Goal: Task Accomplishment & Management: Use online tool/utility

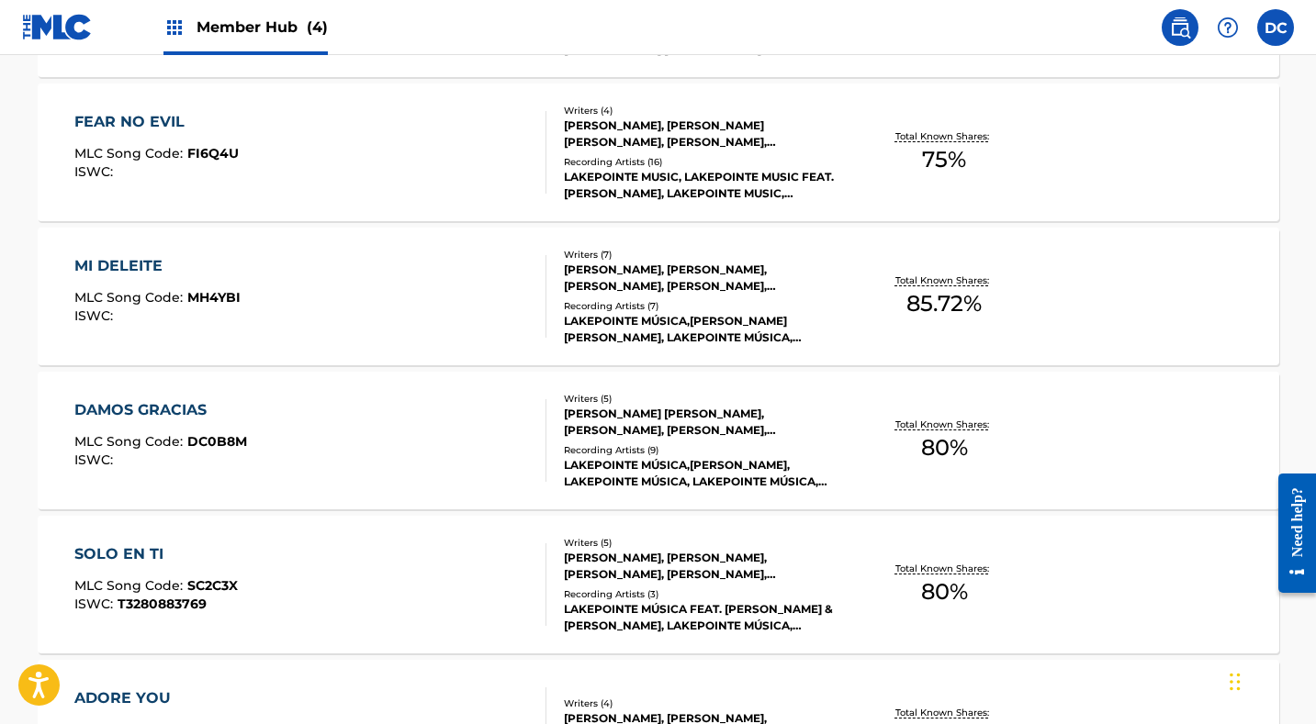
scroll to position [2315, 0]
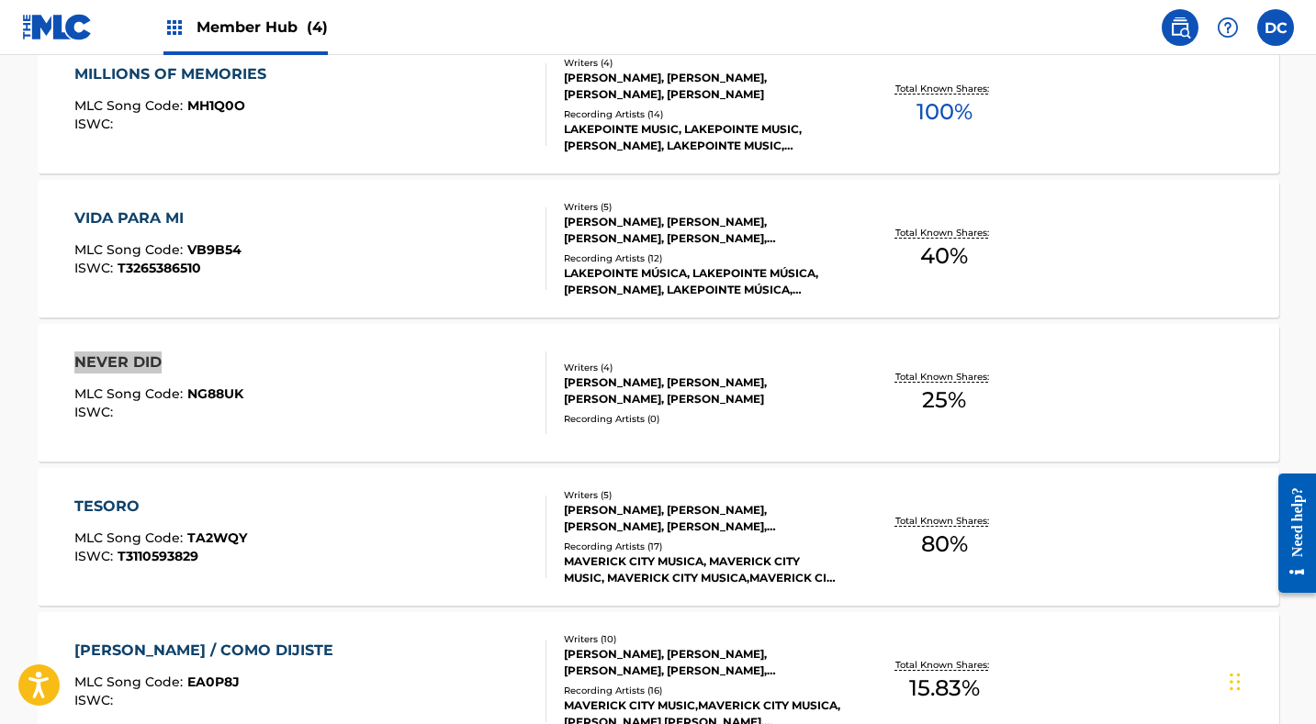
click at [413, 395] on div "NEVER DID MLC Song Code : NG88UK ISWC :" at bounding box center [310, 393] width 472 height 83
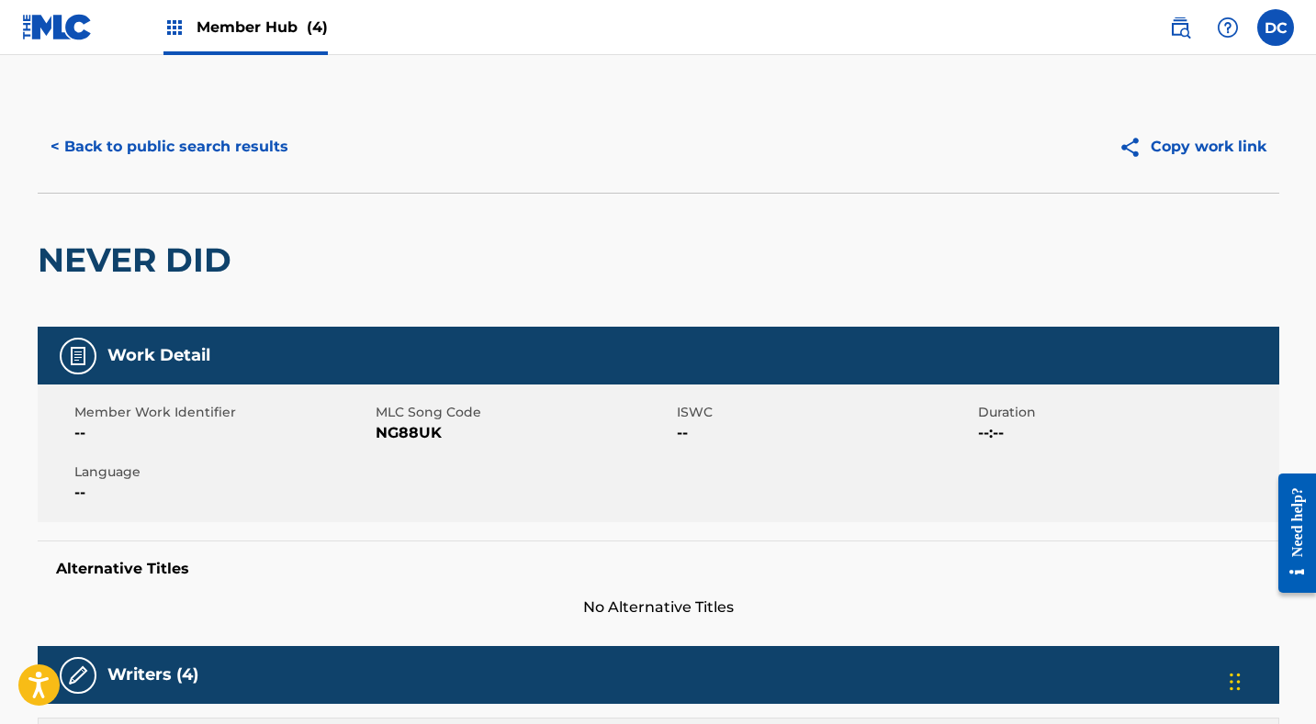
click at [405, 438] on span "NG88UK" at bounding box center [524, 433] width 297 height 22
copy span "NG88UK"
click at [253, 134] on button "< Back to public search results" at bounding box center [170, 147] width 264 height 46
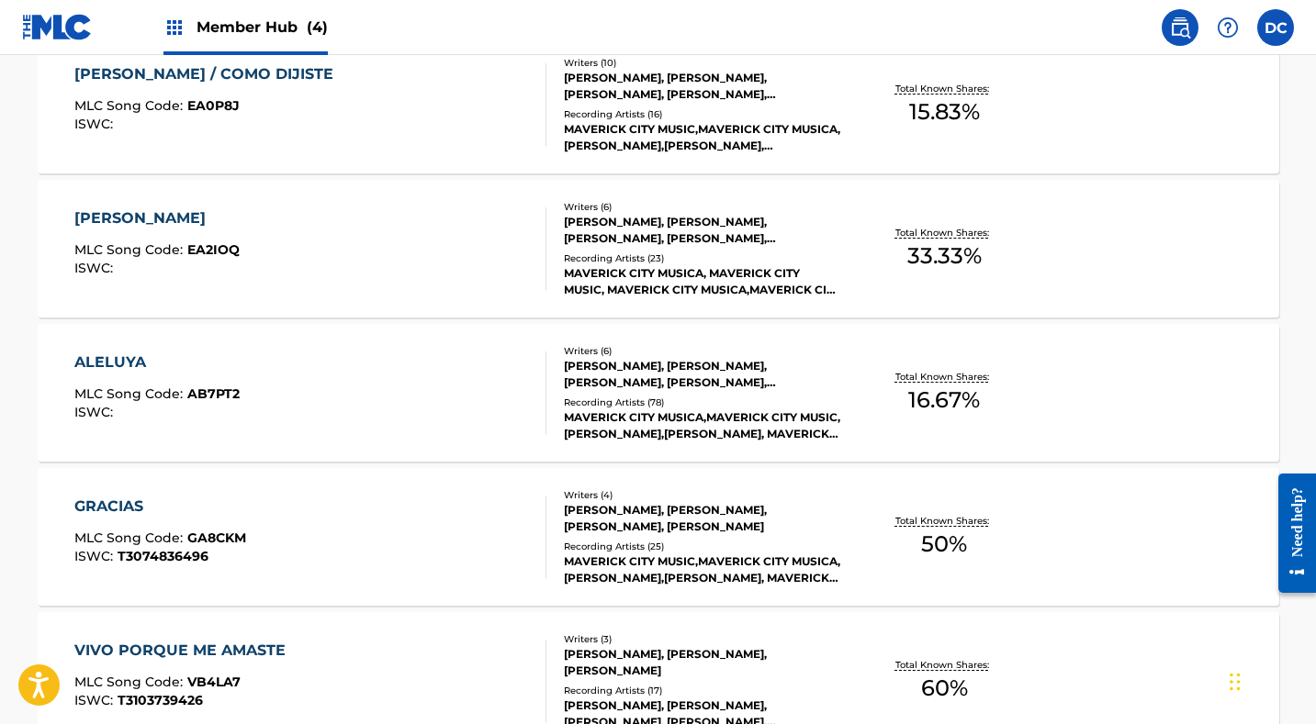
scroll to position [2171, 0]
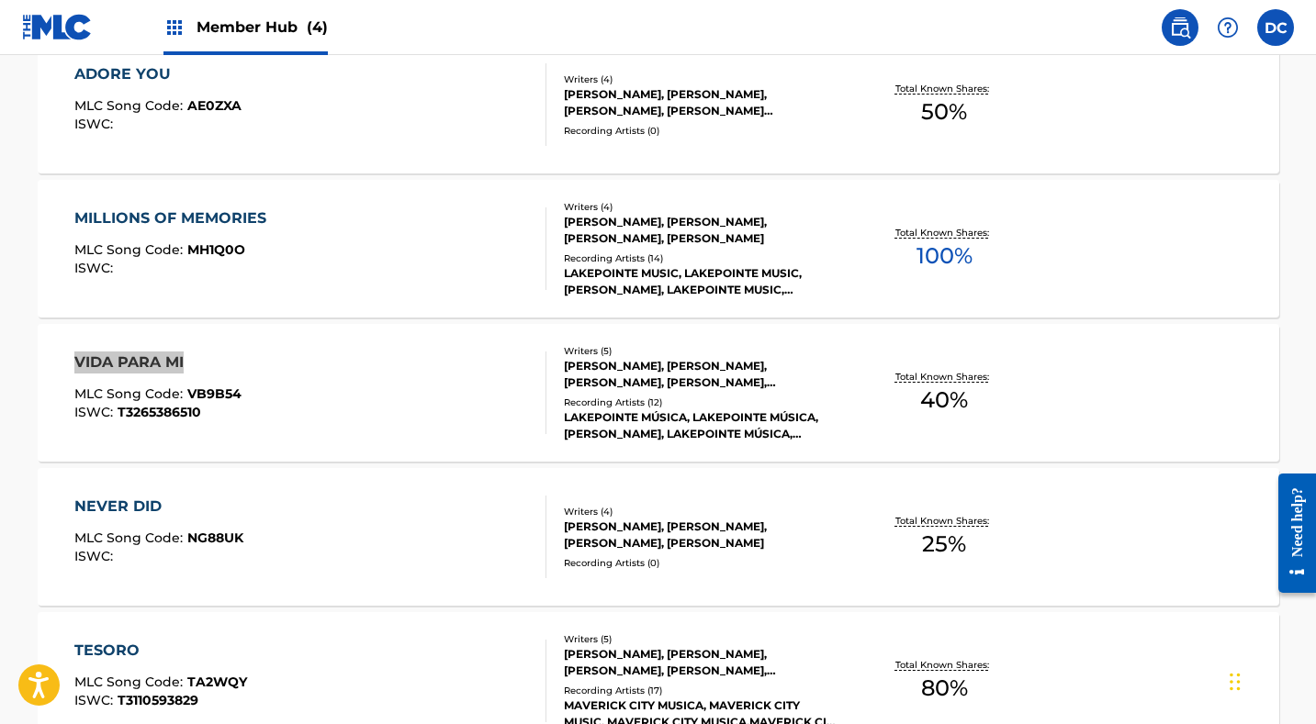
click at [330, 410] on div "VIDA PARA MI MLC Song Code : VB9B54 ISWC : T3265386510" at bounding box center [310, 393] width 472 height 83
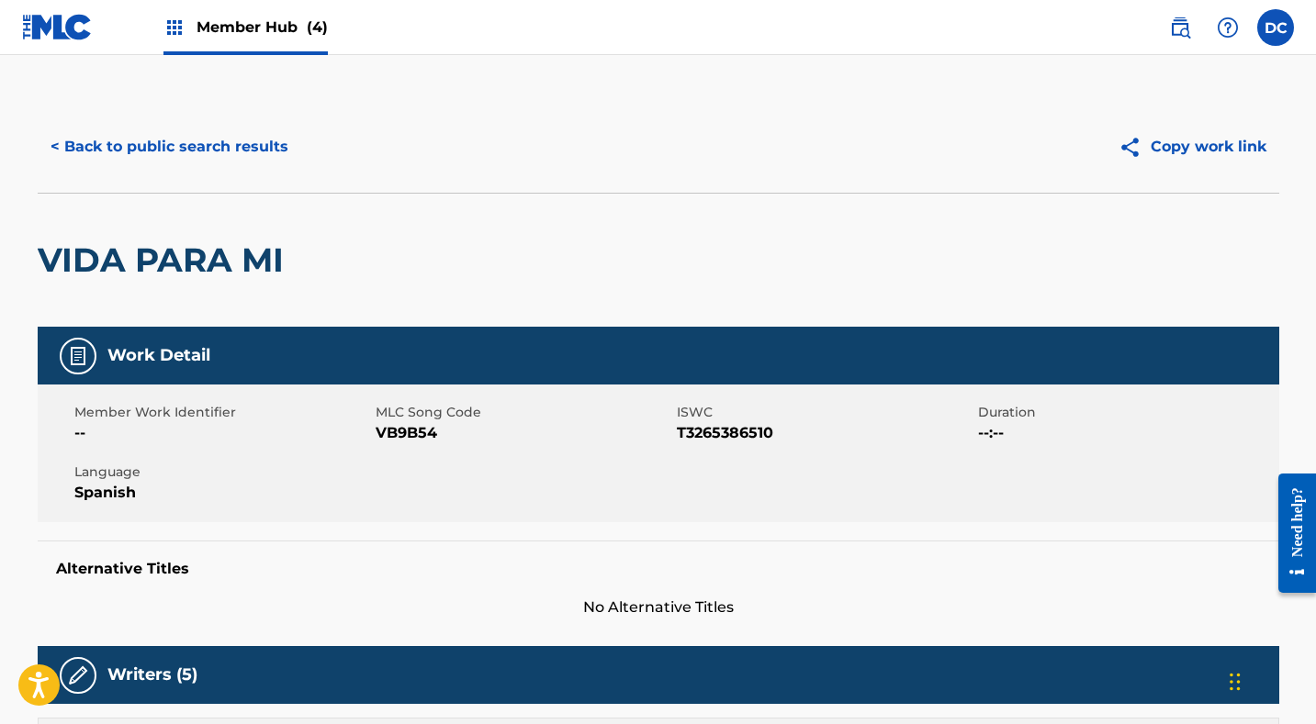
click at [418, 432] on span "VB9B54" at bounding box center [524, 433] width 297 height 22
copy span "VB9B54"
click at [250, 152] on button "< Back to public search results" at bounding box center [170, 147] width 264 height 46
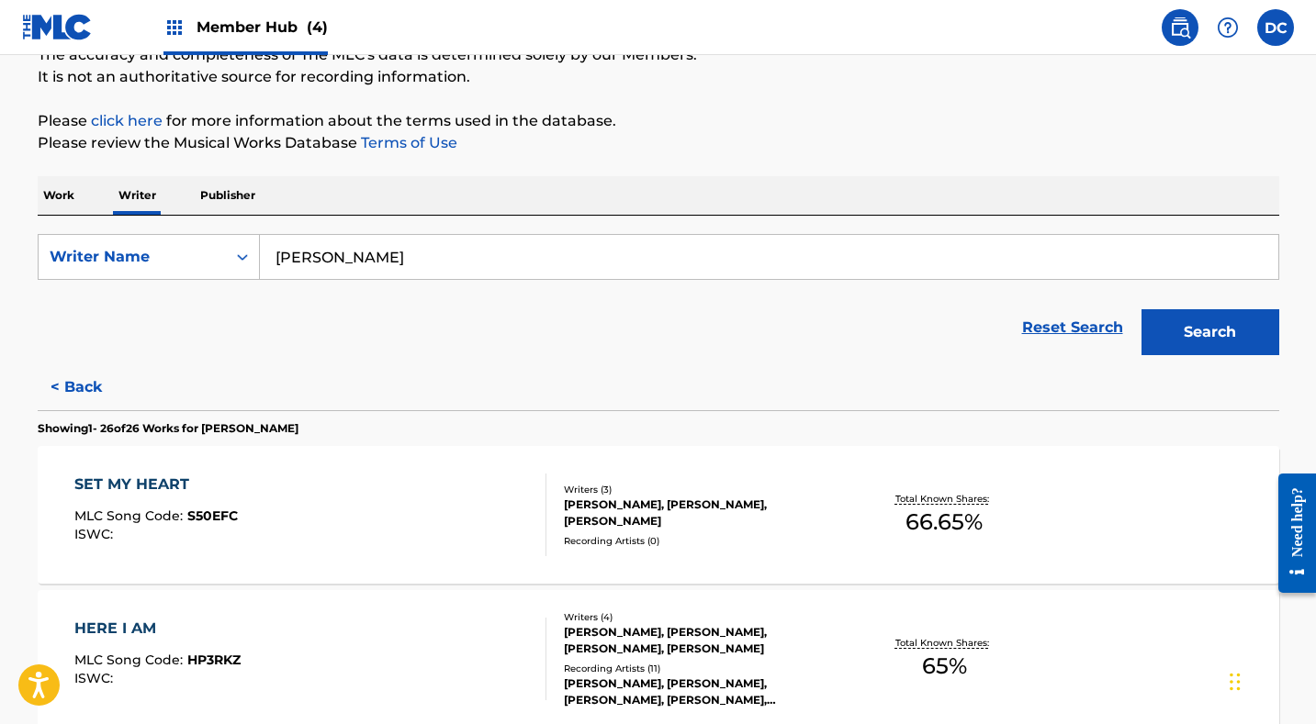
scroll to position [179, 0]
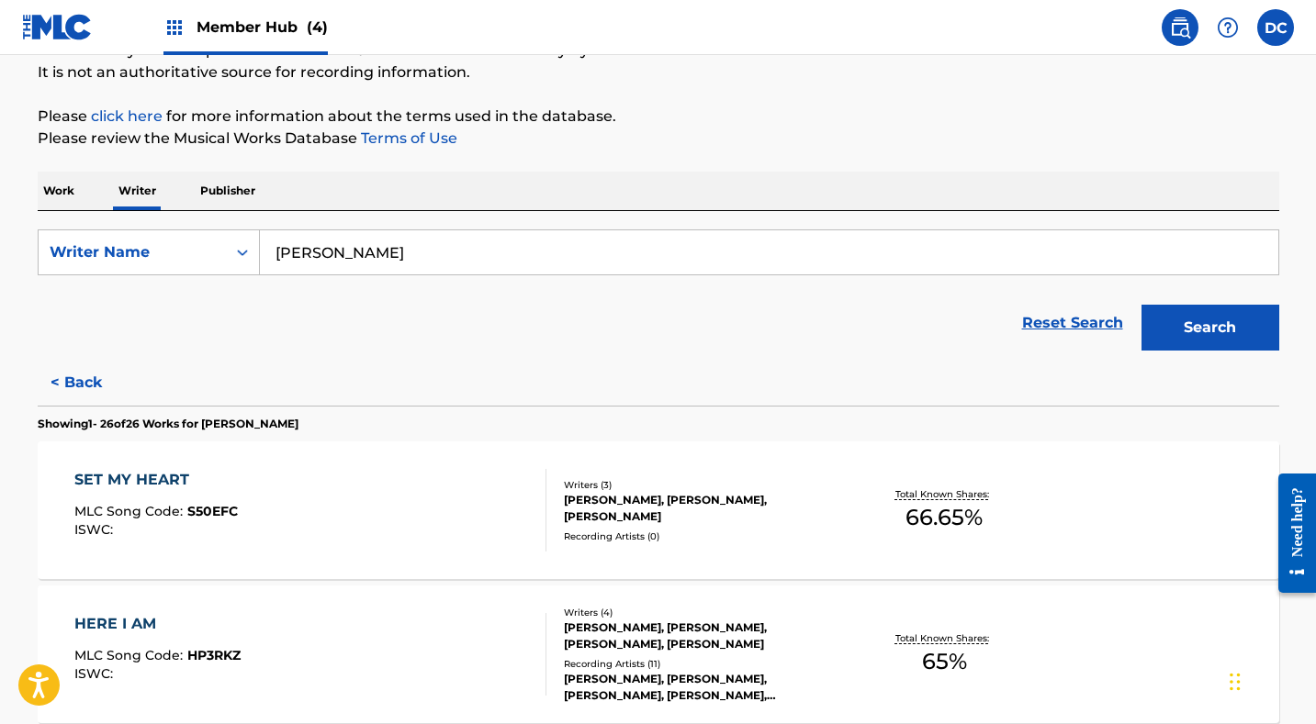
click at [429, 506] on div "SET MY HEART MLC Song Code : S50EFC ISWC :" at bounding box center [310, 510] width 472 height 83
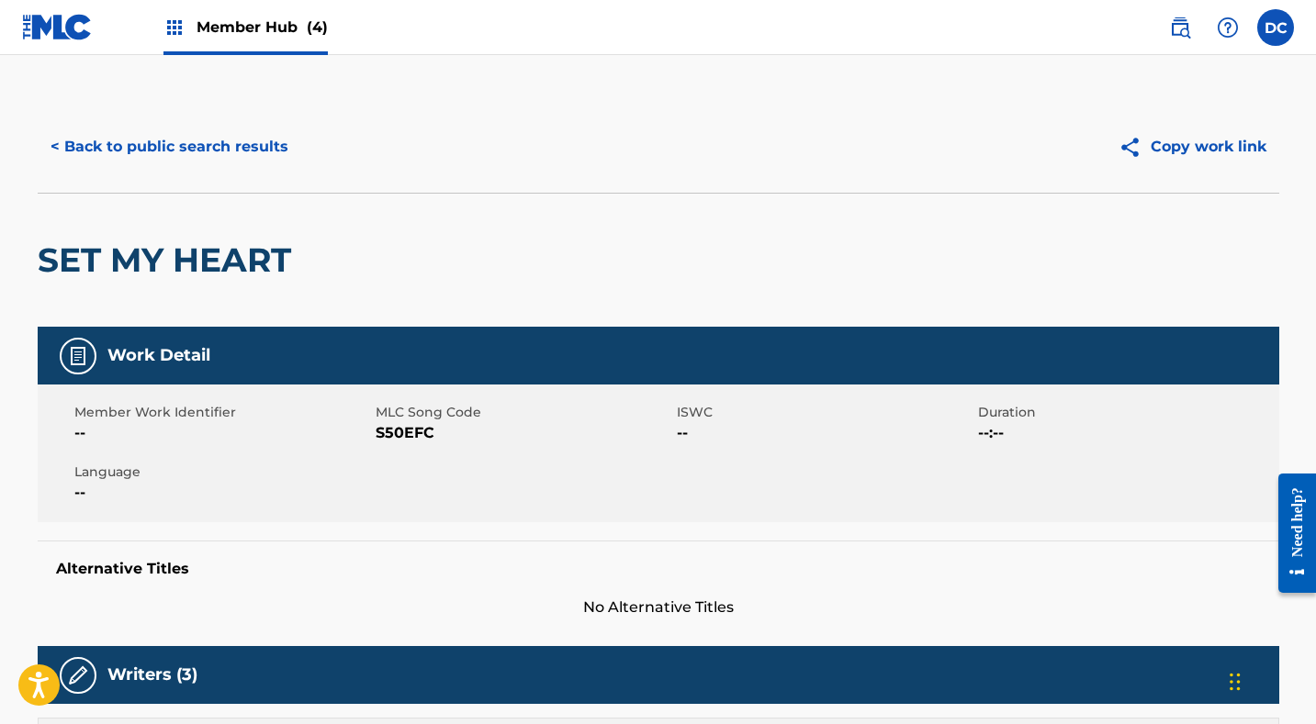
click at [392, 435] on span "S50EFC" at bounding box center [524, 433] width 297 height 22
copy span "S50EFC"
click at [267, 152] on button "< Back to public search results" at bounding box center [170, 147] width 264 height 46
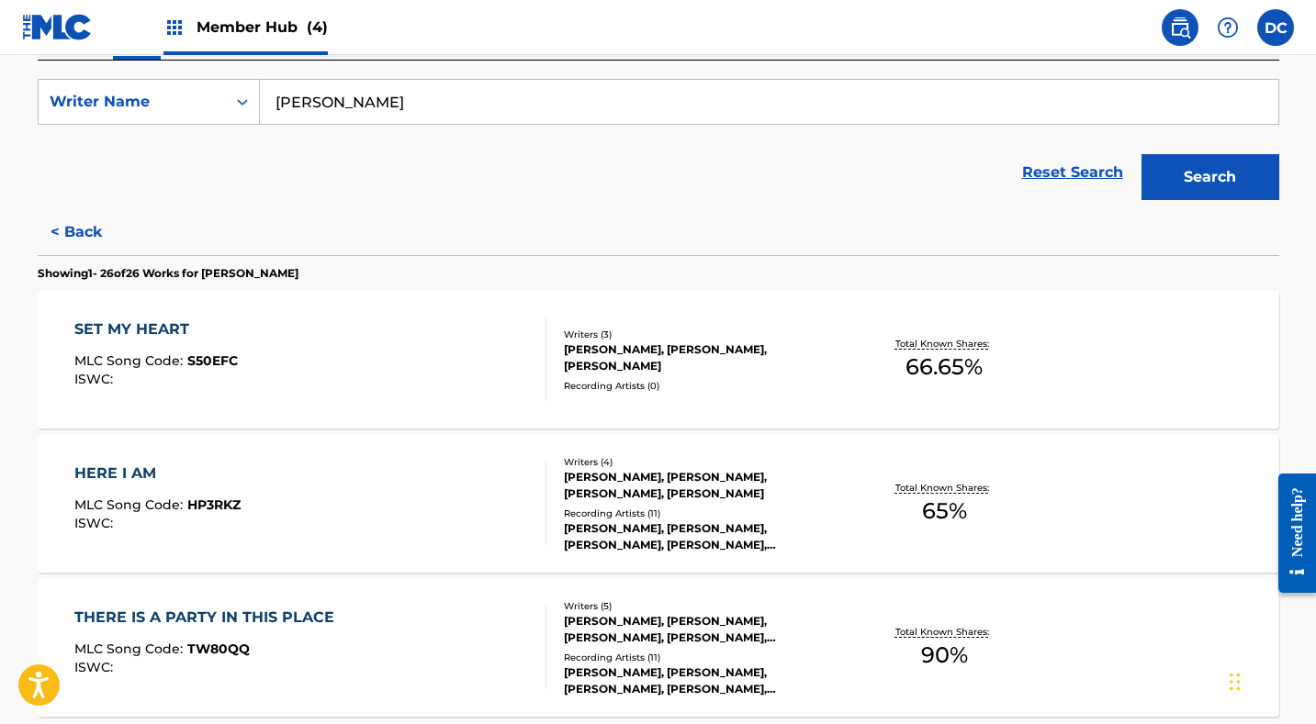
scroll to position [337, 0]
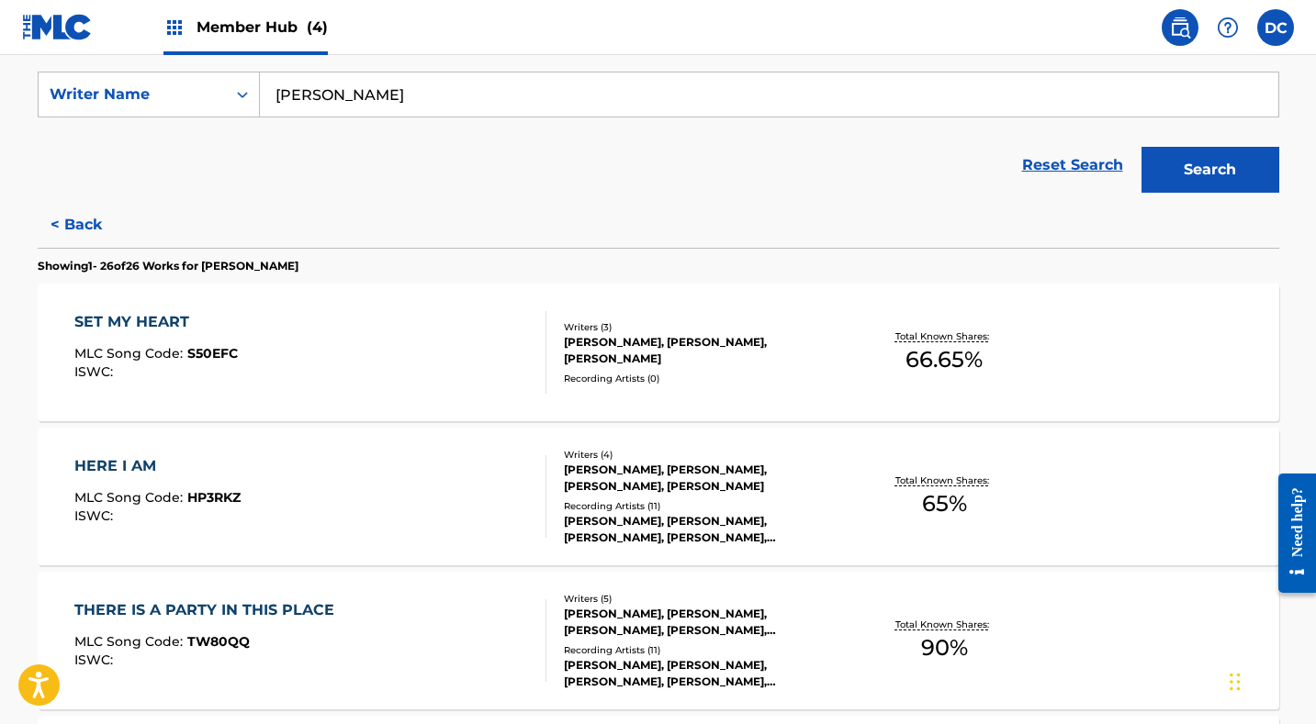
click at [351, 515] on div "HERE I AM MLC Song Code : HP3RKZ ISWC :" at bounding box center [310, 496] width 472 height 83
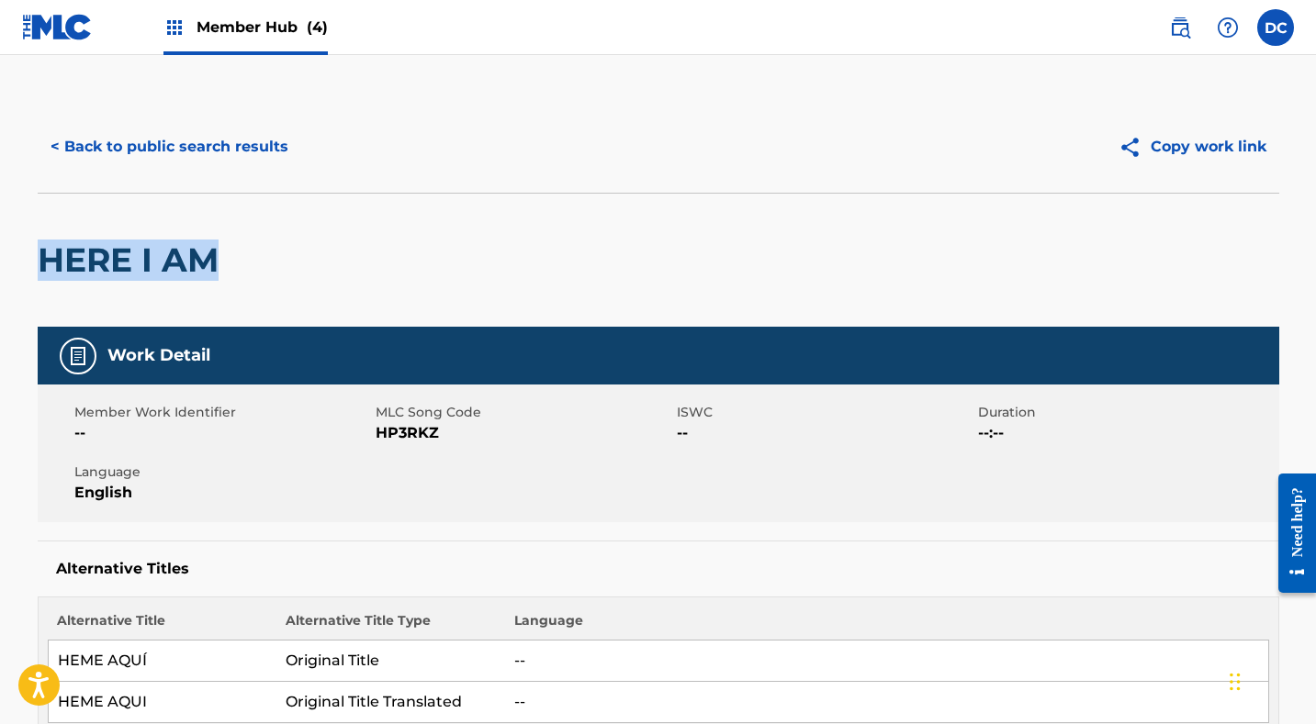
drag, startPoint x: 234, startPoint y: 253, endPoint x: 34, endPoint y: 245, distance: 200.3
copy h2 "HERE I AM"
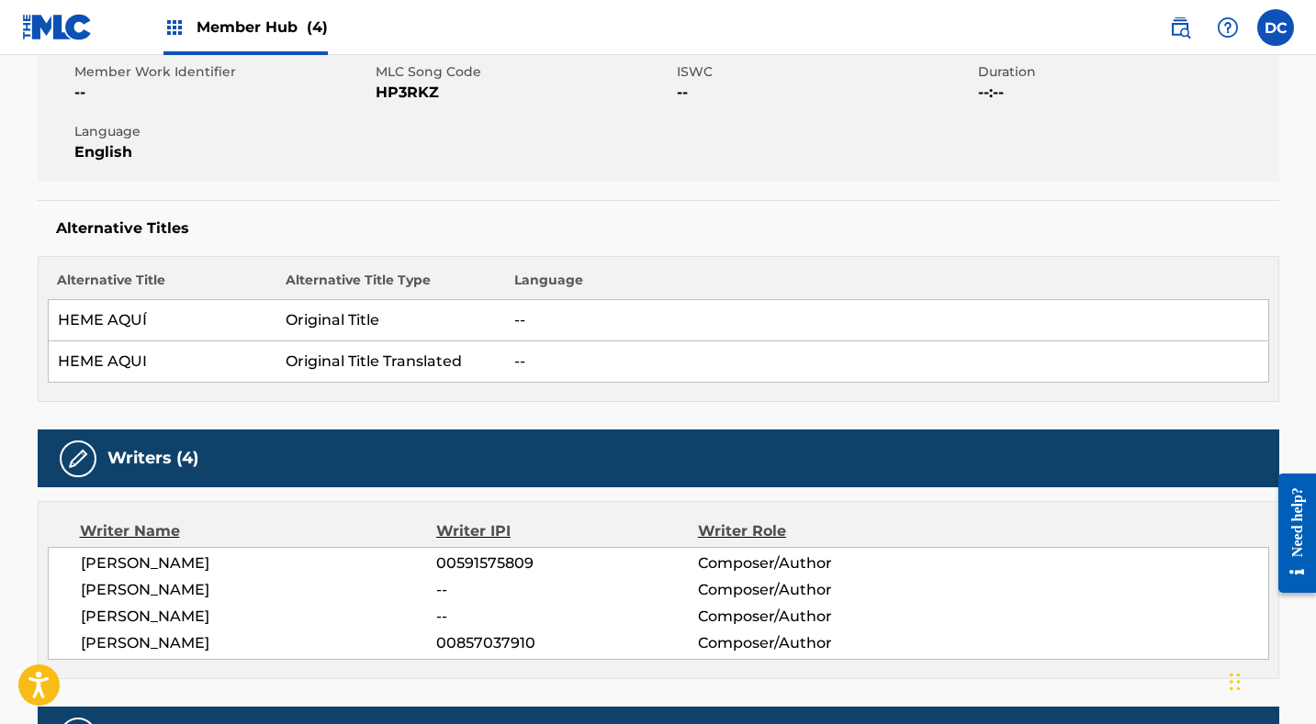
scroll to position [141, 0]
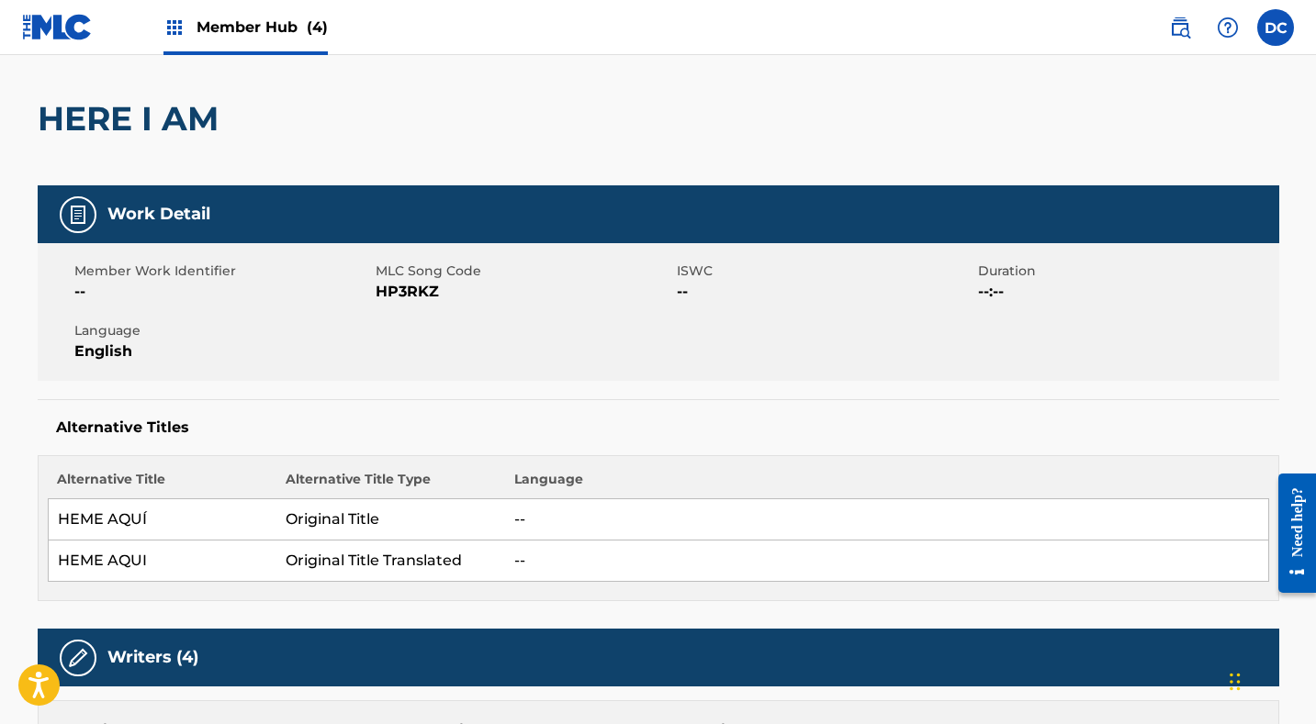
click at [416, 290] on span "HP3RKZ" at bounding box center [524, 292] width 297 height 22
copy span "HP3RKZ"
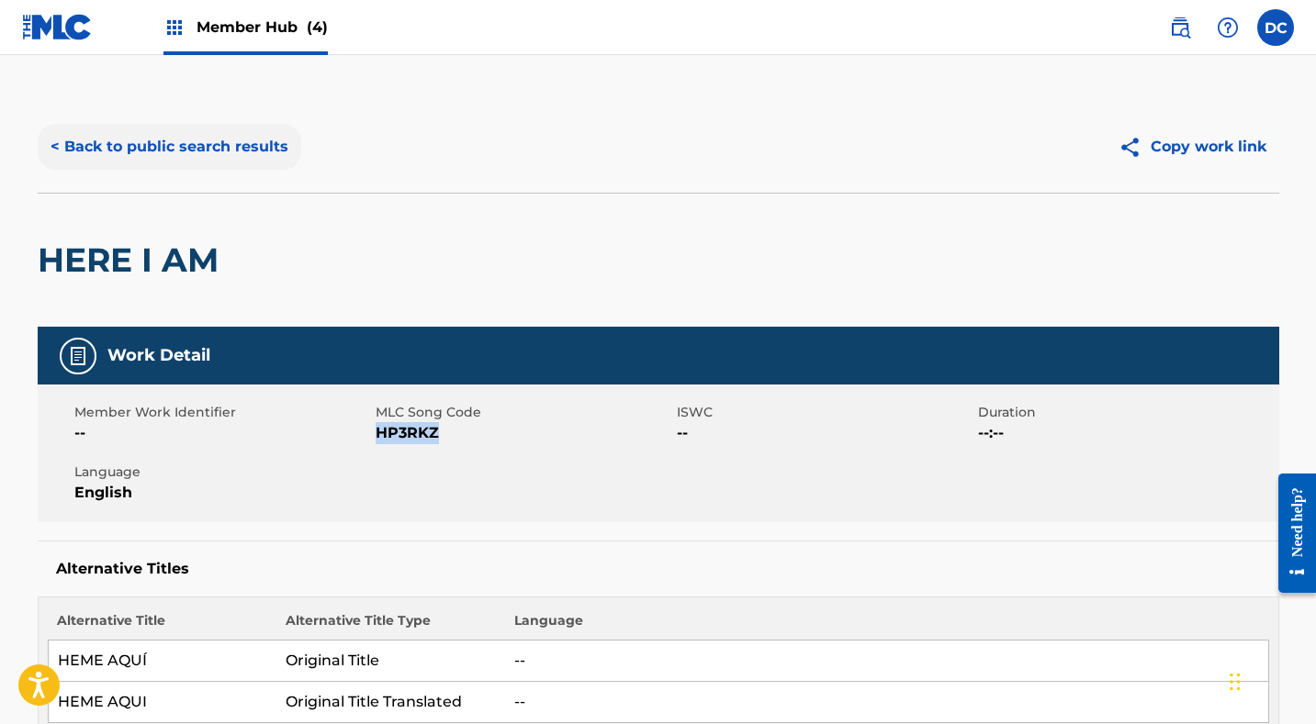
scroll to position [0, 0]
click at [219, 136] on button "< Back to public search results" at bounding box center [170, 147] width 264 height 46
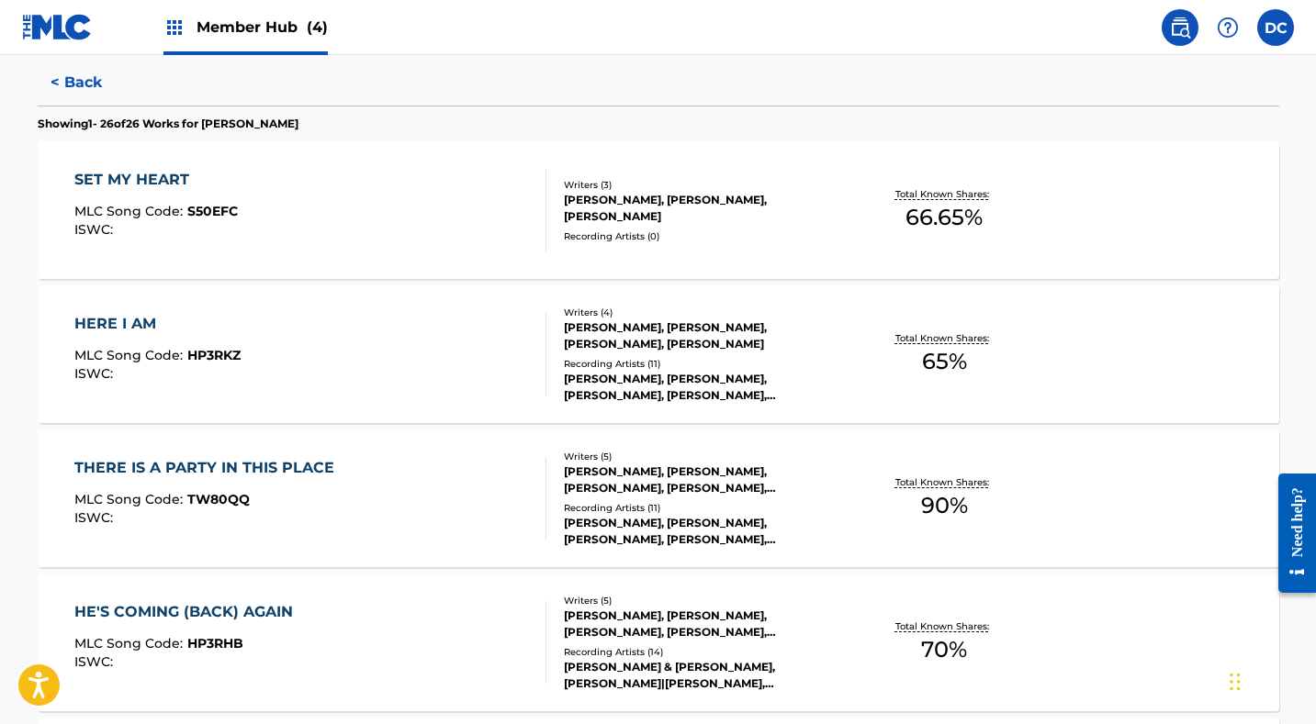
scroll to position [586, 0]
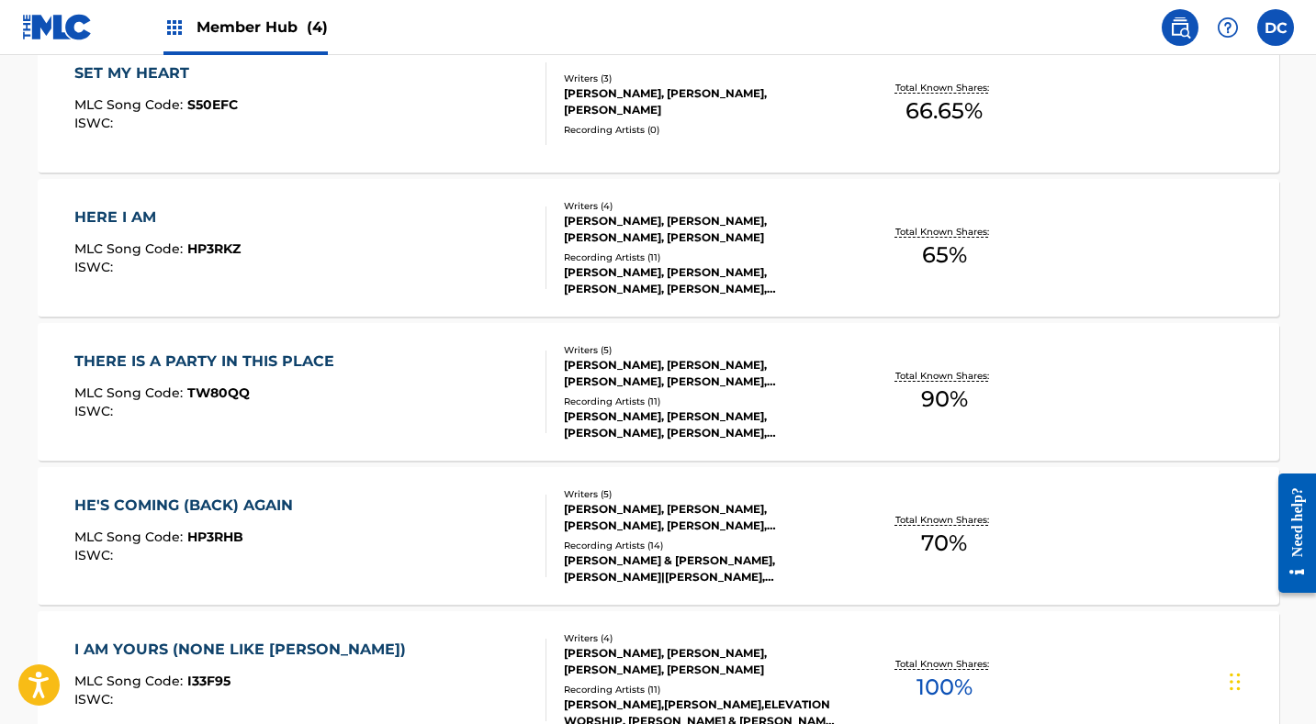
click at [387, 376] on div "THERE IS A PARTY IN THIS PLACE MLC Song Code : TW80QQ ISWC :" at bounding box center [310, 392] width 472 height 83
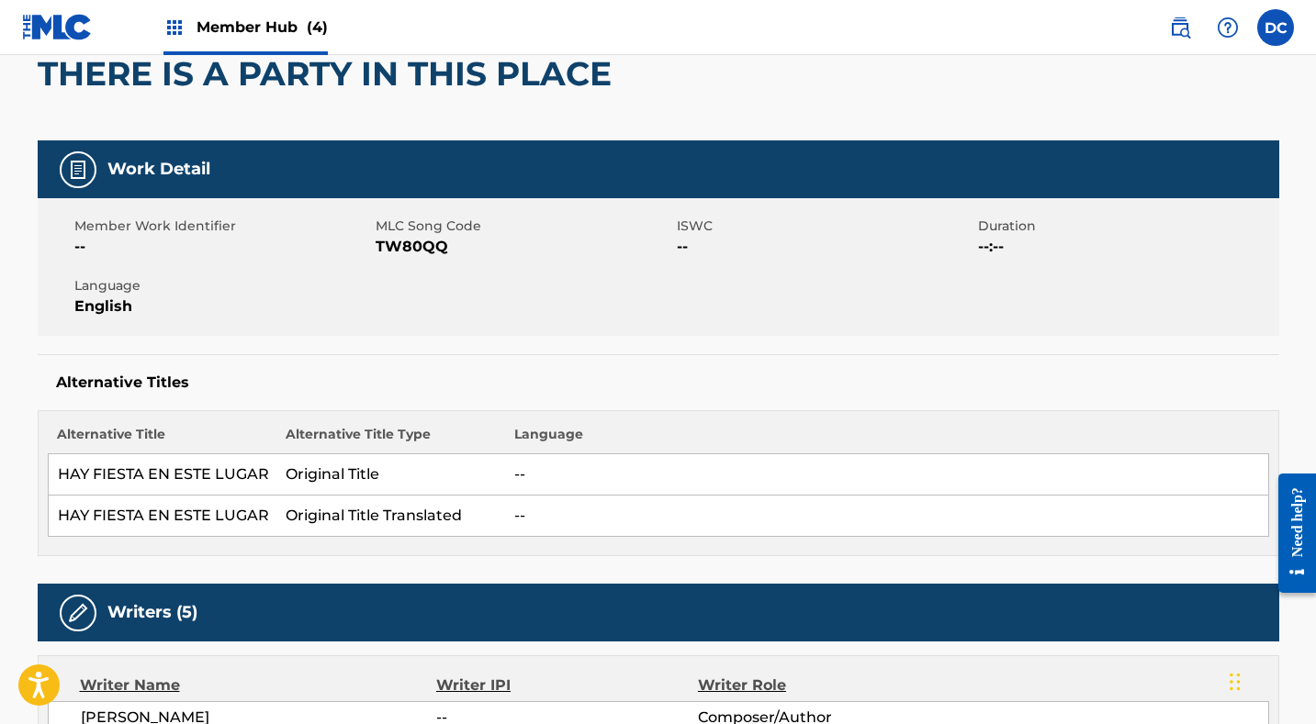
scroll to position [155, 0]
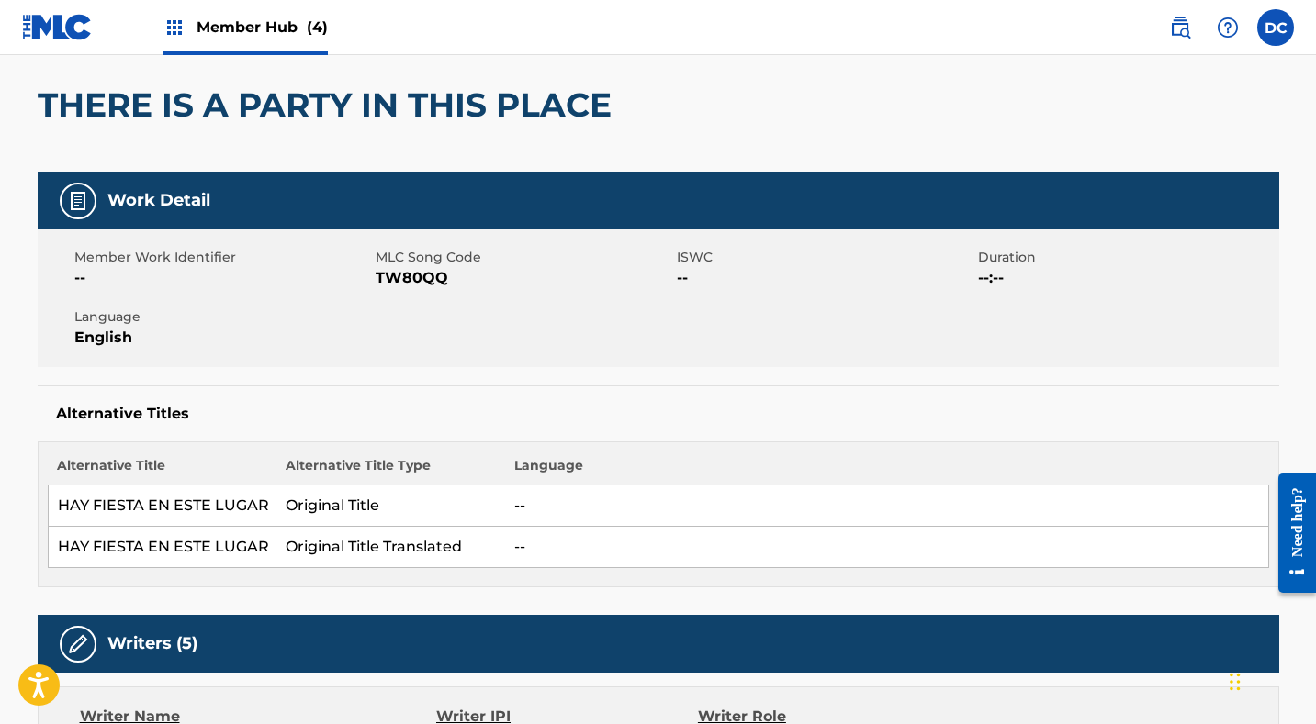
click at [432, 267] on span "TW80QQ" at bounding box center [524, 278] width 297 height 22
copy span "TW80QQ"
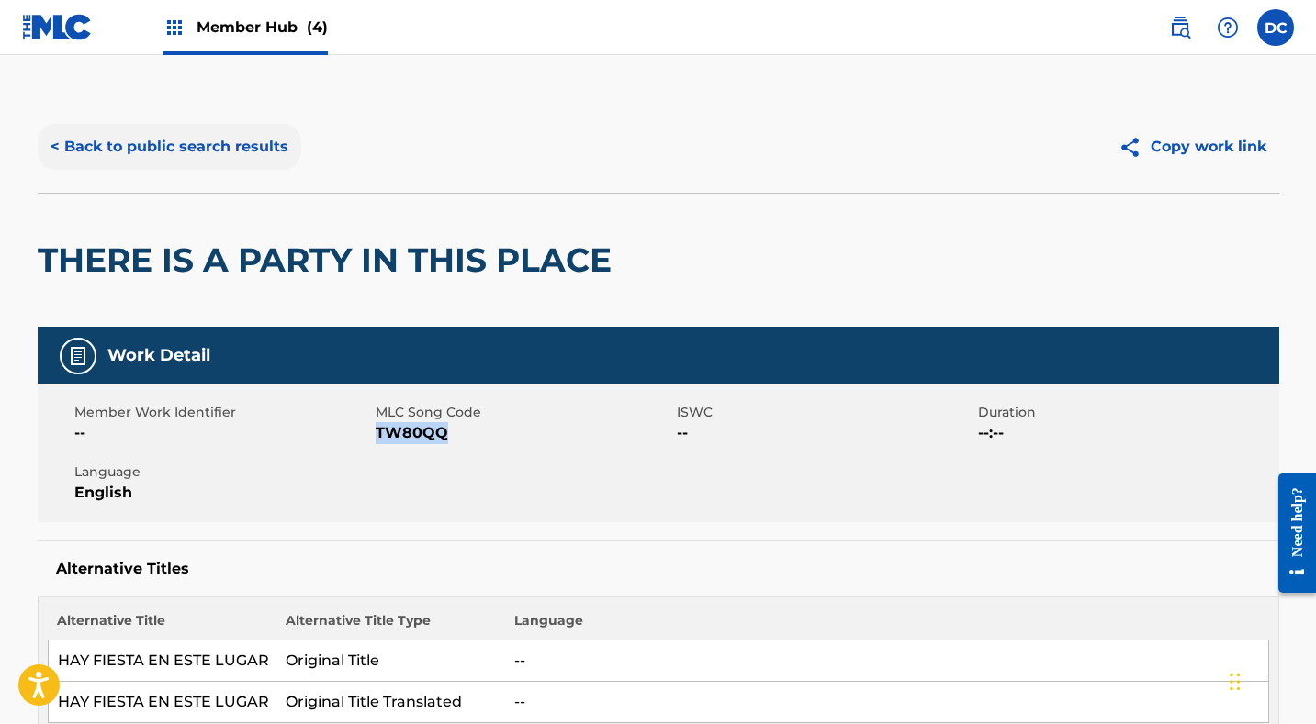
scroll to position [0, 0]
click at [216, 152] on button "< Back to public search results" at bounding box center [170, 147] width 264 height 46
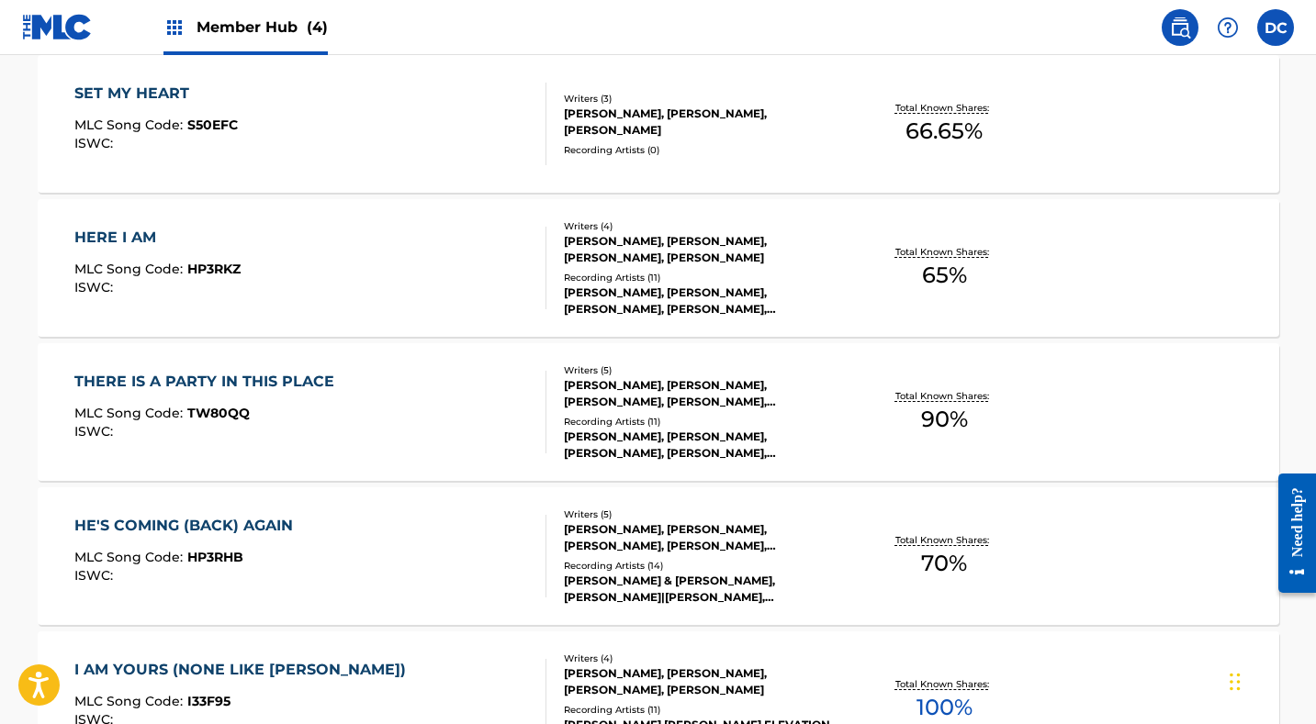
scroll to position [568, 0]
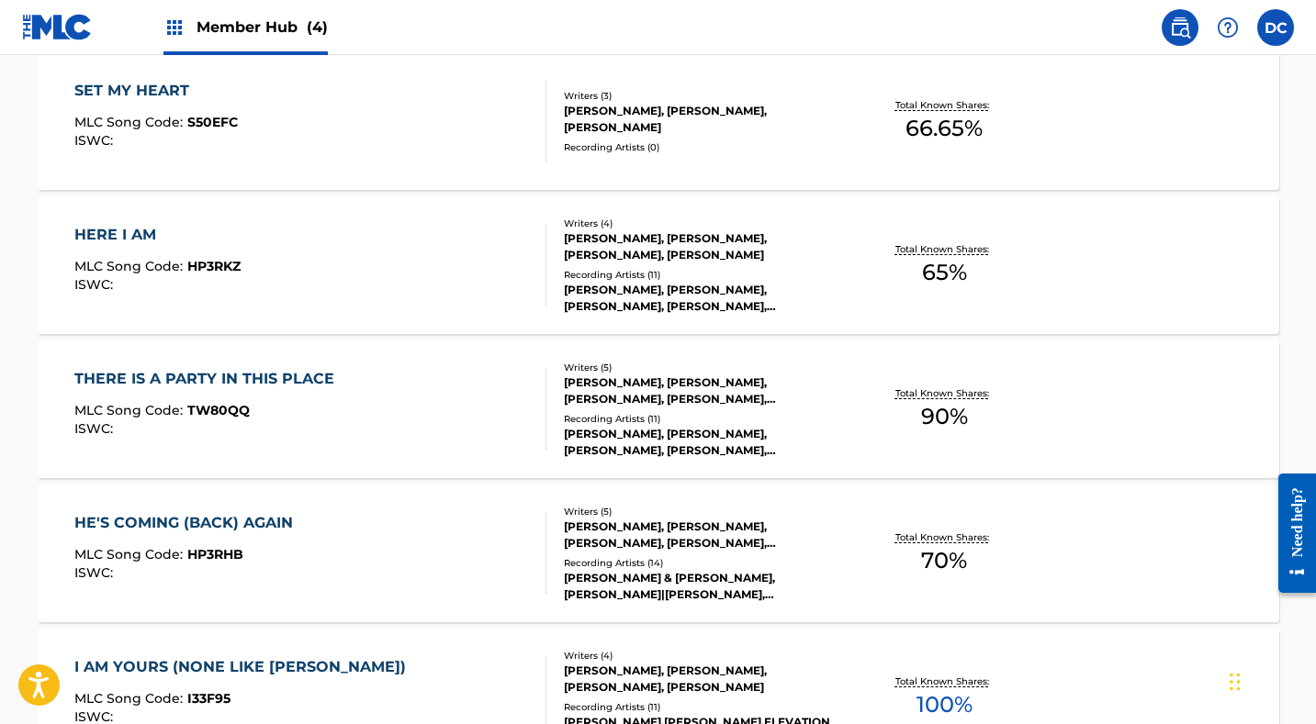
click at [429, 529] on div "HE'S COMING (BACK) AGAIN MLC Song Code : HP3RHB ISWC :" at bounding box center [310, 553] width 472 height 83
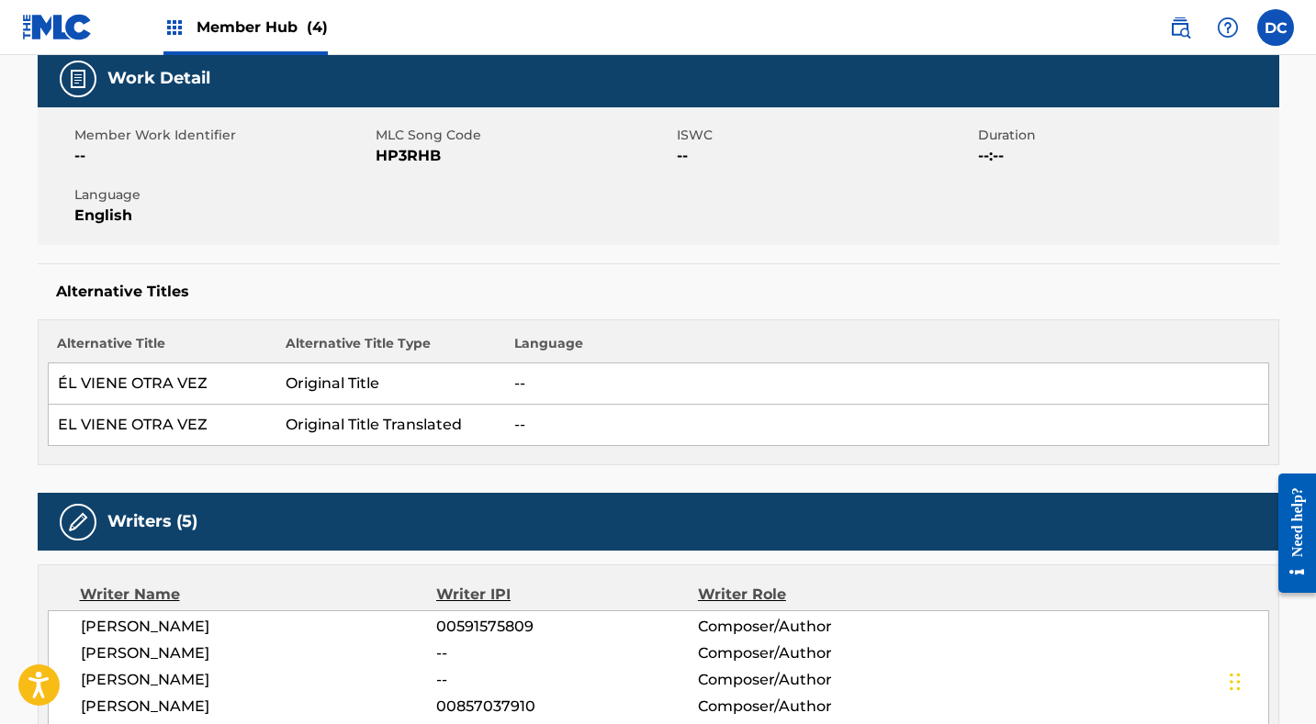
scroll to position [282, 0]
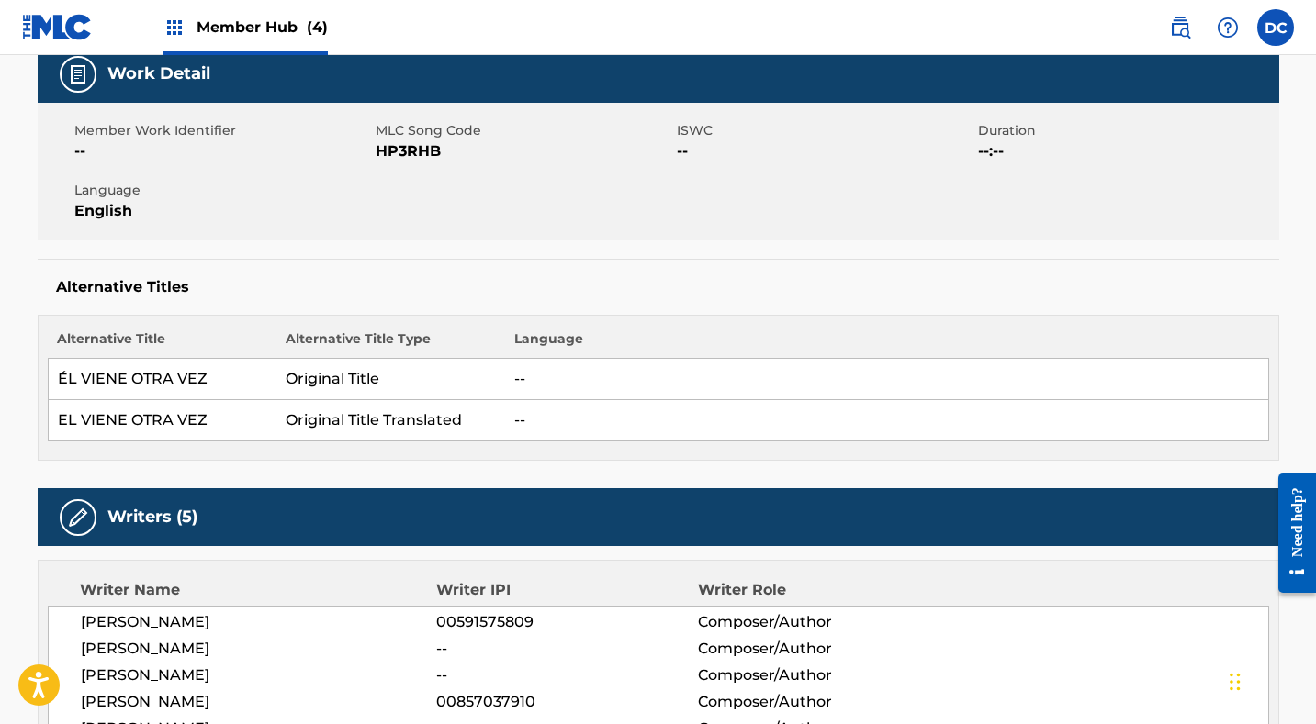
click at [410, 161] on span "HP3RHB" at bounding box center [524, 151] width 297 height 22
click at [403, 152] on span "HP3RHB" at bounding box center [524, 151] width 297 height 22
copy span "HP3RHB"
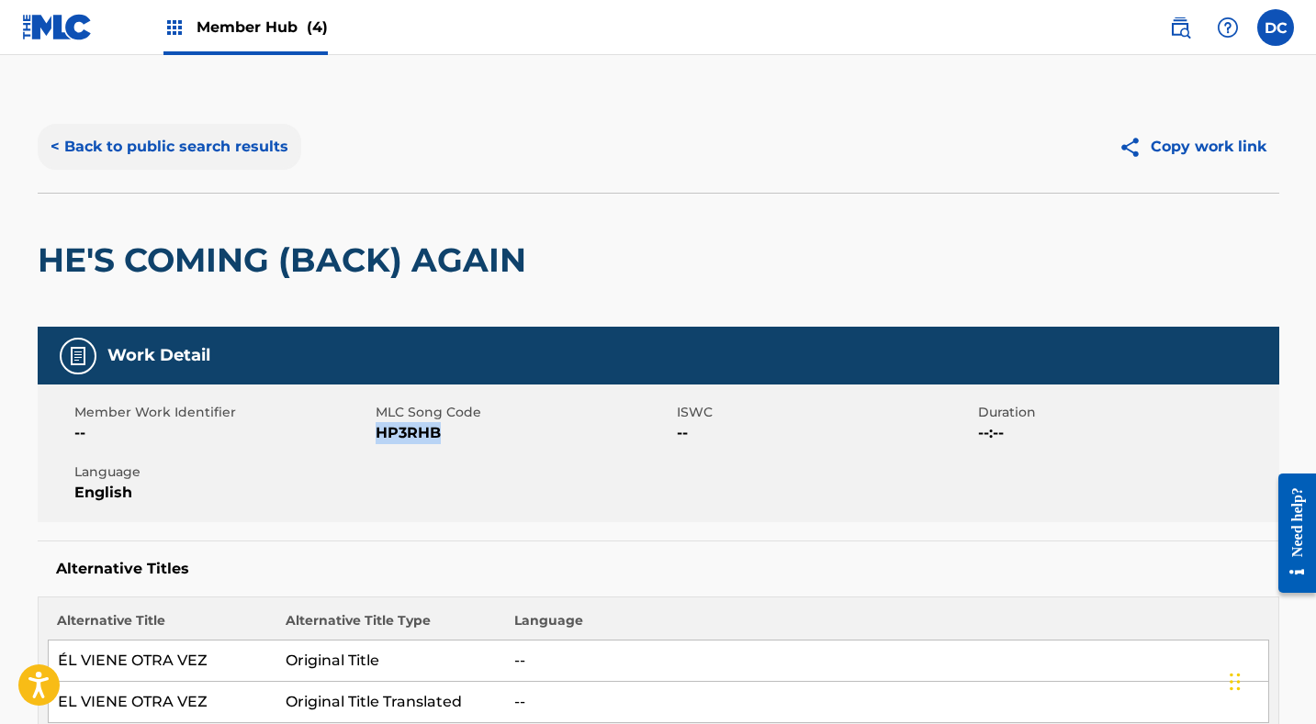
scroll to position [0, 0]
click at [271, 141] on button "< Back to public search results" at bounding box center [170, 147] width 264 height 46
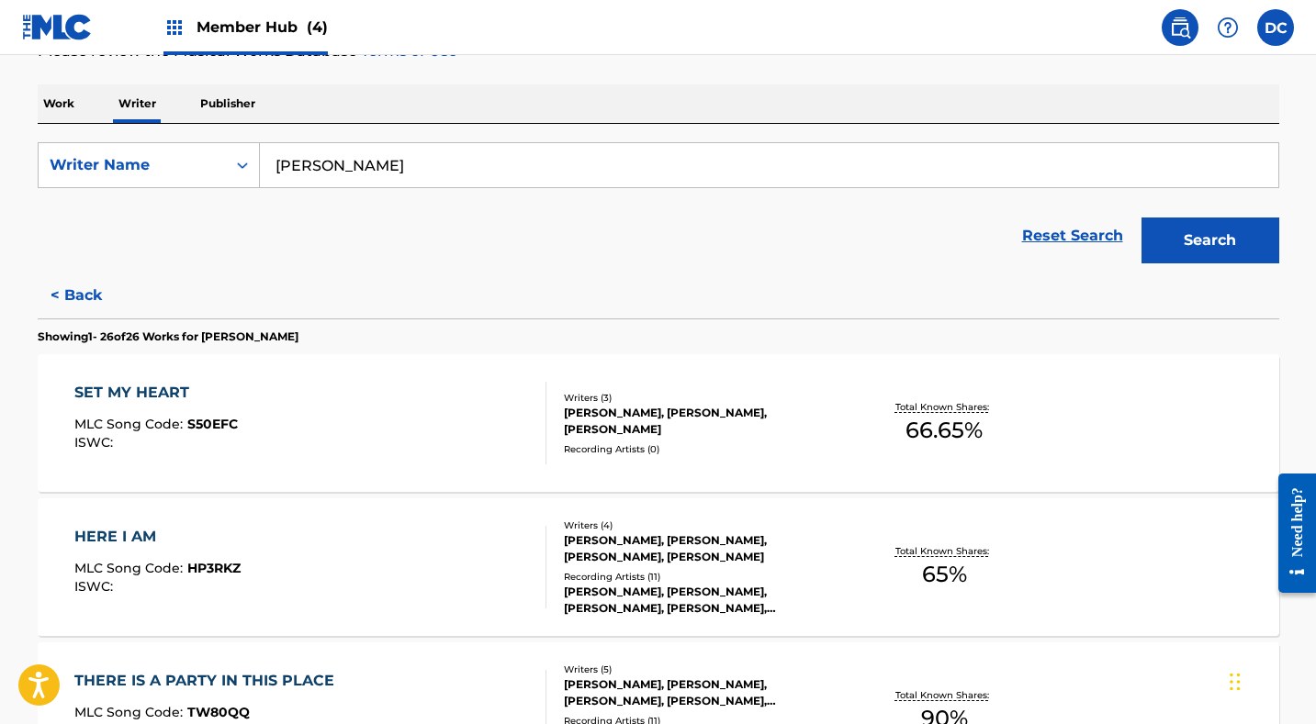
scroll to position [294, 0]
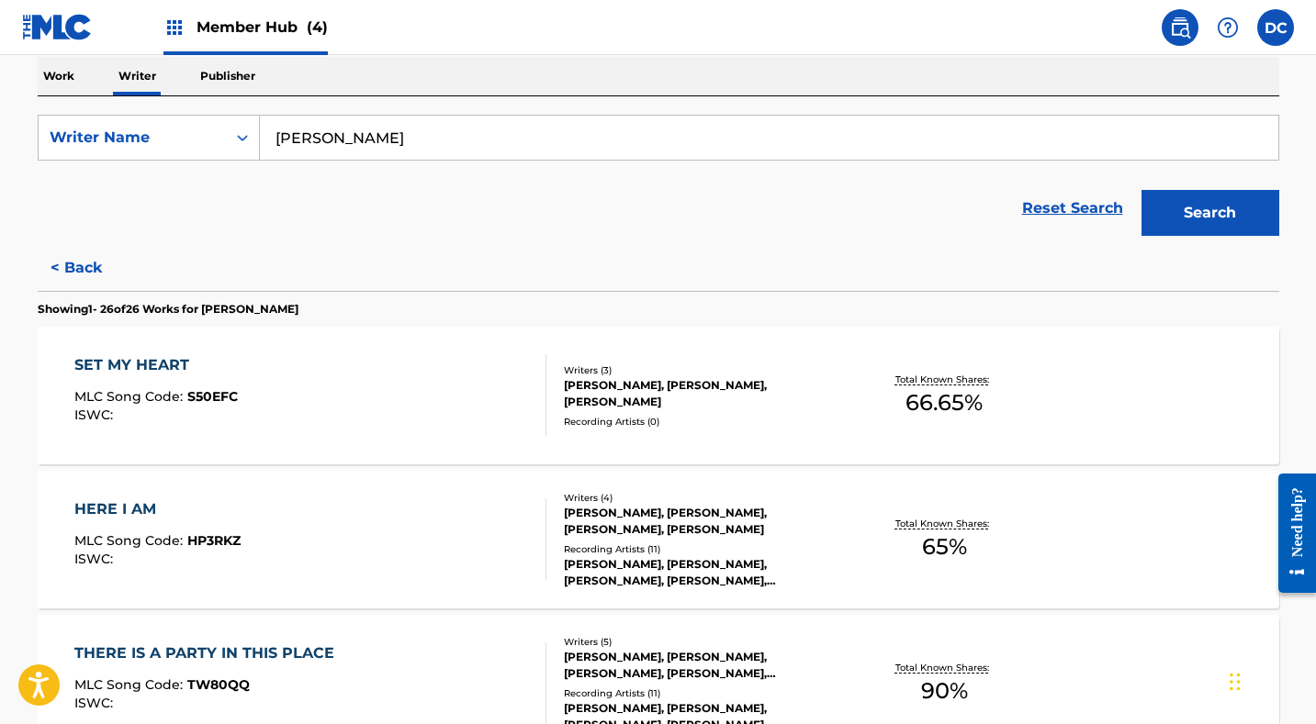
click at [377, 406] on div "SET MY HEART MLC Song Code : S50EFC ISWC :" at bounding box center [310, 395] width 472 height 83
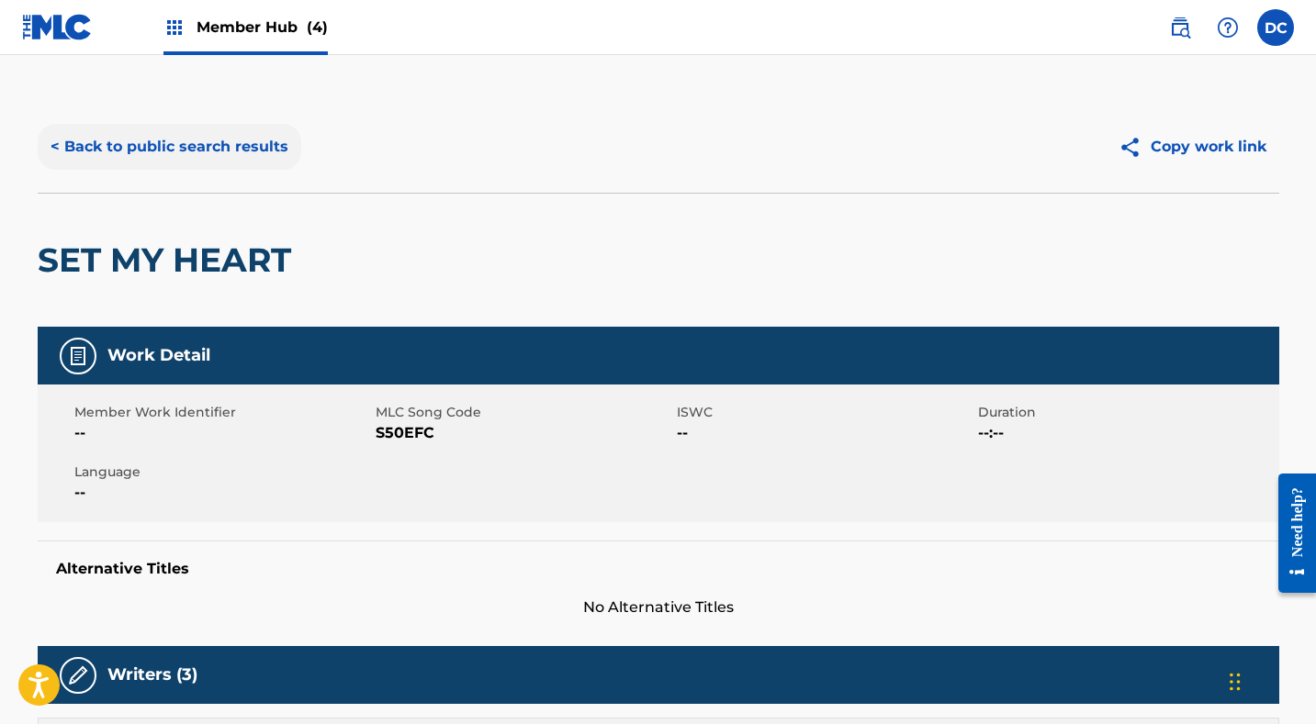
click at [251, 139] on button "< Back to public search results" at bounding box center [170, 147] width 264 height 46
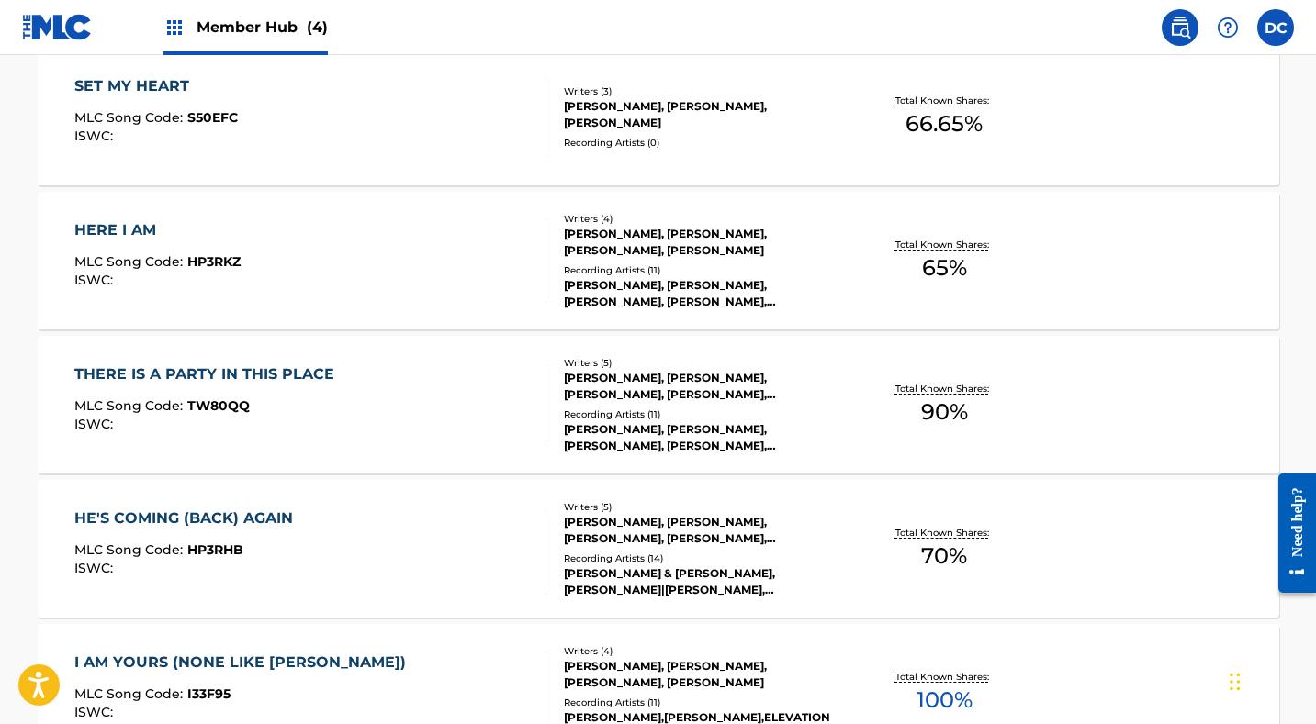
scroll to position [615, 0]
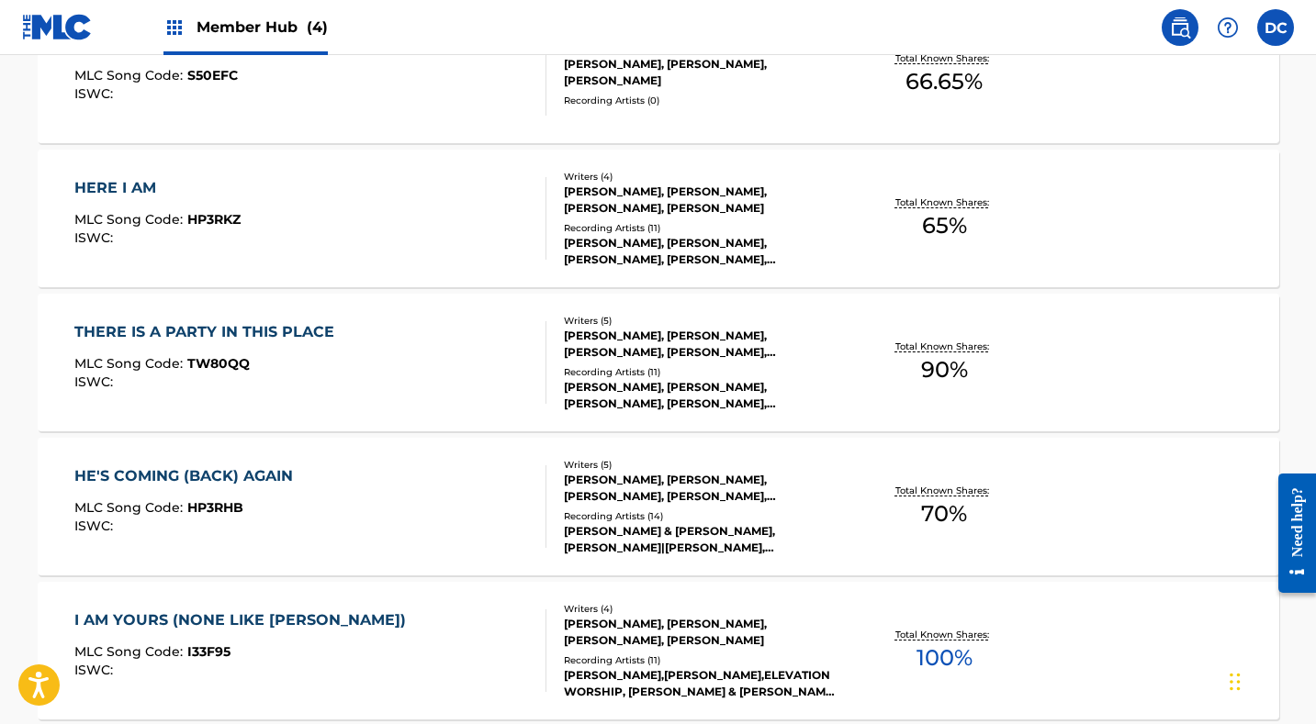
click at [339, 534] on div "HE'S COMING (BACK) AGAIN MLC Song Code : HP3RHB ISWC :" at bounding box center [310, 507] width 472 height 83
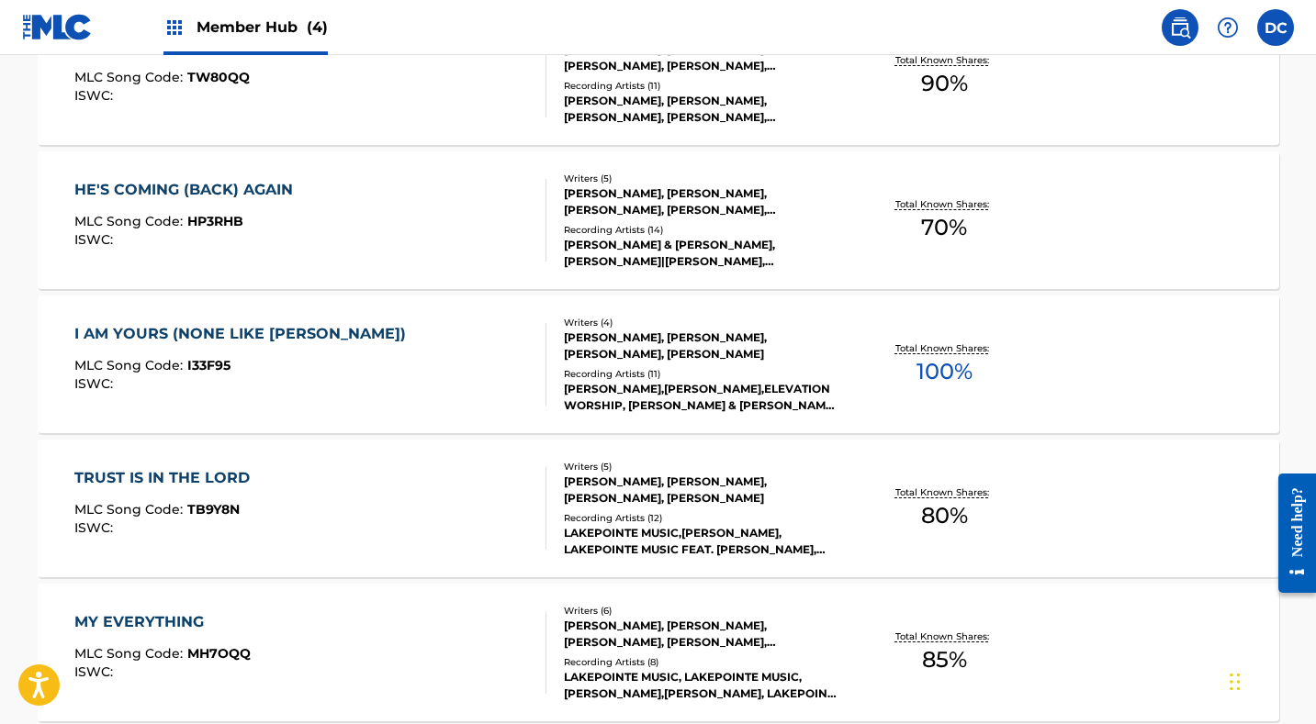
scroll to position [904, 0]
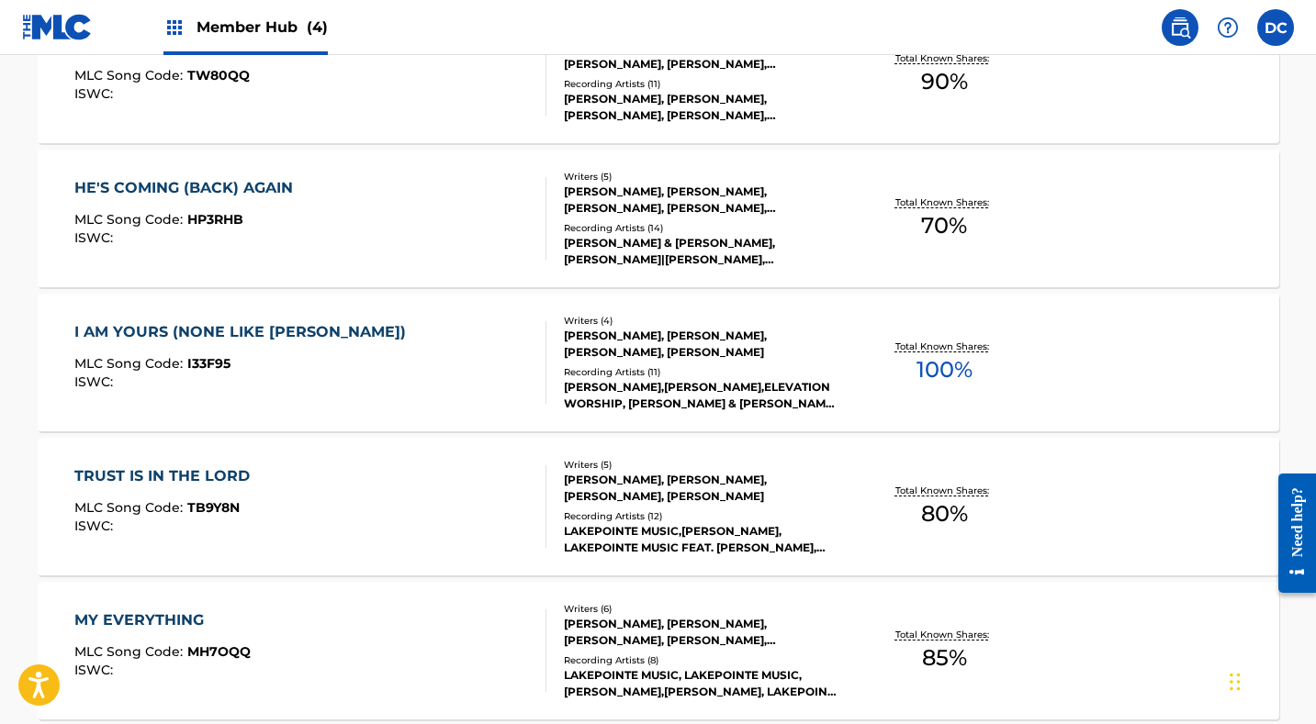
click at [301, 361] on div "MLC Song Code : I33F95" at bounding box center [244, 366] width 341 height 18
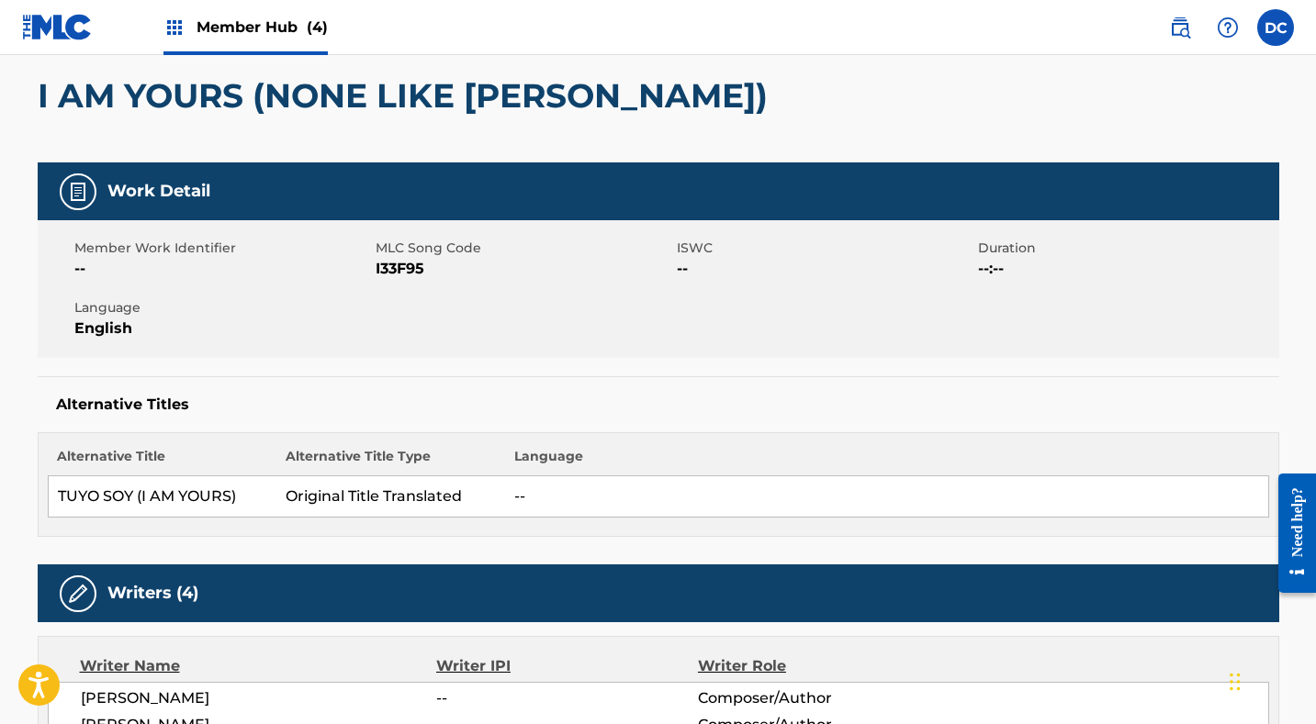
scroll to position [163, 0]
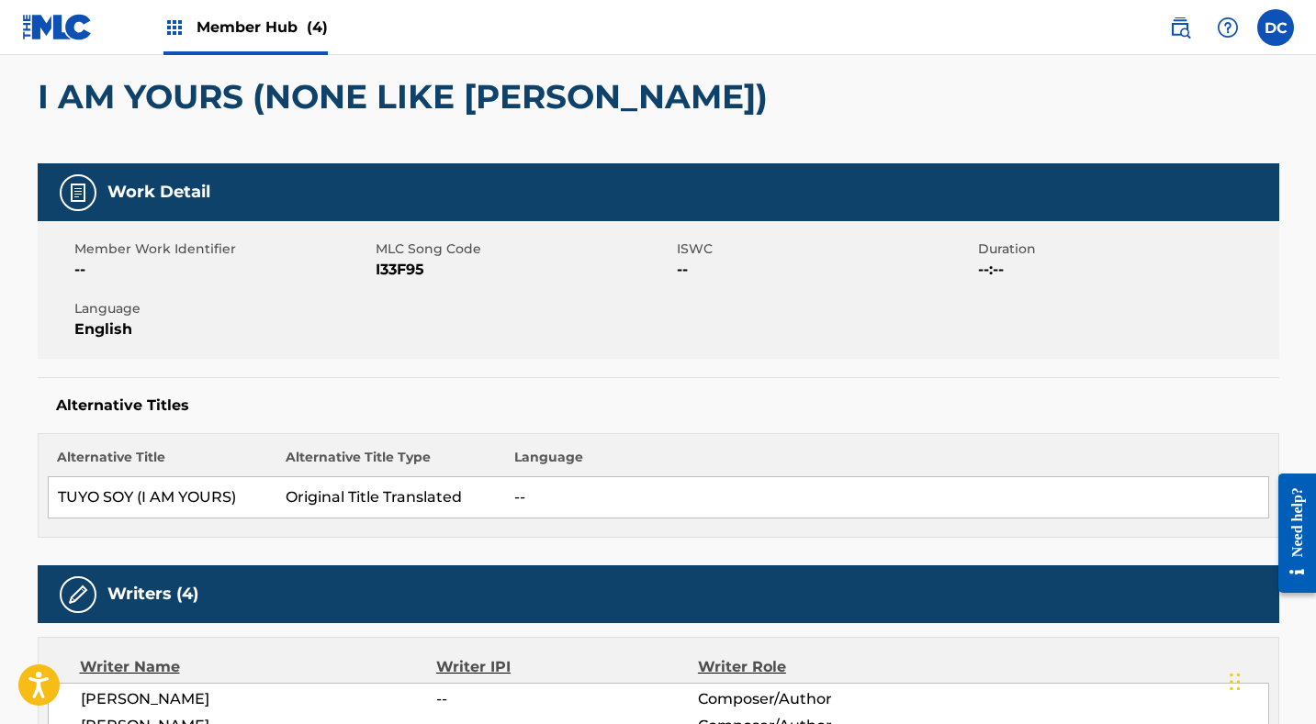
click at [402, 268] on span "I33F95" at bounding box center [524, 270] width 297 height 22
copy span "I33F95"
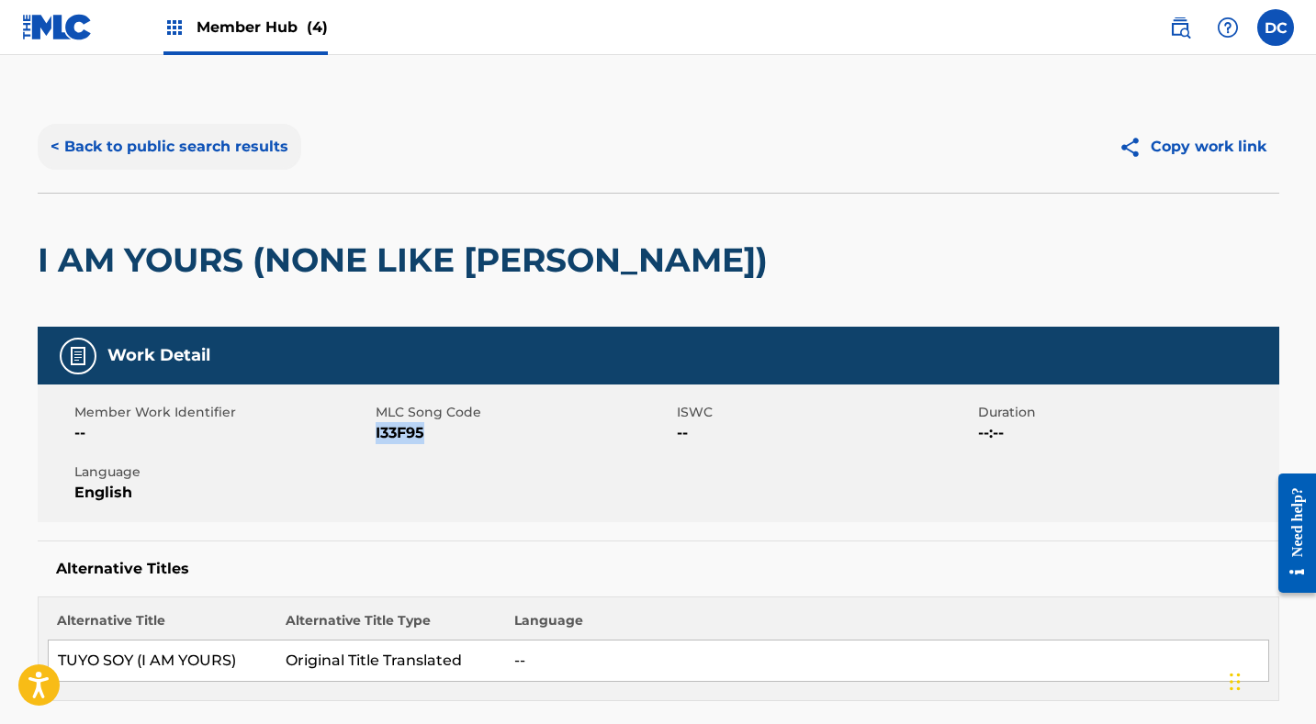
scroll to position [0, 0]
click at [216, 151] on button "< Back to public search results" at bounding box center [170, 147] width 264 height 46
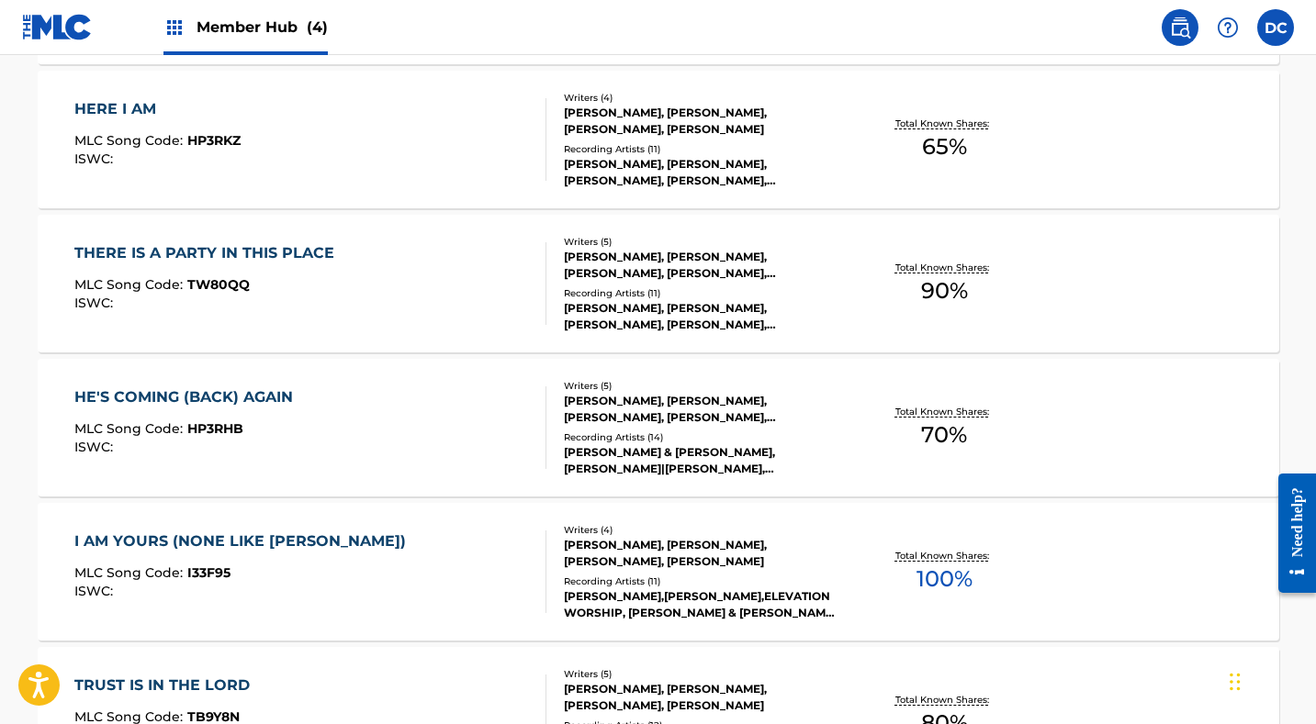
scroll to position [831, 0]
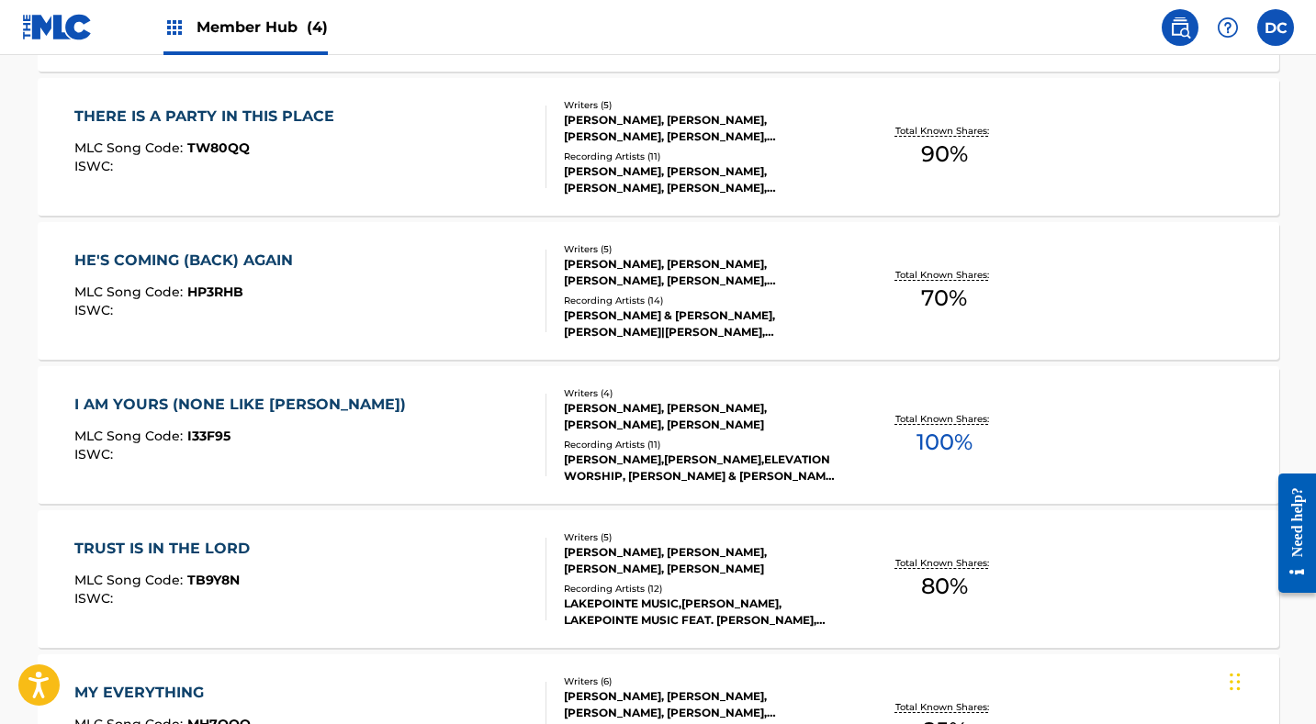
click at [423, 420] on div "I AM YOURS (NONE LIKE JESUS) MLC Song Code : I33F95 ISWC :" at bounding box center [310, 435] width 472 height 83
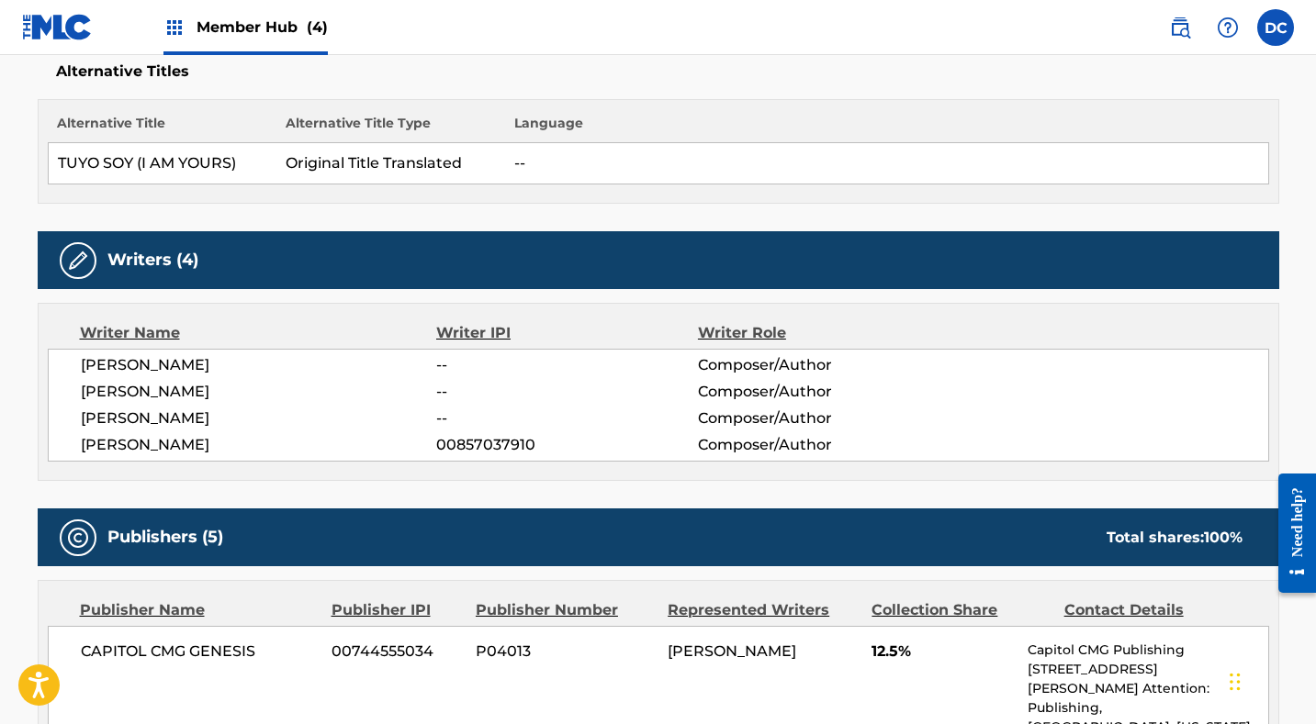
scroll to position [490, 0]
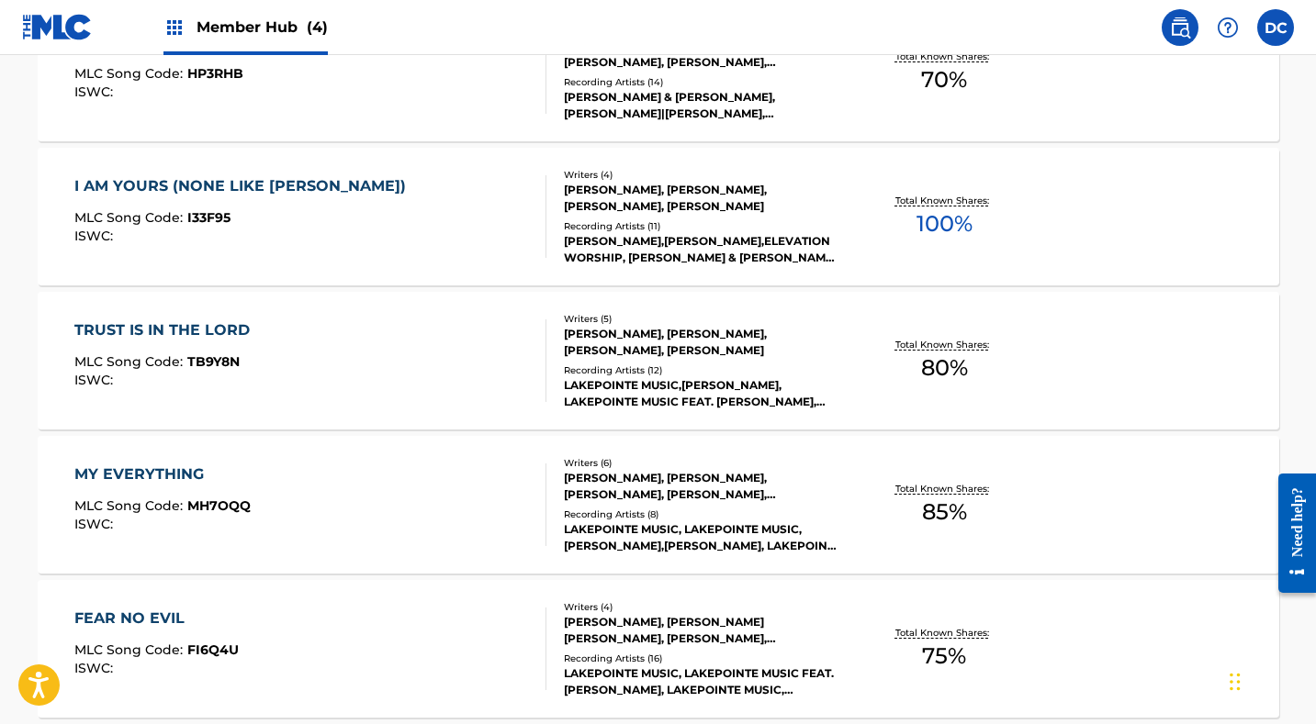
scroll to position [1062, 0]
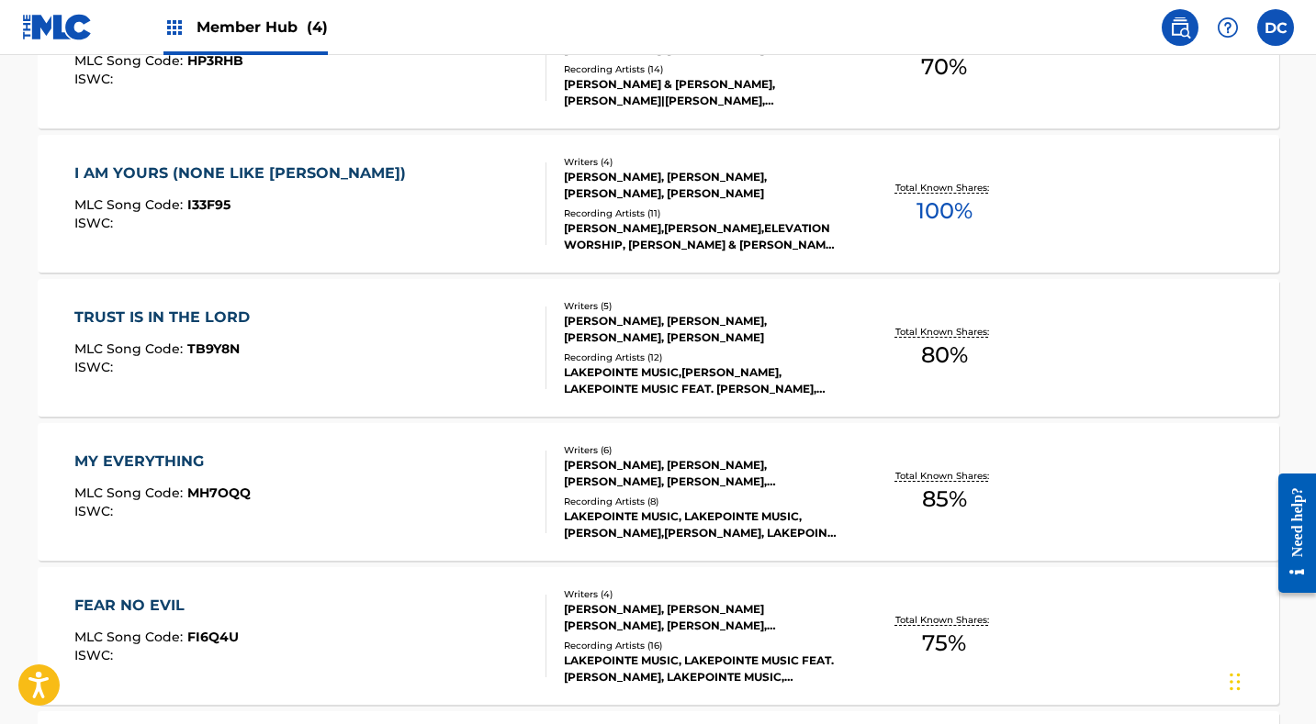
click at [360, 341] on div "TRUST IS IN THE LORD MLC Song Code : TB9Y8N ISWC :" at bounding box center [310, 348] width 472 height 83
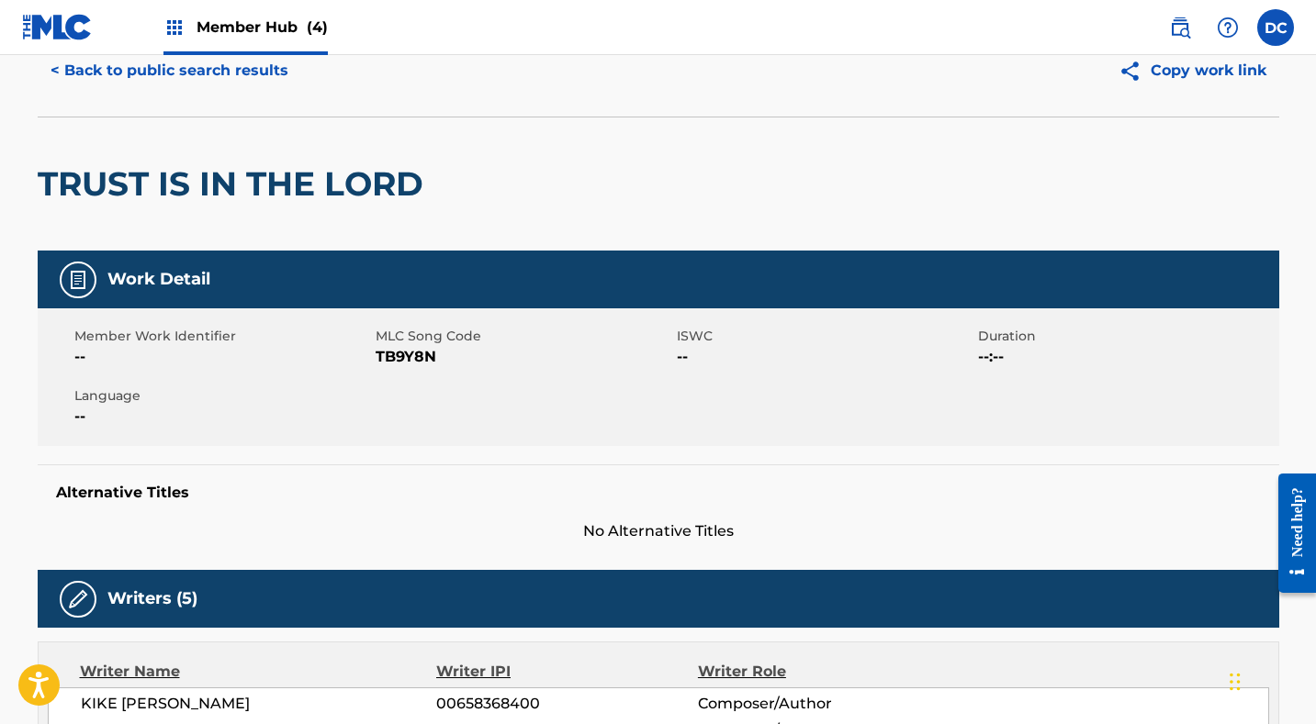
scroll to position [45, 0]
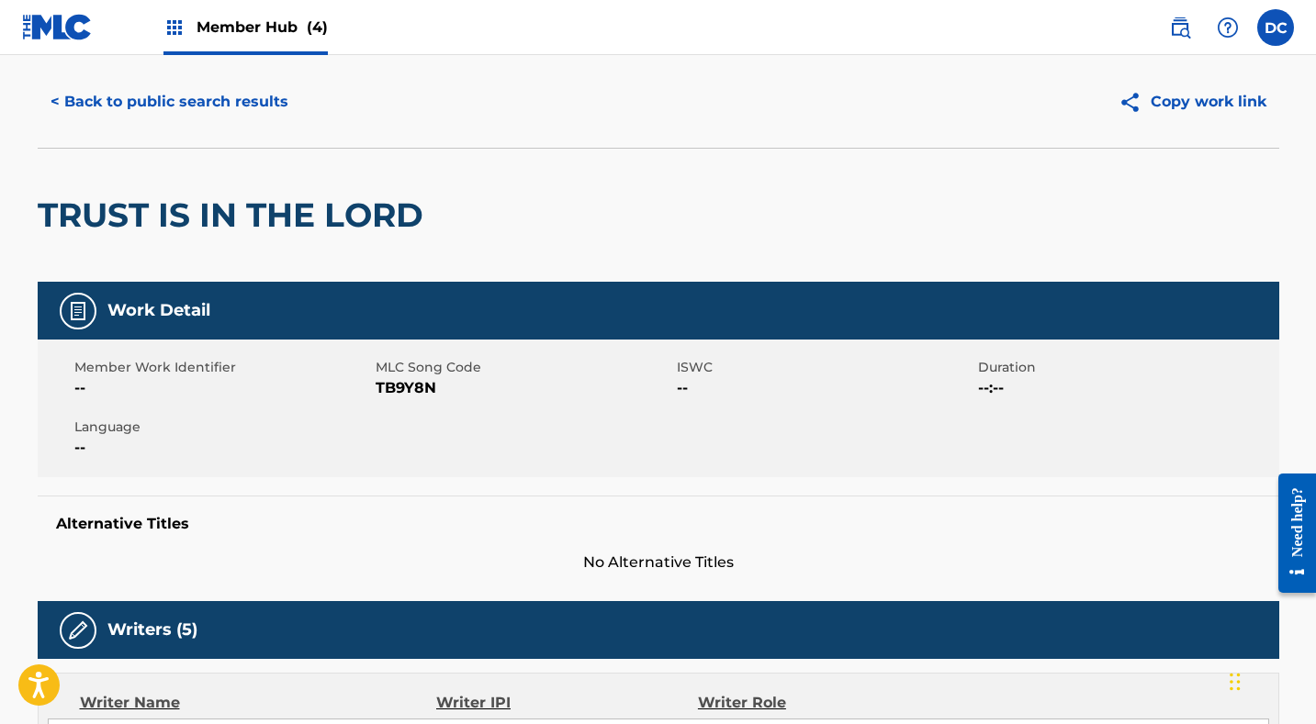
click at [419, 384] on span "TB9Y8N" at bounding box center [524, 388] width 297 height 22
copy span "TB9Y8N"
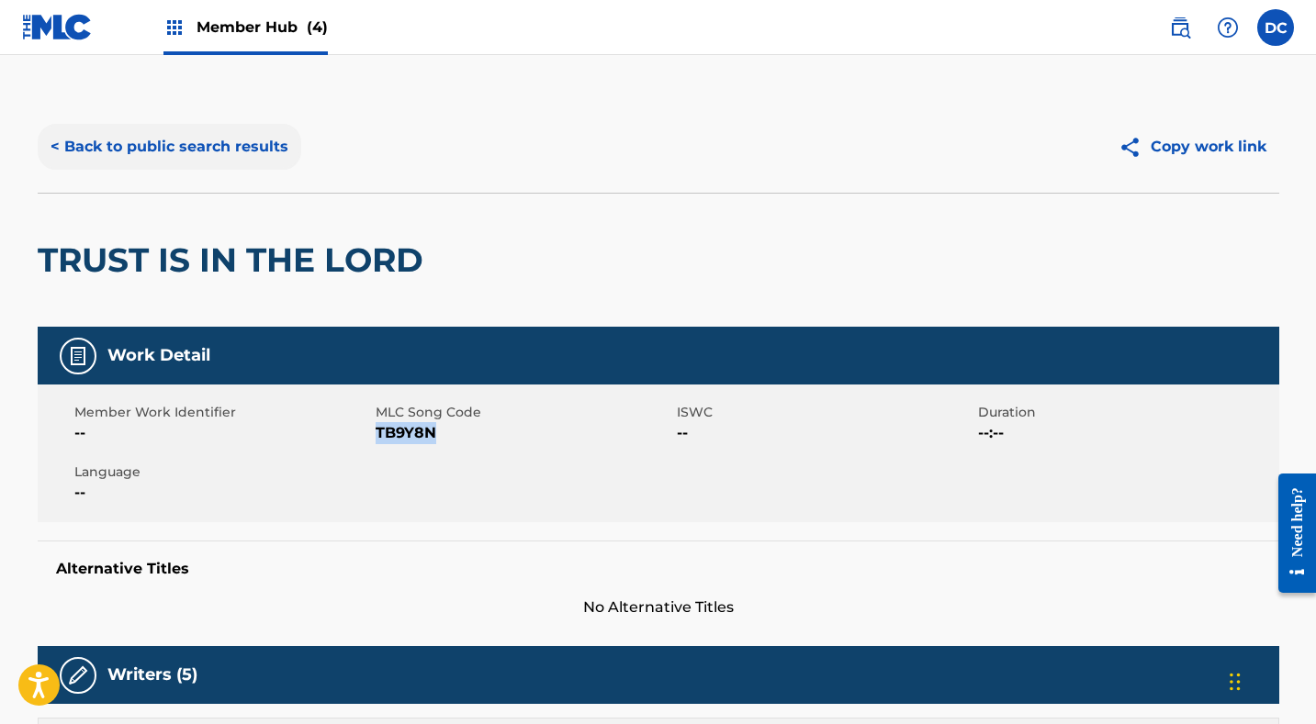
scroll to position [0, 0]
click at [259, 139] on button "< Back to public search results" at bounding box center [170, 147] width 264 height 46
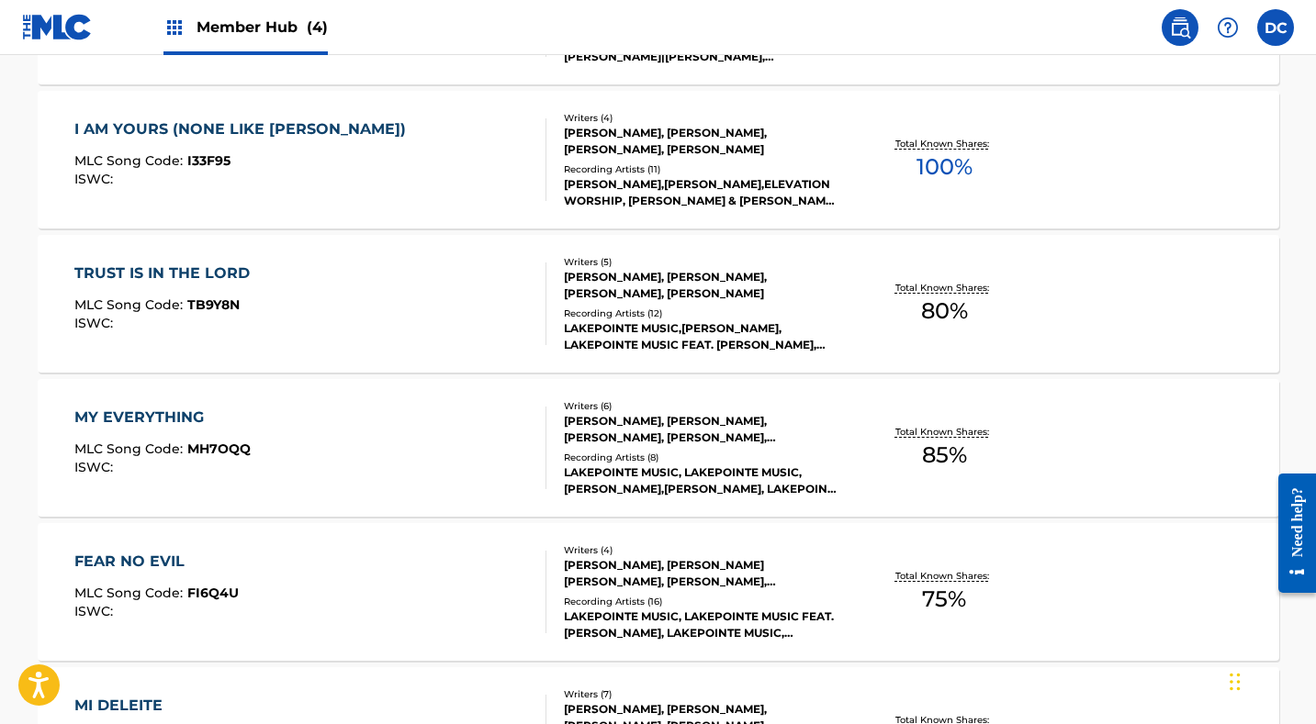
scroll to position [1110, 0]
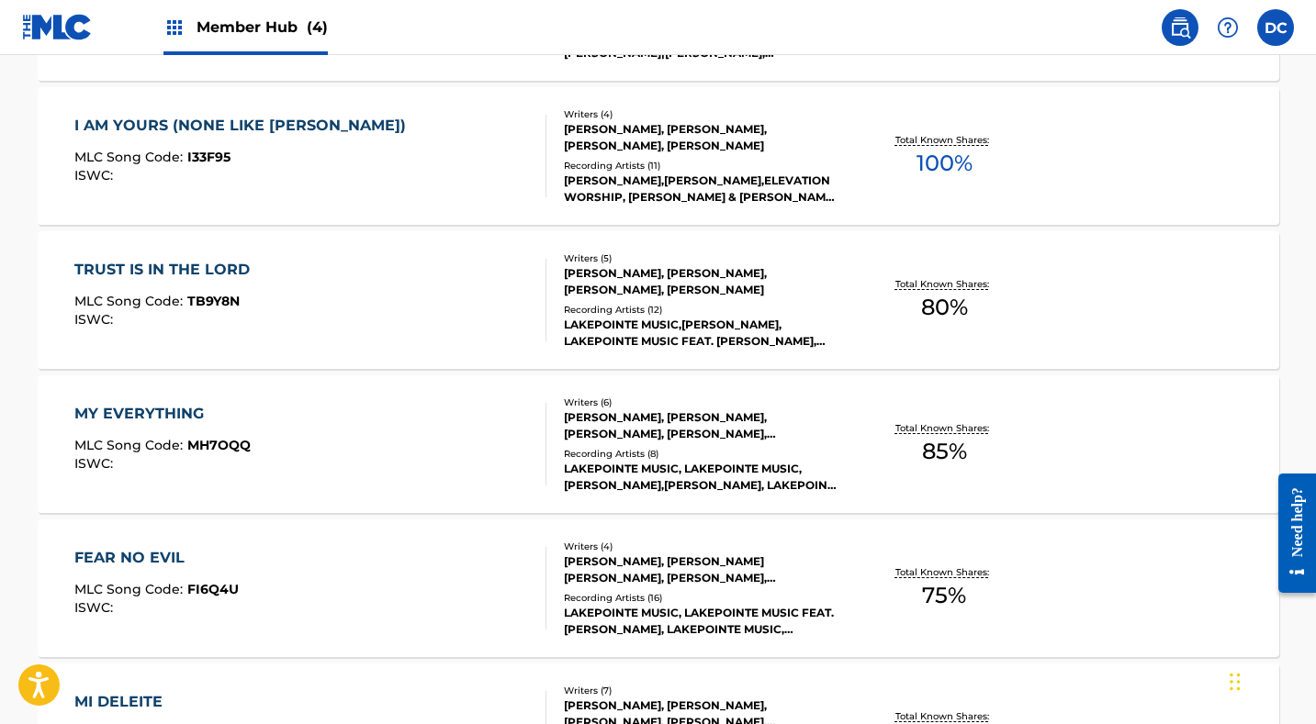
click at [469, 442] on div "MY EVERYTHING MLC Song Code : MH7OQQ ISWC :" at bounding box center [310, 444] width 472 height 83
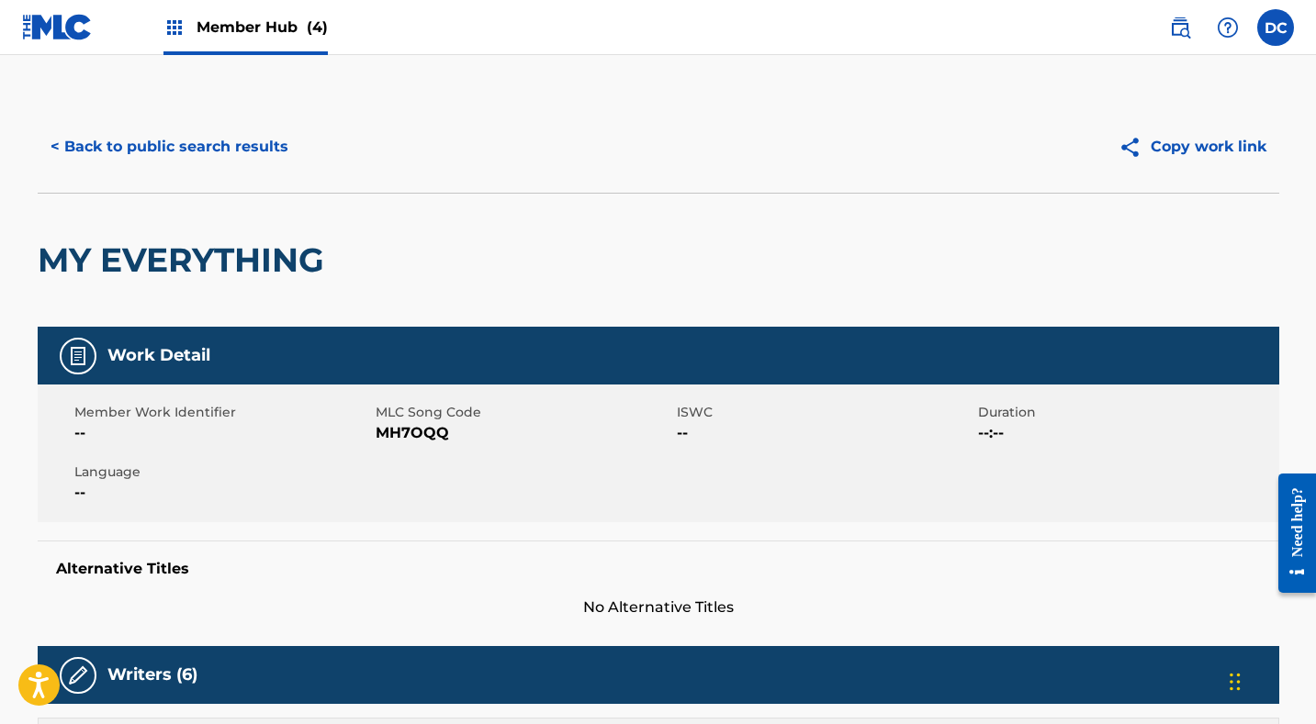
click at [414, 434] on span "MH7OQQ" at bounding box center [524, 433] width 297 height 22
click at [241, 141] on button "< Back to public search results" at bounding box center [170, 147] width 264 height 46
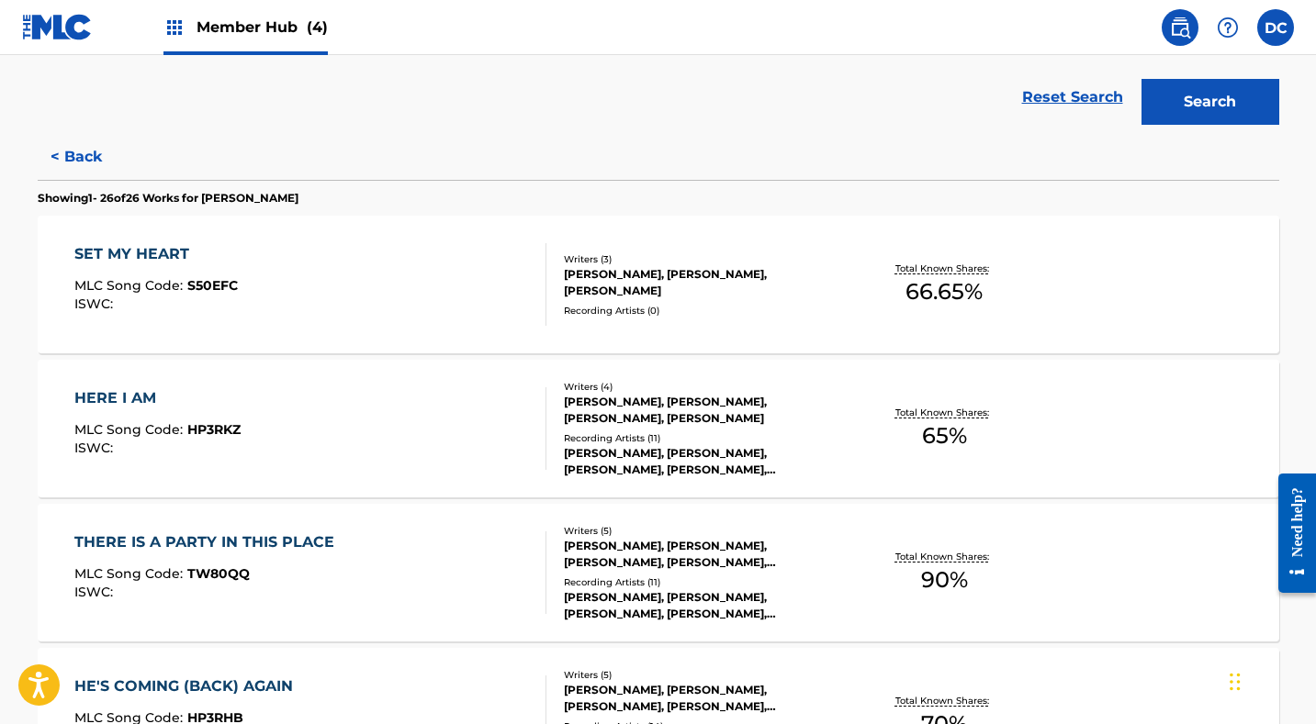
scroll to position [434, 0]
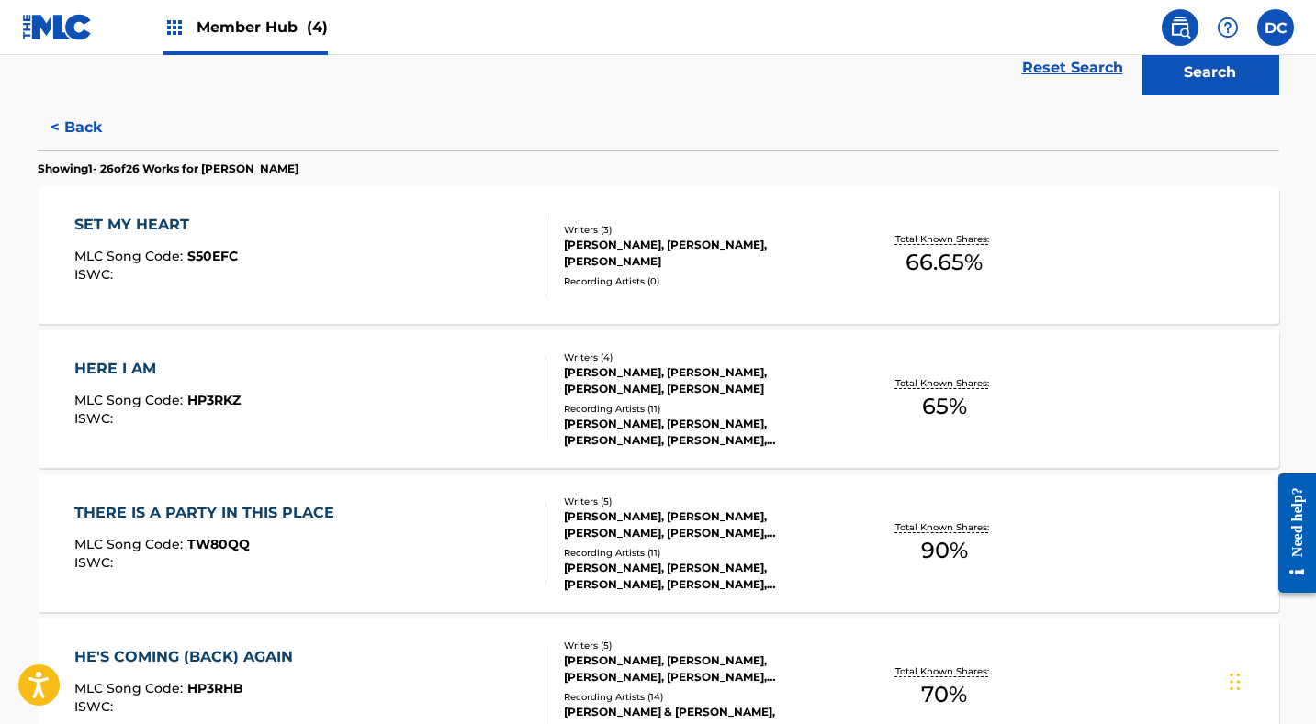
click at [385, 532] on div "THERE IS A PARTY IN THIS PLACE MLC Song Code : TW80QQ ISWC :" at bounding box center [310, 543] width 472 height 83
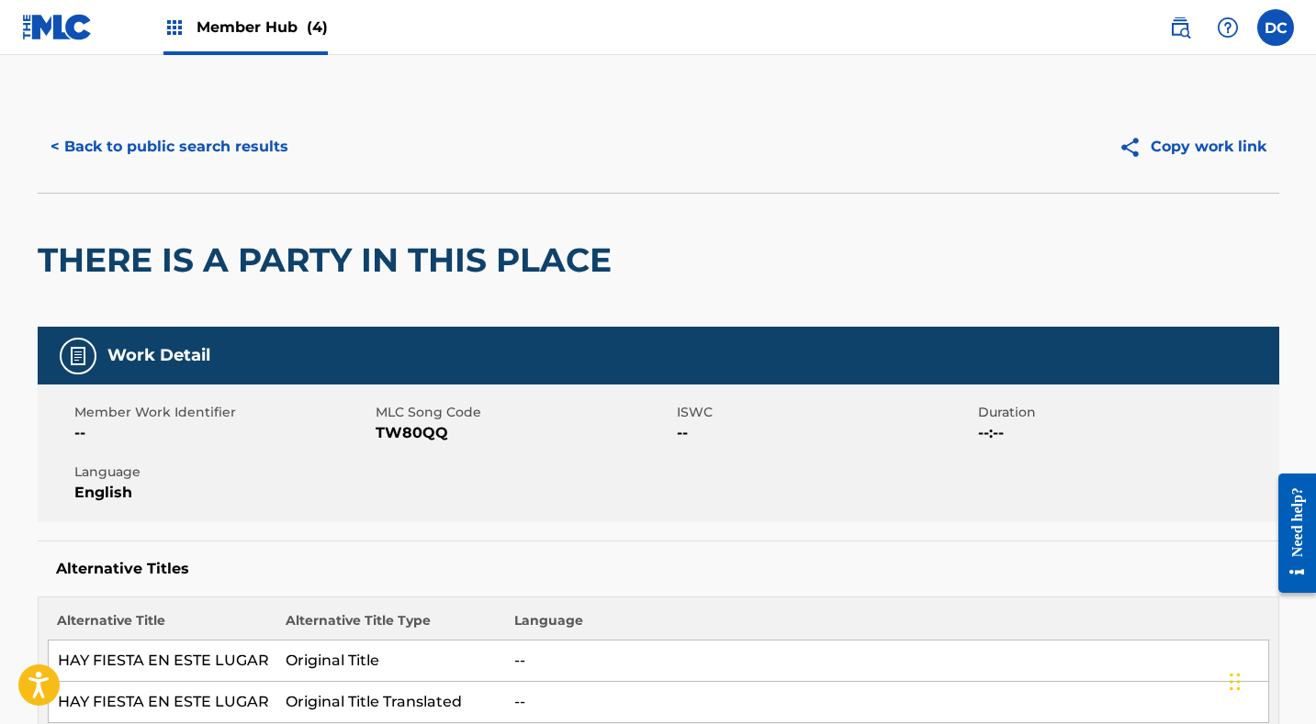
click at [407, 431] on span "TW80QQ" at bounding box center [524, 433] width 297 height 22
click at [260, 146] on button "< Back to public search results" at bounding box center [170, 147] width 264 height 46
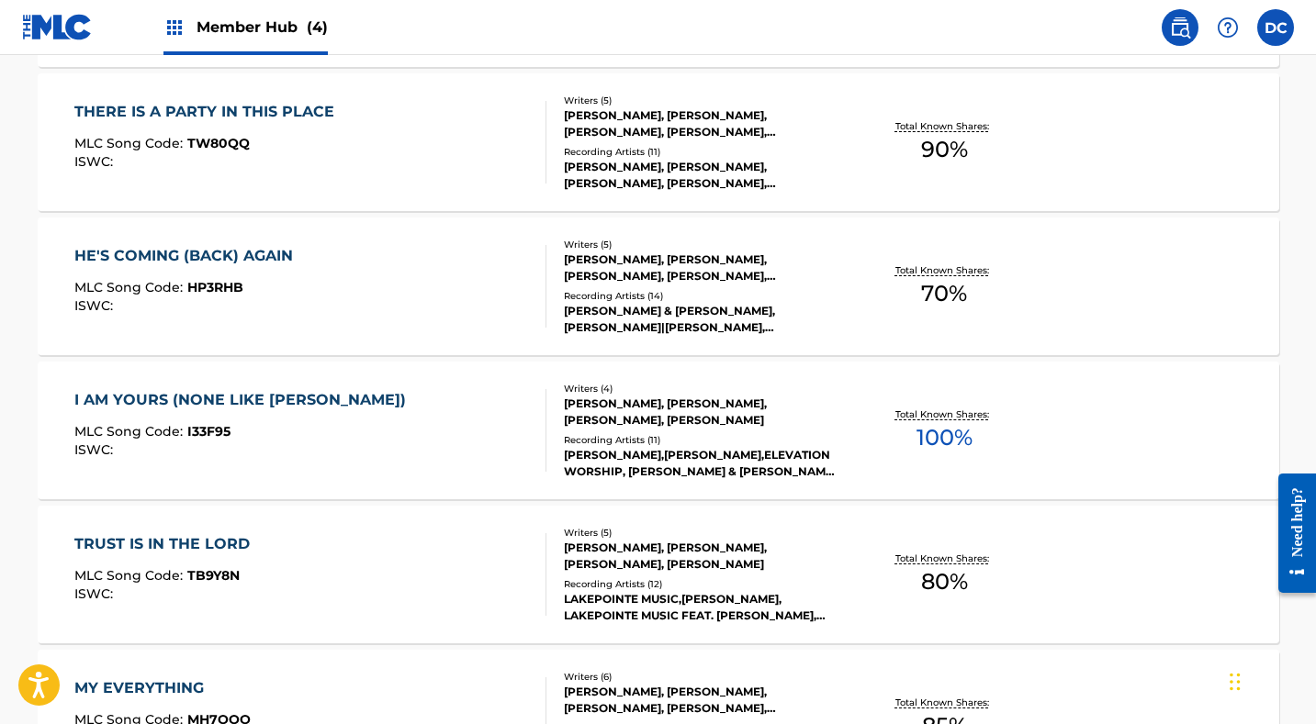
scroll to position [839, 0]
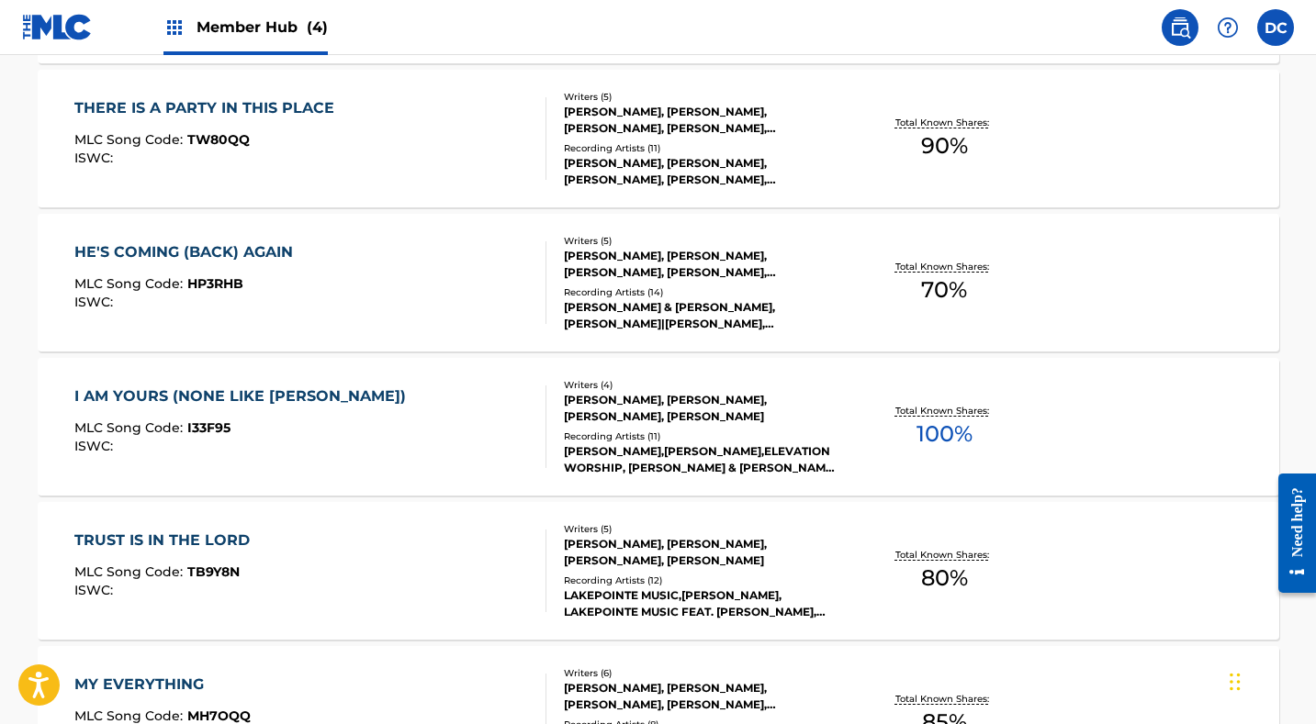
click at [390, 251] on div "HE'S COMING (BACK) AGAIN MLC Song Code : HP3RHB ISWC :" at bounding box center [310, 282] width 472 height 83
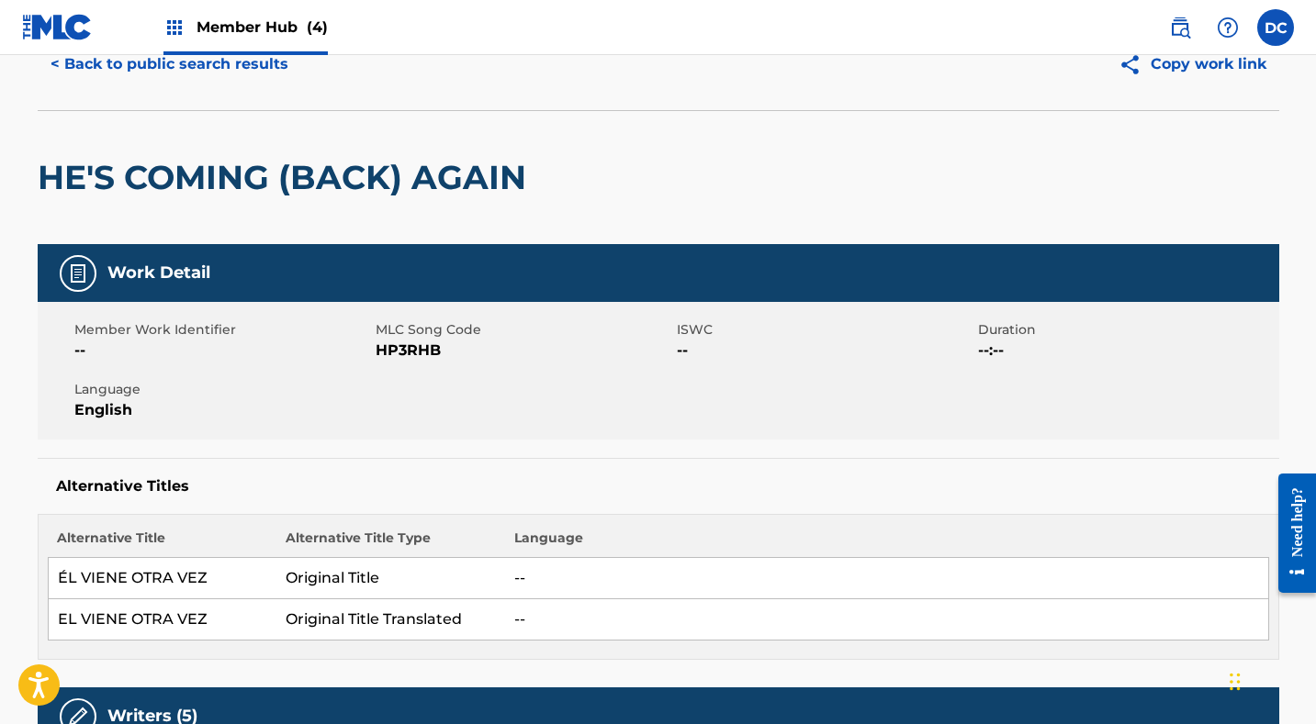
scroll to position [89, 0]
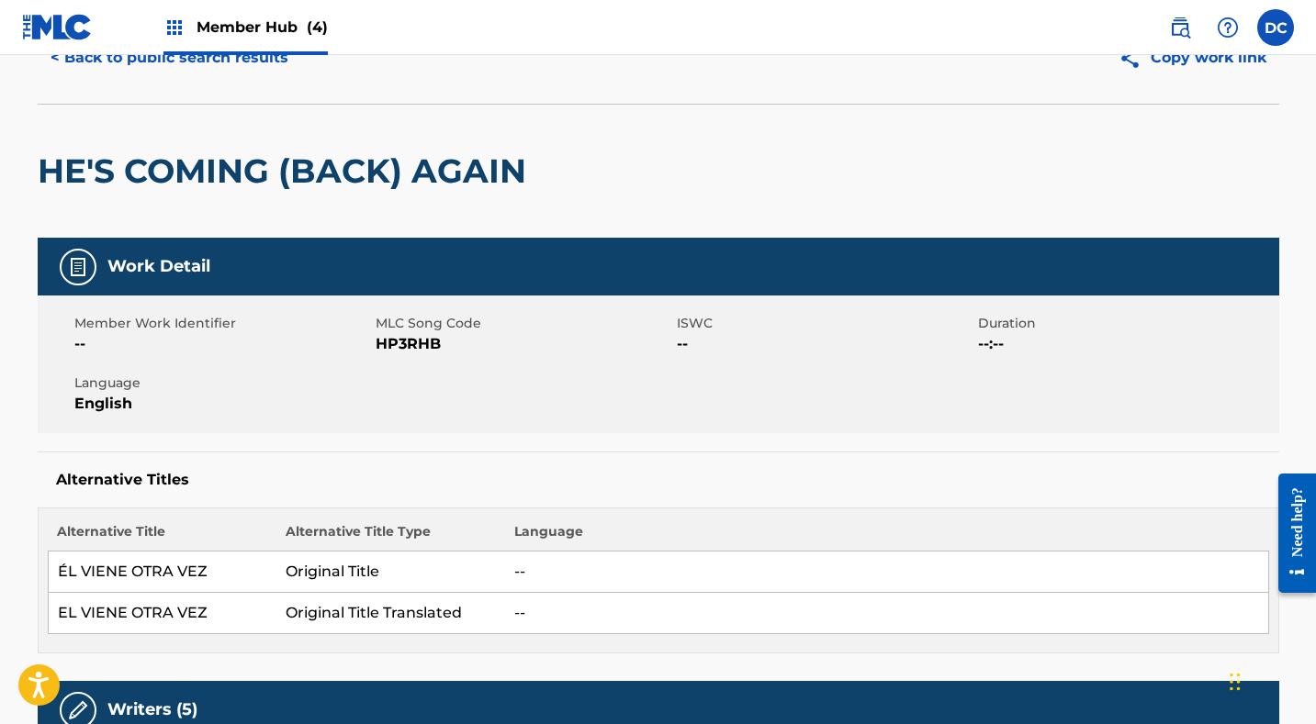
click at [425, 339] on span "HP3RHB" at bounding box center [524, 344] width 297 height 22
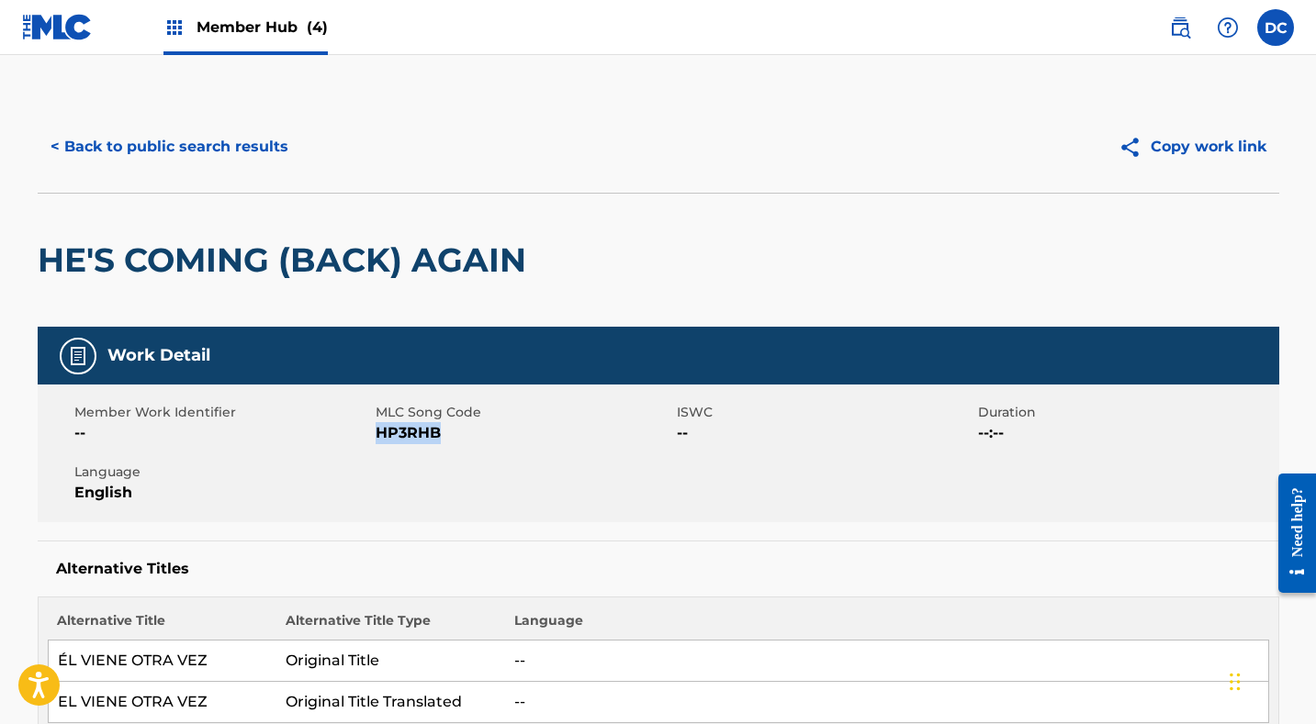
scroll to position [0, 0]
click at [271, 152] on button "< Back to public search results" at bounding box center [170, 147] width 264 height 46
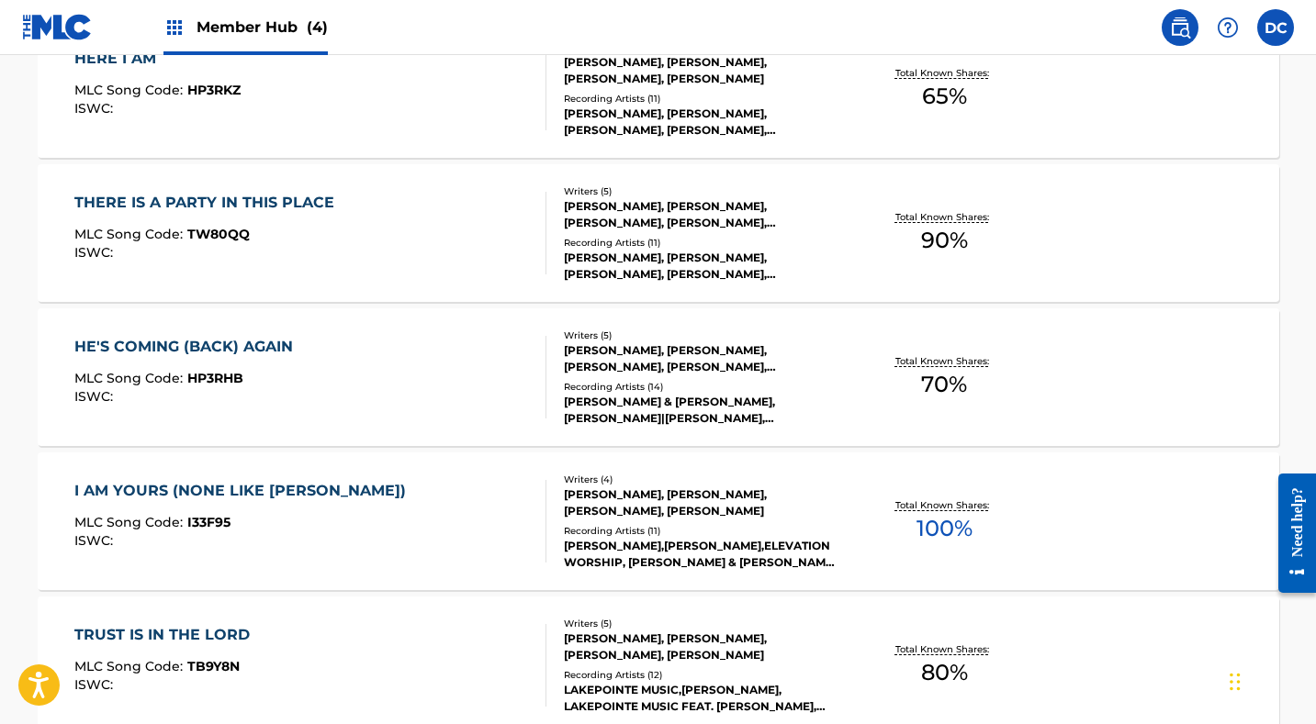
scroll to position [747, 0]
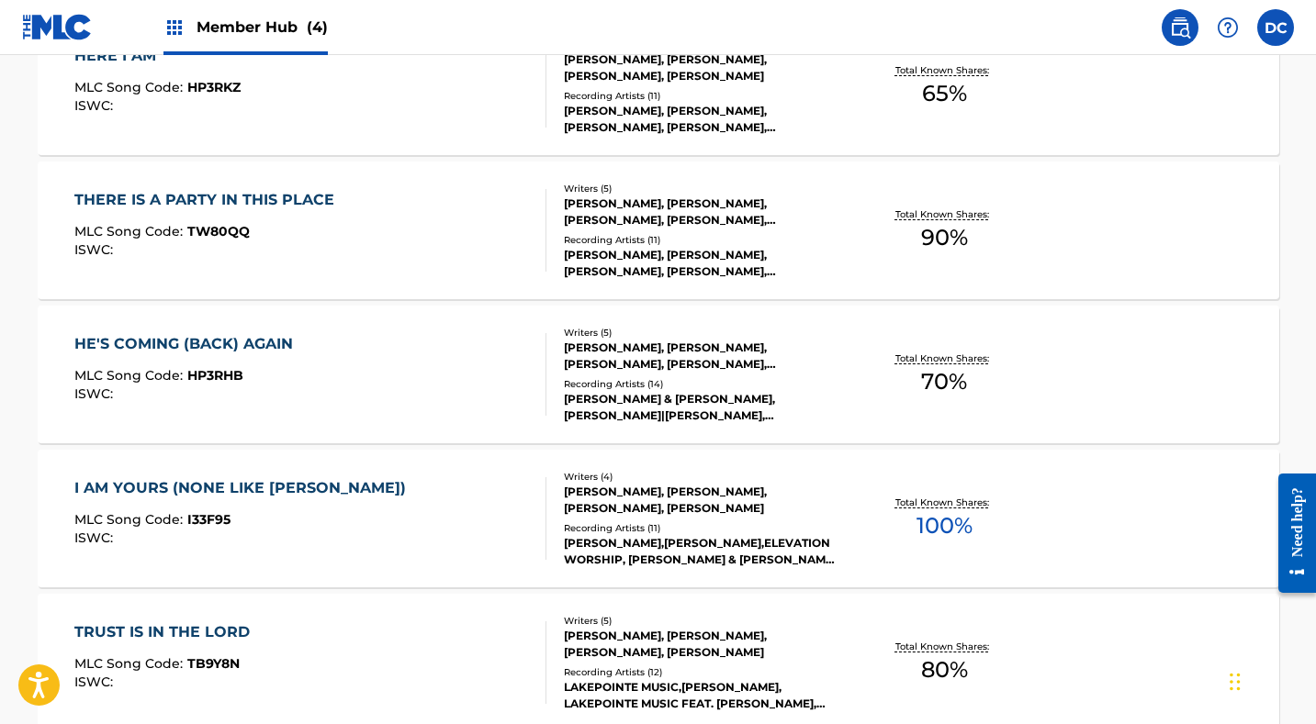
click at [411, 507] on div "I AM YOURS (NONE LIKE JESUS) MLC Song Code : I33F95 ISWC :" at bounding box center [310, 518] width 472 height 83
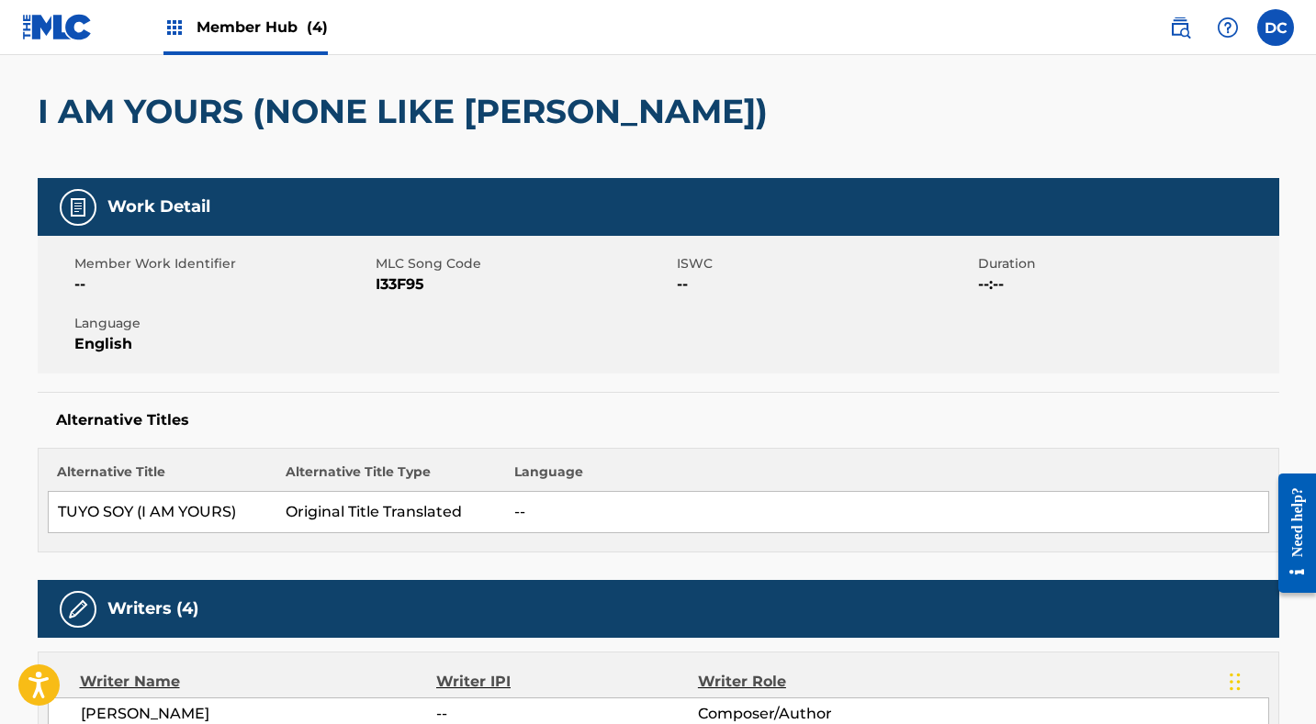
scroll to position [150, 0]
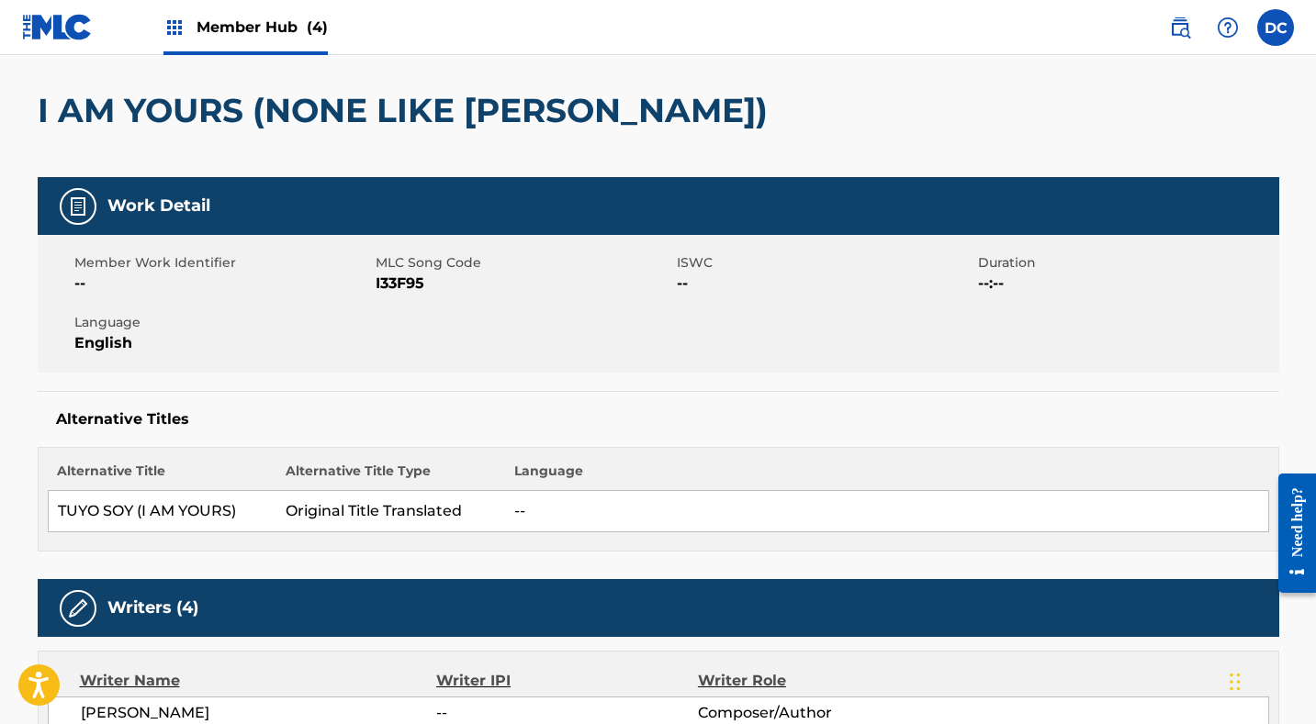
click at [386, 286] on span "I33F95" at bounding box center [524, 284] width 297 height 22
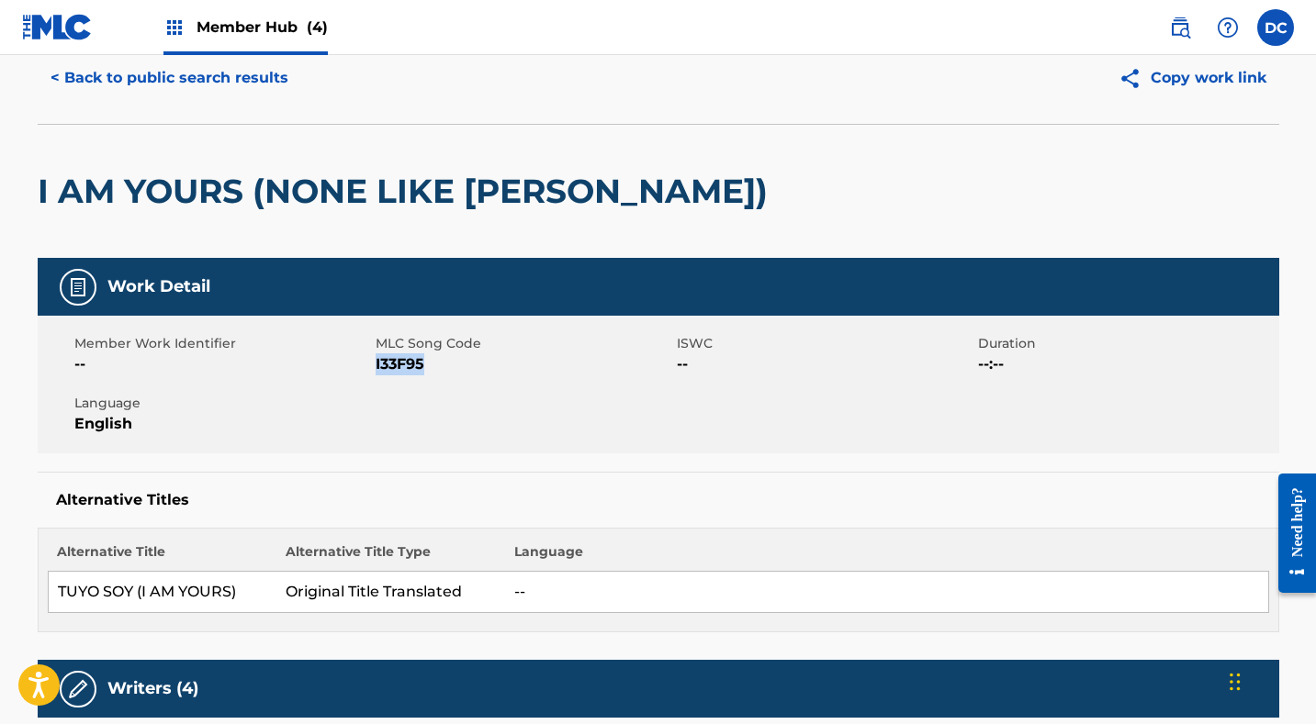
scroll to position [45, 0]
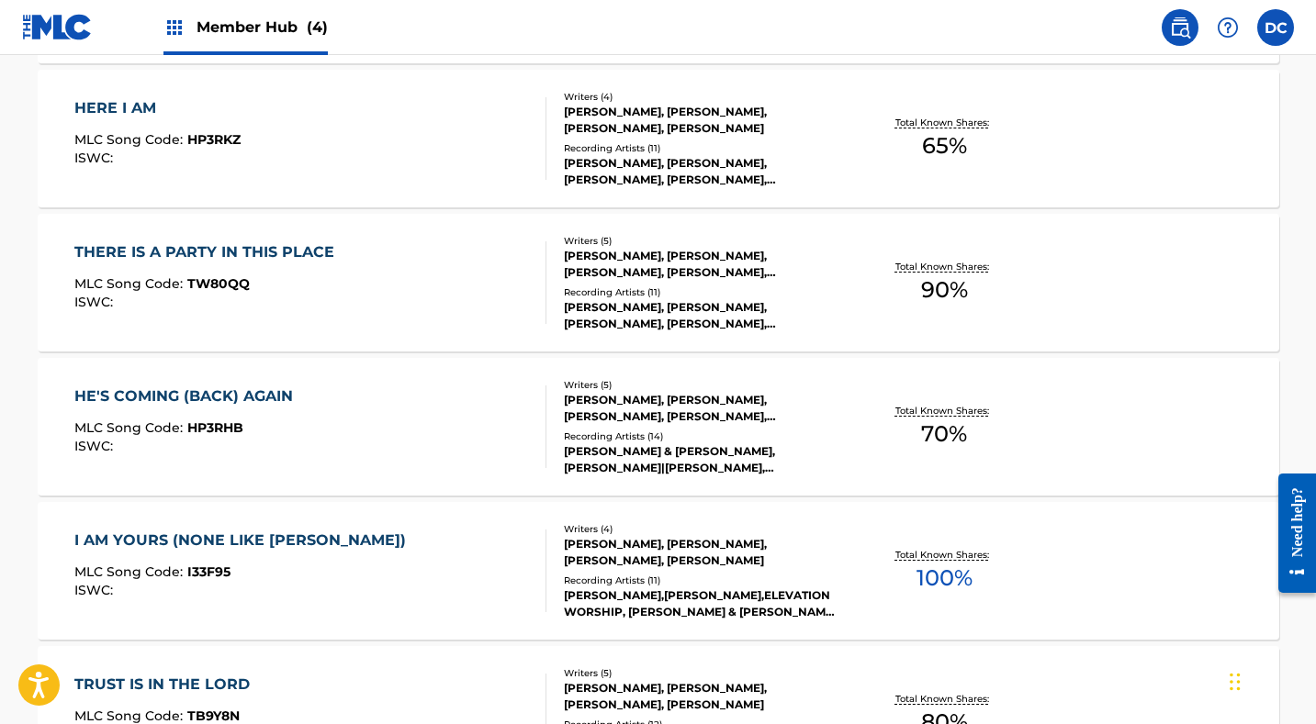
scroll to position [711, 0]
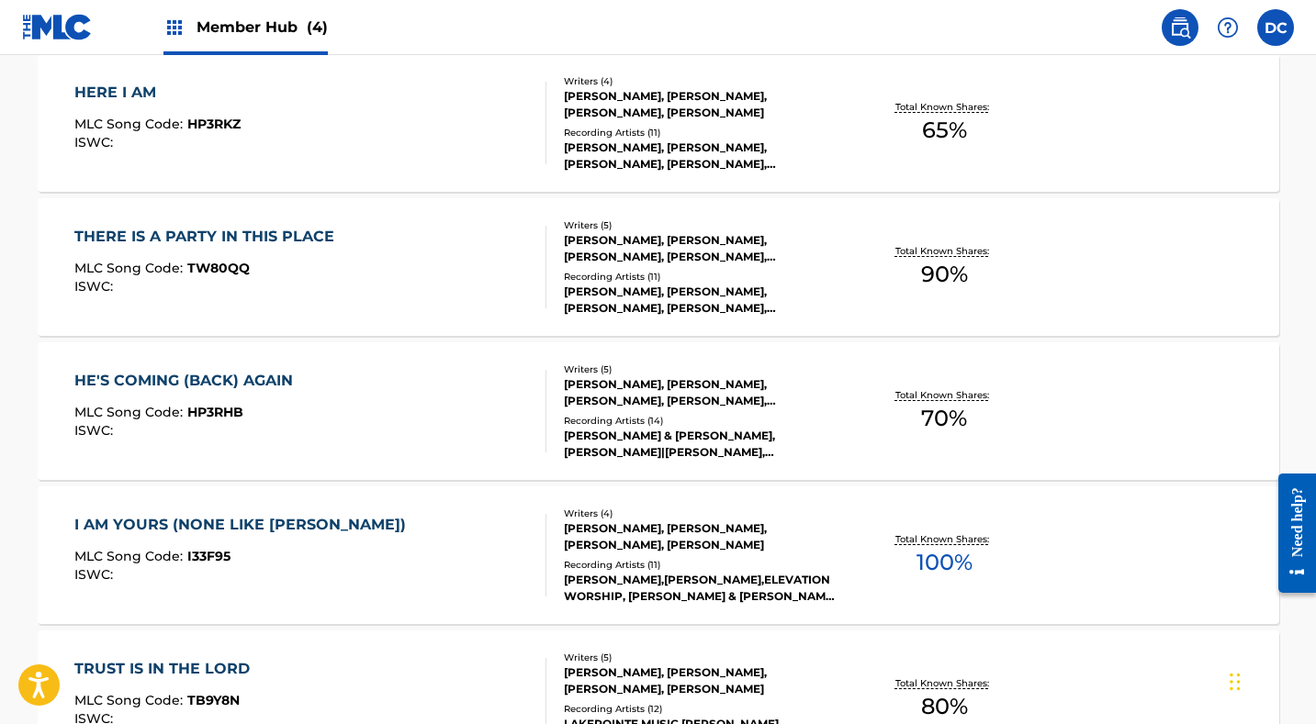
click at [316, 402] on div "HE'S COMING (BACK) AGAIN MLC Song Code : HP3RHB ISWC :" at bounding box center [310, 411] width 472 height 83
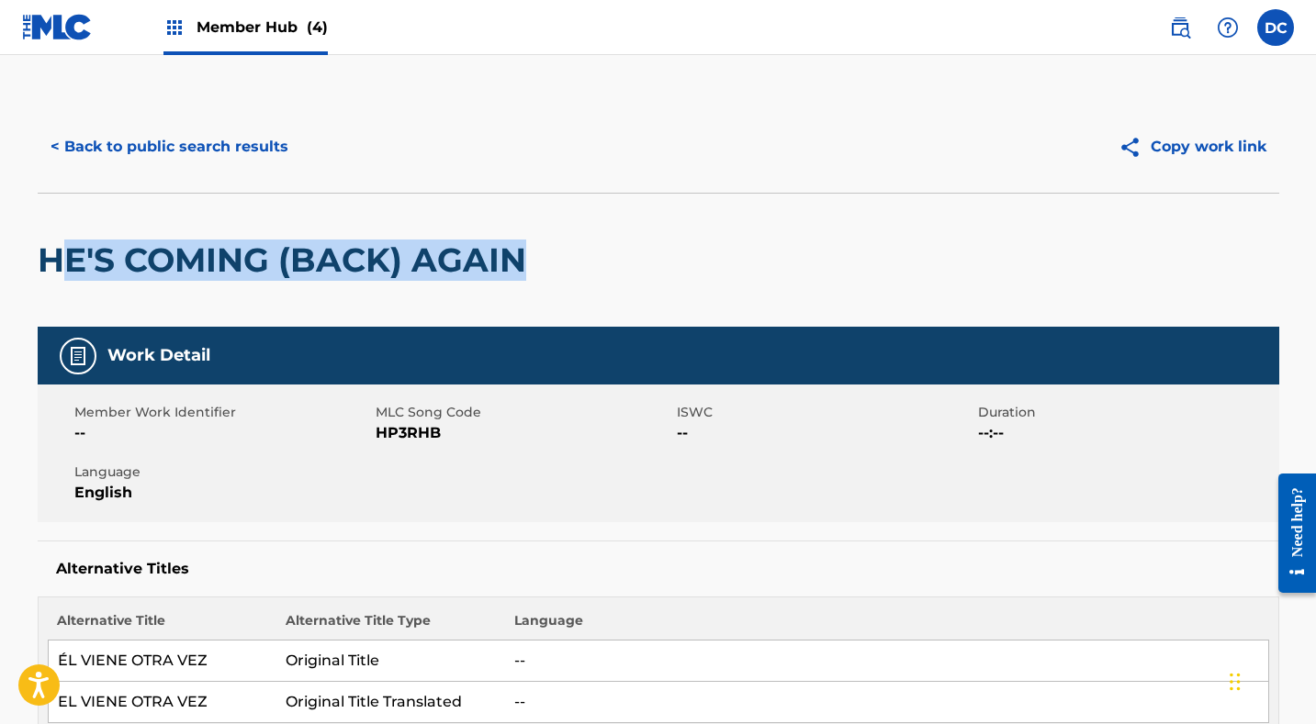
drag, startPoint x: 534, startPoint y: 270, endPoint x: 58, endPoint y: 240, distance: 477.5
click at [57, 240] on div "HE'S COMING (BACK) AGAIN" at bounding box center [658, 260] width 1241 height 134
click at [222, 145] on button "< Back to public search results" at bounding box center [170, 147] width 264 height 46
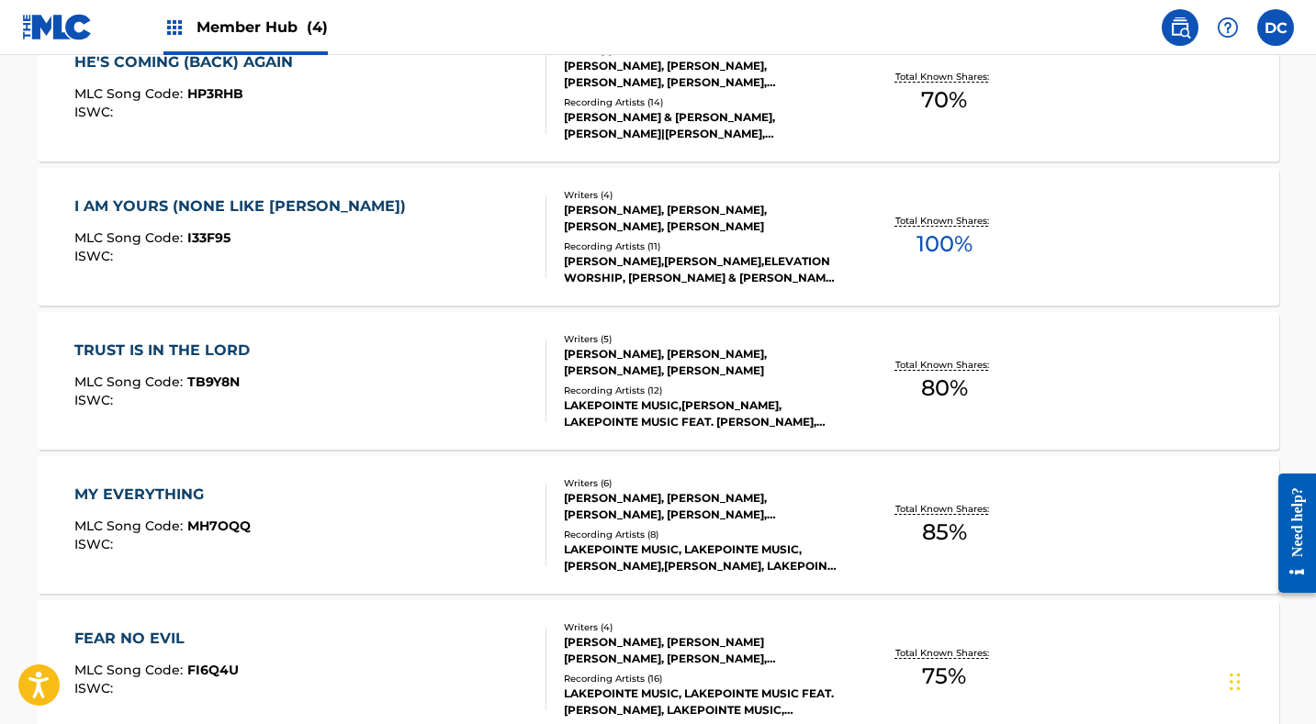
scroll to position [1035, 0]
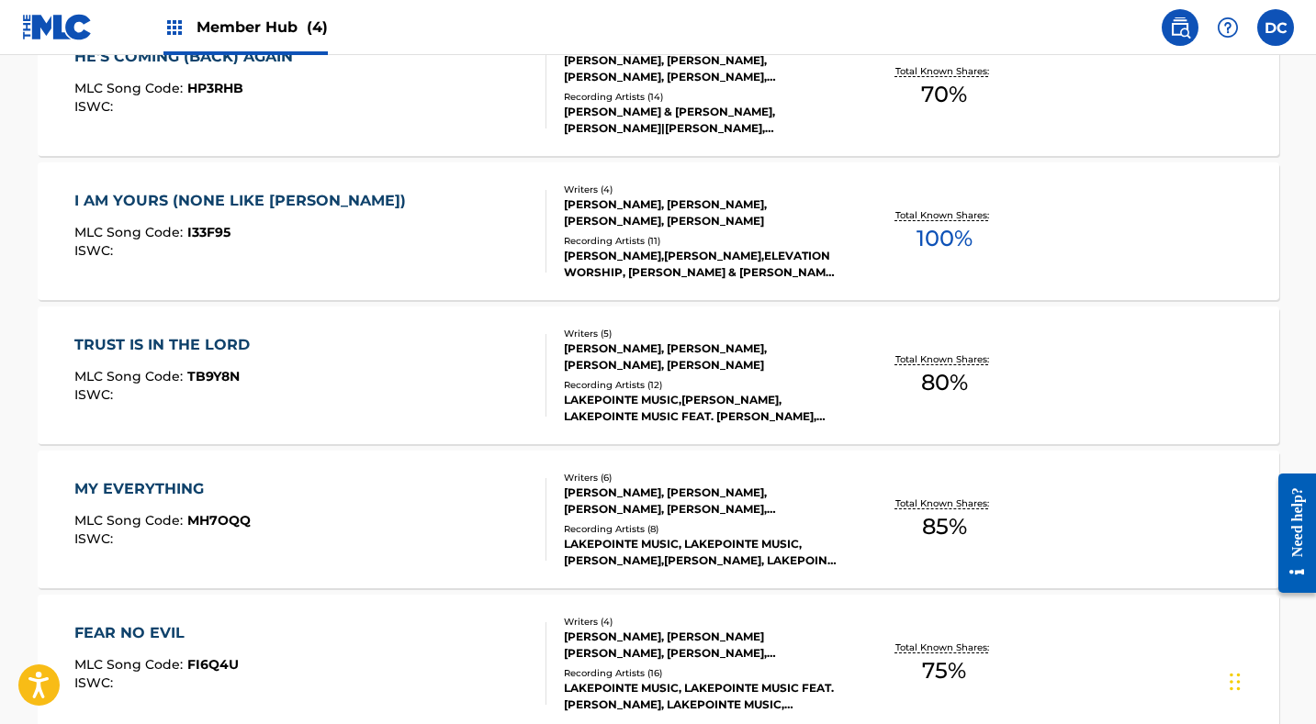
click at [329, 368] on div "TRUST IS IN THE LORD MLC Song Code : TB9Y8N ISWC :" at bounding box center [310, 375] width 472 height 83
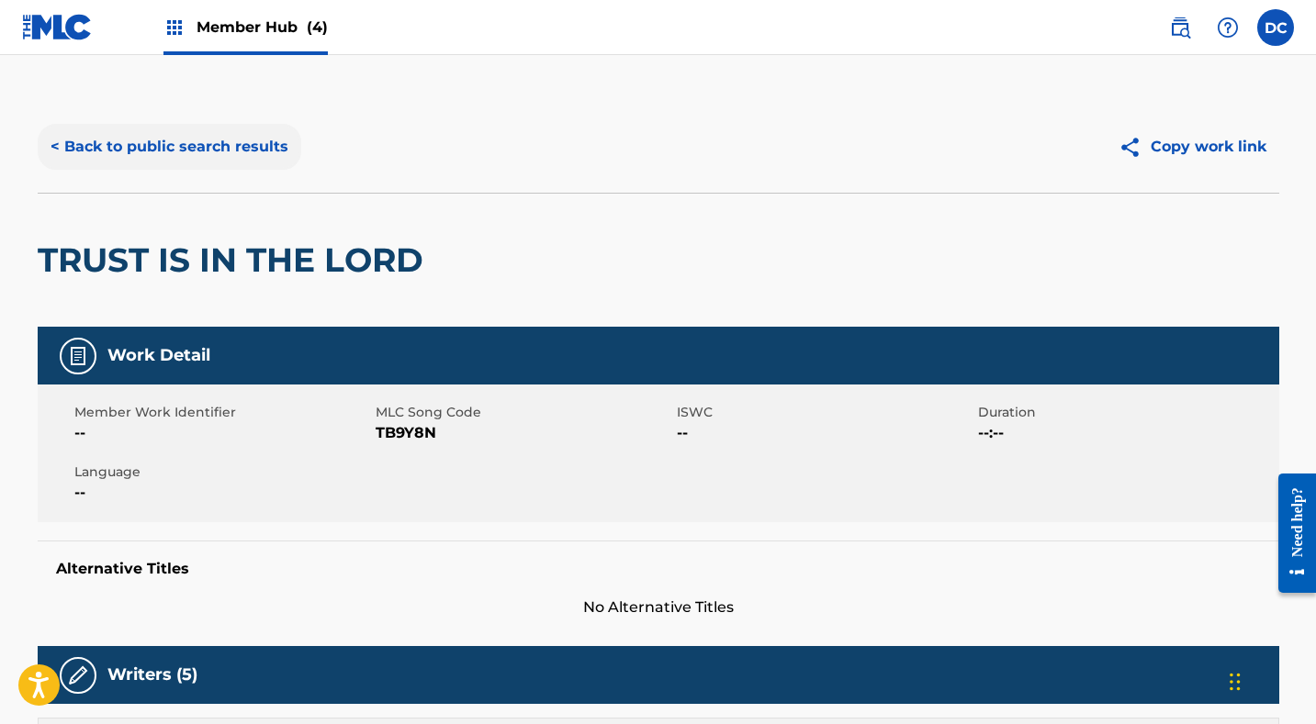
click at [270, 154] on button "< Back to public search results" at bounding box center [170, 147] width 264 height 46
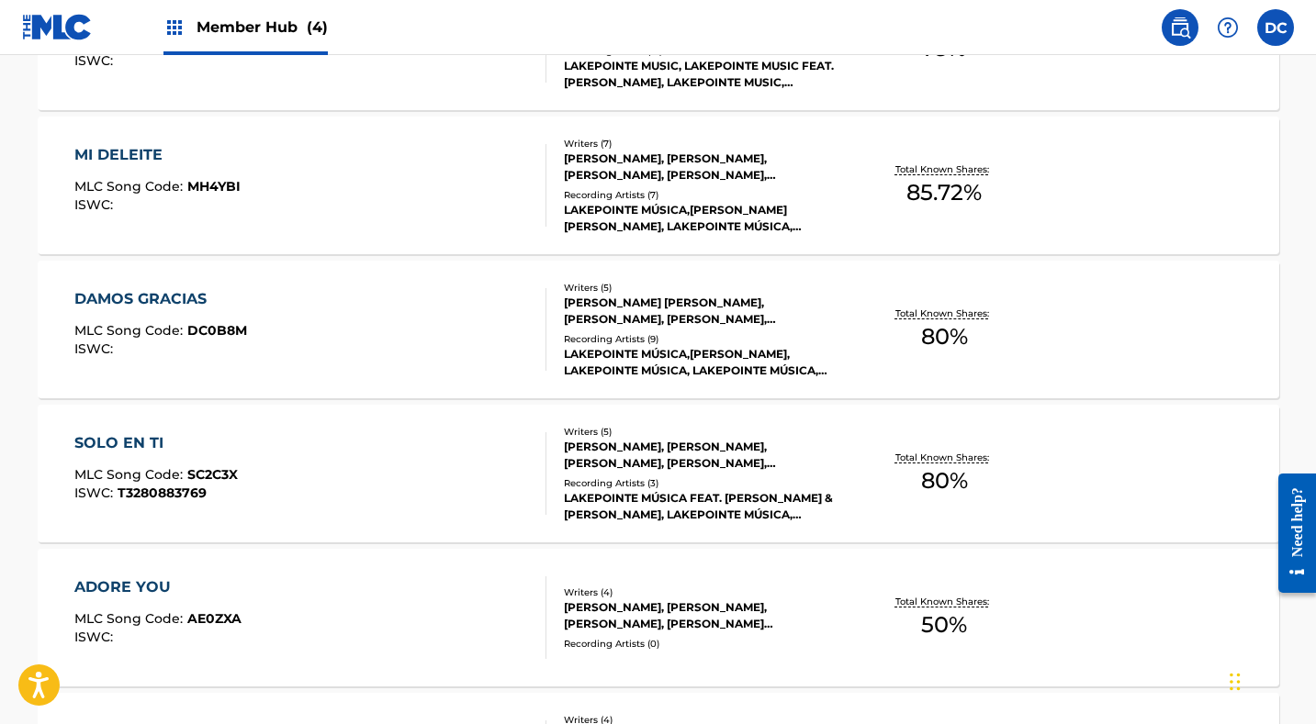
scroll to position [1680, 0]
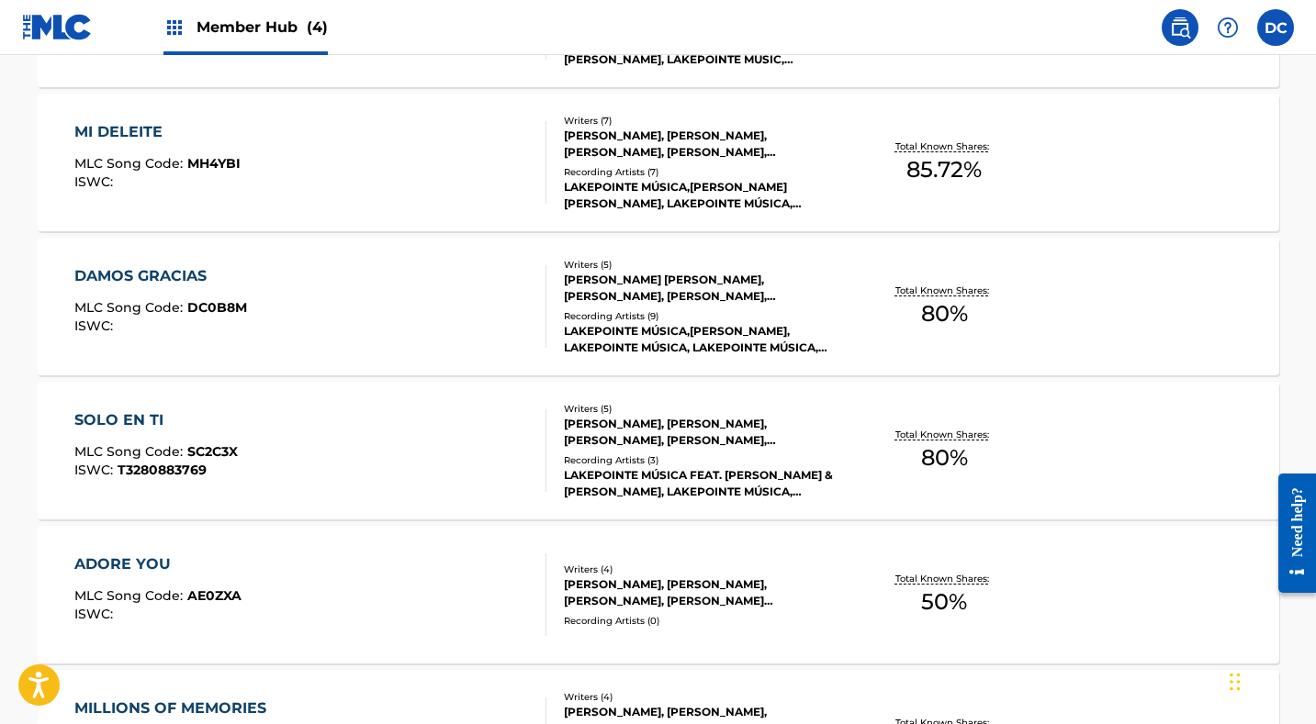
click at [418, 195] on div "MI DELEITE MLC Song Code : MH4YBI ISWC :" at bounding box center [310, 162] width 472 height 83
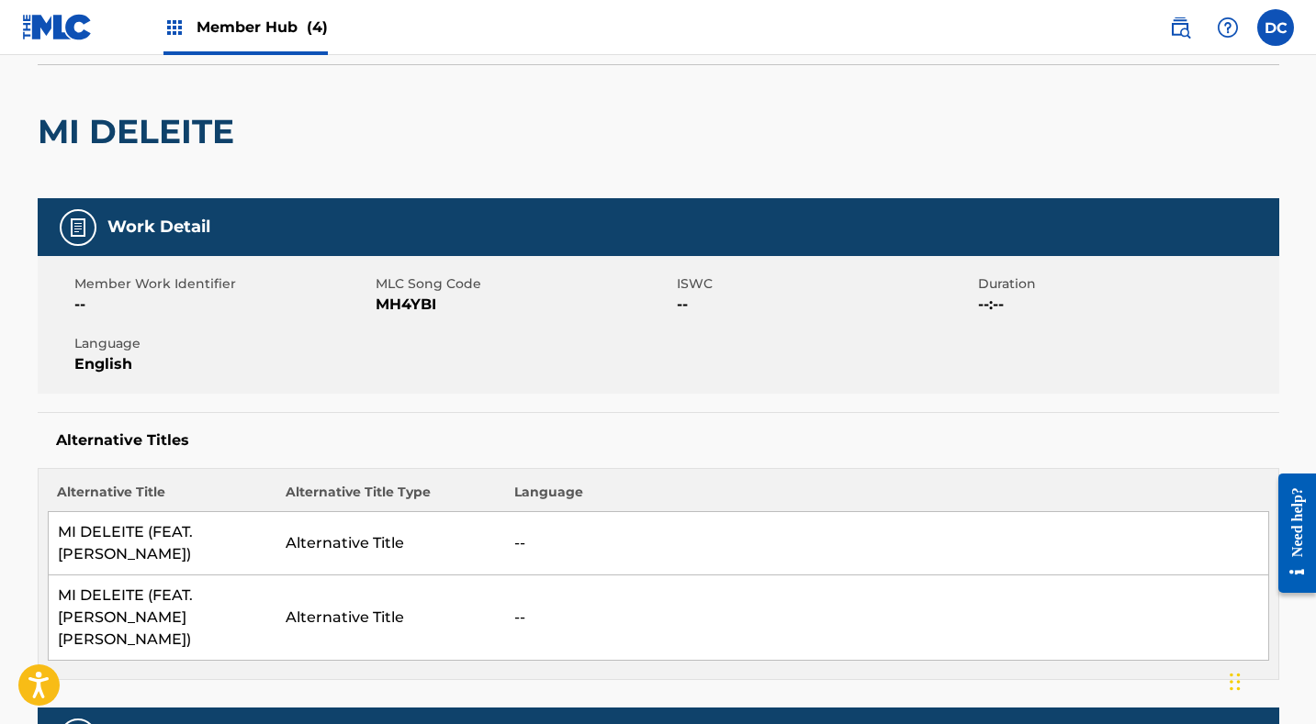
scroll to position [142, 0]
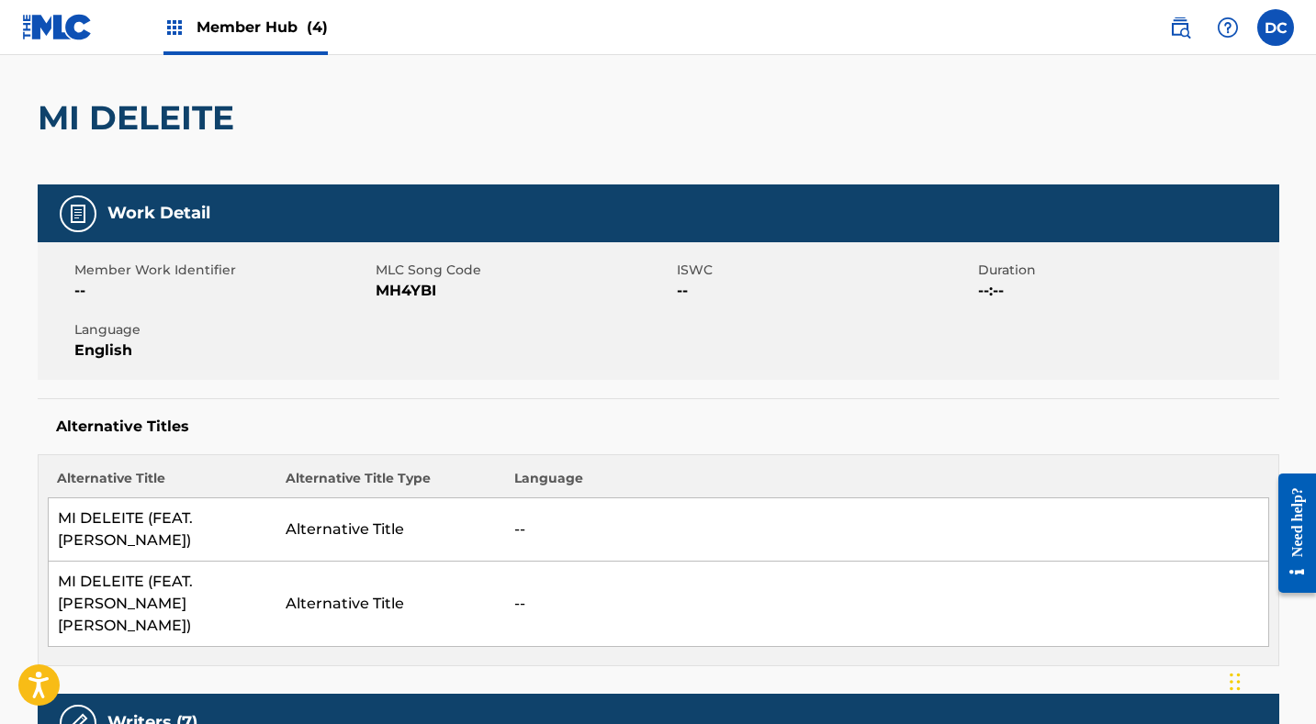
click at [395, 294] on span "MH4YBI" at bounding box center [524, 291] width 297 height 22
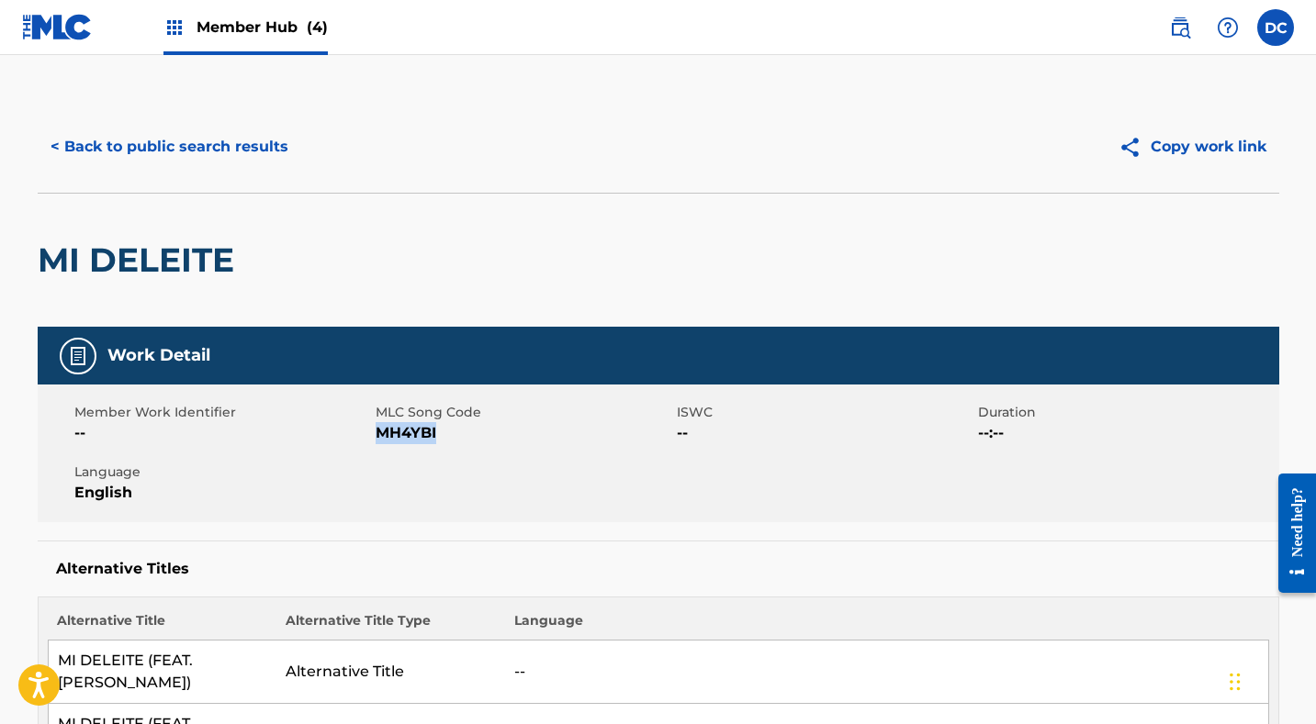
scroll to position [0, 0]
click at [411, 417] on span "MLC Song Code" at bounding box center [524, 412] width 297 height 19
click at [418, 432] on span "MH4YBI" at bounding box center [524, 433] width 297 height 22
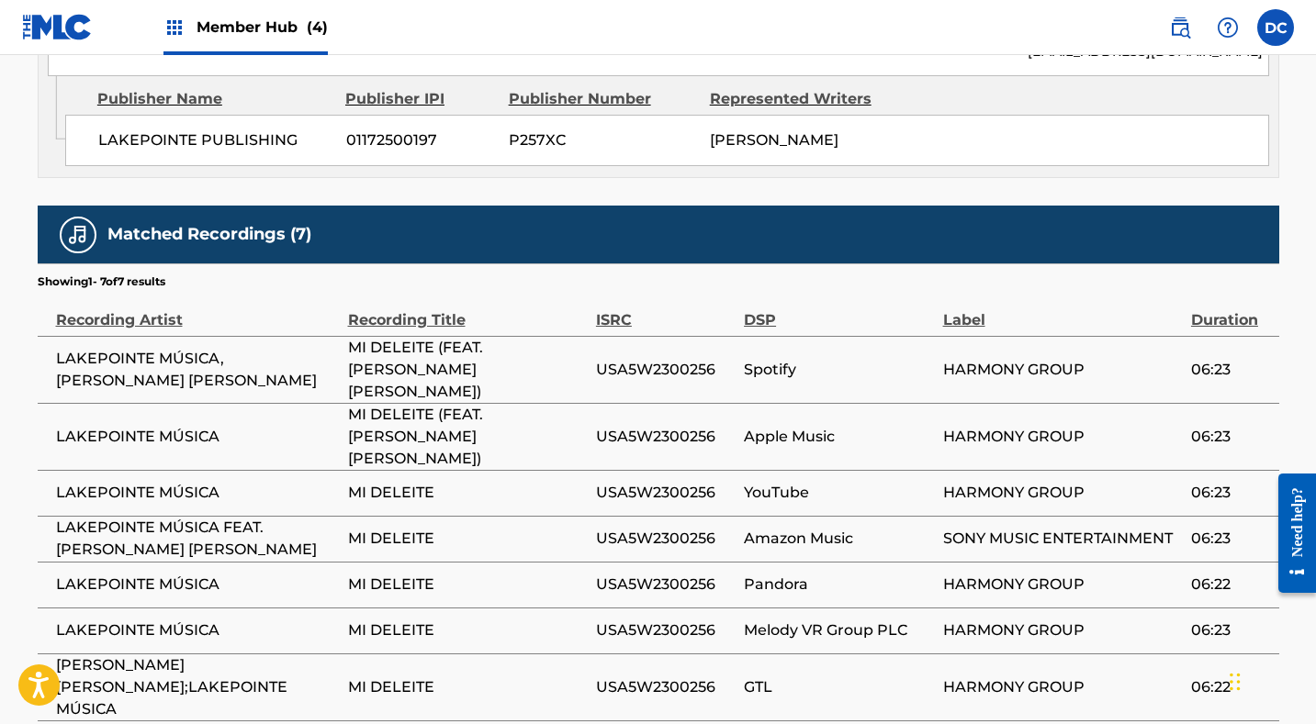
scroll to position [2797, 0]
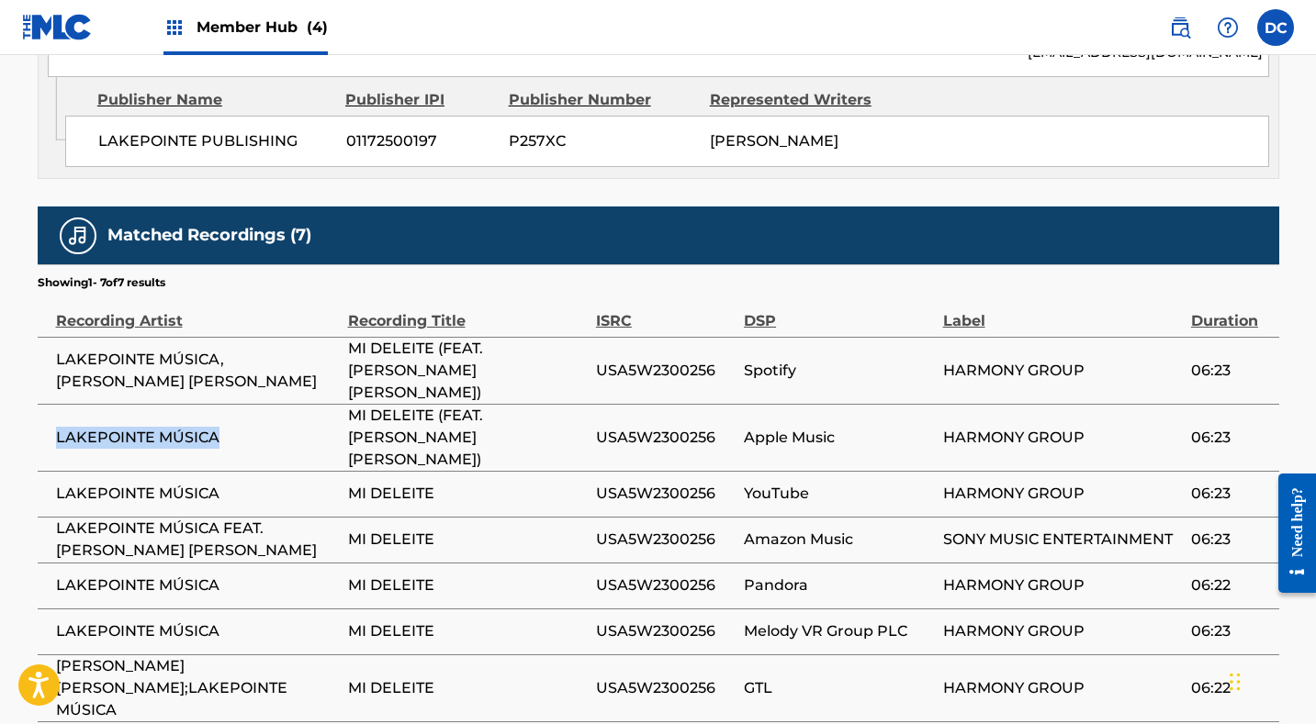
drag, startPoint x: 222, startPoint y: 358, endPoint x: 43, endPoint y: 353, distance: 179.1
click at [43, 404] on td "LAKEPOINTE MÚSICA" at bounding box center [193, 437] width 310 height 67
click at [668, 483] on span "USA5W2300256" at bounding box center [665, 494] width 139 height 22
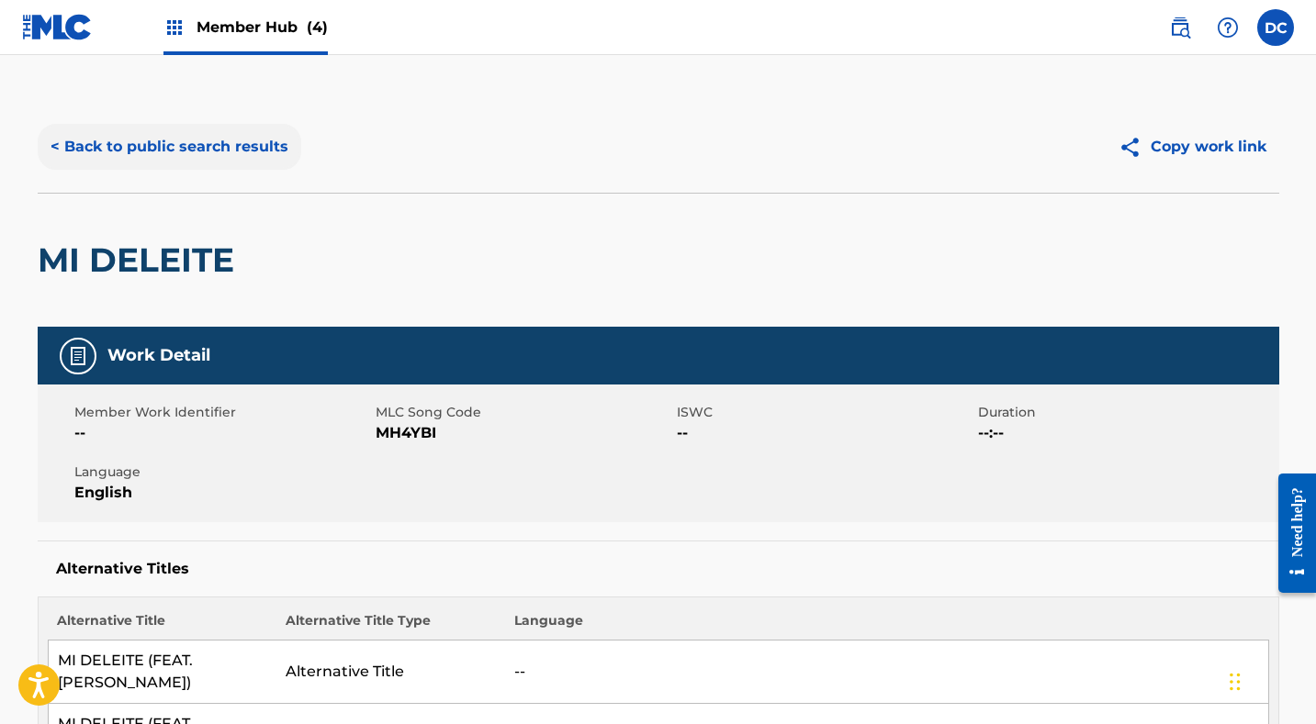
scroll to position [-3, 0]
click at [261, 156] on button "< Back to public search results" at bounding box center [170, 147] width 264 height 46
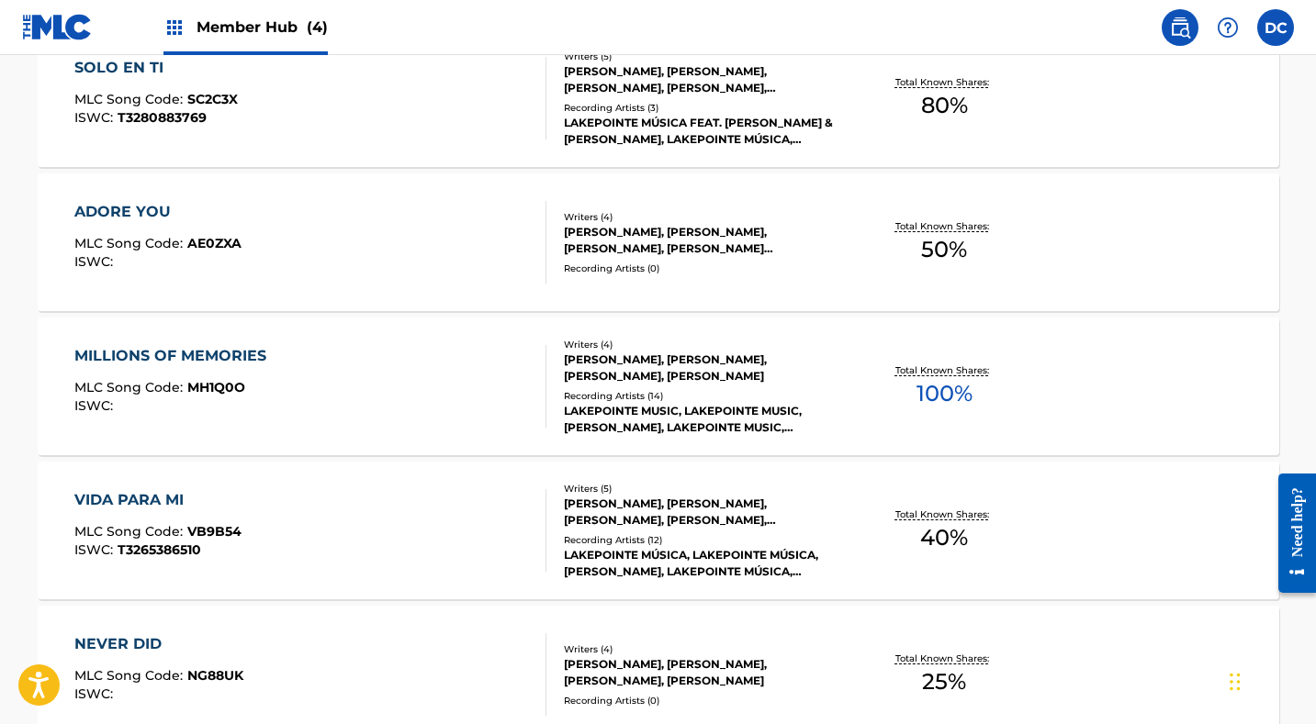
scroll to position [2088, 0]
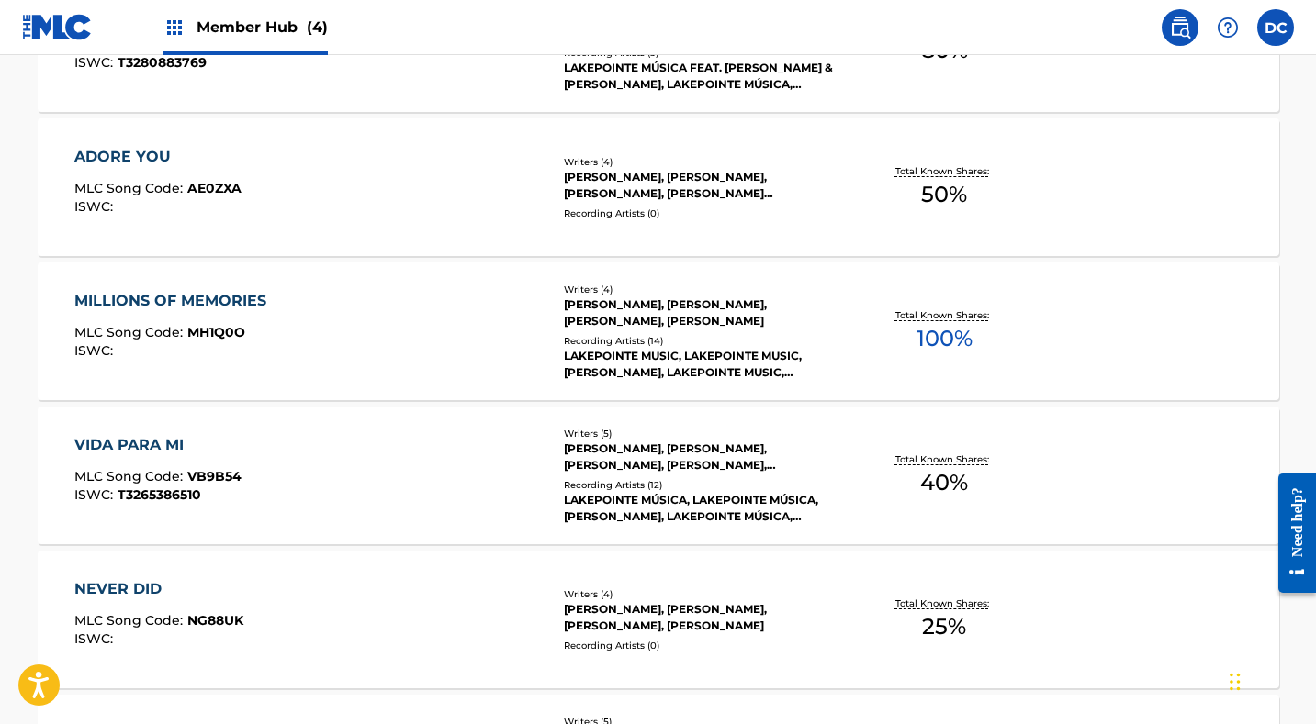
click at [342, 208] on div "ADORE YOU MLC Song Code : AE0ZXA ISWC :" at bounding box center [310, 187] width 472 height 83
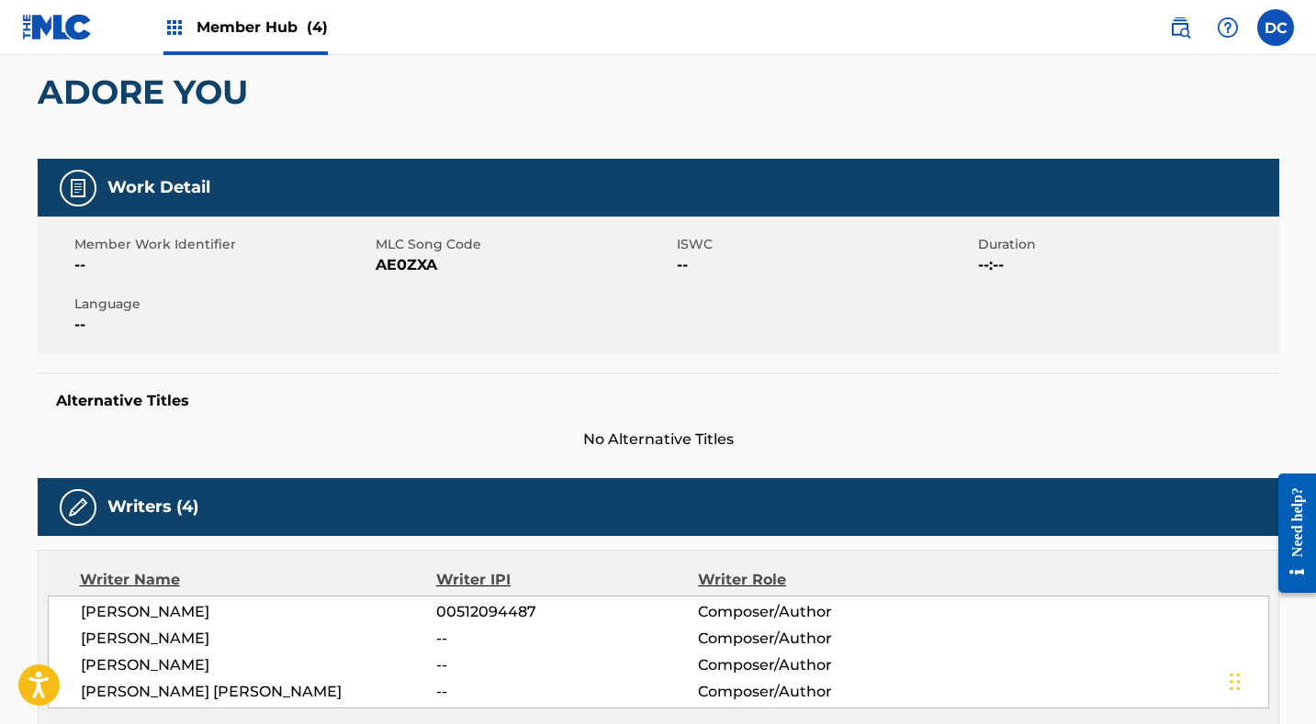
scroll to position [127, 0]
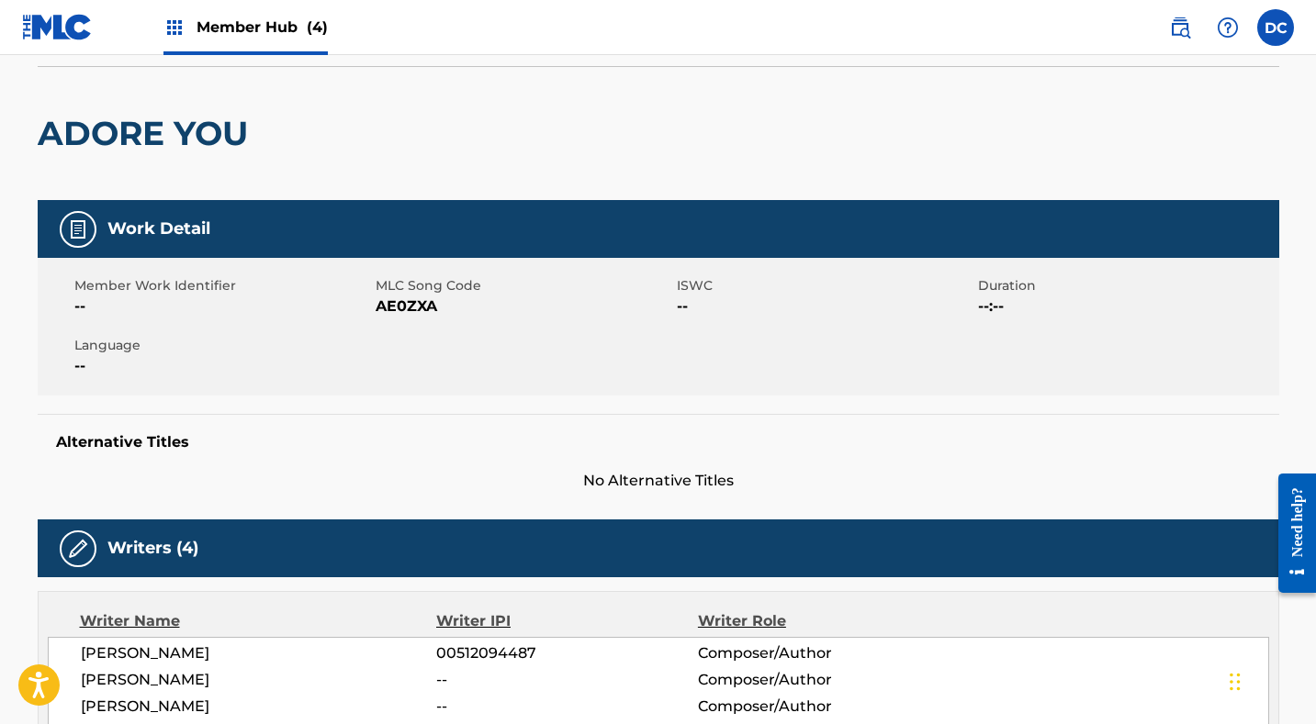
click at [403, 308] on span "AE0ZXA" at bounding box center [524, 307] width 297 height 22
click at [420, 309] on span "AE0ZXA" at bounding box center [524, 307] width 297 height 22
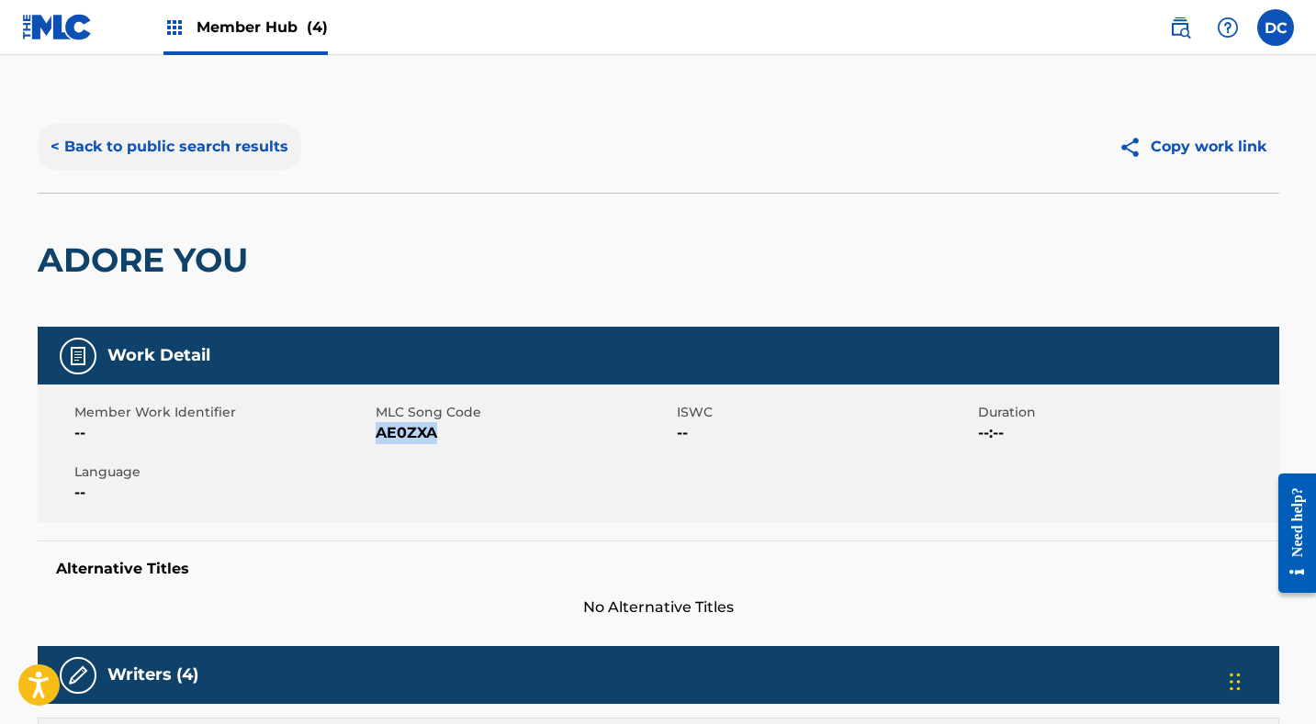
scroll to position [0, 0]
click at [219, 154] on button "< Back to public search results" at bounding box center [170, 147] width 264 height 46
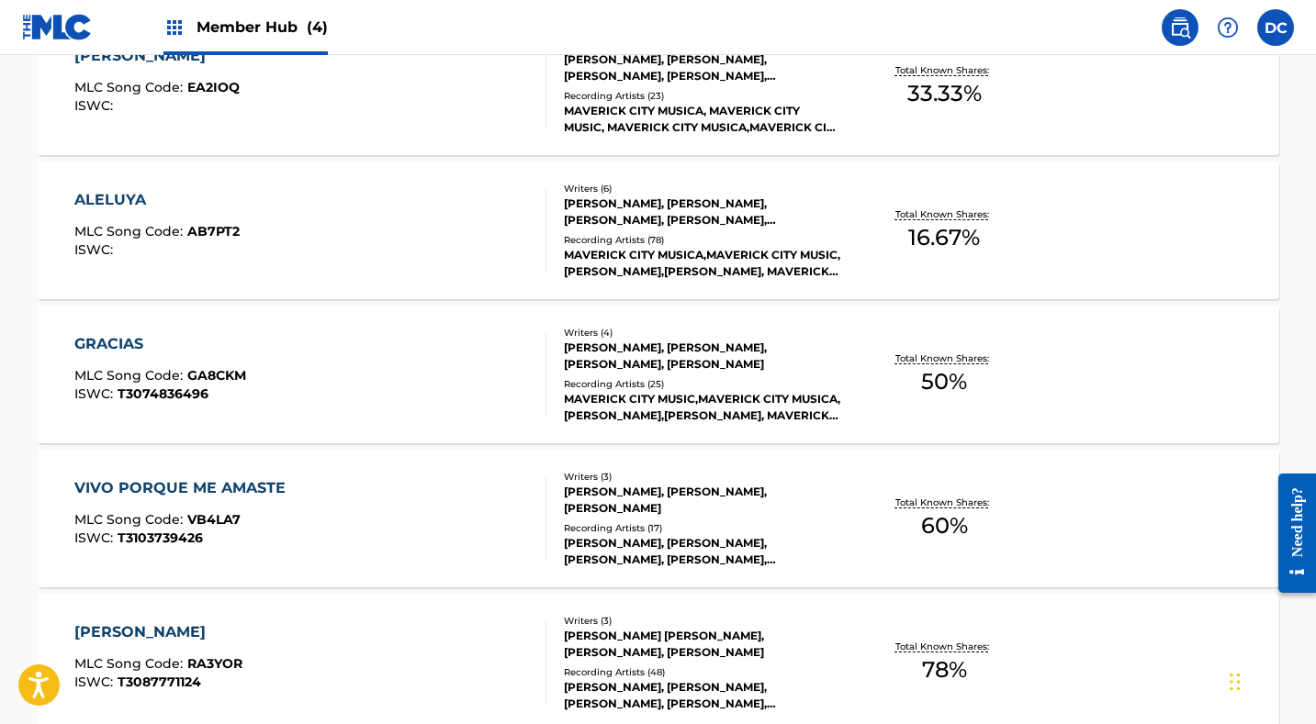
scroll to position [3058, 0]
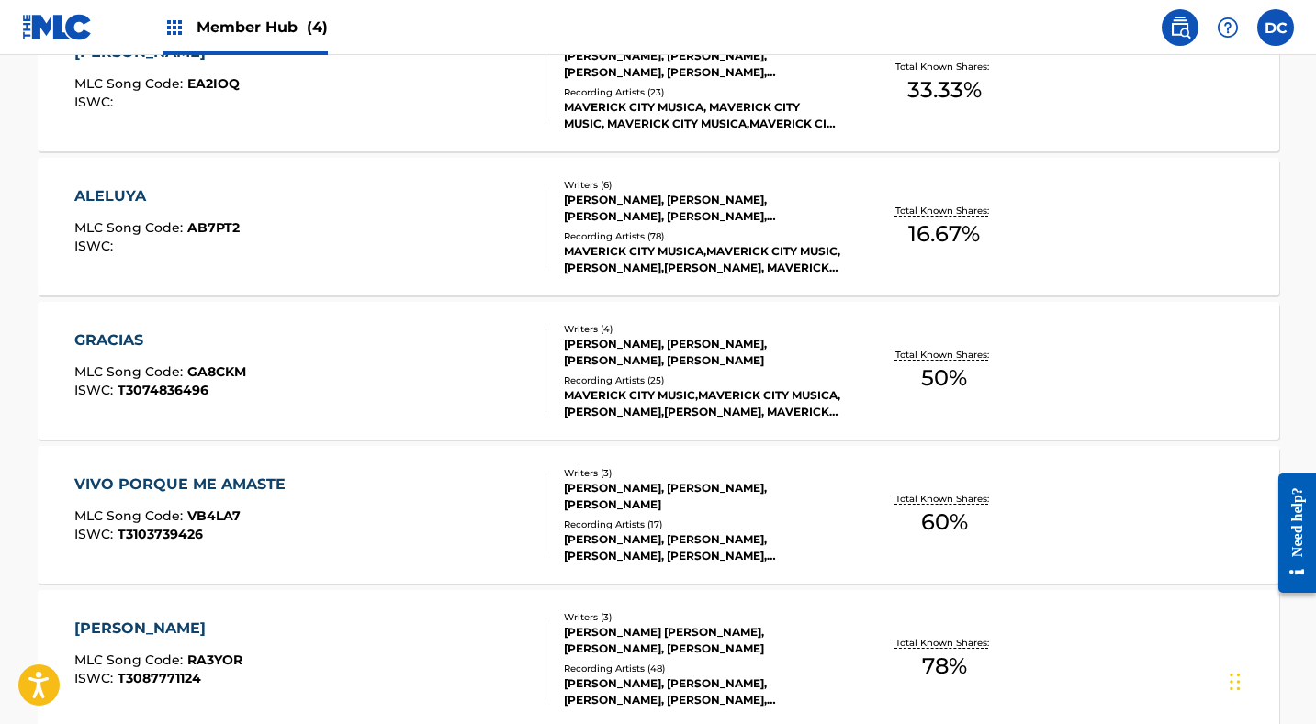
click at [425, 355] on div "GRACIAS MLC Song Code : GA8CKM ISWC : T3074836496" at bounding box center [310, 371] width 472 height 83
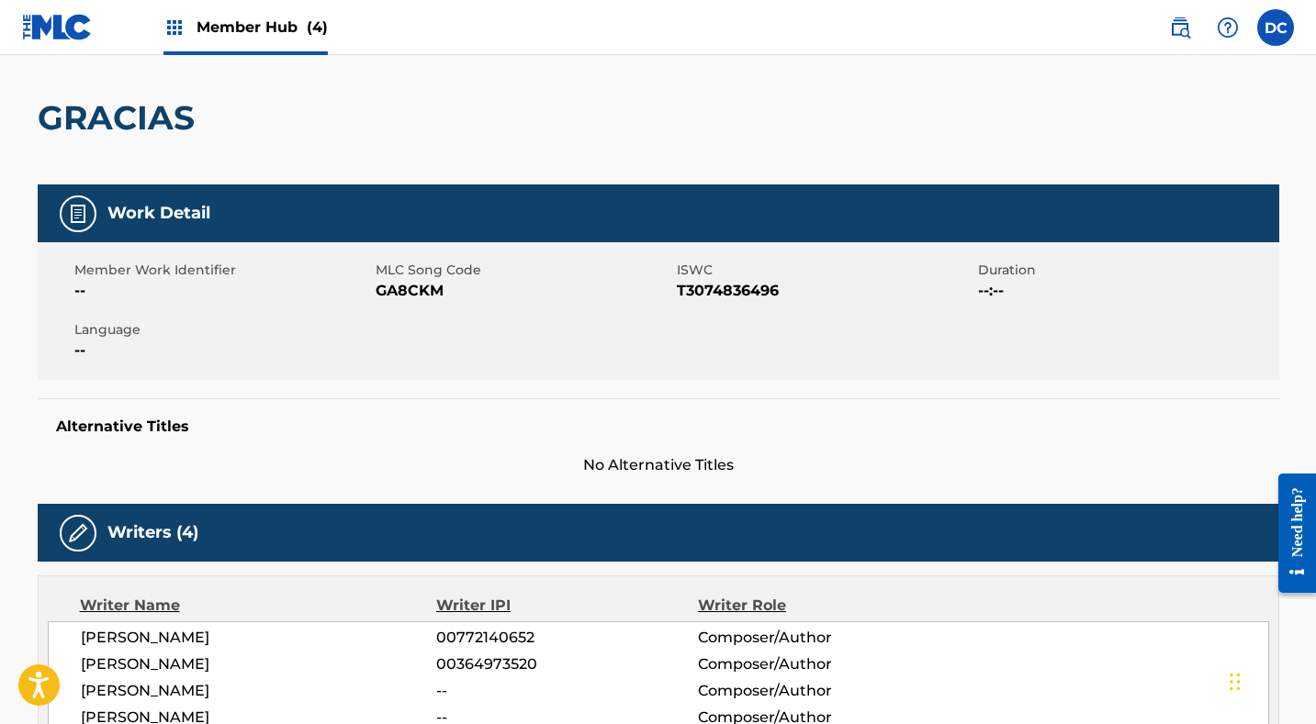
scroll to position [144, 0]
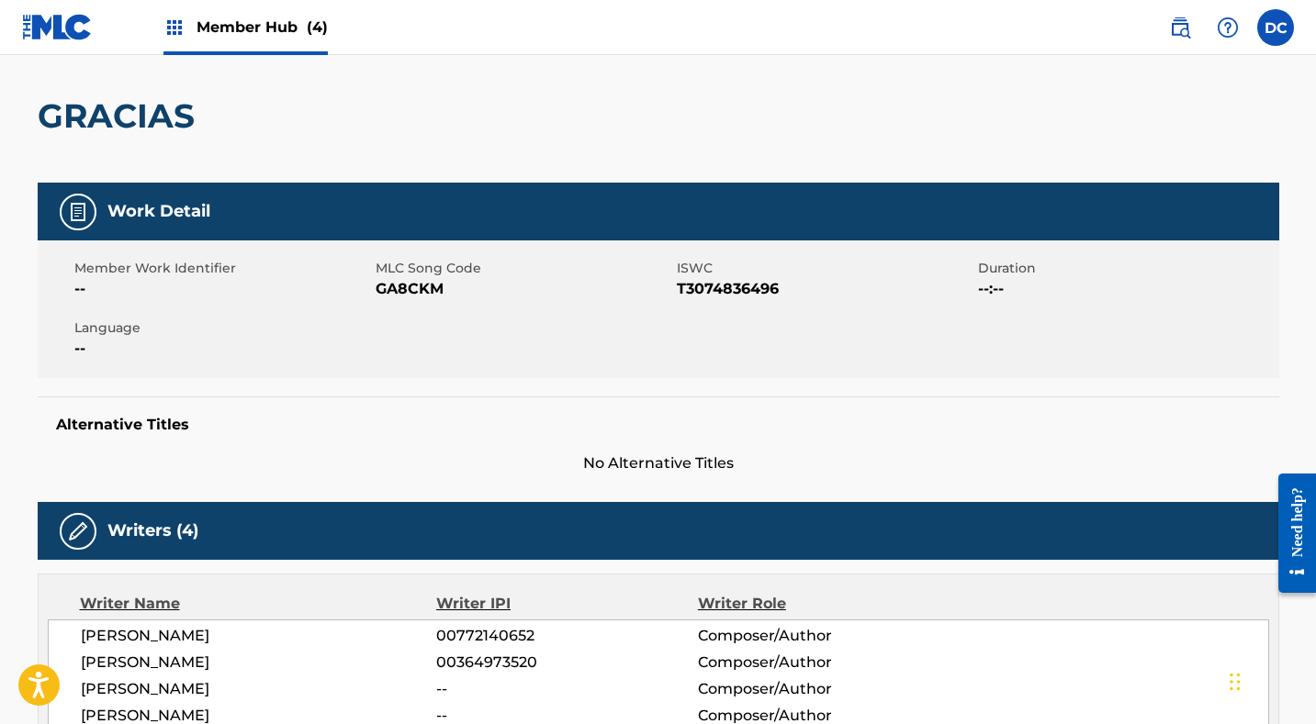
click at [389, 287] on span "GA8CKM" at bounding box center [524, 289] width 297 height 22
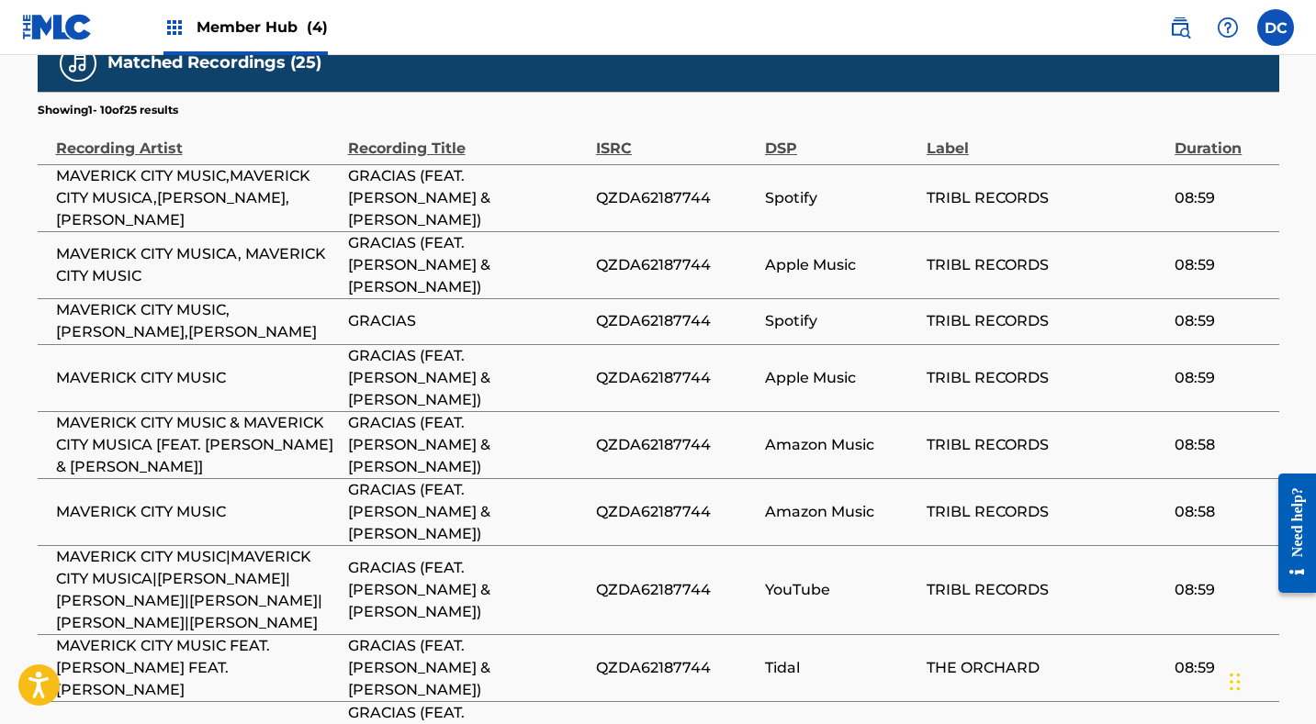
scroll to position [1628, 0]
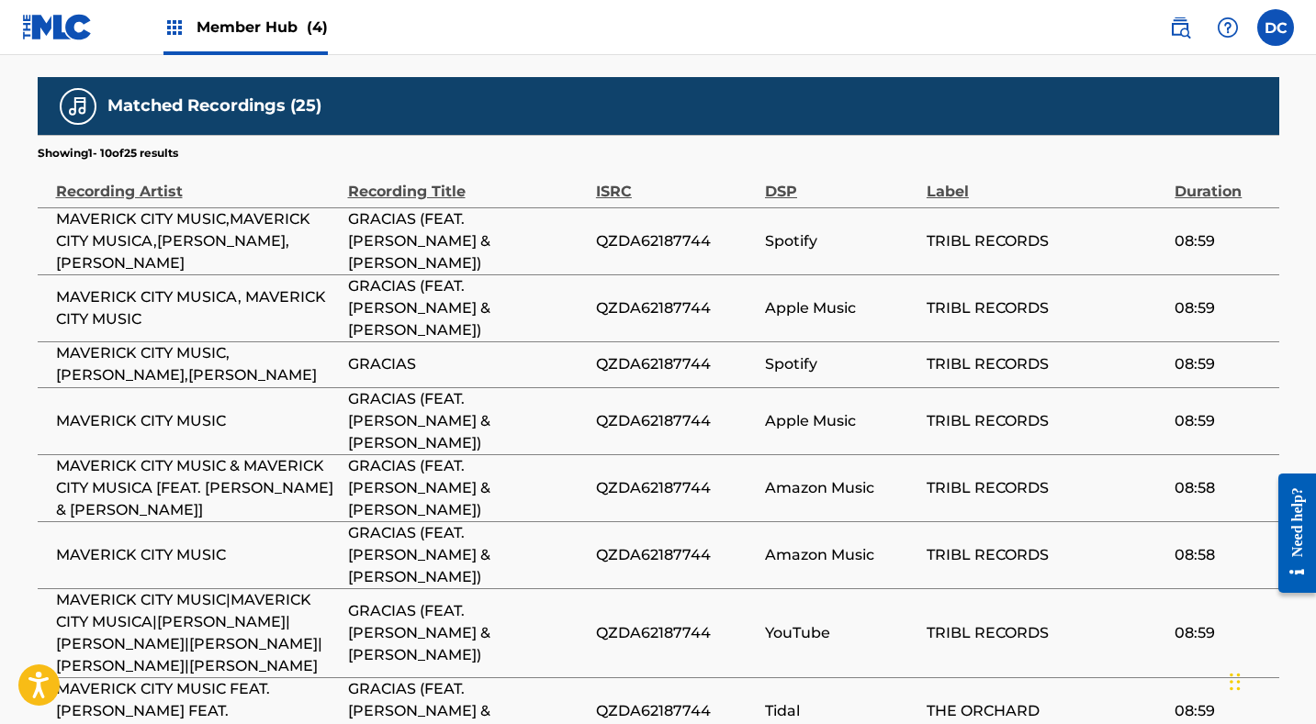
click at [671, 623] on span "QZDA62187744" at bounding box center [676, 634] width 160 height 22
drag, startPoint x: 234, startPoint y: 511, endPoint x: 51, endPoint y: 513, distance: 183.7
click at [51, 522] on td "MAVERICK CITY MUSIC" at bounding box center [193, 555] width 310 height 67
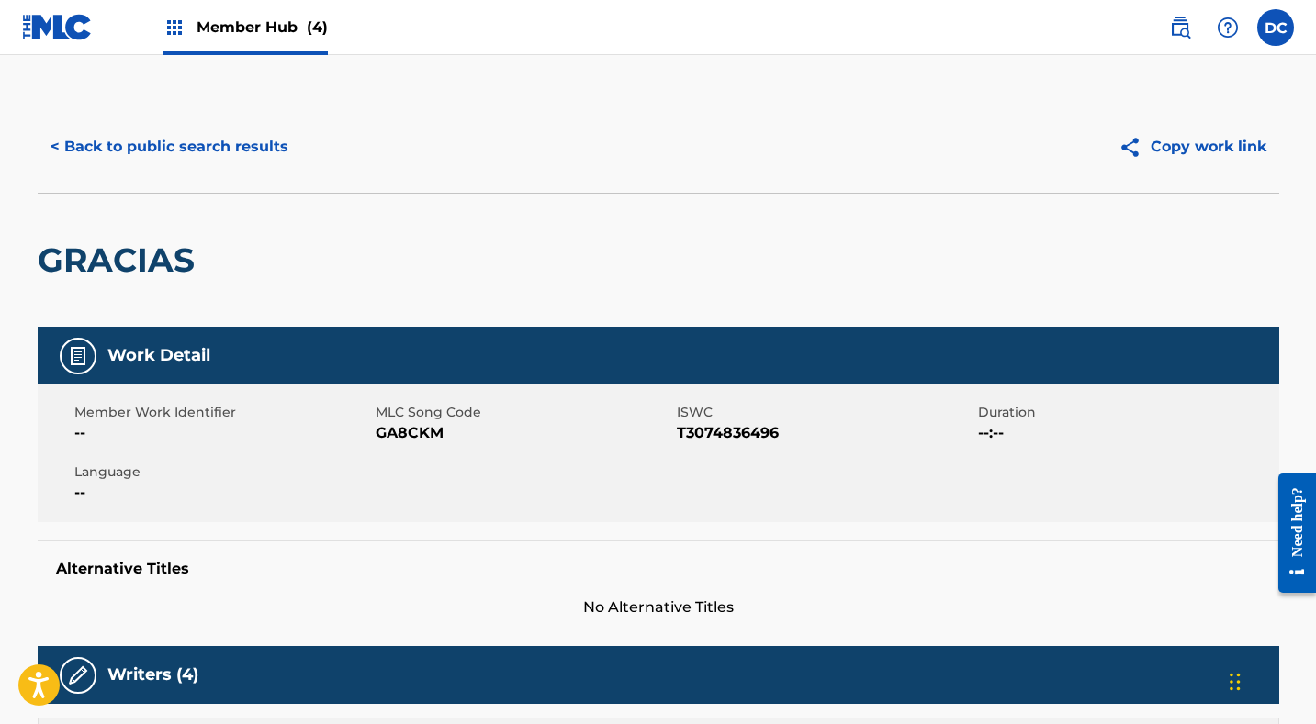
scroll to position [0, 0]
click at [231, 156] on button "< Back to public search results" at bounding box center [170, 147] width 264 height 46
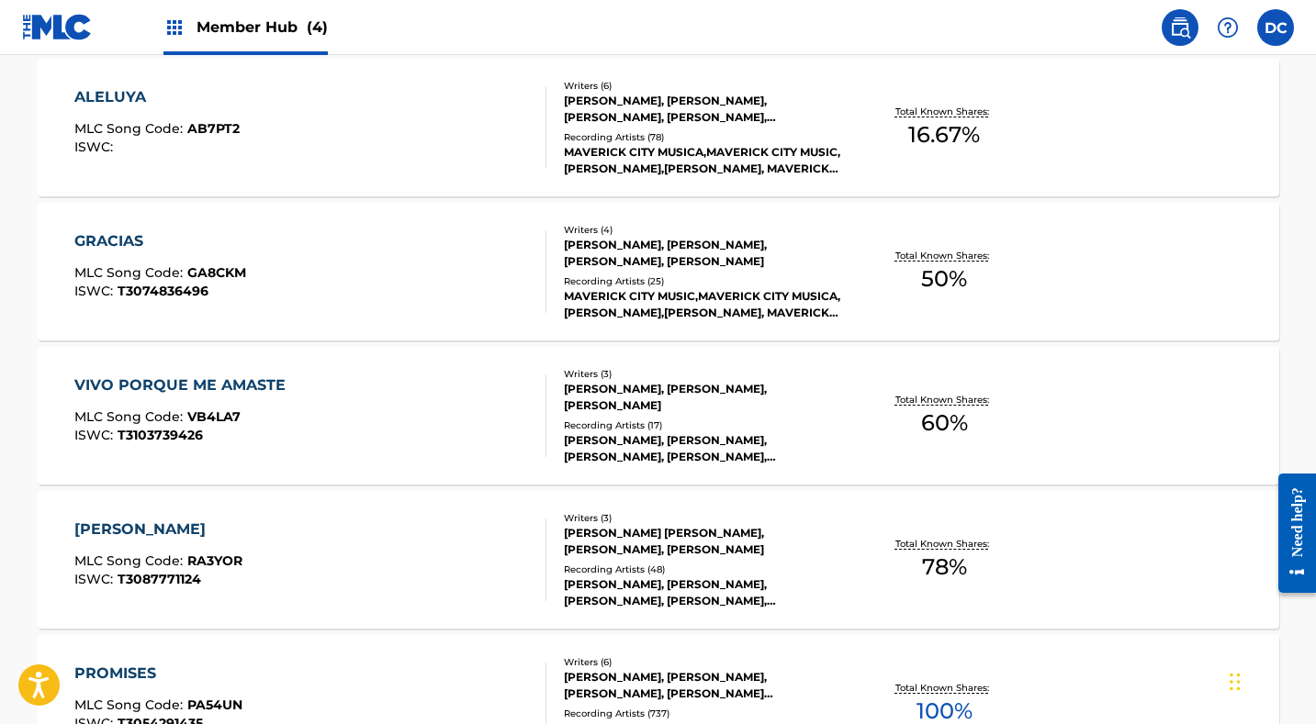
scroll to position [3158, 0]
click at [278, 265] on div "GRACIAS MLC Song Code : GA8CKM ISWC : T3074836496" at bounding box center [310, 271] width 472 height 83
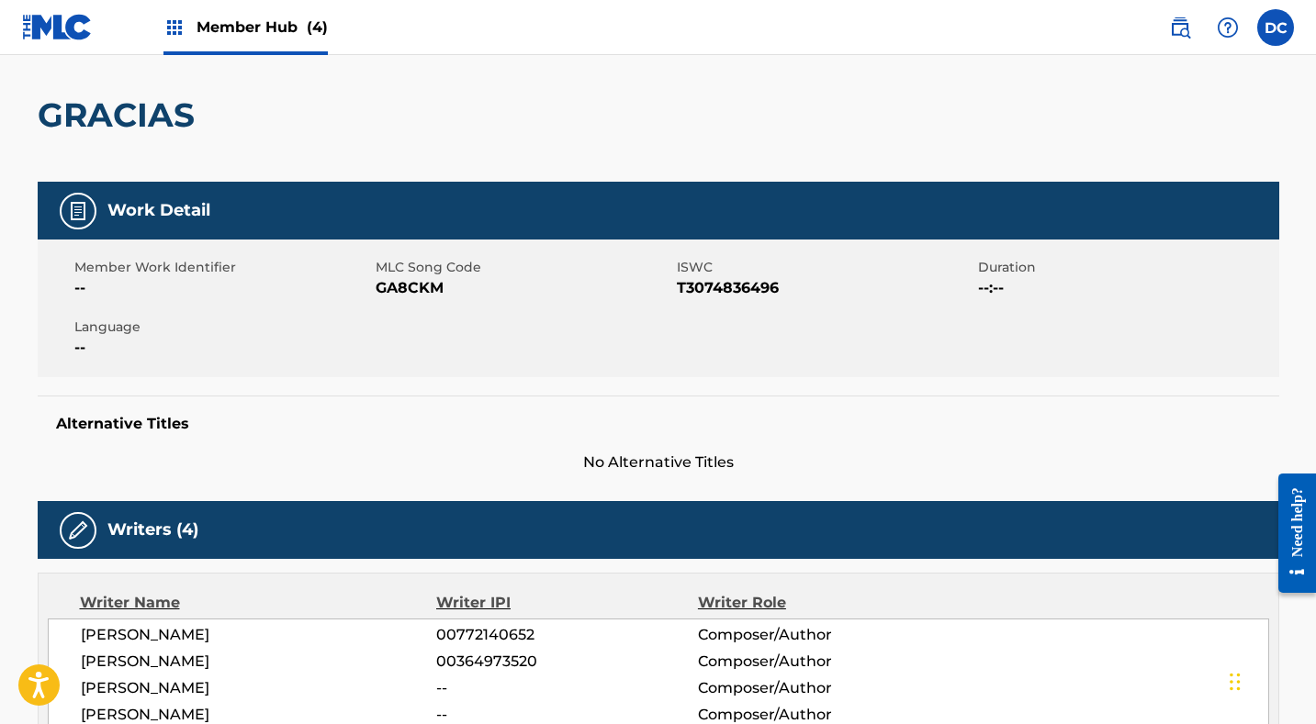
scroll to position [152, 0]
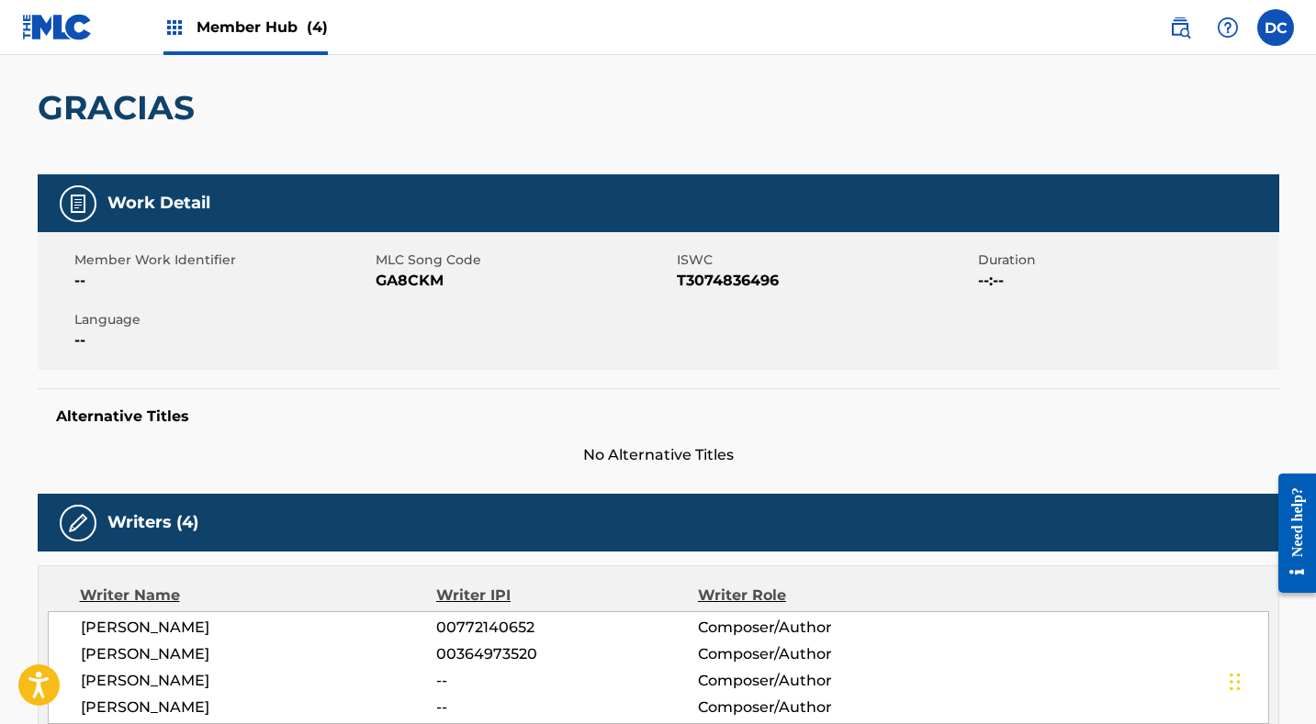
click at [709, 285] on span "T3074836496" at bounding box center [825, 281] width 297 height 22
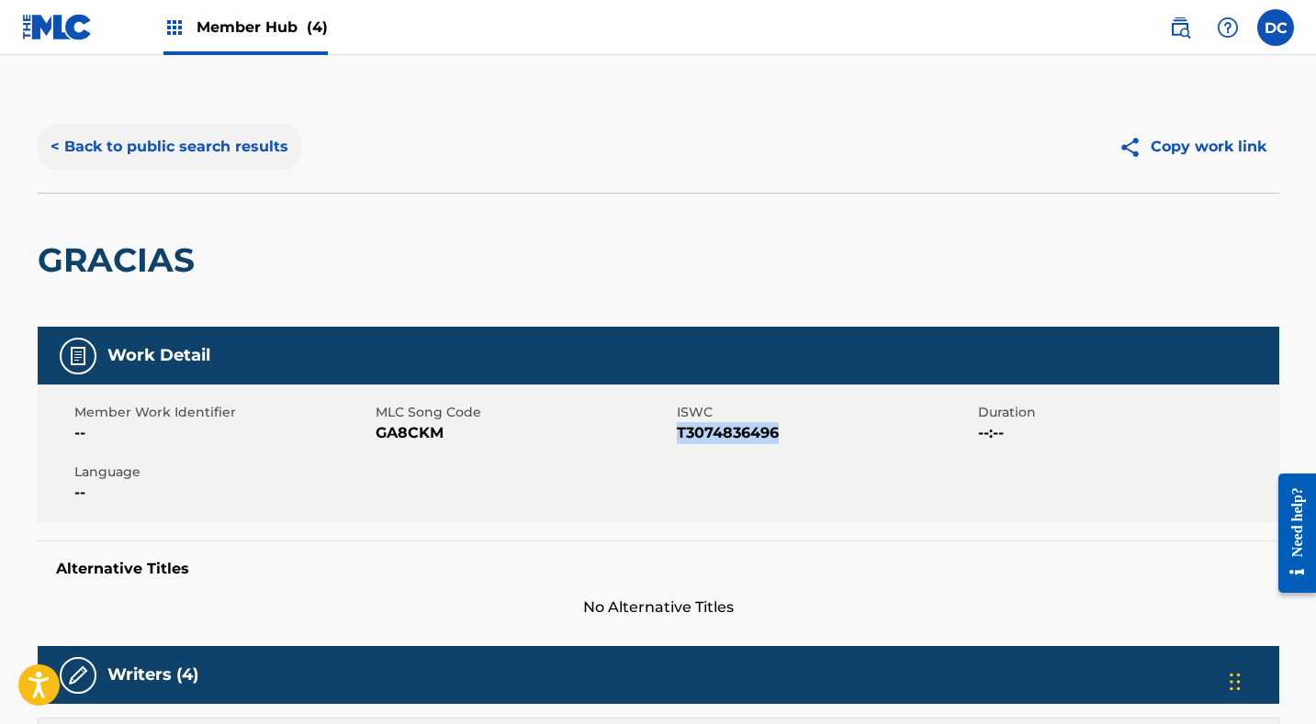
scroll to position [0, 0]
click at [259, 143] on button "< Back to public search results" at bounding box center [170, 147] width 264 height 46
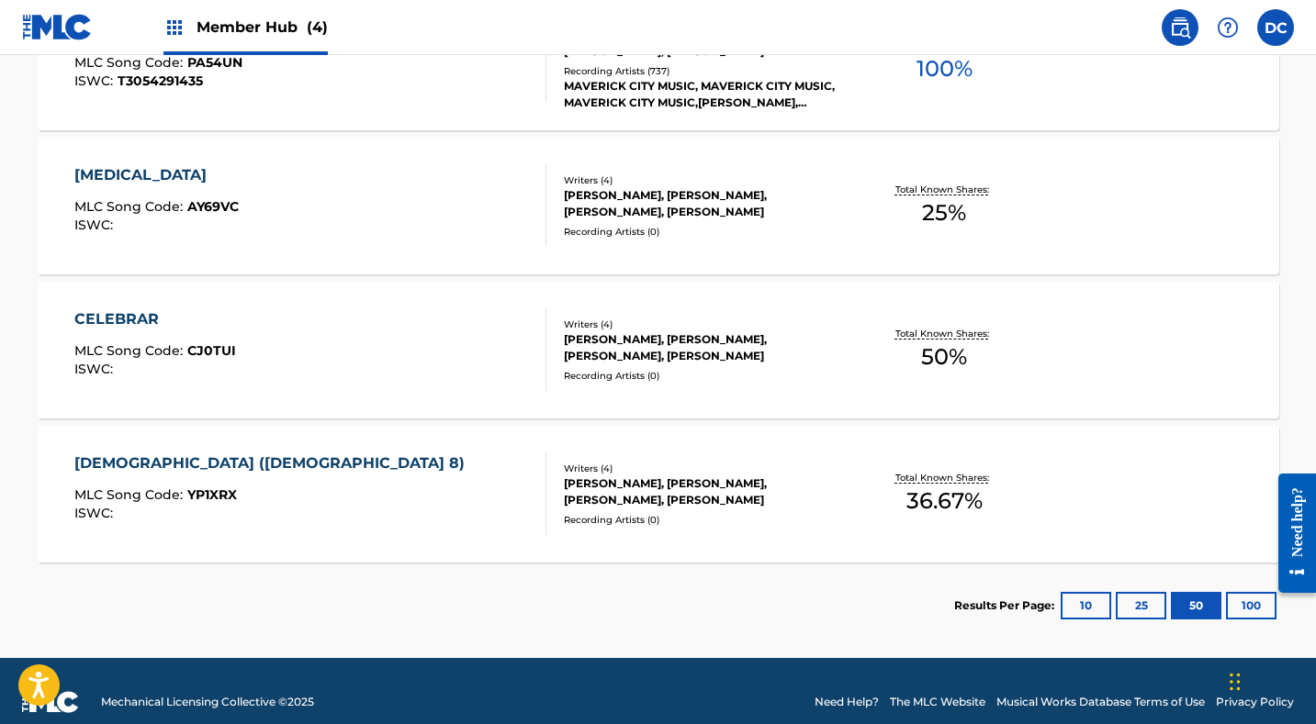
scroll to position [3809, 0]
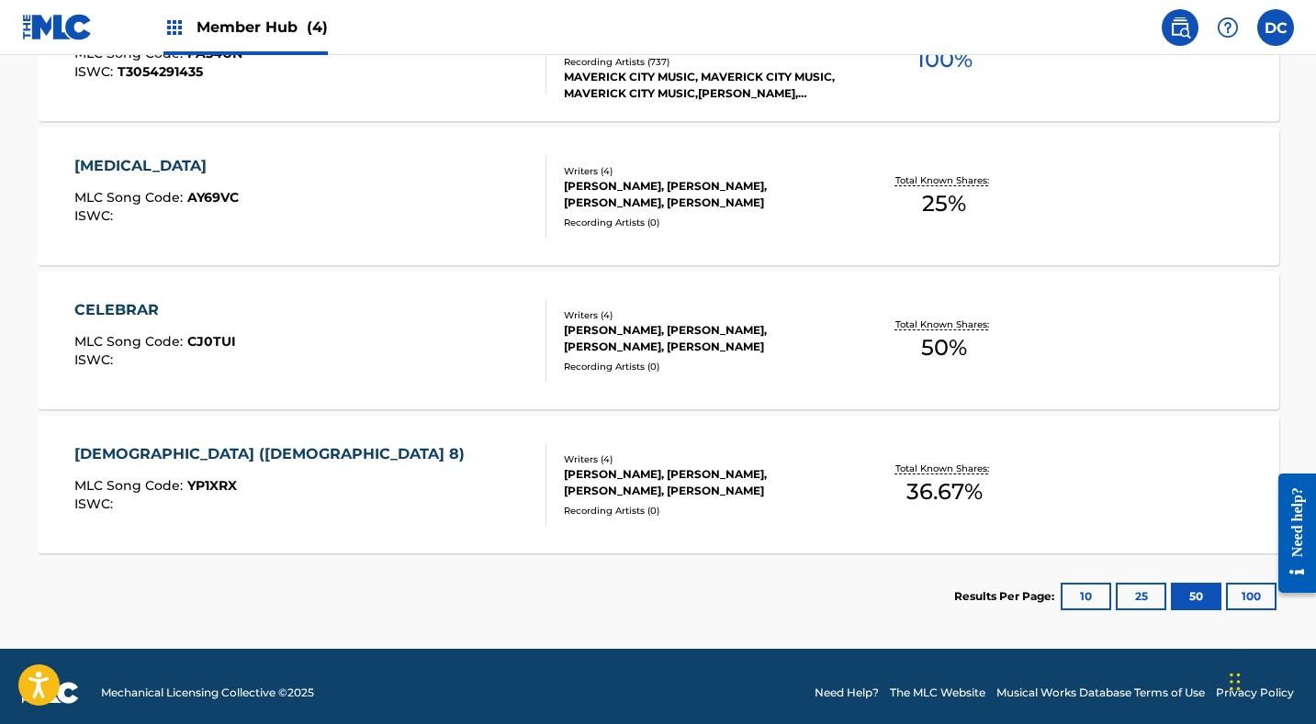
click at [381, 173] on div "AMEN MLC Song Code : AY69VC ISWC :" at bounding box center [310, 196] width 472 height 83
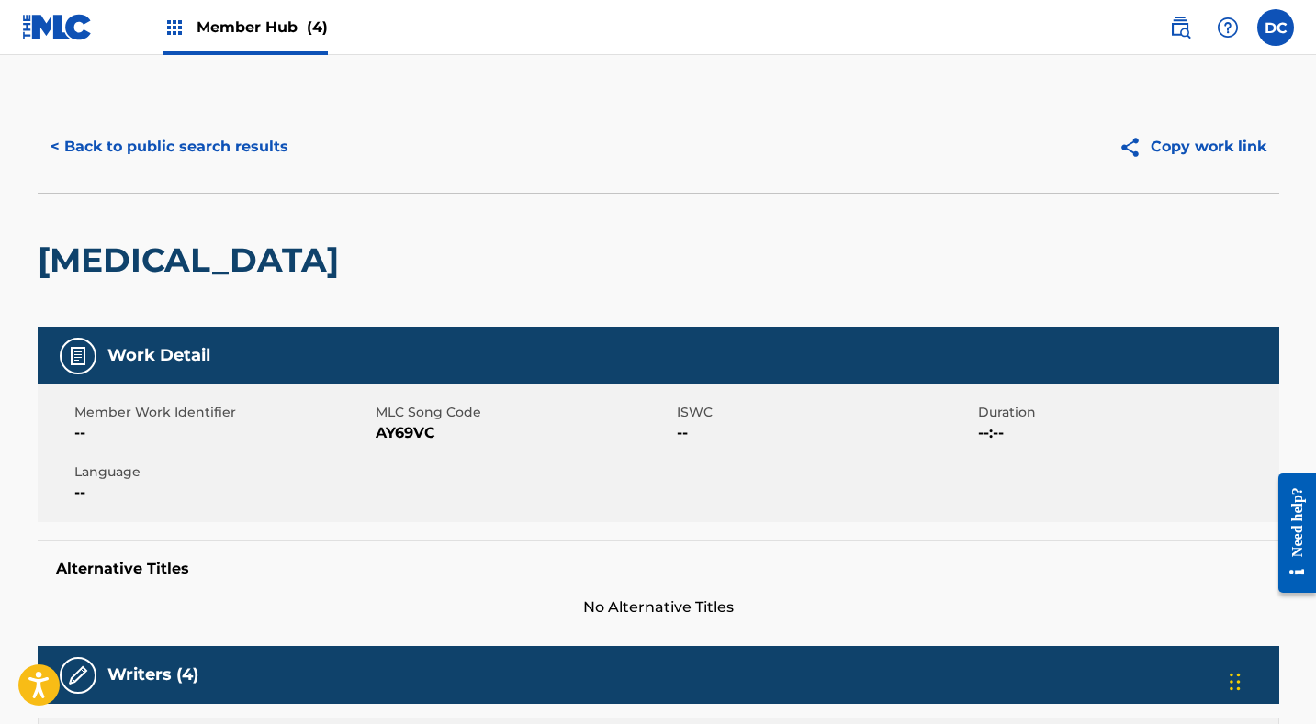
click at [413, 433] on span "AY69VC" at bounding box center [524, 433] width 297 height 22
click at [270, 136] on button "< Back to public search results" at bounding box center [170, 147] width 264 height 46
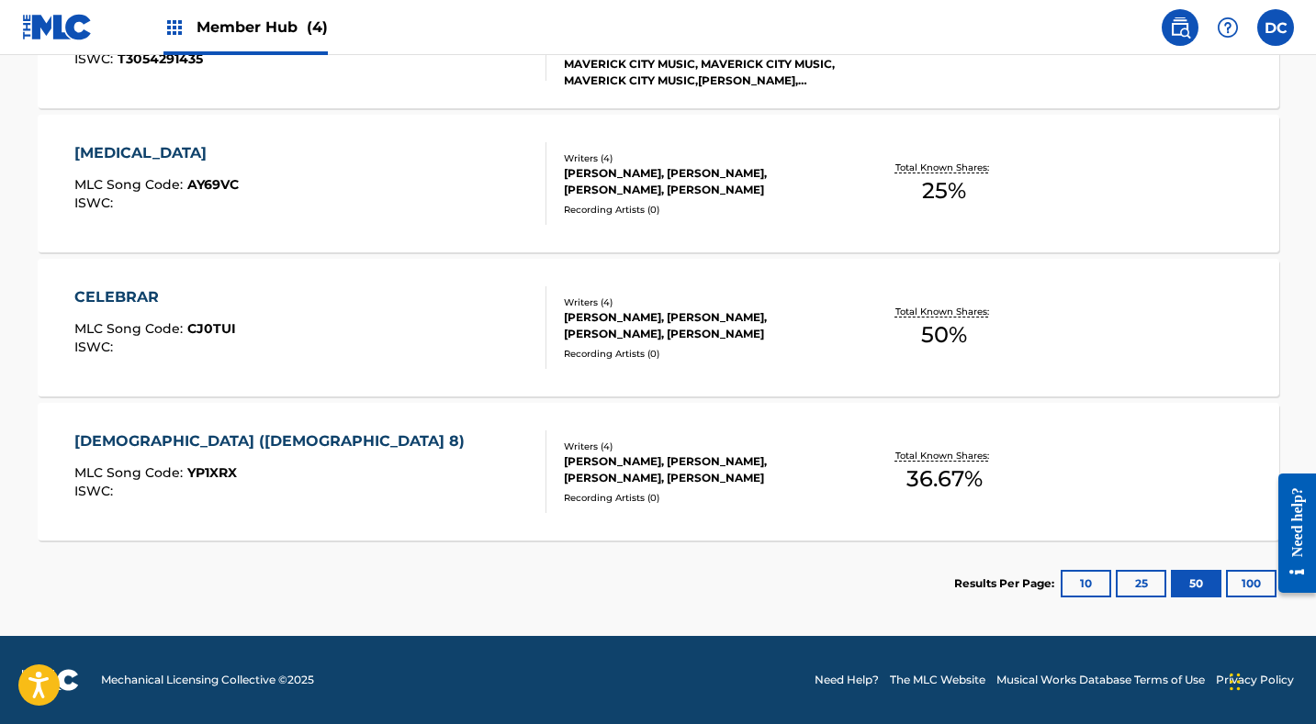
scroll to position [3822, 0]
click at [424, 358] on div "CELEBRAR MLC Song Code : CJ0TUI ISWC :" at bounding box center [310, 327] width 472 height 83
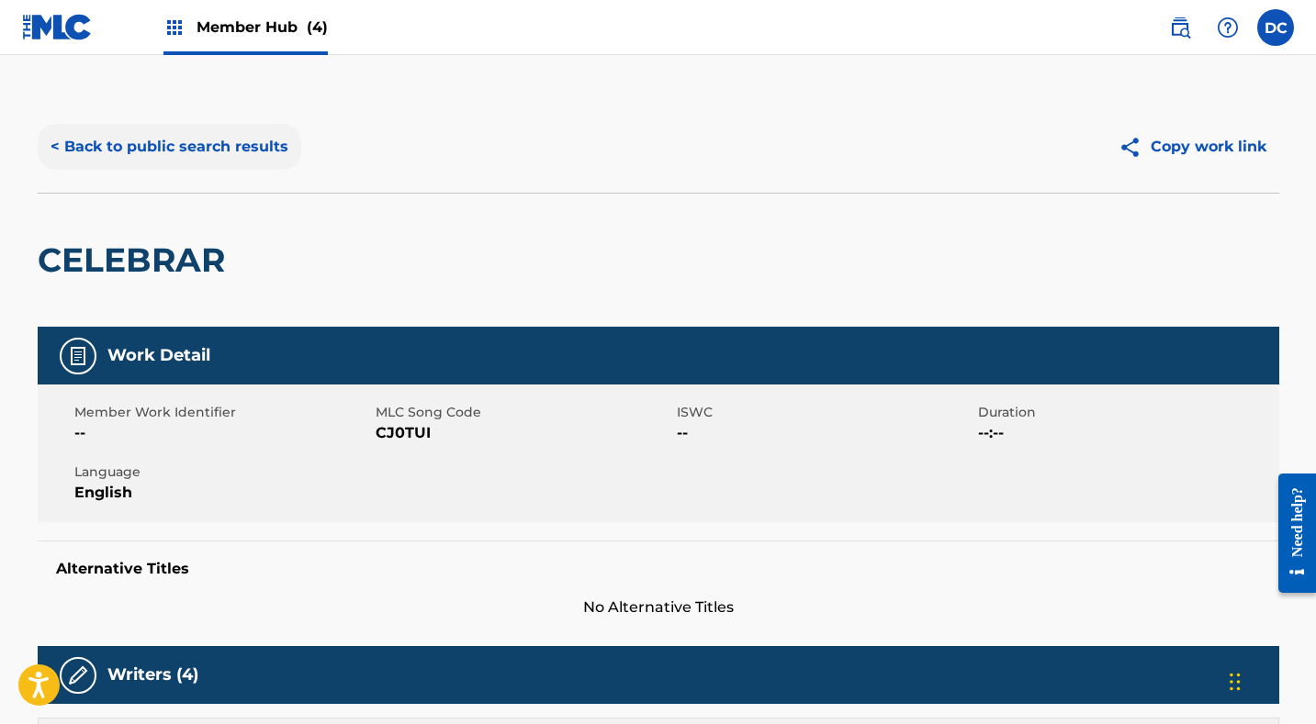
click at [253, 142] on button "< Back to public search results" at bounding box center [170, 147] width 264 height 46
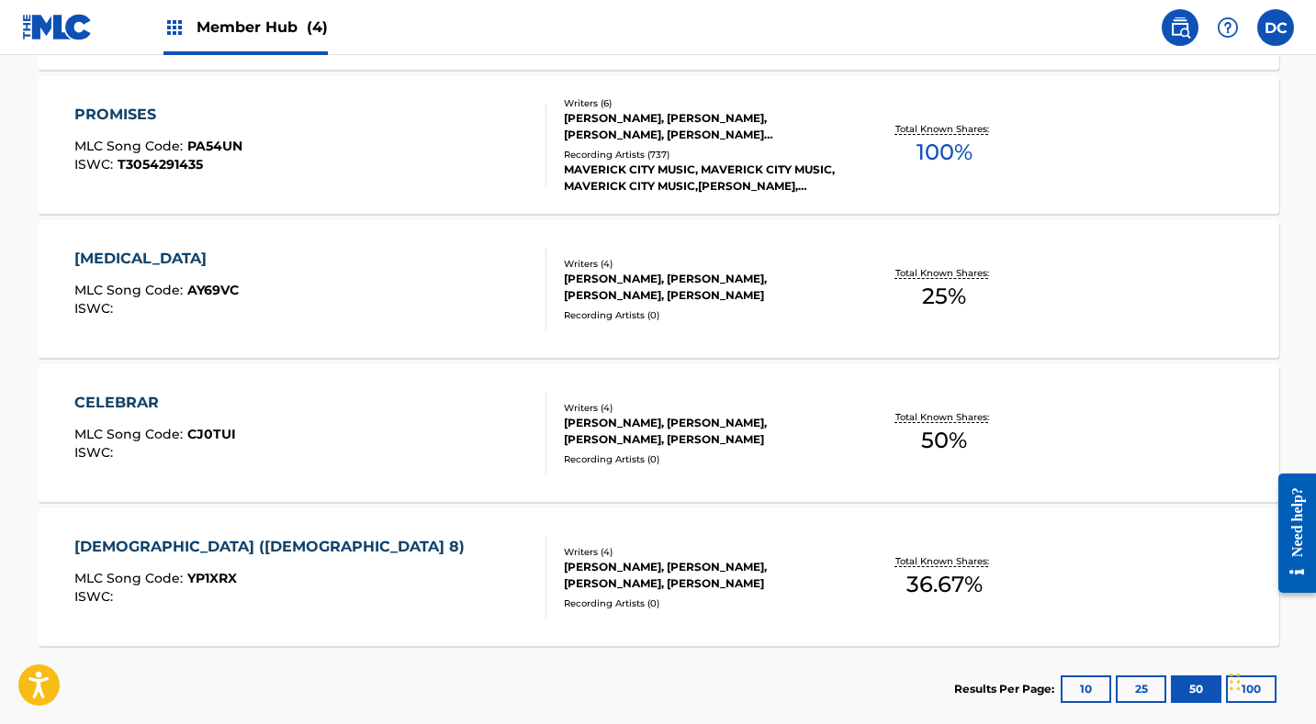
scroll to position [3712, 0]
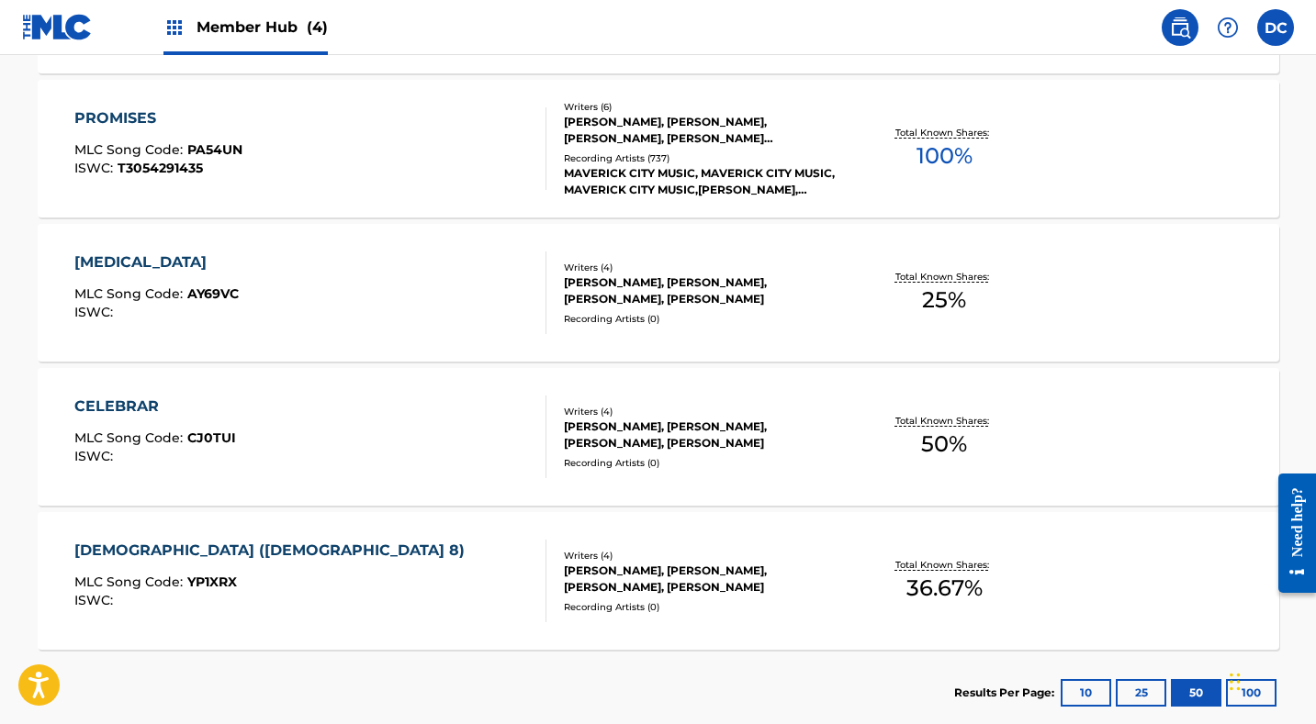
click at [407, 550] on div "YAHWEH (SALMO 8) MLC Song Code : YP1XRX ISWC :" at bounding box center [310, 581] width 472 height 83
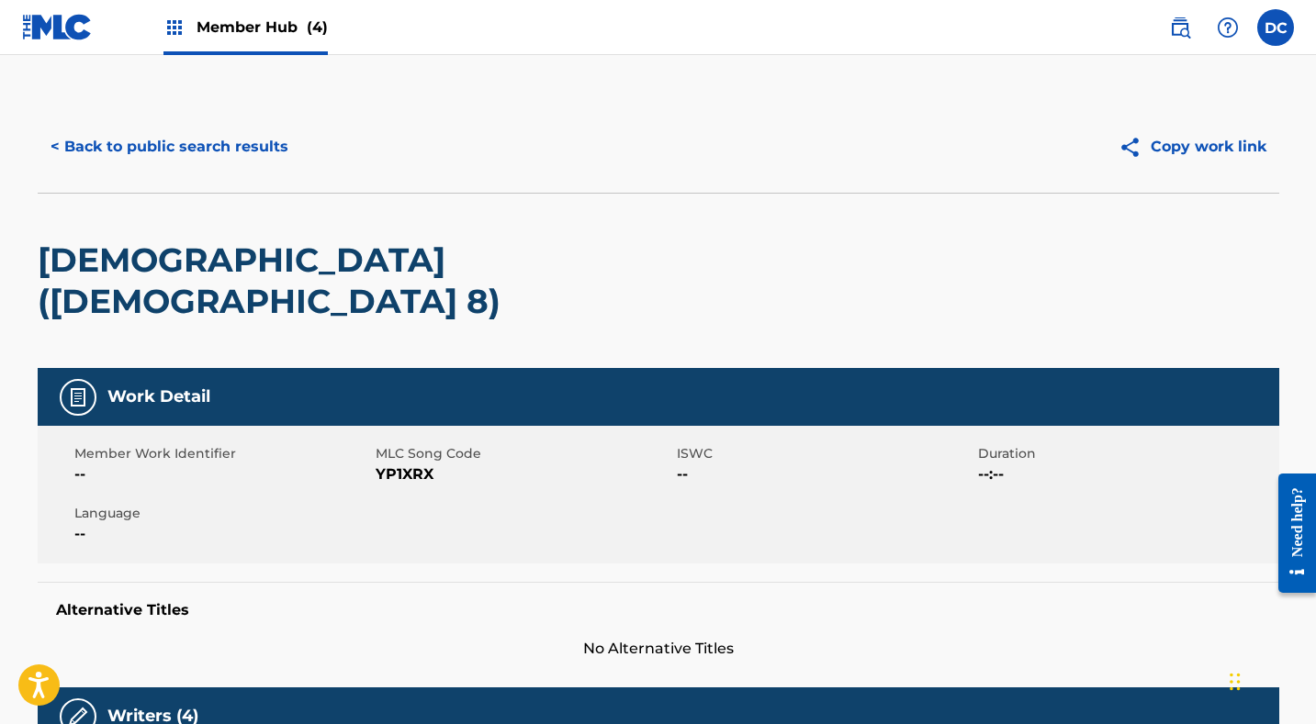
click at [405, 464] on span "YP1XRX" at bounding box center [524, 475] width 297 height 22
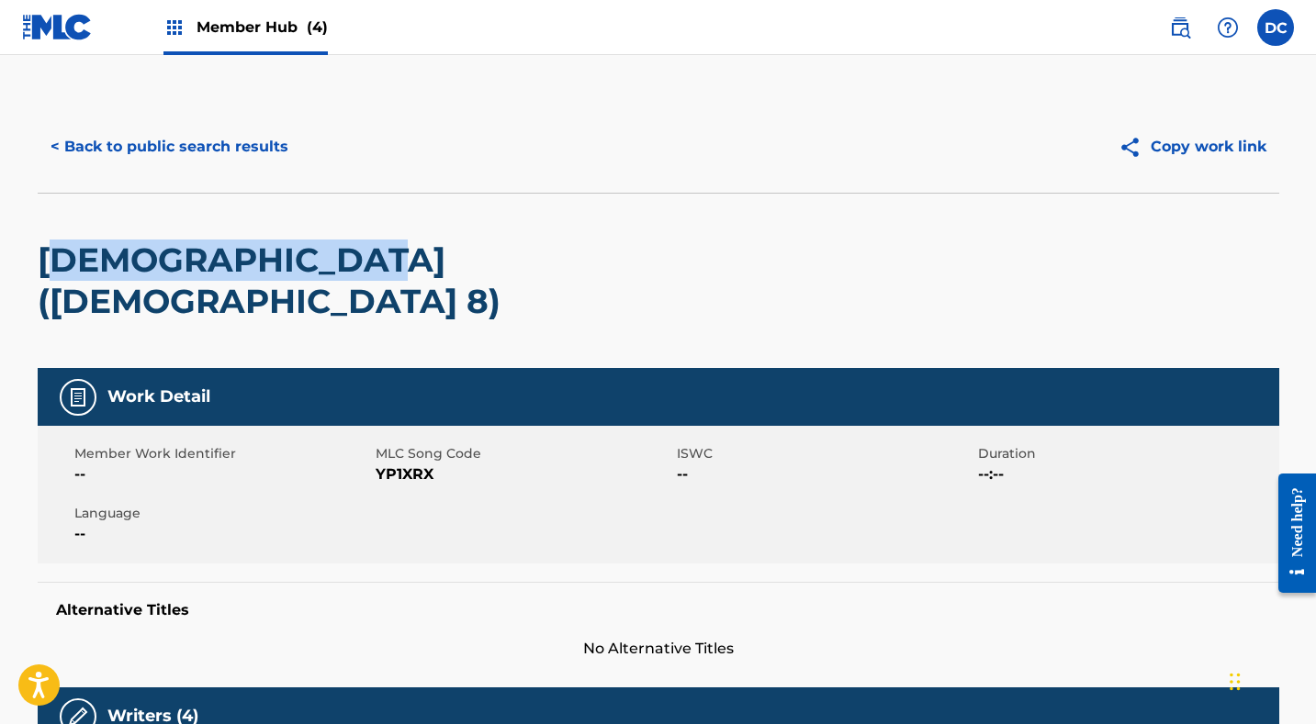
drag, startPoint x: 411, startPoint y: 260, endPoint x: 49, endPoint y: 258, distance: 362.7
click at [48, 258] on div "YAHWEH (SALMO 8)" at bounding box center [658, 280] width 1241 height 175
drag, startPoint x: 40, startPoint y: 257, endPoint x: 386, endPoint y: 250, distance: 345.3
click at [386, 250] on h2 "YAHWEH (SALMO 8)" at bounding box center [410, 281] width 745 height 83
click at [260, 163] on button "< Back to public search results" at bounding box center [170, 147] width 264 height 46
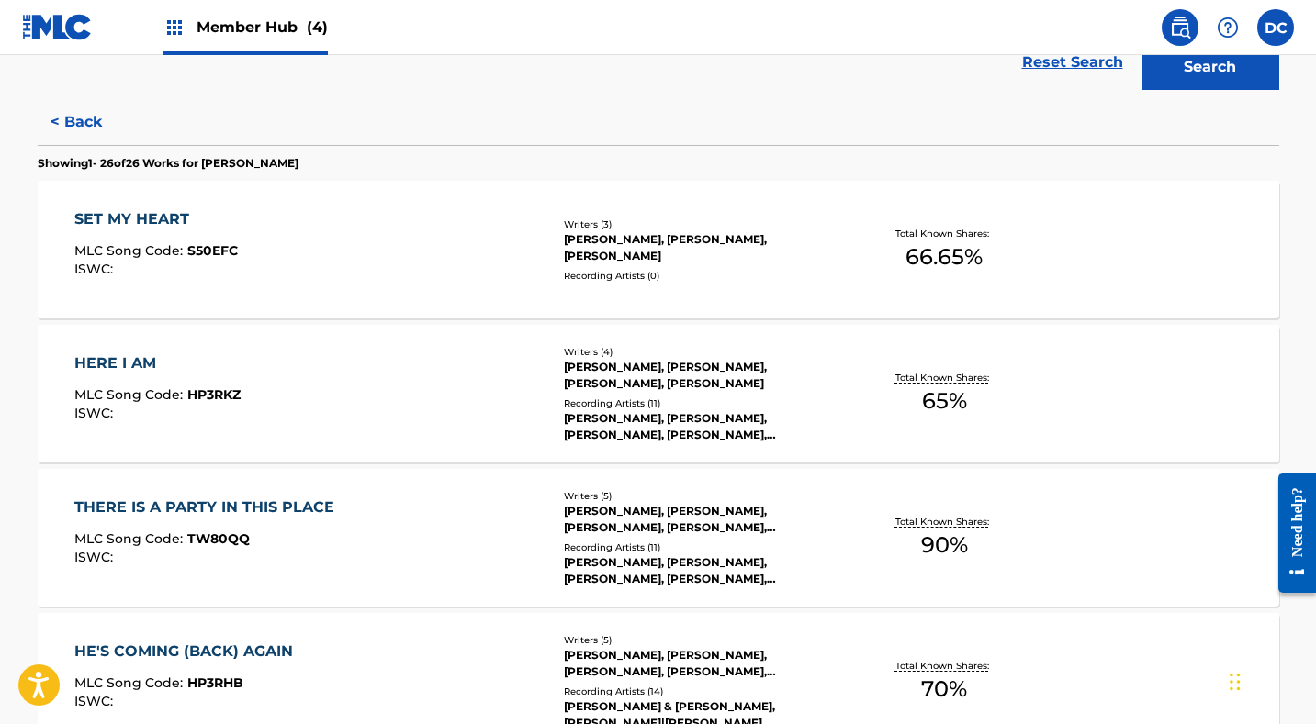
scroll to position [469, 0]
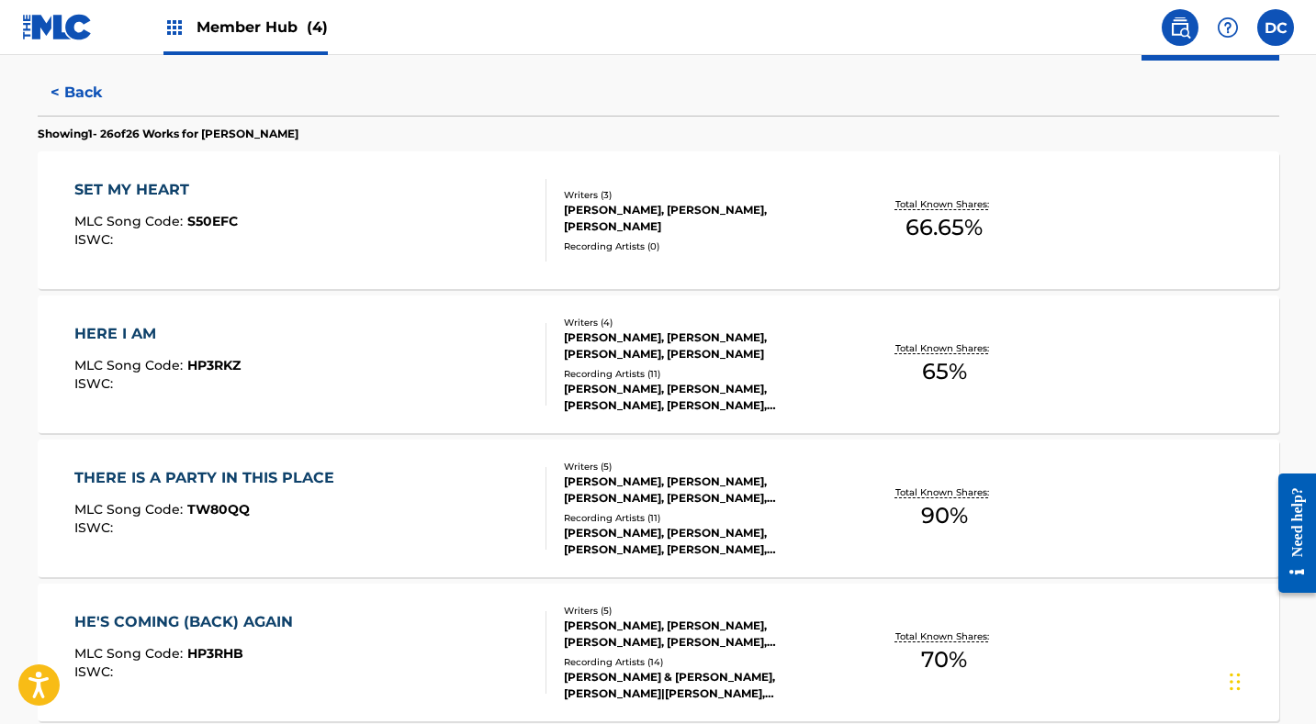
click at [358, 212] on div "SET MY HEART MLC Song Code : S50EFC ISWC :" at bounding box center [310, 220] width 472 height 83
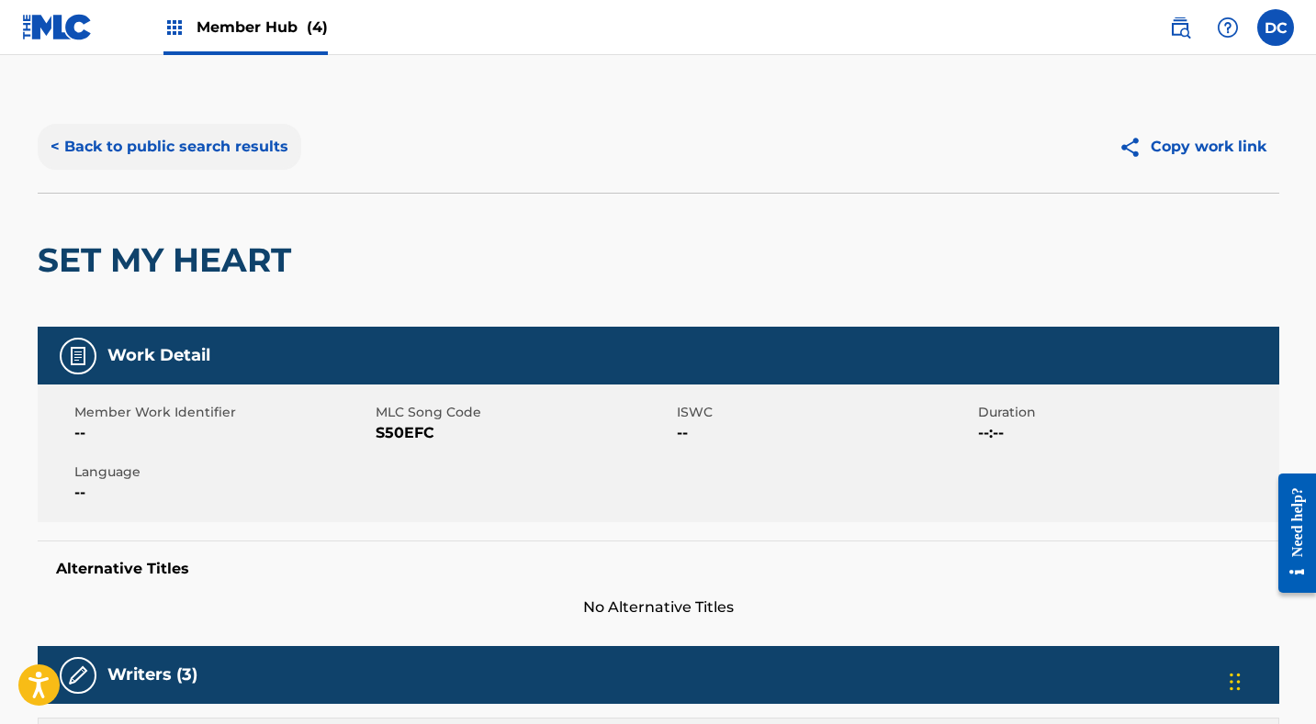
click at [183, 141] on button "< Back to public search results" at bounding box center [170, 147] width 264 height 46
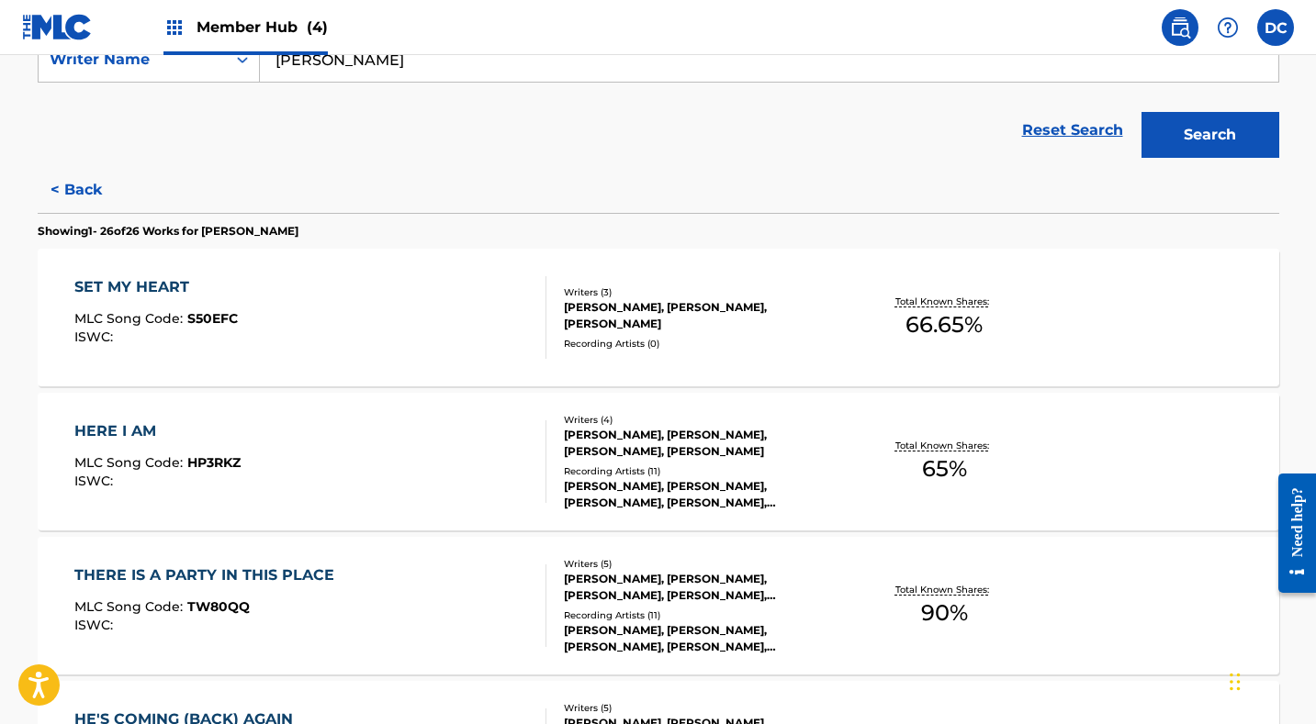
scroll to position [373, 0]
click at [382, 445] on div "HERE I AM MLC Song Code : HP3RKZ ISWC :" at bounding box center [310, 461] width 472 height 83
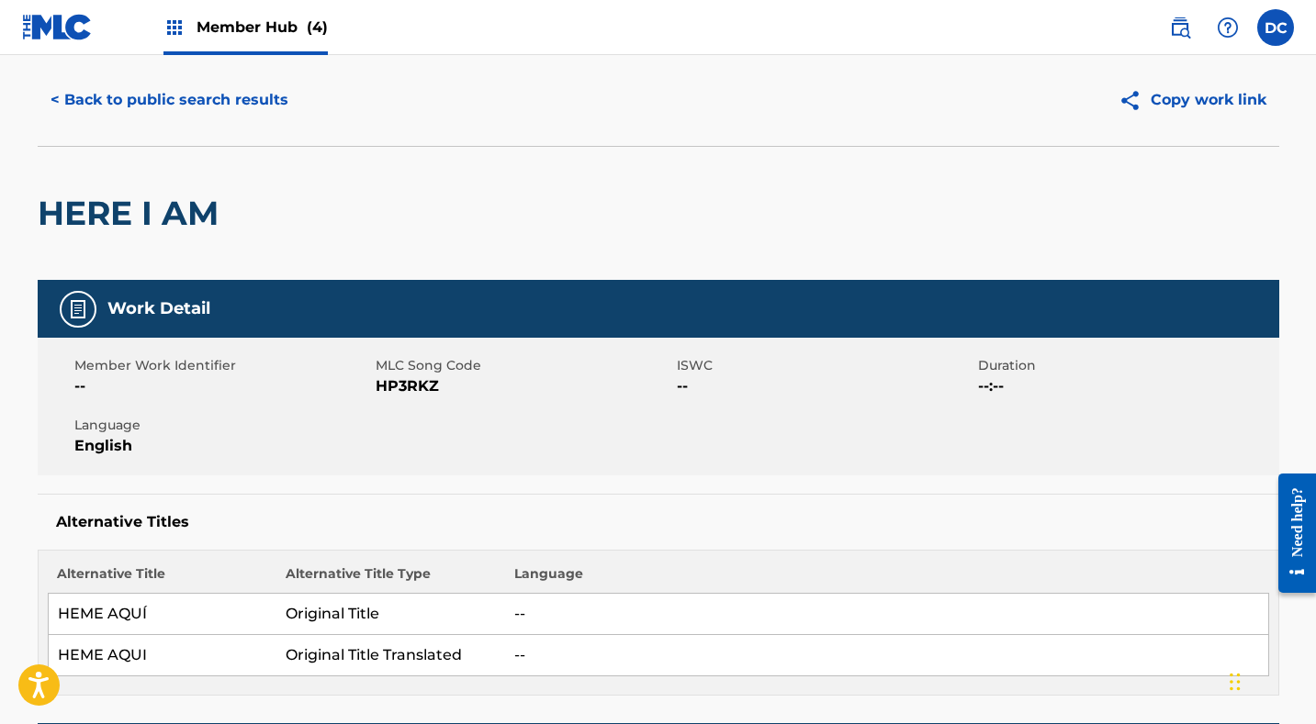
scroll to position [38, 0]
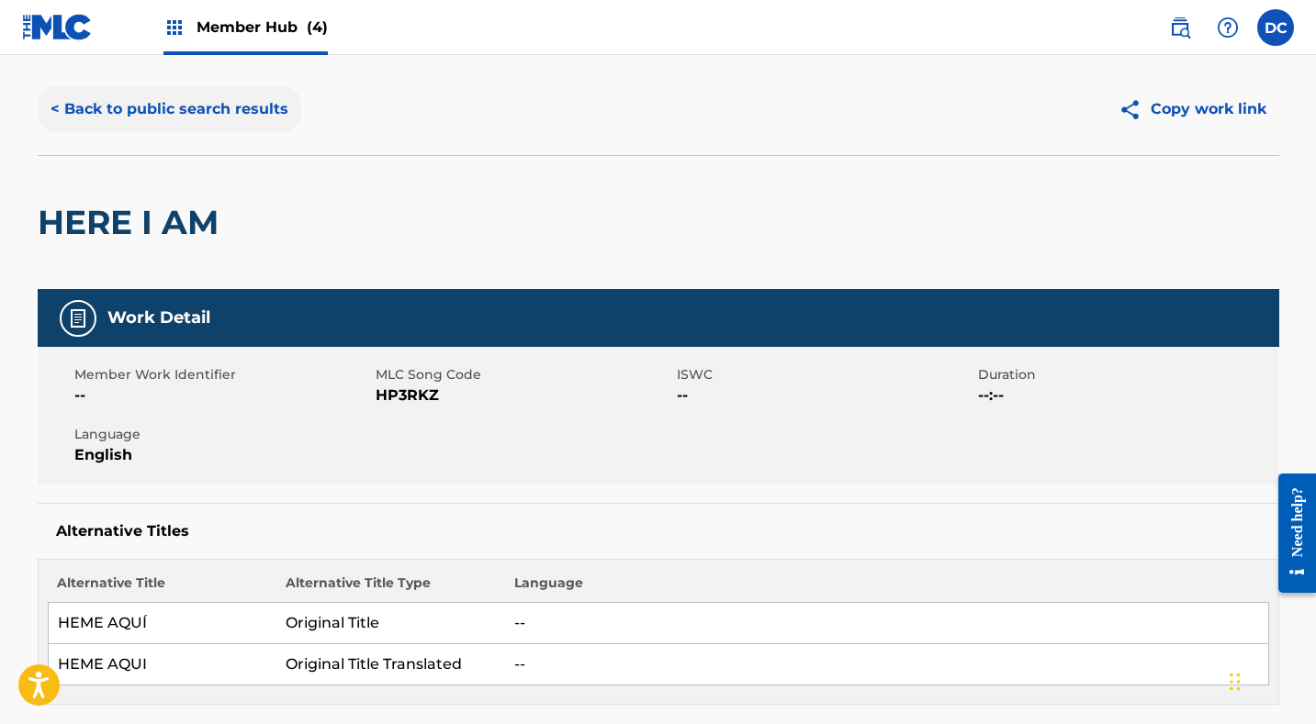
click at [250, 110] on button "< Back to public search results" at bounding box center [170, 109] width 264 height 46
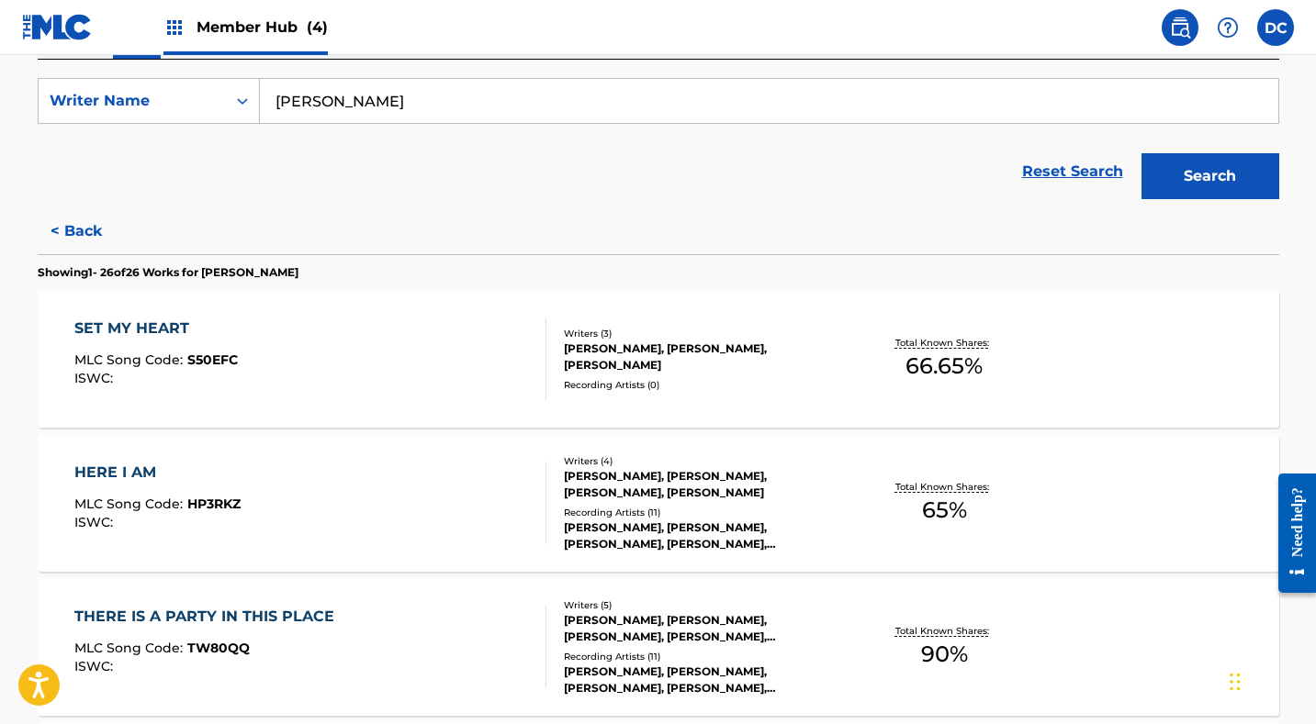
scroll to position [371, 0]
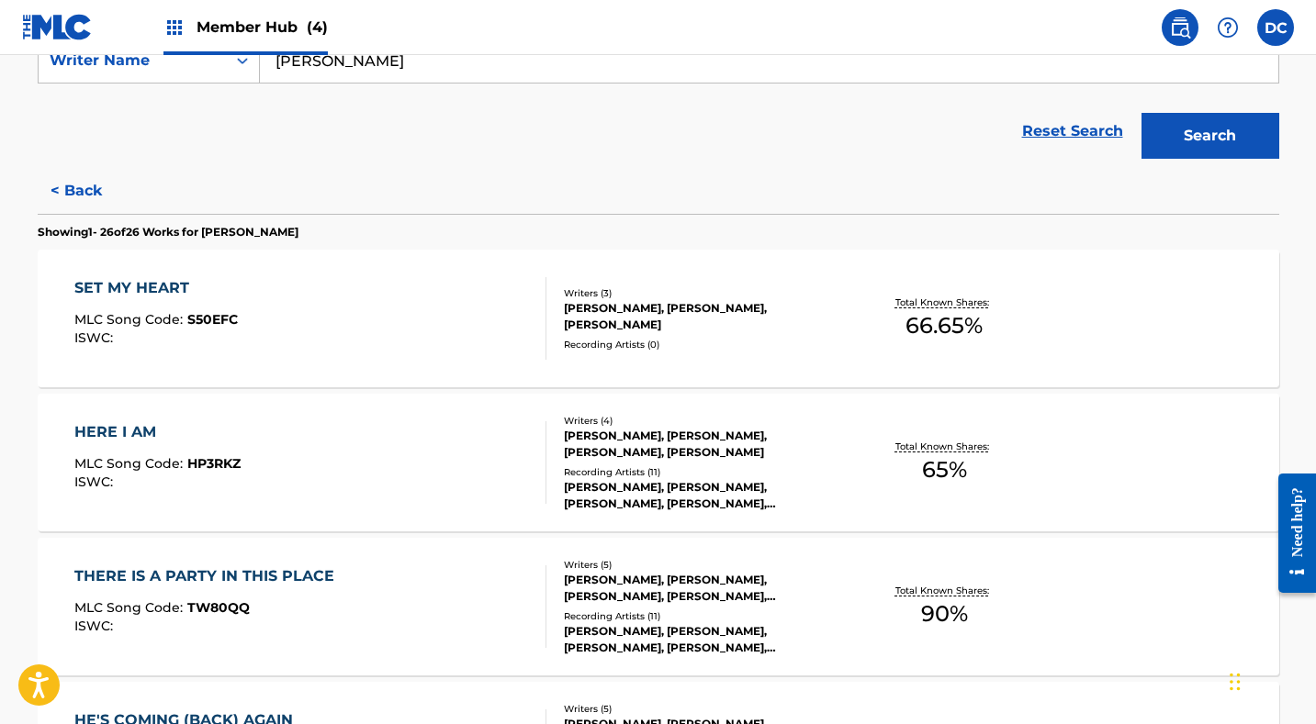
click at [391, 592] on div "THERE IS A PARTY IN THIS PLACE MLC Song Code : TW80QQ ISWC :" at bounding box center [310, 607] width 472 height 83
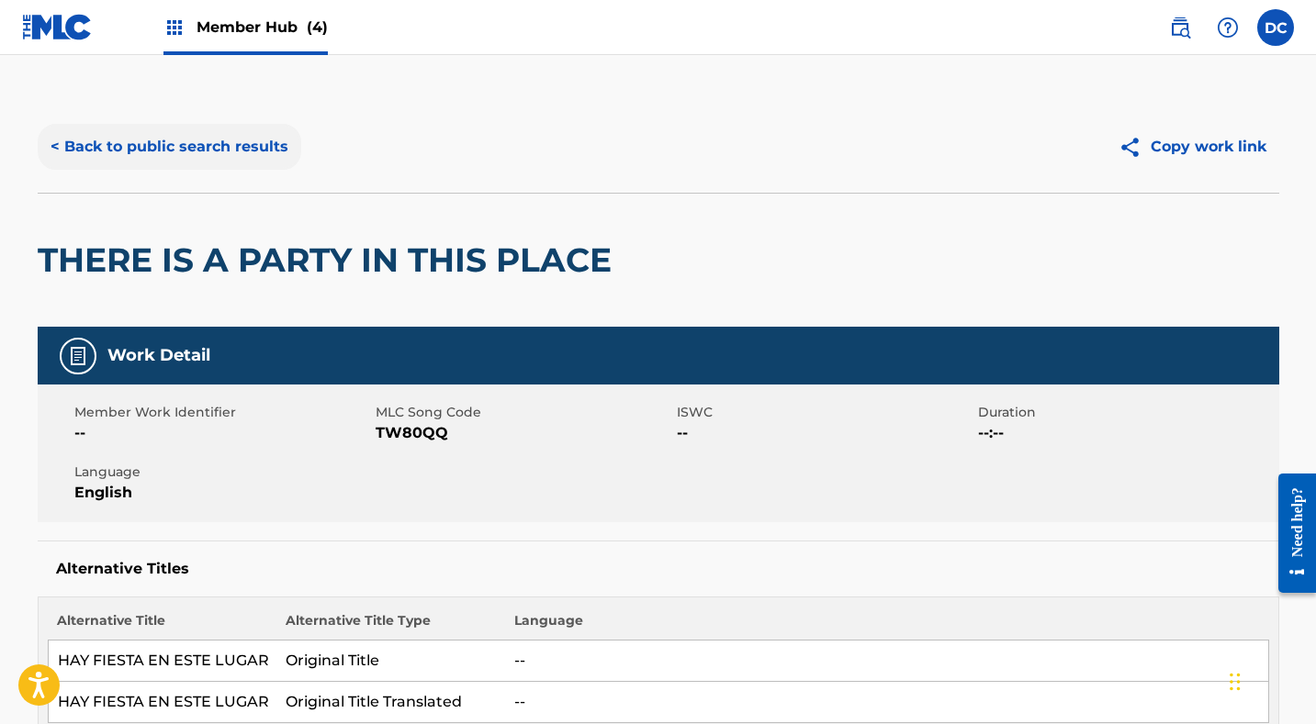
click at [241, 160] on button "< Back to public search results" at bounding box center [170, 147] width 264 height 46
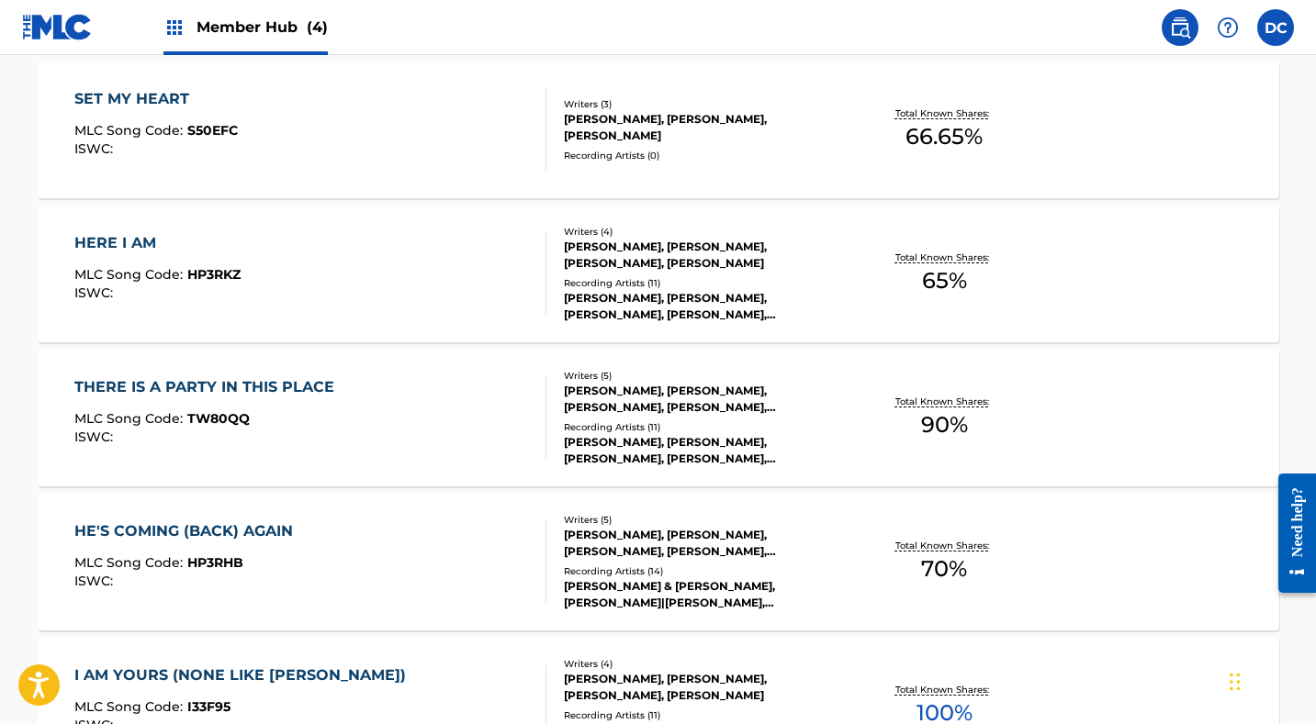
scroll to position [589, 0]
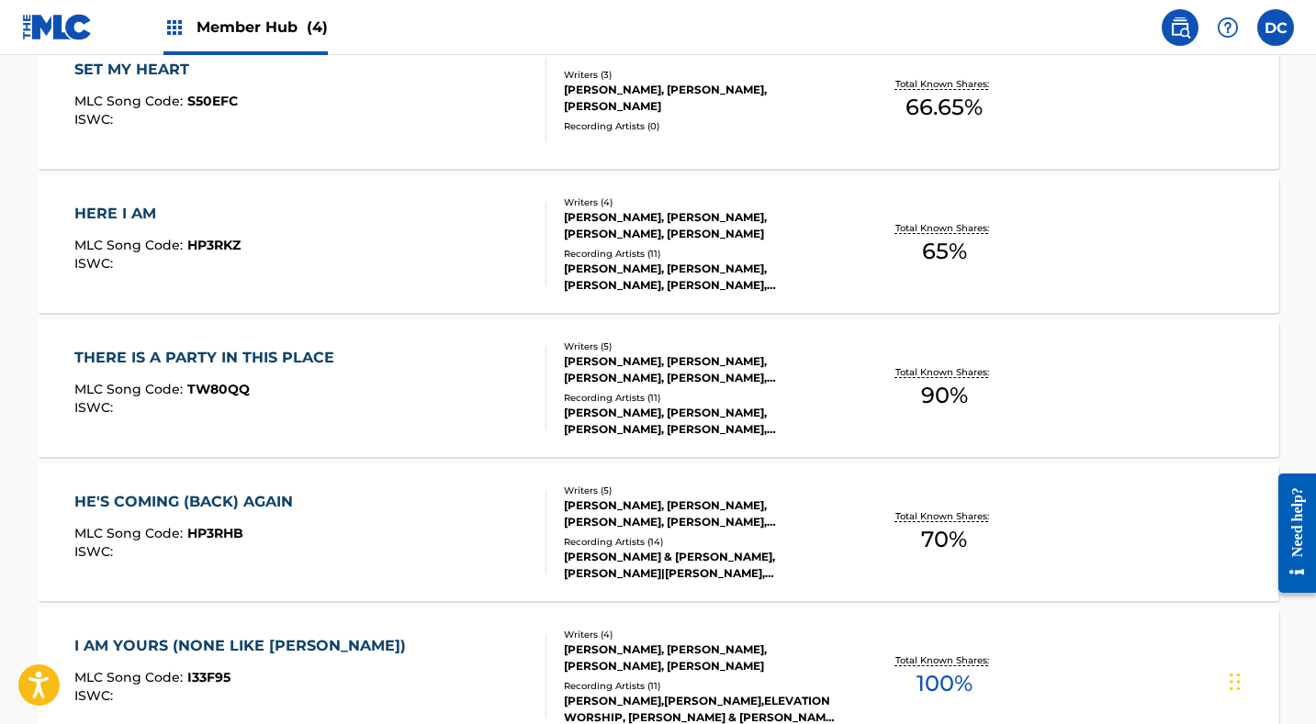
click at [345, 563] on div "HE'S COMING (BACK) AGAIN MLC Song Code : HP3RHB ISWC :" at bounding box center [310, 532] width 472 height 83
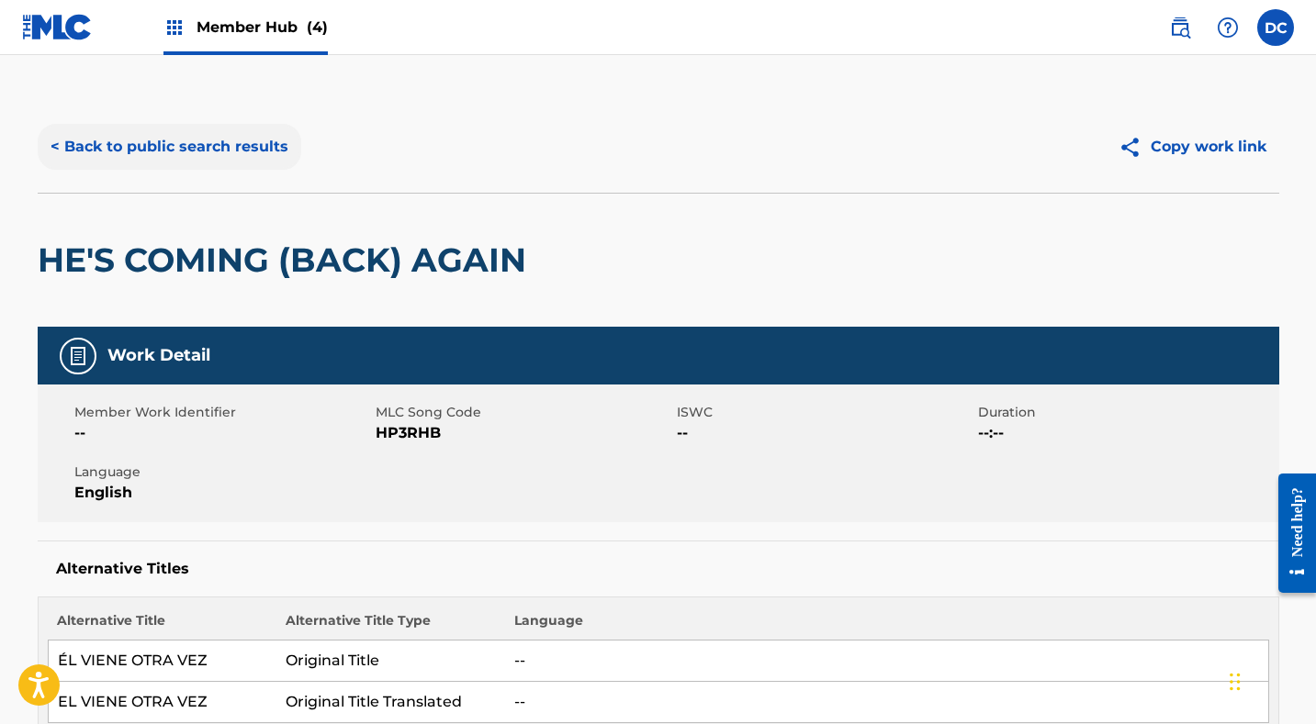
click at [235, 140] on button "< Back to public search results" at bounding box center [170, 147] width 264 height 46
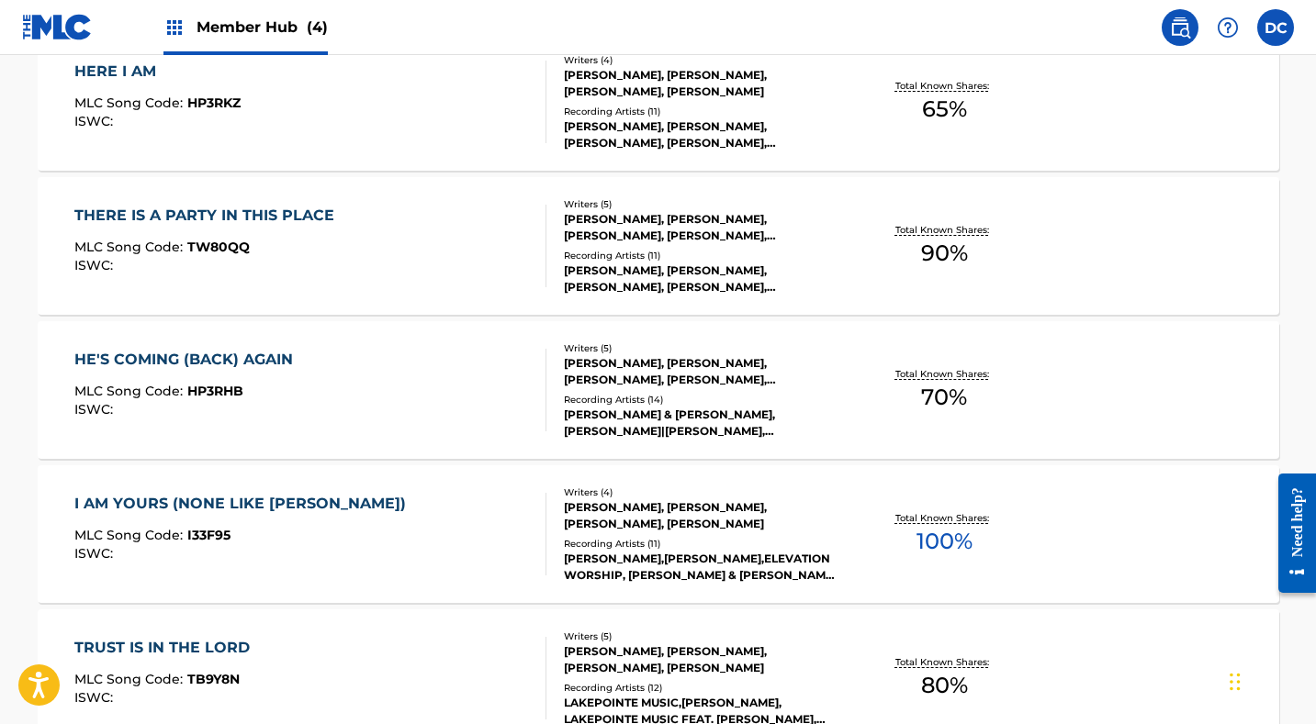
scroll to position [782, 0]
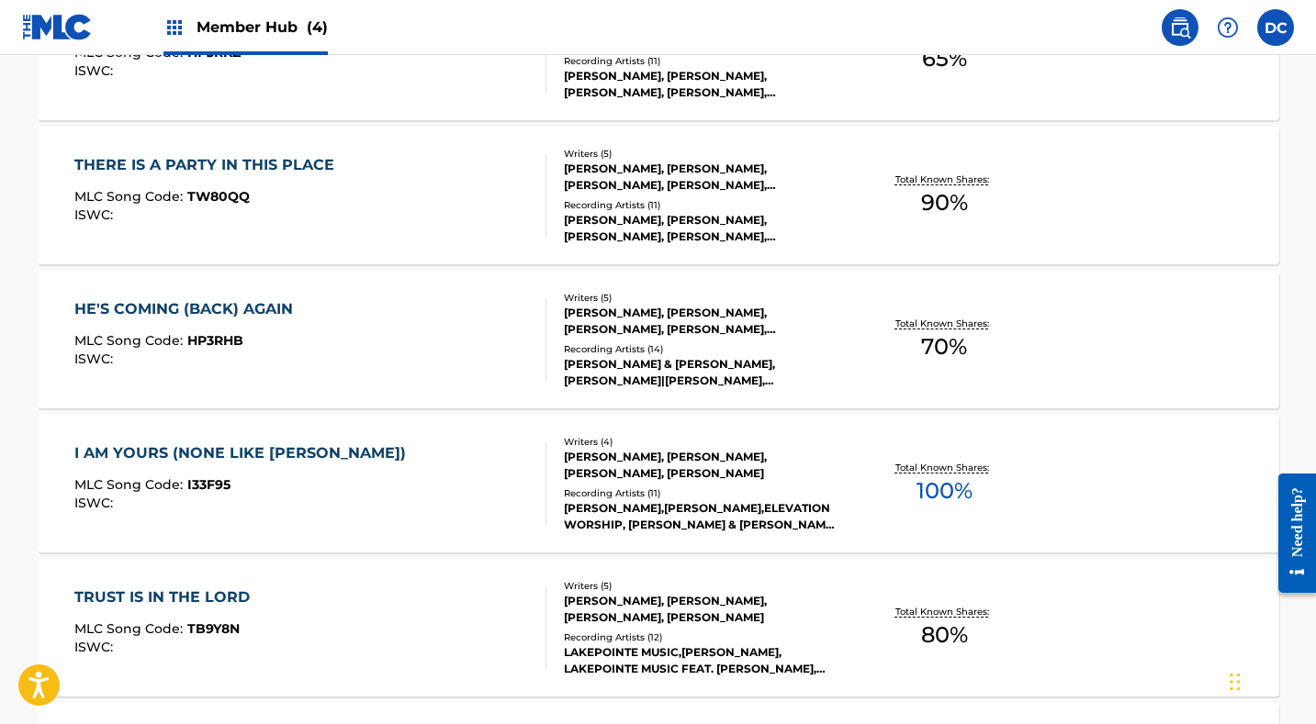
click at [396, 488] on div "I AM YOURS (NONE LIKE JESUS) MLC Song Code : I33F95 ISWC :" at bounding box center [310, 484] width 472 height 83
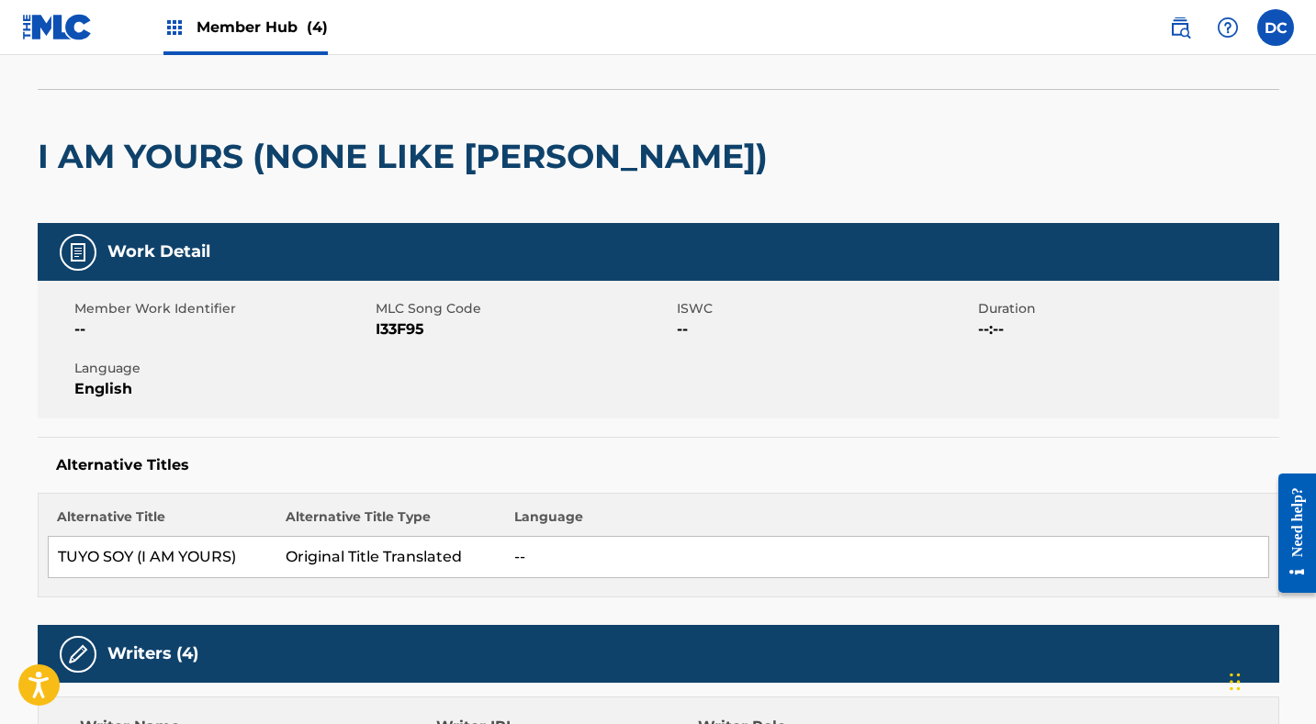
scroll to position [103, 0]
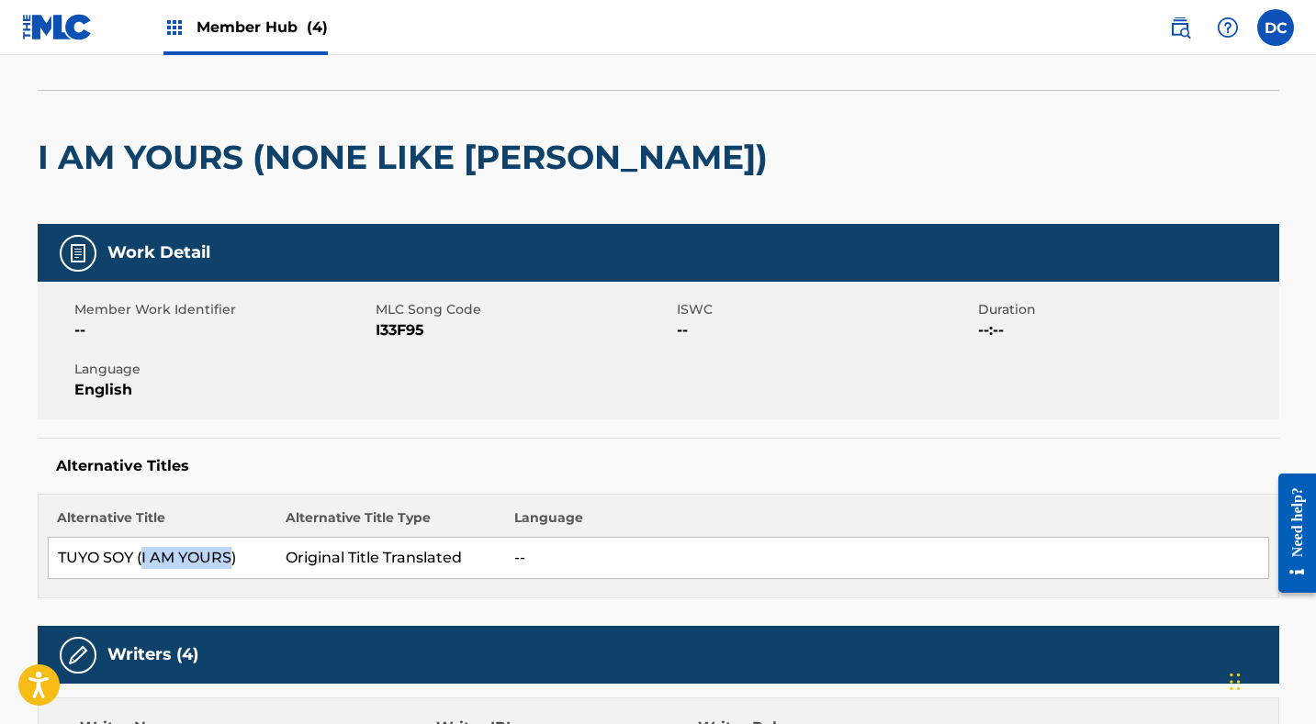
drag, startPoint x: 230, startPoint y: 558, endPoint x: 142, endPoint y: 559, distance: 87.2
click at [142, 559] on td "TUYO SOY (I AM YOURS)" at bounding box center [162, 558] width 229 height 41
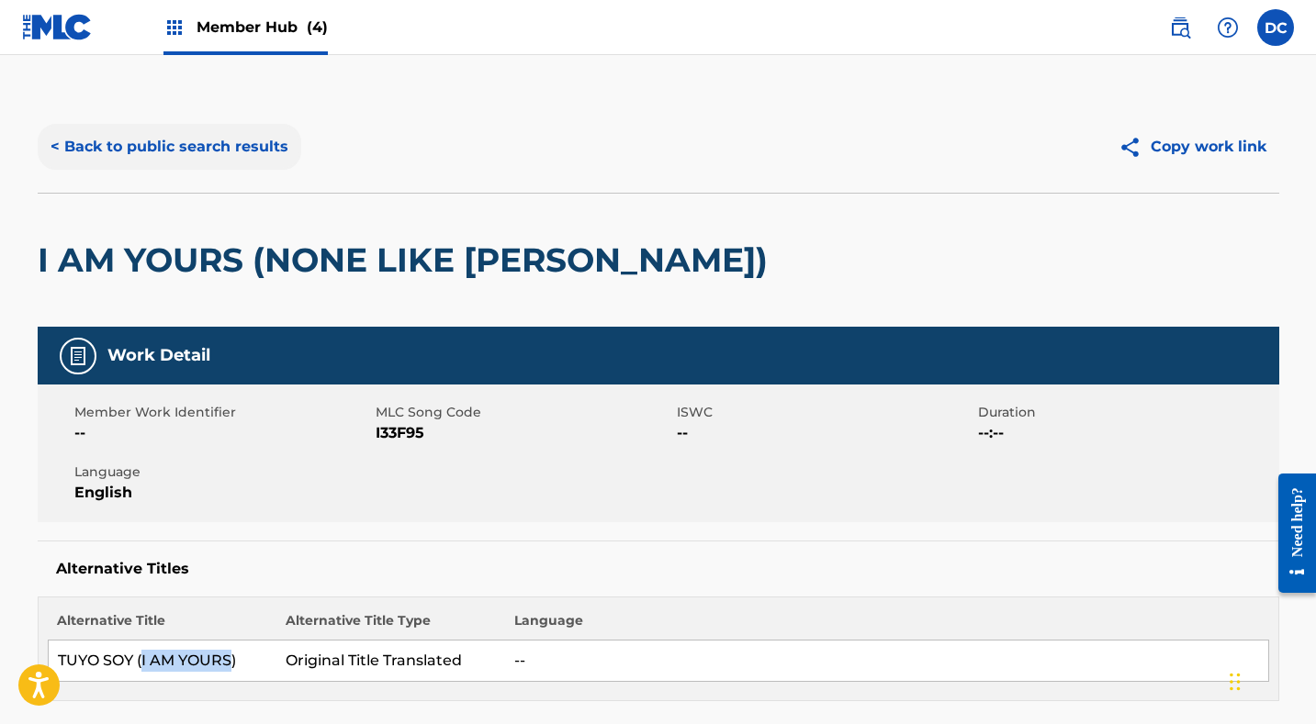
scroll to position [0, 0]
click at [232, 145] on button "< Back to public search results" at bounding box center [170, 147] width 264 height 46
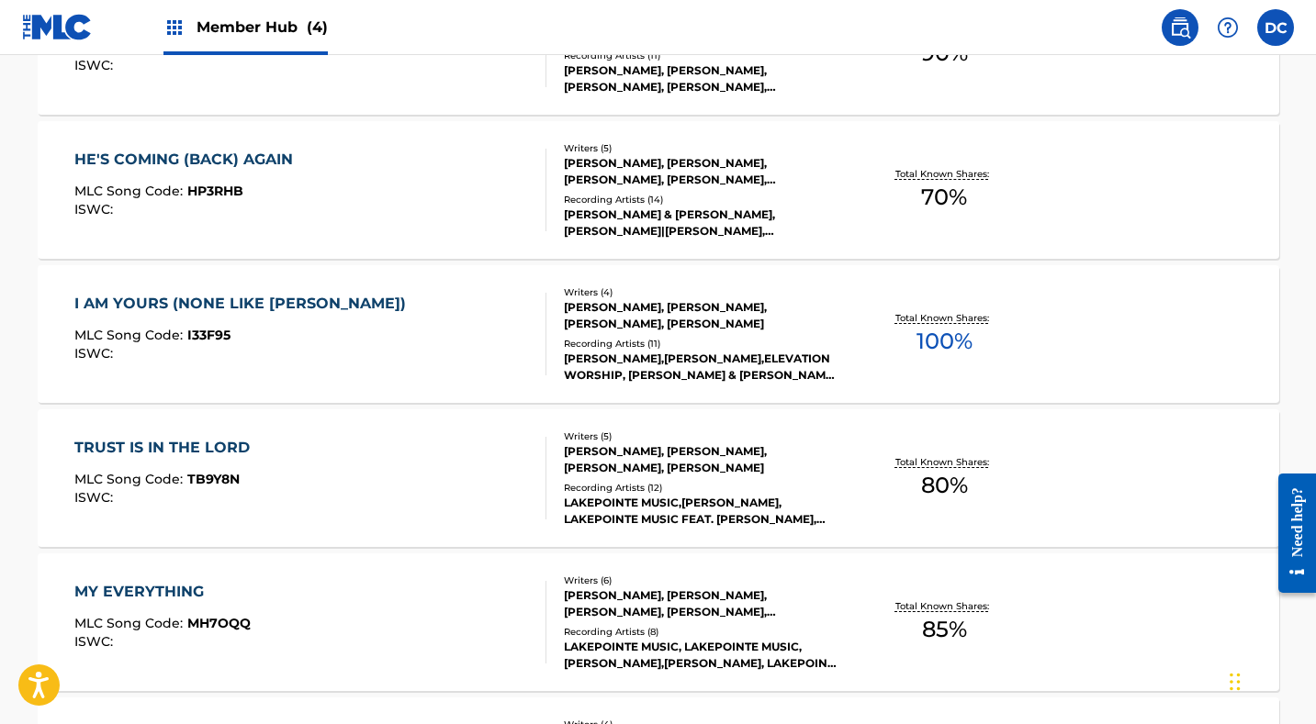
scroll to position [936, 0]
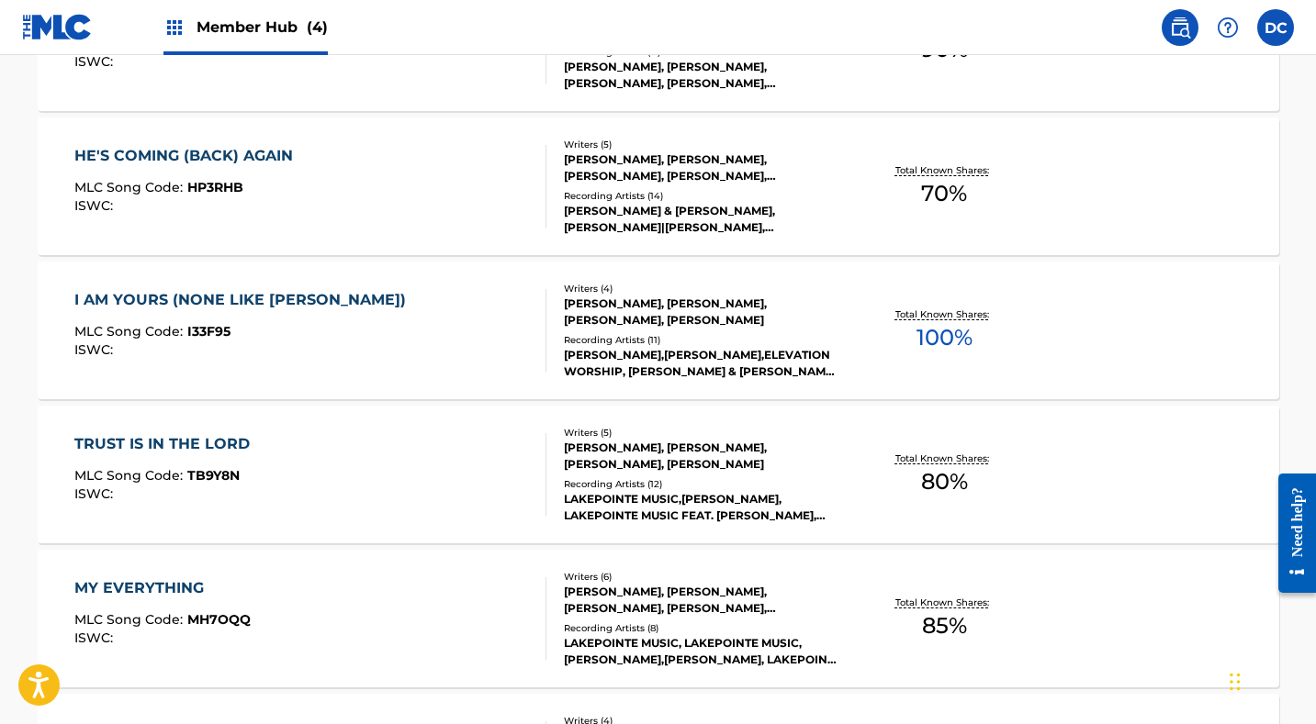
click at [378, 455] on div "TRUST IS IN THE LORD MLC Song Code : TB9Y8N ISWC :" at bounding box center [310, 474] width 472 height 83
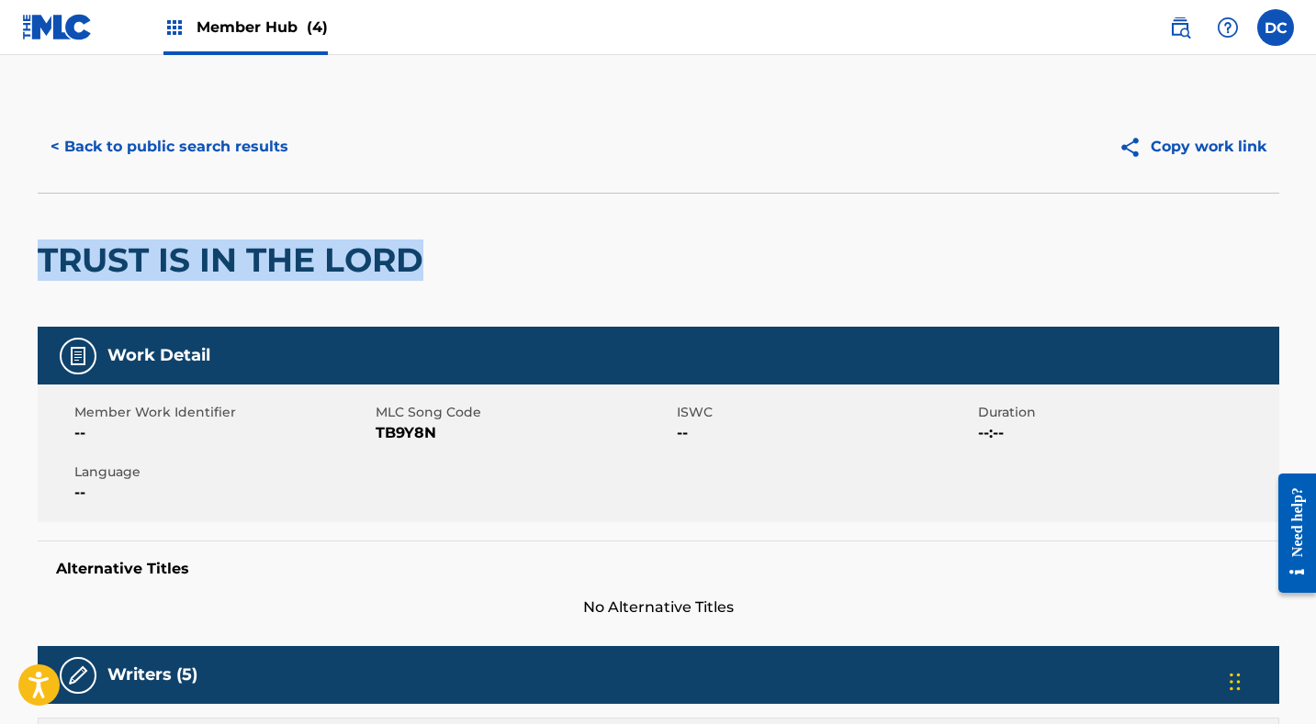
drag, startPoint x: 432, startPoint y: 267, endPoint x: 40, endPoint y: 253, distance: 391.4
click at [40, 253] on h2 "TRUST IS IN THE LORD" at bounding box center [235, 260] width 395 height 41
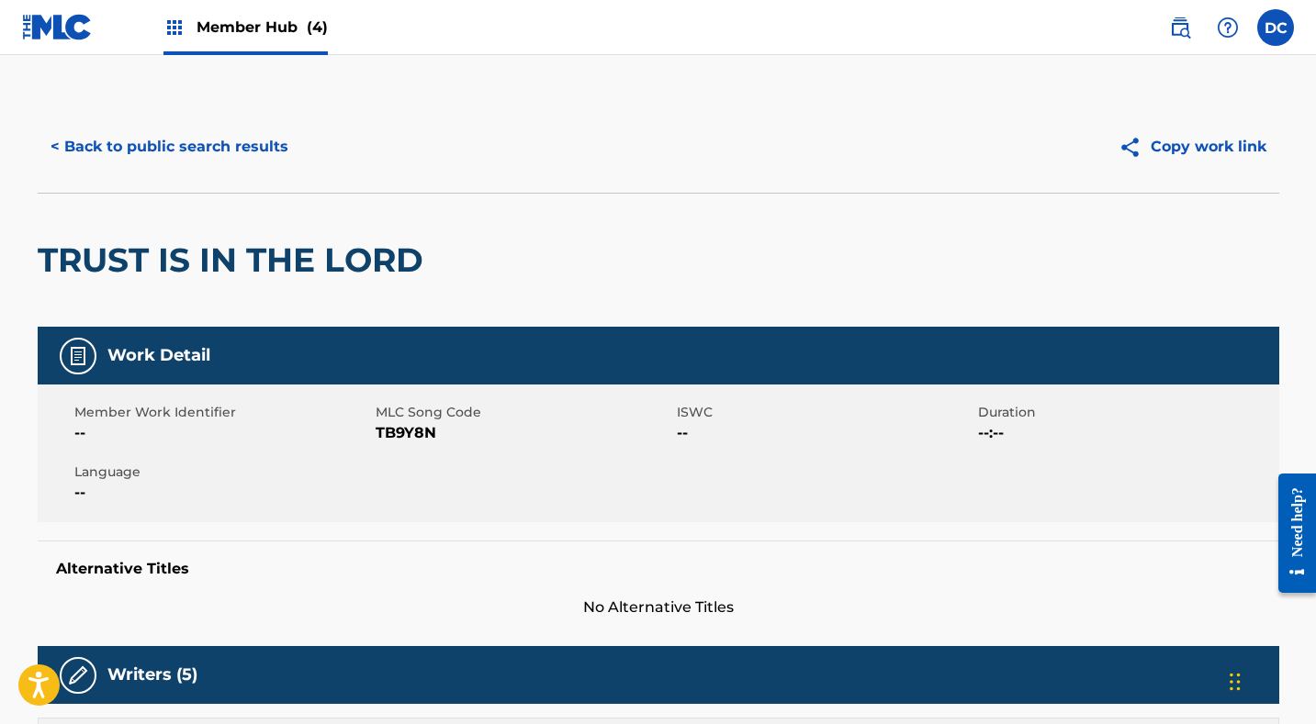
click at [408, 440] on span "TB9Y8N" at bounding box center [524, 433] width 297 height 22
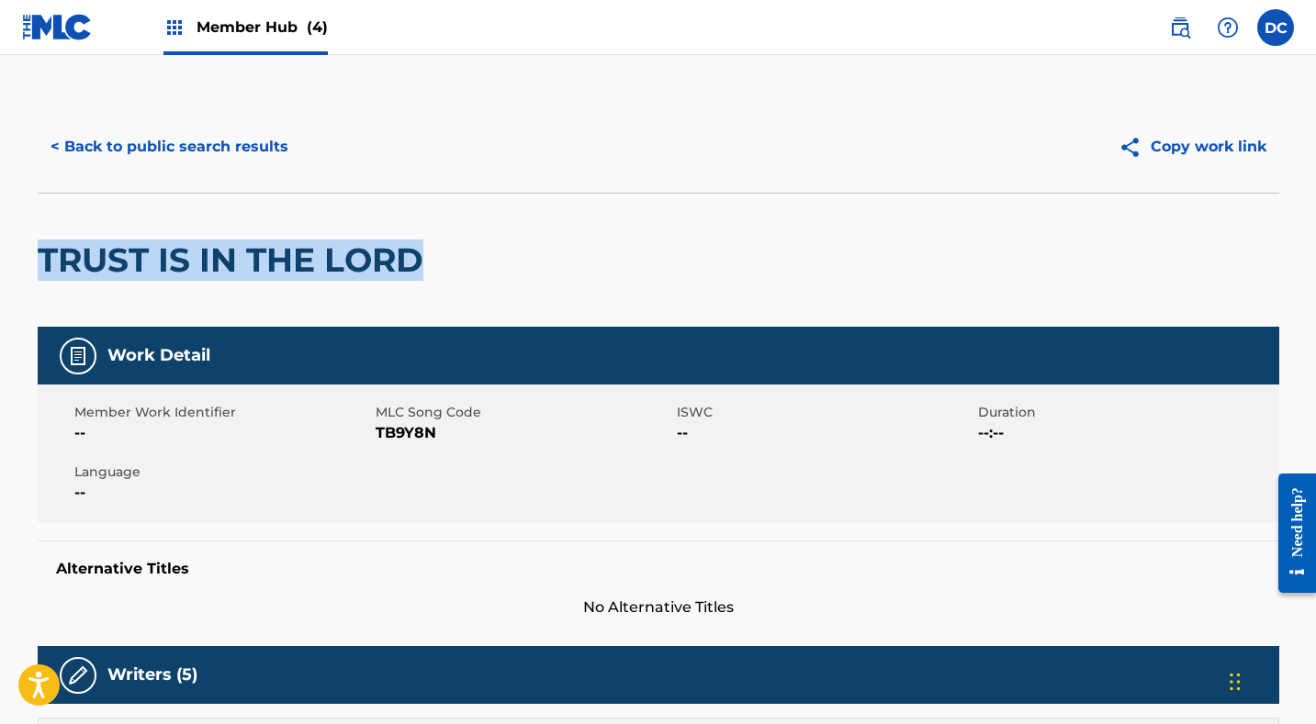
drag, startPoint x: 448, startPoint y: 258, endPoint x: 28, endPoint y: 254, distance: 419.6
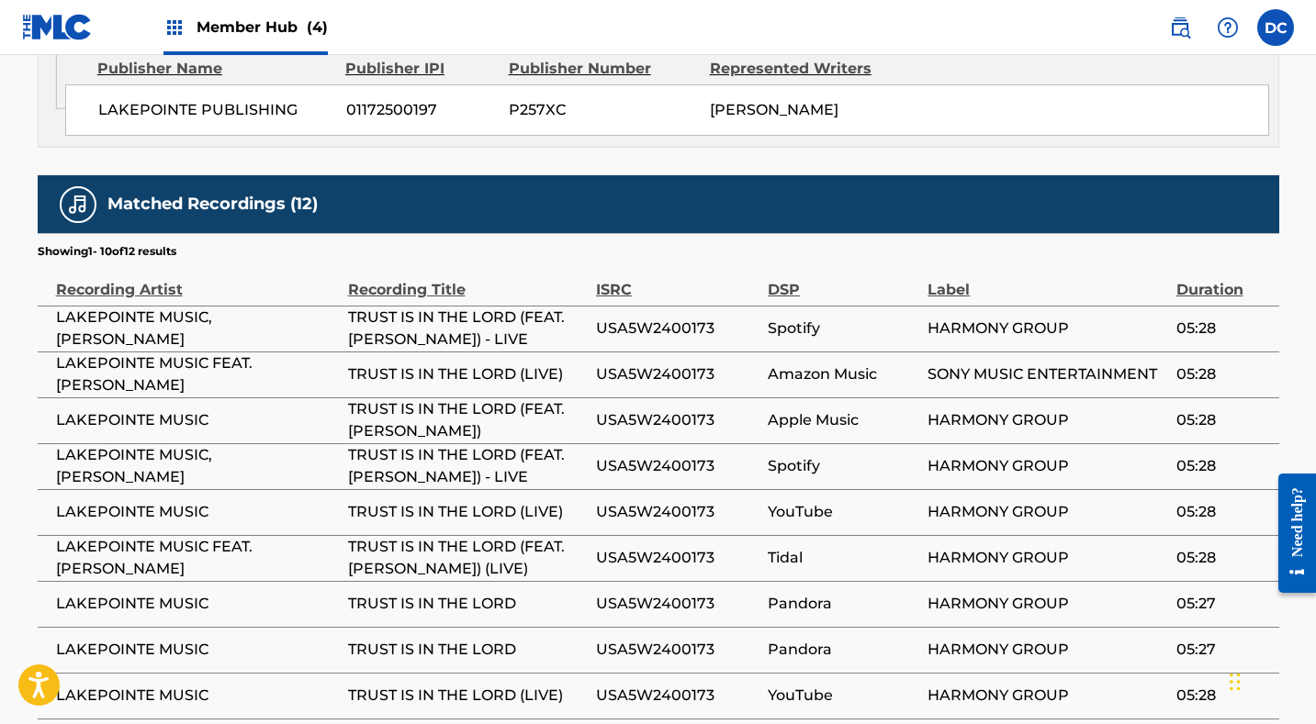
scroll to position [1987, 0]
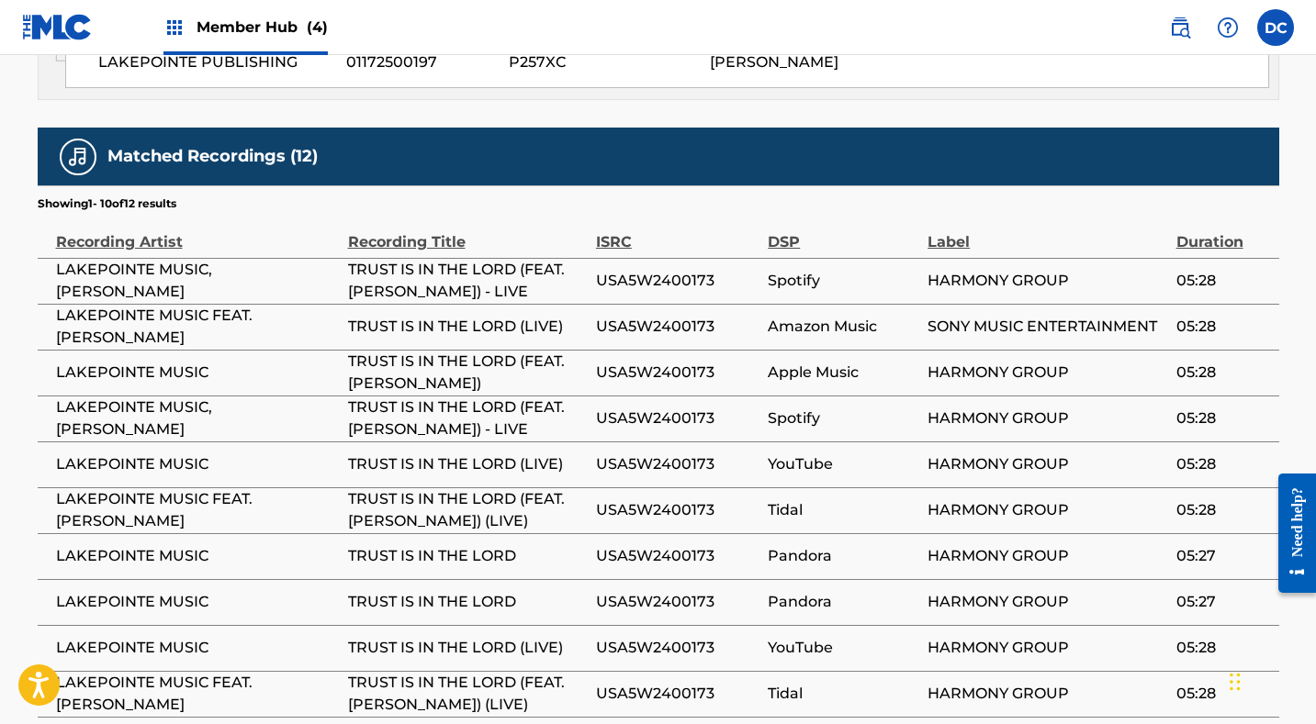
click at [679, 454] on span "USA5W2400173" at bounding box center [677, 465] width 163 height 22
drag, startPoint x: 212, startPoint y: 462, endPoint x: 49, endPoint y: 457, distance: 163.5
click at [47, 457] on td "LAKEPOINTE MUSIC" at bounding box center [193, 465] width 310 height 46
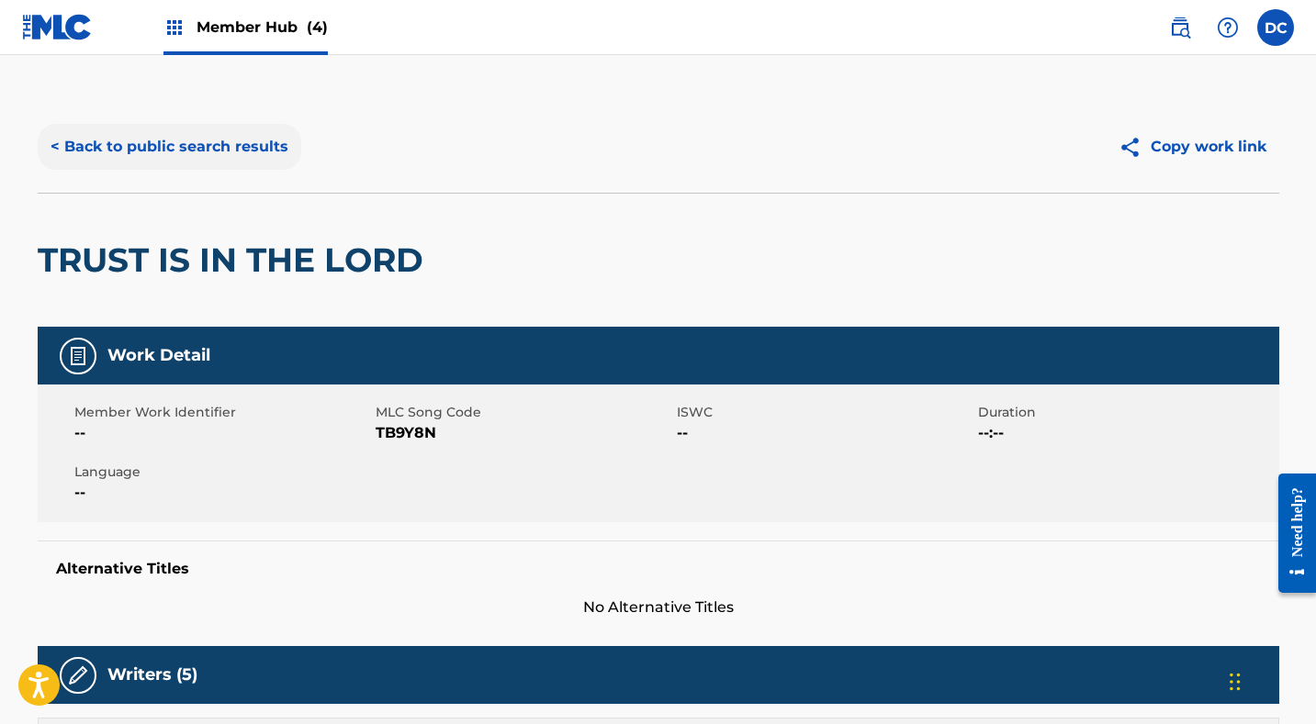
scroll to position [0, 0]
click at [262, 155] on button "< Back to public search results" at bounding box center [170, 147] width 264 height 46
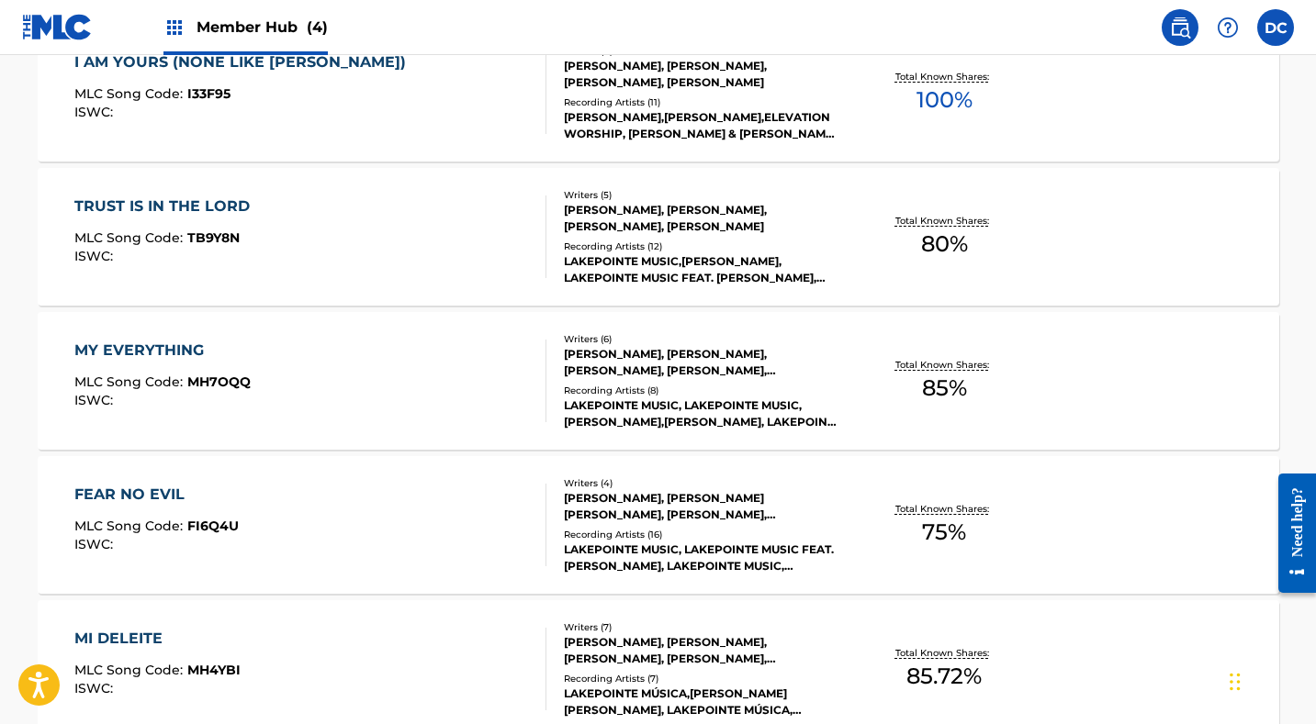
scroll to position [1174, 0]
click at [421, 352] on div "MY EVERYTHING MLC Song Code : MH7OQQ ISWC :" at bounding box center [310, 380] width 472 height 83
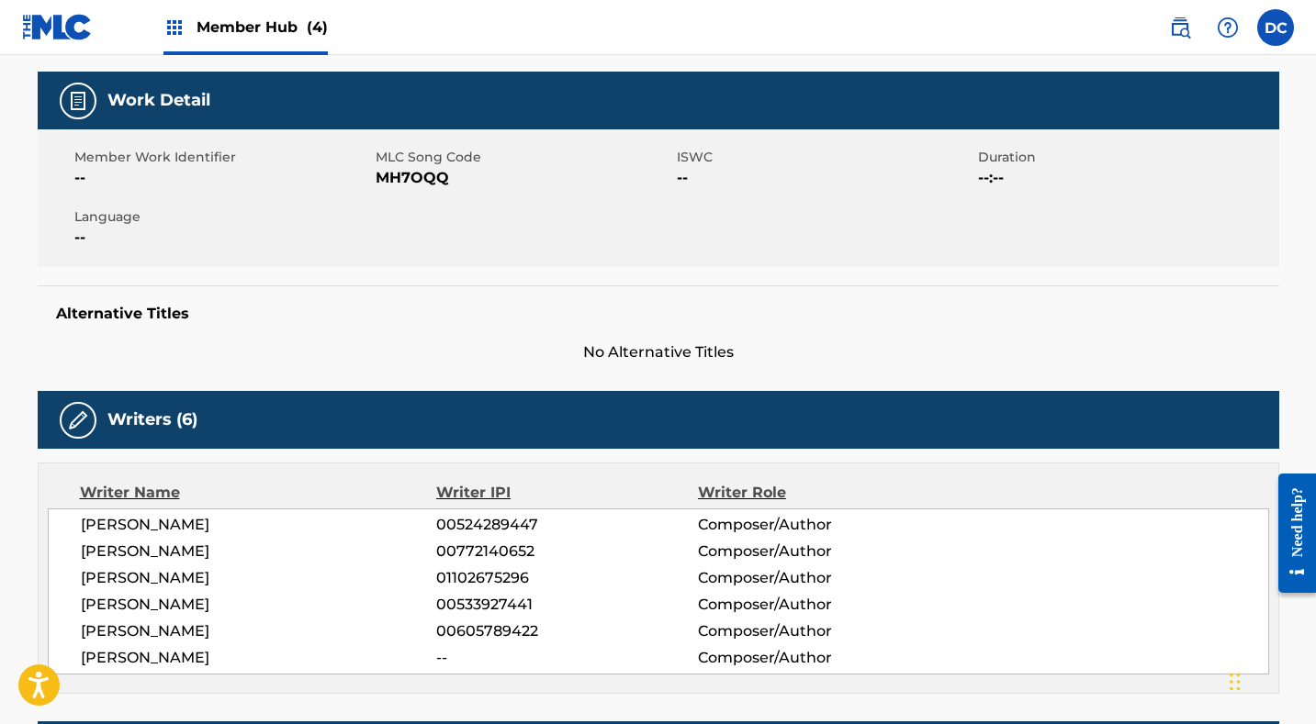
scroll to position [258, 0]
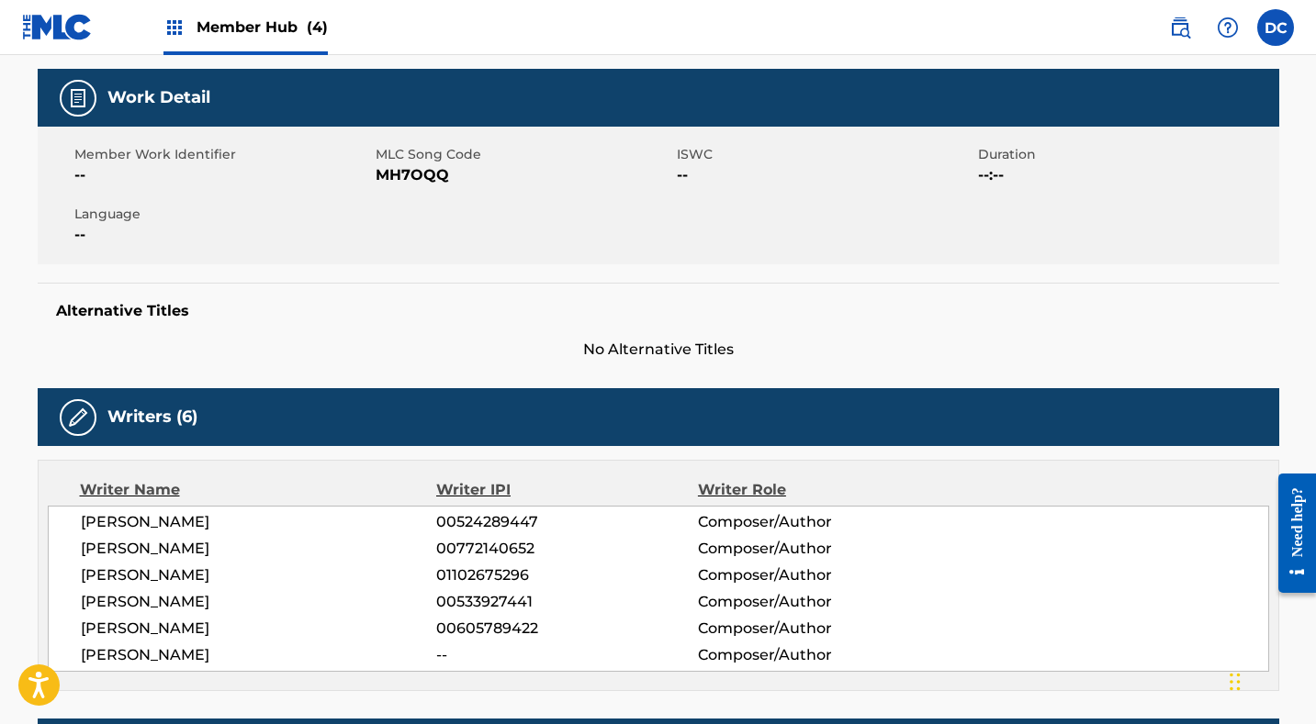
click at [421, 174] on span "MH7OQQ" at bounding box center [524, 175] width 297 height 22
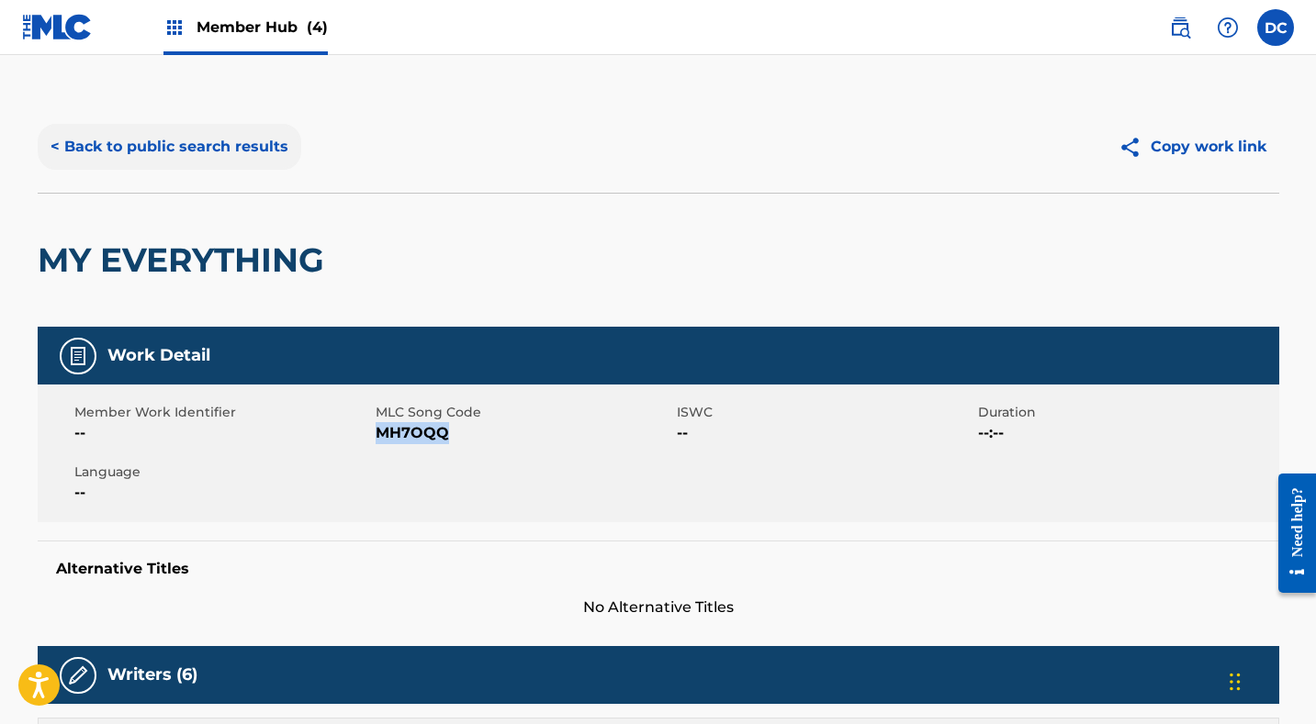
scroll to position [0, 0]
click at [253, 158] on button "< Back to public search results" at bounding box center [170, 147] width 264 height 46
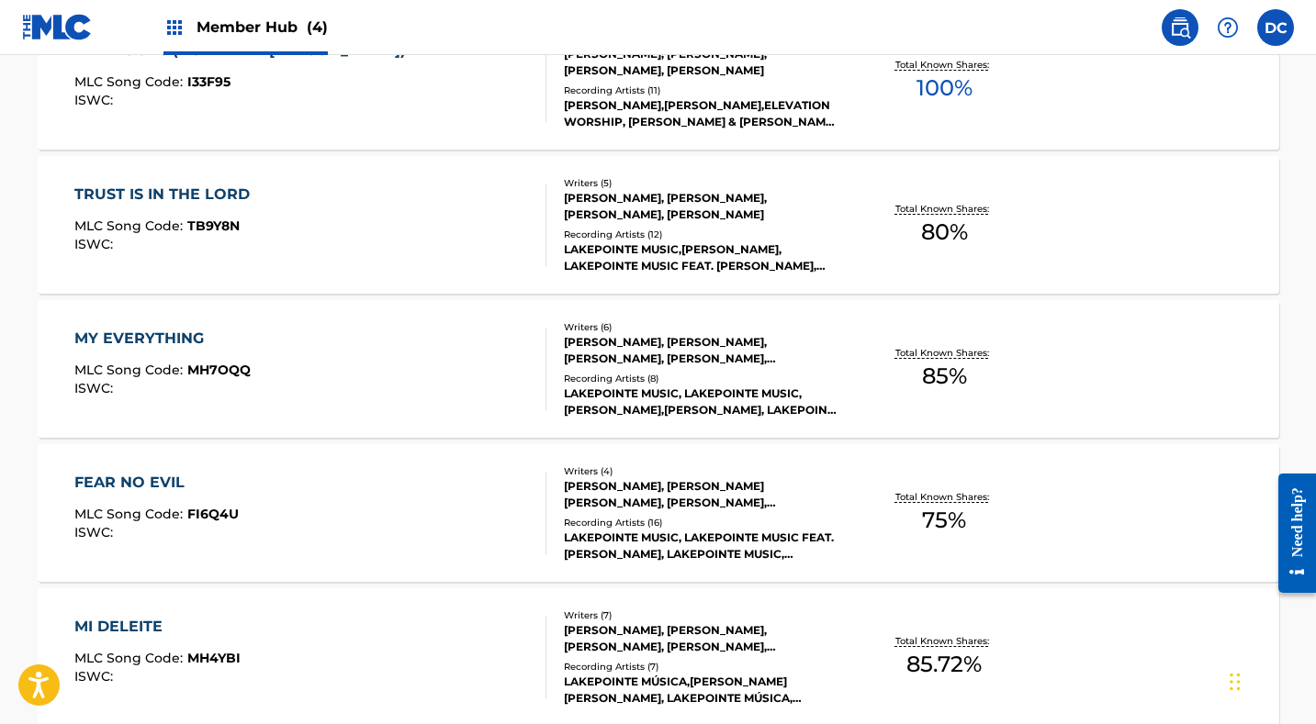
scroll to position [1193, 0]
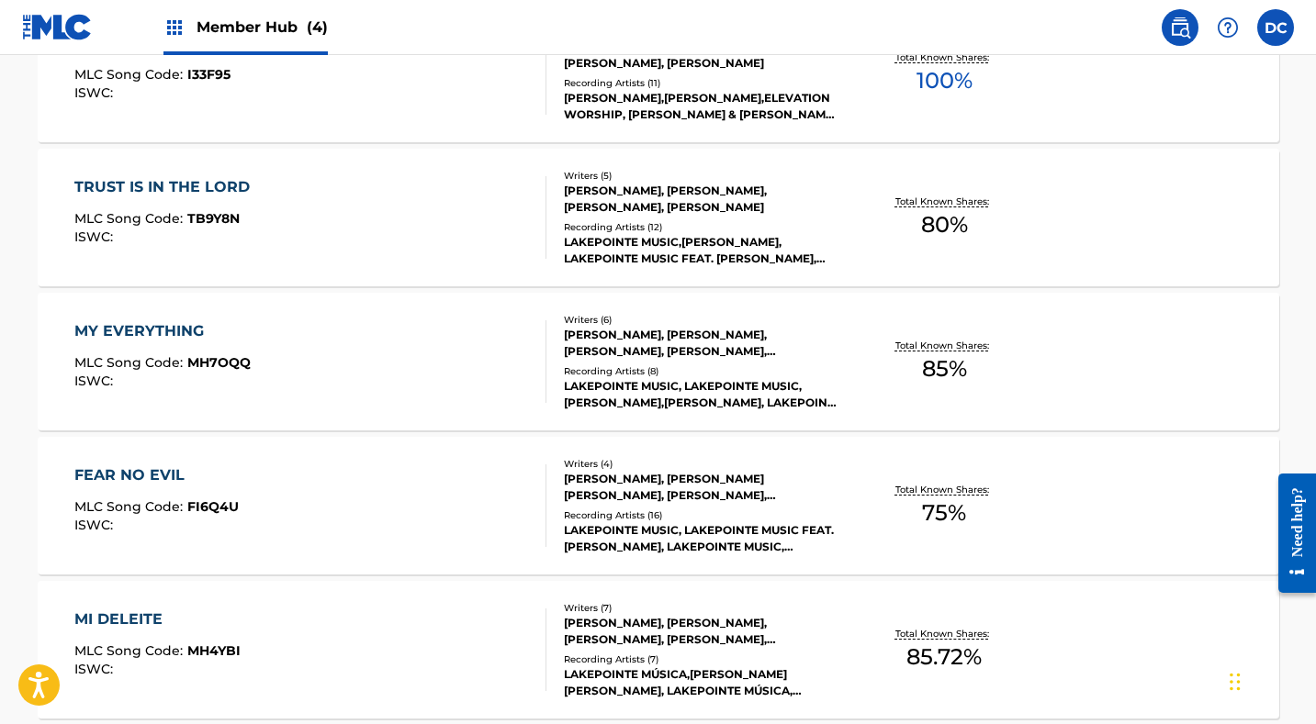
click at [411, 511] on div "FEAR NO EVIL MLC Song Code : FI6Q4U ISWC :" at bounding box center [310, 506] width 472 height 83
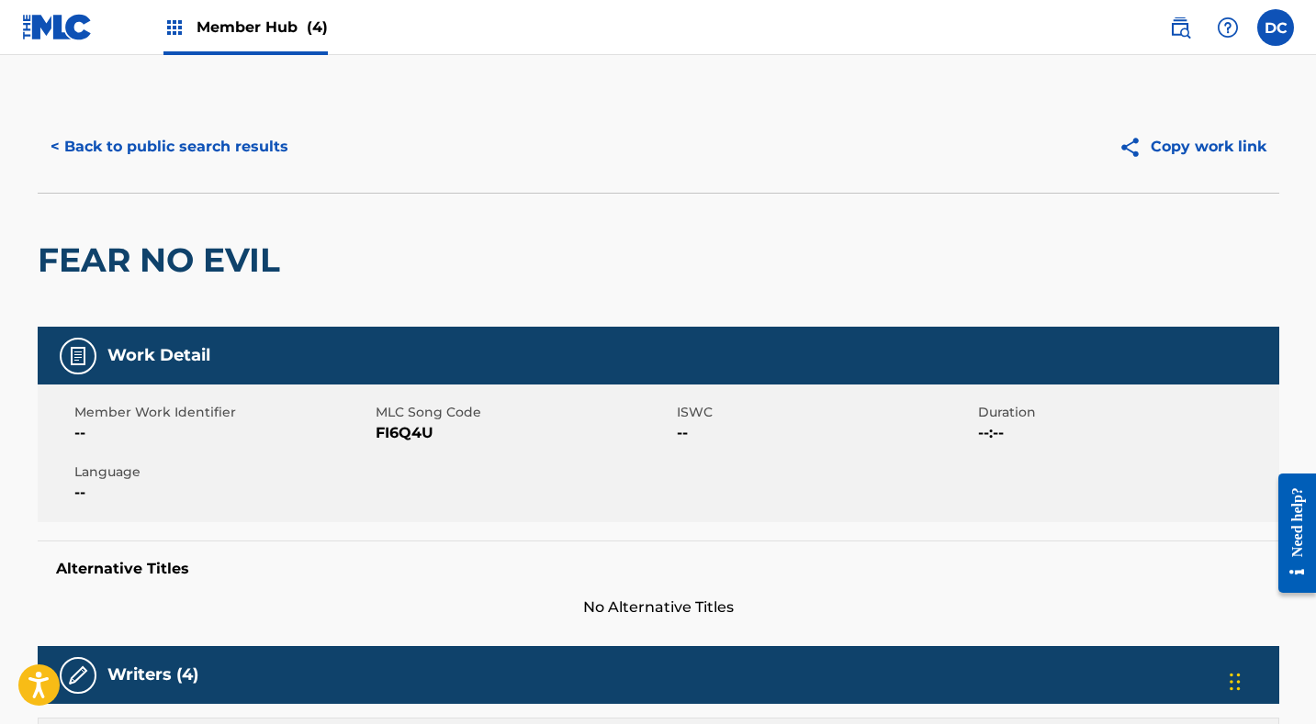
click at [404, 437] on span "FI6Q4U" at bounding box center [524, 433] width 297 height 22
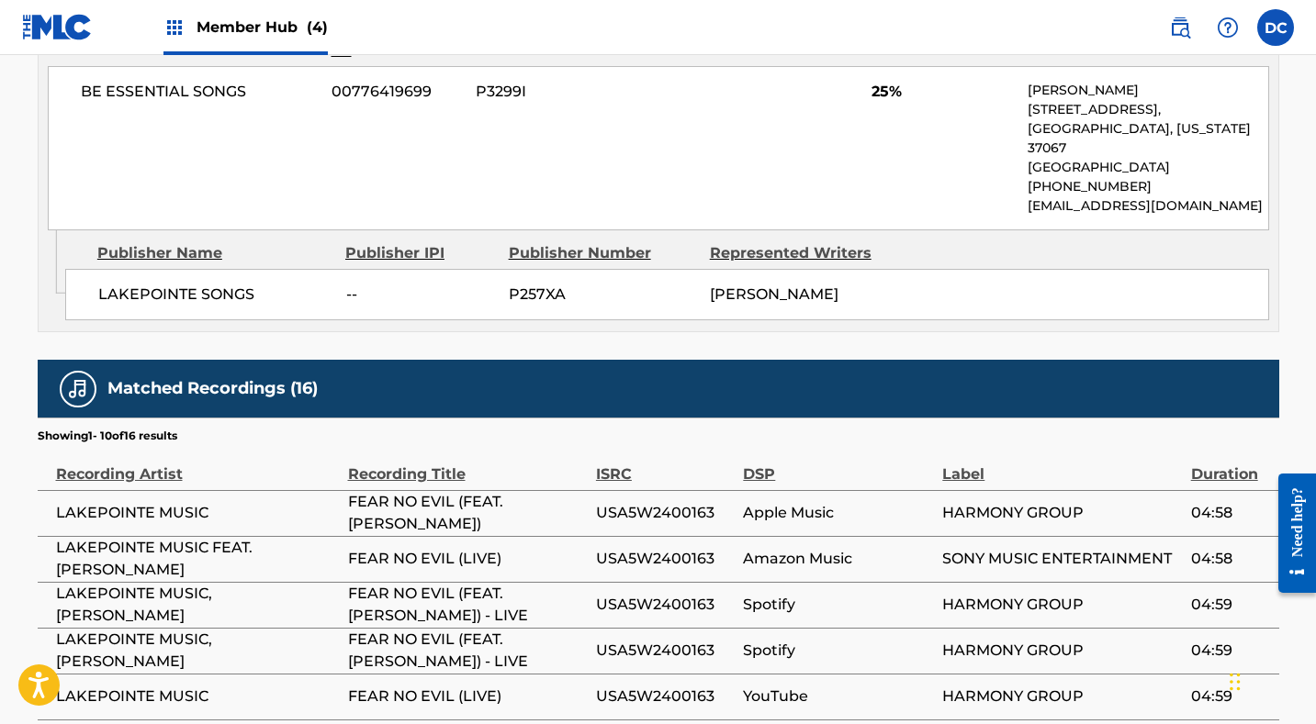
scroll to position [1975, 0]
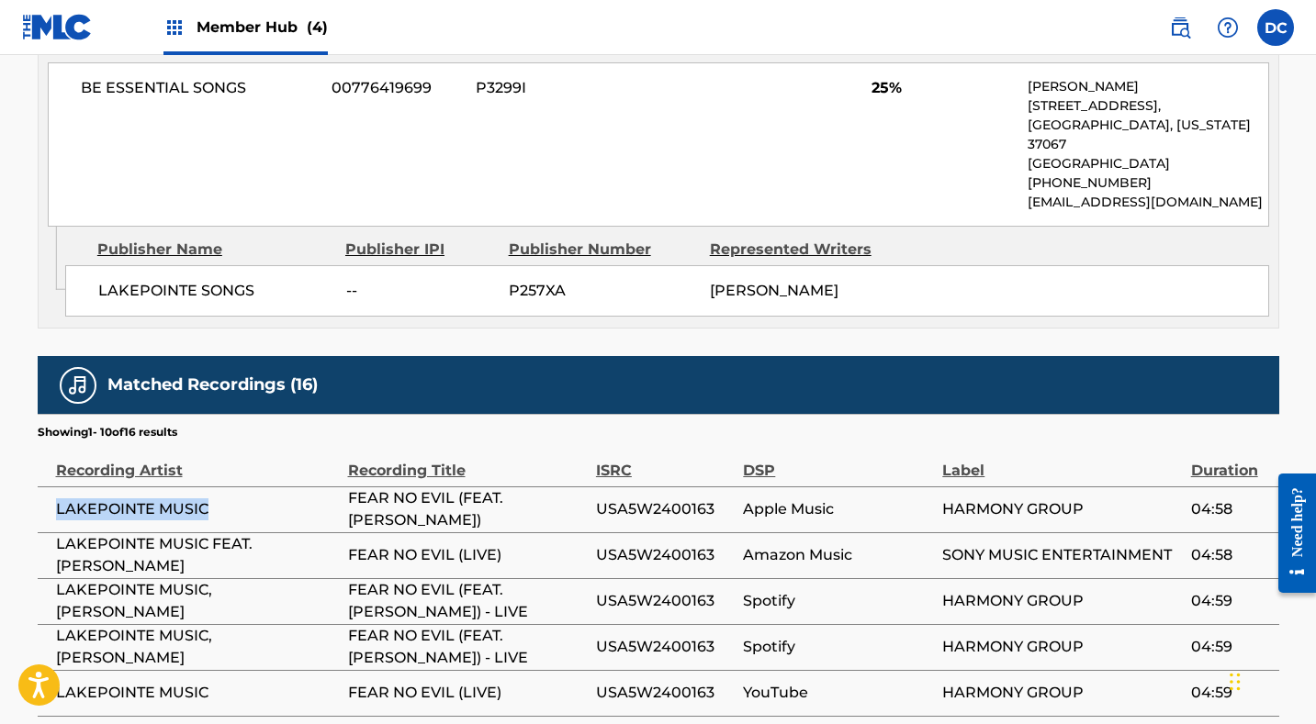
drag, startPoint x: 215, startPoint y: 484, endPoint x: 41, endPoint y: 482, distance: 173.5
click at [40, 487] on td "LAKEPOINTE MUSIC" at bounding box center [193, 510] width 310 height 46
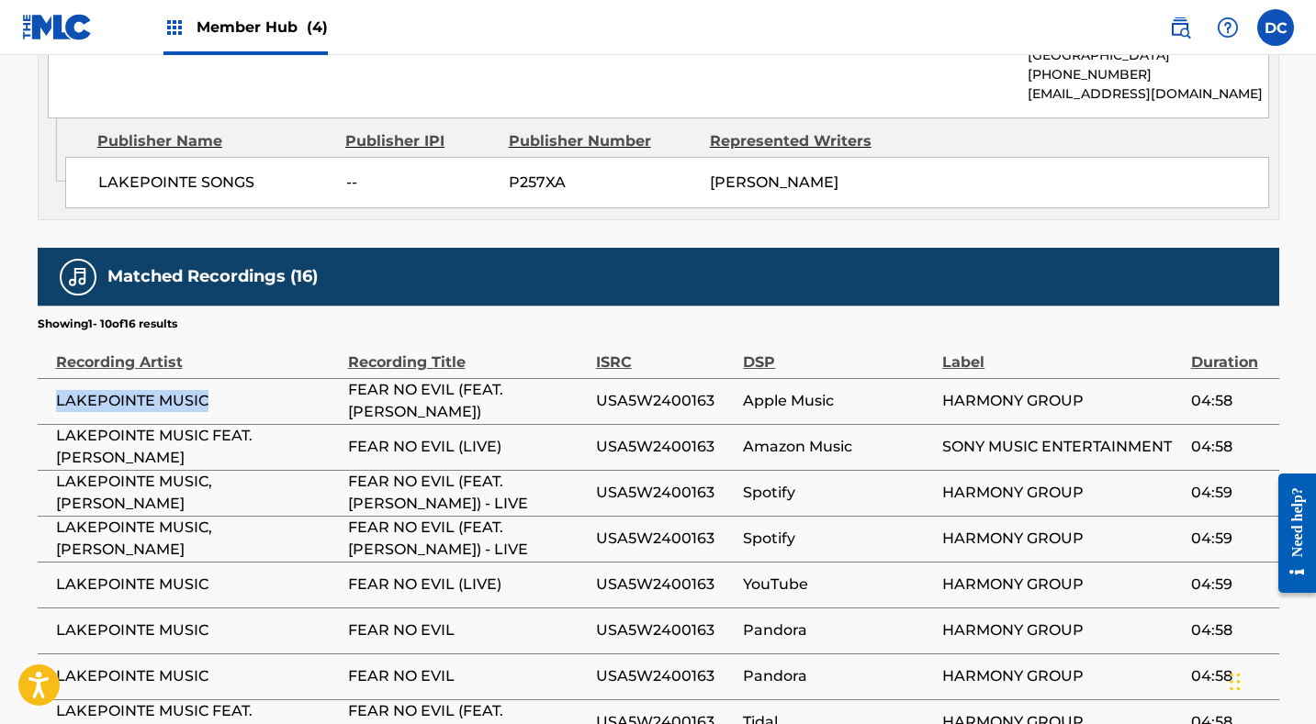
scroll to position [2085, 0]
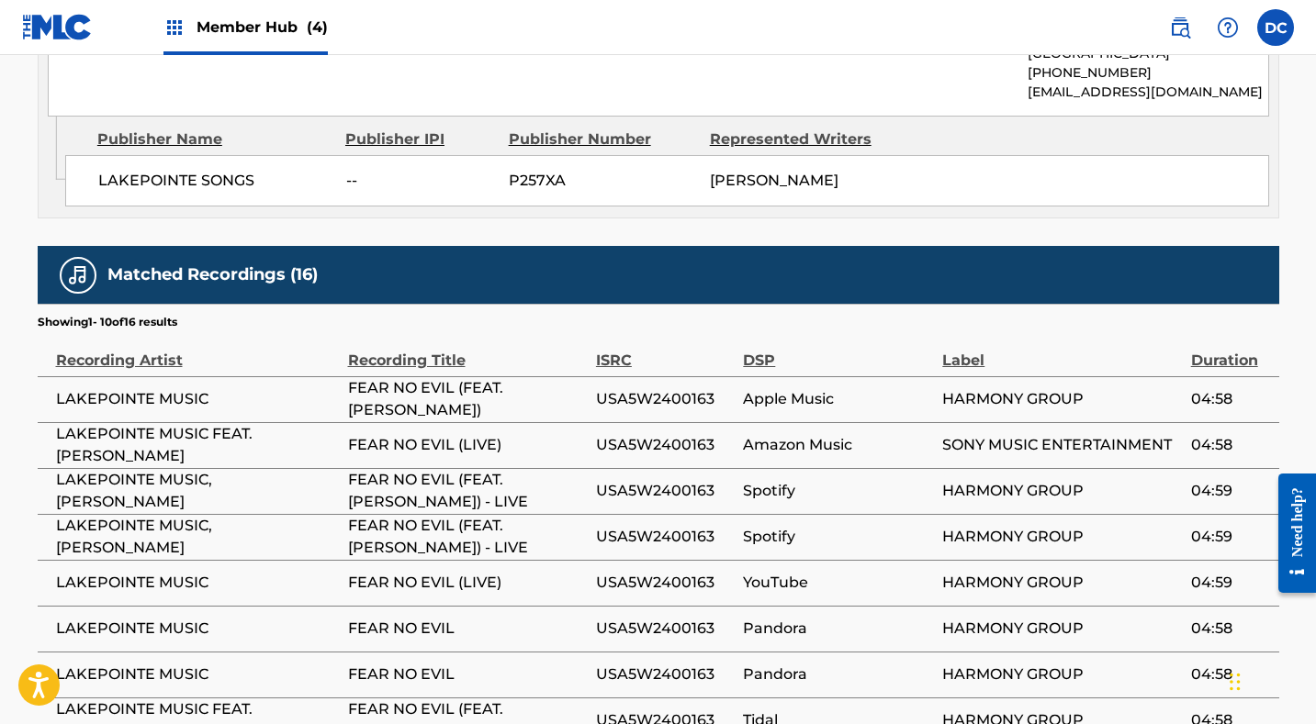
click at [657, 572] on span "USA5W2400163" at bounding box center [665, 583] width 138 height 22
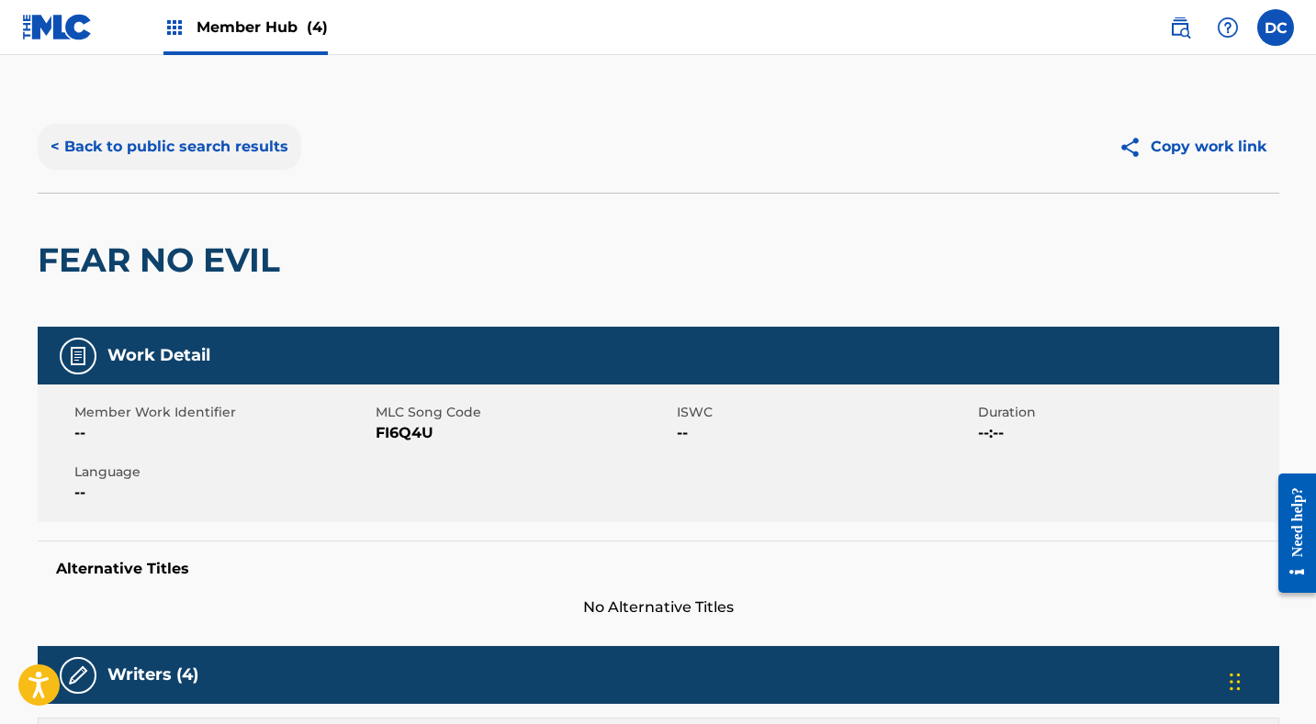
scroll to position [0, 0]
click at [244, 166] on button "< Back to public search results" at bounding box center [170, 147] width 264 height 46
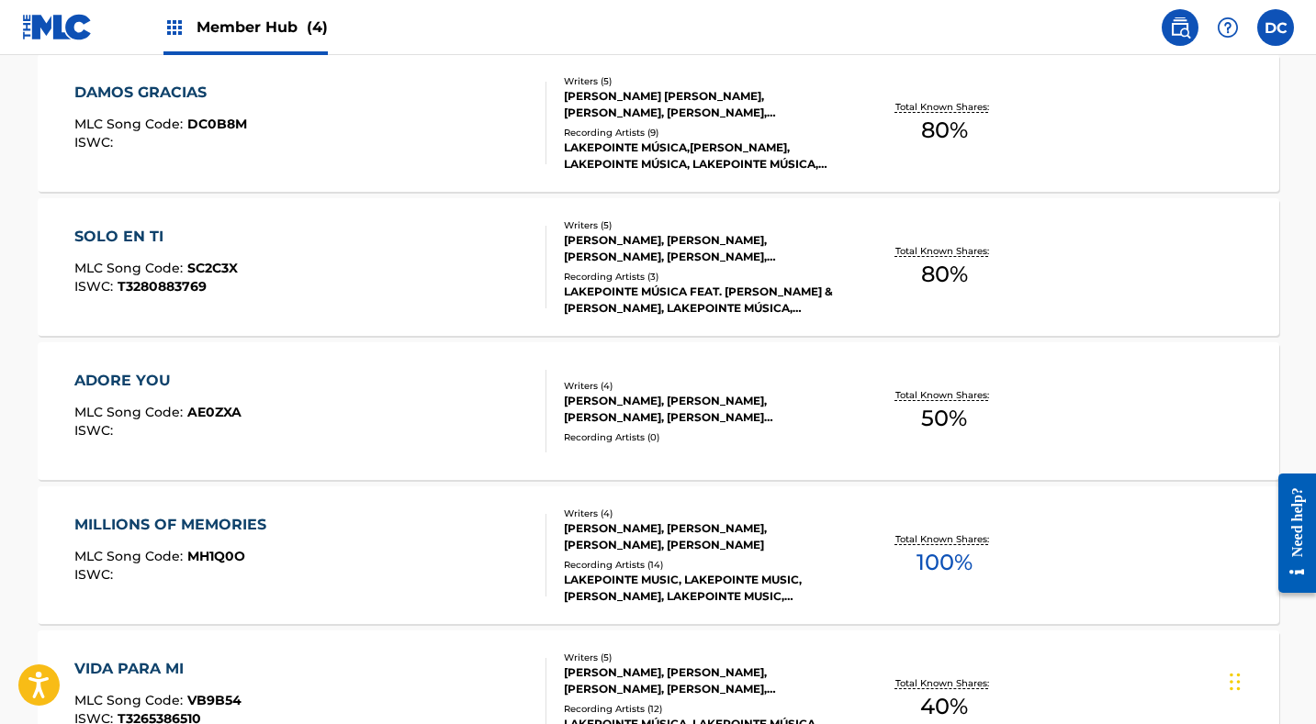
scroll to position [1866, 0]
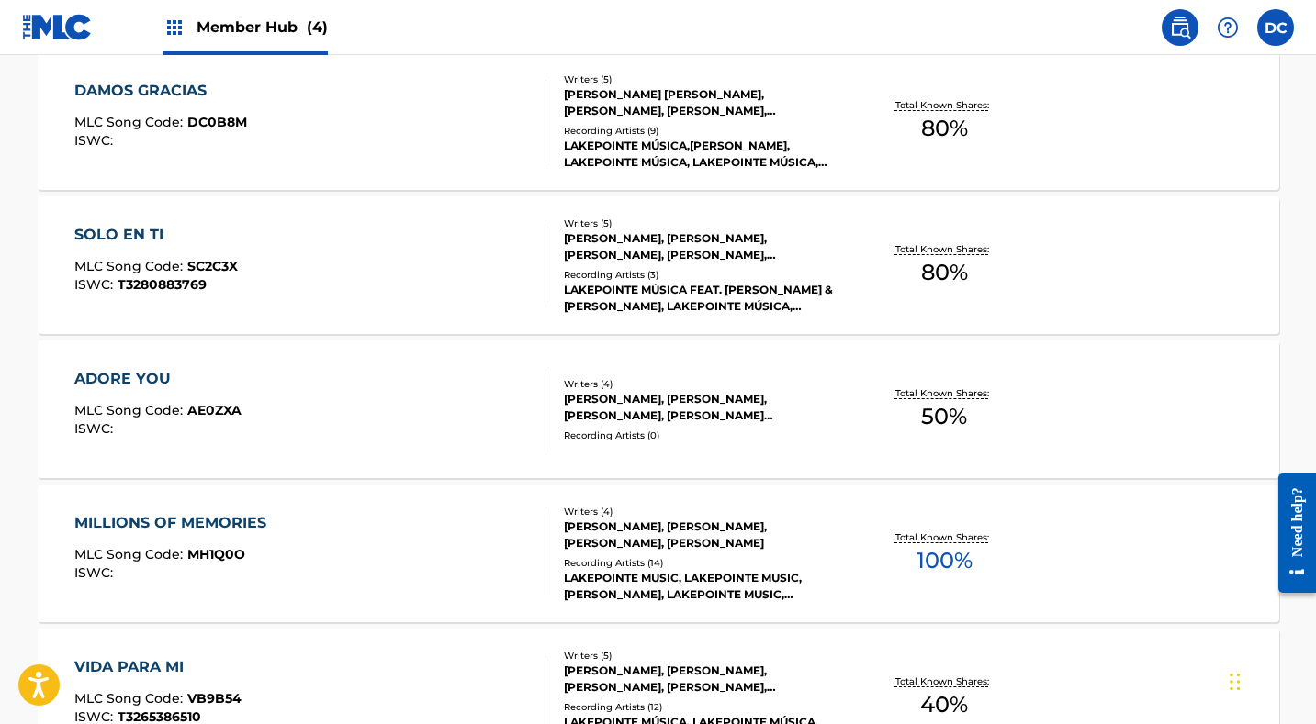
click at [386, 144] on div "DAMOS GRACIAS MLC Song Code : DC0B8M ISWC :" at bounding box center [310, 121] width 472 height 83
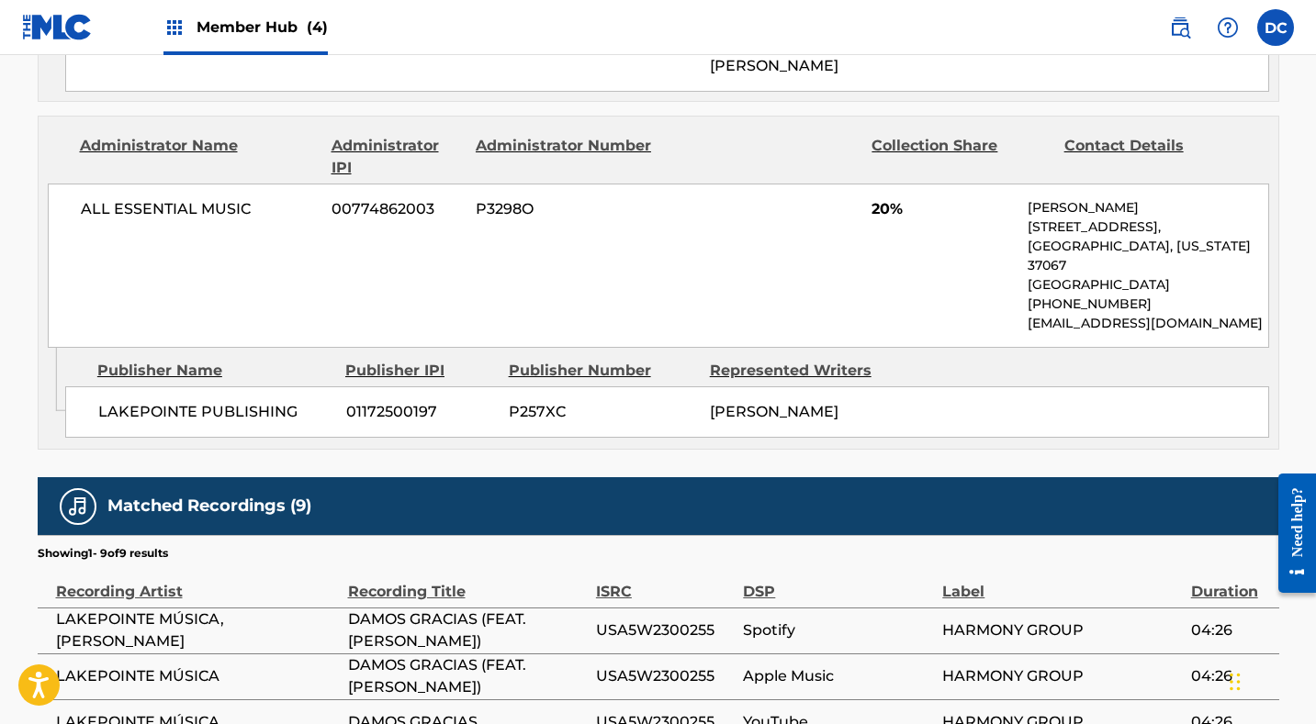
scroll to position [1496, 0]
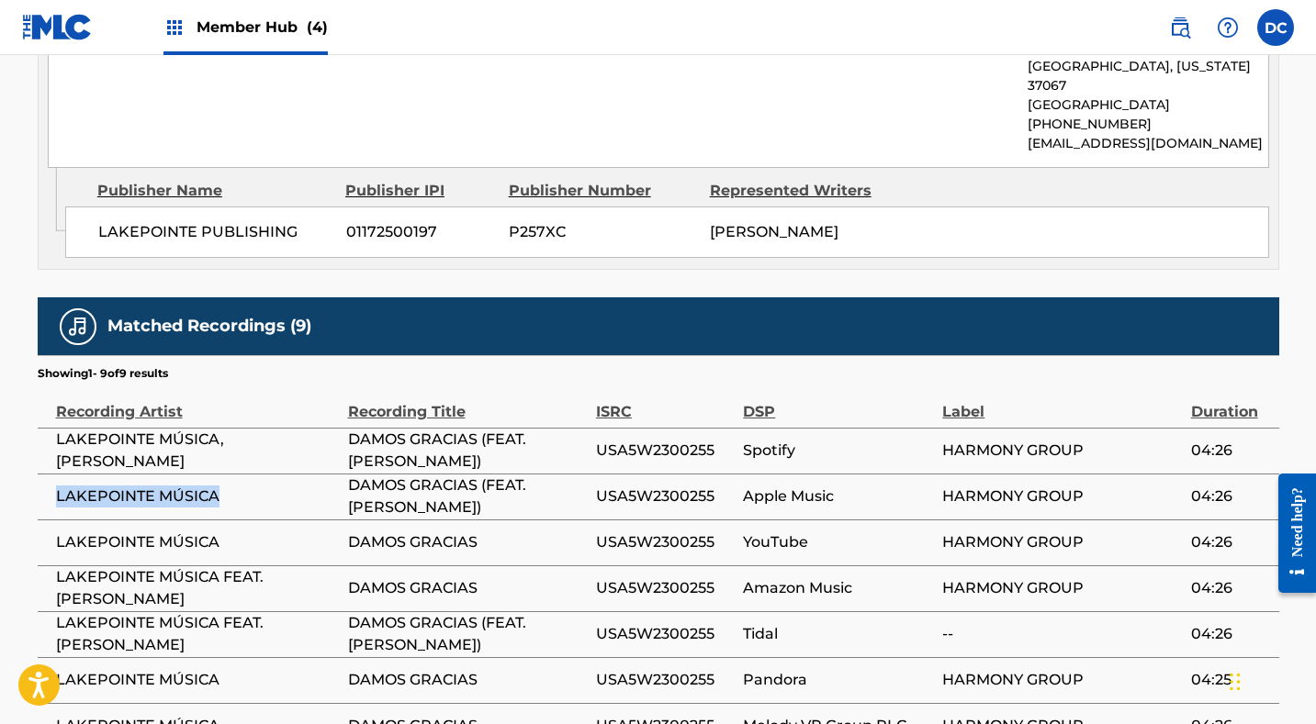
drag, startPoint x: 225, startPoint y: 468, endPoint x: 56, endPoint y: 466, distance: 169.0
click at [54, 474] on td "LAKEPOINTE MÚSICA" at bounding box center [193, 497] width 310 height 46
click at [644, 532] on span "USA5W2300255" at bounding box center [665, 543] width 138 height 22
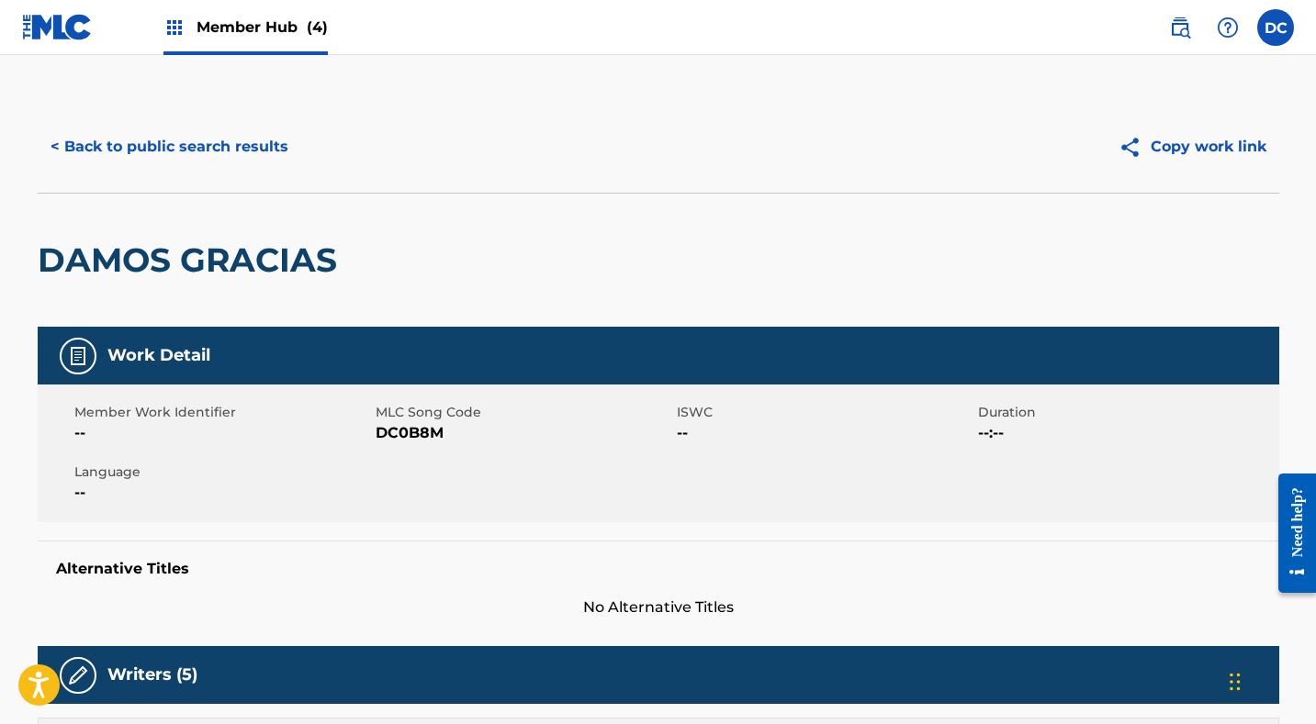
scroll to position [0, 0]
click at [251, 136] on button "< Back to public search results" at bounding box center [170, 147] width 264 height 46
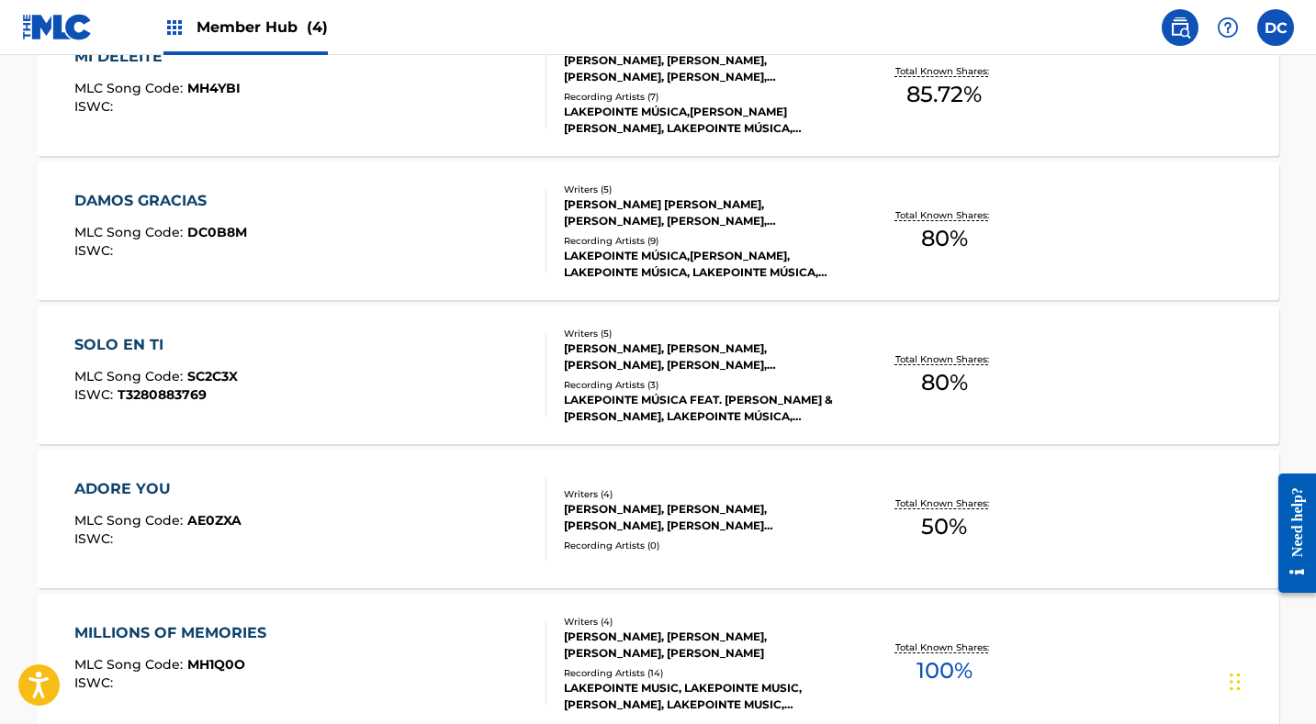
scroll to position [1794, 0]
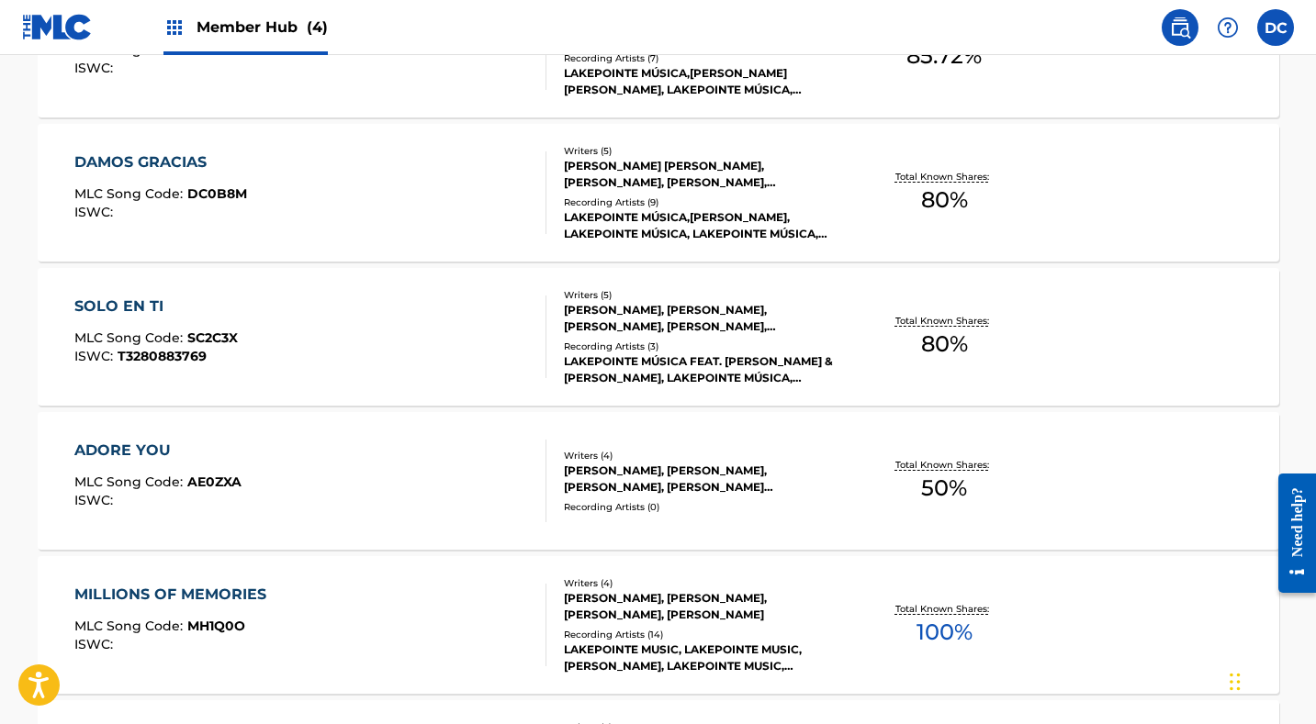
click at [403, 359] on div "SOLO EN TI MLC Song Code : SC2C3X ISWC : T3280883769" at bounding box center [310, 337] width 472 height 83
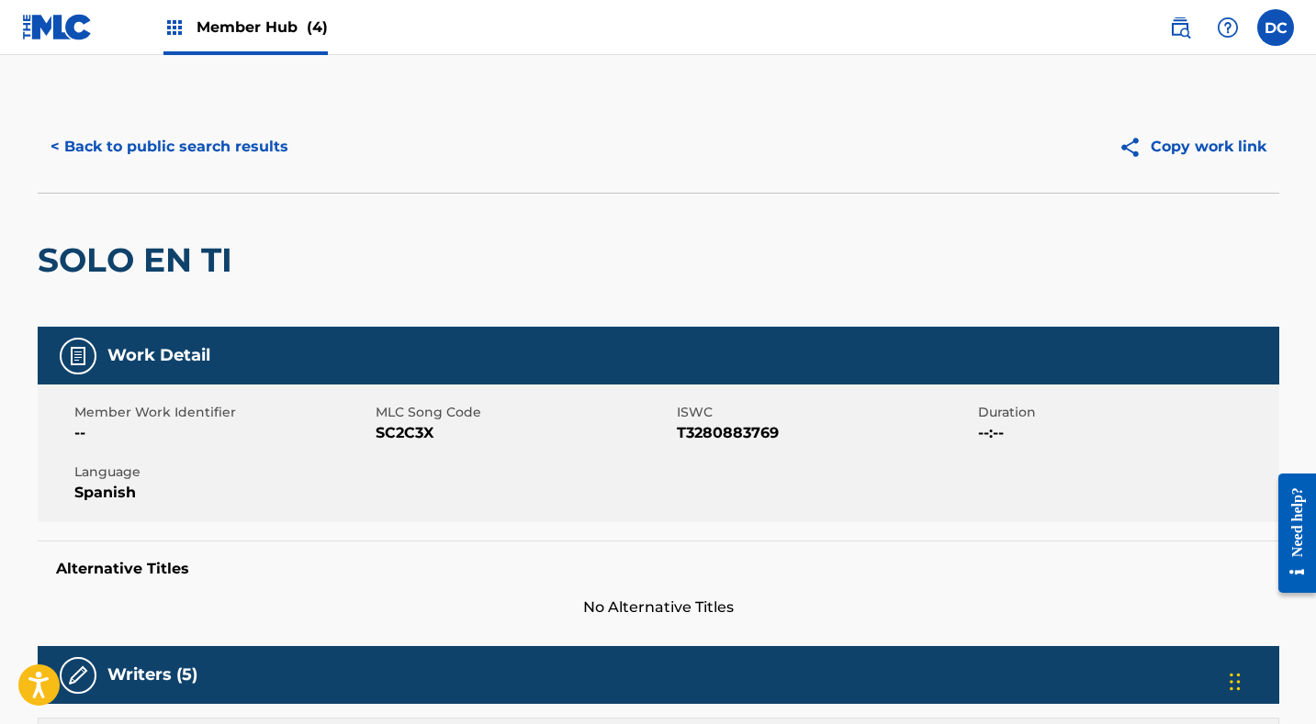
click at [421, 432] on span "SC2C3X" at bounding box center [524, 433] width 297 height 22
click at [401, 443] on span "SC2C3X" at bounding box center [524, 433] width 297 height 22
click at [397, 435] on span "SC2C3X" at bounding box center [524, 433] width 297 height 22
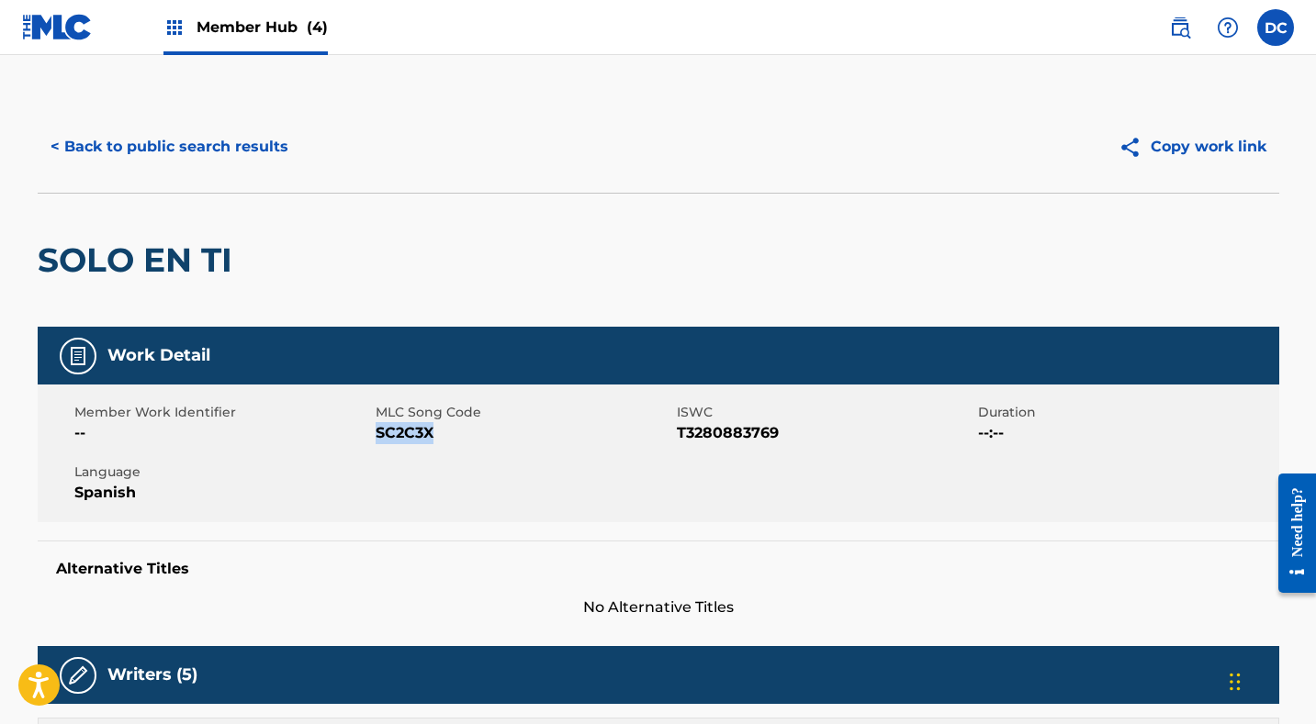
click at [397, 435] on span "SC2C3X" at bounding box center [524, 433] width 297 height 22
click at [275, 149] on button "< Back to public search results" at bounding box center [170, 147] width 264 height 46
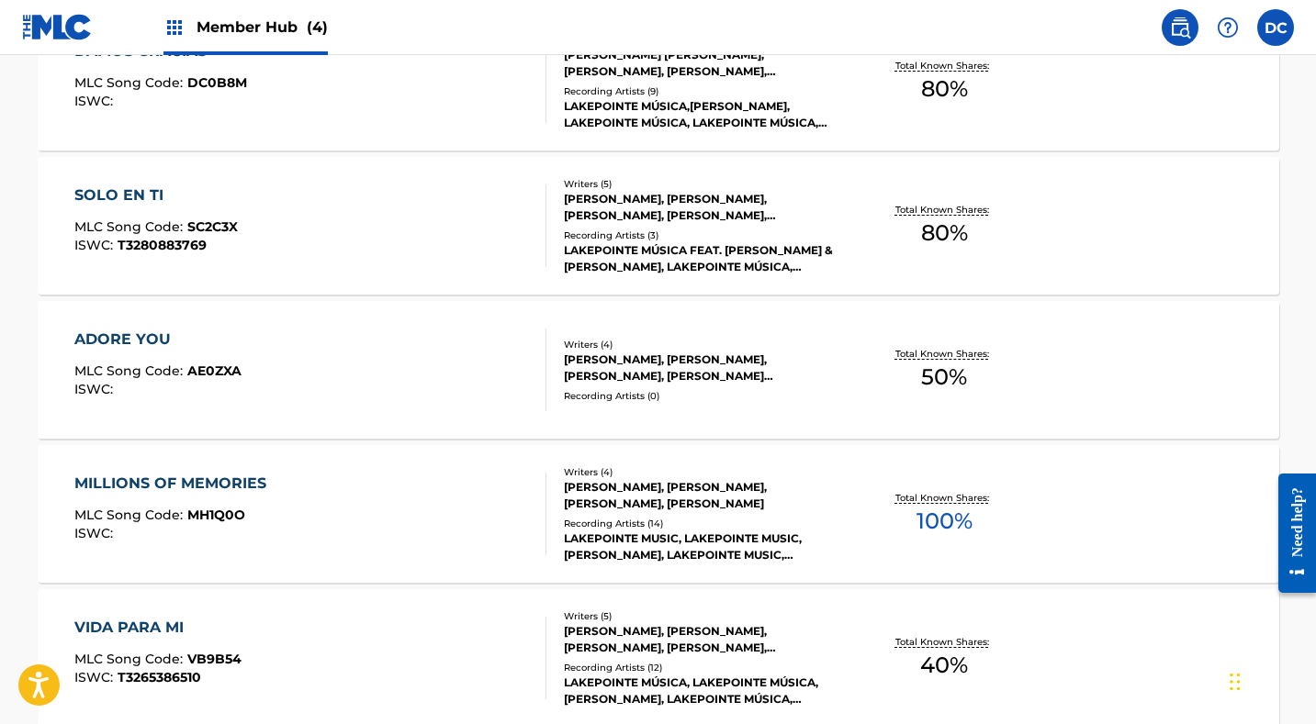
scroll to position [1906, 0]
click at [400, 363] on div "ADORE YOU MLC Song Code : AE0ZXA ISWC :" at bounding box center [310, 369] width 472 height 83
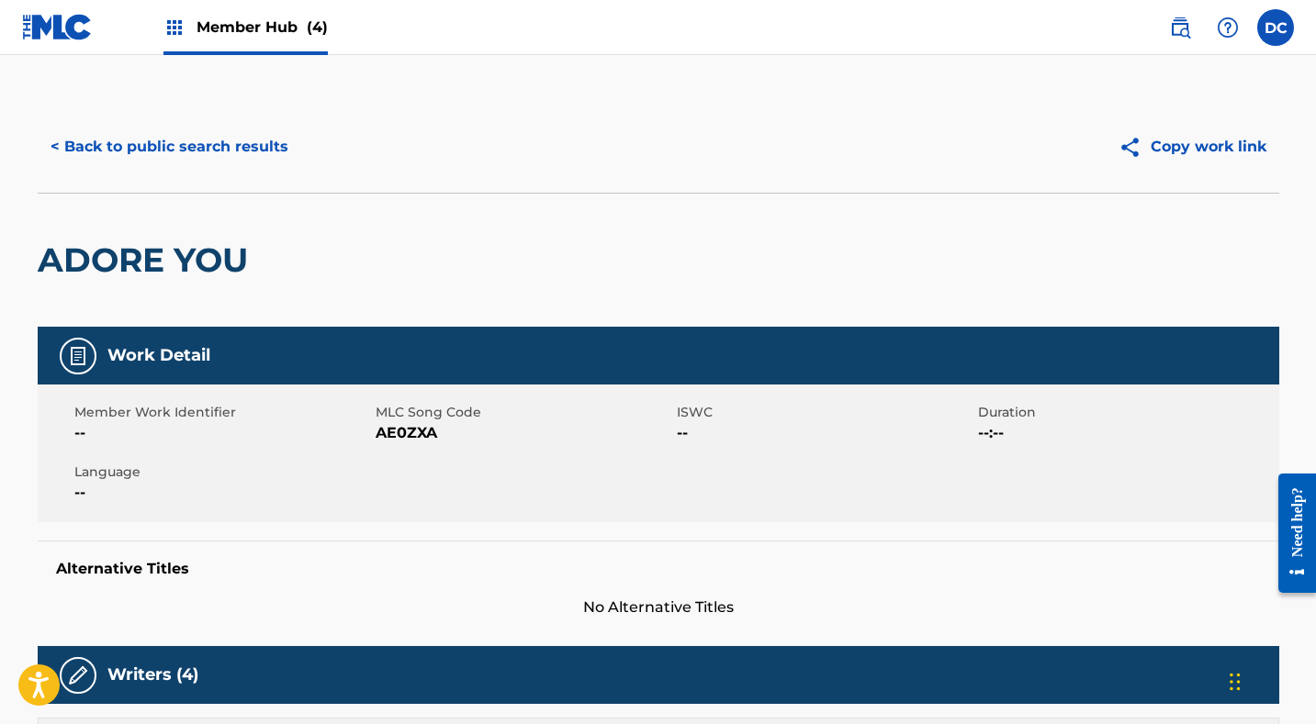
click at [416, 434] on span "AE0ZXA" at bounding box center [524, 433] width 297 height 22
click at [236, 152] on button "< Back to public search results" at bounding box center [170, 147] width 264 height 46
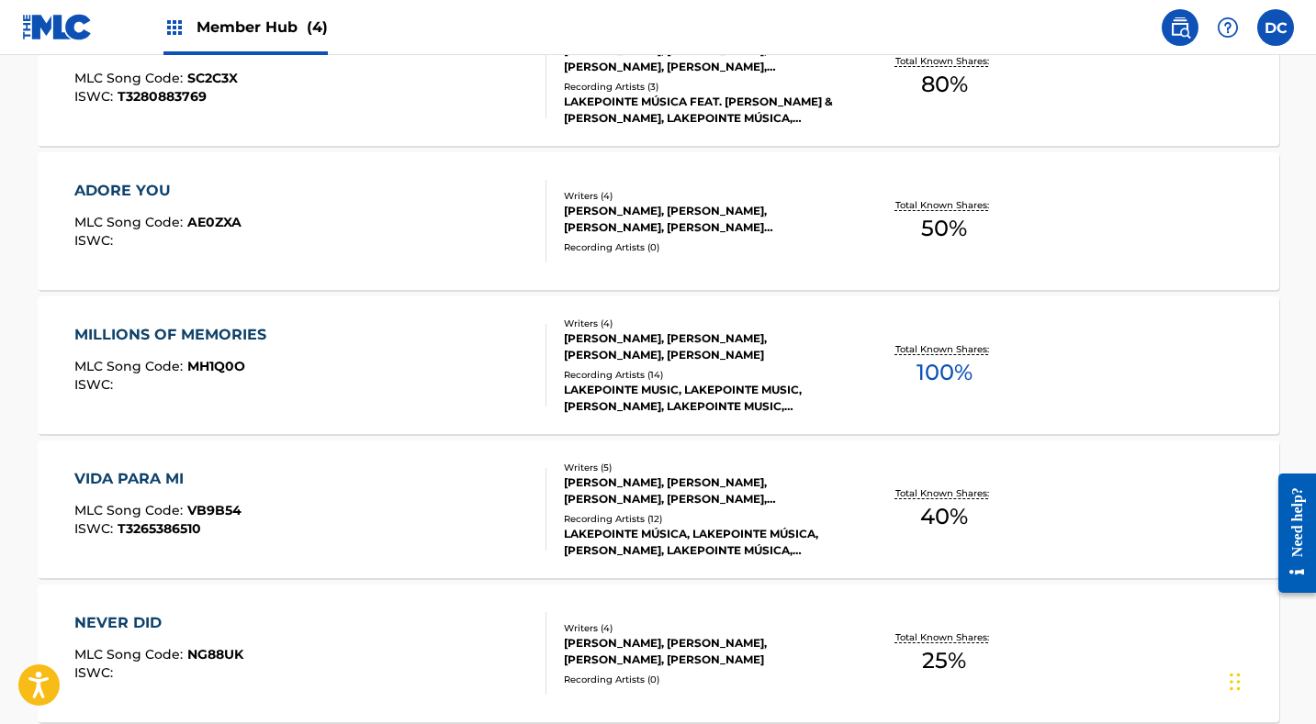
scroll to position [2109, 0]
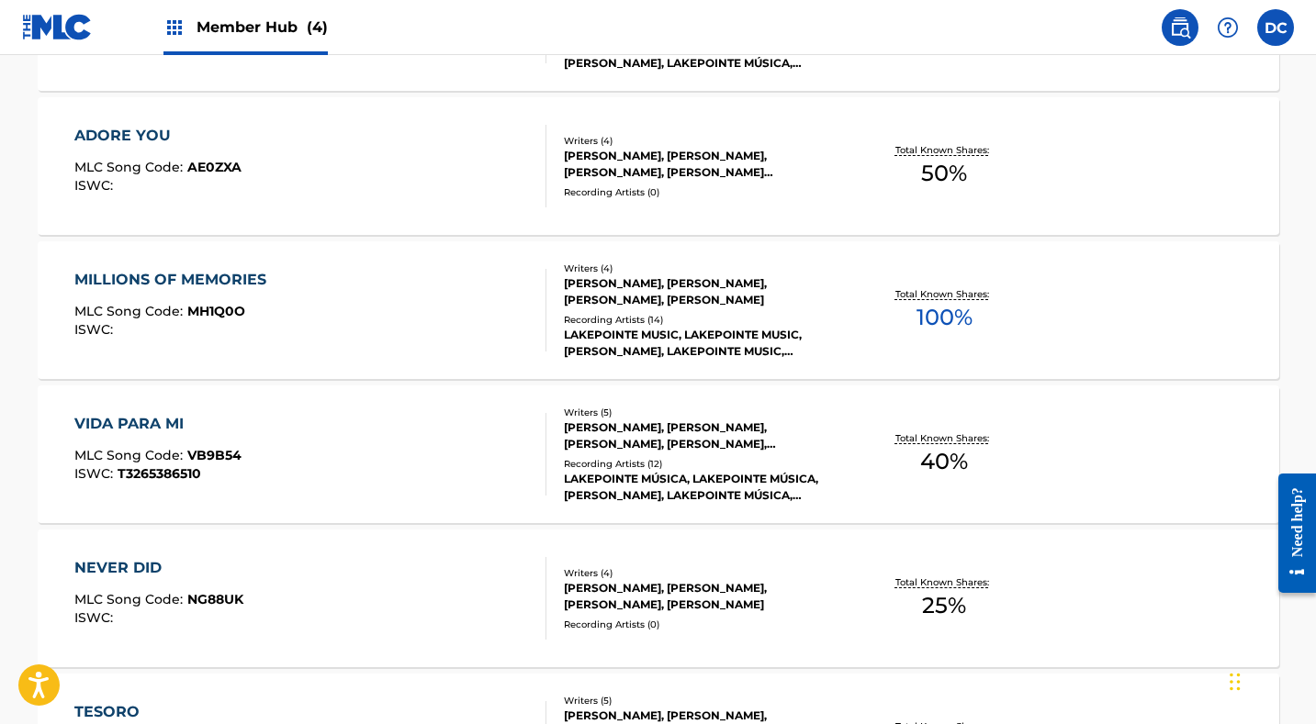
click at [403, 297] on div "MILLIONS OF MEMORIES MLC Song Code : MH1Q0O ISWC :" at bounding box center [310, 310] width 472 height 83
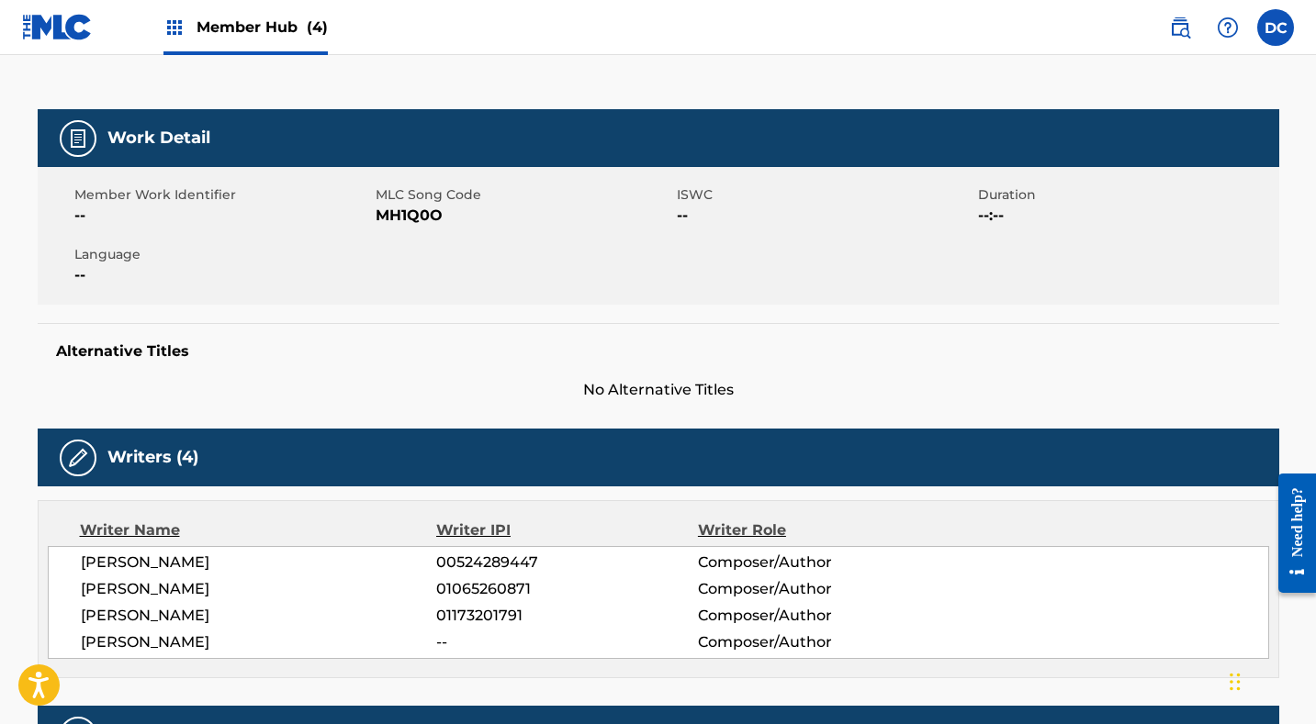
scroll to position [203, 0]
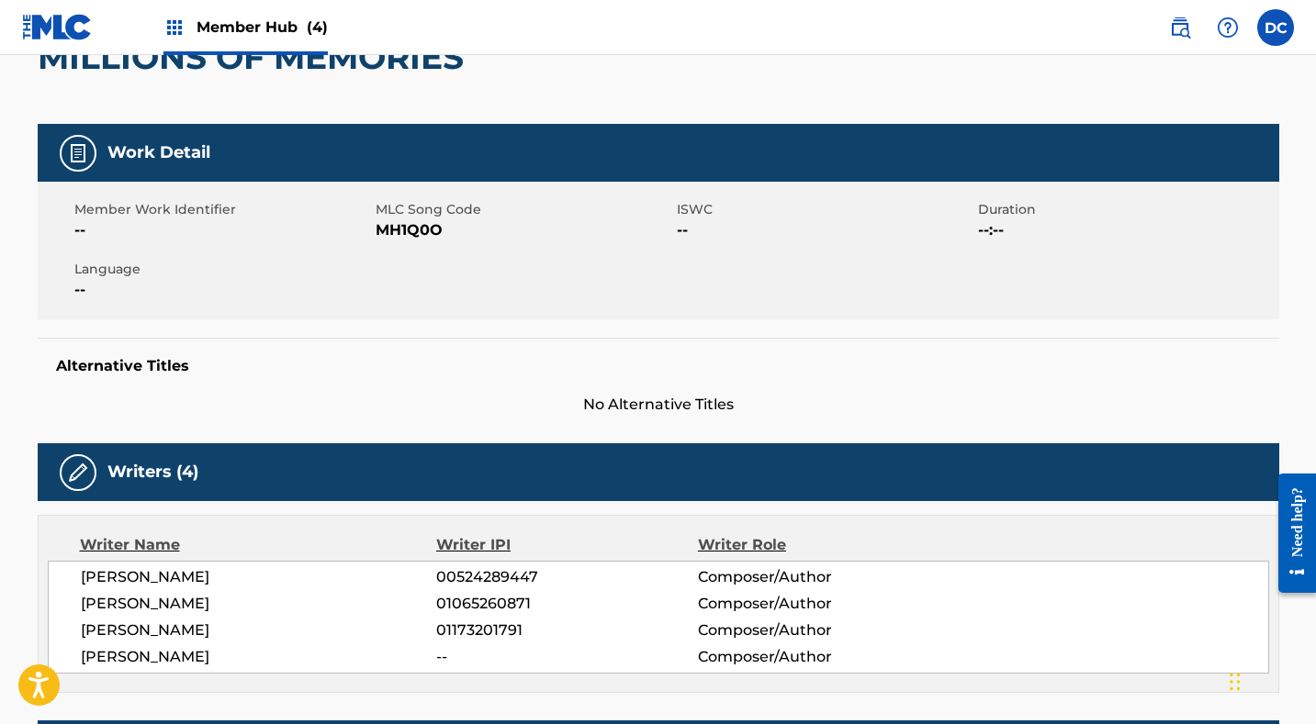
click at [409, 221] on span "MH1Q0O" at bounding box center [524, 230] width 297 height 22
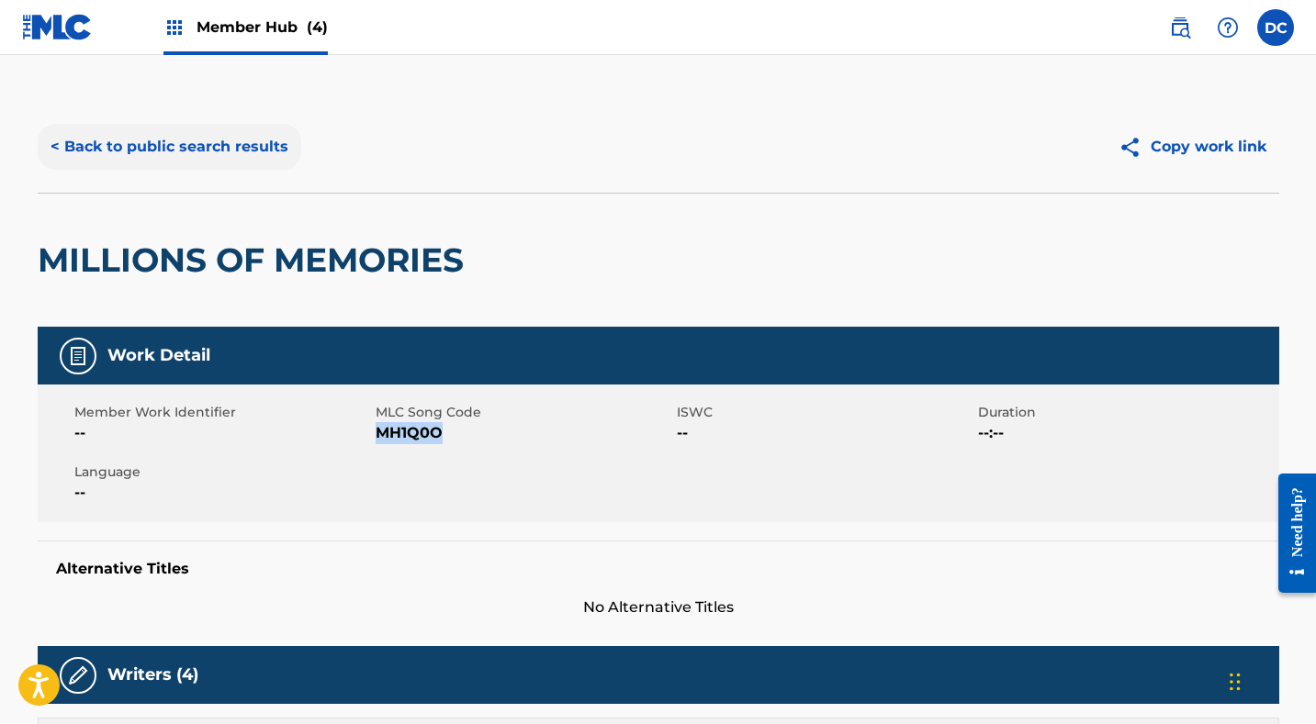
scroll to position [0, 0]
click at [237, 150] on button "< Back to public search results" at bounding box center [170, 147] width 264 height 46
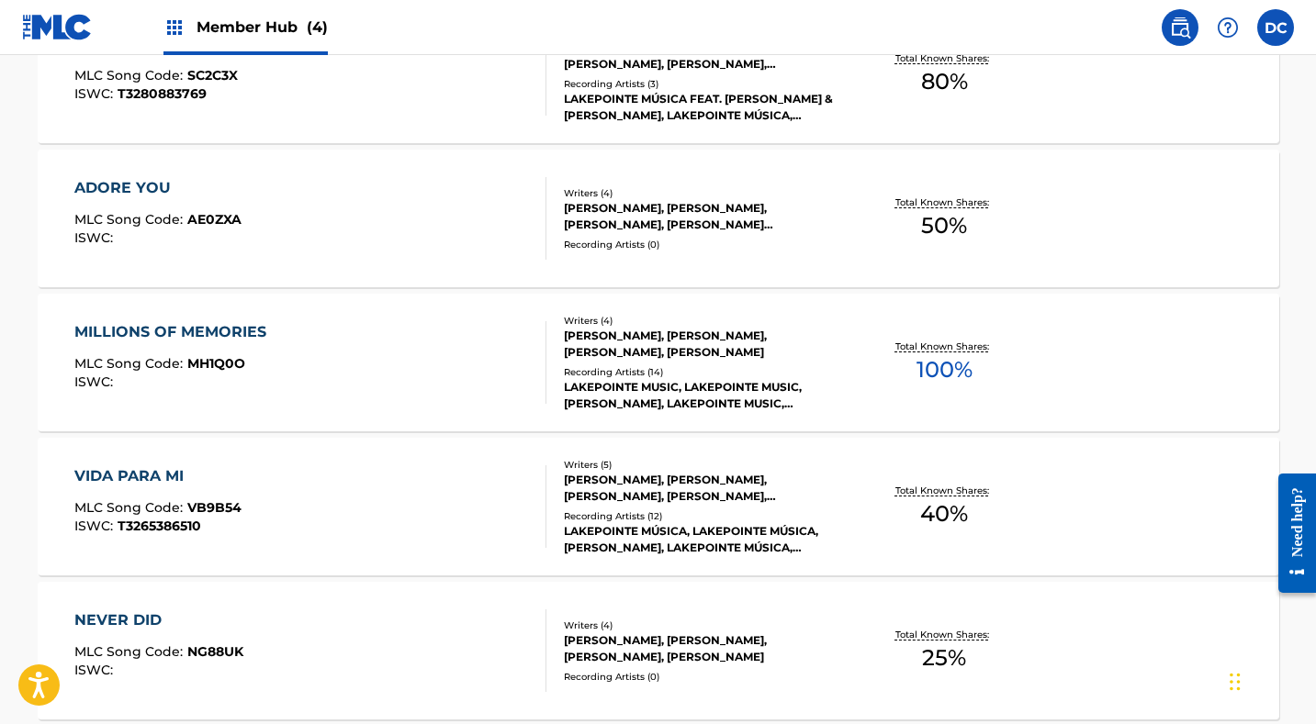
scroll to position [2213, 0]
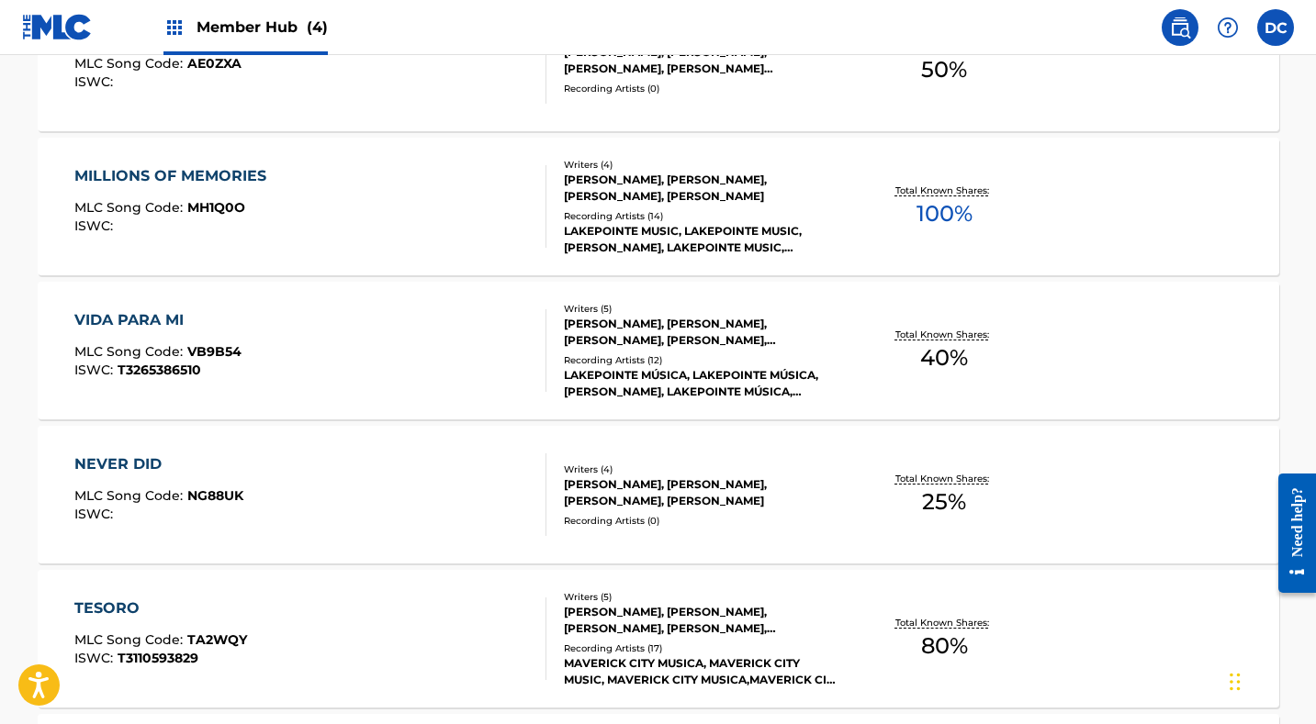
click at [380, 368] on div "VIDA PARA MI MLC Song Code : VB9B54 ISWC : T3265386510" at bounding box center [310, 350] width 472 height 83
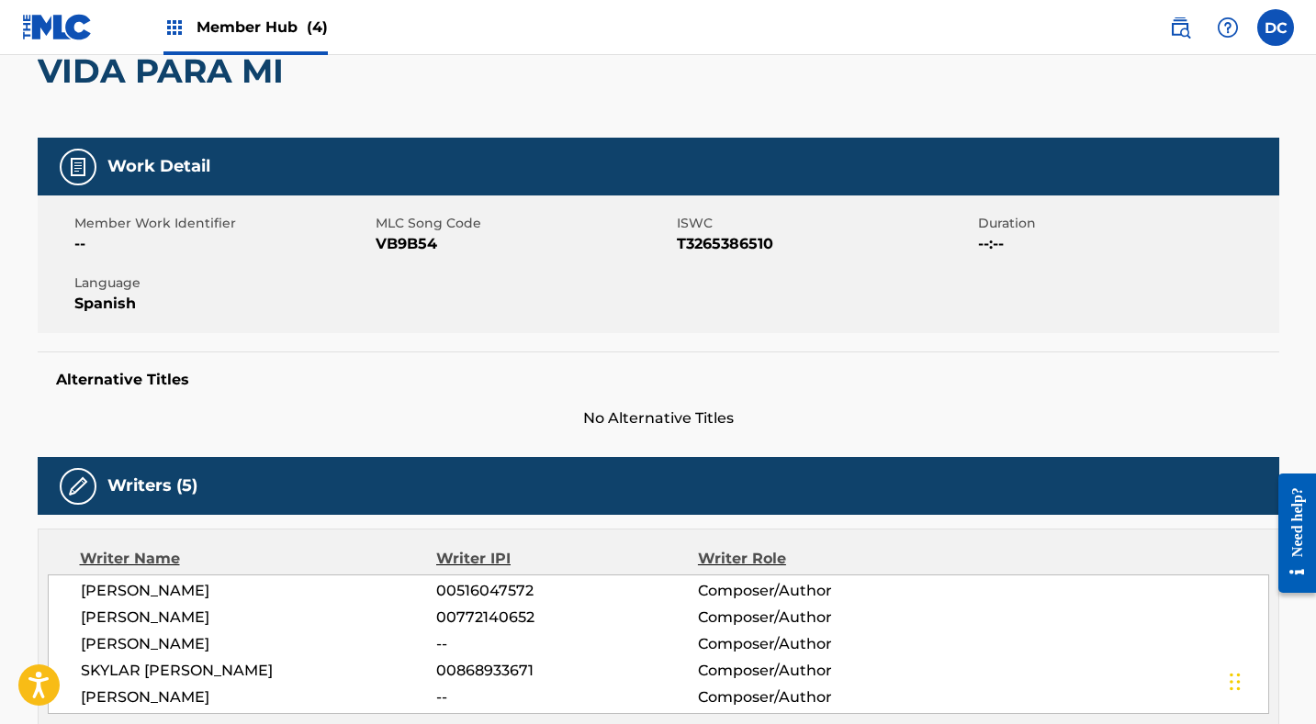
scroll to position [188, 0]
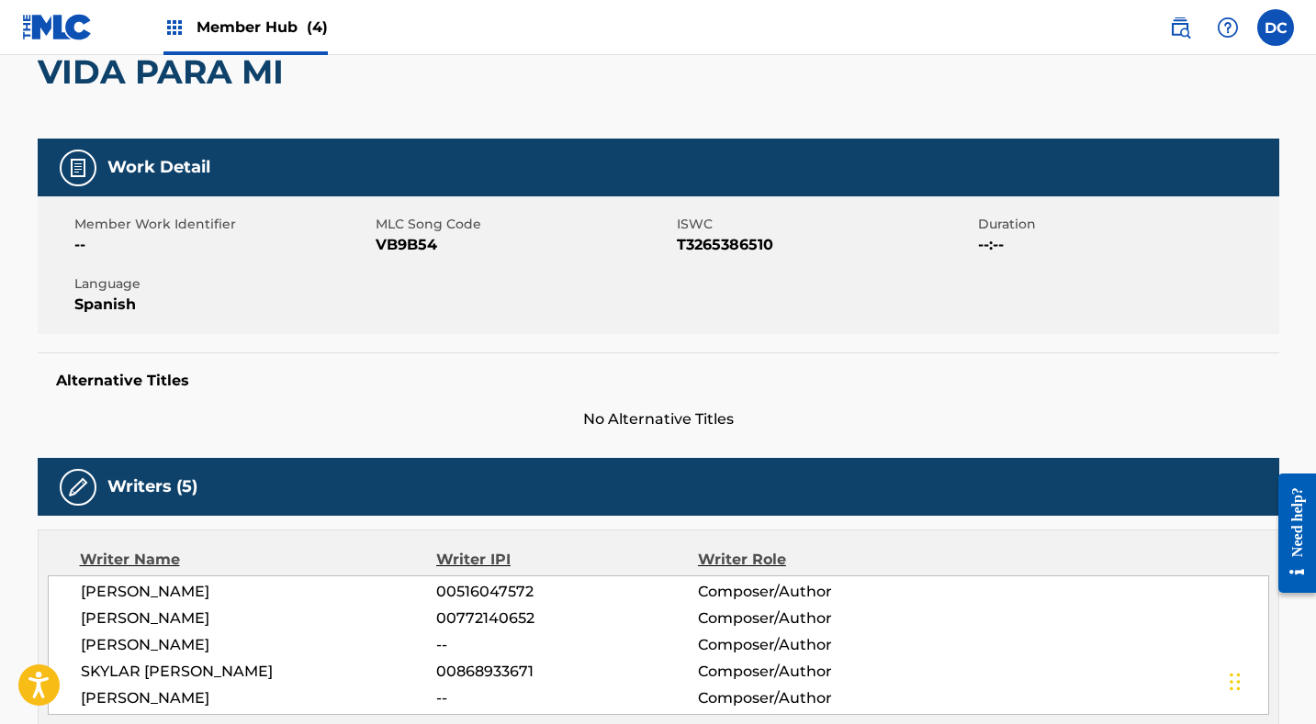
click at [410, 253] on span "VB9B54" at bounding box center [524, 245] width 297 height 22
click at [407, 250] on span "VB9B54" at bounding box center [524, 245] width 297 height 22
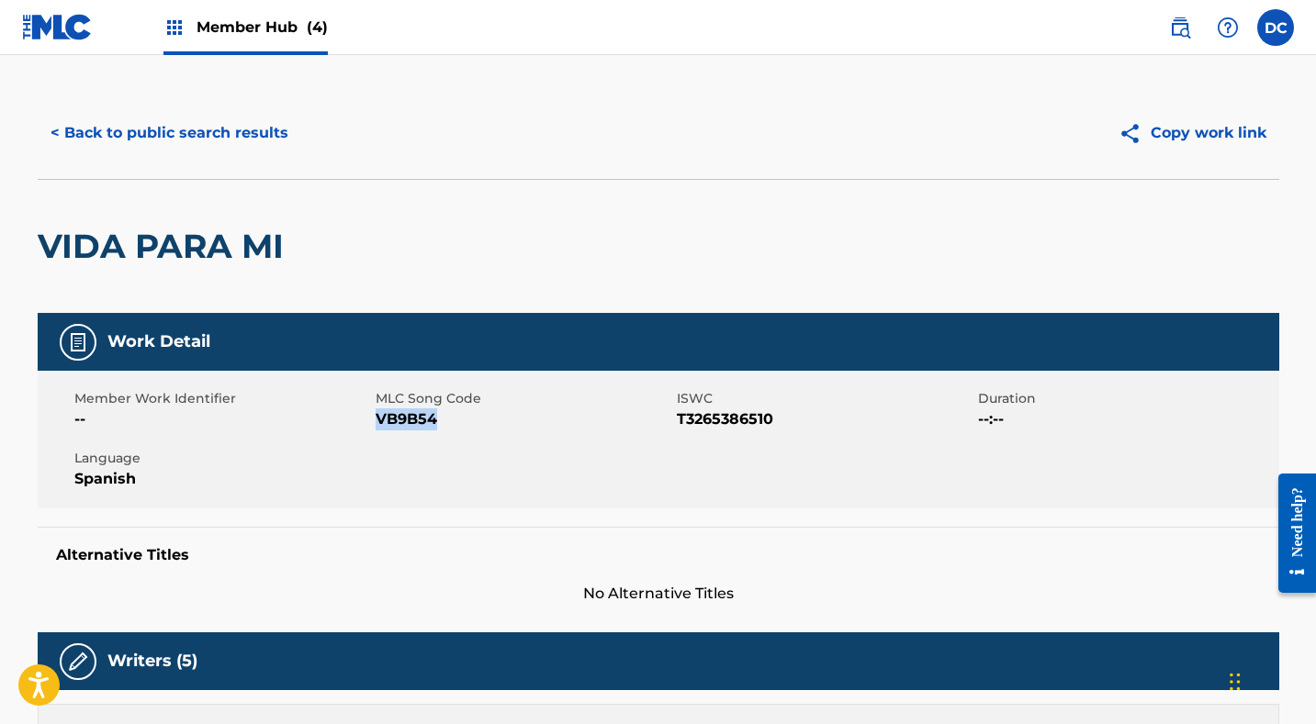
scroll to position [15, 0]
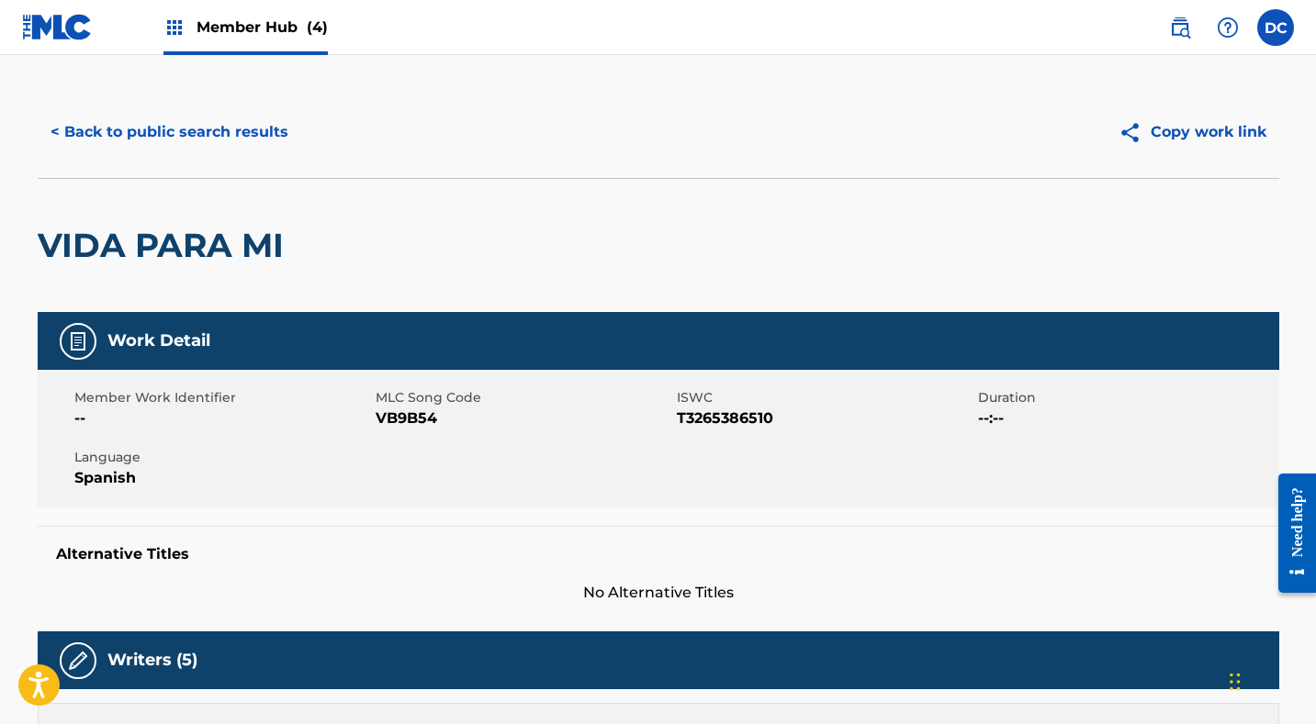
click at [752, 421] on span "T3265386510" at bounding box center [825, 419] width 297 height 22
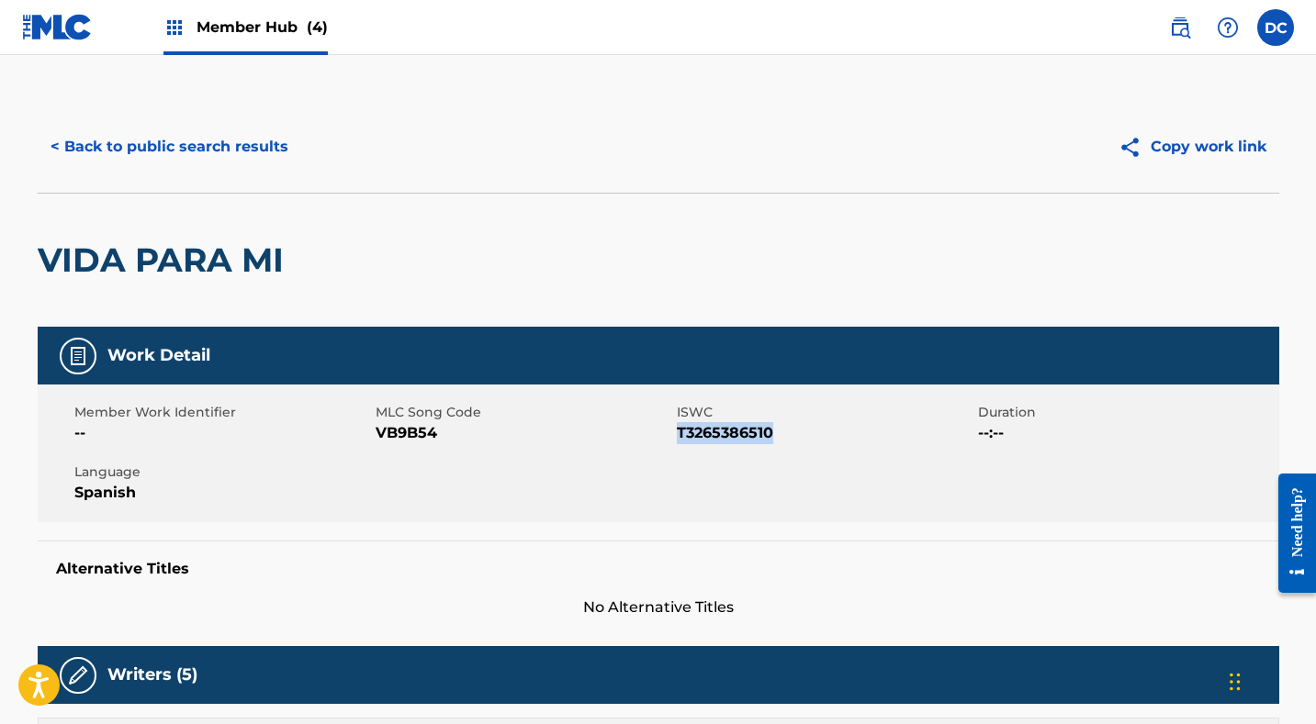
scroll to position [0, 0]
click at [230, 141] on button "< Back to public search results" at bounding box center [170, 147] width 264 height 46
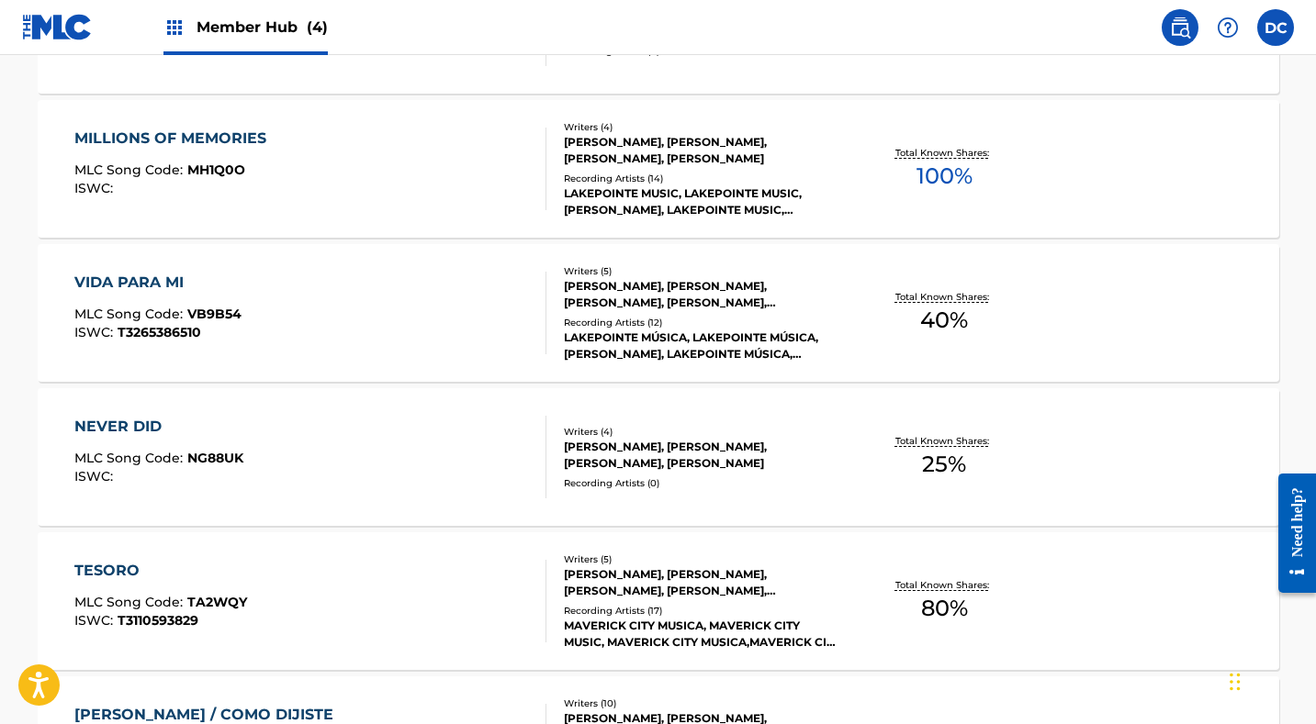
scroll to position [2311, 0]
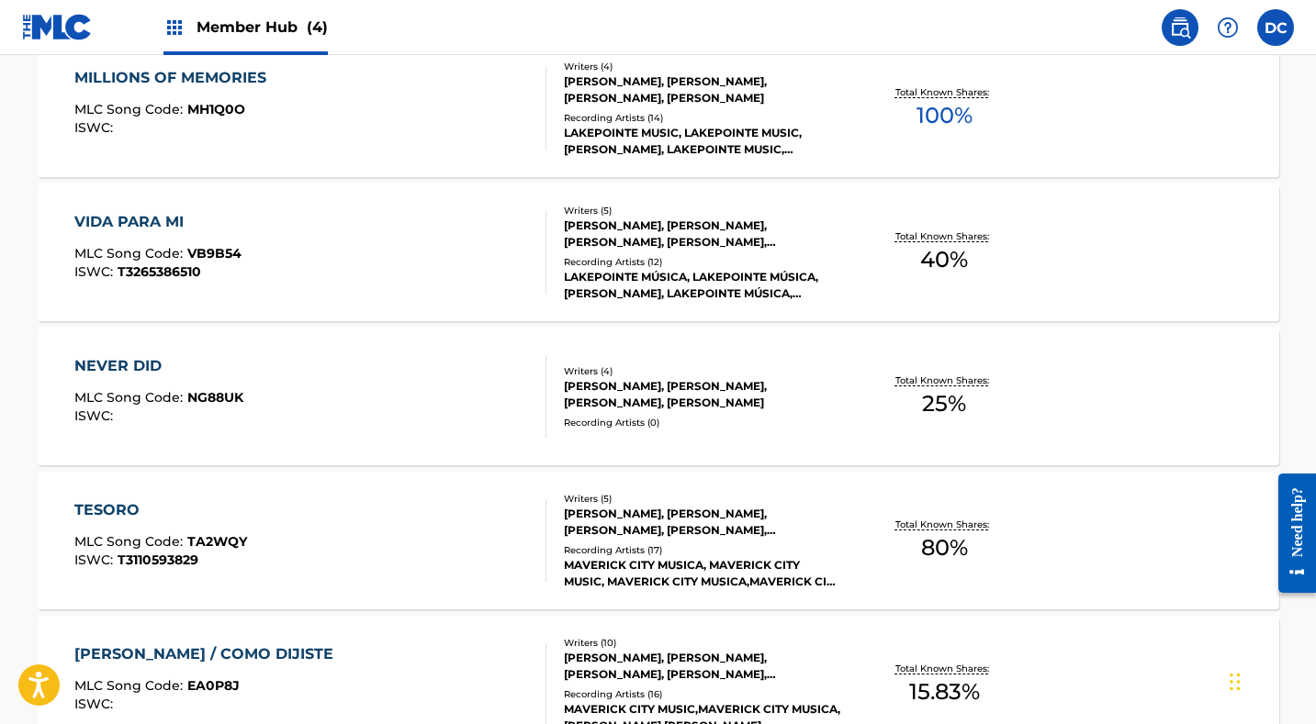
click at [413, 386] on div "NEVER DID MLC Song Code : NG88UK ISWC :" at bounding box center [310, 396] width 472 height 83
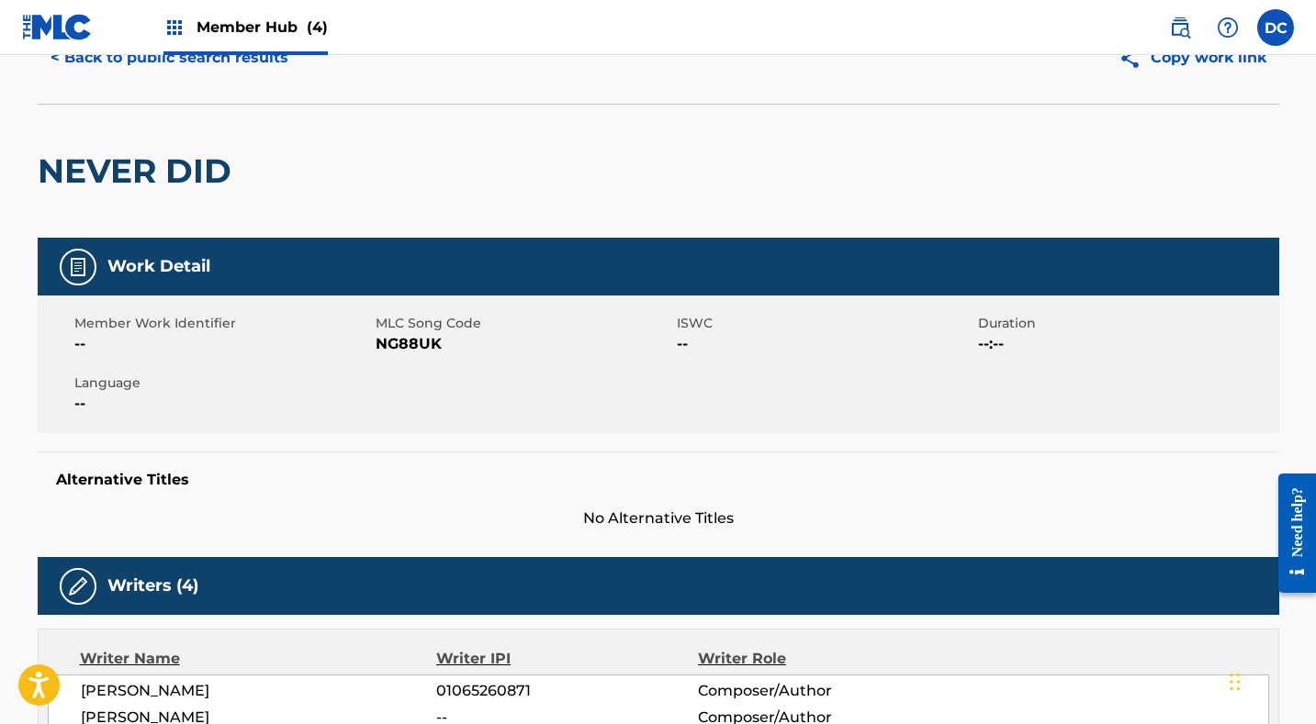
scroll to position [84, 0]
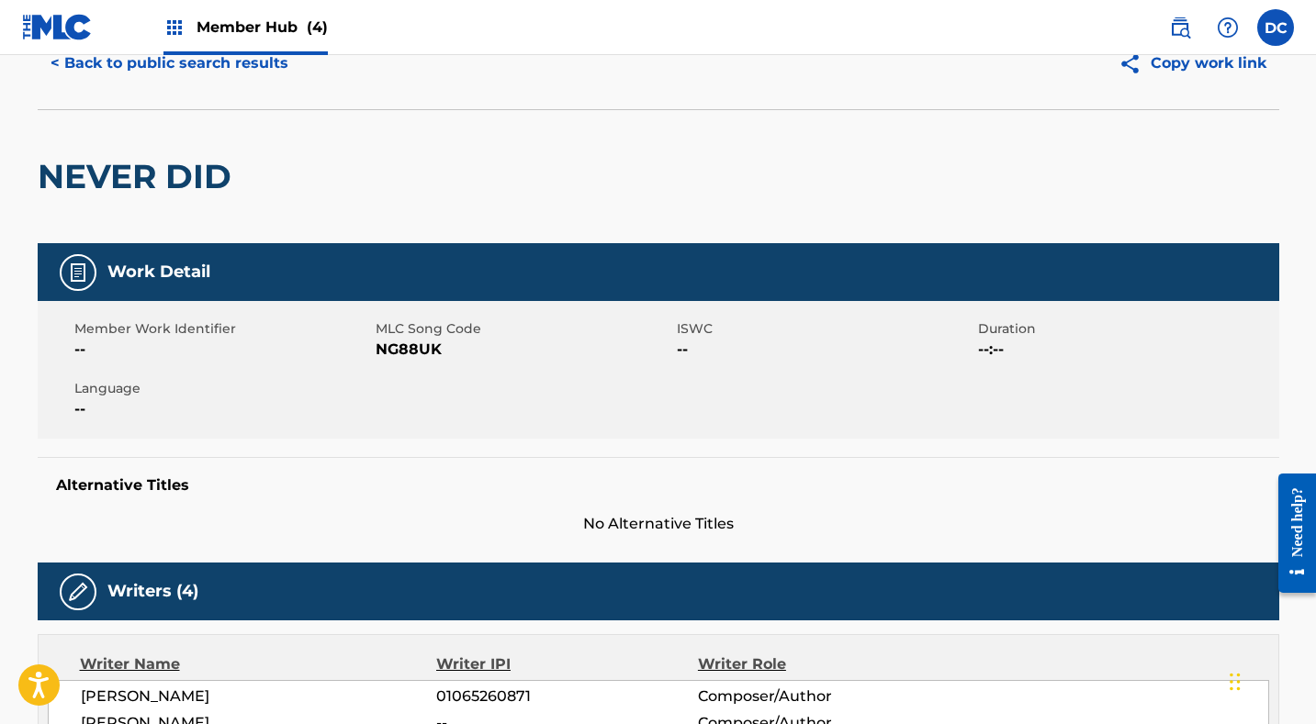
click at [418, 343] on span "NG88UK" at bounding box center [524, 350] width 297 height 22
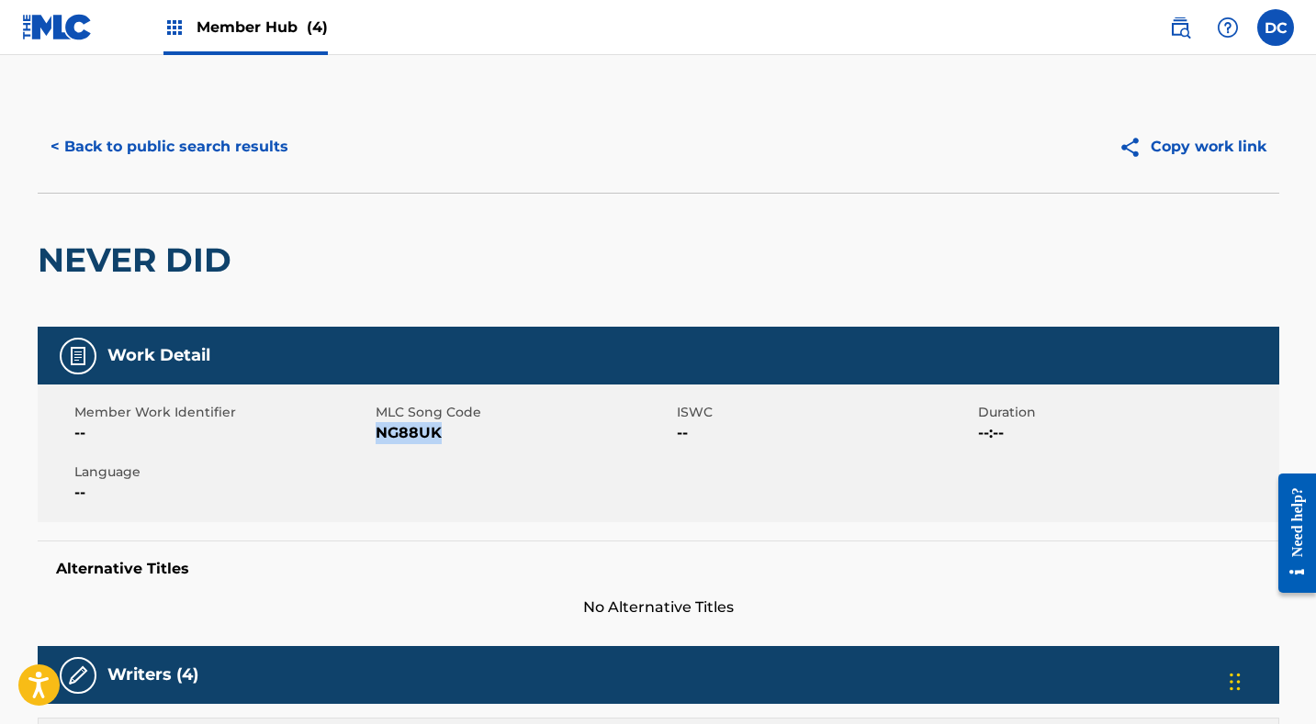
scroll to position [0, 0]
click at [233, 162] on button "< Back to public search results" at bounding box center [170, 147] width 264 height 46
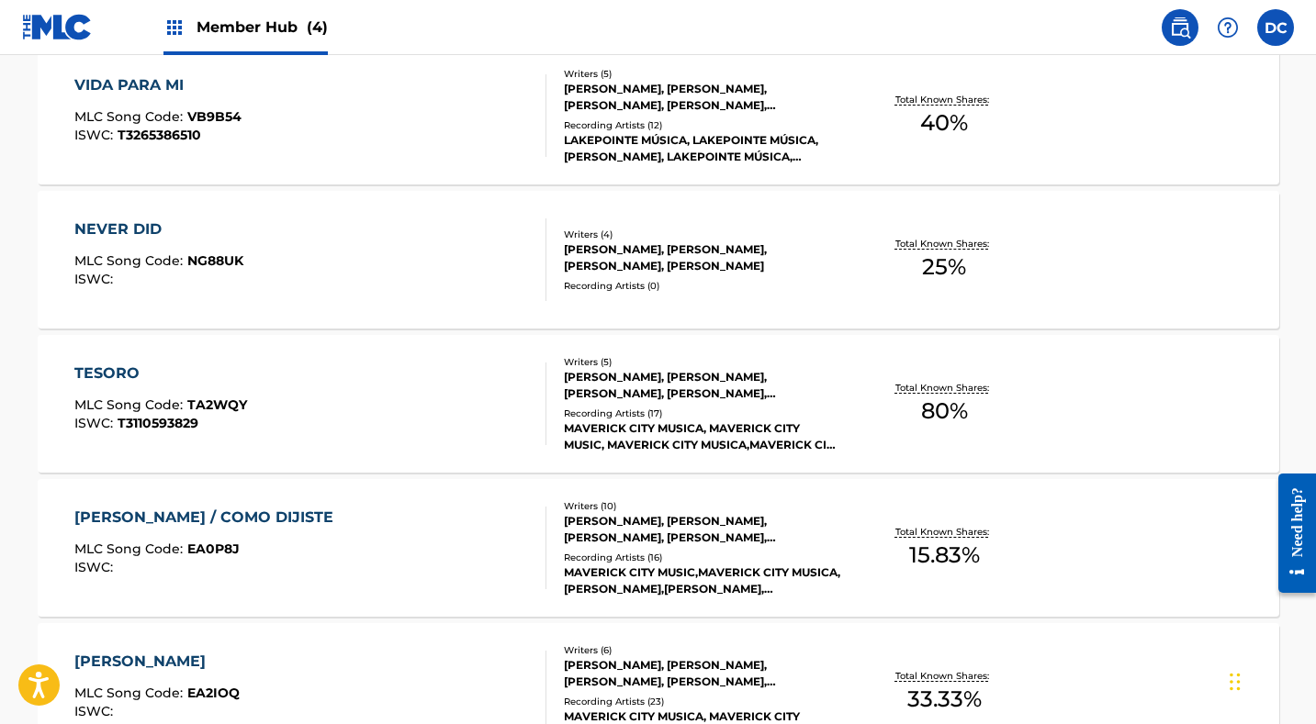
scroll to position [2485, 0]
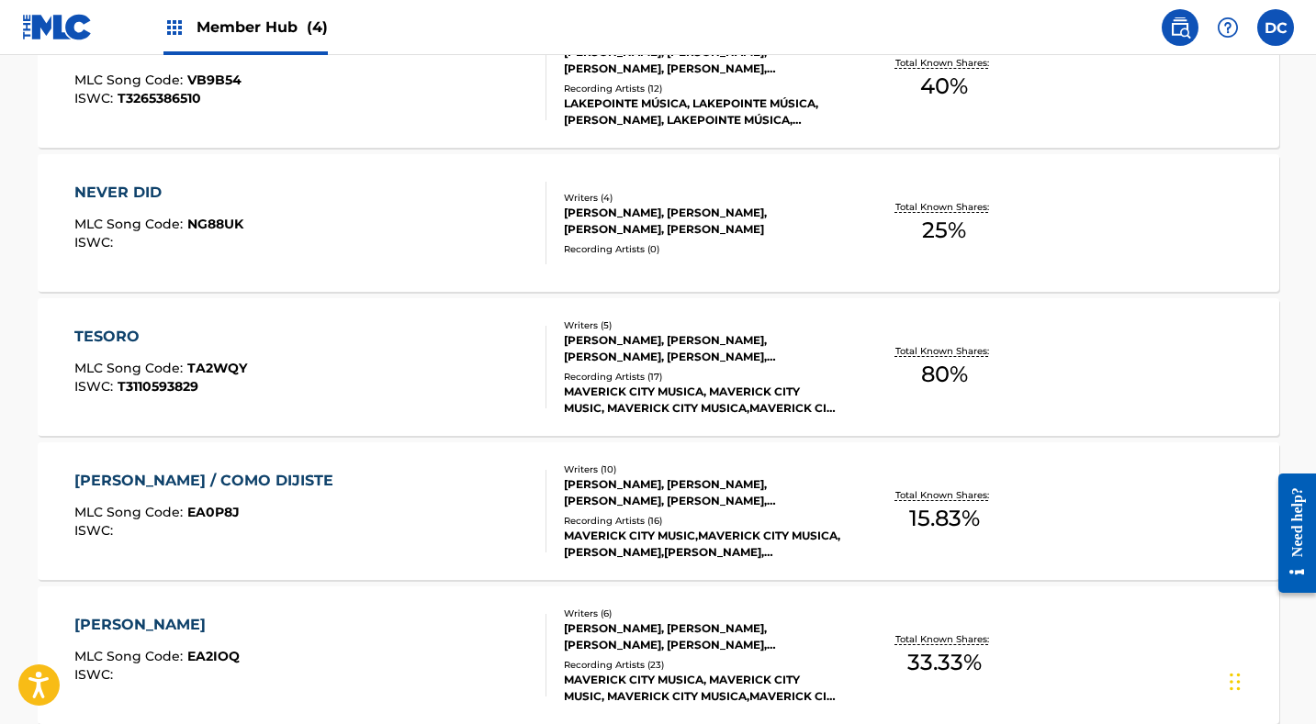
click at [369, 373] on div "TESORO MLC Song Code : TA2WQY ISWC : T3110593829" at bounding box center [310, 367] width 472 height 83
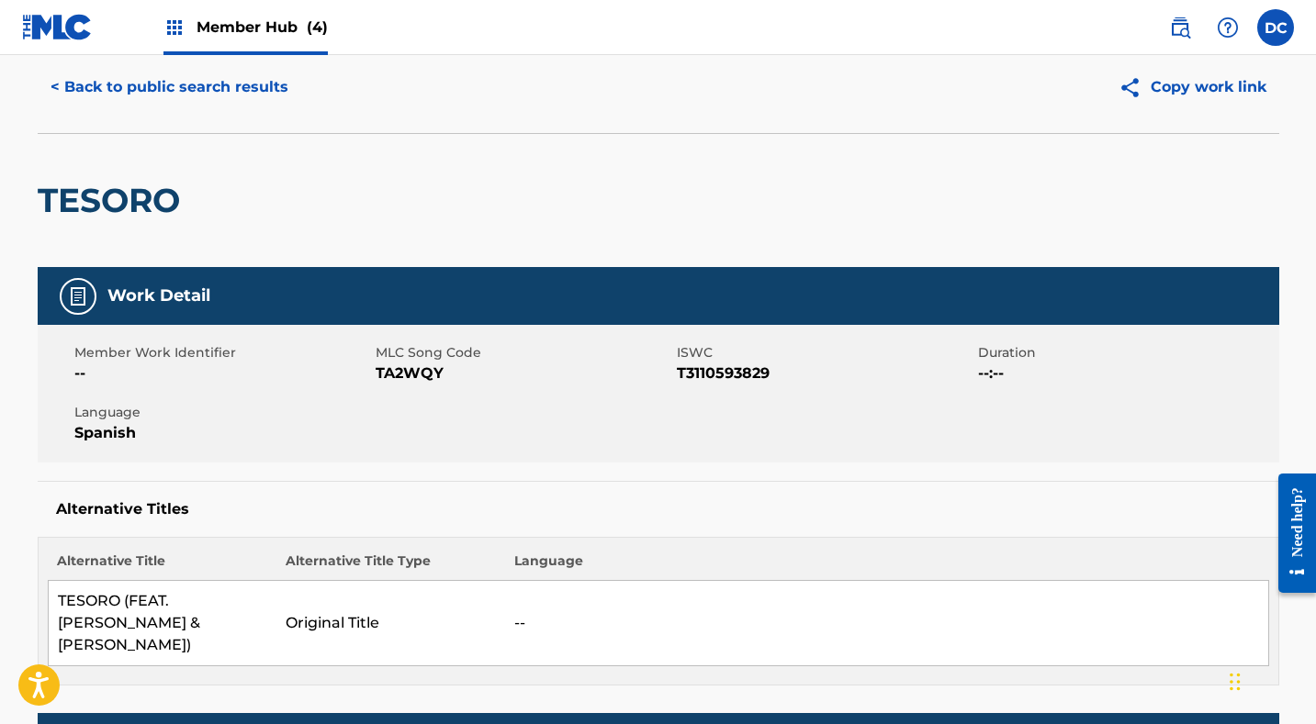
scroll to position [73, 0]
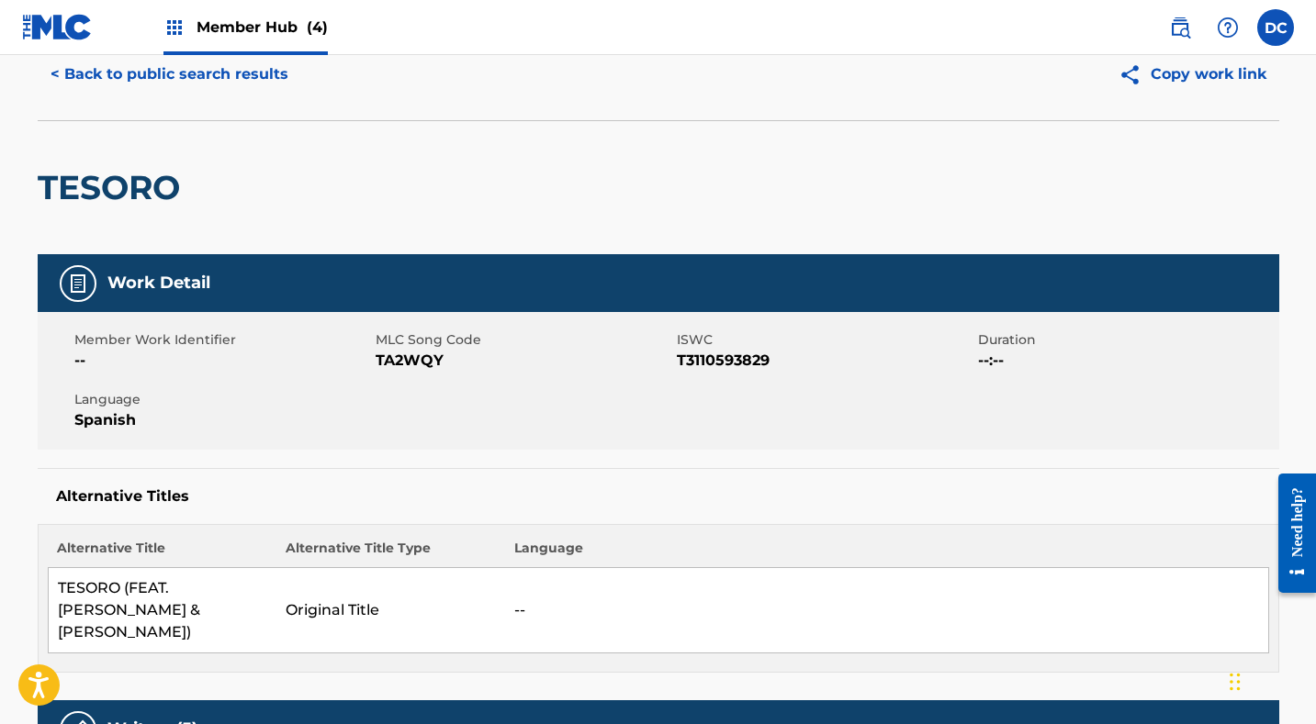
click at [399, 361] on span "TA2WQY" at bounding box center [524, 361] width 297 height 22
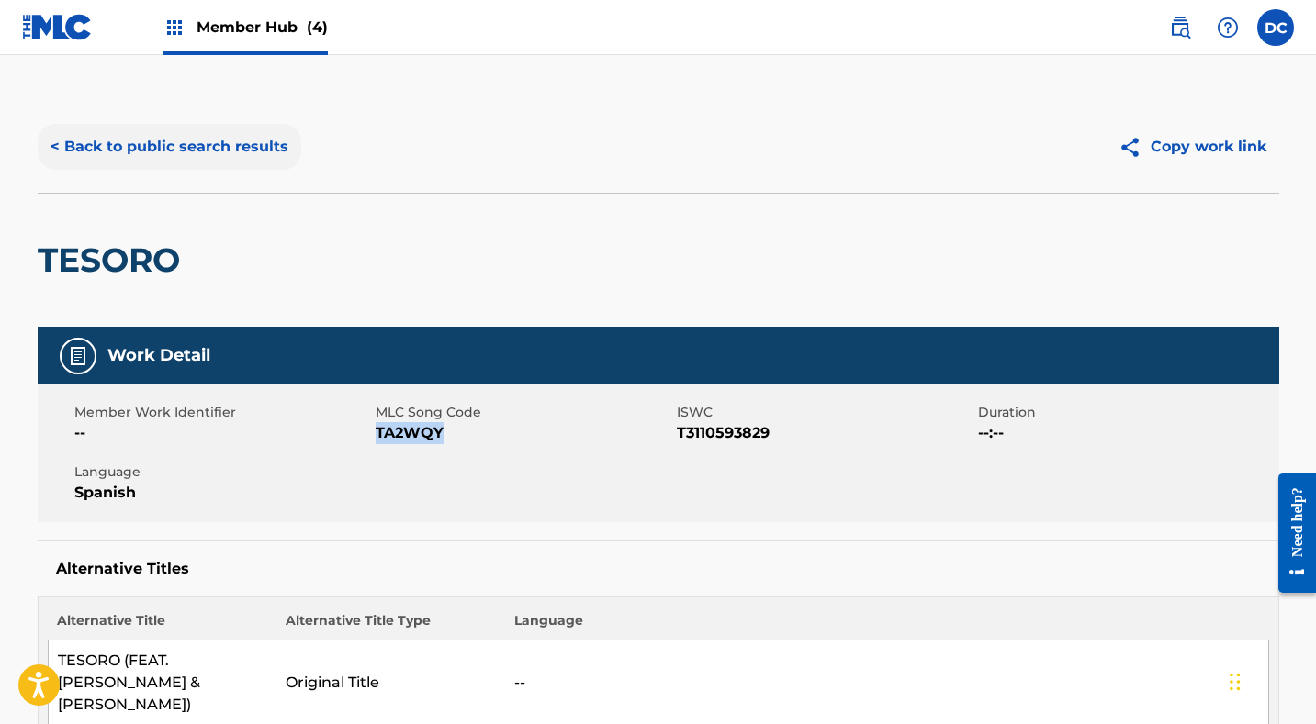
scroll to position [0, 0]
click at [250, 163] on button "< Back to public search results" at bounding box center [170, 147] width 264 height 46
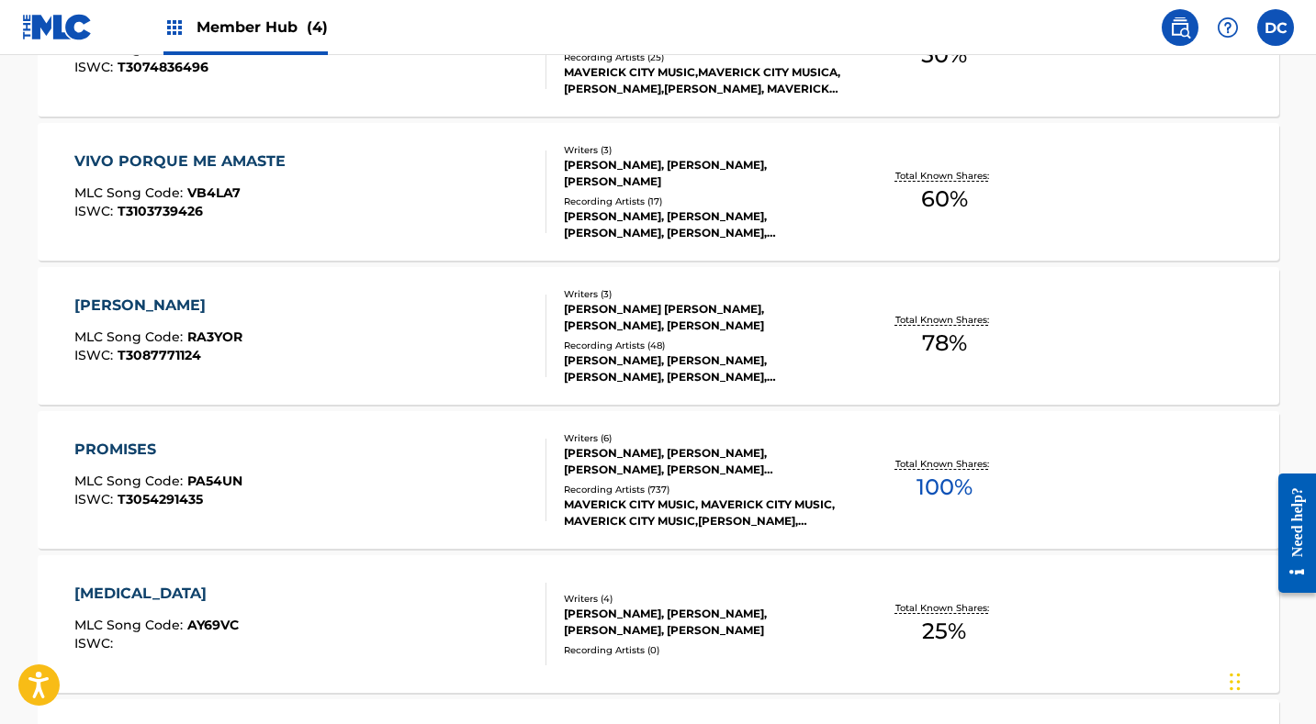
scroll to position [3438, 0]
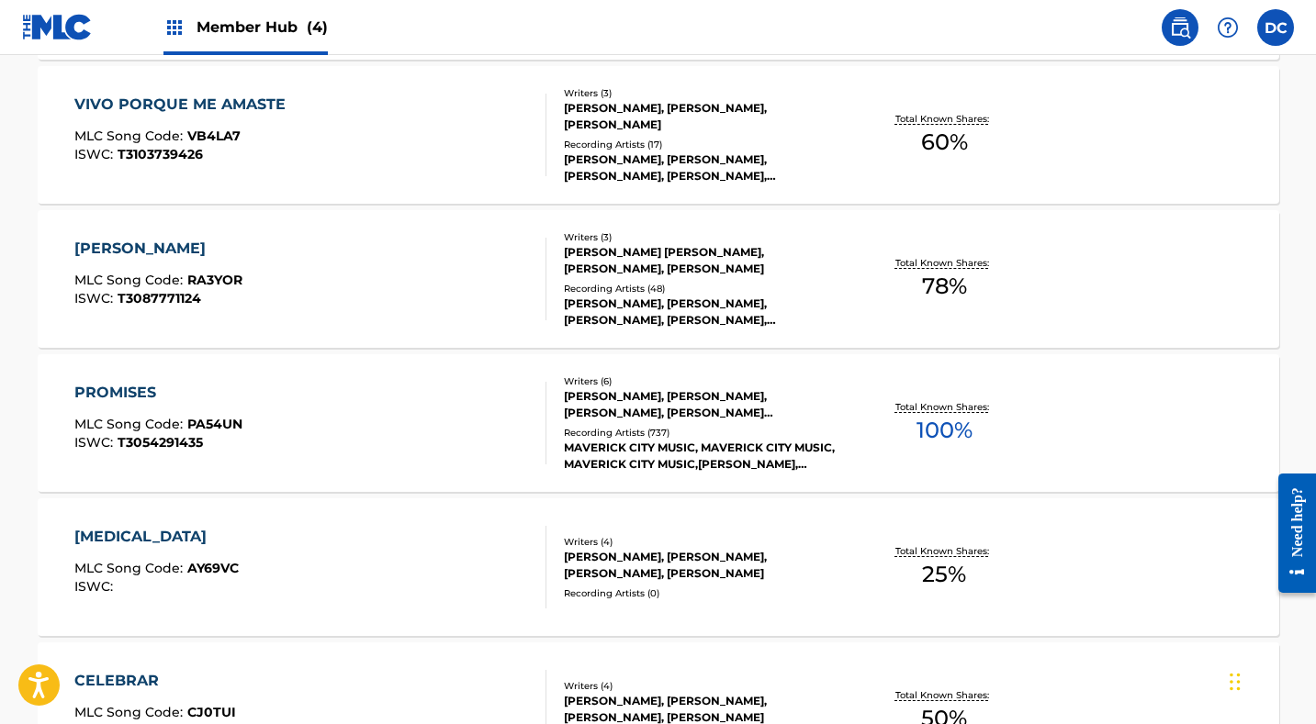
click at [403, 294] on div "REY DE GLORIA MLC Song Code : RA3YOR ISWC : T3087771124" at bounding box center [310, 279] width 472 height 83
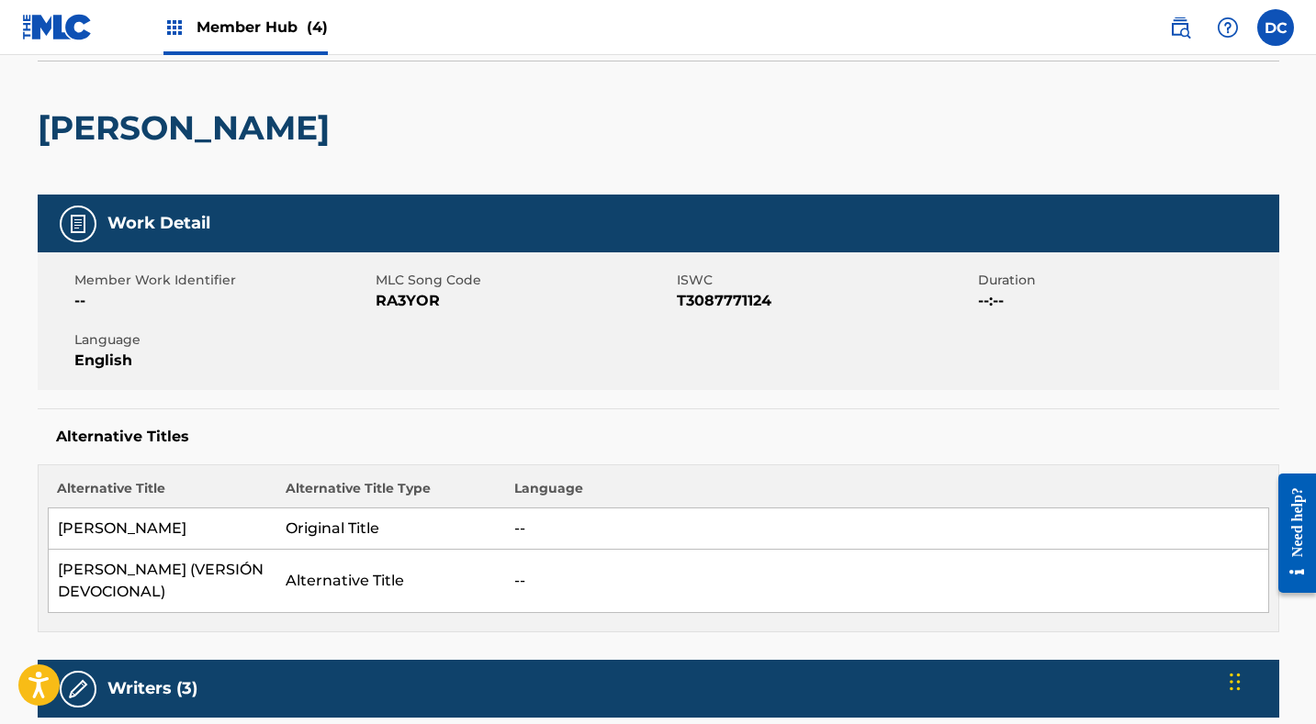
scroll to position [116, 0]
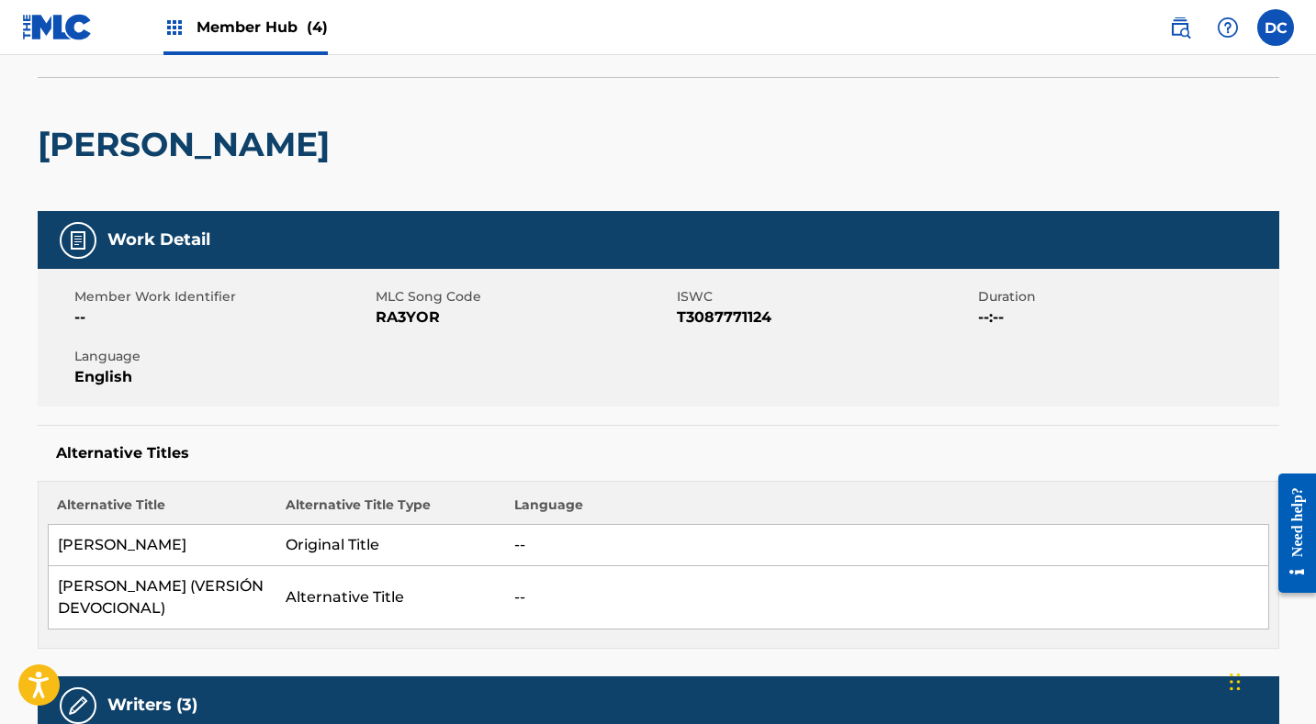
click at [416, 321] on span "RA3YOR" at bounding box center [524, 318] width 297 height 22
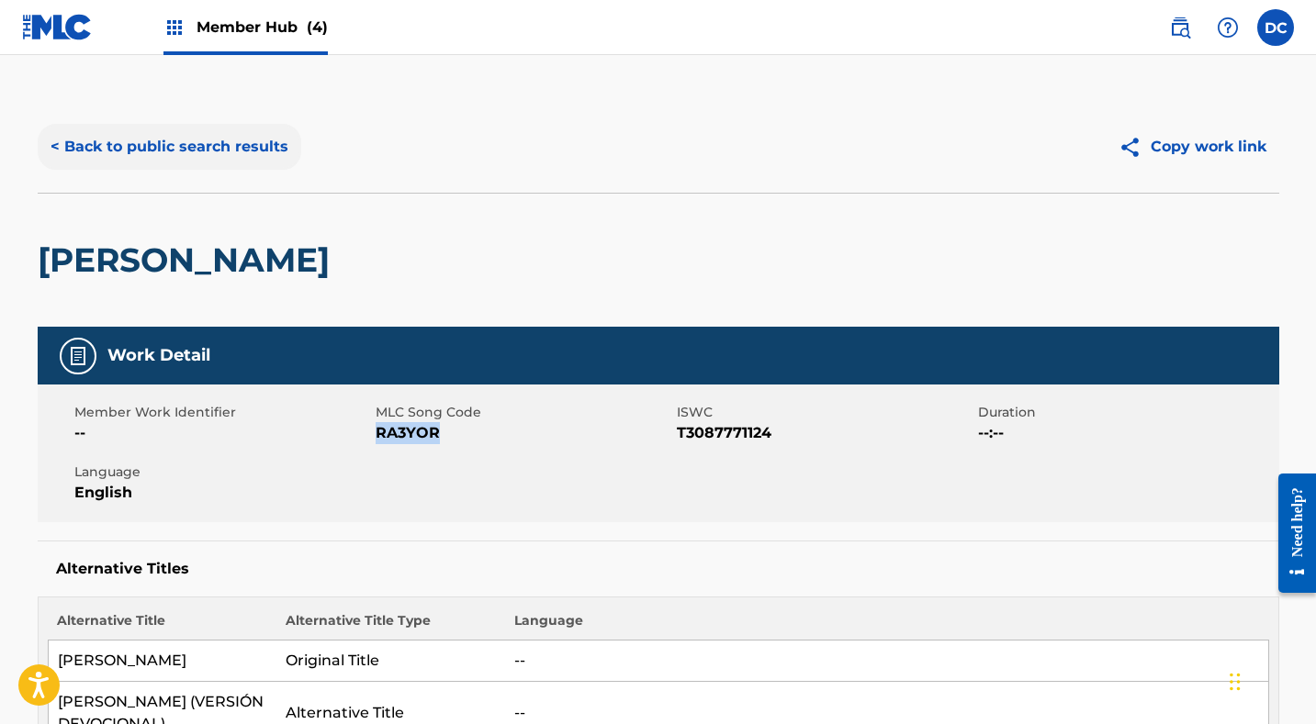
scroll to position [0, 0]
click at [217, 143] on button "< Back to public search results" at bounding box center [170, 147] width 264 height 46
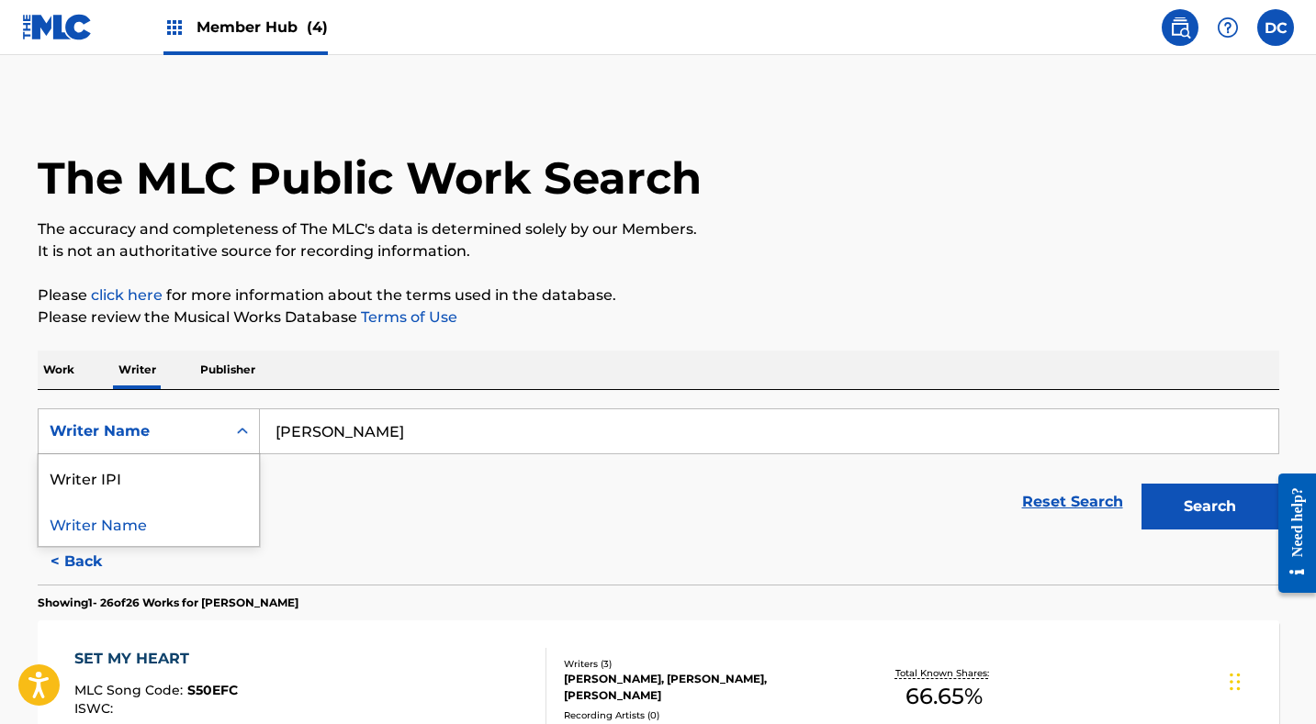
click at [212, 422] on div "Writer Name" at bounding box center [132, 432] width 165 height 22
click at [81, 383] on div "Work Writer Publisher" at bounding box center [658, 370] width 1241 height 39
click at [50, 367] on p "Work" at bounding box center [59, 370] width 42 height 39
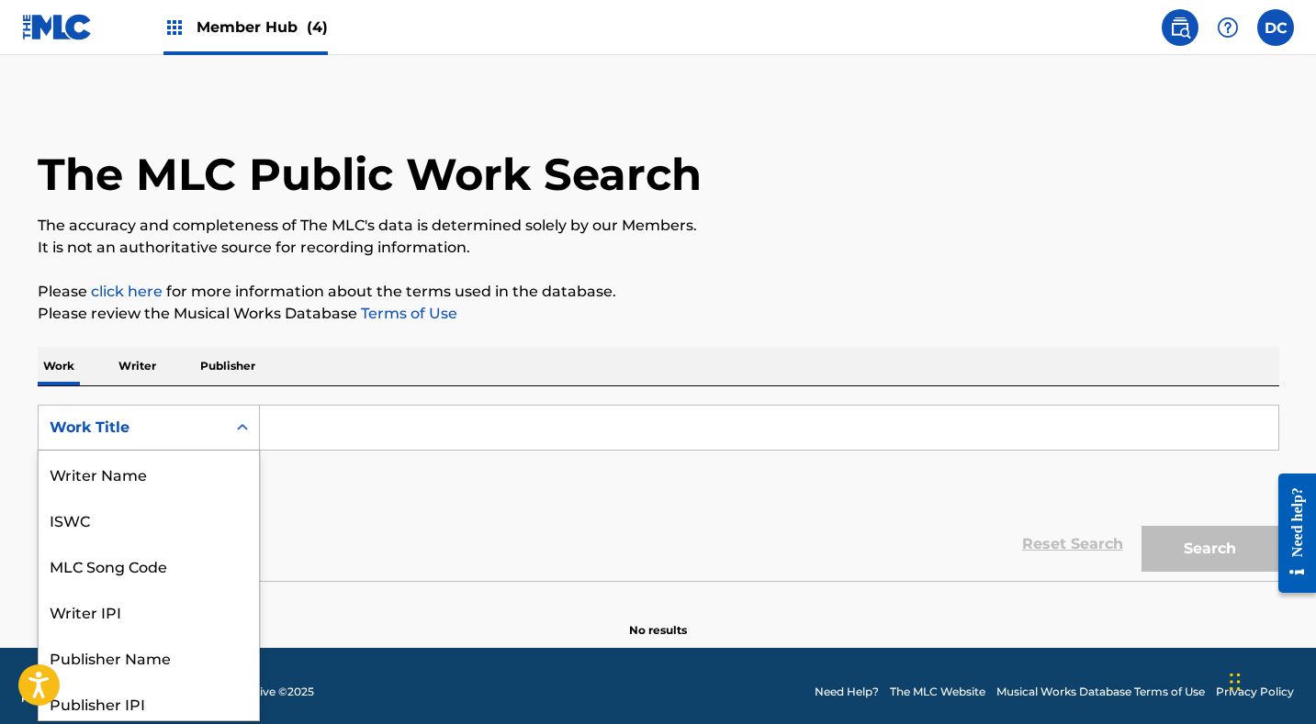
click at [143, 424] on div "Work Title" at bounding box center [132, 428] width 165 height 22
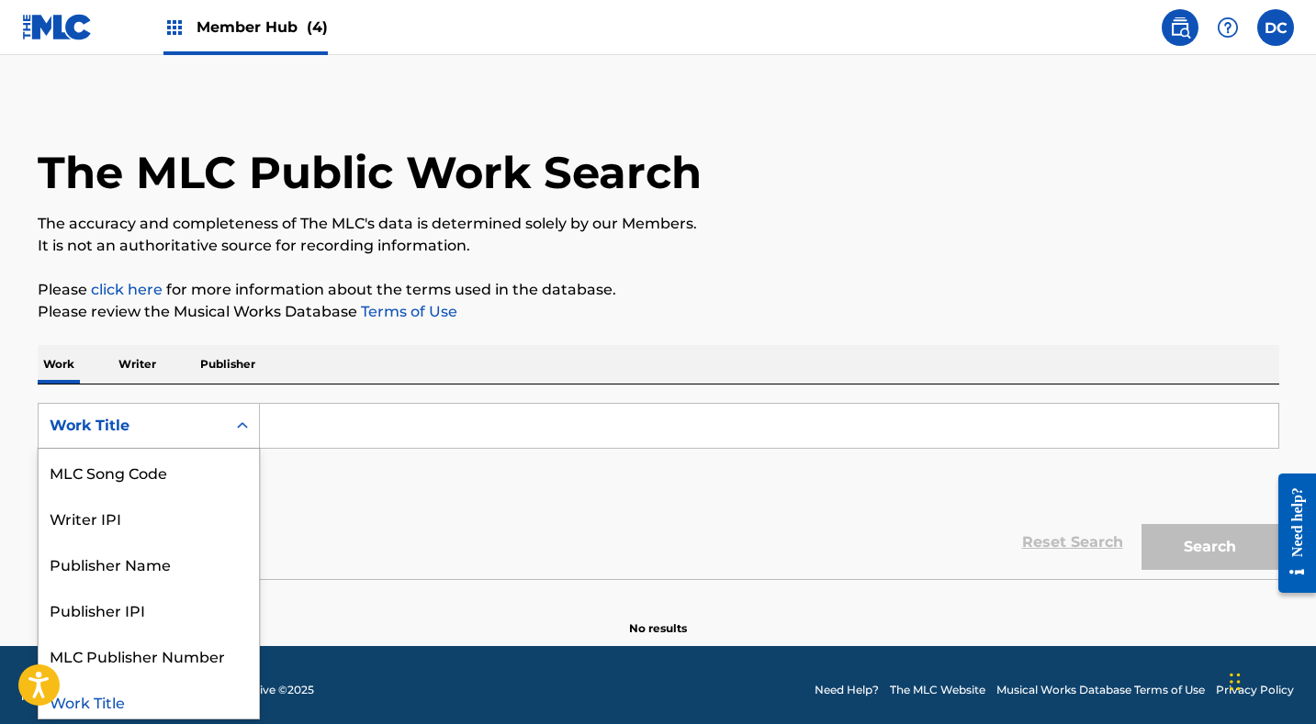
scroll to position [6, 0]
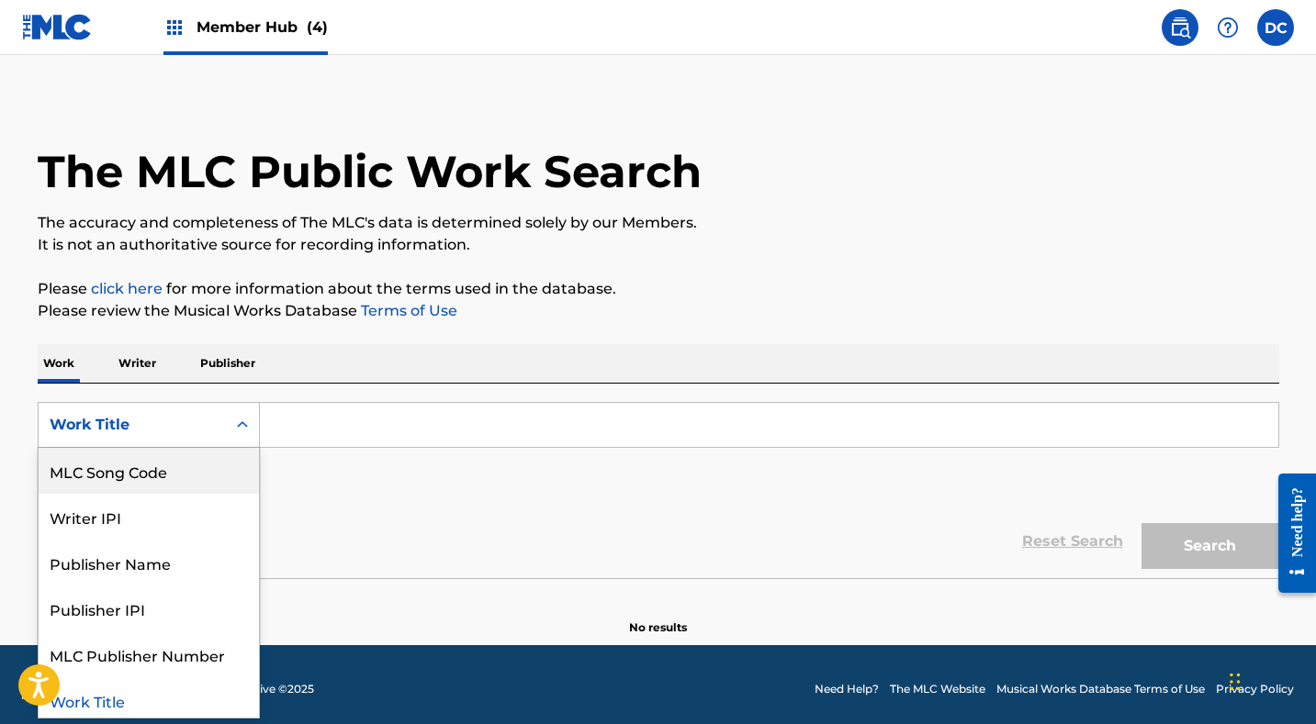
click at [152, 462] on div "MLC Song Code" at bounding box center [149, 471] width 220 height 46
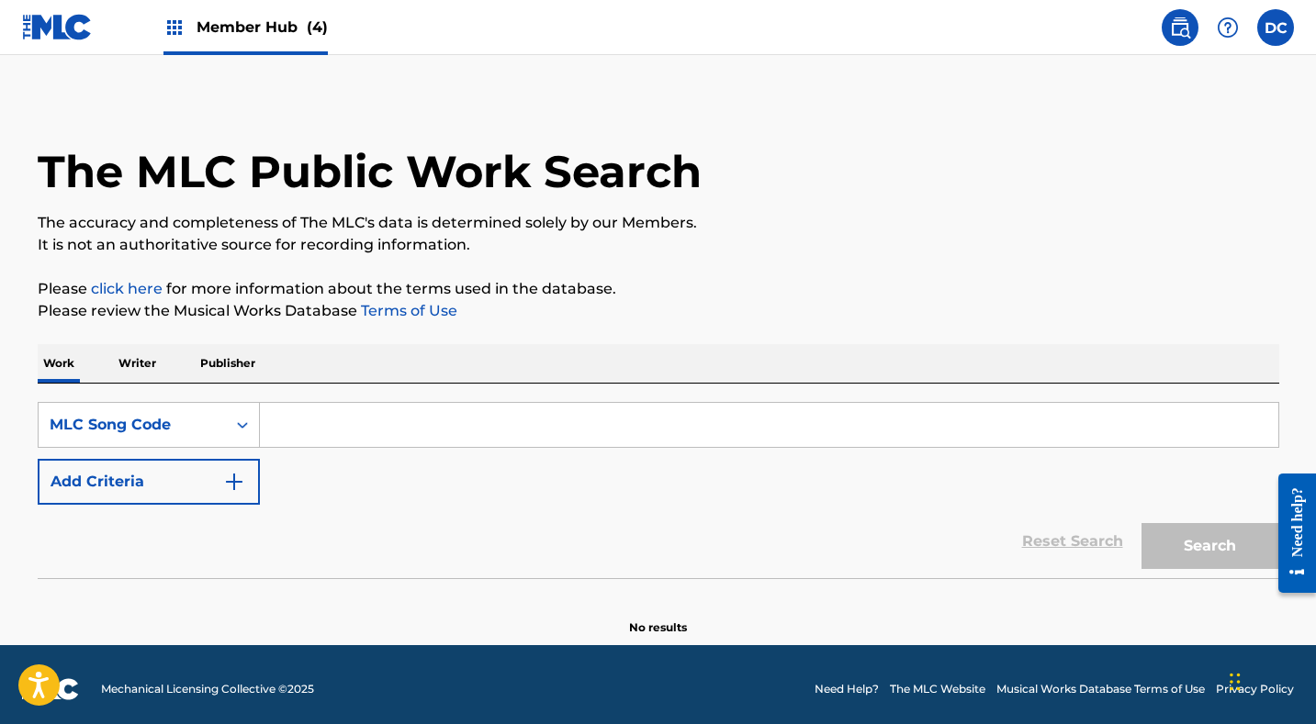
click at [310, 427] on input "Search Form" at bounding box center [769, 425] width 1018 height 44
paste input "TB9Y8N"
type input "TB9Y8N"
click at [1209, 546] on button "Search" at bounding box center [1210, 546] width 138 height 46
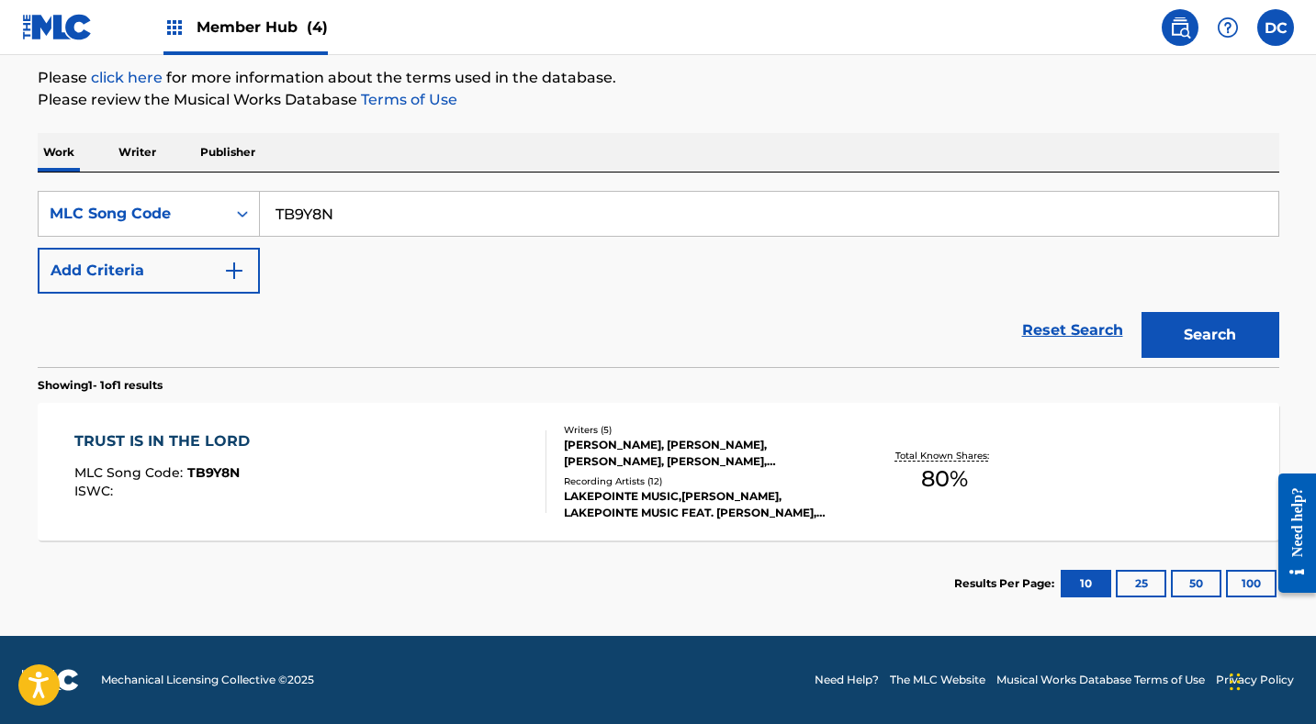
scroll to position [218, 0]
click at [412, 482] on div "TRUST IS IN THE LORD MLC Song Code : TB9Y8N ISWC :" at bounding box center [310, 472] width 472 height 83
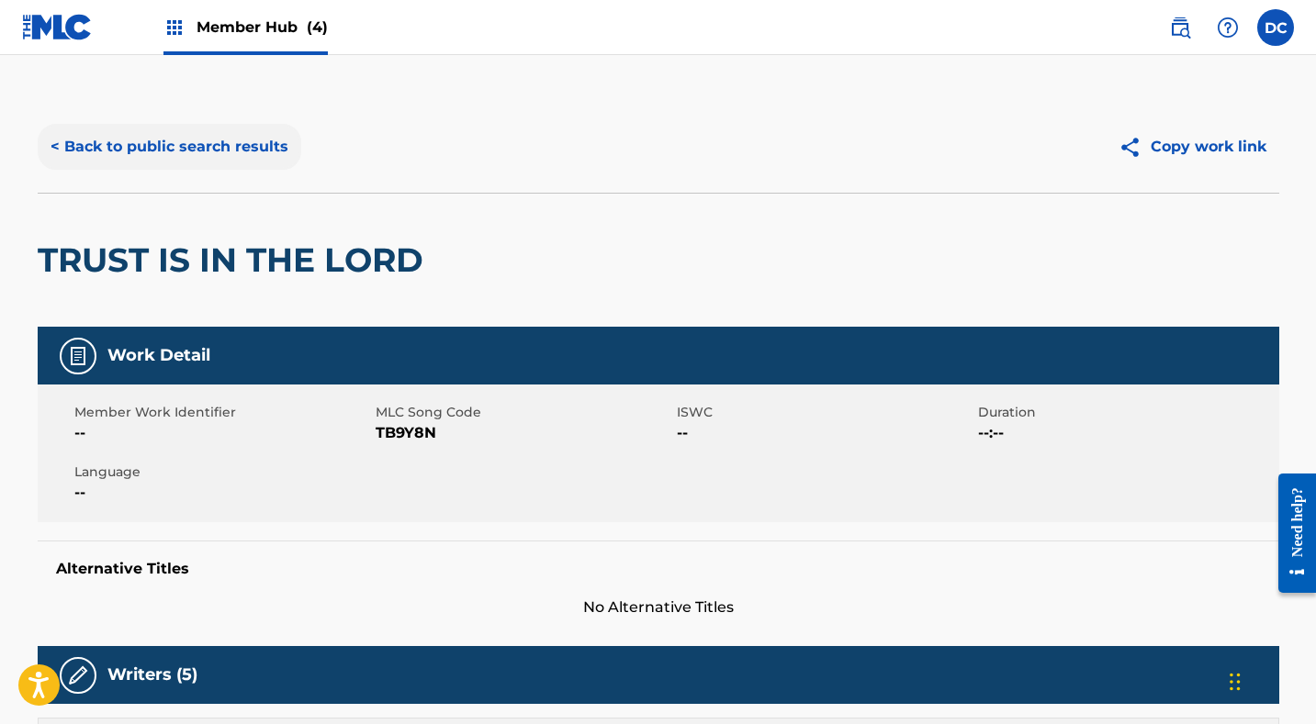
click at [248, 129] on button "< Back to public search results" at bounding box center [170, 147] width 264 height 46
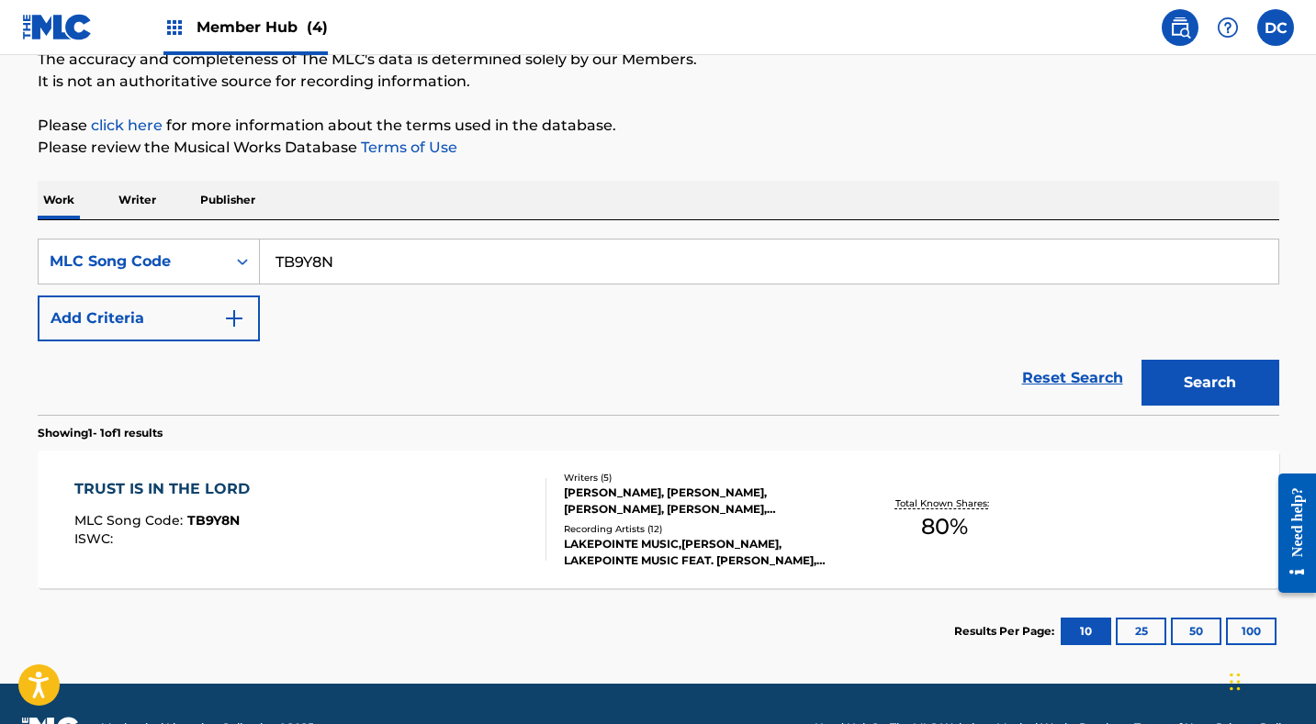
click at [129, 208] on p "Writer" at bounding box center [137, 200] width 49 height 39
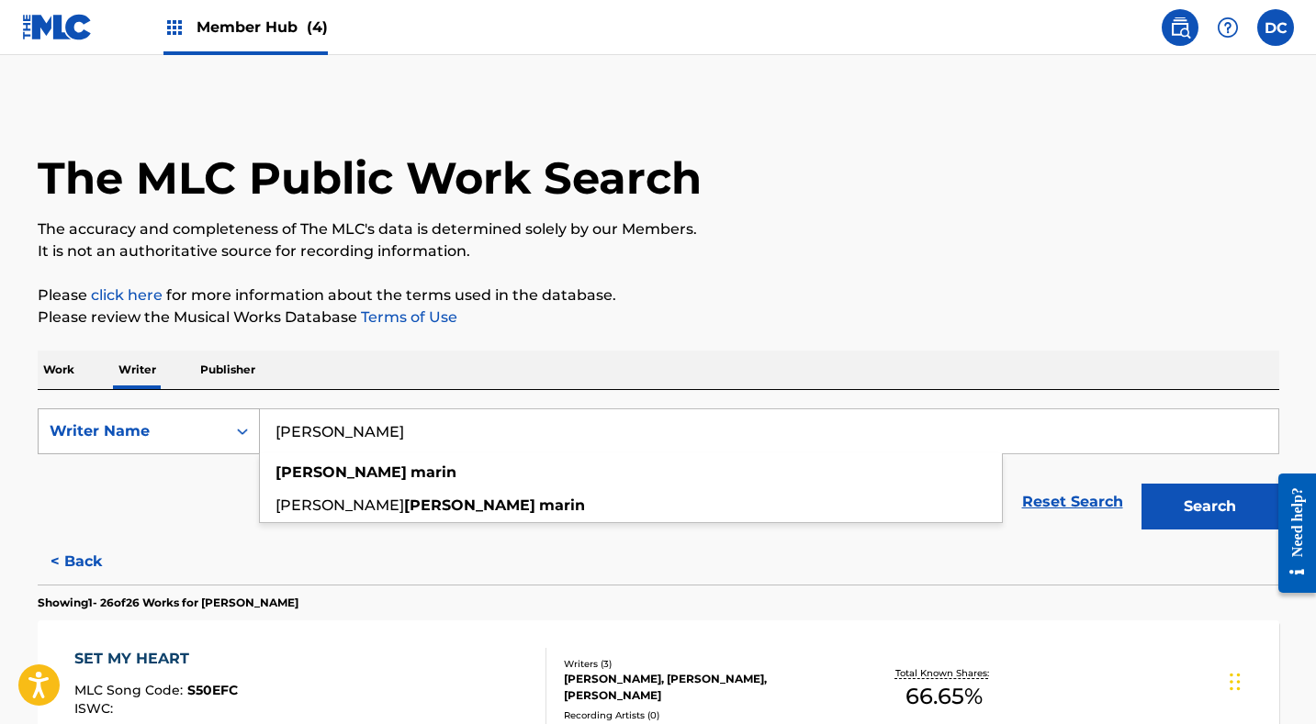
drag, startPoint x: 425, startPoint y: 441, endPoint x: 141, endPoint y: 434, distance: 283.8
click at [141, 434] on div "SearchWithCriteria6833b6e0-f3be-444c-8a98-9b3dbe0caf9f Writer Name LEMUEL MARIN…" at bounding box center [658, 432] width 1241 height 46
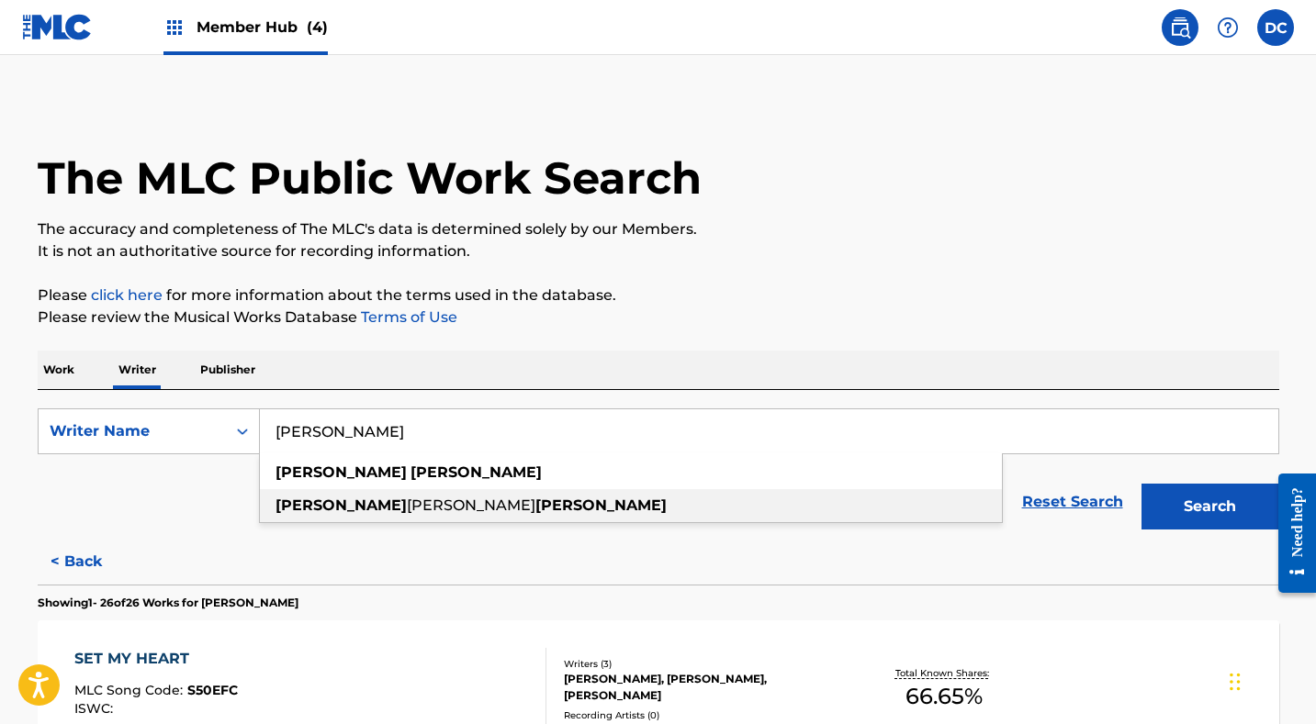
click at [407, 503] on span "ruth" at bounding box center [471, 505] width 129 height 17
type input "keila ruth alvarado"
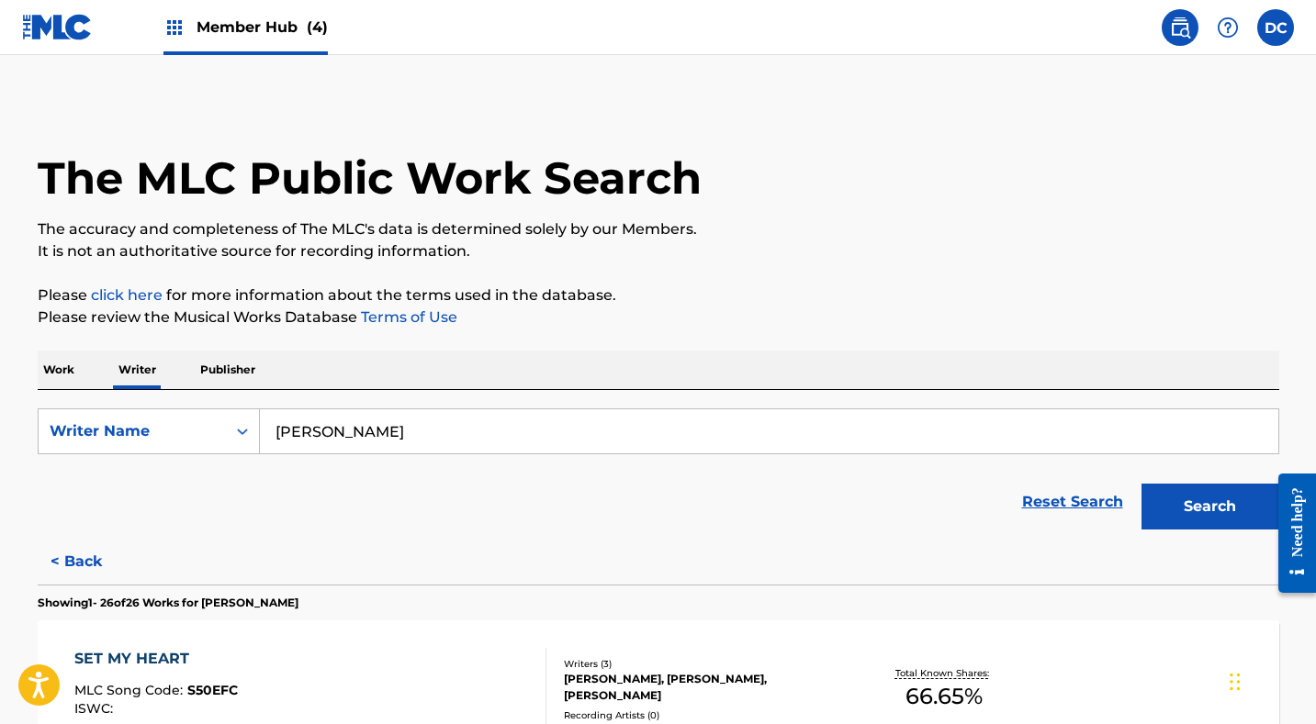
click at [1209, 507] on button "Search" at bounding box center [1210, 507] width 138 height 46
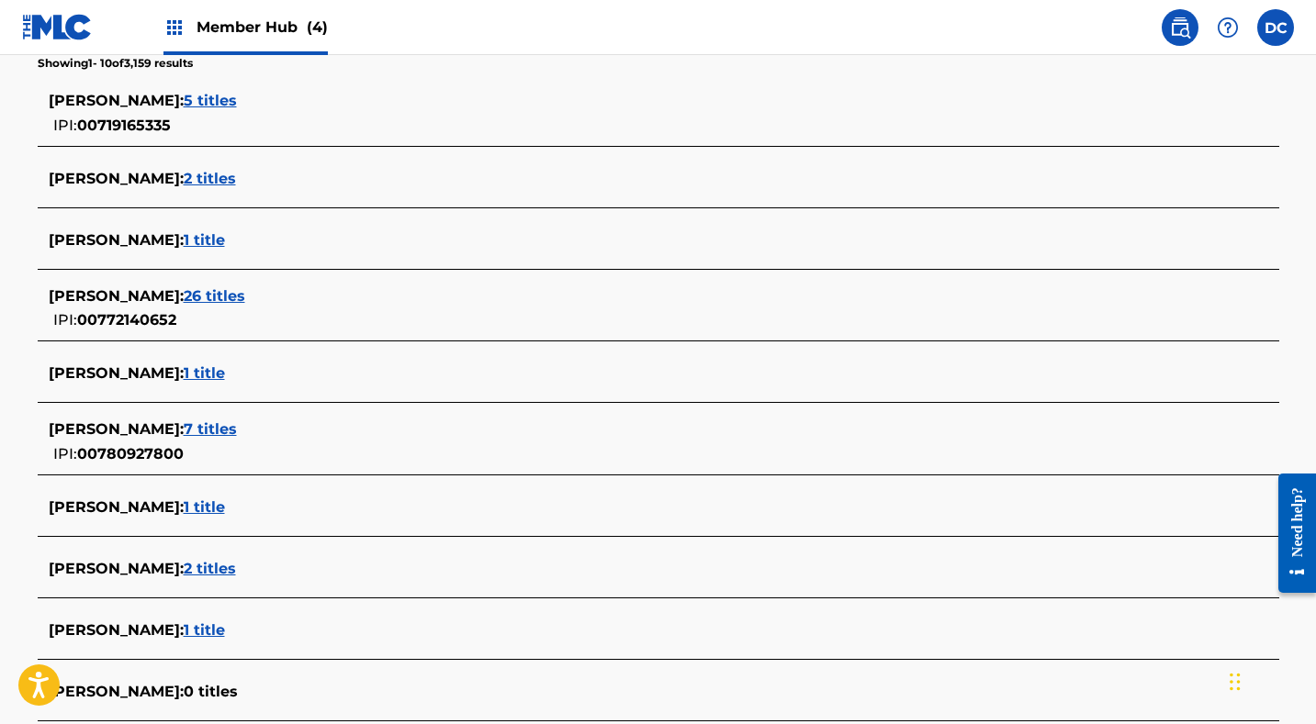
scroll to position [492, 0]
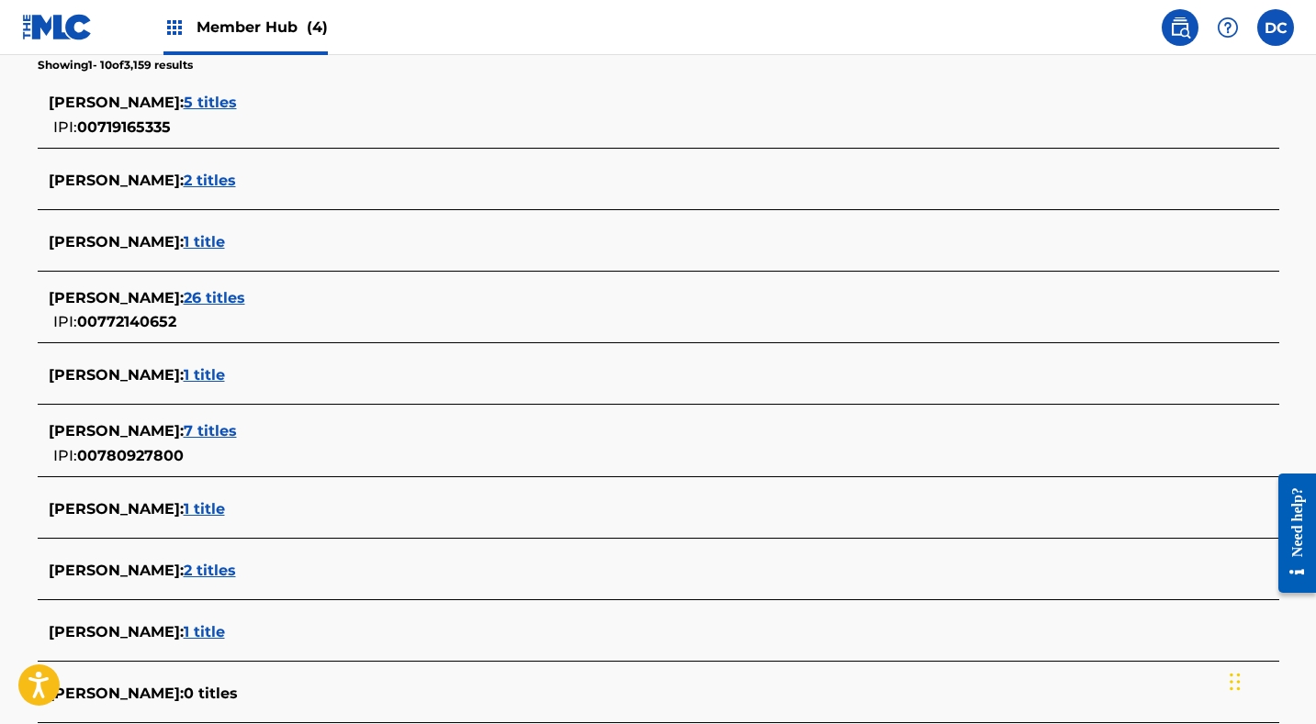
click at [245, 297] on span "26 titles" at bounding box center [215, 297] width 62 height 17
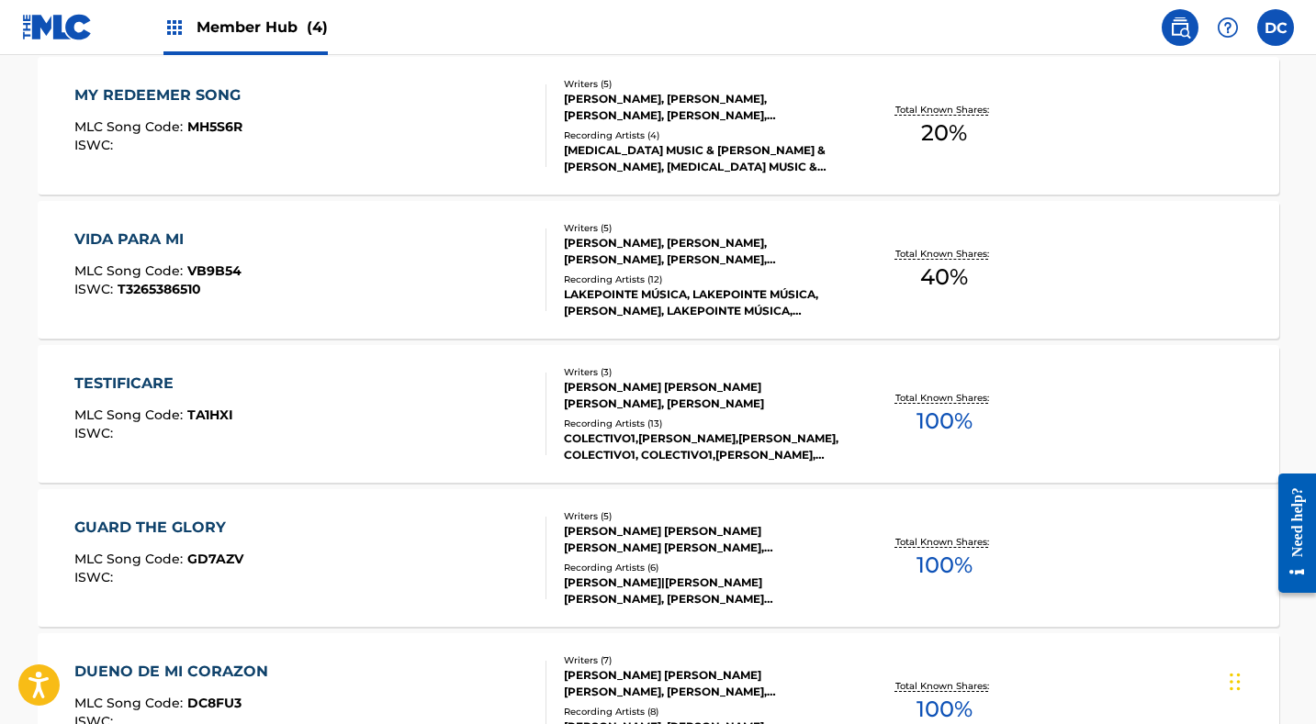
scroll to position [1511, 0]
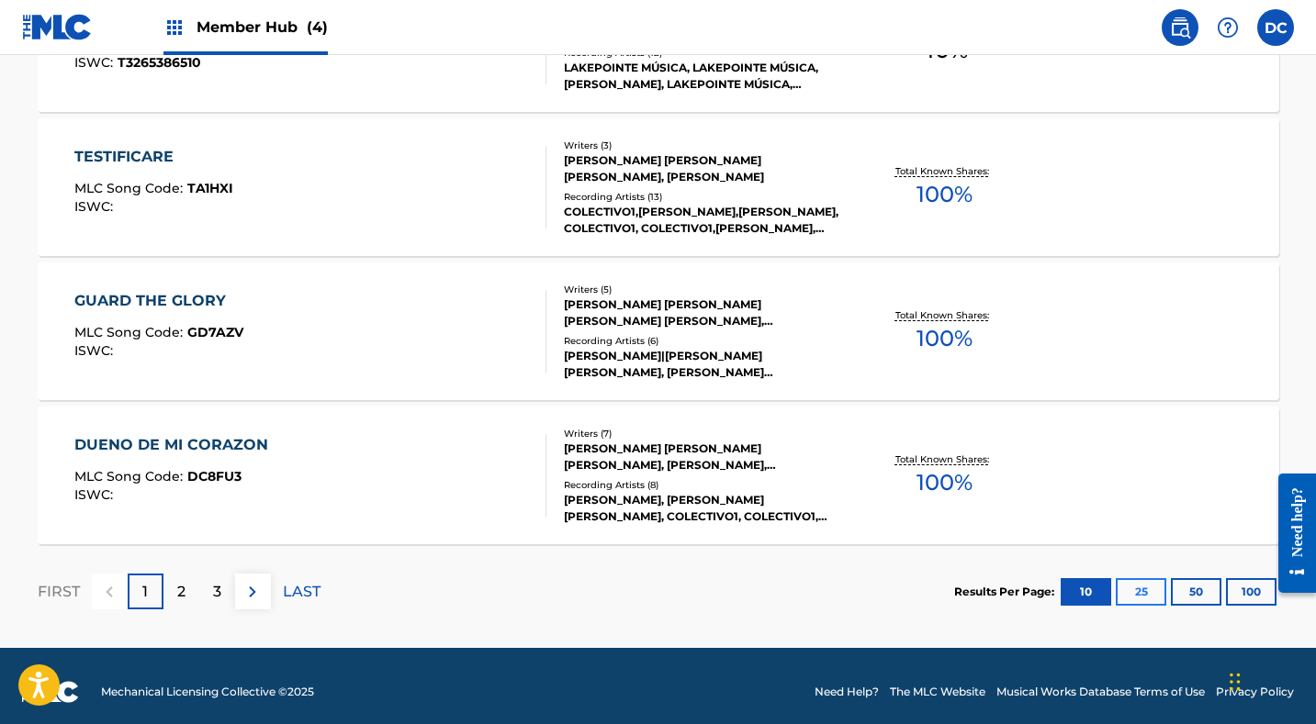
click at [1149, 591] on button "25" at bounding box center [1141, 592] width 51 height 28
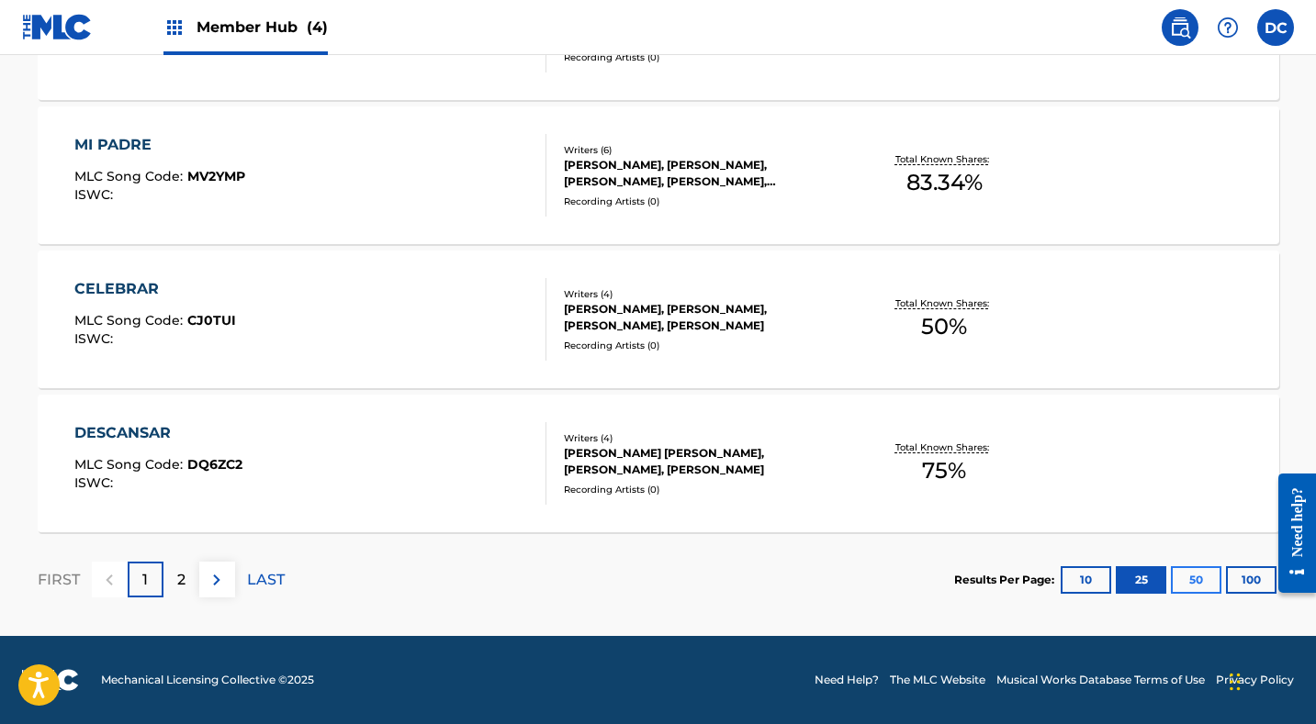
click at [1204, 574] on button "50" at bounding box center [1196, 581] width 51 height 28
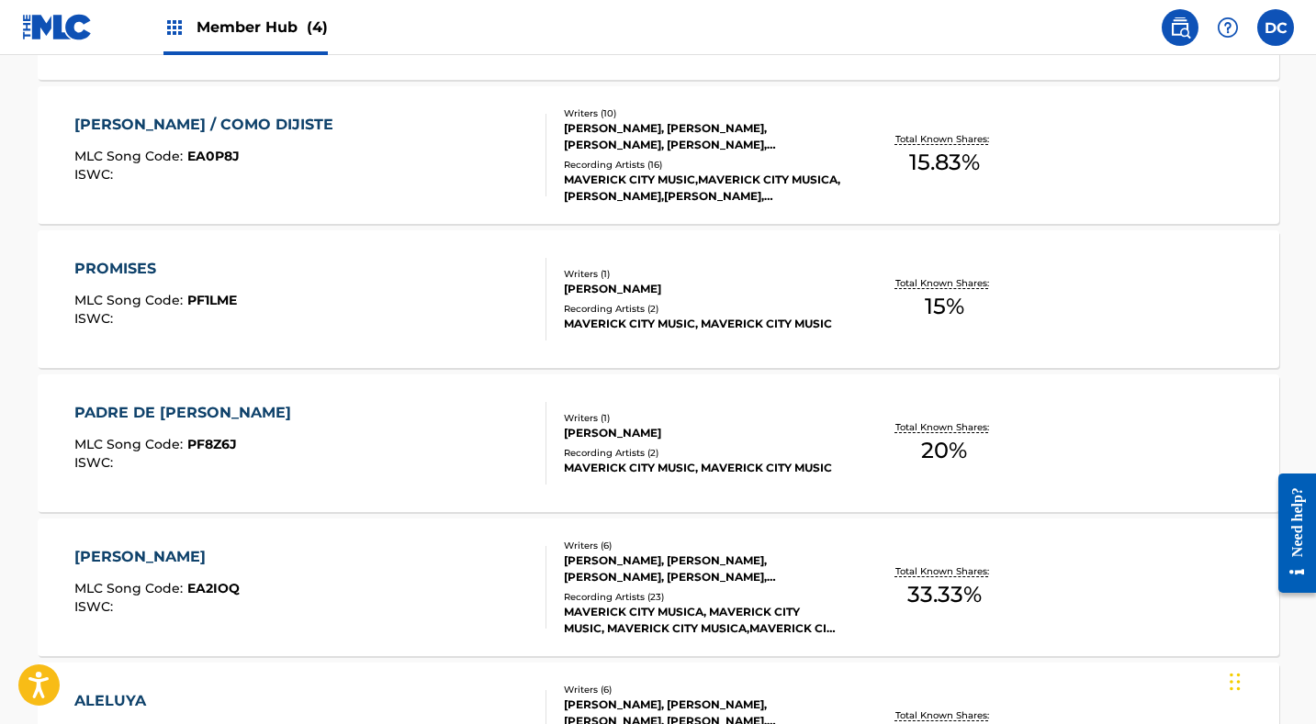
scroll to position [2136, 0]
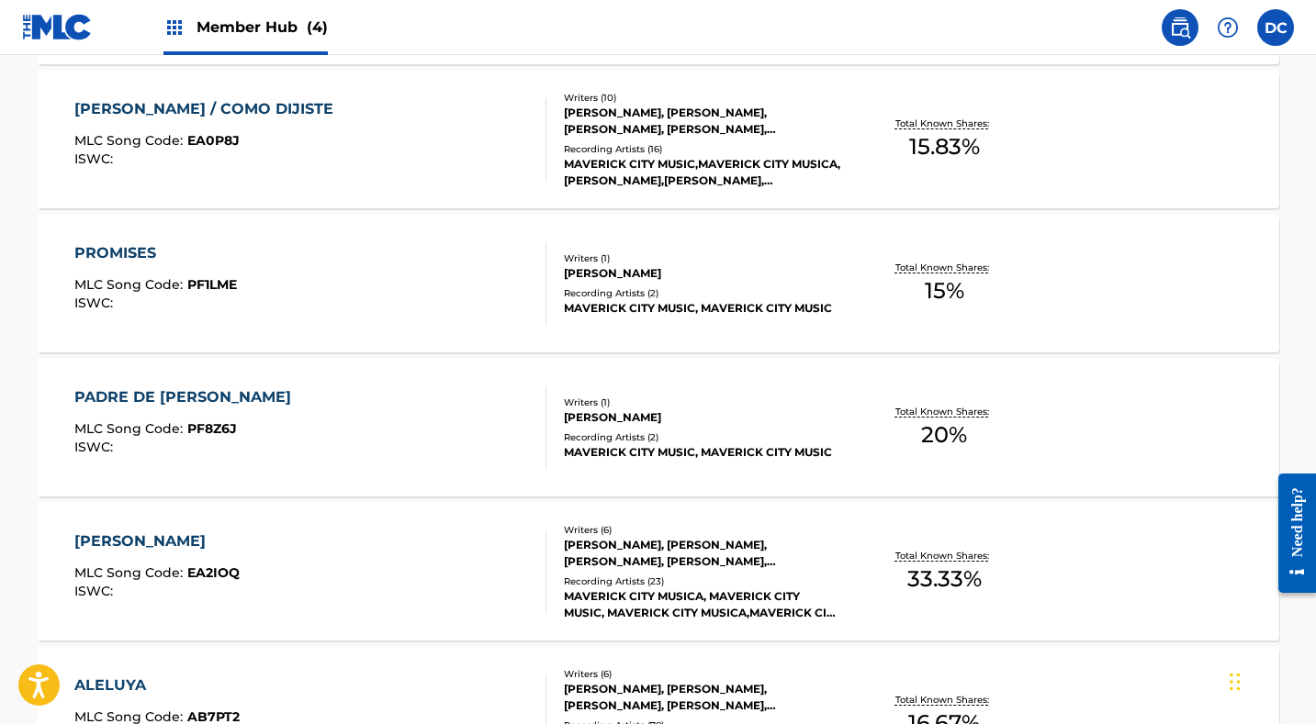
click at [434, 586] on div "EMMANUEL MLC Song Code : EA2IOQ ISWC :" at bounding box center [310, 572] width 472 height 83
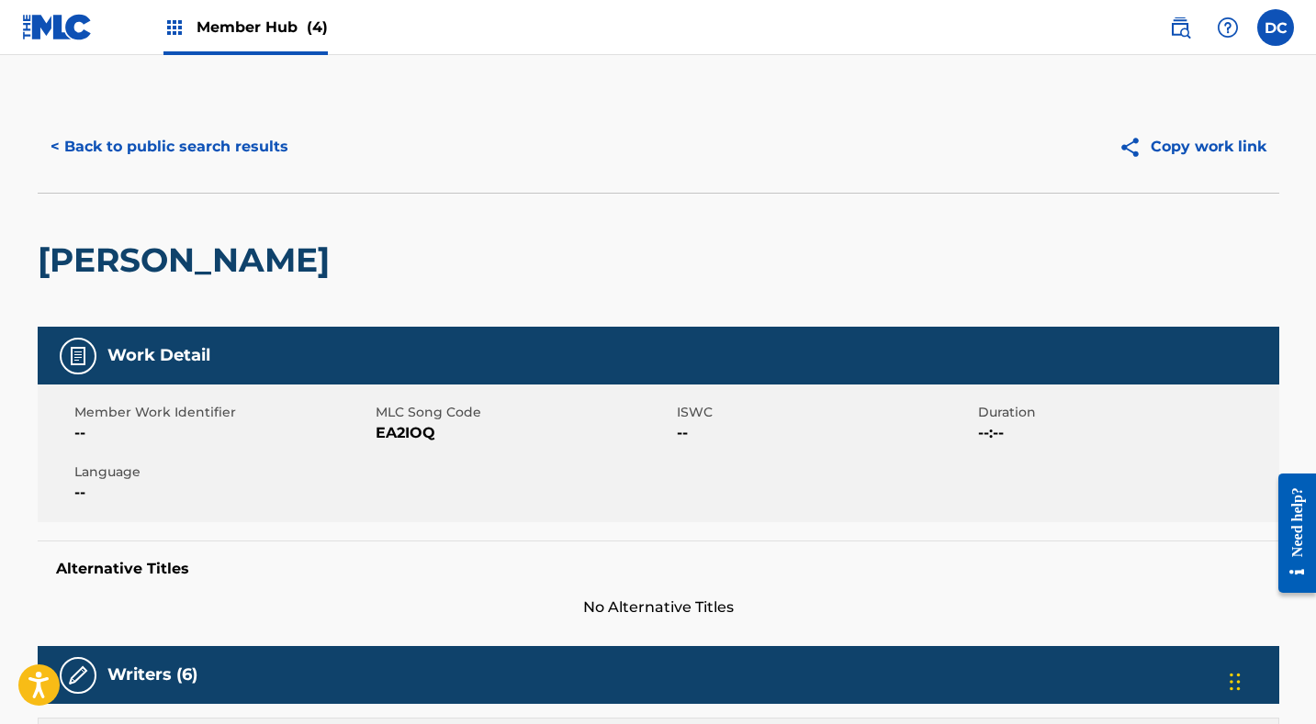
click at [410, 430] on span "EA2IOQ" at bounding box center [524, 433] width 297 height 22
click at [179, 145] on button "< Back to public search results" at bounding box center [170, 147] width 264 height 46
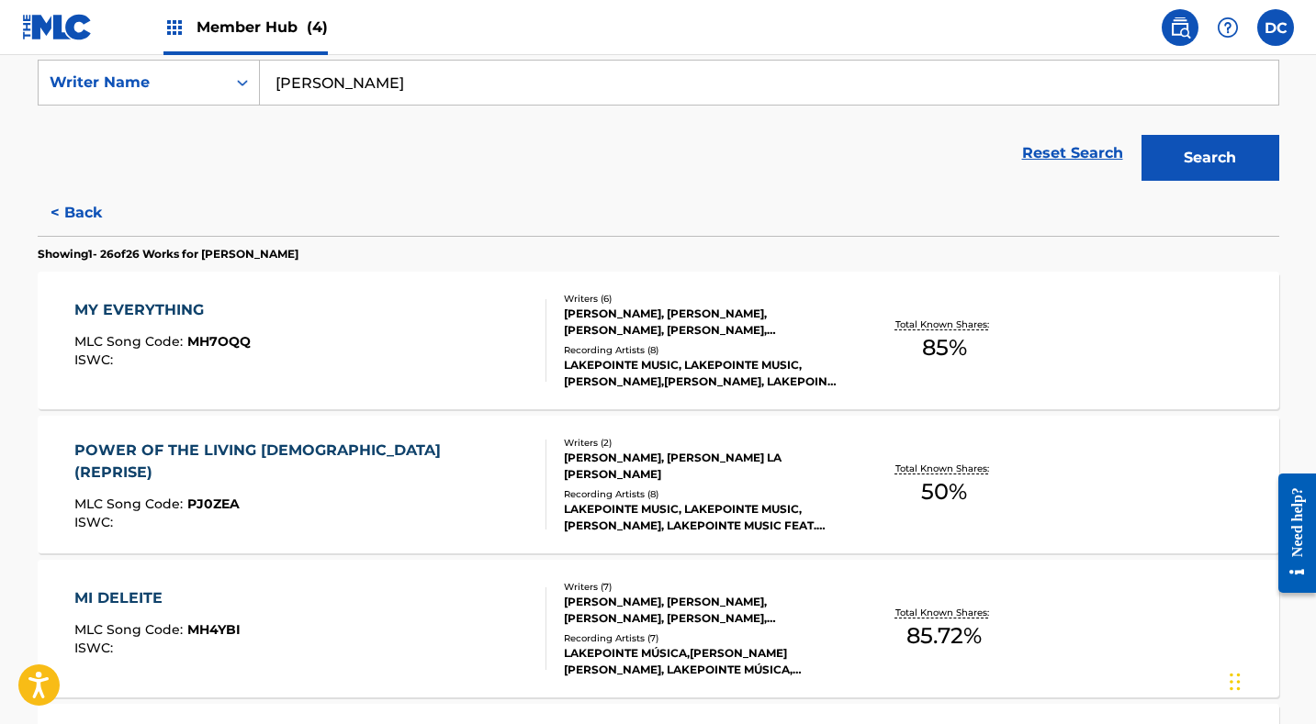
scroll to position [353, 0]
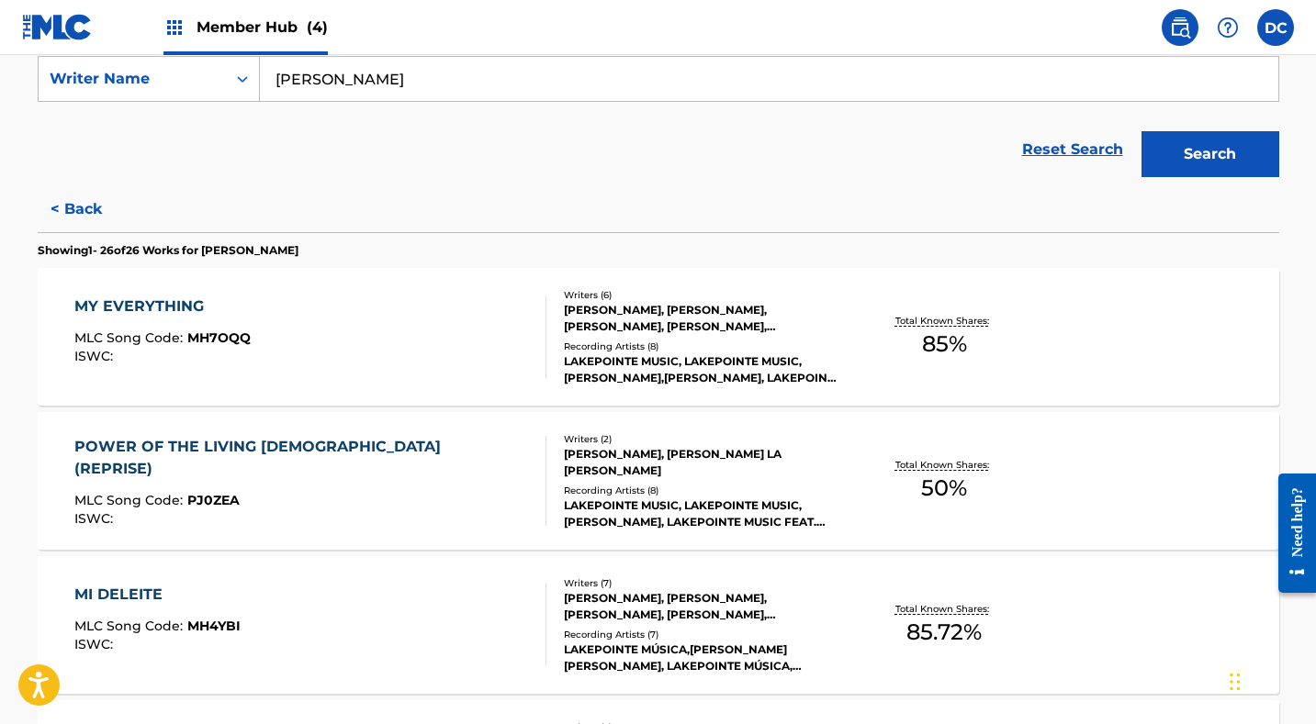
click at [377, 512] on div "ISWC :" at bounding box center [302, 519] width 456 height 14
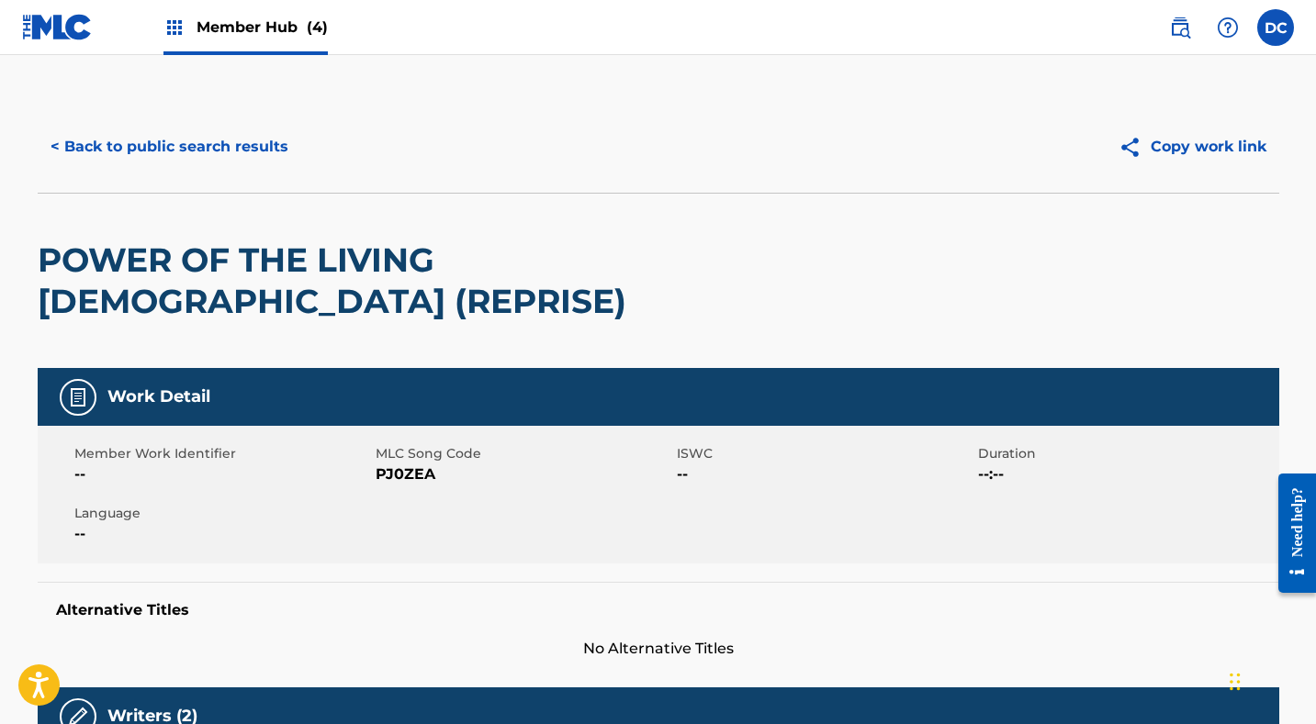
click at [401, 464] on span "PJ0ZEA" at bounding box center [524, 475] width 297 height 22
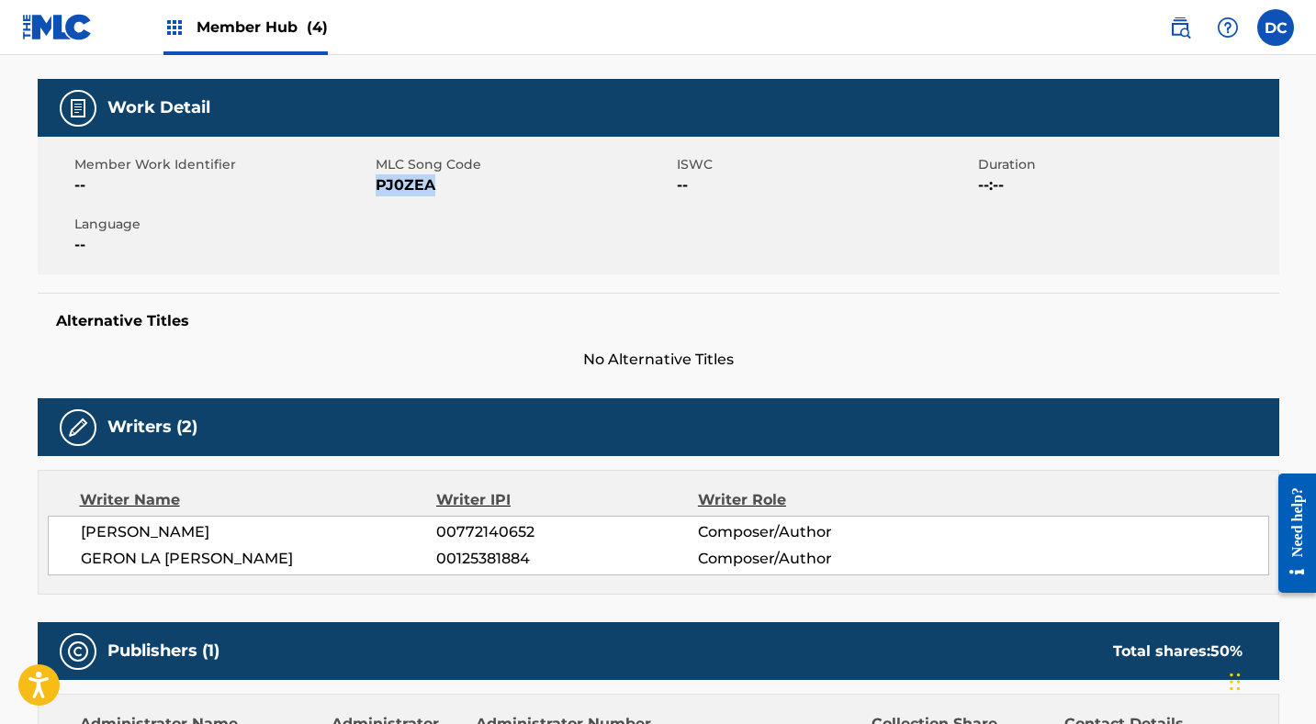
scroll to position [85, 0]
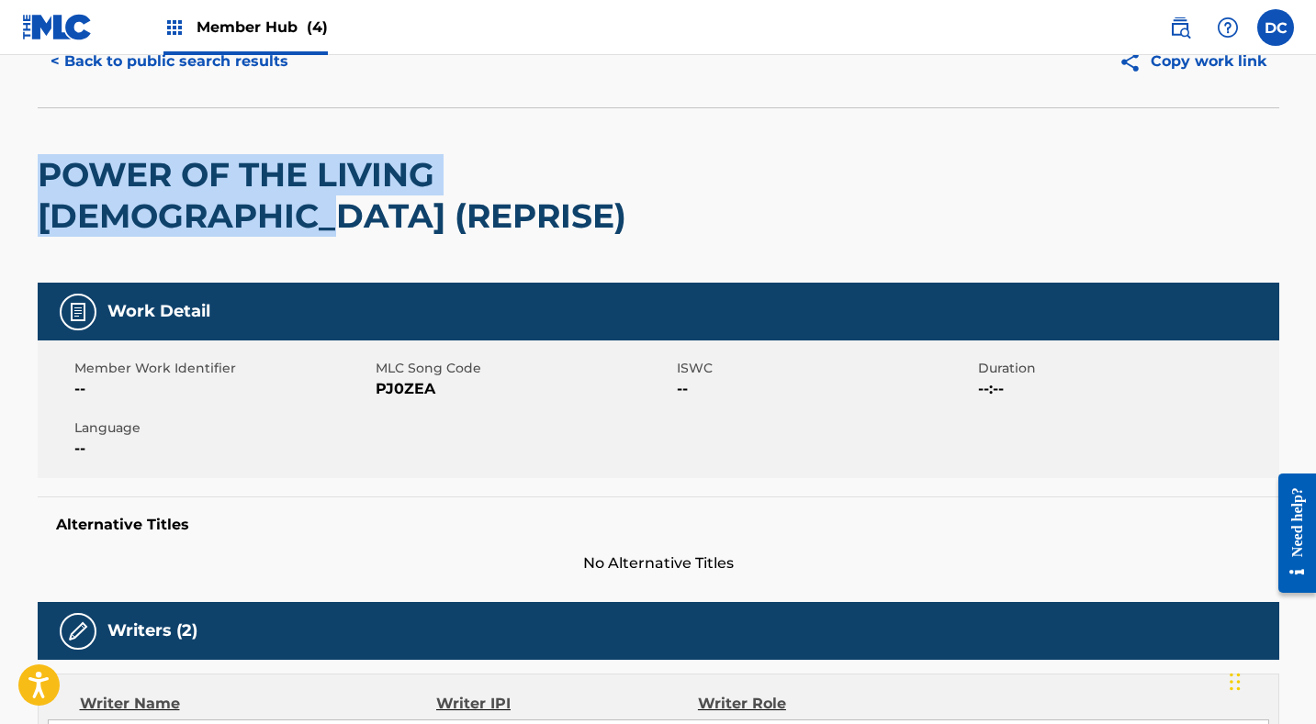
drag, startPoint x: 705, startPoint y: 164, endPoint x: 18, endPoint y: 163, distance: 686.8
click at [220, 67] on button "< Back to public search results" at bounding box center [170, 62] width 264 height 46
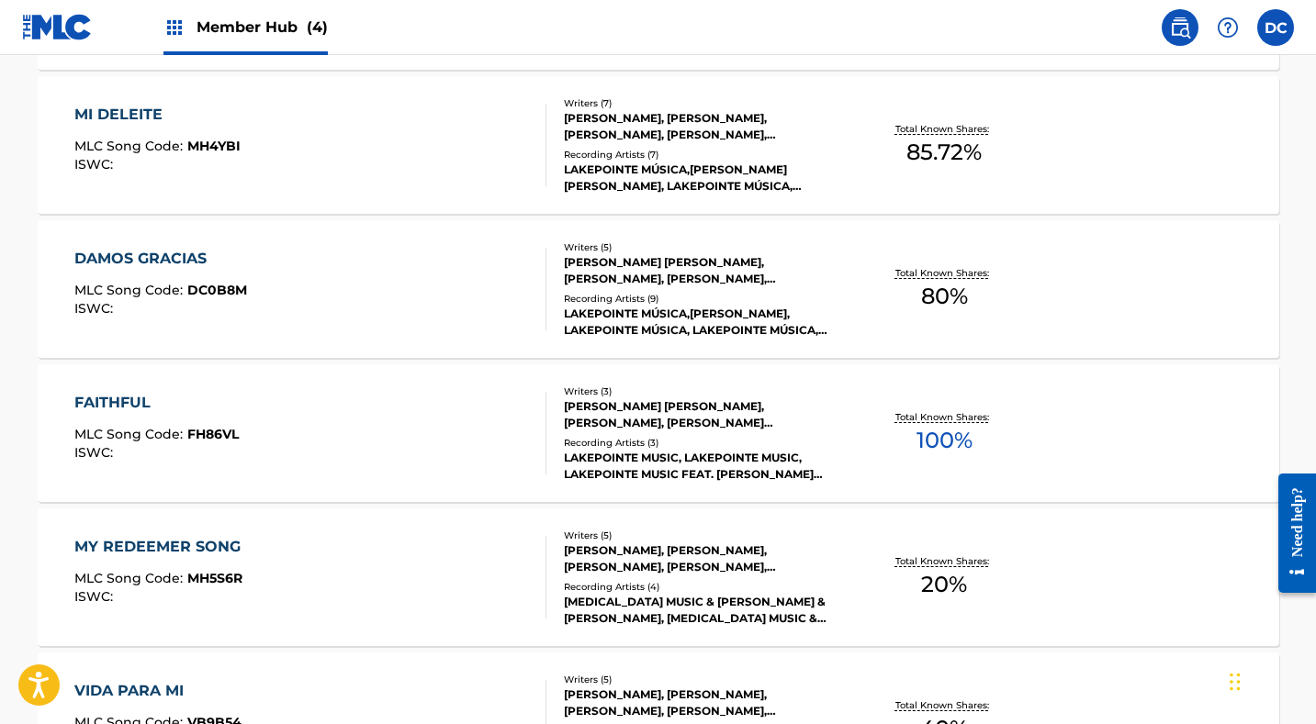
scroll to position [834, 0]
click at [351, 286] on div "DAMOS GRACIAS MLC Song Code : DC0B8M ISWC :" at bounding box center [310, 288] width 472 height 83
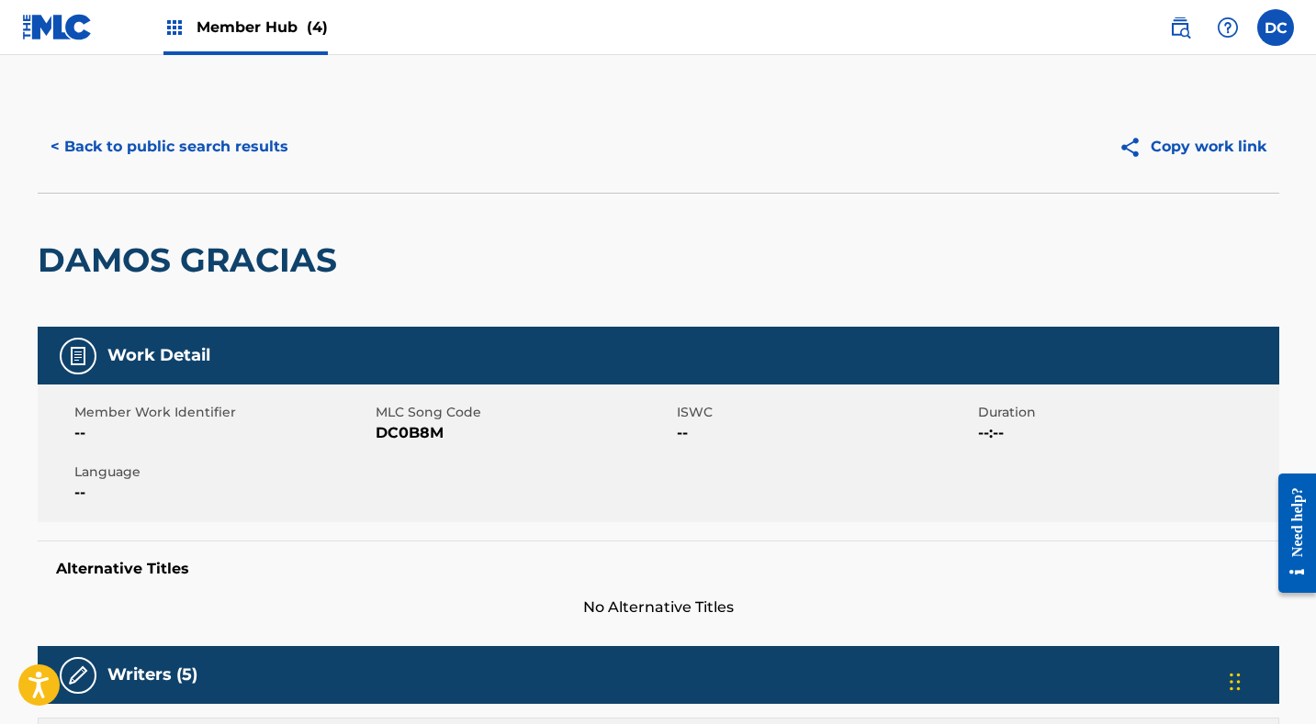
click at [410, 436] on span "DC0B8M" at bounding box center [524, 433] width 297 height 22
click at [207, 152] on button "< Back to public search results" at bounding box center [170, 147] width 264 height 46
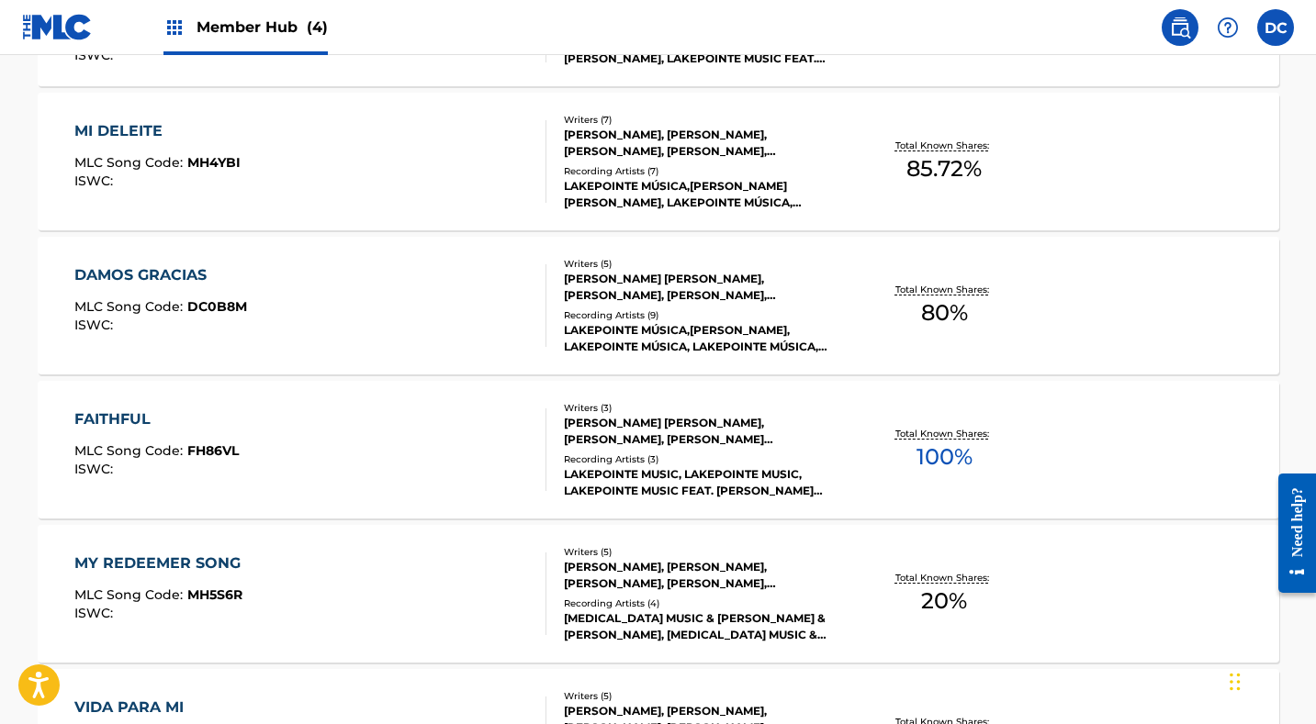
scroll to position [817, 0]
click at [346, 440] on div "FAITHFUL MLC Song Code : FH86VL ISWC :" at bounding box center [310, 449] width 472 height 83
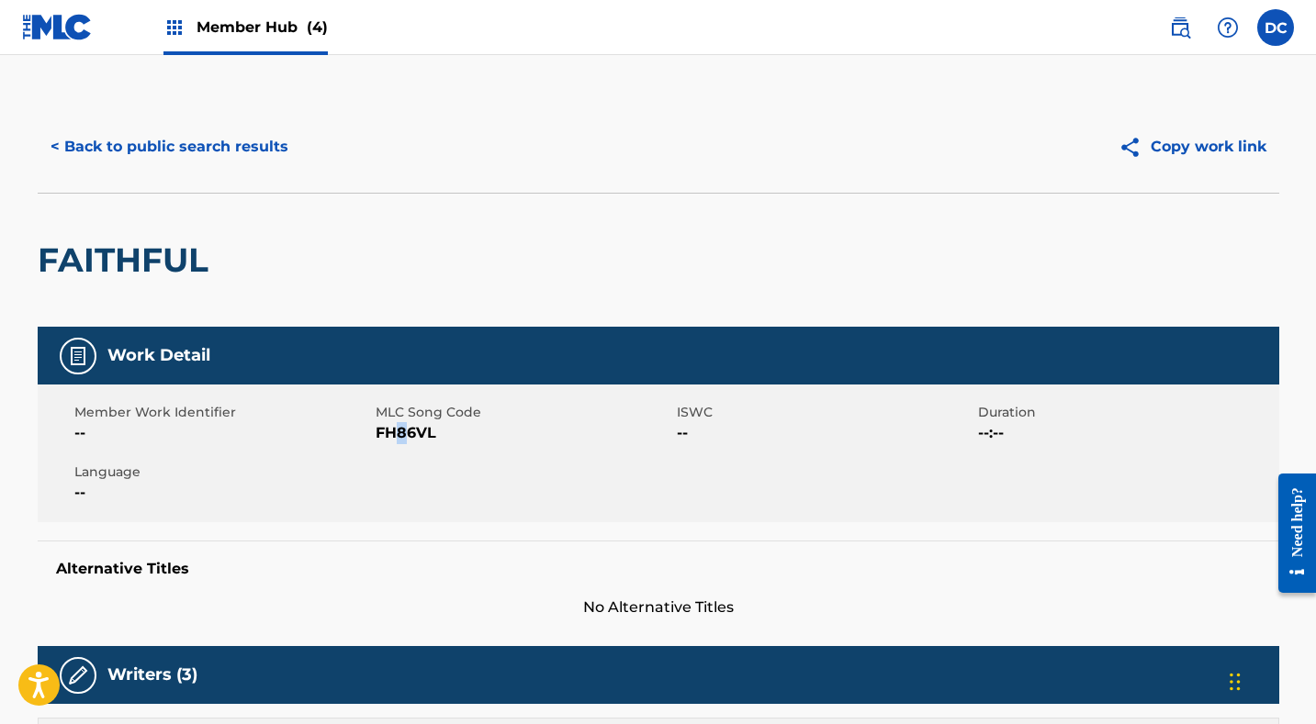
click at [401, 432] on span "FH86VL" at bounding box center [524, 433] width 297 height 22
click at [403, 433] on span "FH86VL" at bounding box center [524, 433] width 297 height 22
drag, startPoint x: 221, startPoint y: 259, endPoint x: 53, endPoint y: 252, distance: 168.2
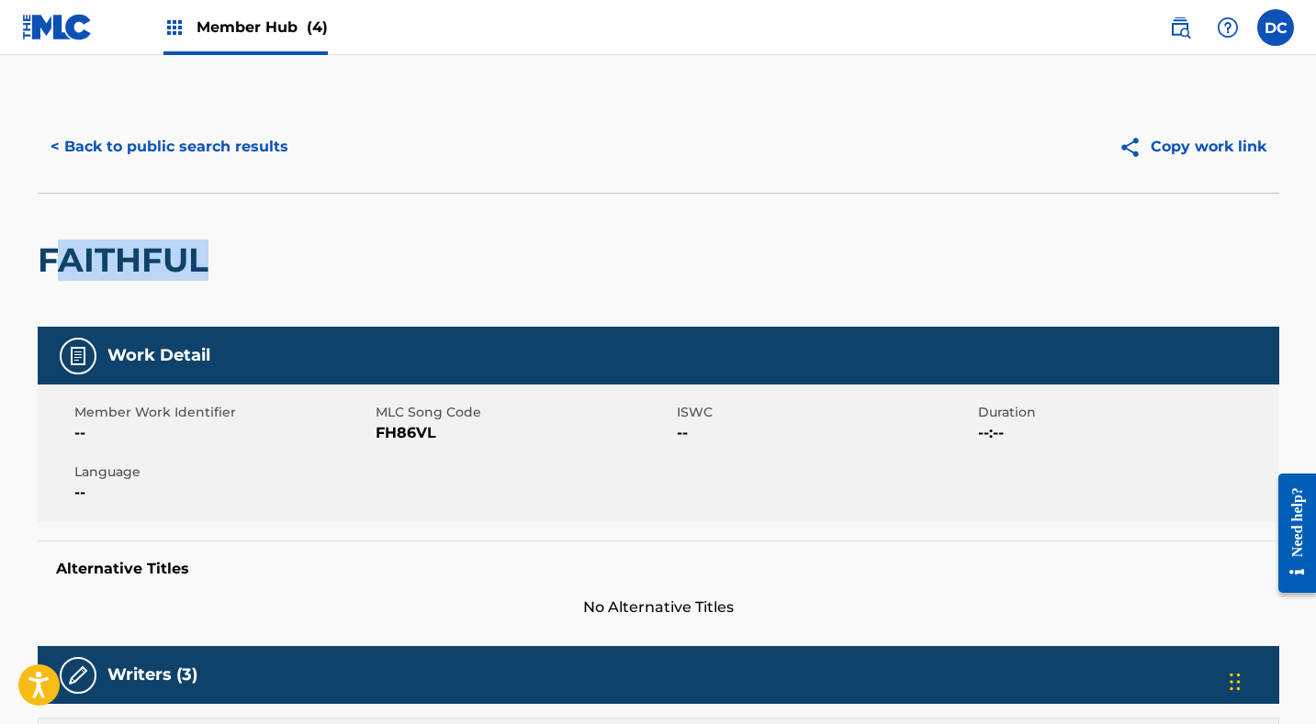
click at [52, 252] on div "FAITHFUL" at bounding box center [658, 260] width 1241 height 134
drag, startPoint x: 36, startPoint y: 252, endPoint x: 231, endPoint y: 253, distance: 195.6
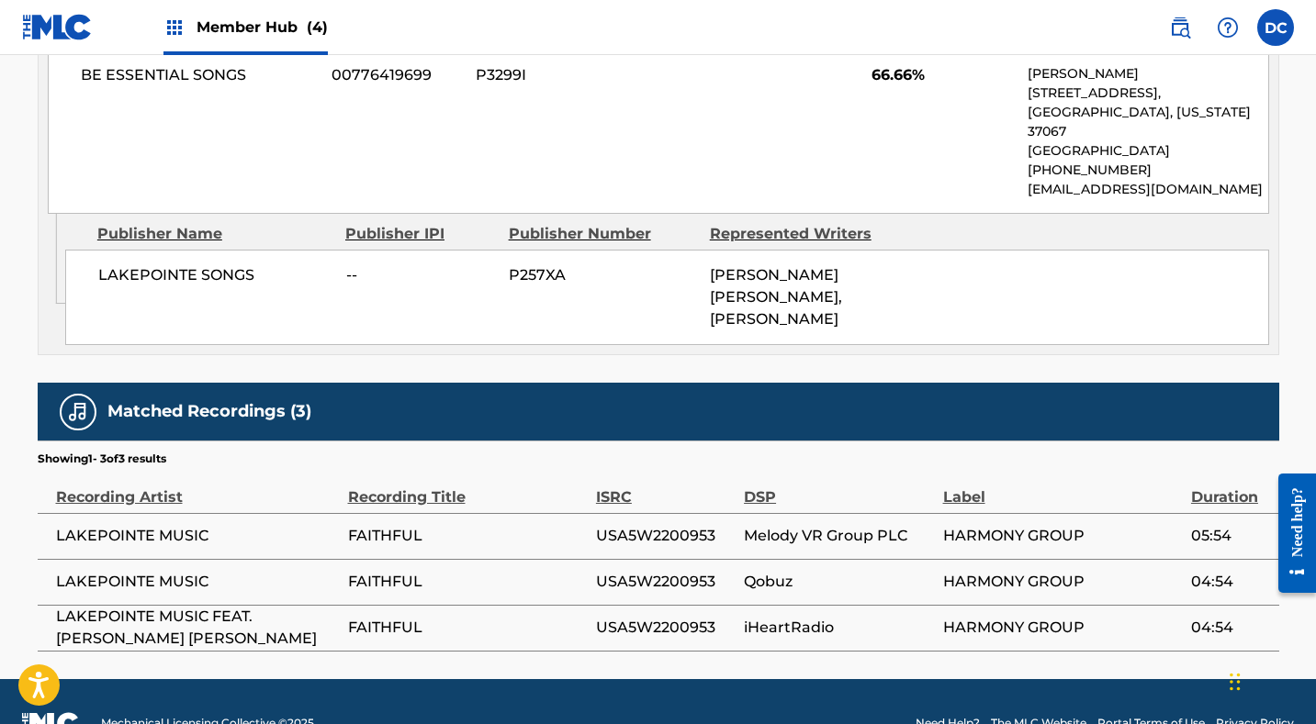
scroll to position [1595, 0]
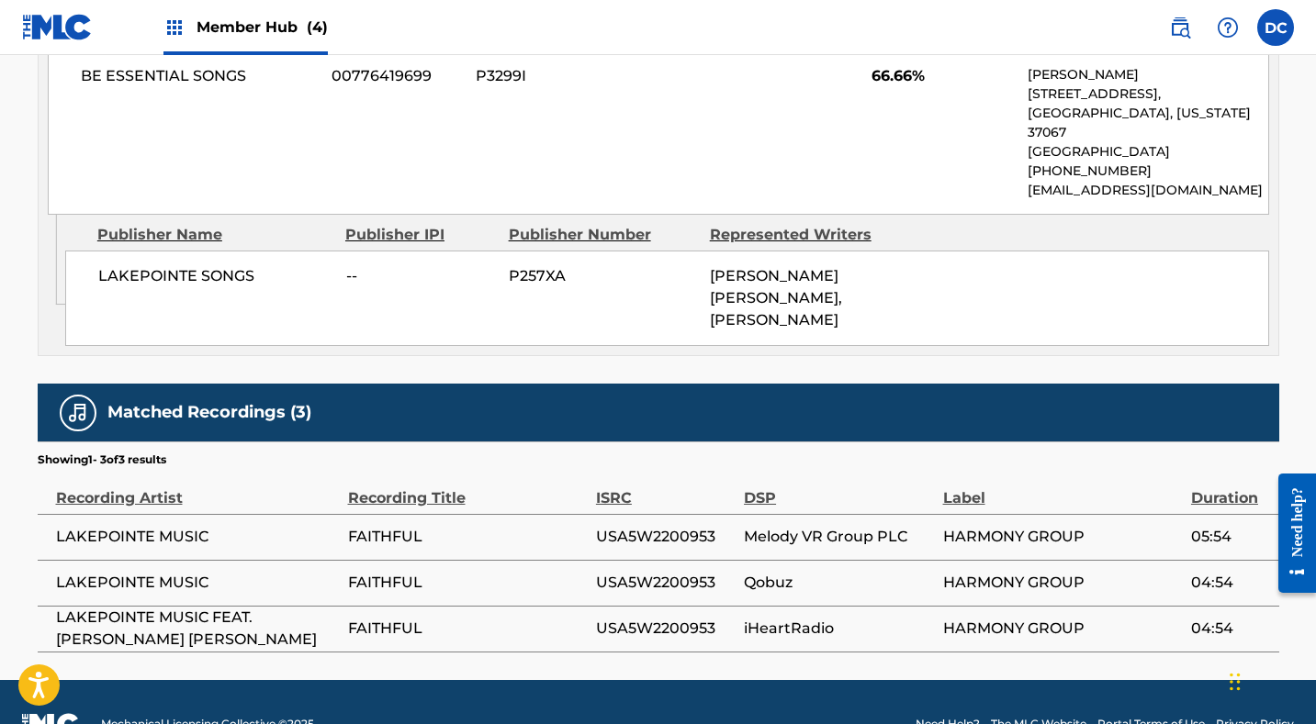
click at [658, 526] on span "USA5W2200953" at bounding box center [665, 537] width 139 height 22
drag, startPoint x: 230, startPoint y: 490, endPoint x: 47, endPoint y: 488, distance: 182.7
click at [47, 514] on td "LAKEPOINTE MUSIC" at bounding box center [193, 537] width 310 height 46
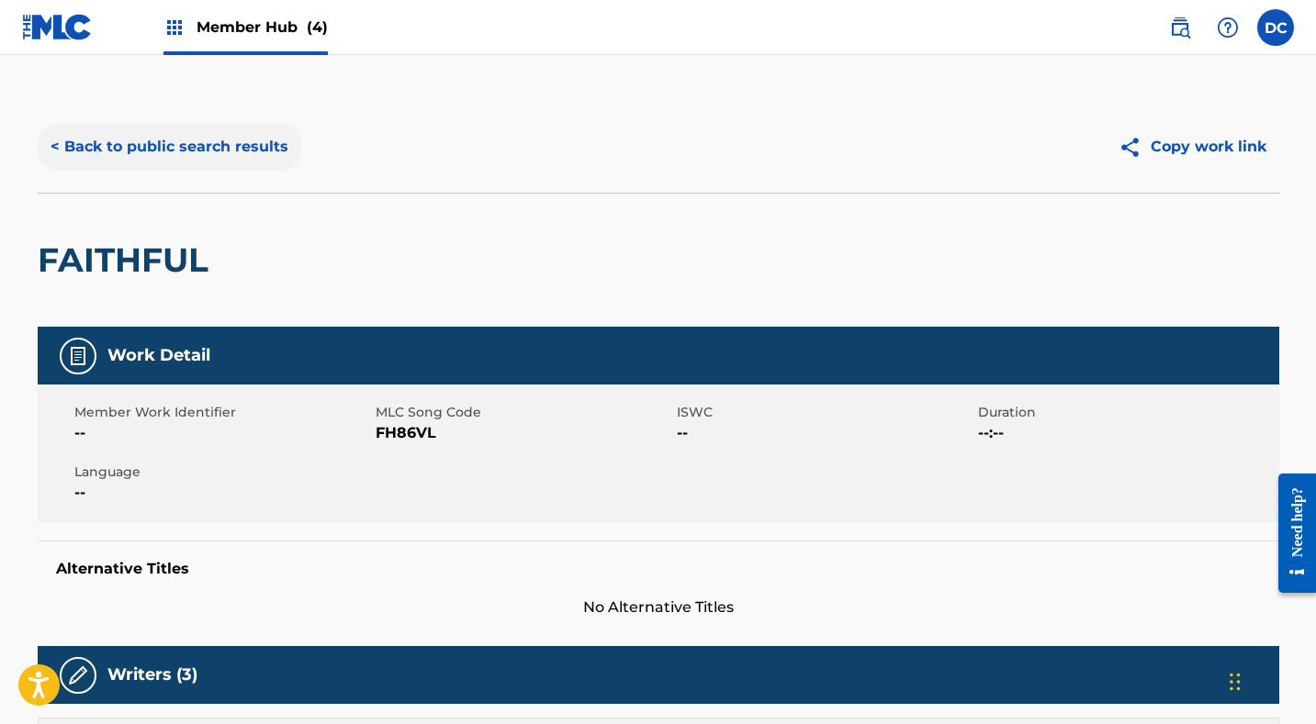
scroll to position [0, 0]
click at [163, 166] on button "< Back to public search results" at bounding box center [170, 147] width 264 height 46
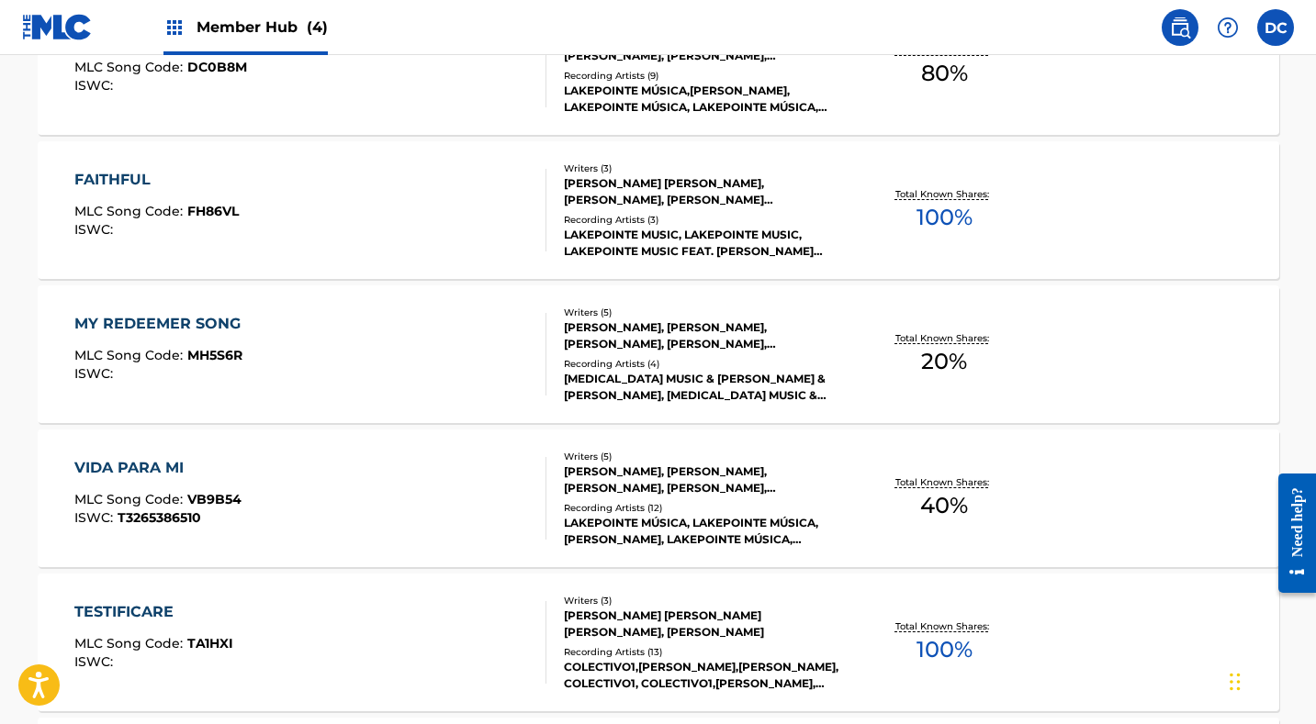
scroll to position [1061, 0]
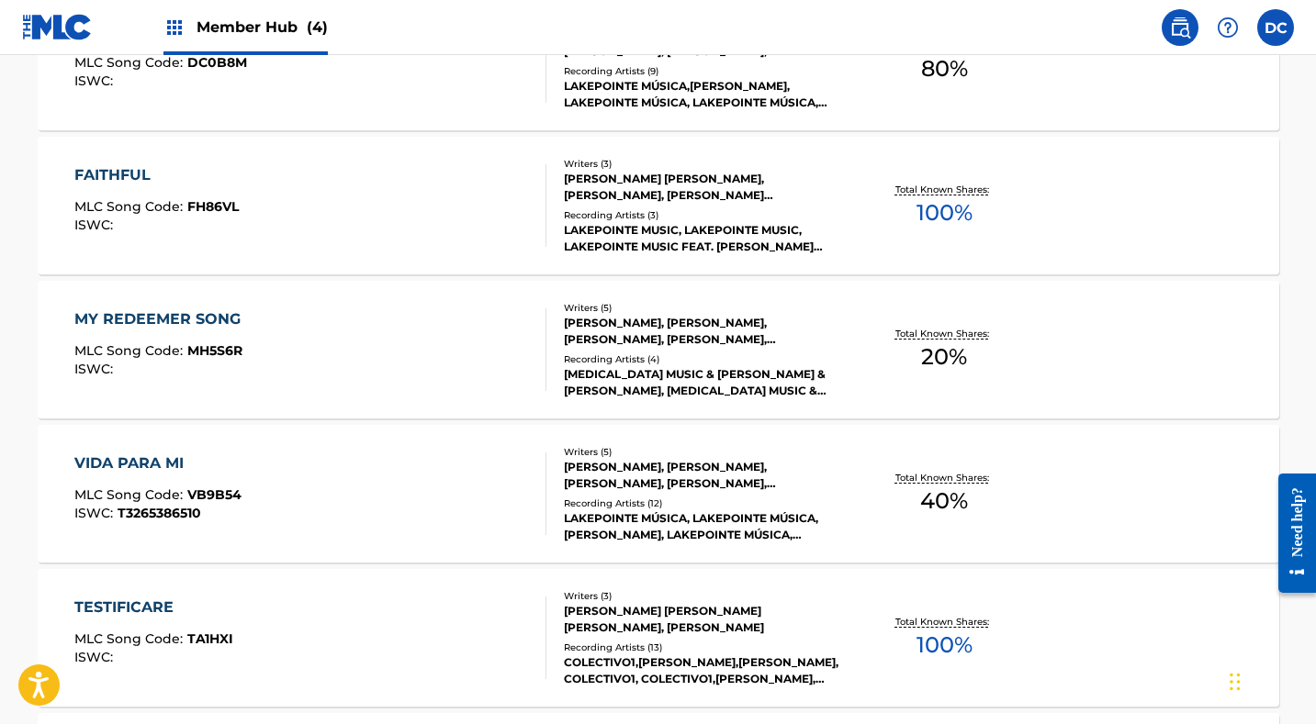
click at [307, 328] on div "MY REDEEMER SONG MLC Song Code : MH5S6R ISWC :" at bounding box center [310, 350] width 472 height 83
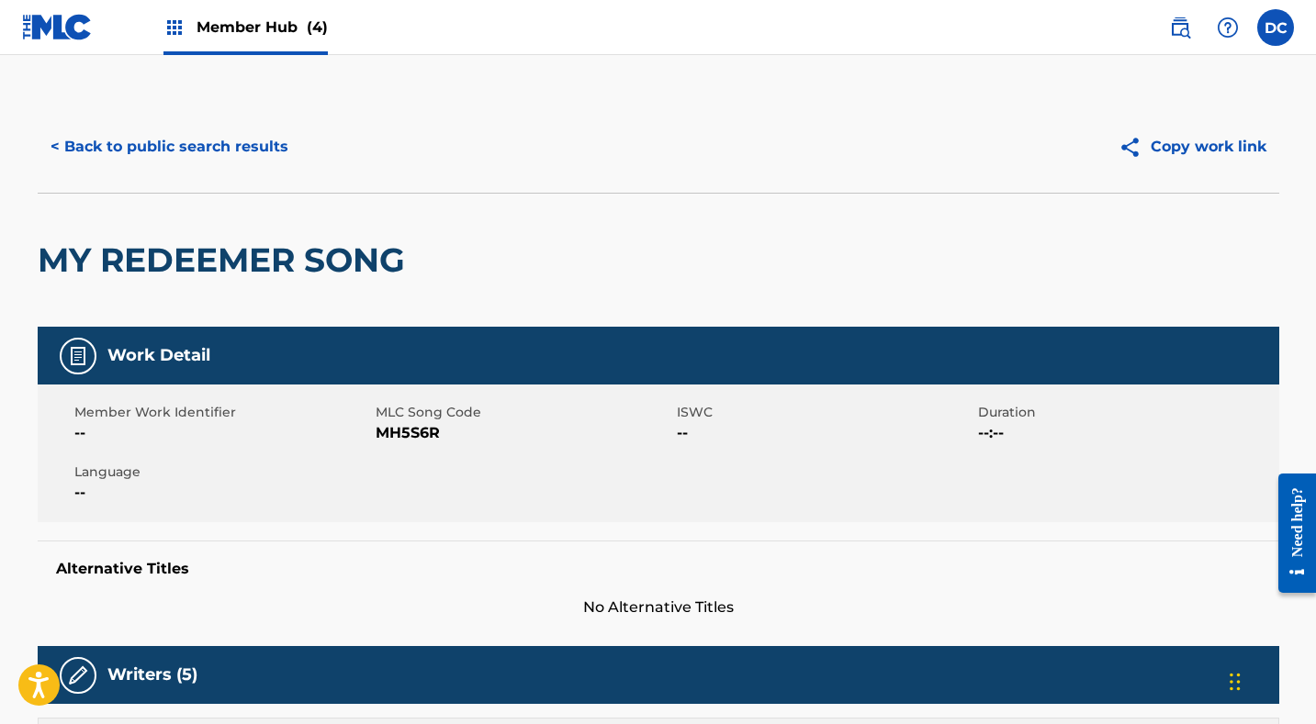
click at [399, 430] on span "MH5S6R" at bounding box center [524, 433] width 297 height 22
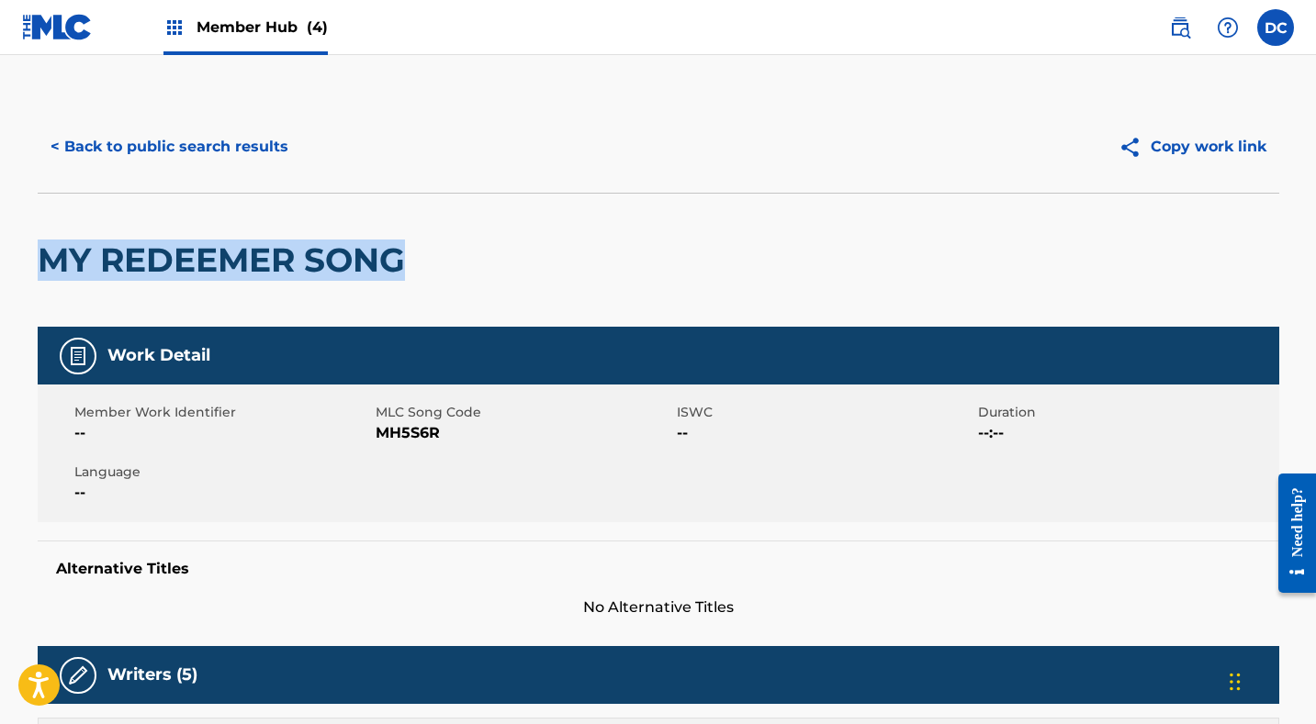
drag, startPoint x: 421, startPoint y: 251, endPoint x: 44, endPoint y: 252, distance: 377.4
click at [43, 252] on div "MY REDEEMER SONG" at bounding box center [658, 260] width 1241 height 134
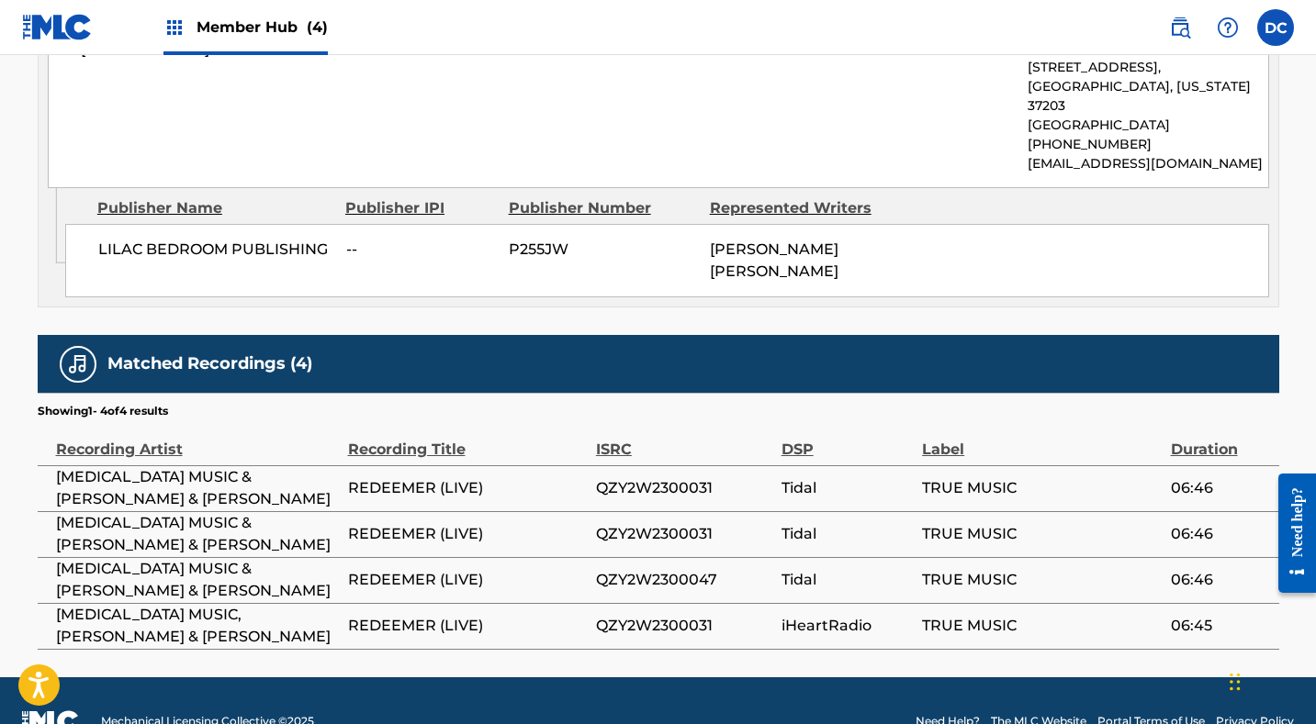
scroll to position [1308, 0]
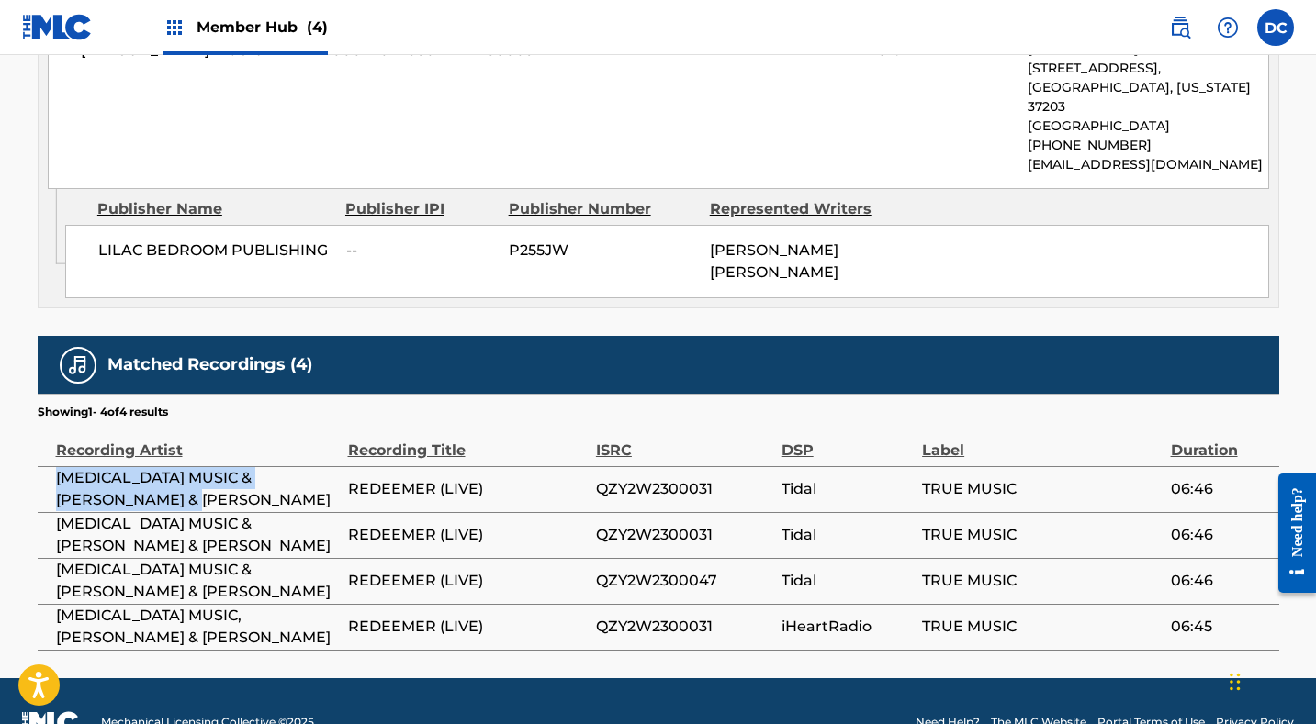
drag, startPoint x: 184, startPoint y: 456, endPoint x: 50, endPoint y: 434, distance: 135.9
click at [50, 466] on td "AMEN MUSIC & DANTE BOWE & LIZZIE MORGAN" at bounding box center [193, 489] width 310 height 46
click at [651, 478] on span "QZY2W2300031" at bounding box center [684, 489] width 176 height 22
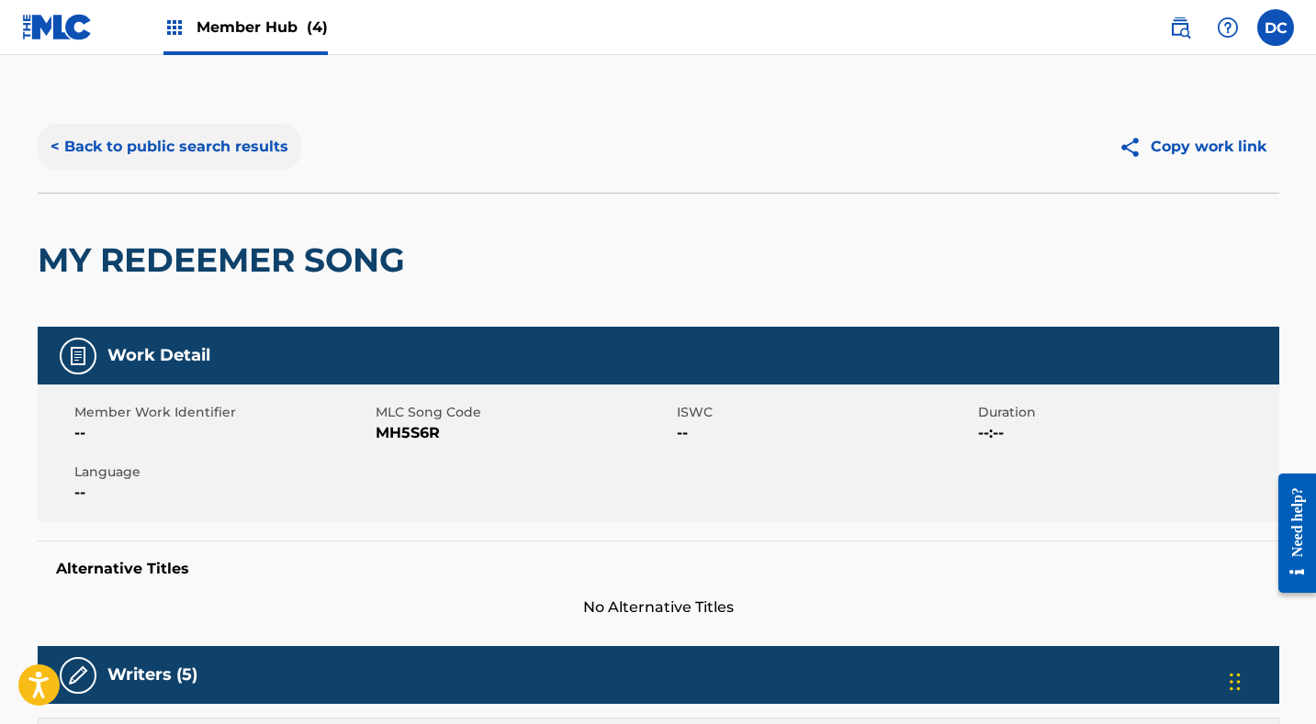
scroll to position [-1, 0]
click at [264, 140] on button "< Back to public search results" at bounding box center [170, 147] width 264 height 46
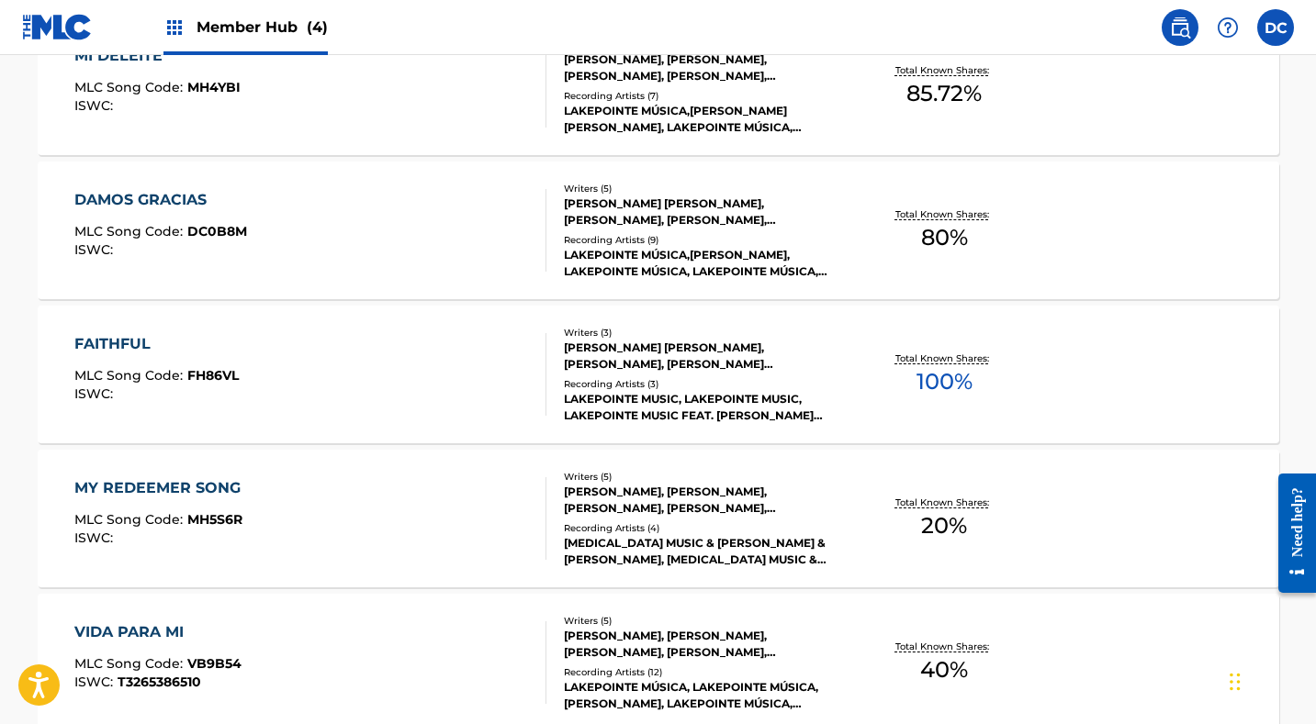
scroll to position [1079, 0]
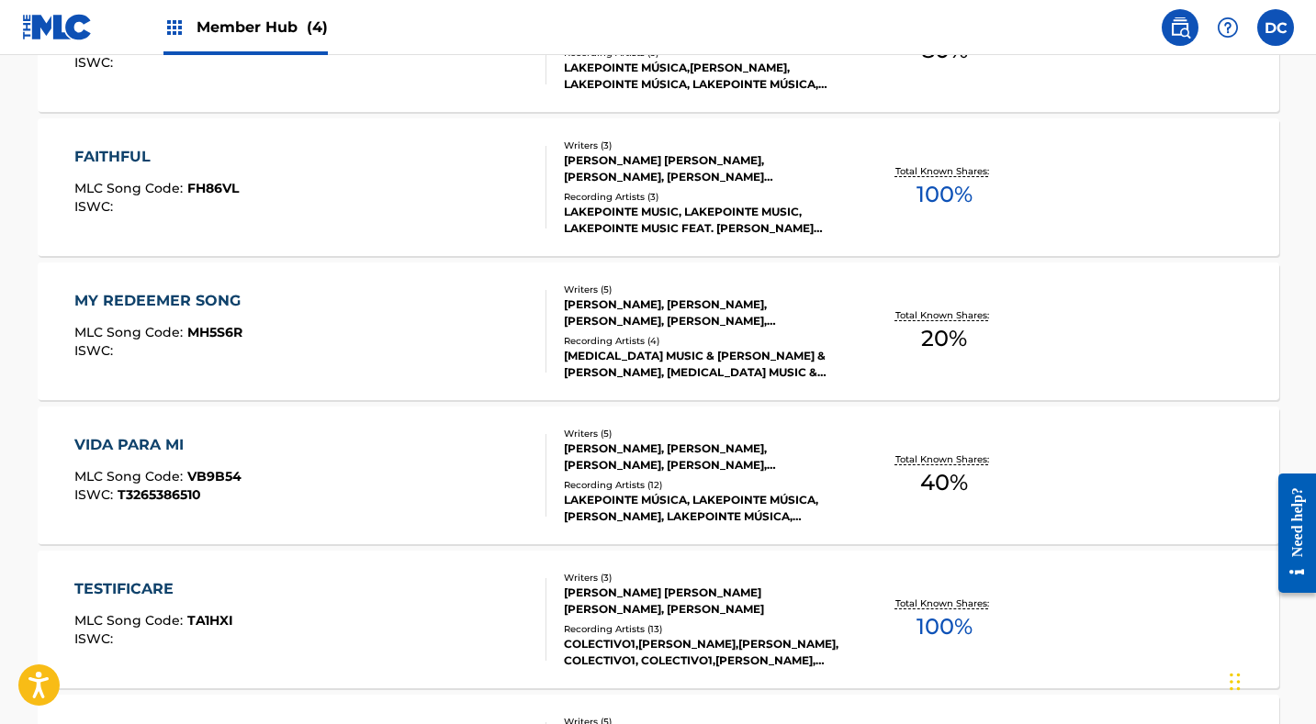
click at [446, 475] on div "VIDA PARA MI MLC Song Code : VB9B54 ISWC : T3265386510" at bounding box center [310, 475] width 472 height 83
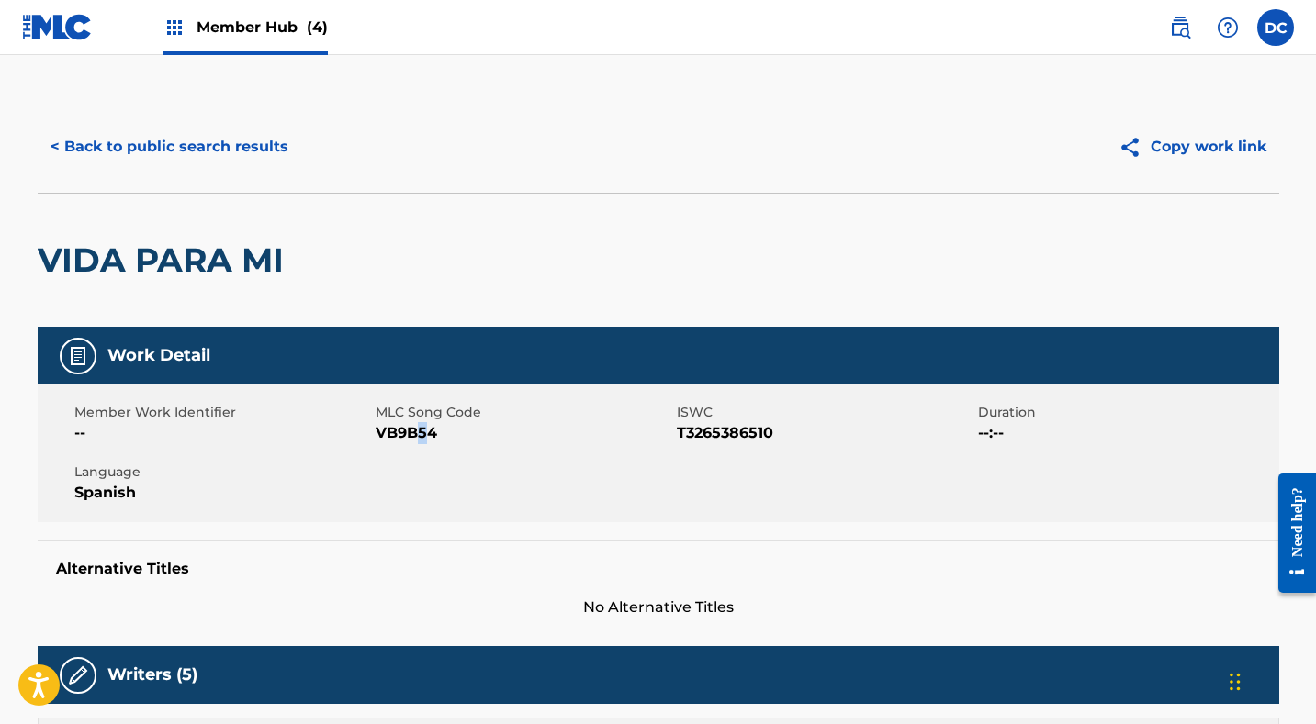
click at [421, 439] on span "VB9B54" at bounding box center [524, 433] width 297 height 22
click at [407, 433] on span "VB9B54" at bounding box center [524, 433] width 297 height 22
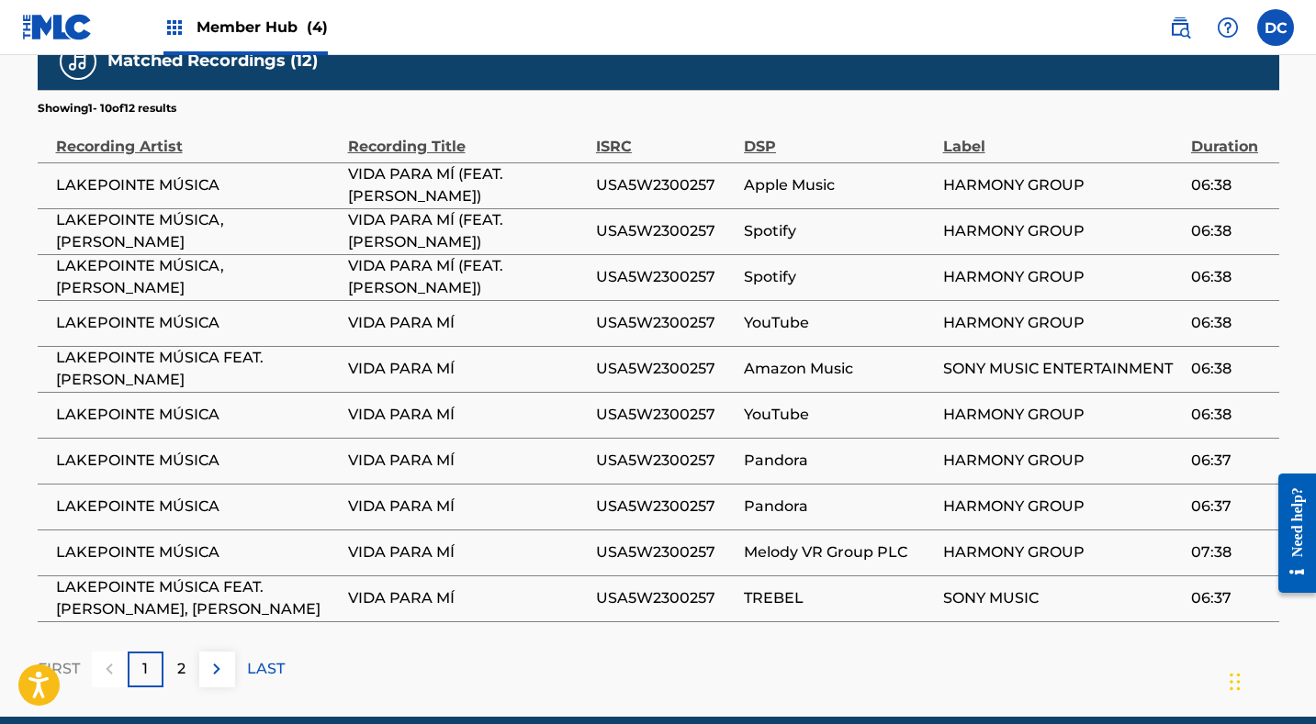
scroll to position [1624, 0]
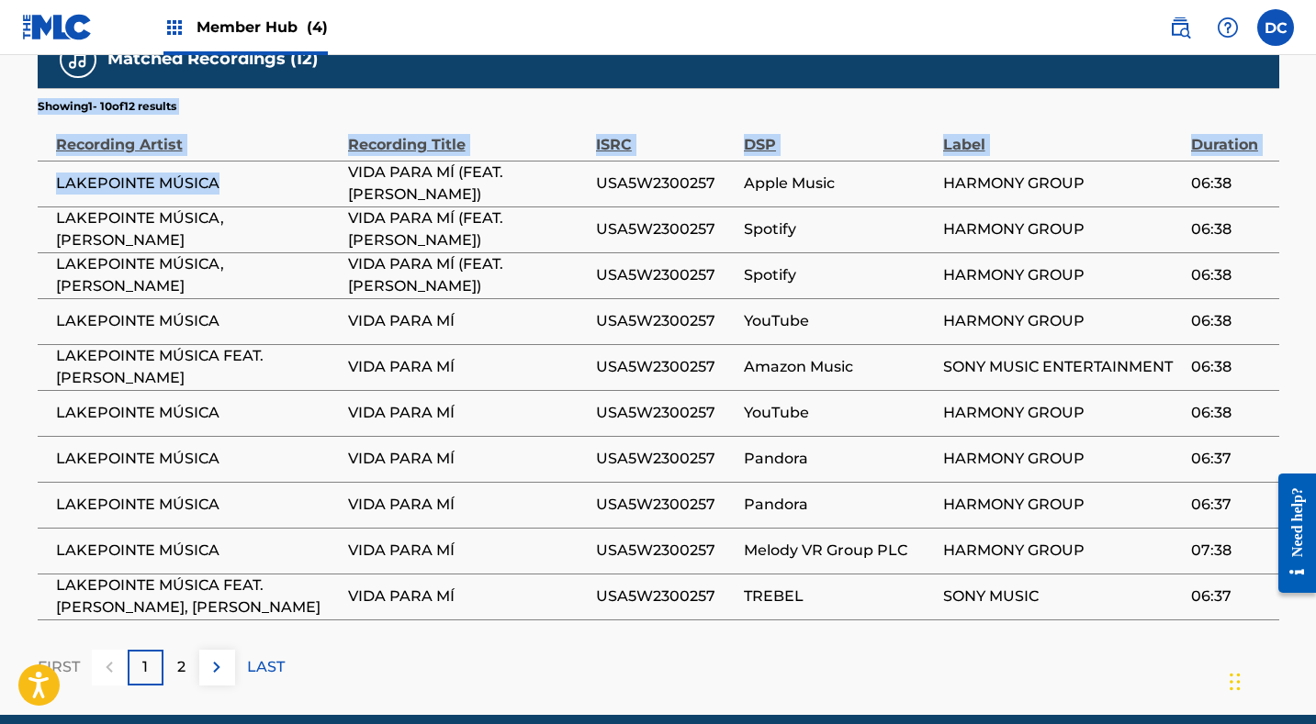
drag, startPoint x: 223, startPoint y: 181, endPoint x: 40, endPoint y: 177, distance: 182.8
click at [39, 177] on td "LAKEPOINTE MÚSICA" at bounding box center [193, 184] width 310 height 46
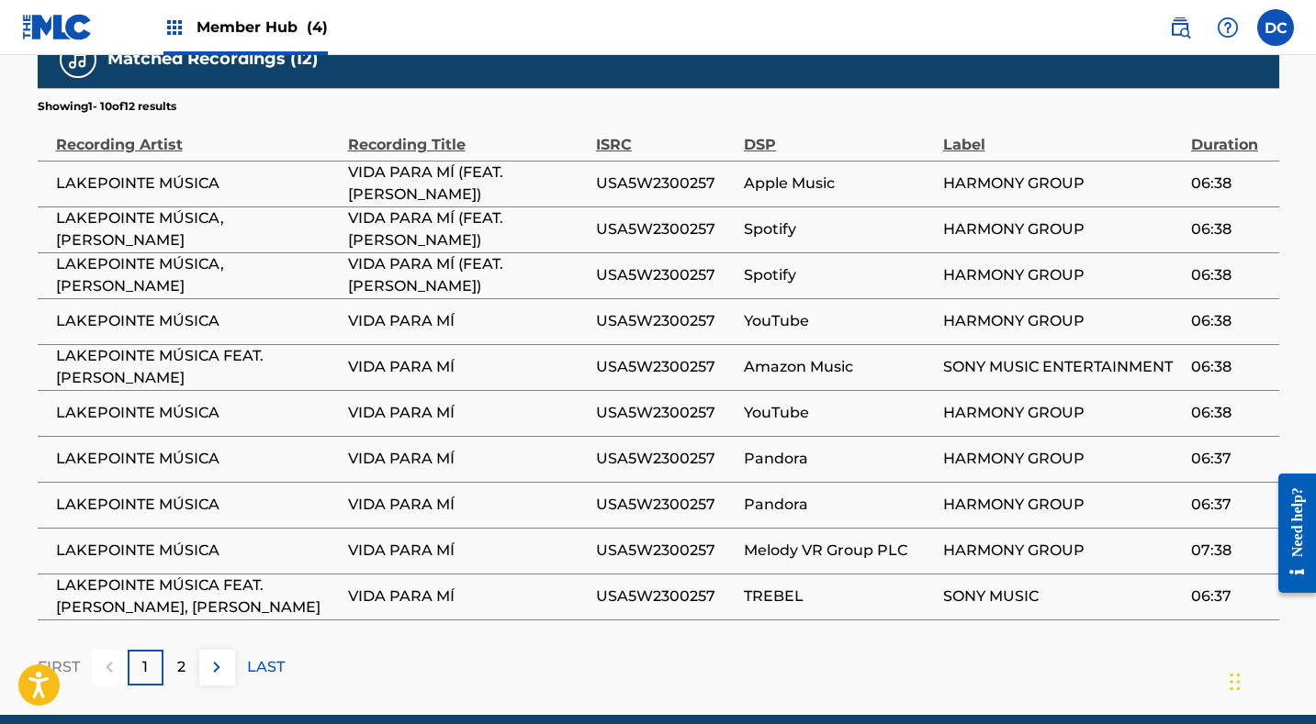
click at [646, 310] on span "USA5W2300257" at bounding box center [665, 321] width 139 height 22
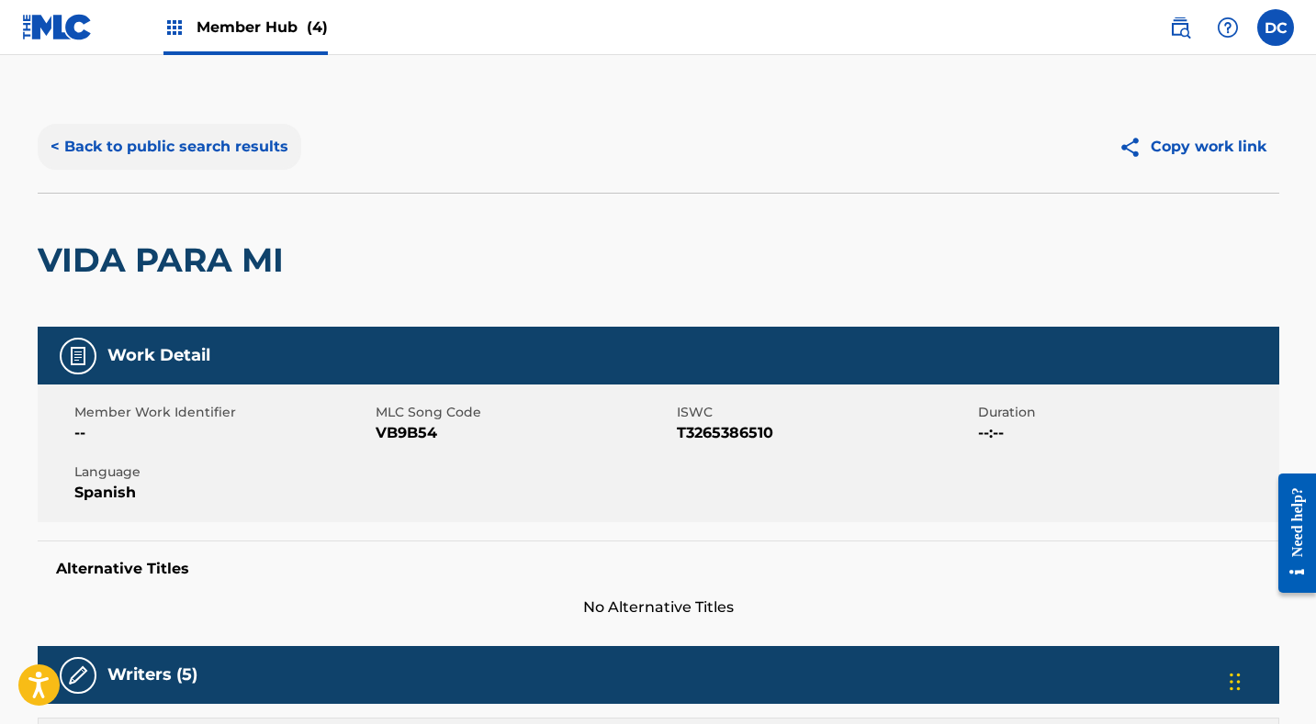
scroll to position [0, 0]
click at [256, 145] on button "< Back to public search results" at bounding box center [170, 147] width 264 height 46
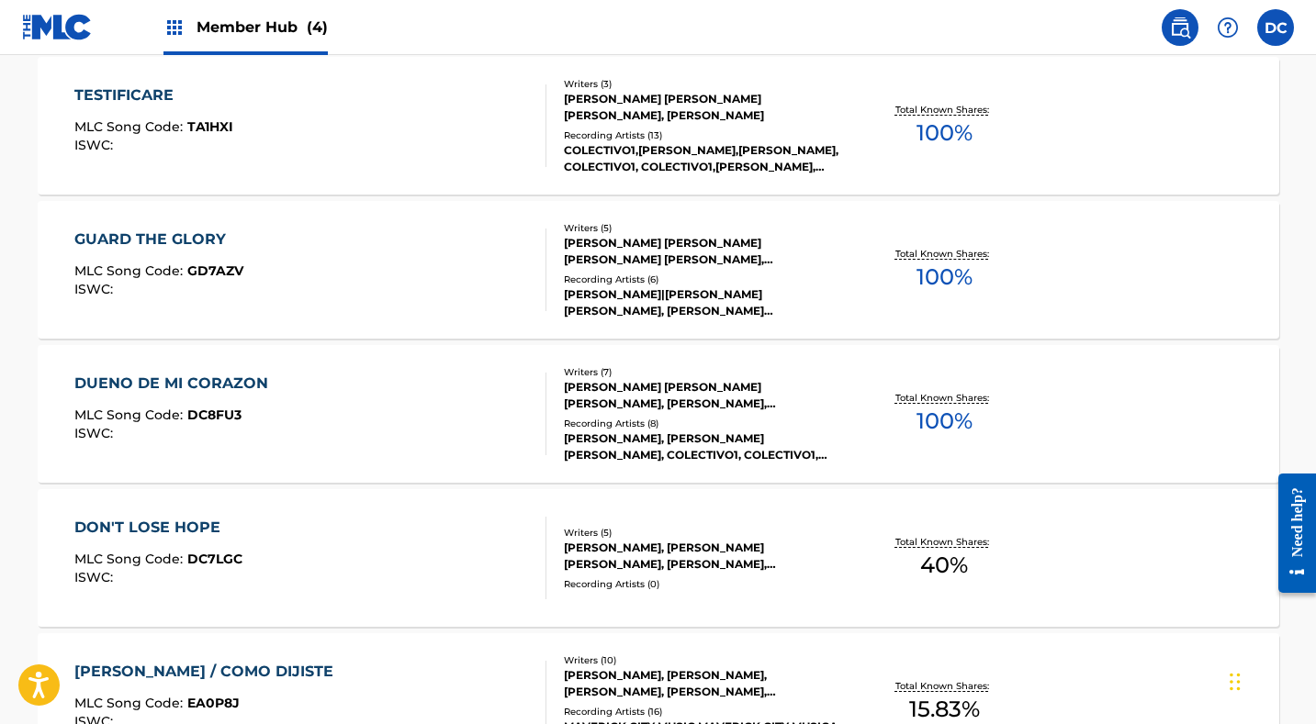
scroll to position [1577, 0]
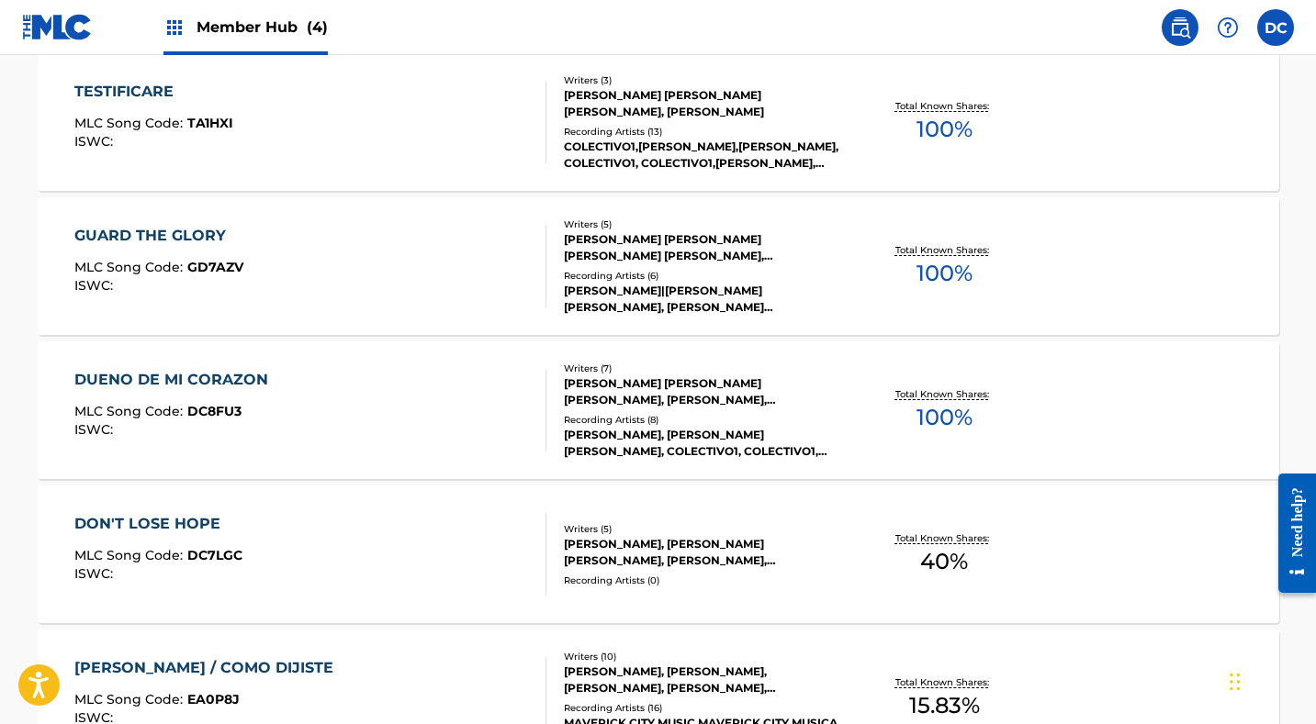
click at [452, 246] on div "GUARD THE GLORY MLC Song Code : GD7AZV ISWC :" at bounding box center [310, 266] width 472 height 83
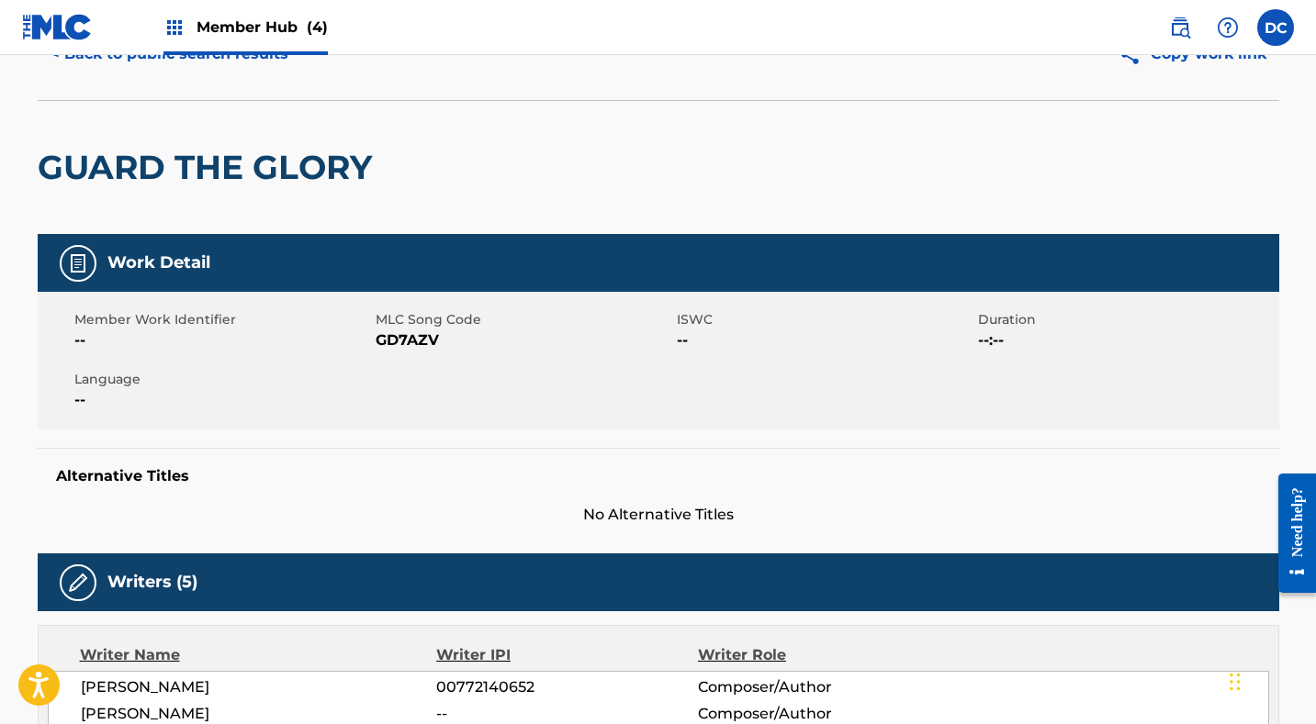
scroll to position [125, 0]
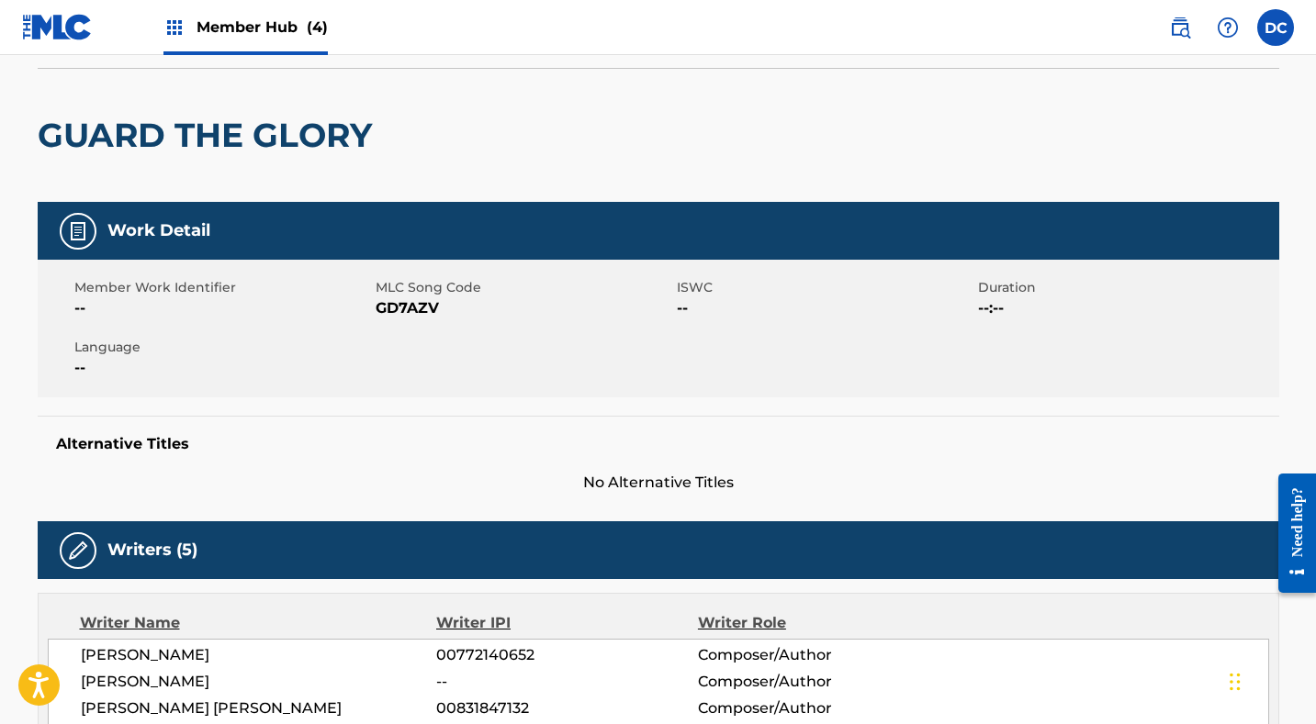
click at [406, 321] on div "Member Work Identifier -- MLC Song Code GD7AZV ISWC -- Duration --:-- Language …" at bounding box center [658, 329] width 1241 height 138
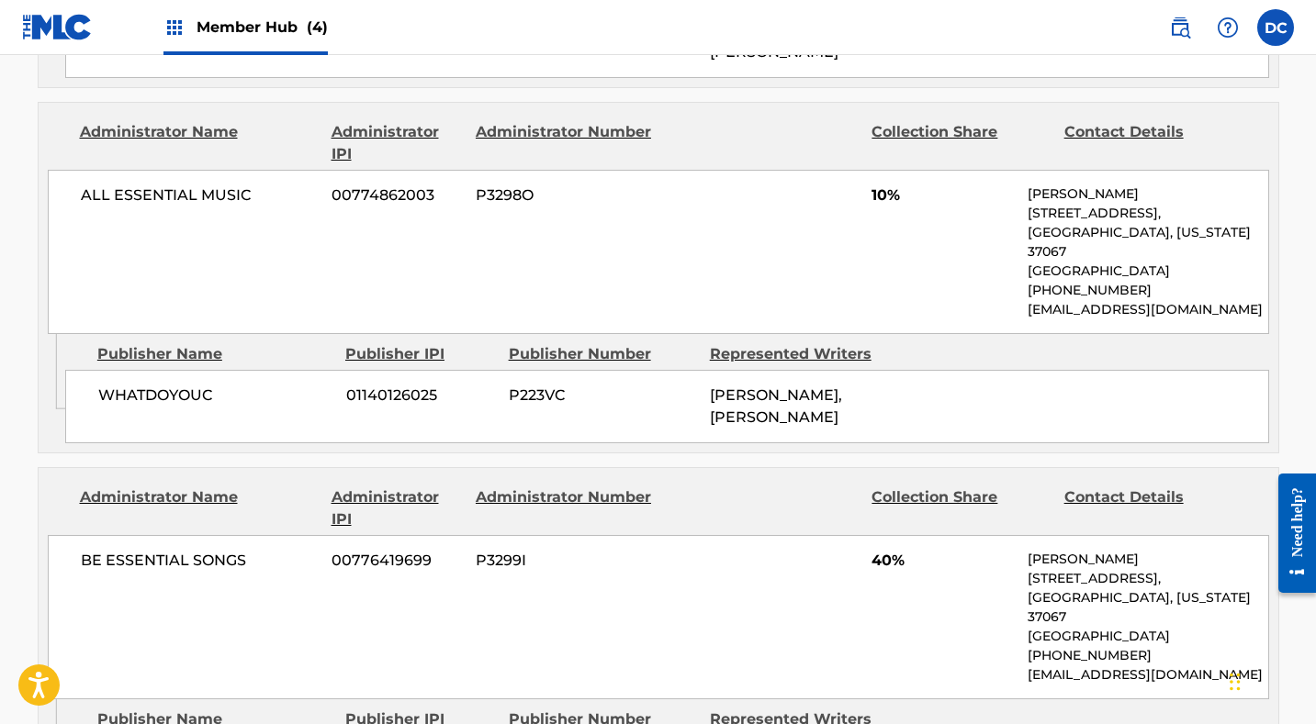
scroll to position [2051, 0]
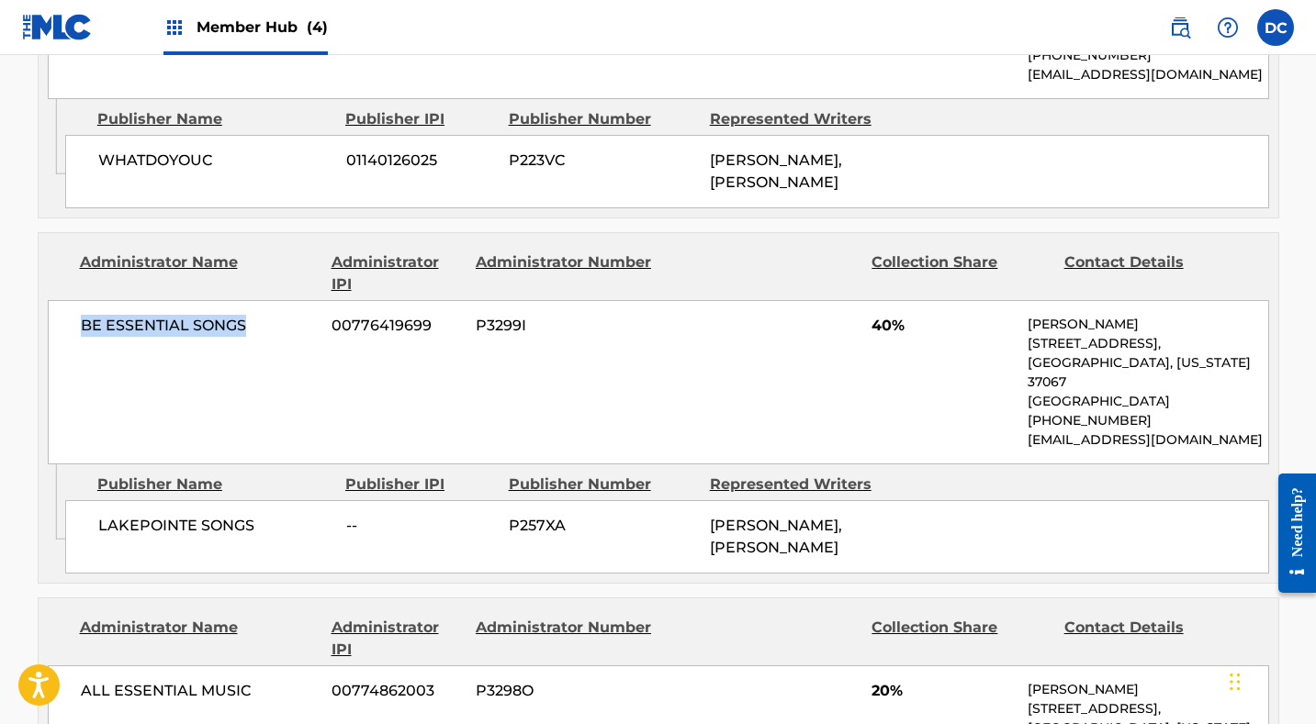
drag, startPoint x: 257, startPoint y: 274, endPoint x: 77, endPoint y: 275, distance: 180.0
click at [77, 300] on div "BE ESSENTIAL SONGS 00776419699 P3299I 40% Andie Rankins 741 Cool Springs Blvd, …" at bounding box center [658, 382] width 1221 height 164
drag, startPoint x: 264, startPoint y: 472, endPoint x: 98, endPoint y: 473, distance: 166.2
click at [98, 515] on span "LAKEPOINTE SONGS" at bounding box center [215, 526] width 234 height 22
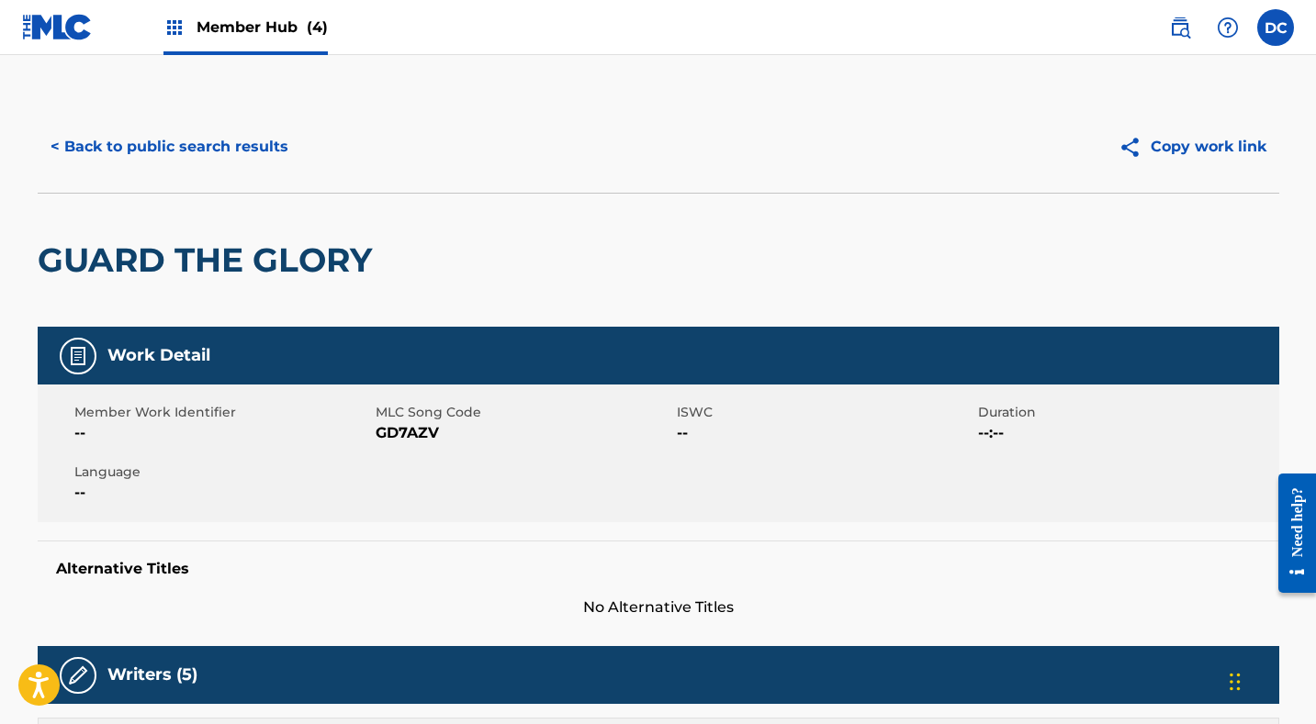
scroll to position [0, 0]
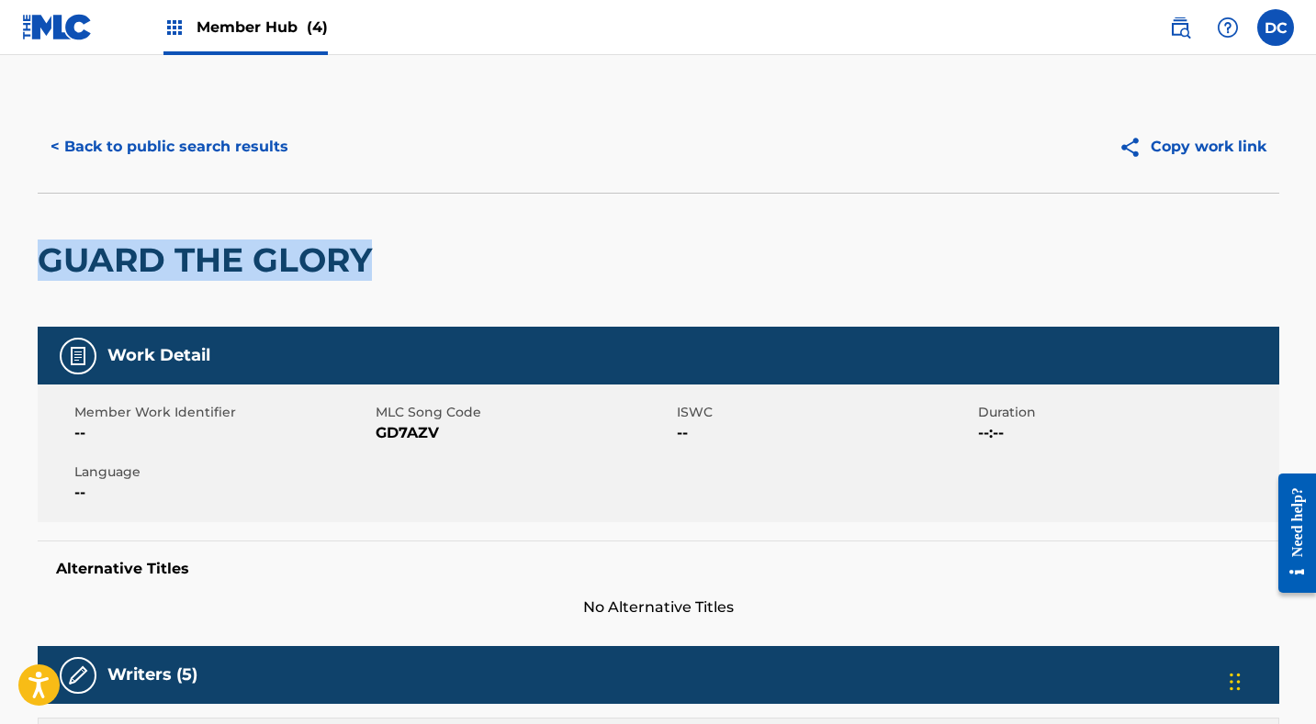
drag, startPoint x: 383, startPoint y: 253, endPoint x: 7, endPoint y: 251, distance: 375.5
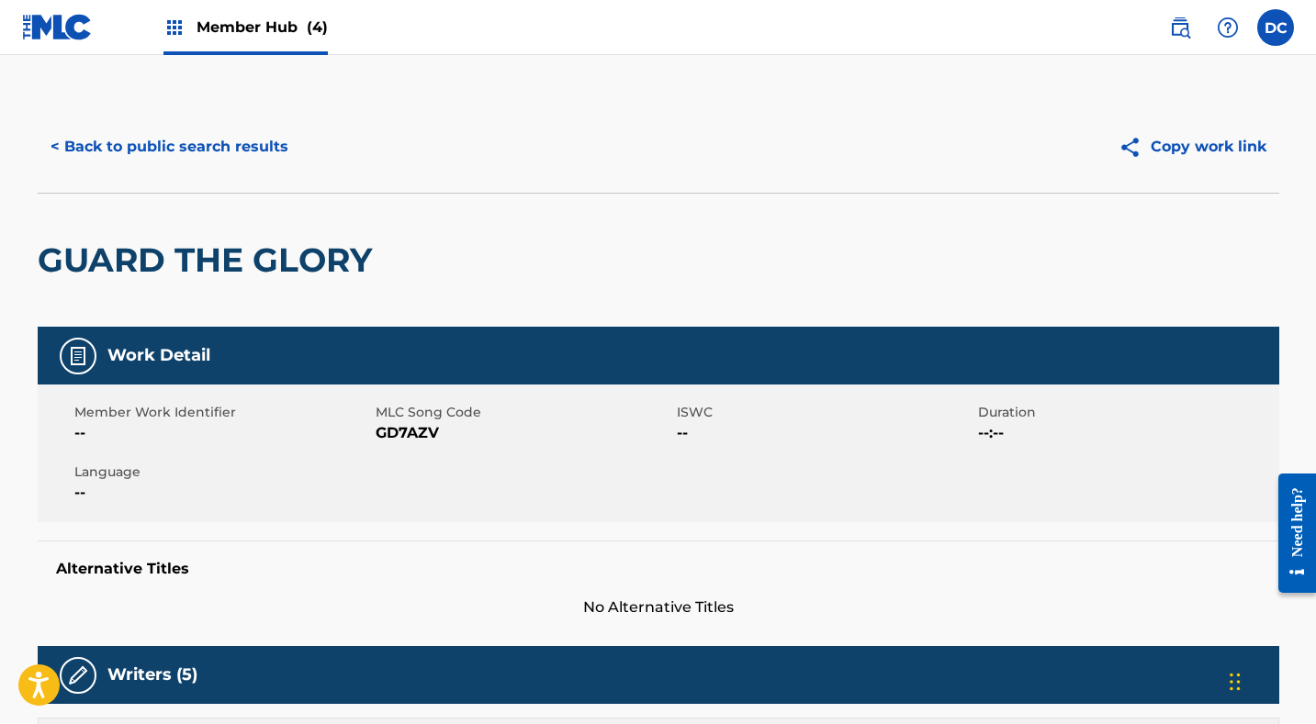
click at [400, 436] on span "GD7AZV" at bounding box center [524, 433] width 297 height 22
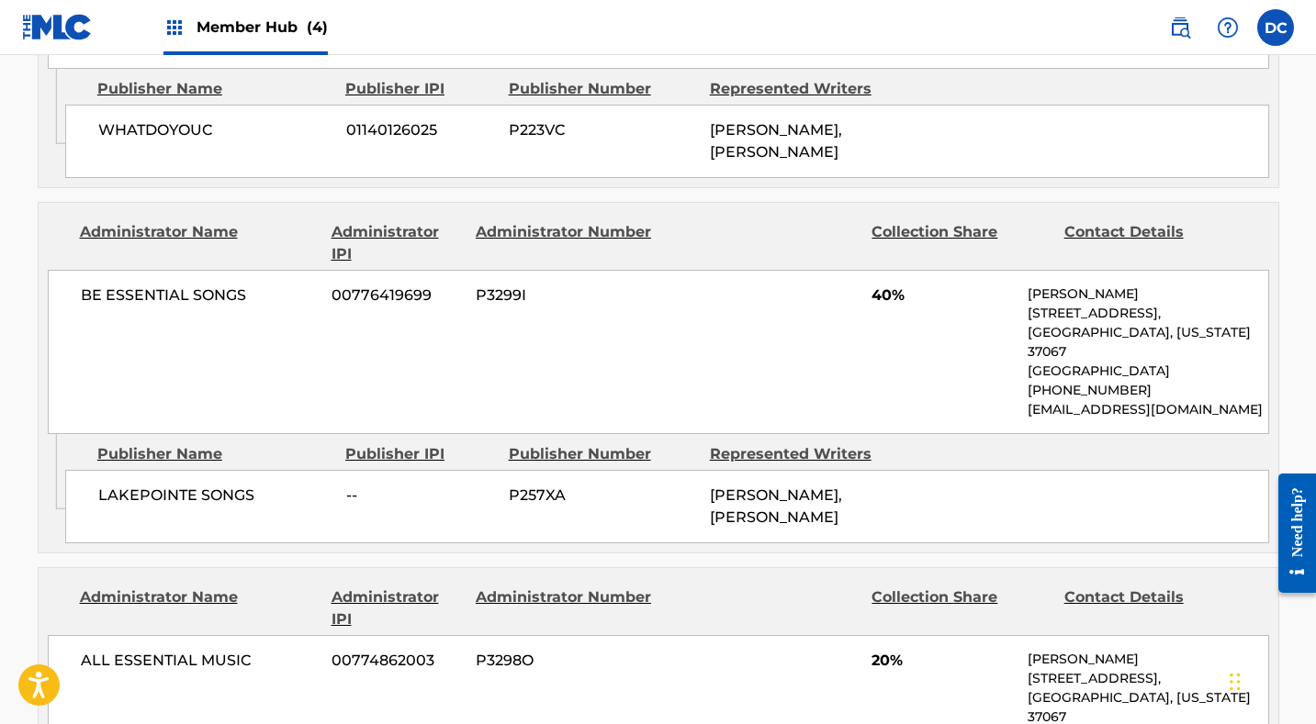
scroll to position [2192, 0]
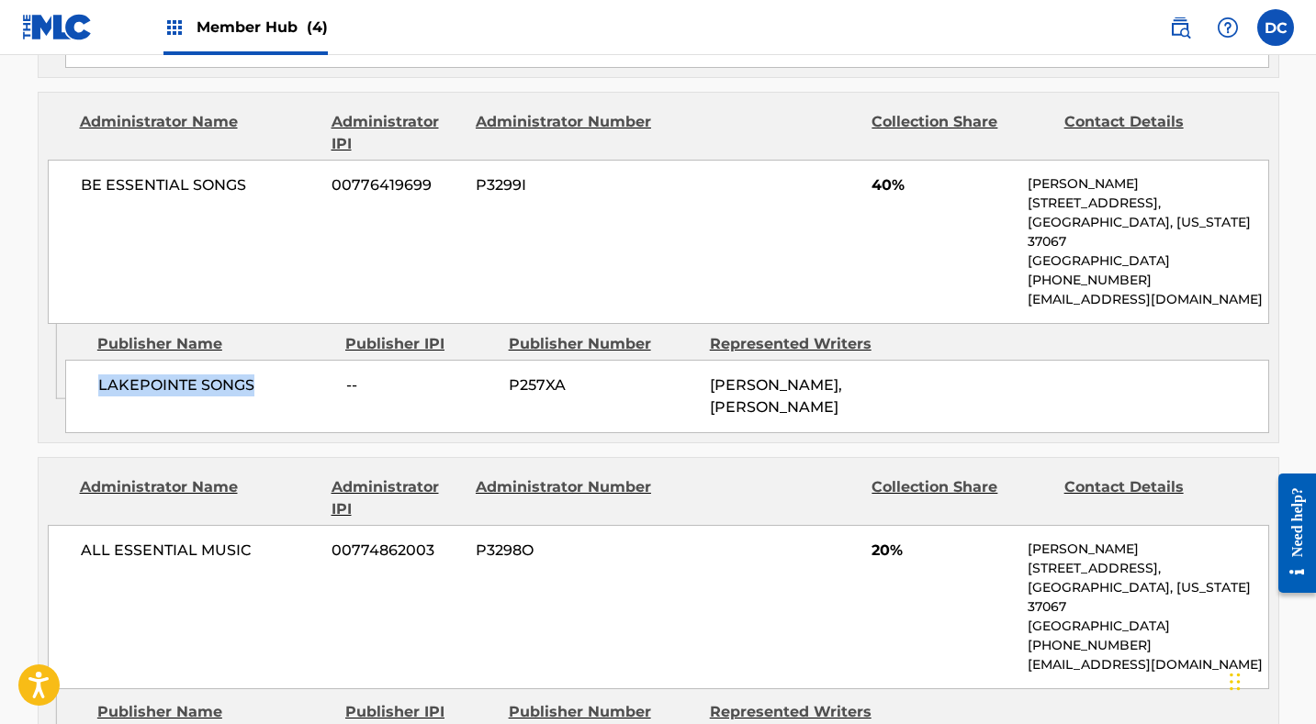
drag, startPoint x: 281, startPoint y: 332, endPoint x: 95, endPoint y: 331, distance: 185.5
click at [95, 360] on div "LAKEPOINTE SONGS -- P257XA ROBERTO BAUTISTA, KEILA RUTH ALVARADO" at bounding box center [667, 396] width 1204 height 73
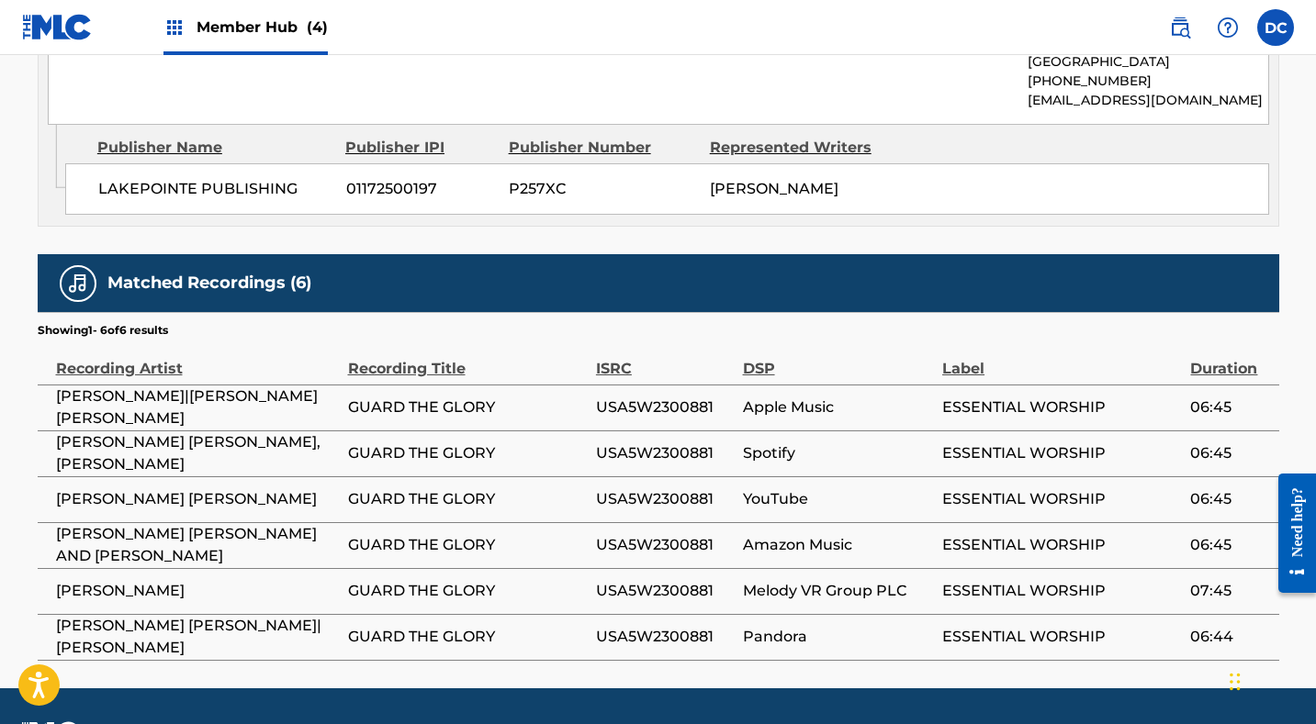
scroll to position [2755, 0]
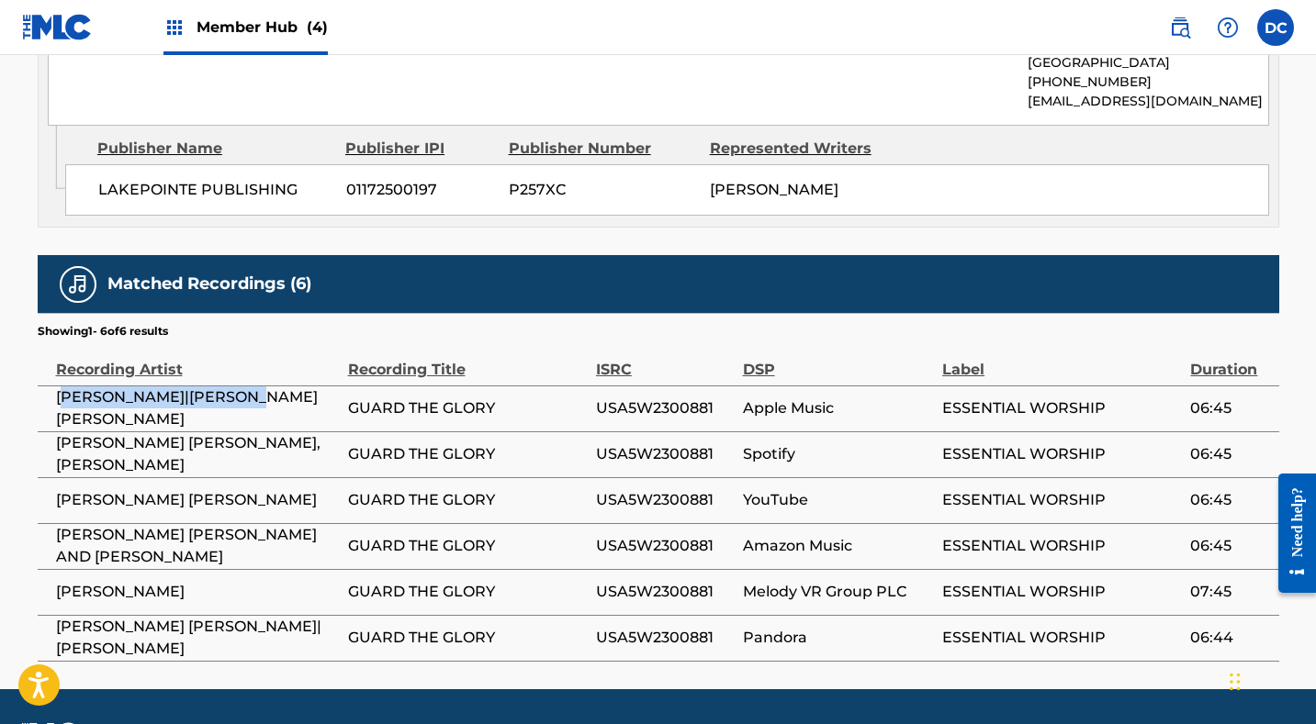
drag, startPoint x: 265, startPoint y: 356, endPoint x: 68, endPoint y: 357, distance: 197.4
click at [68, 387] on span "CECILY|DAVID RYAN COOK" at bounding box center [197, 409] width 283 height 44
drag, startPoint x: 208, startPoint y: 443, endPoint x: 51, endPoint y: 444, distance: 156.1
click at [51, 477] on td "DAVID RYAN COOK" at bounding box center [193, 500] width 310 height 46
click at [643, 477] on td "USA5W2300881" at bounding box center [669, 500] width 147 height 46
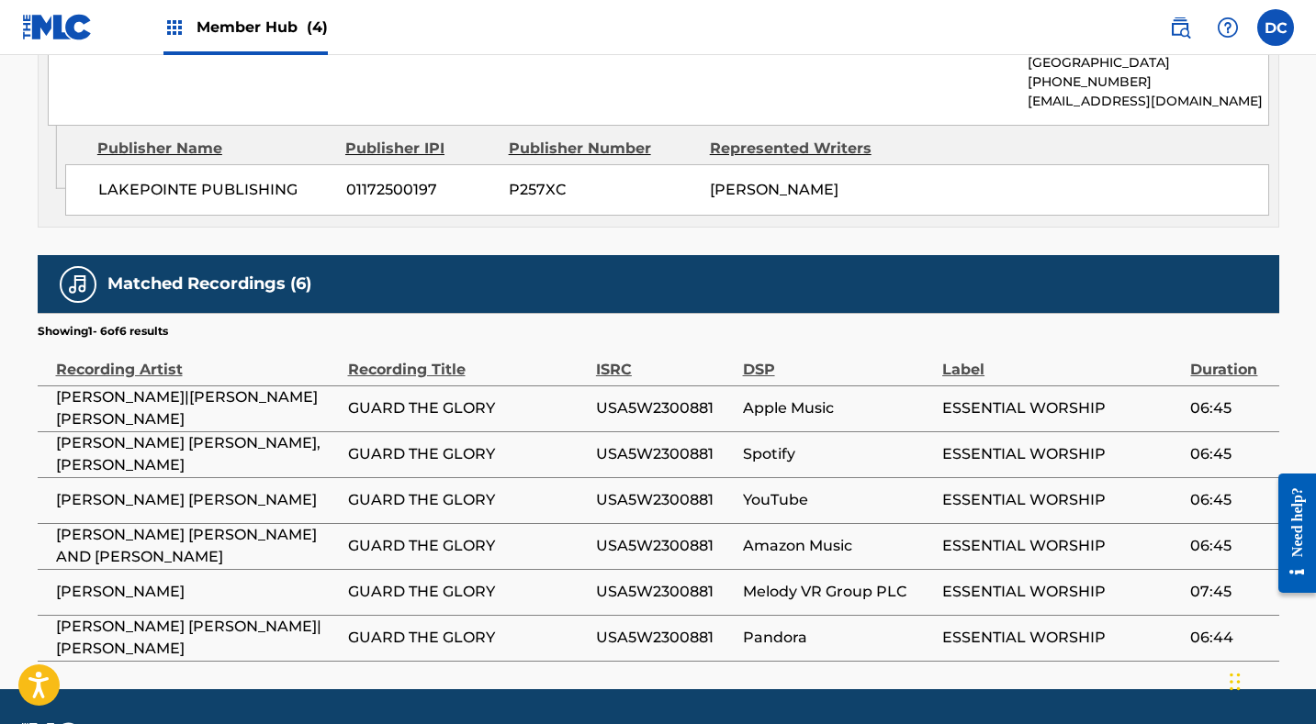
click at [639, 489] on span "USA5W2300881" at bounding box center [665, 500] width 138 height 22
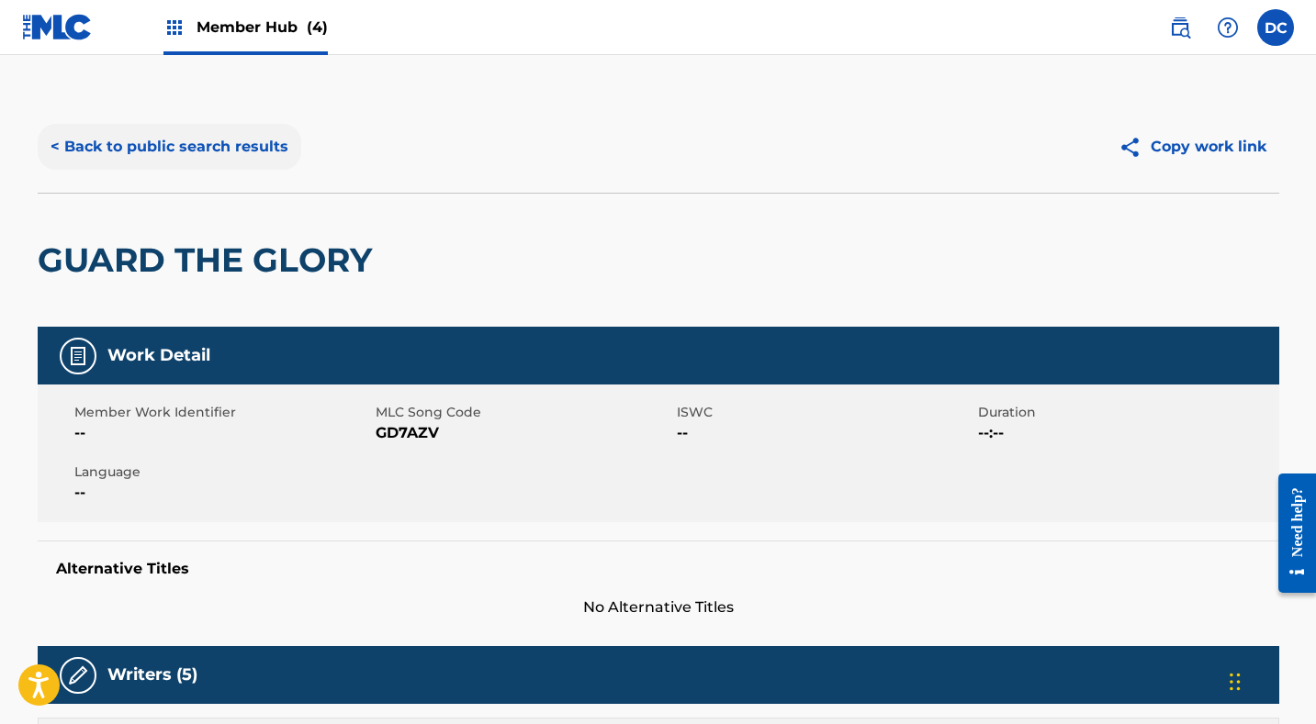
scroll to position [0, 0]
click at [240, 144] on button "< Back to public search results" at bounding box center [170, 147] width 264 height 46
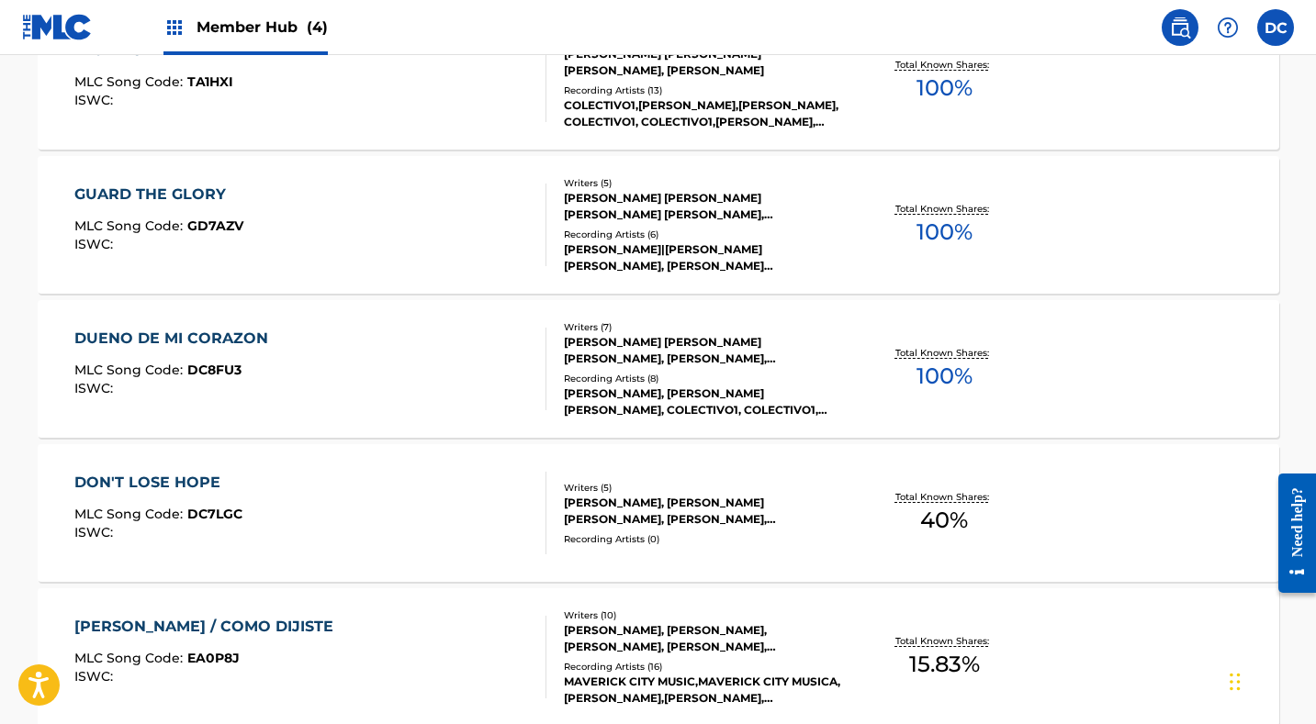
scroll to position [1625, 0]
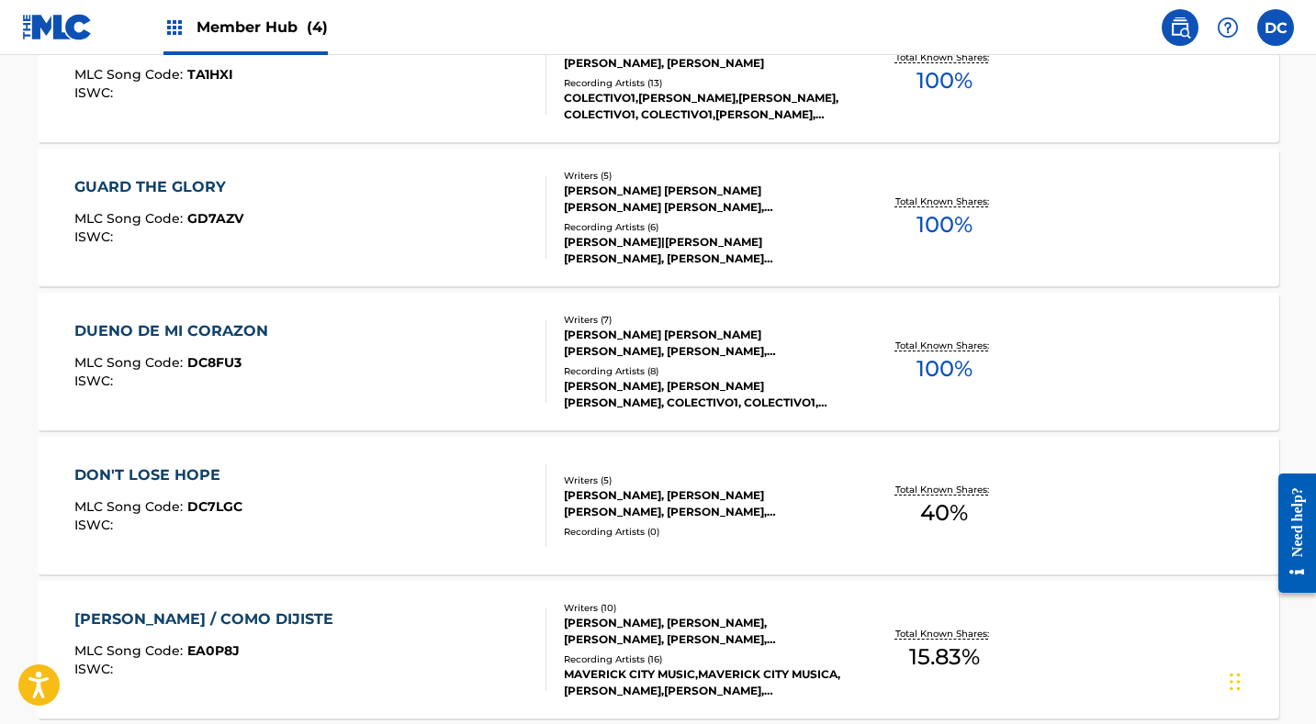
click at [446, 341] on div "DUENO DE MI CORAZON MLC Song Code : DC8FU3 ISWC :" at bounding box center [310, 361] width 472 height 83
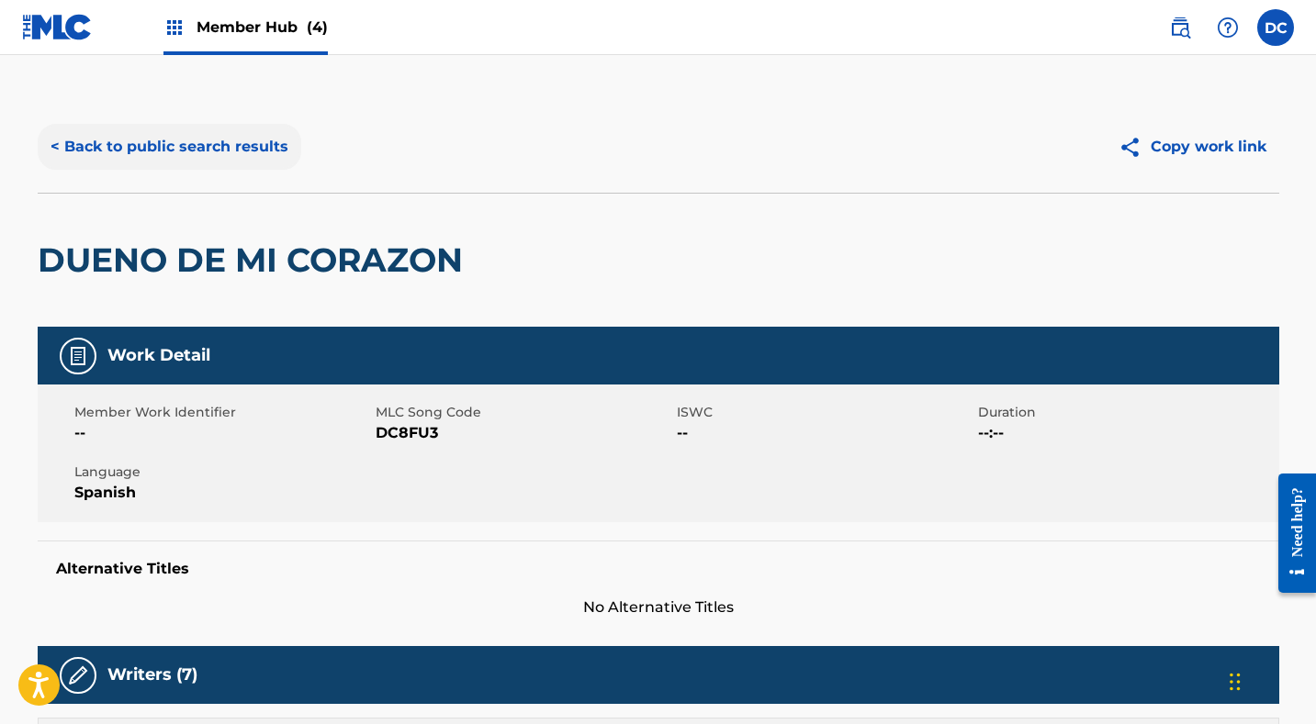
click at [196, 147] on button "< Back to public search results" at bounding box center [170, 147] width 264 height 46
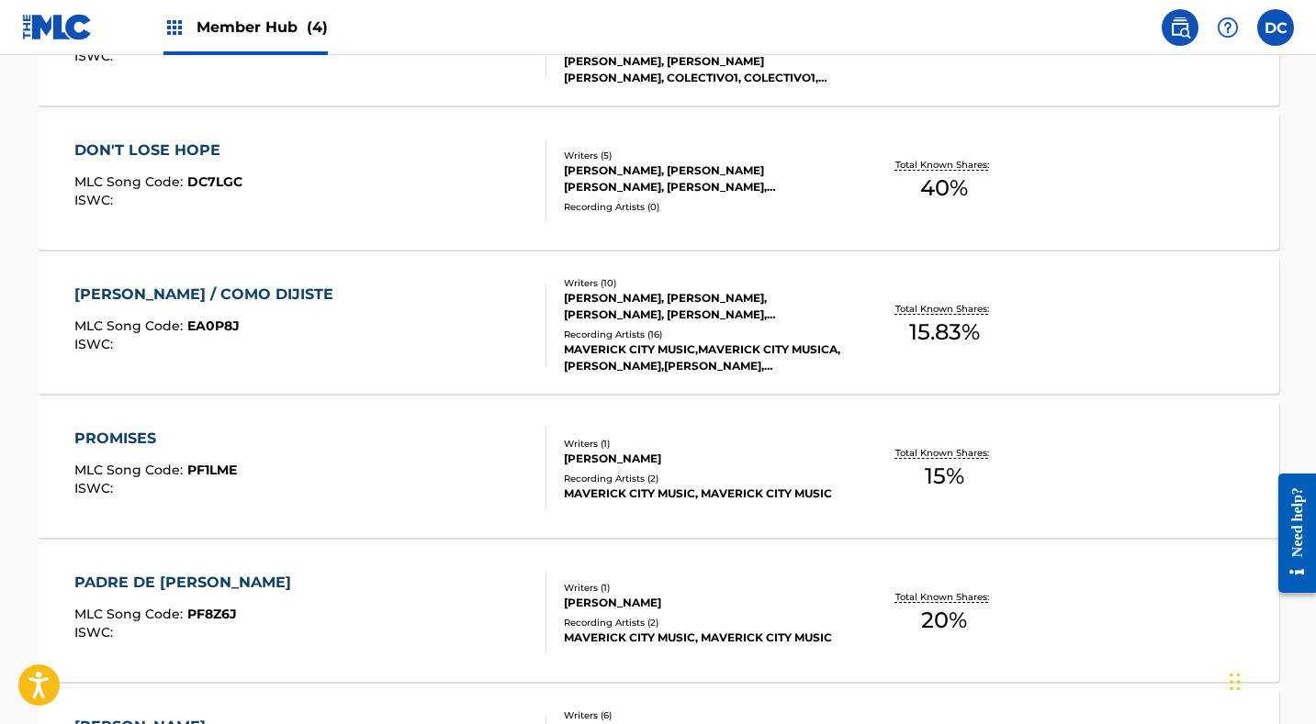
scroll to position [1958, 0]
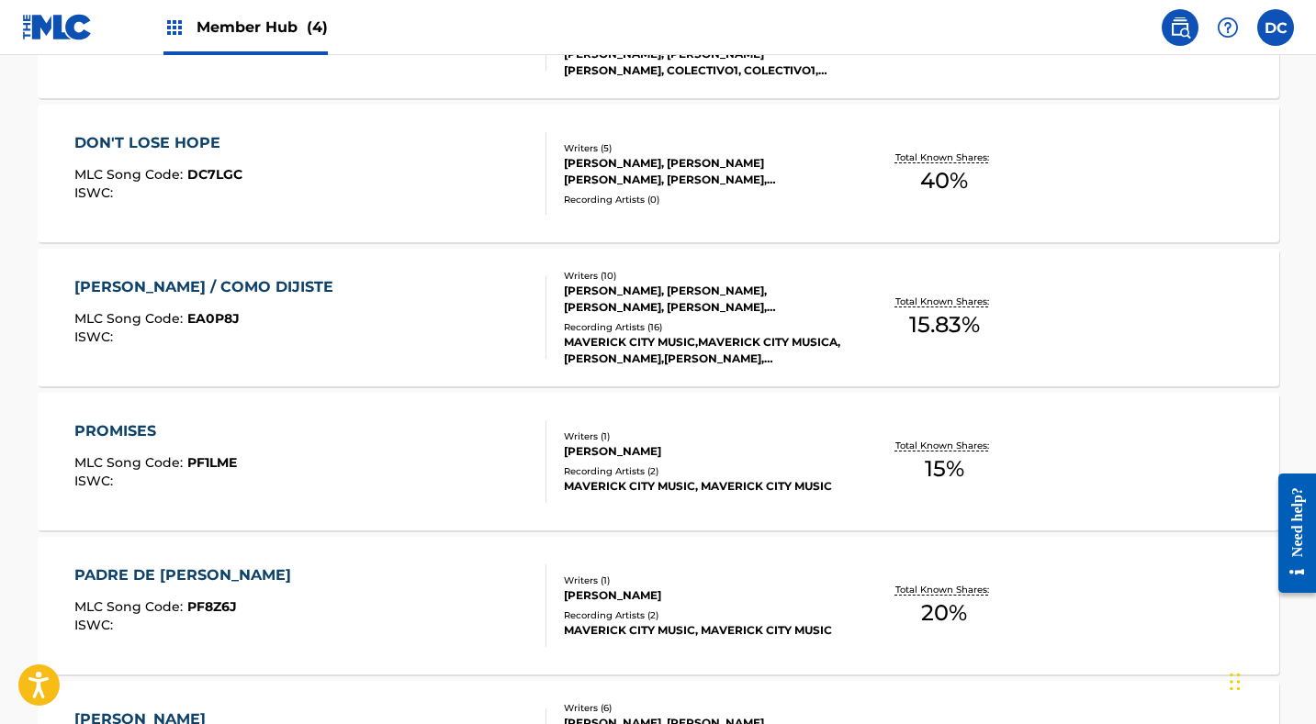
click at [366, 172] on div "DON'T LOSE HOPE MLC Song Code : DC7LGC ISWC :" at bounding box center [310, 173] width 472 height 83
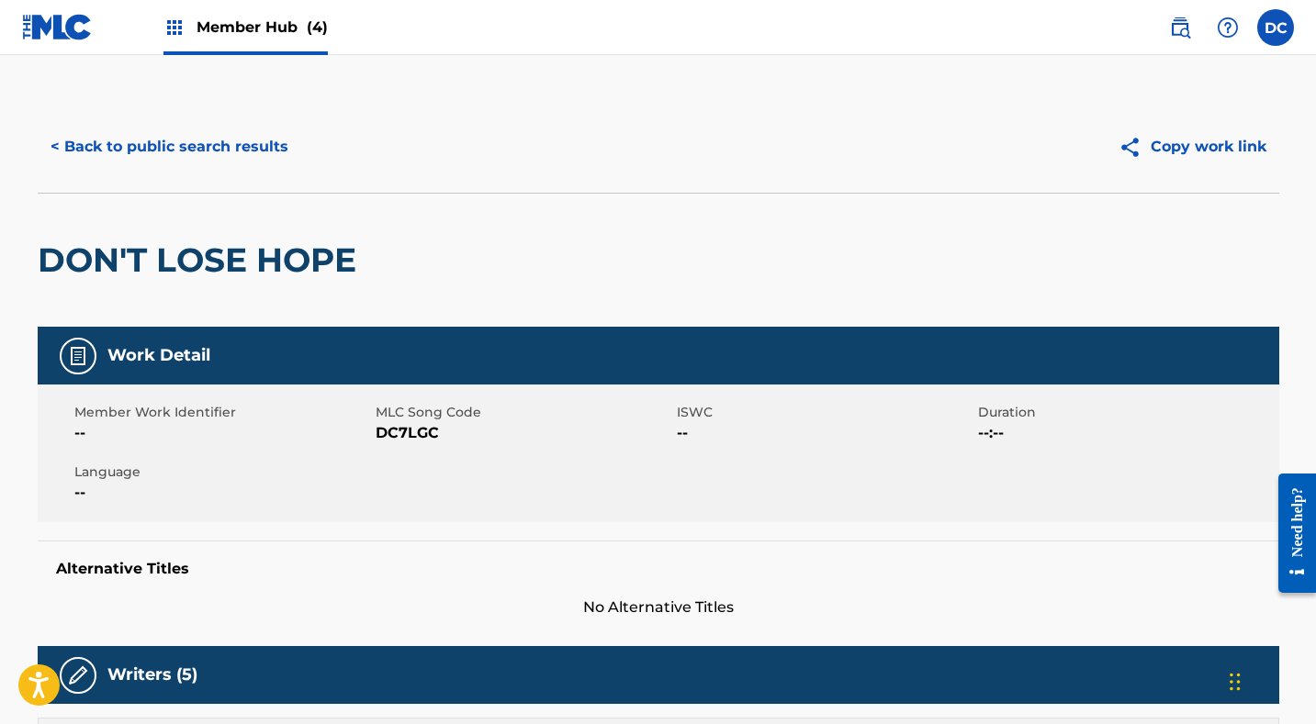
click at [407, 438] on span "DC7LGC" at bounding box center [524, 433] width 297 height 22
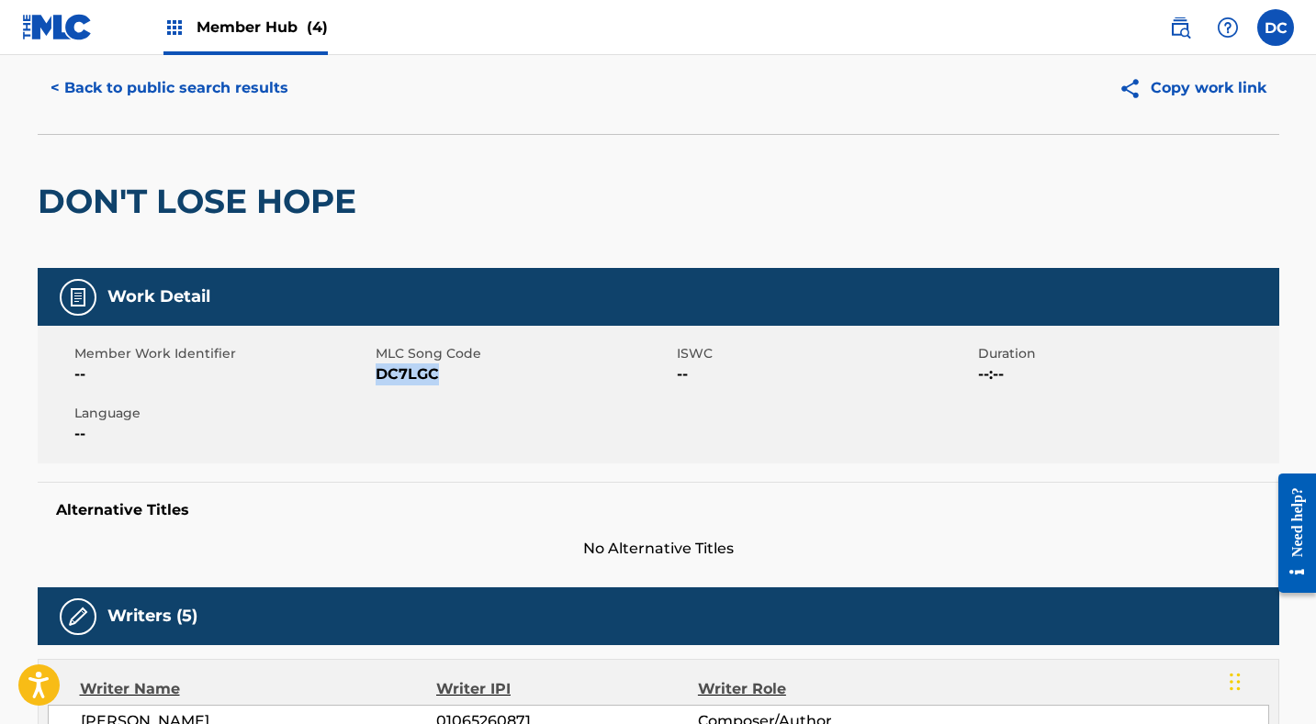
scroll to position [56, 0]
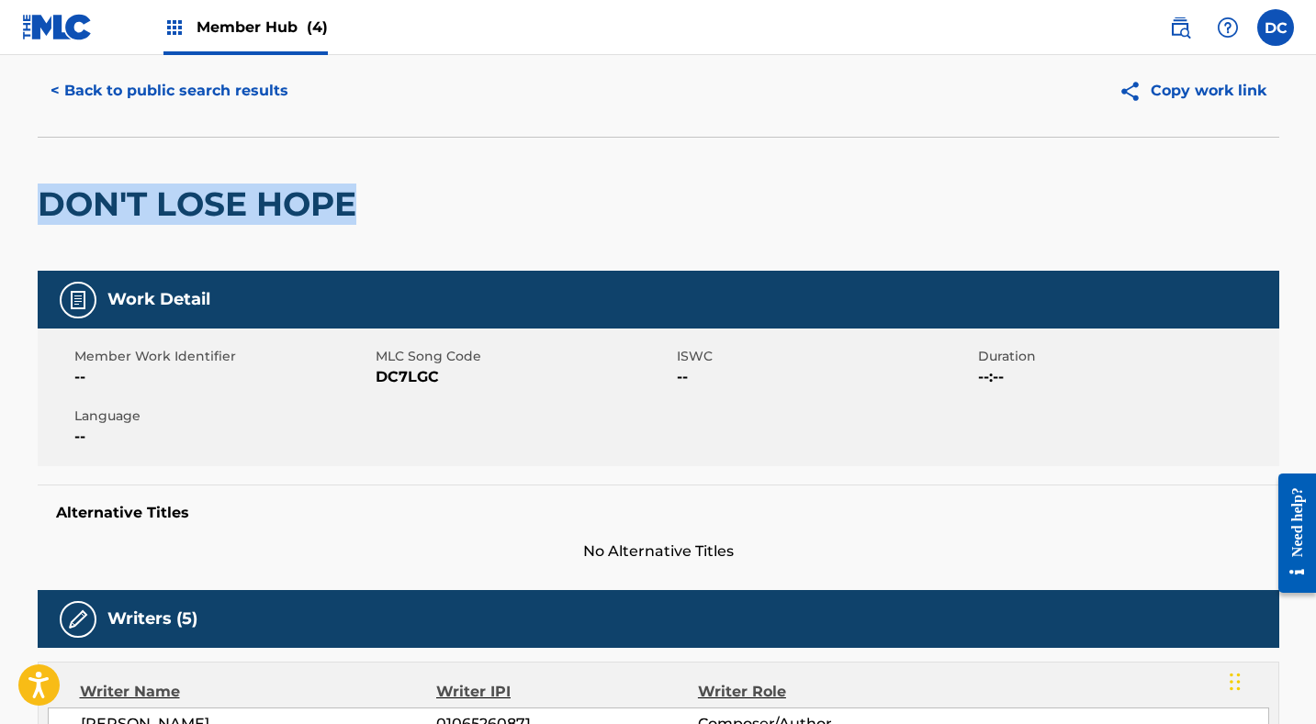
drag, startPoint x: 371, startPoint y: 212, endPoint x: 48, endPoint y: 208, distance: 323.2
click at [48, 208] on div "DON'T LOSE HOPE" at bounding box center [658, 204] width 1241 height 134
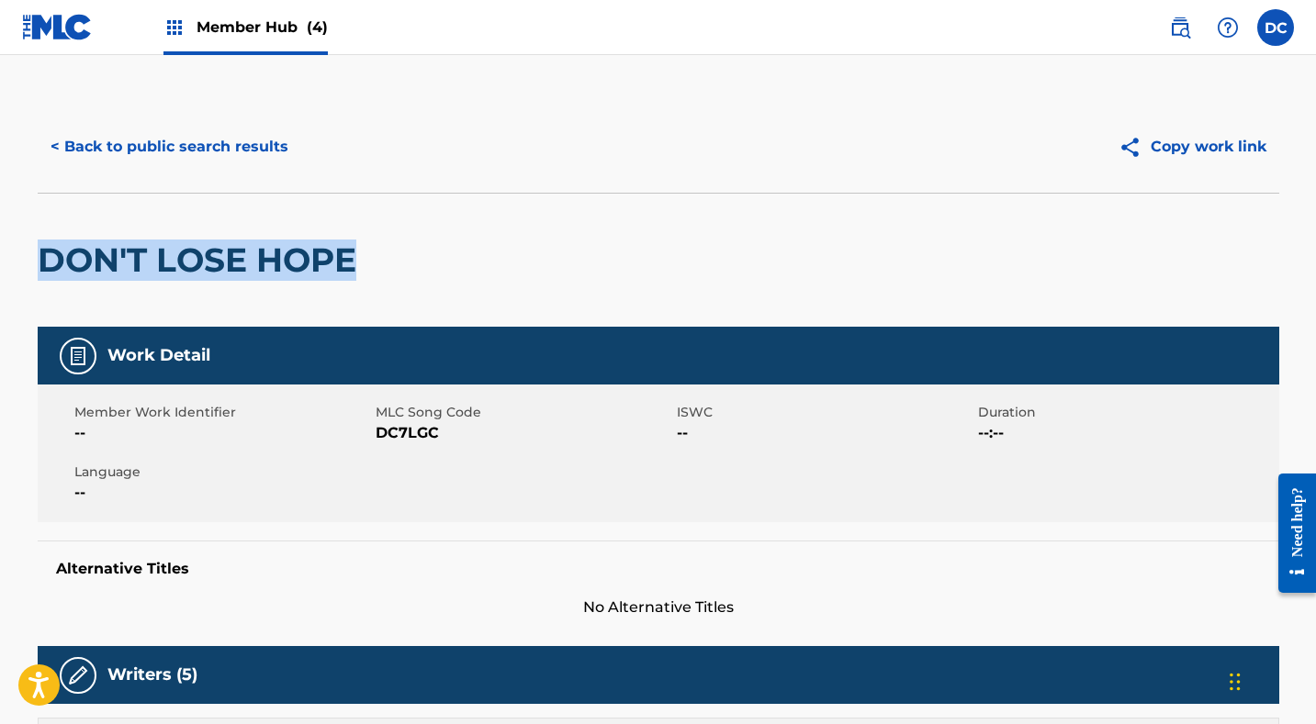
scroll to position [0, 0]
click at [253, 150] on button "< Back to public search results" at bounding box center [170, 147] width 264 height 46
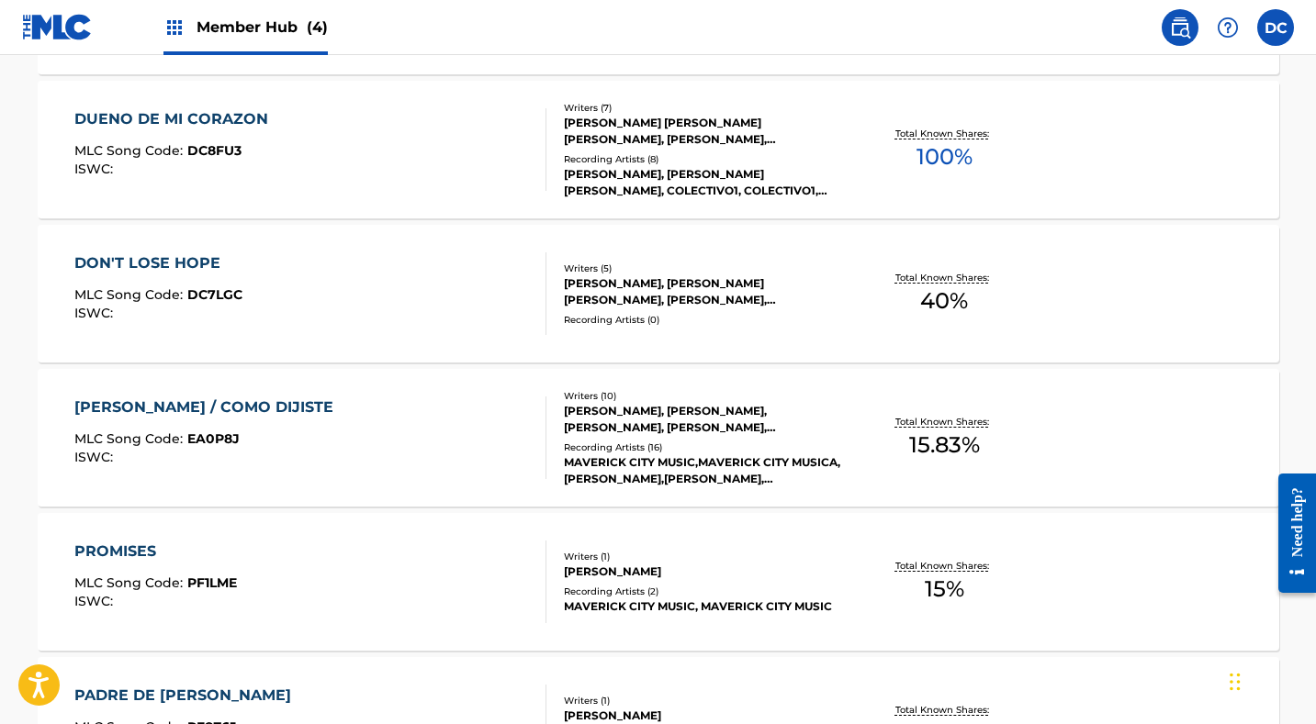
scroll to position [1843, 0]
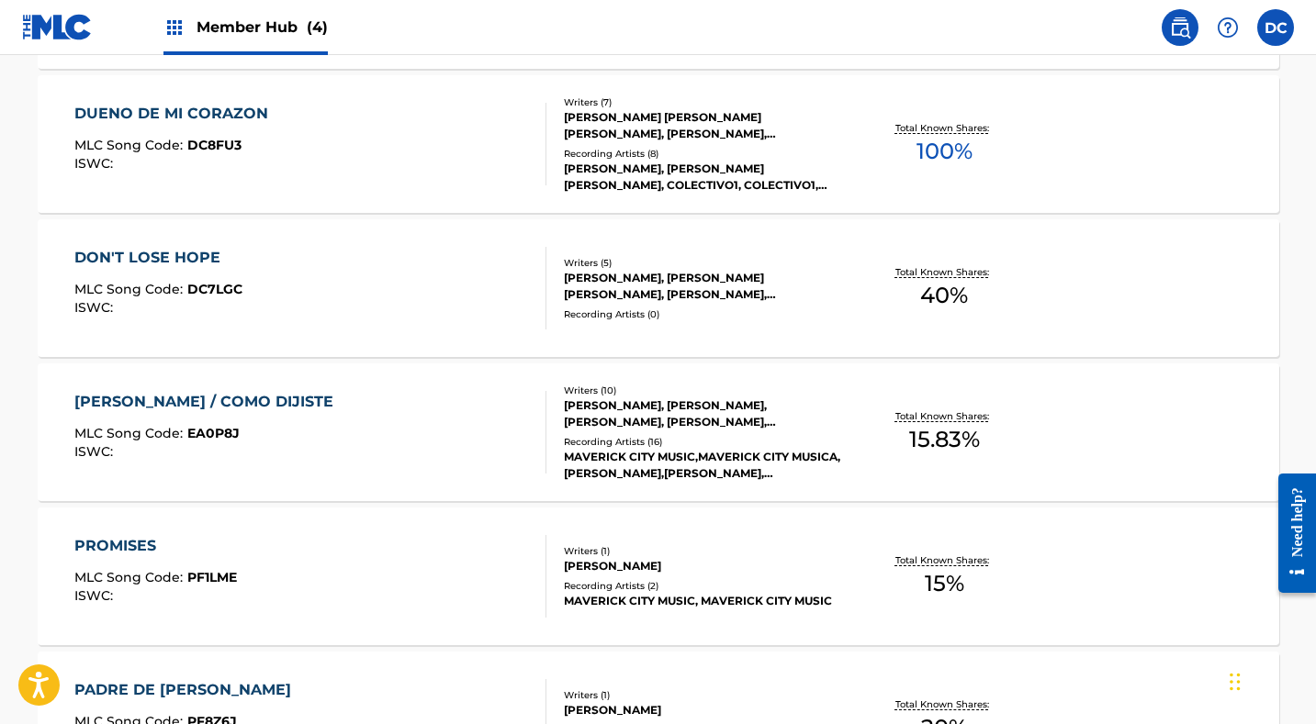
click at [387, 419] on div "EMMANUEL / COMO DIJISTE MLC Song Code : EA0P8J ISWC :" at bounding box center [310, 432] width 472 height 83
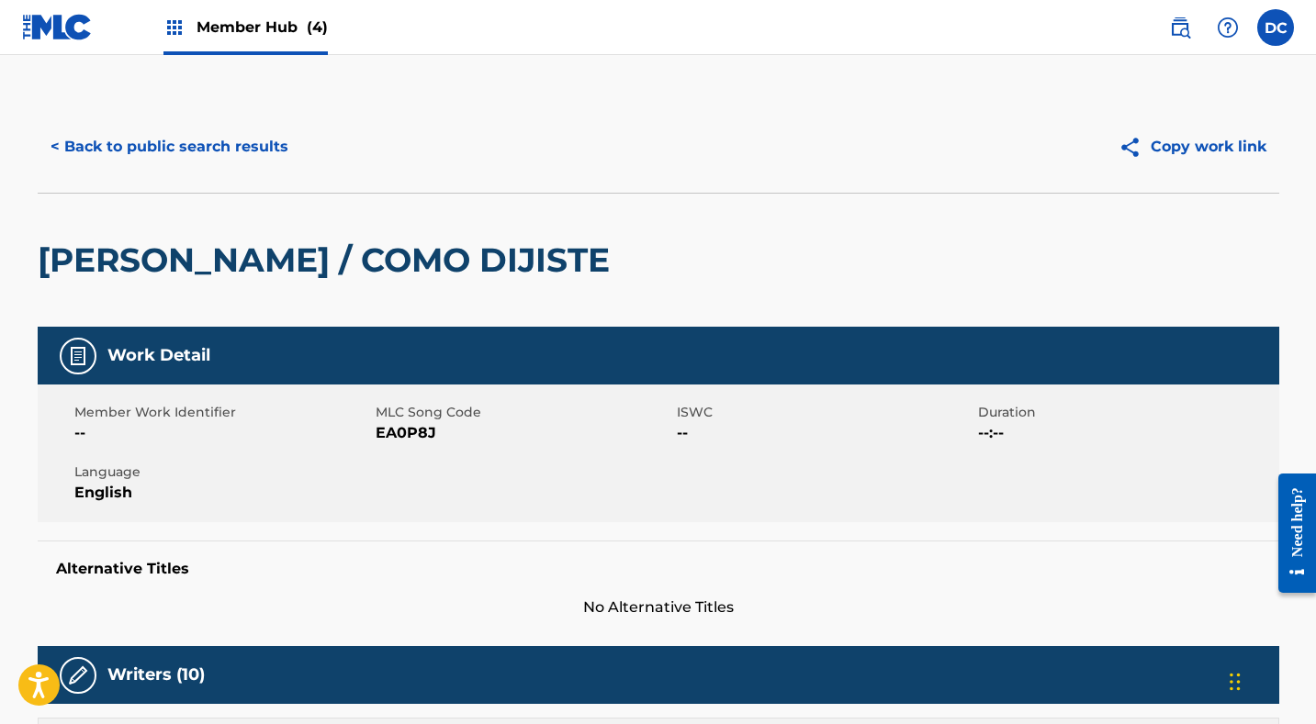
click at [417, 427] on span "EA0P8J" at bounding box center [524, 433] width 297 height 22
click at [230, 161] on button "< Back to public search results" at bounding box center [170, 147] width 264 height 46
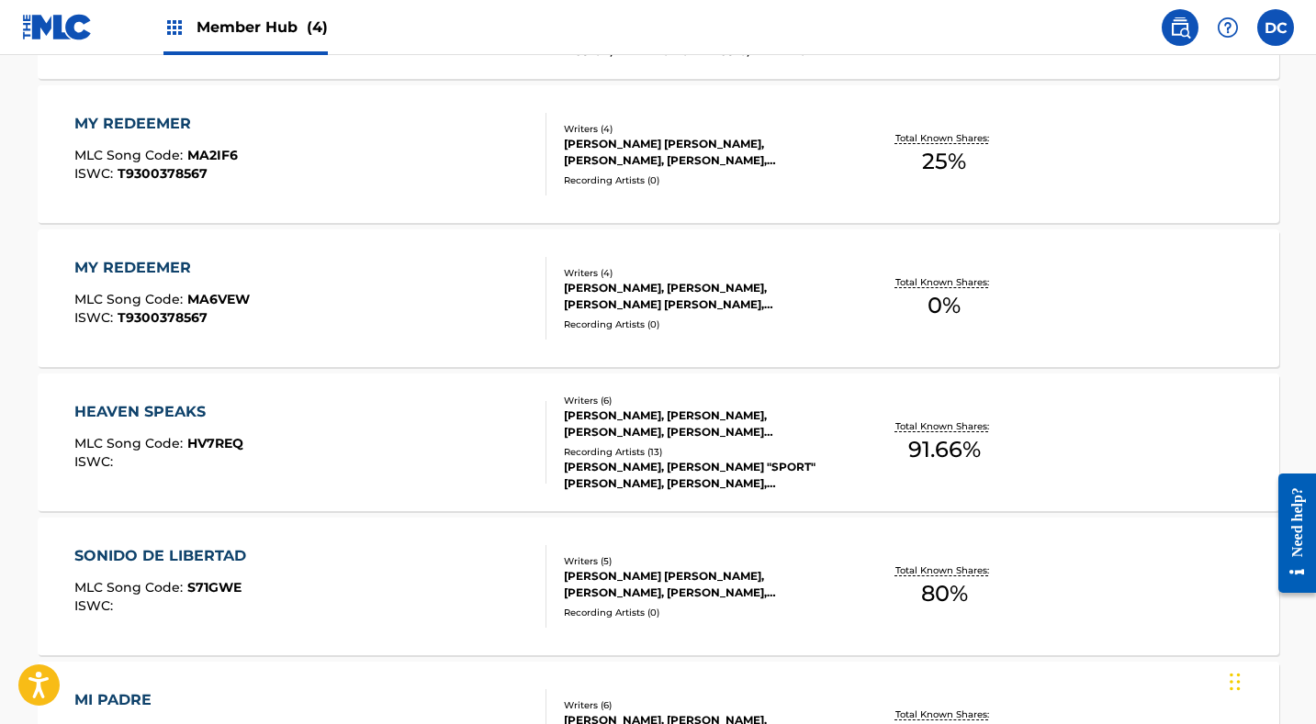
scroll to position [3136, 0]
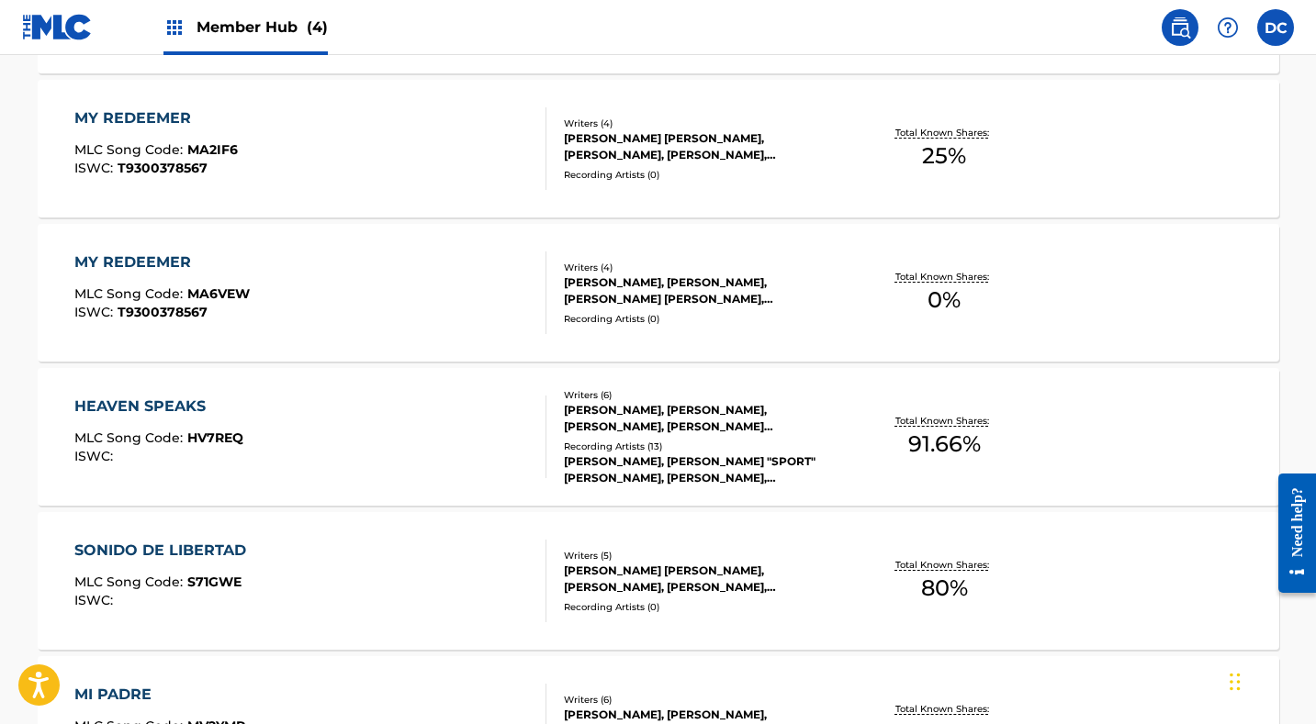
click at [399, 174] on div "MY REDEEMER MLC Song Code : MA2IF6 ISWC : T9300378567" at bounding box center [310, 148] width 472 height 83
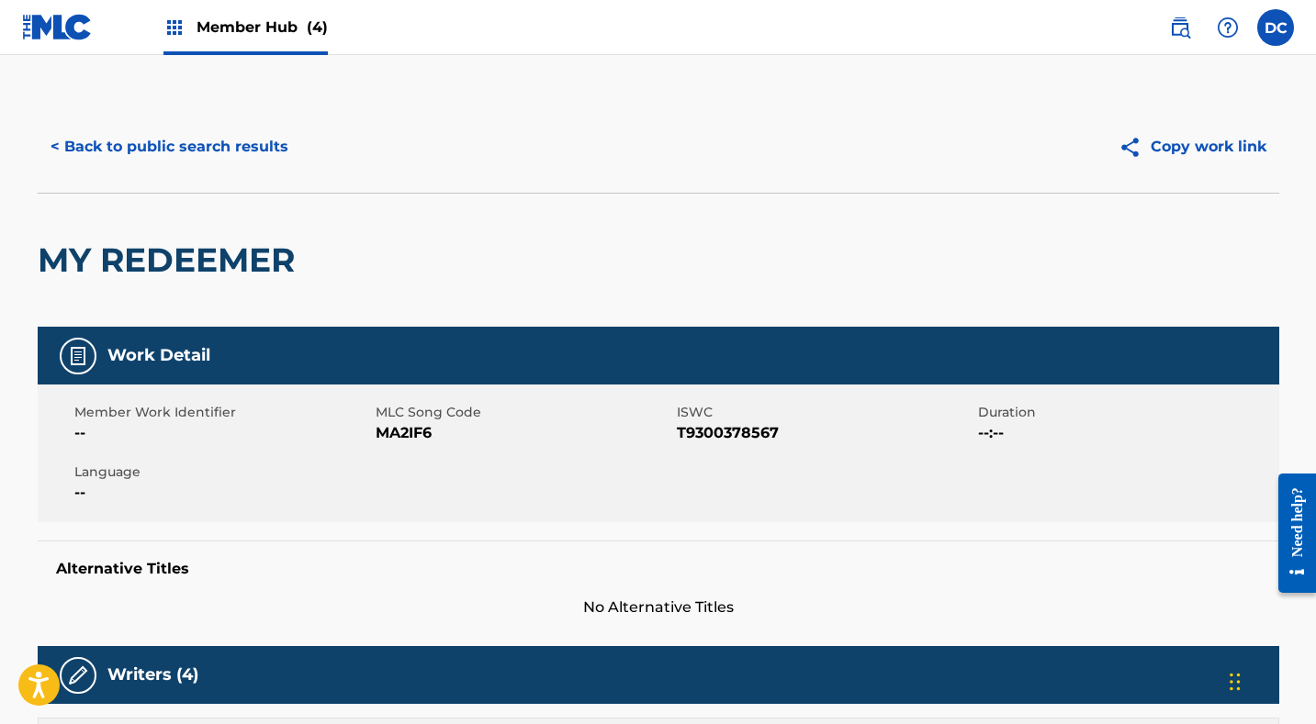
click at [404, 432] on span "MA2IF6" at bounding box center [524, 433] width 297 height 22
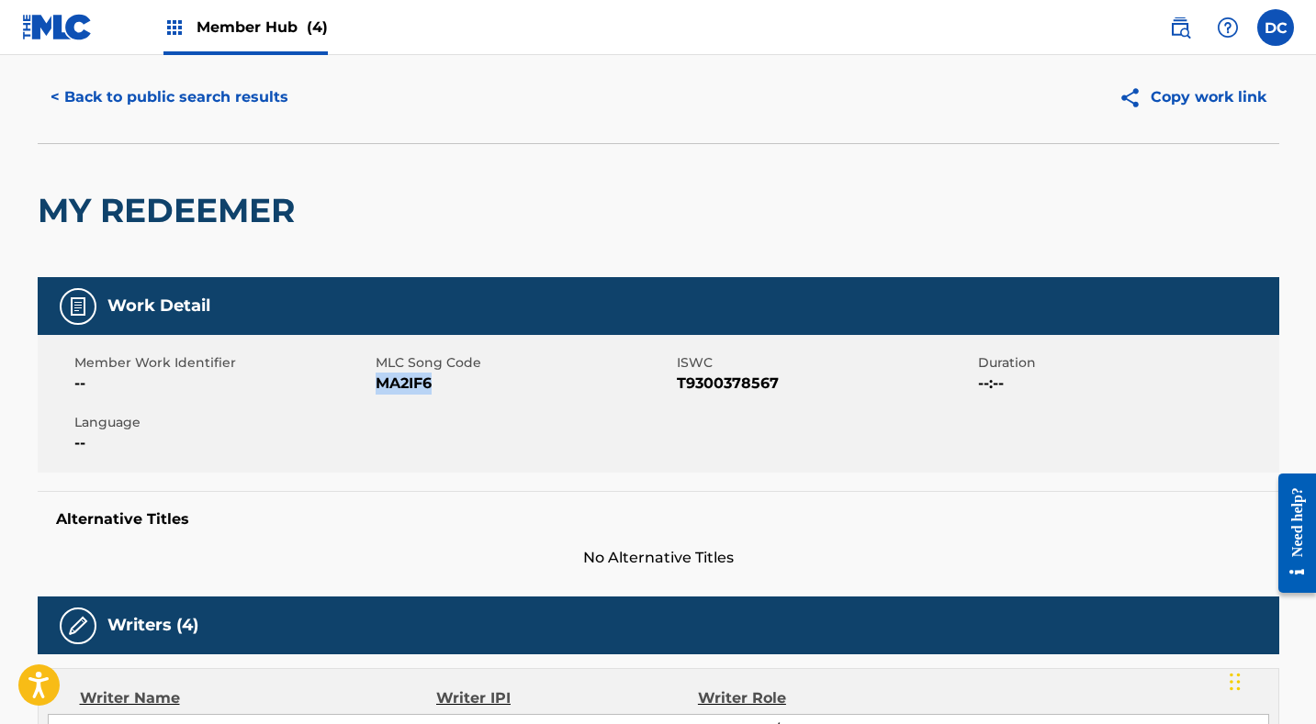
scroll to position [38, 0]
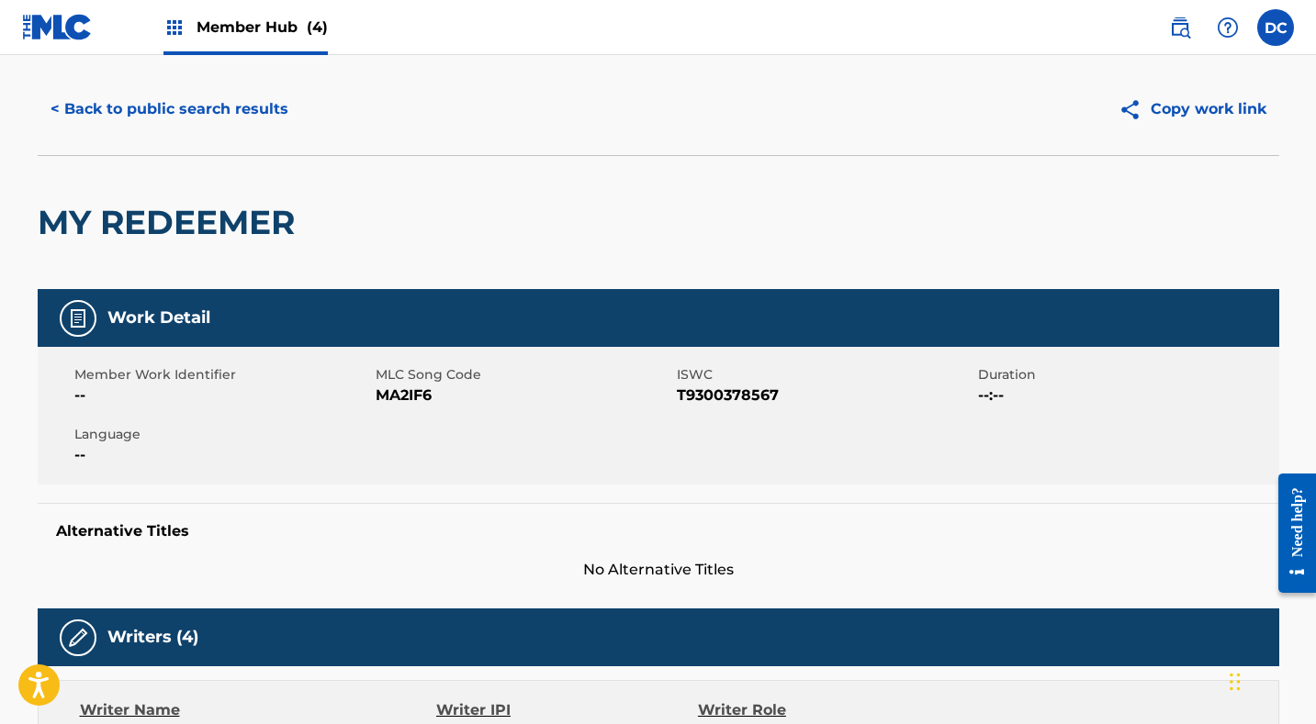
click at [713, 396] on span "T9300378567" at bounding box center [825, 396] width 297 height 22
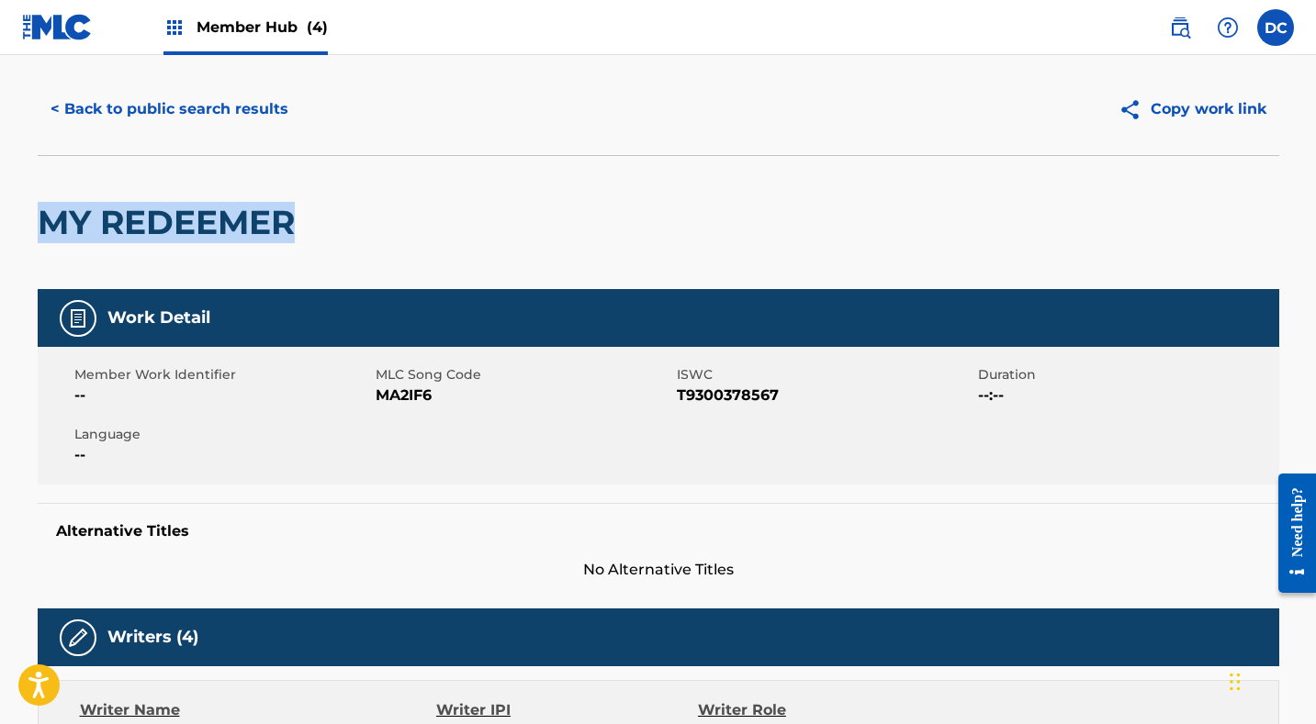
drag, startPoint x: 318, startPoint y: 229, endPoint x: 29, endPoint y: 216, distance: 288.6
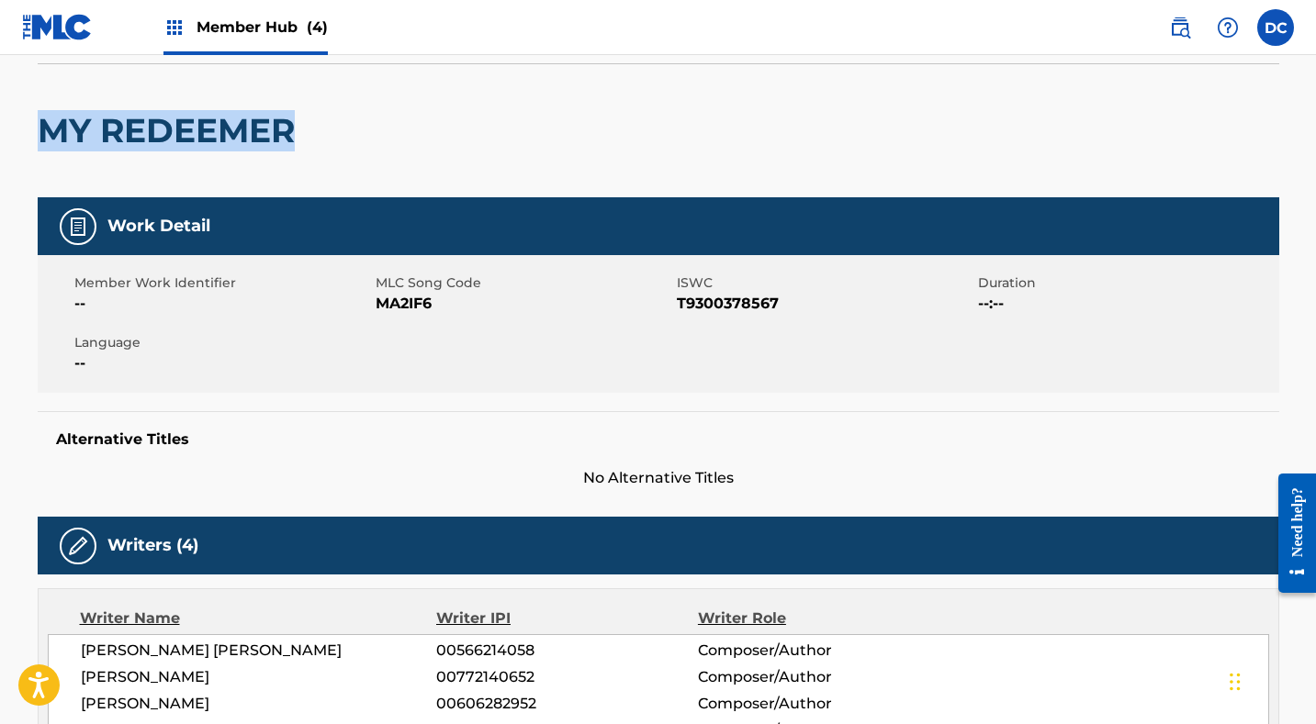
scroll to position [43, 0]
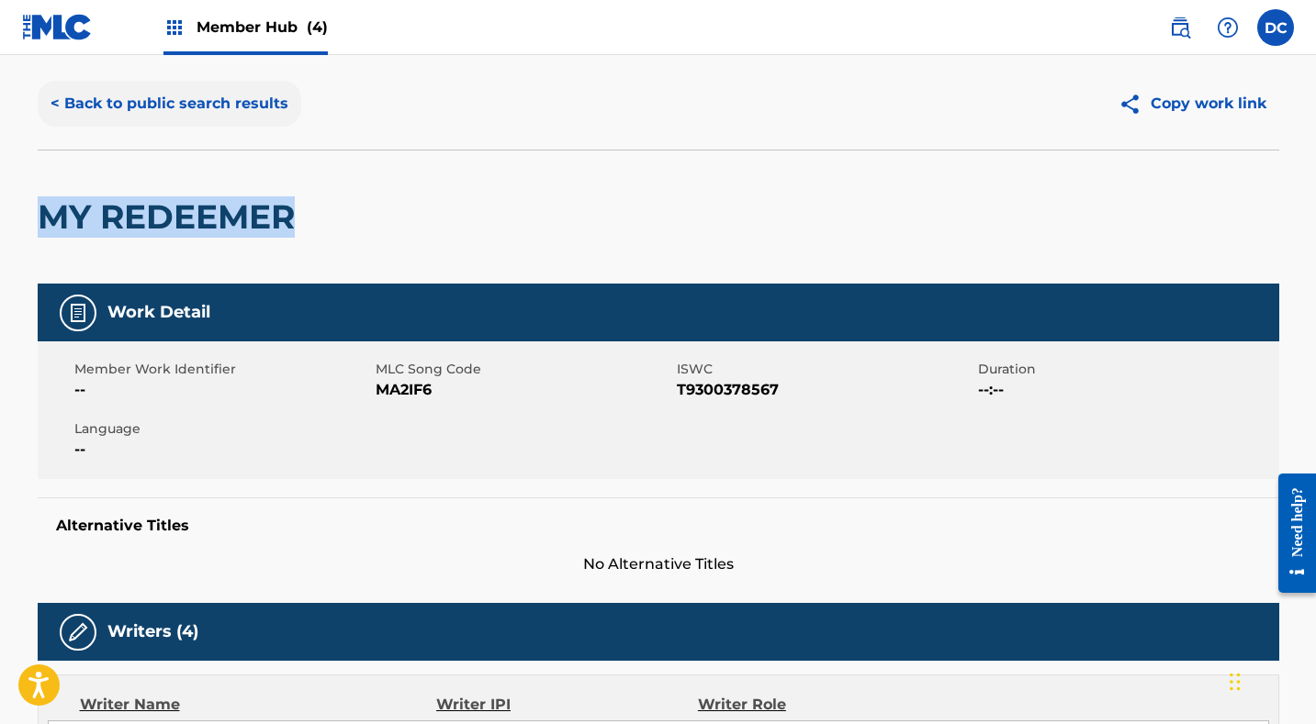
click at [233, 101] on button "< Back to public search results" at bounding box center [170, 104] width 264 height 46
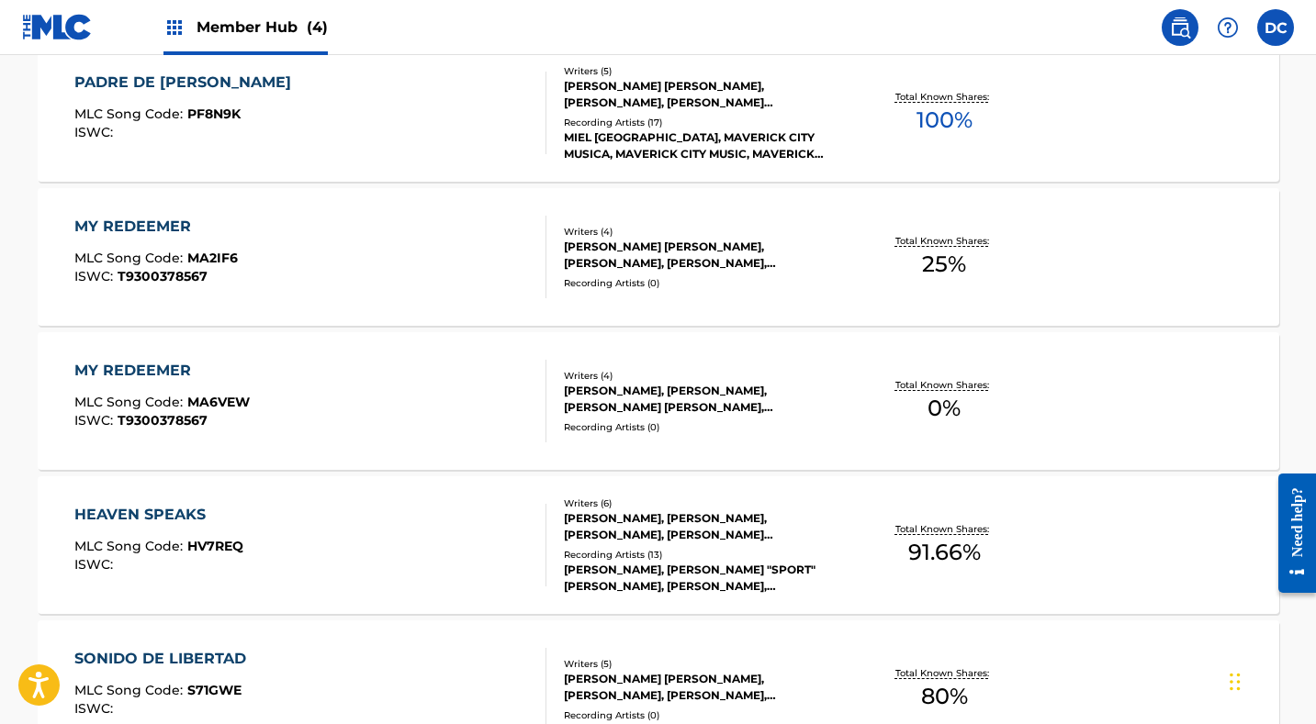
scroll to position [3036, 0]
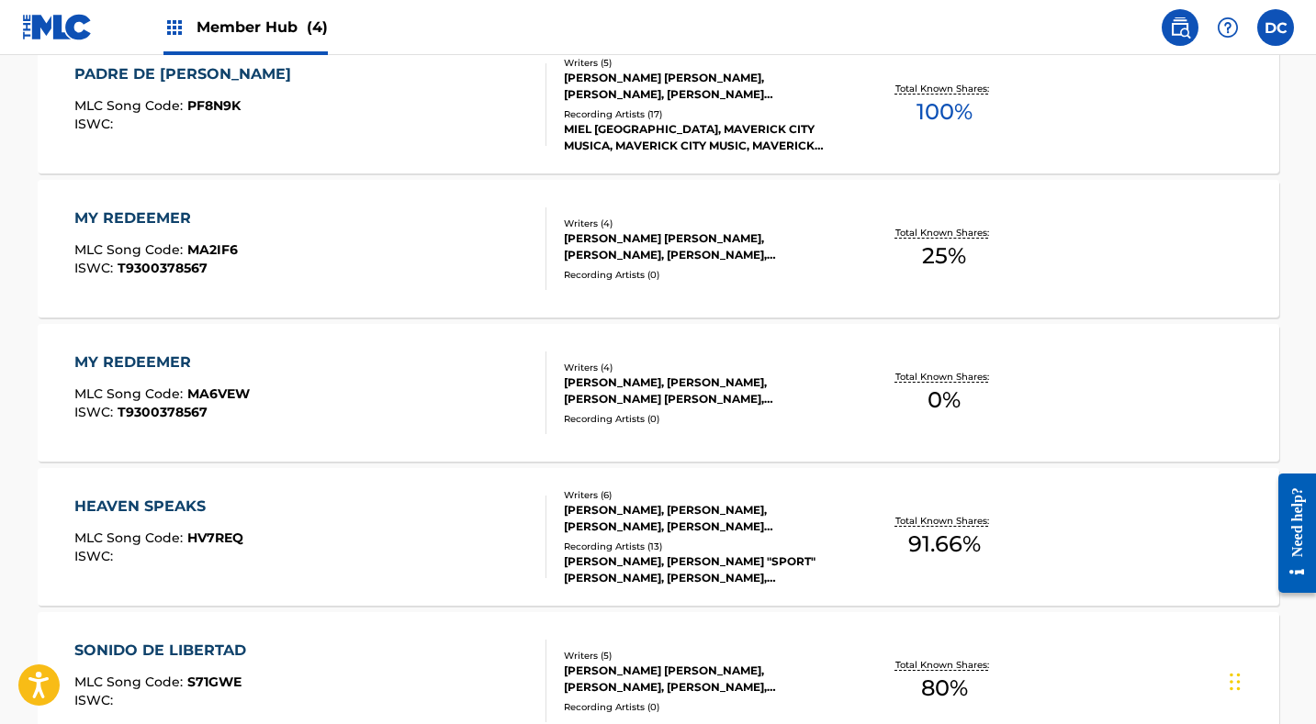
click at [401, 401] on div "MY REDEEMER MLC Song Code : MA6VEW ISWC : T9300378567" at bounding box center [310, 393] width 472 height 83
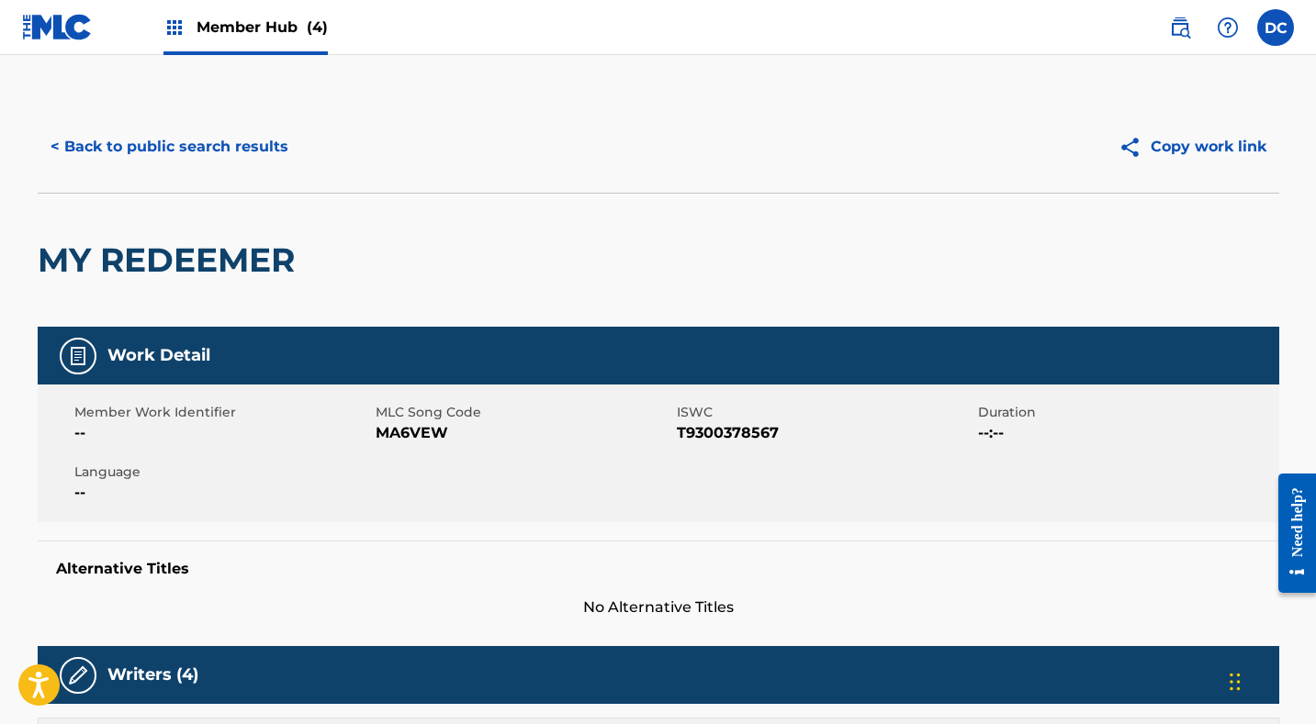
click at [391, 426] on span "MA6VEW" at bounding box center [524, 433] width 297 height 22
click at [238, 157] on button "< Back to public search results" at bounding box center [170, 147] width 264 height 46
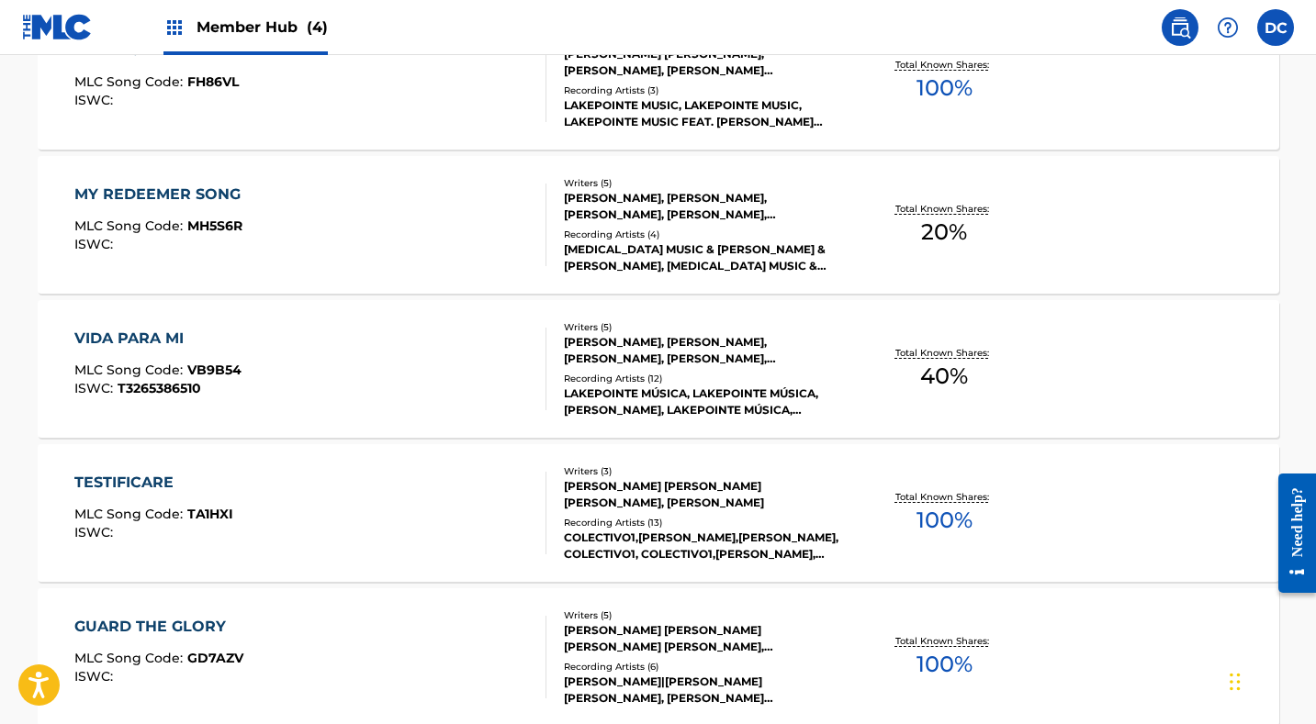
scroll to position [1183, 0]
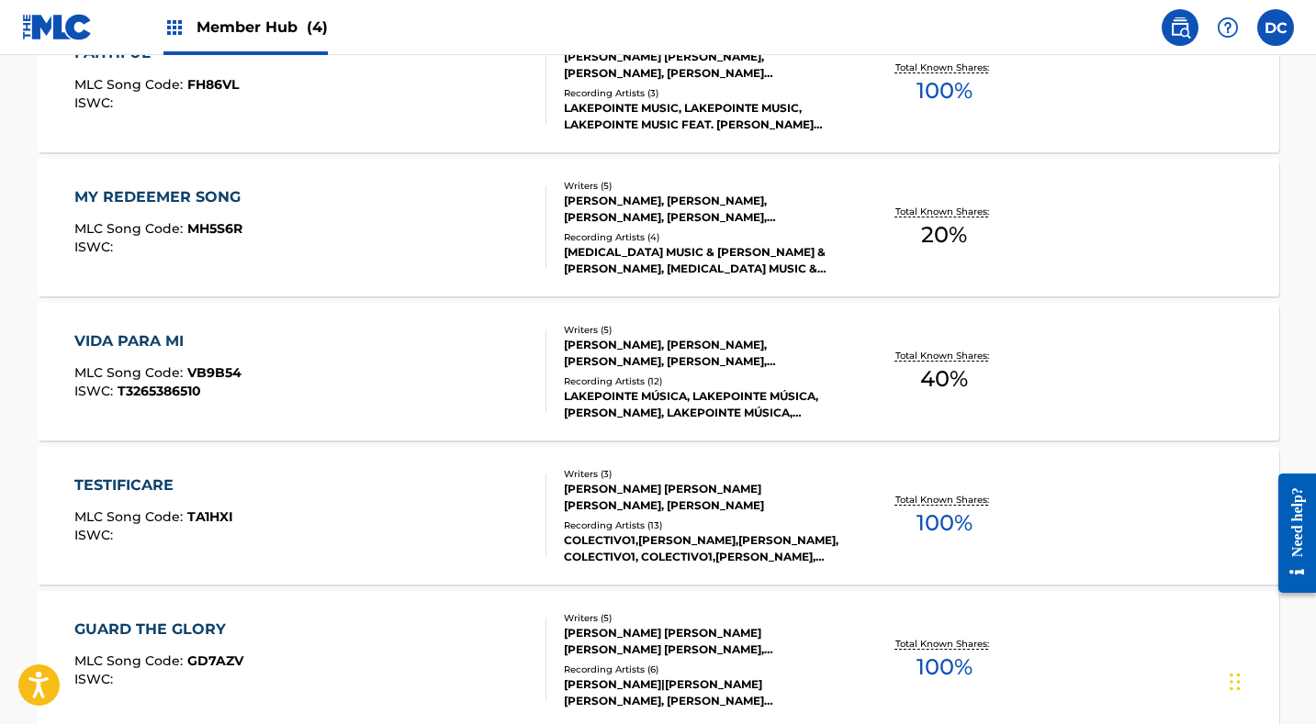
click at [345, 230] on div "MY REDEEMER SONG MLC Song Code : MH5S6R ISWC :" at bounding box center [310, 227] width 472 height 83
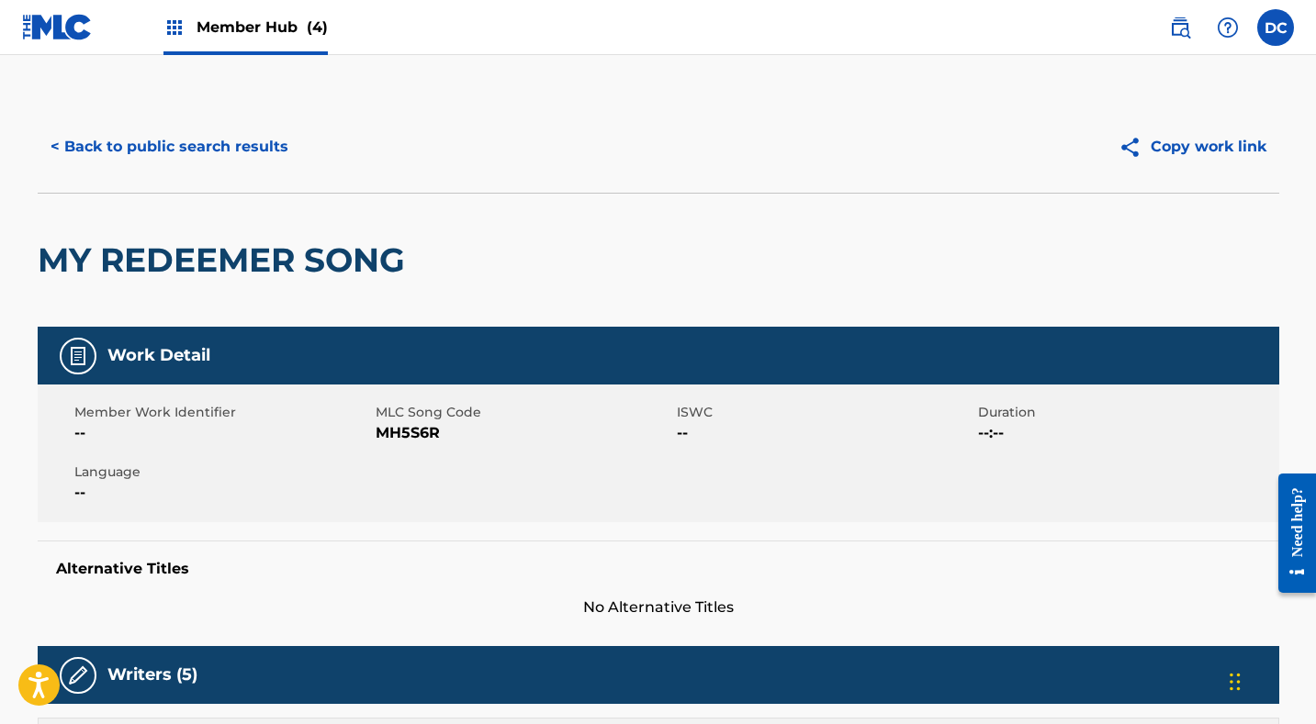
click at [413, 428] on span "MH5S6R" at bounding box center [524, 433] width 297 height 22
click at [224, 144] on button "< Back to public search results" at bounding box center [170, 147] width 264 height 46
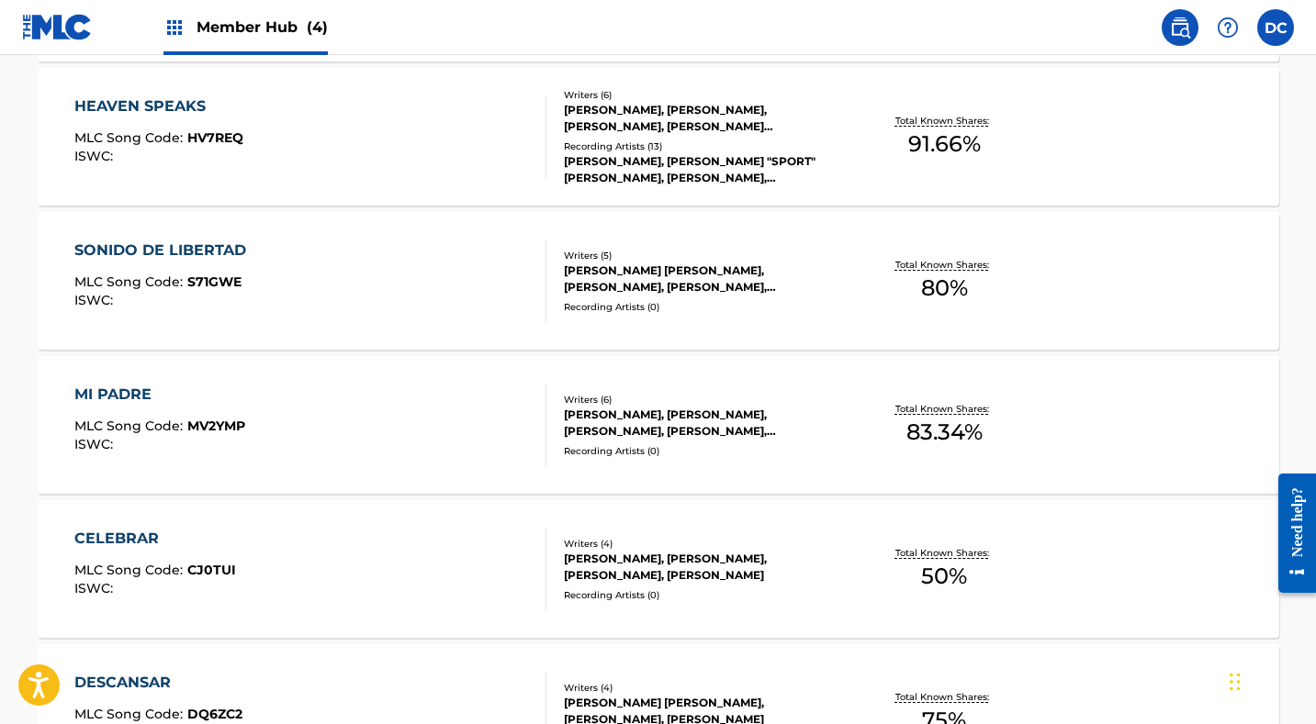
scroll to position [3430, 0]
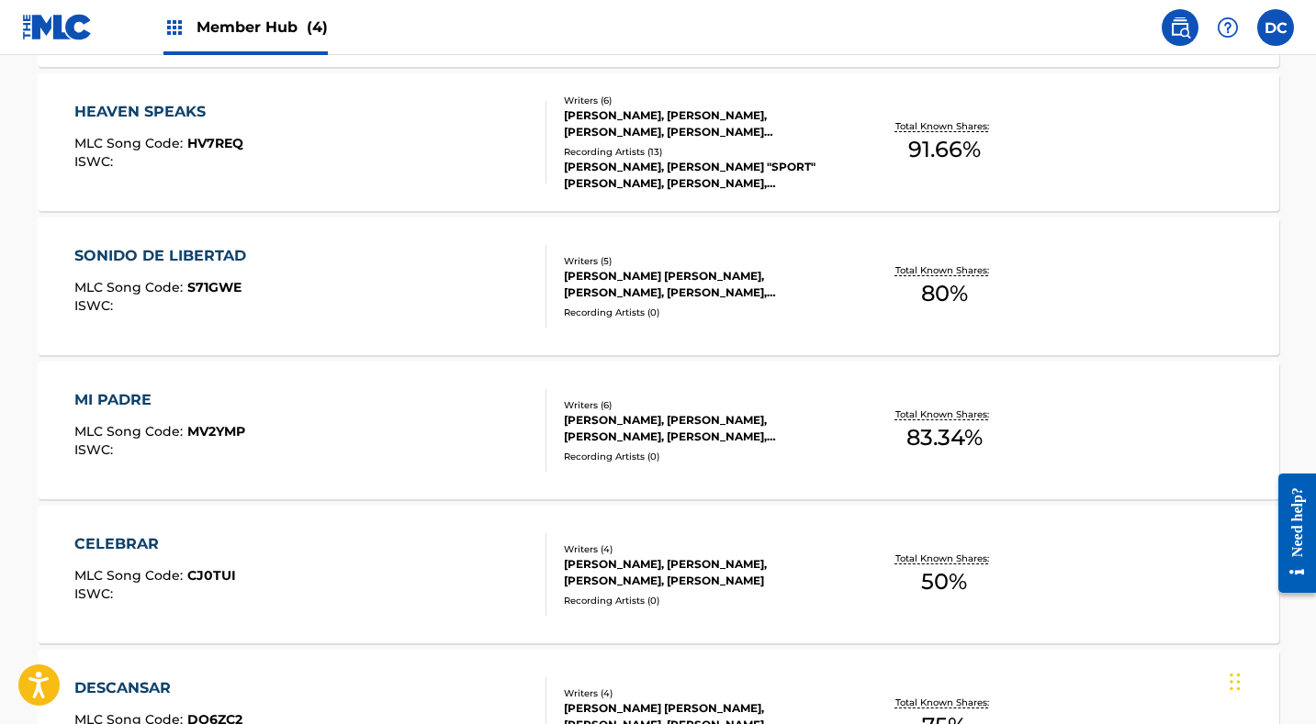
click at [358, 152] on div "HEAVEN SPEAKS MLC Song Code : HV7REQ ISWC :" at bounding box center [310, 142] width 472 height 83
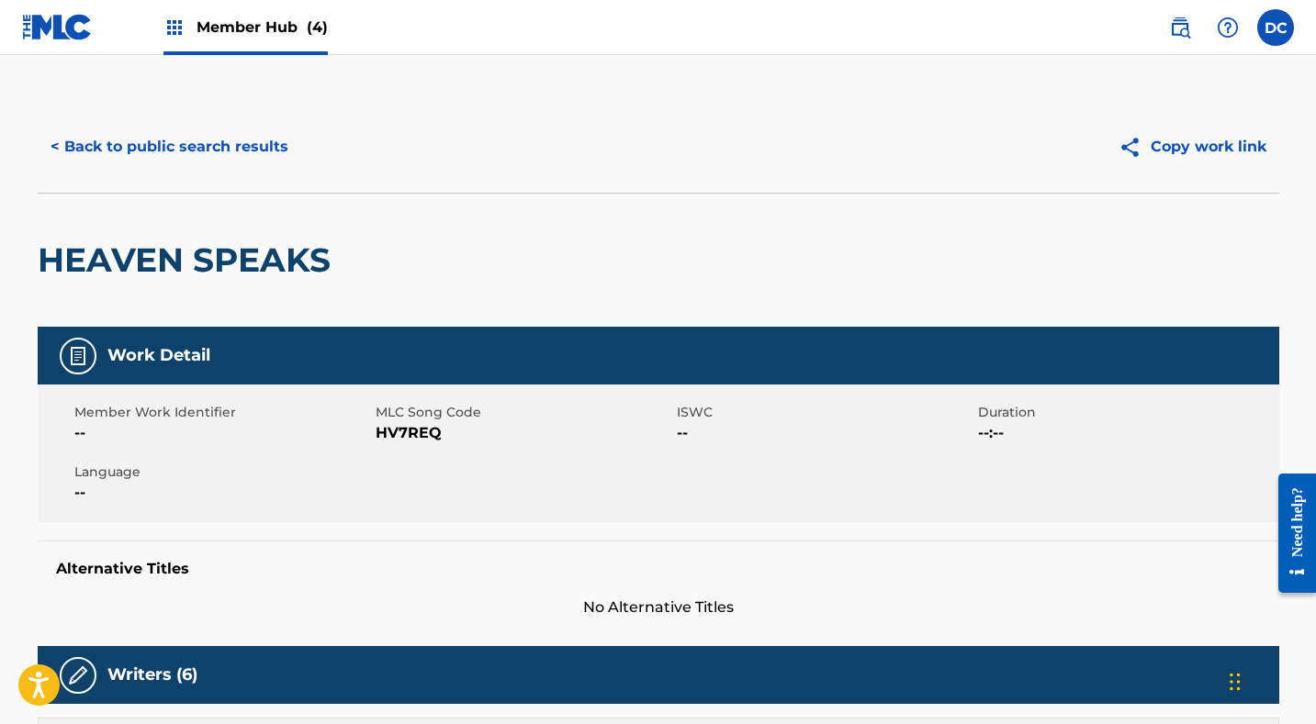
click at [385, 436] on span "HV7REQ" at bounding box center [524, 433] width 297 height 22
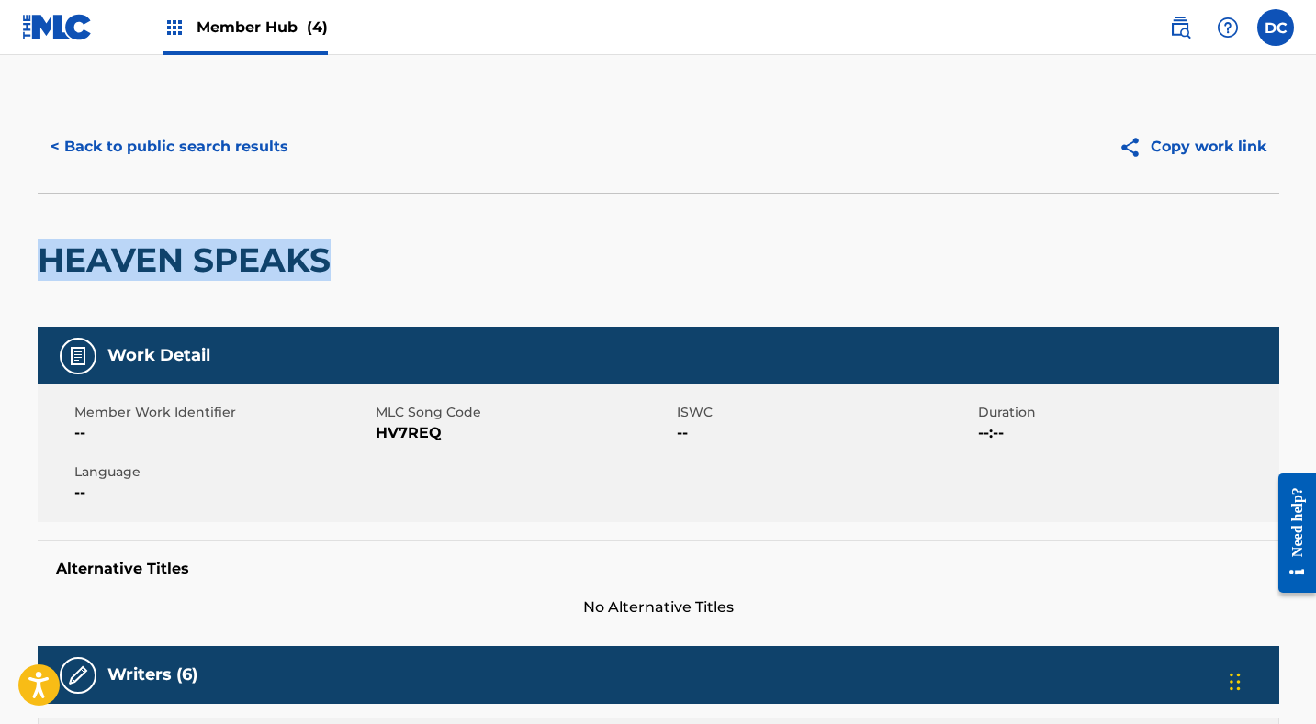
drag, startPoint x: 355, startPoint y: 272, endPoint x: 48, endPoint y: 272, distance: 307.6
click at [47, 272] on div "HEAVEN SPEAKS" at bounding box center [658, 260] width 1241 height 134
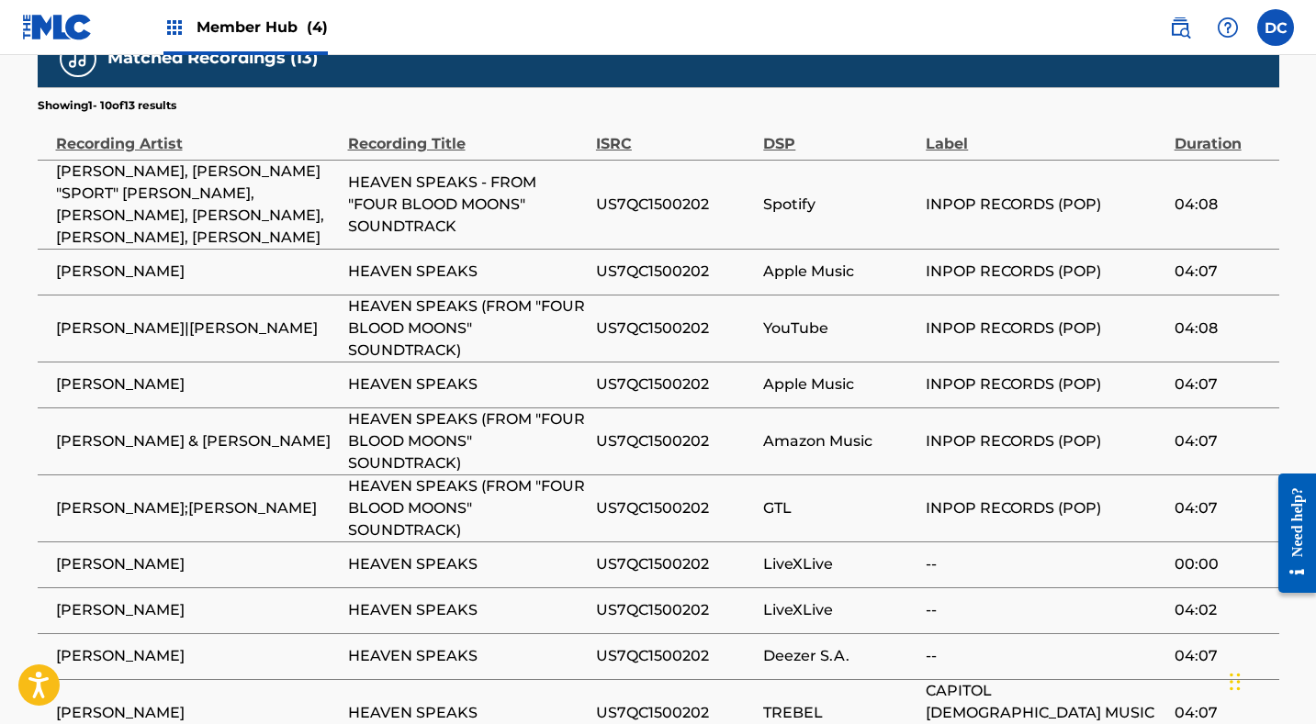
scroll to position [1790, 0]
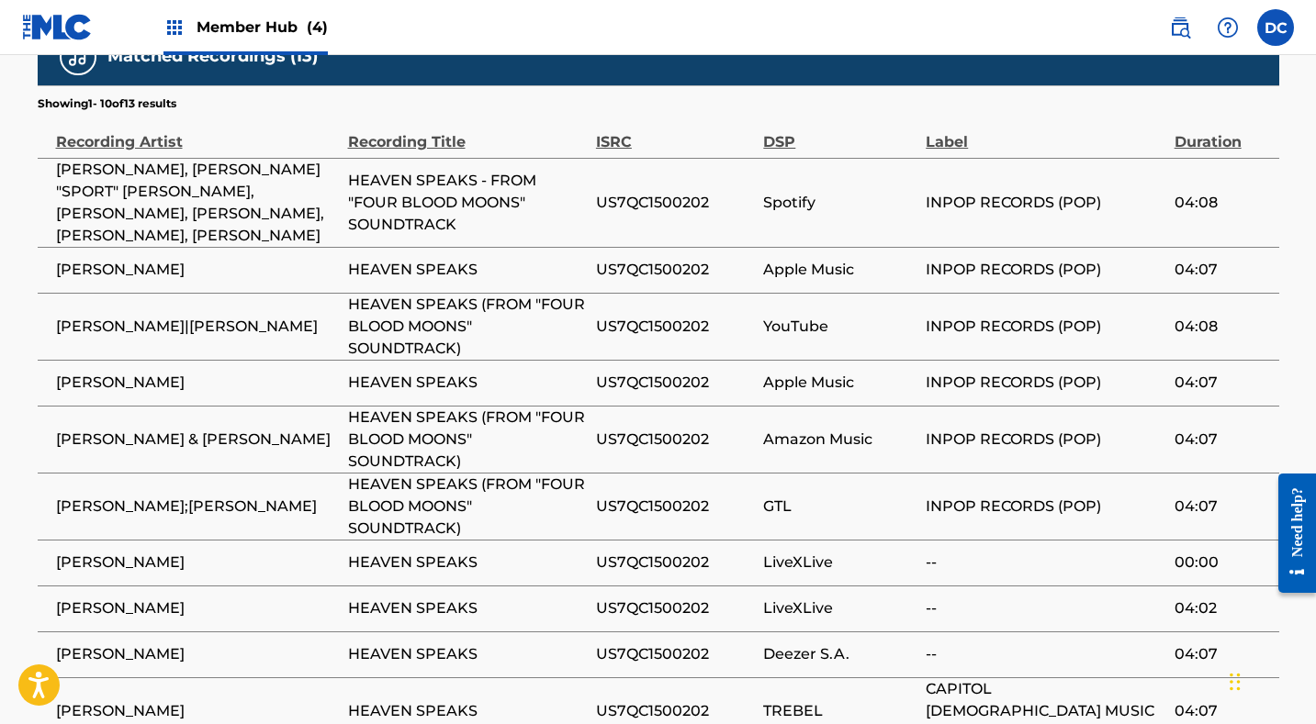
drag, startPoint x: 203, startPoint y: 261, endPoint x: 38, endPoint y: 264, distance: 165.3
click at [38, 264] on td "KEILA ALVARADO" at bounding box center [193, 270] width 310 height 46
drag, startPoint x: 131, startPoint y: 336, endPoint x: 43, endPoint y: 317, distance: 90.2
click at [43, 316] on td "KEILA ALVARADO|RICARDO SANCHEZ" at bounding box center [193, 326] width 310 height 67
click at [666, 316] on span "US7QC1500202" at bounding box center [675, 327] width 158 height 22
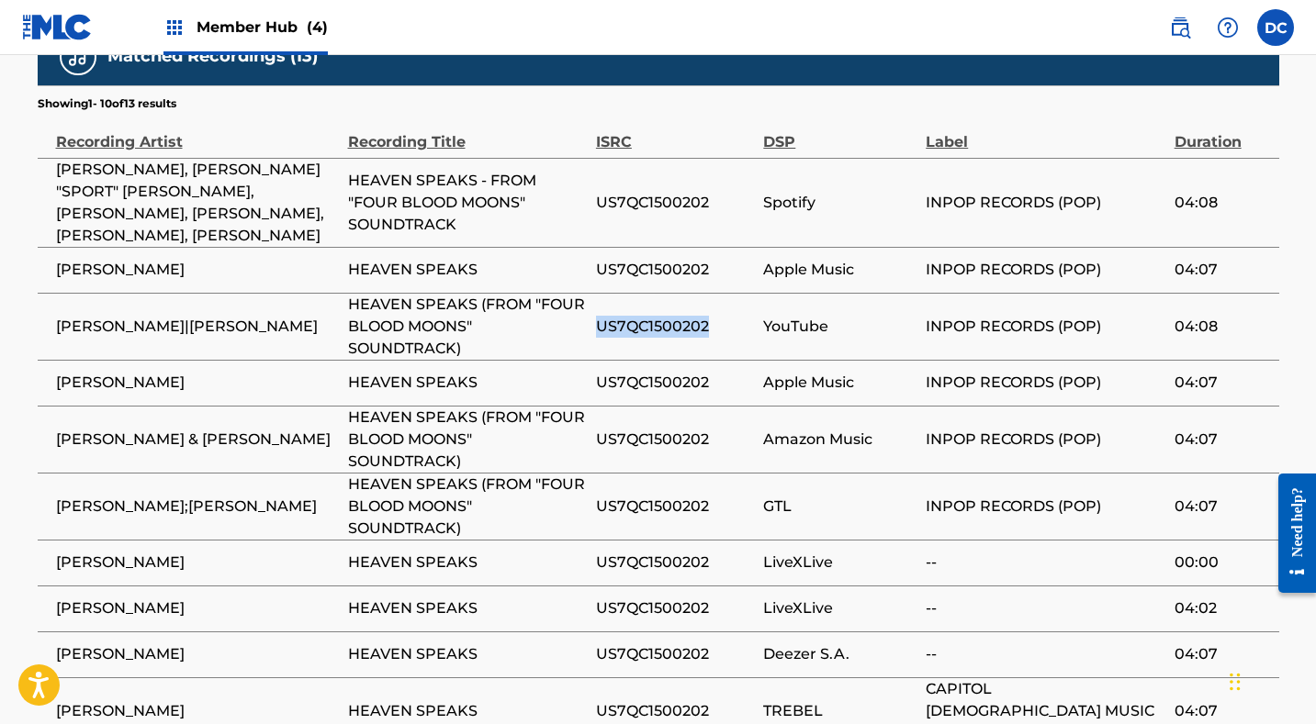
click at [666, 316] on span "US7QC1500202" at bounding box center [675, 327] width 158 height 22
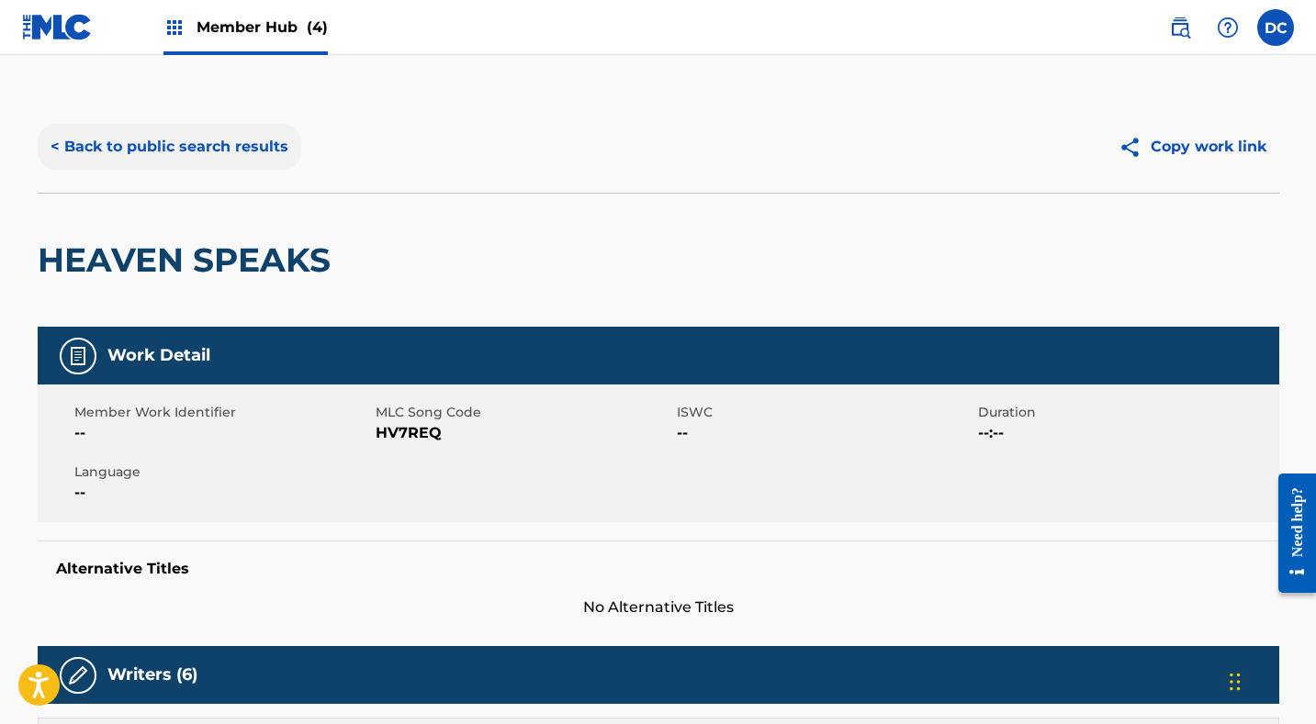
scroll to position [0, 0]
click at [254, 138] on button "< Back to public search results" at bounding box center [170, 147] width 264 height 46
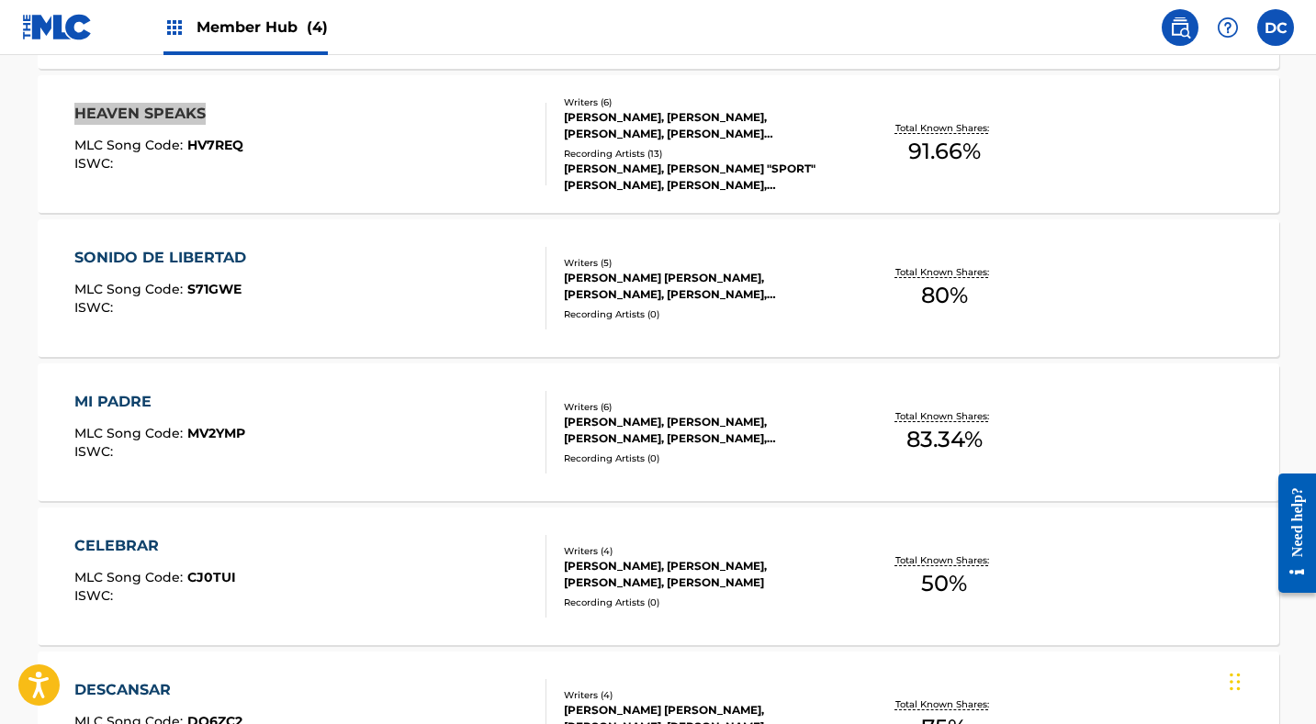
scroll to position [3425, 0]
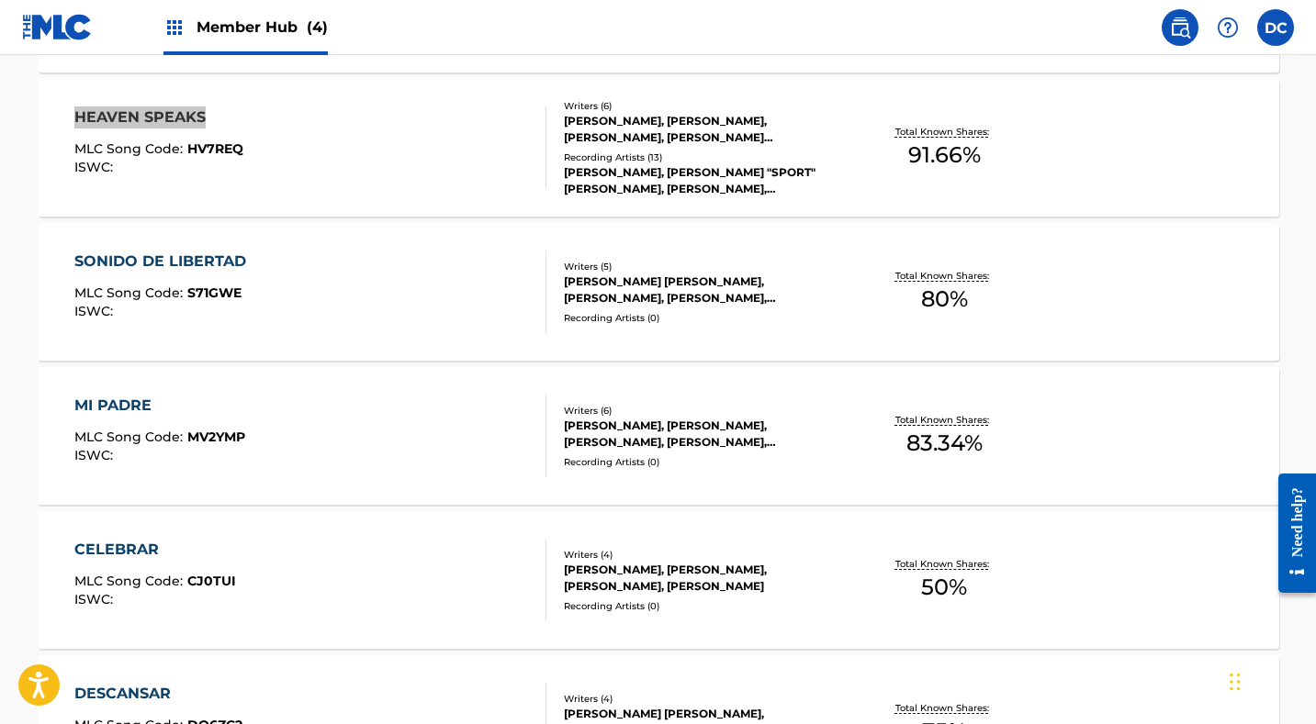
click at [337, 280] on div "SONIDO DE LIBERTAD MLC Song Code : S71GWE ISWC :" at bounding box center [310, 292] width 472 height 83
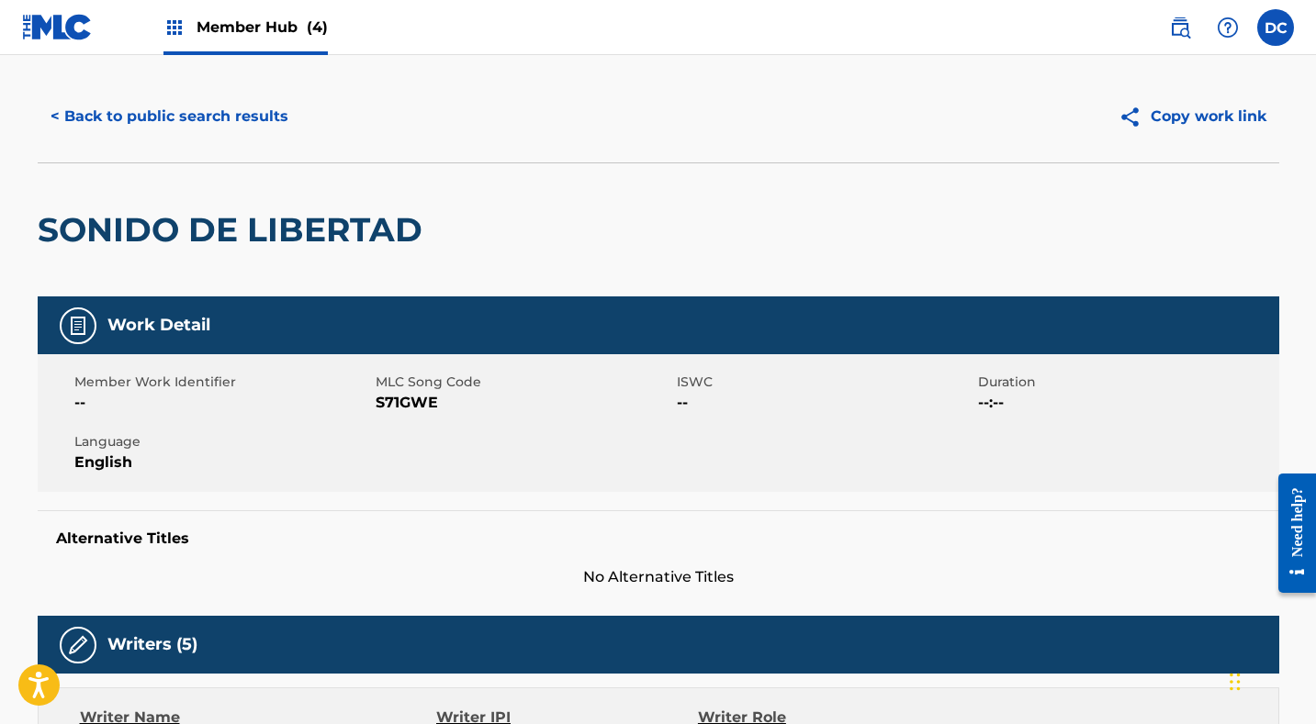
scroll to position [24, 0]
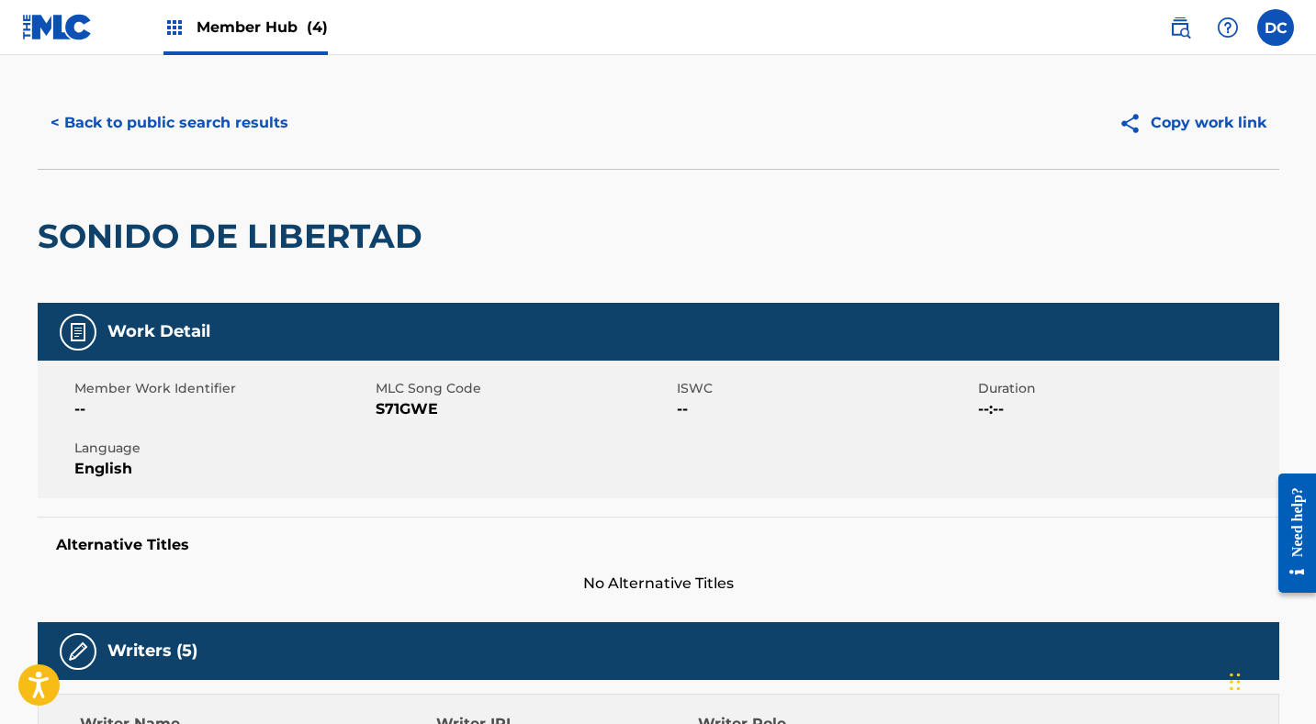
click at [430, 411] on span "S71GWE" at bounding box center [524, 409] width 297 height 22
click at [224, 123] on button "< Back to public search results" at bounding box center [170, 123] width 264 height 46
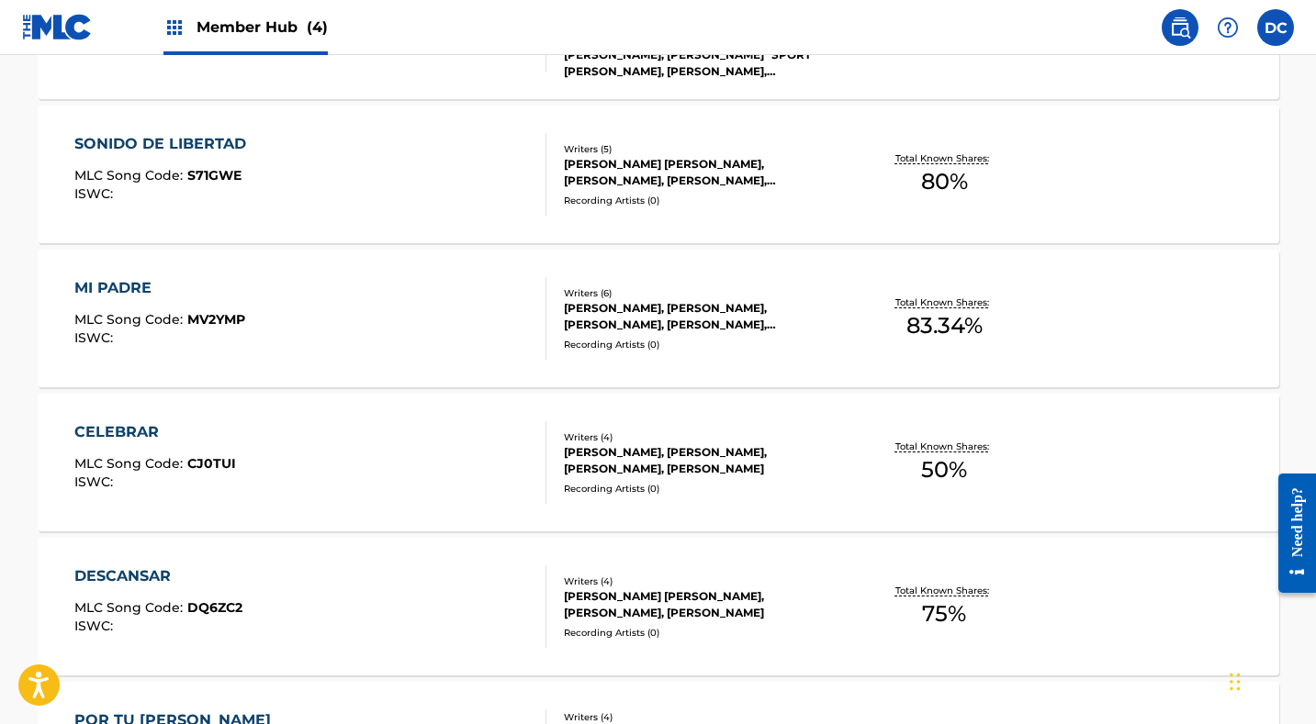
scroll to position [3518, 0]
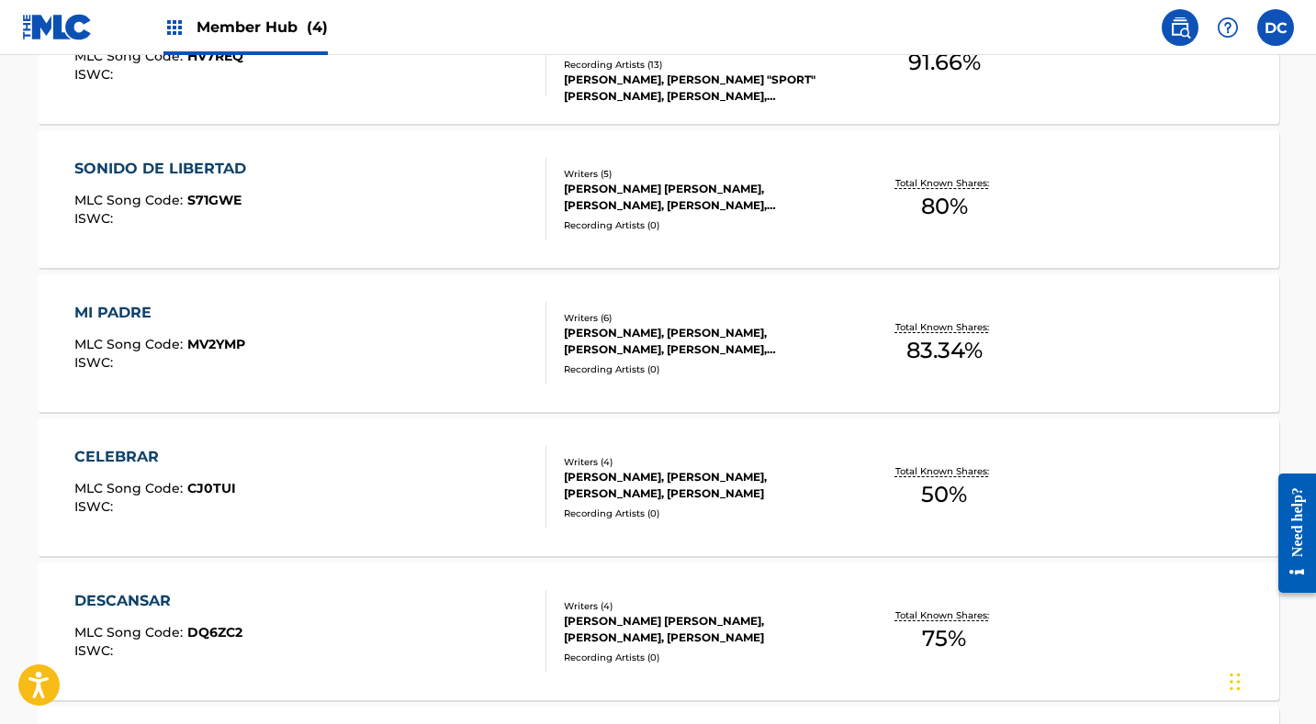
click at [302, 323] on div "MI PADRE MLC Song Code : MV2YMP ISWC :" at bounding box center [310, 343] width 472 height 83
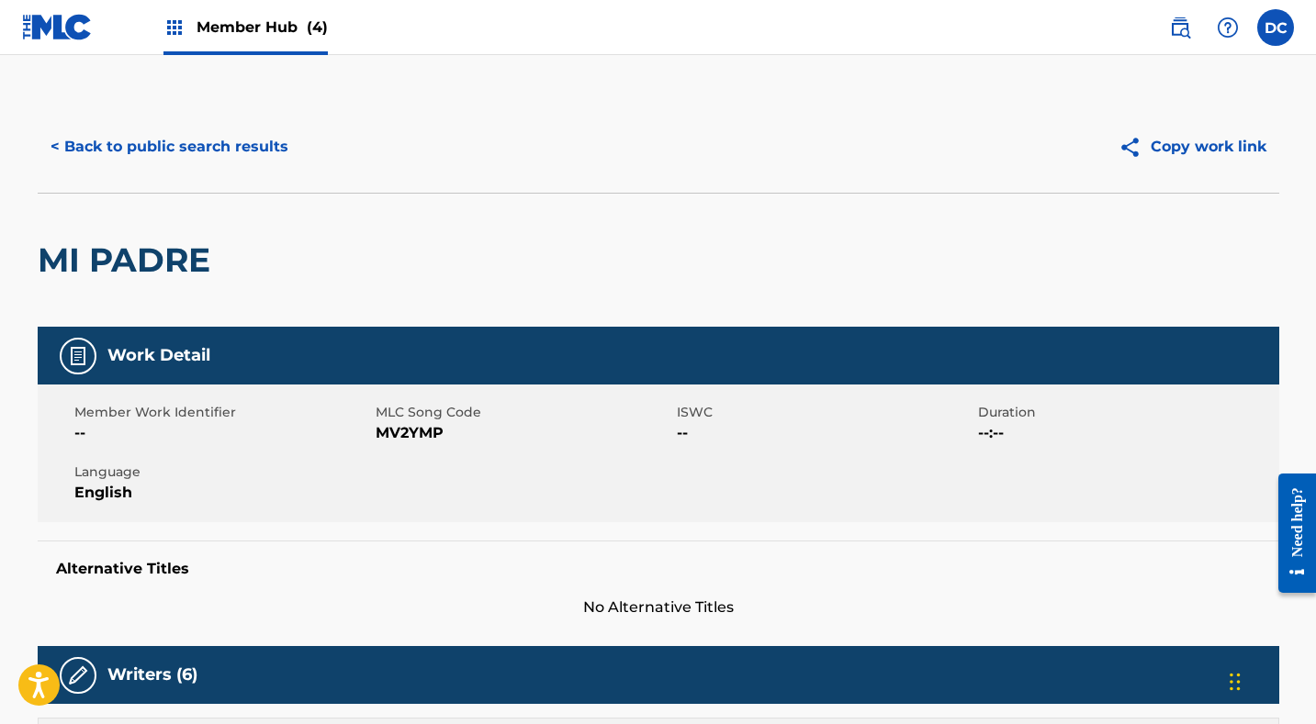
click at [391, 434] on span "MV2YMP" at bounding box center [524, 433] width 297 height 22
click at [191, 156] on button "< Back to public search results" at bounding box center [170, 147] width 264 height 46
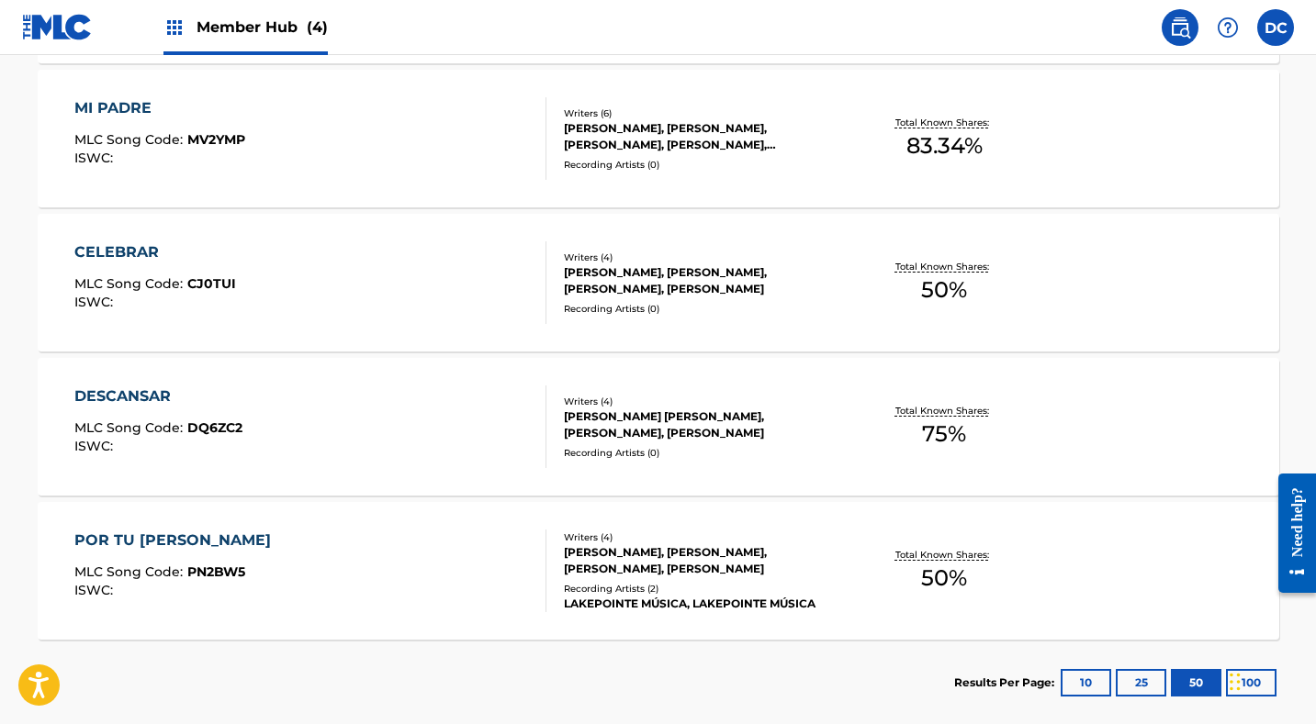
scroll to position [3544, 0]
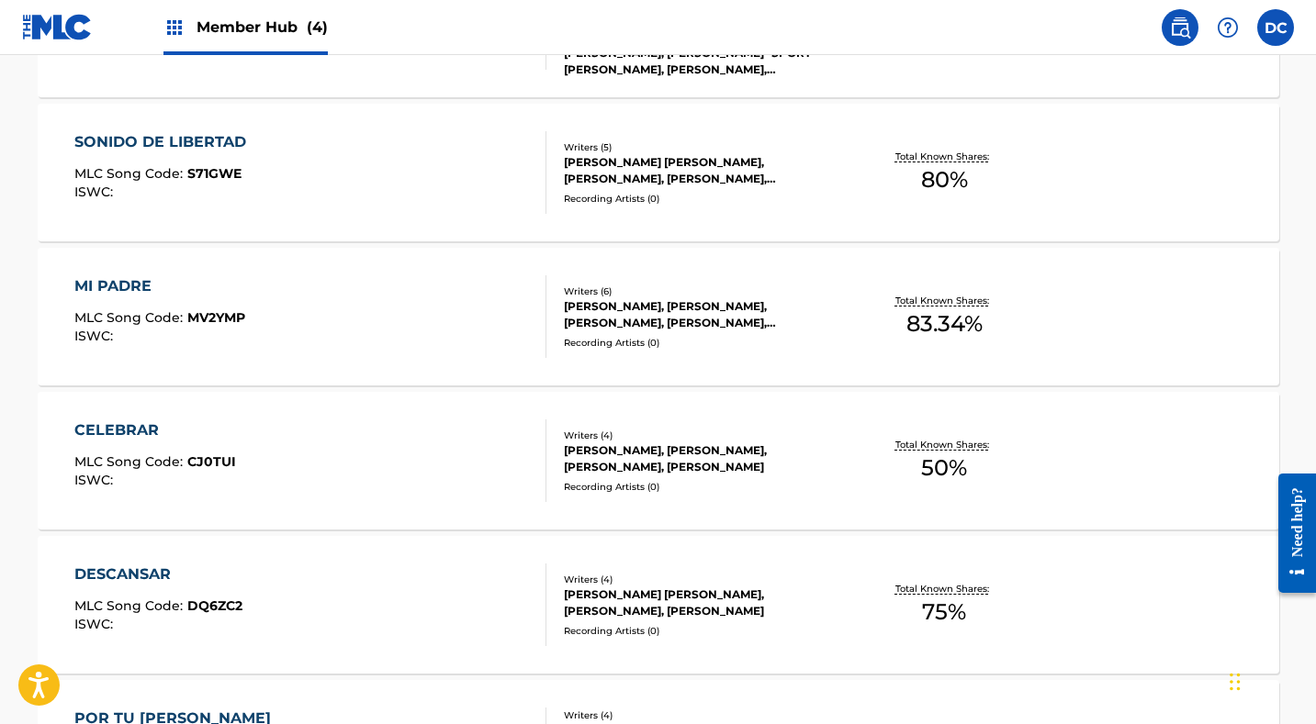
click at [336, 433] on div "CELEBRAR MLC Song Code : CJ0TUI ISWC :" at bounding box center [310, 461] width 472 height 83
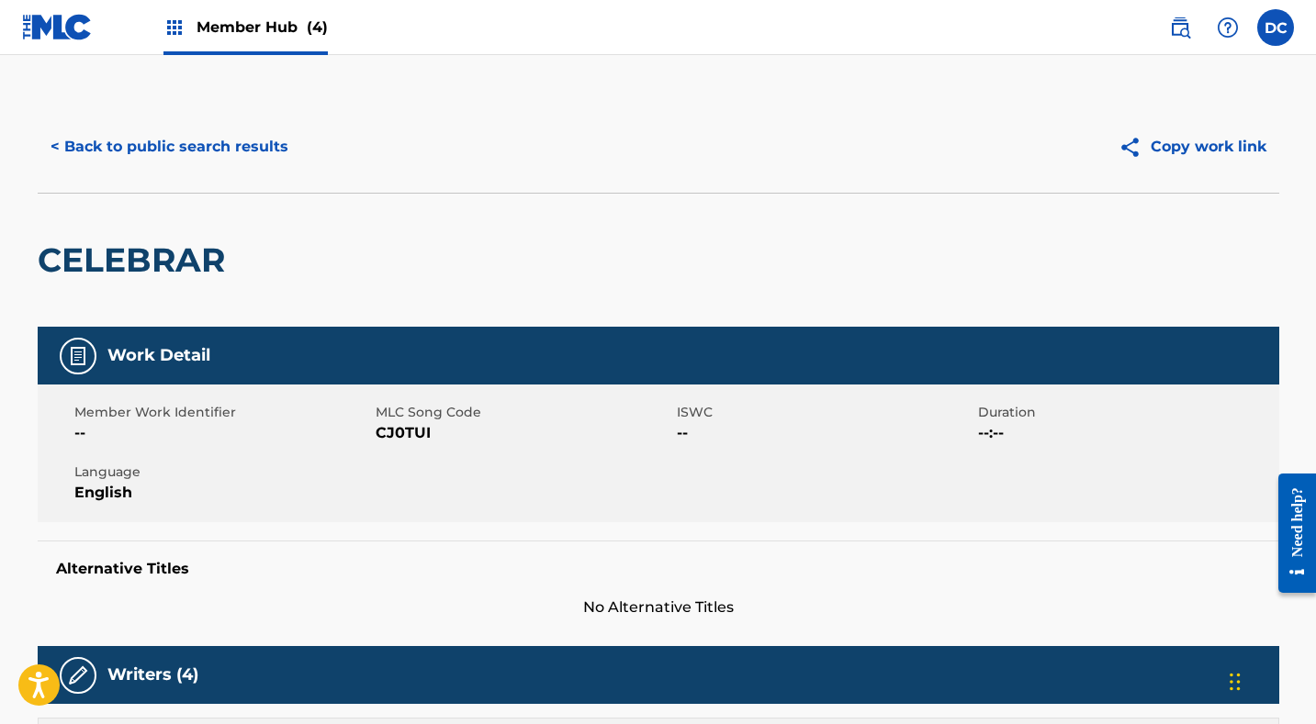
click at [398, 432] on span "CJ0TUI" at bounding box center [524, 433] width 297 height 22
click at [265, 149] on button "< Back to public search results" at bounding box center [170, 147] width 264 height 46
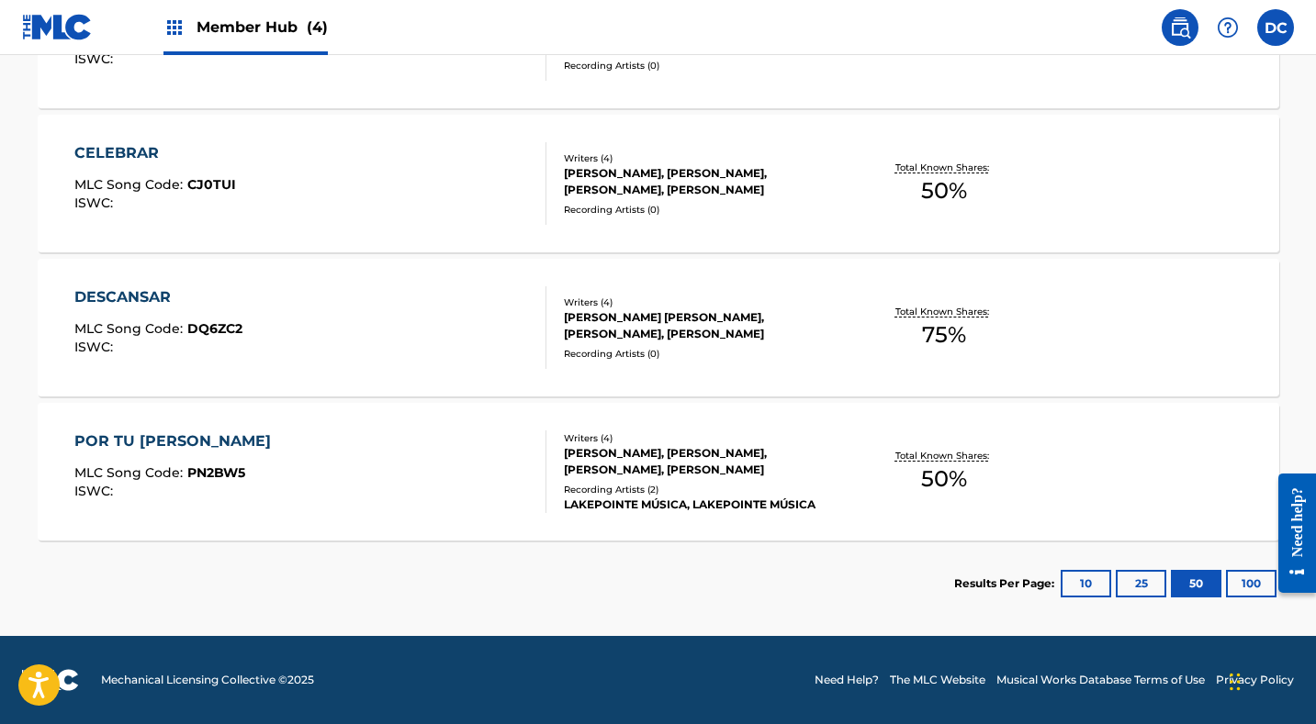
scroll to position [3822, 0]
click at [379, 451] on div "POR TU ESPIRITU MLC Song Code : PN2BW5 ISWC :" at bounding box center [310, 472] width 472 height 83
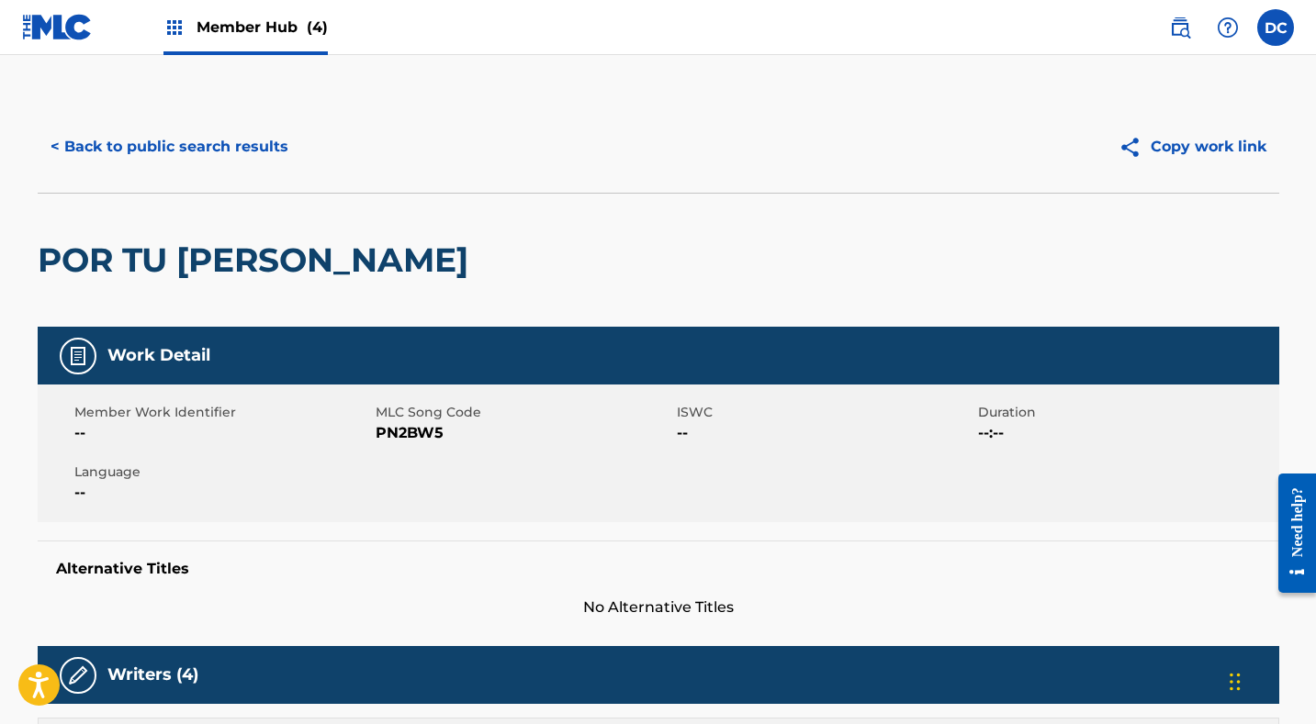
click at [397, 423] on span "PN2BW5" at bounding box center [524, 433] width 297 height 22
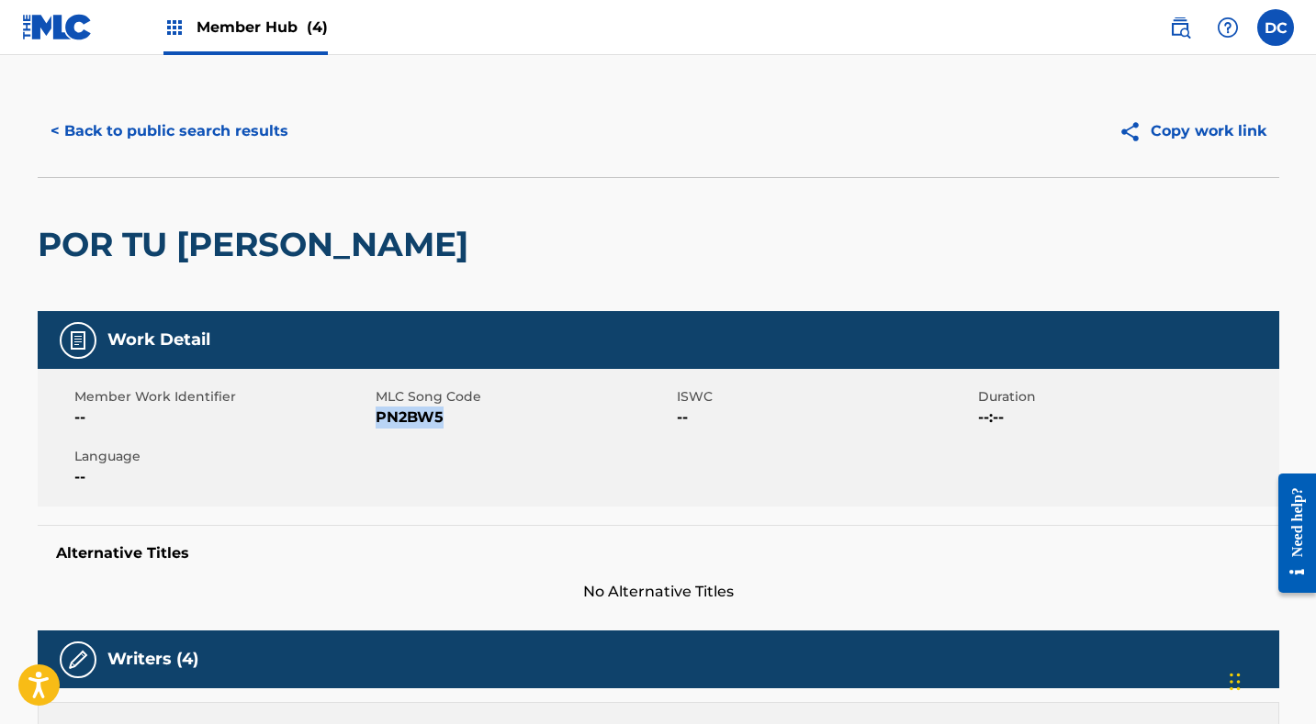
scroll to position [3, 0]
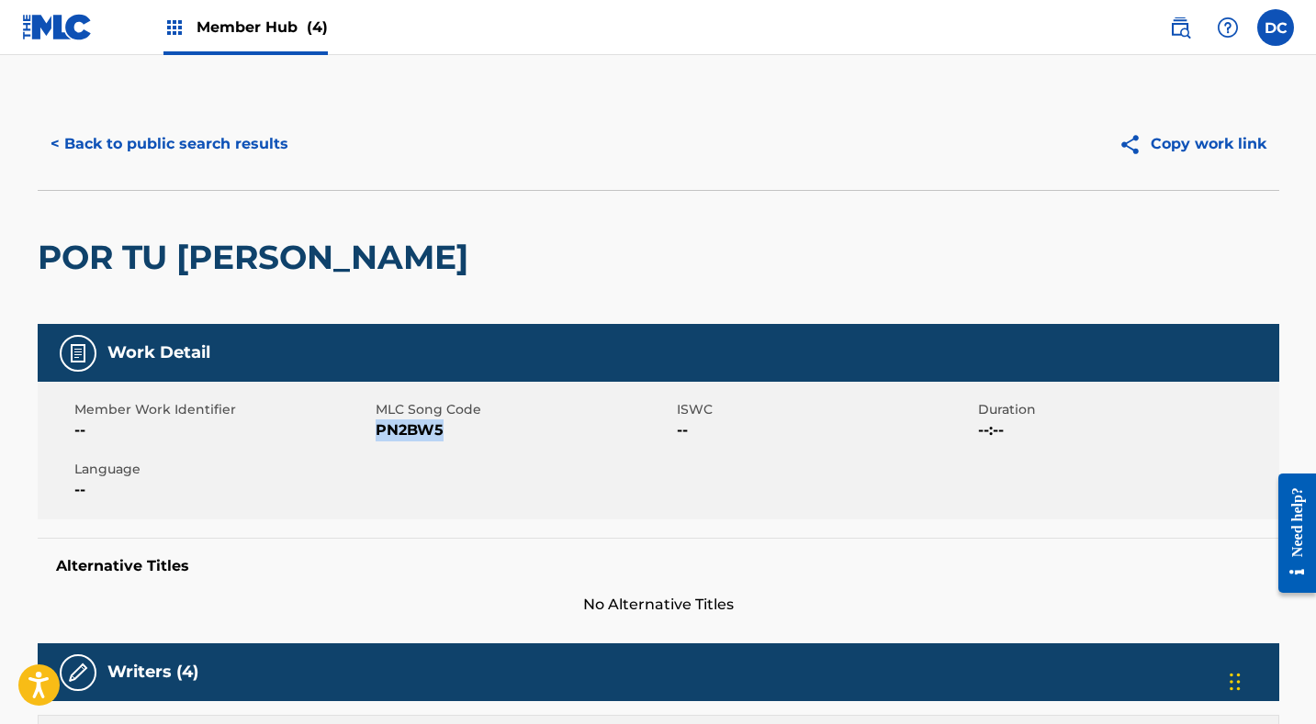
click at [418, 433] on span "PN2BW5" at bounding box center [524, 431] width 297 height 22
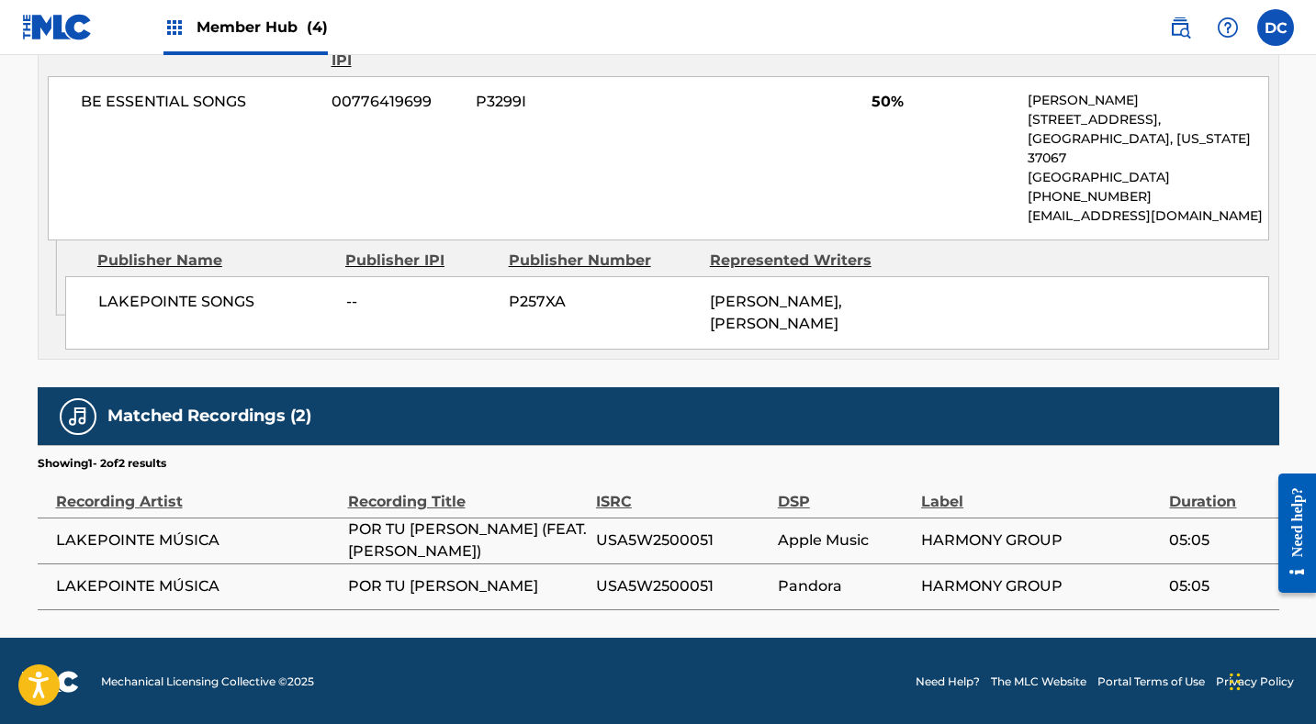
scroll to position [986, 0]
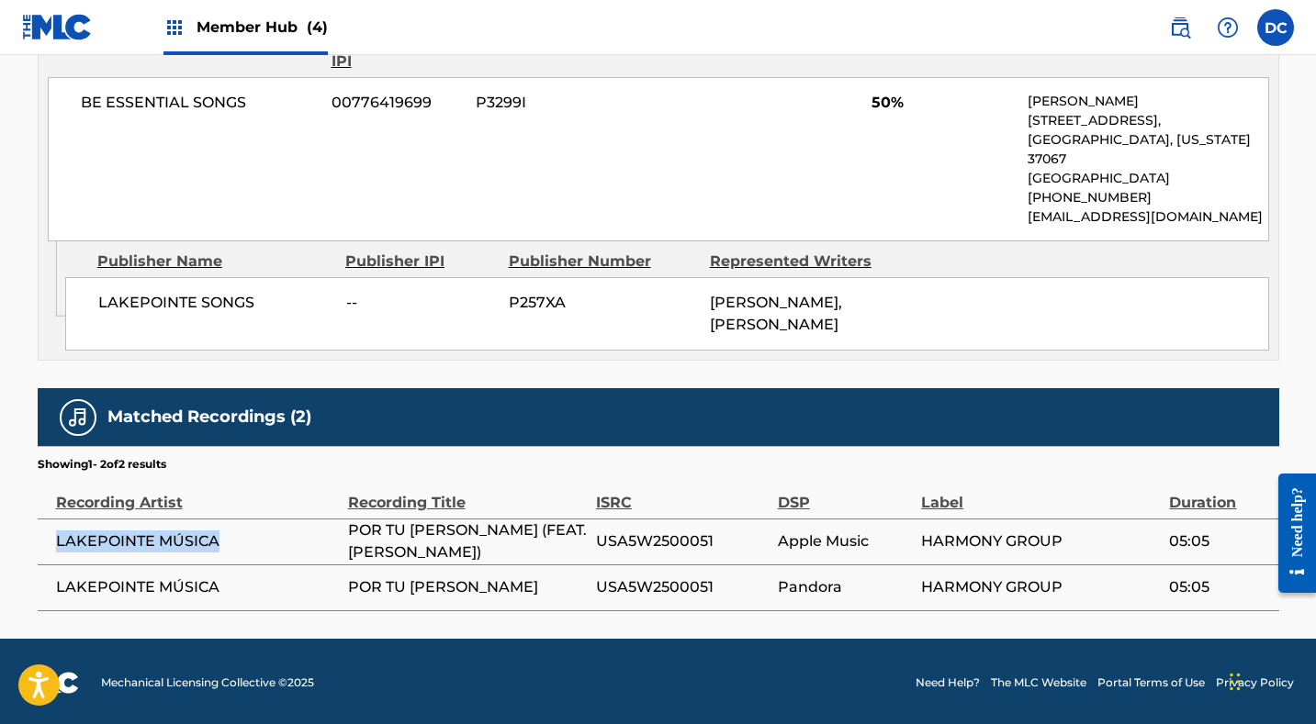
drag, startPoint x: 223, startPoint y: 546, endPoint x: 52, endPoint y: 544, distance: 170.8
click at [51, 544] on td "LAKEPOINTE MÚSICA" at bounding box center [193, 542] width 310 height 46
click at [696, 538] on span "USA5W2500051" at bounding box center [682, 542] width 173 height 22
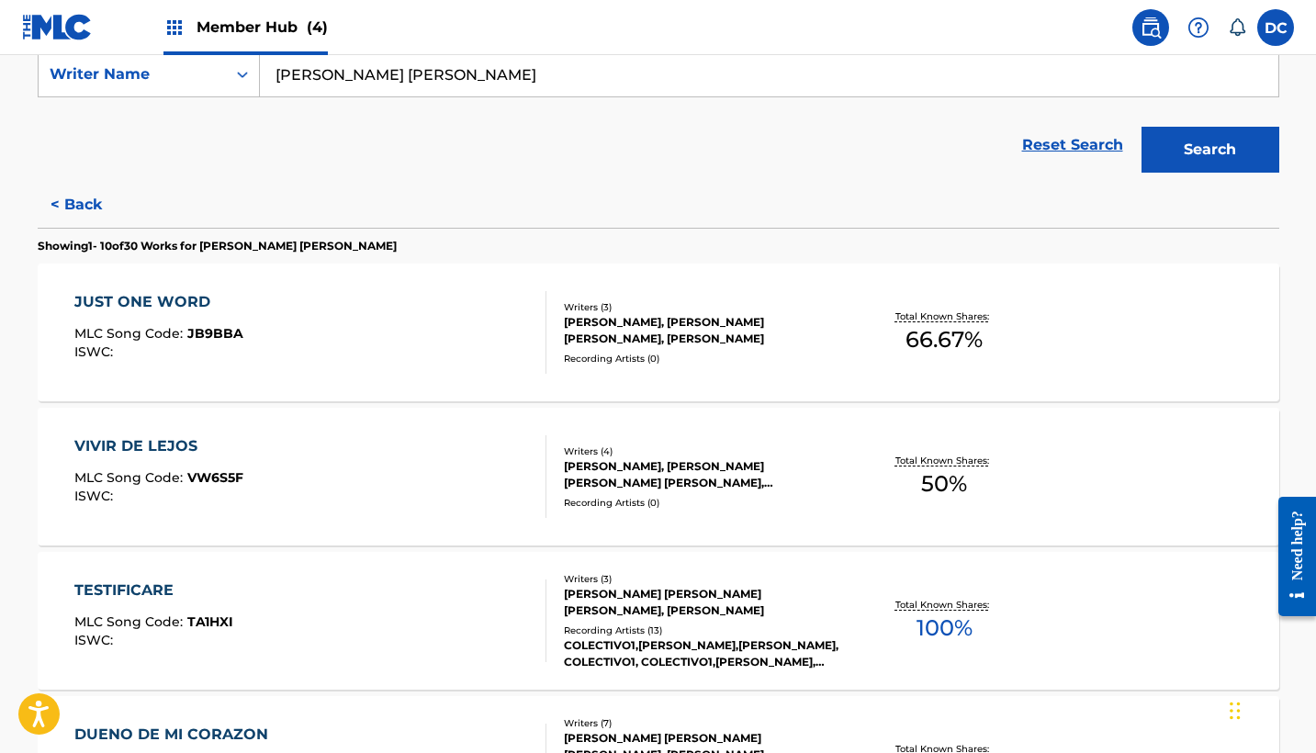
scroll to position [358, 0]
click at [382, 466] on div "VIVIR DE LEJOS MLC Song Code : VW6S5F ISWC :" at bounding box center [310, 475] width 472 height 83
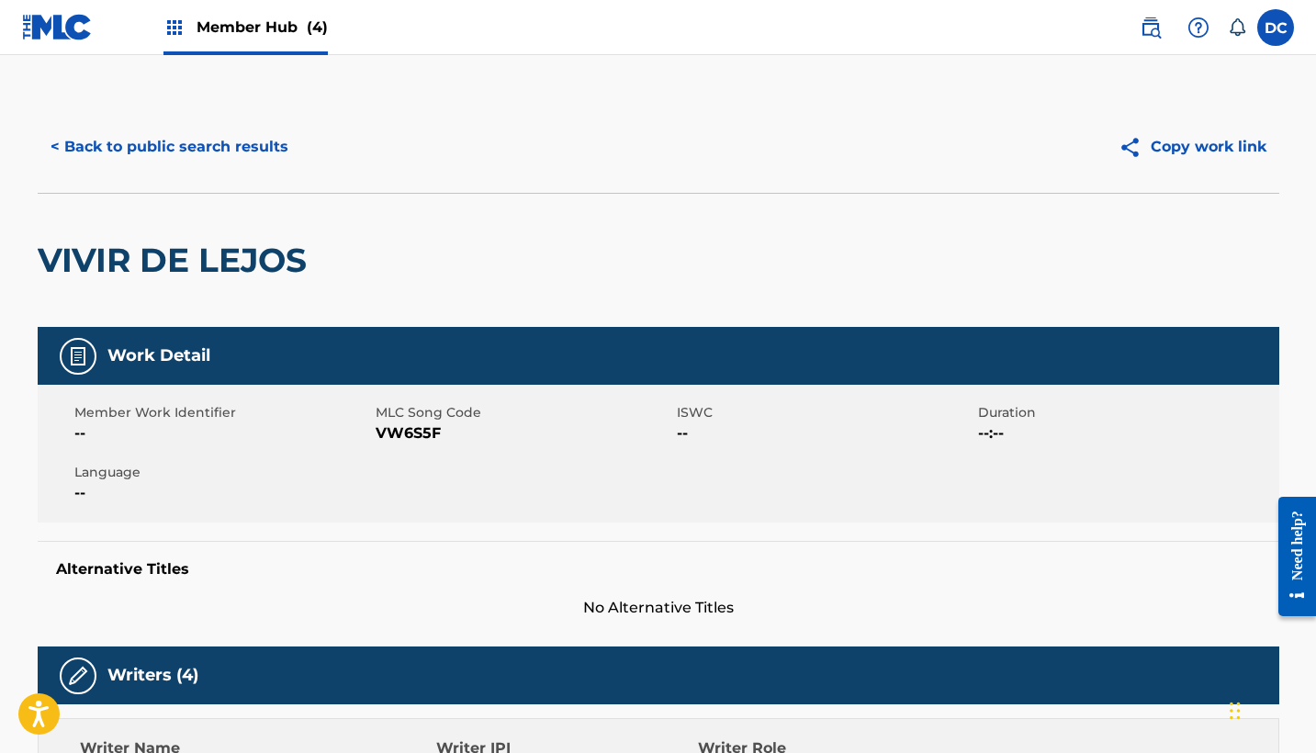
click at [419, 436] on span "VW6S5F" at bounding box center [524, 433] width 297 height 22
copy span "VW6S5F"
click at [233, 171] on div "< Back to public search results Copy work link" at bounding box center [658, 147] width 1241 height 92
click at [278, 145] on button "< Back to public search results" at bounding box center [170, 147] width 264 height 46
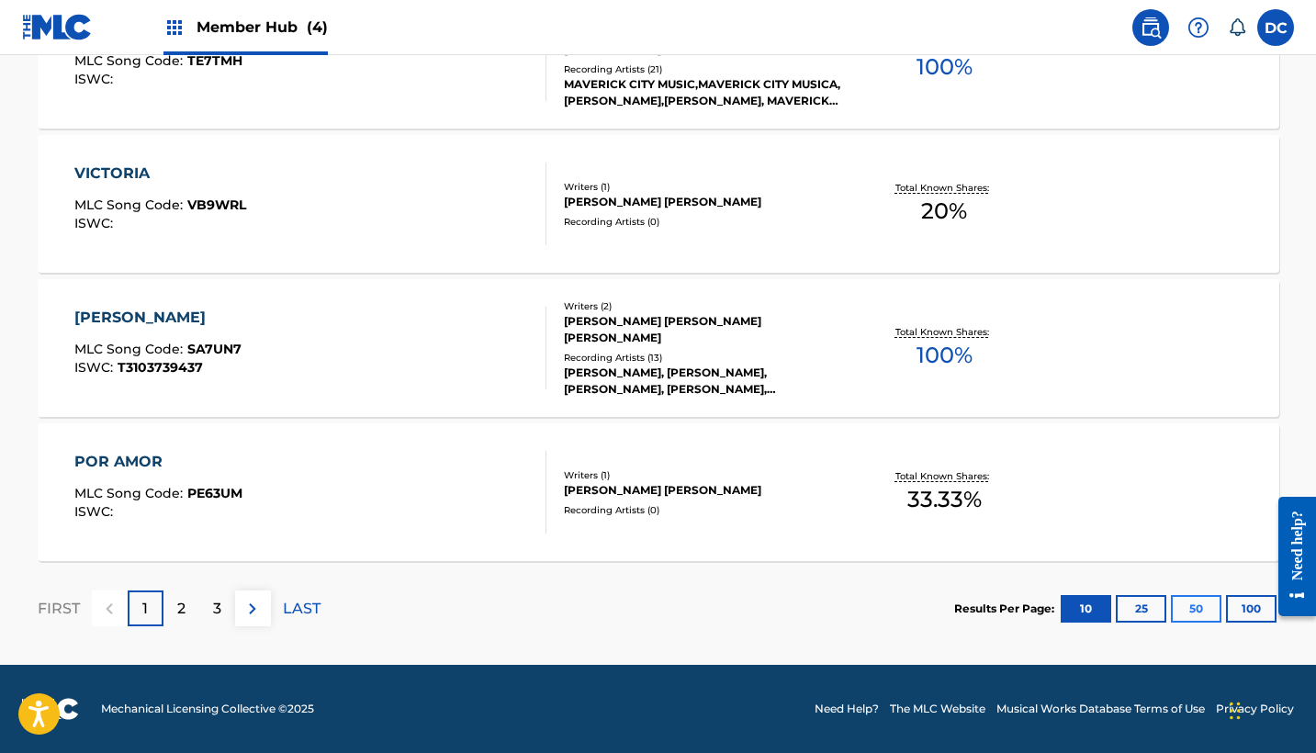
scroll to position [1495, 0]
click at [1194, 613] on button "50" at bounding box center [1196, 609] width 51 height 28
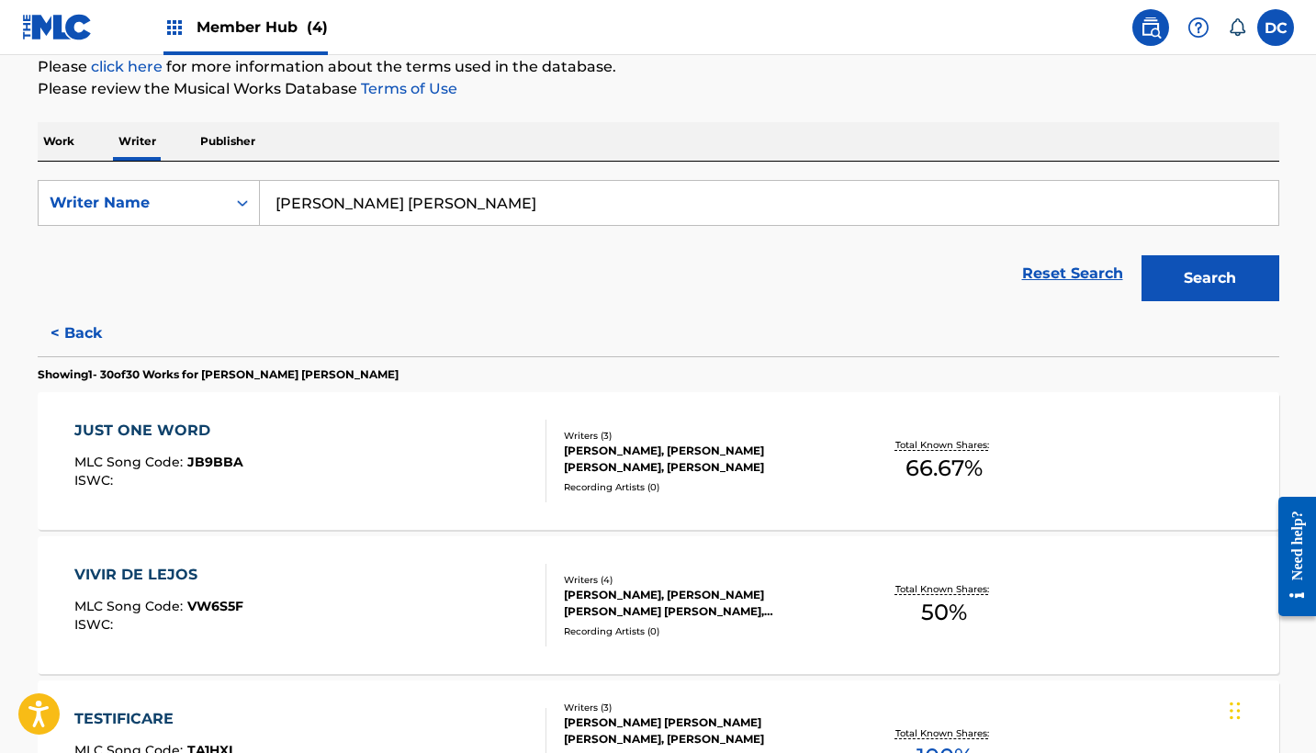
scroll to position [230, 0]
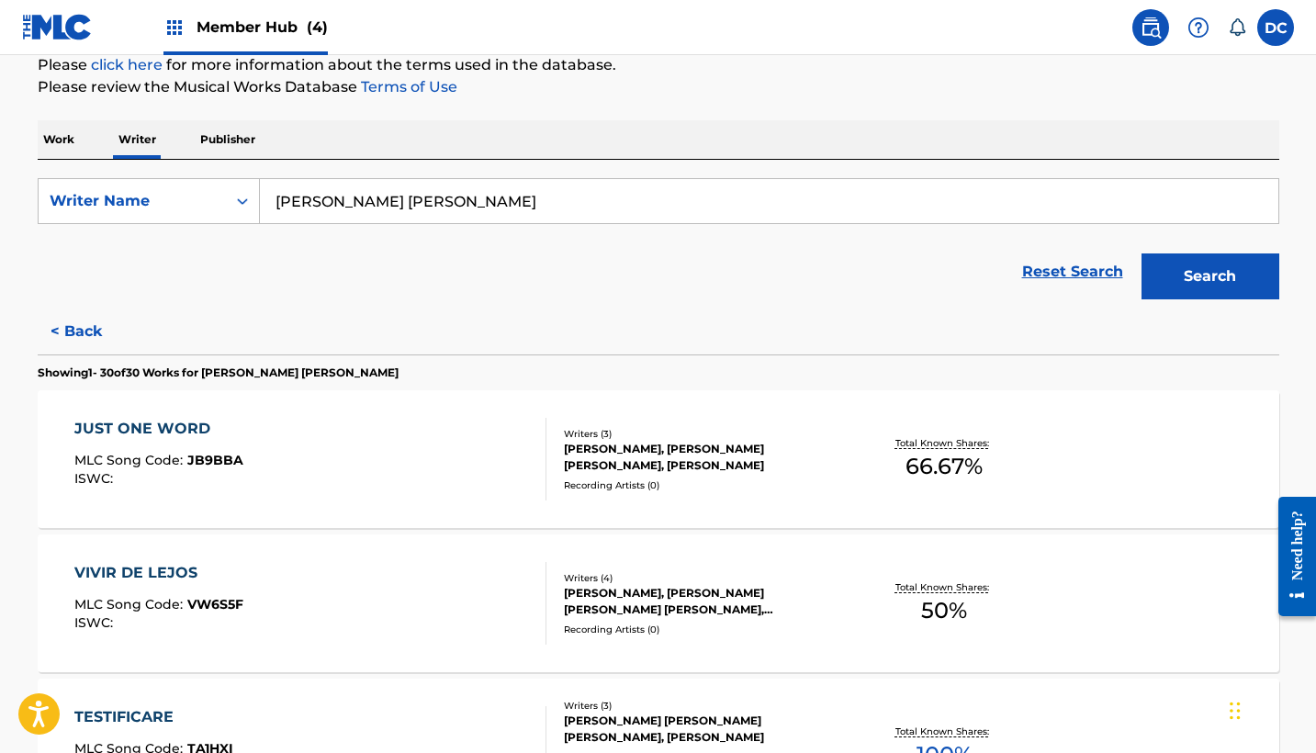
click at [417, 455] on div "JUST ONE WORD MLC Song Code : JB9BBA ISWC :" at bounding box center [310, 459] width 472 height 83
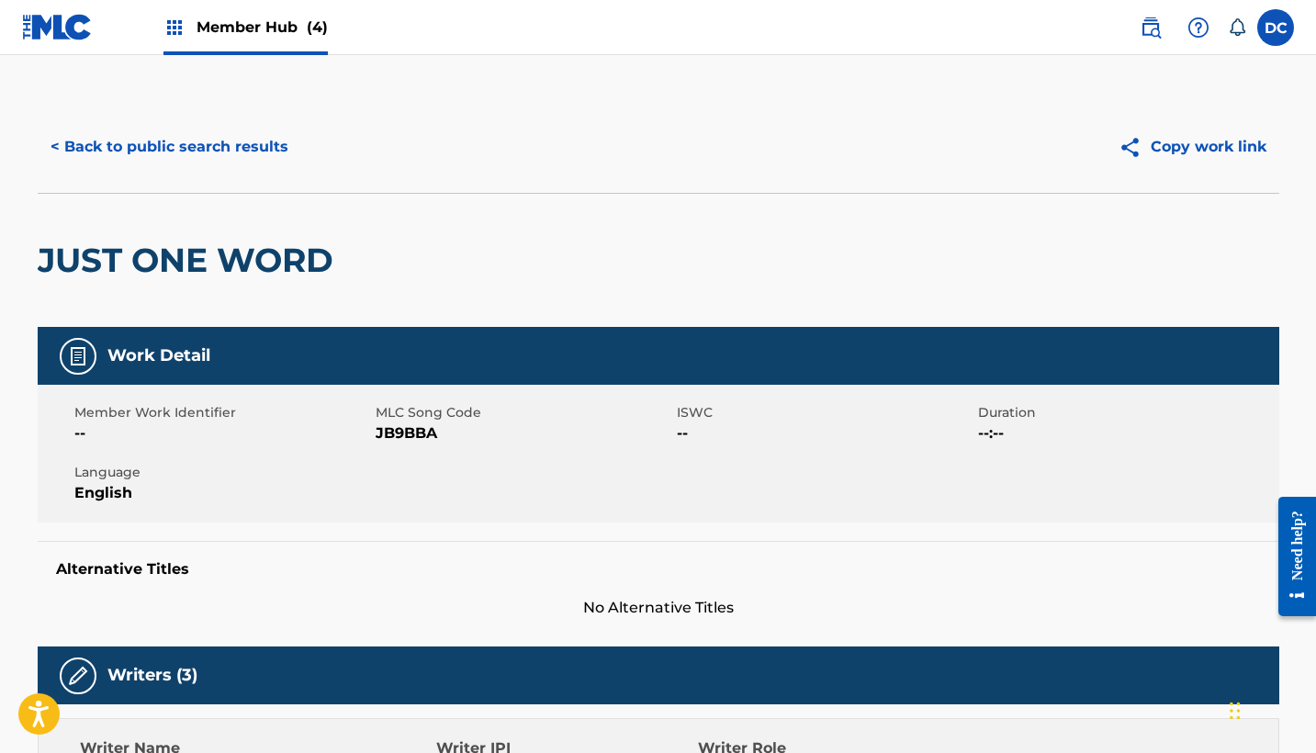
click at [401, 433] on span "JB9BBA" at bounding box center [524, 433] width 297 height 22
copy span "JB9BBA"
click at [241, 156] on button "< Back to public search results" at bounding box center [170, 147] width 264 height 46
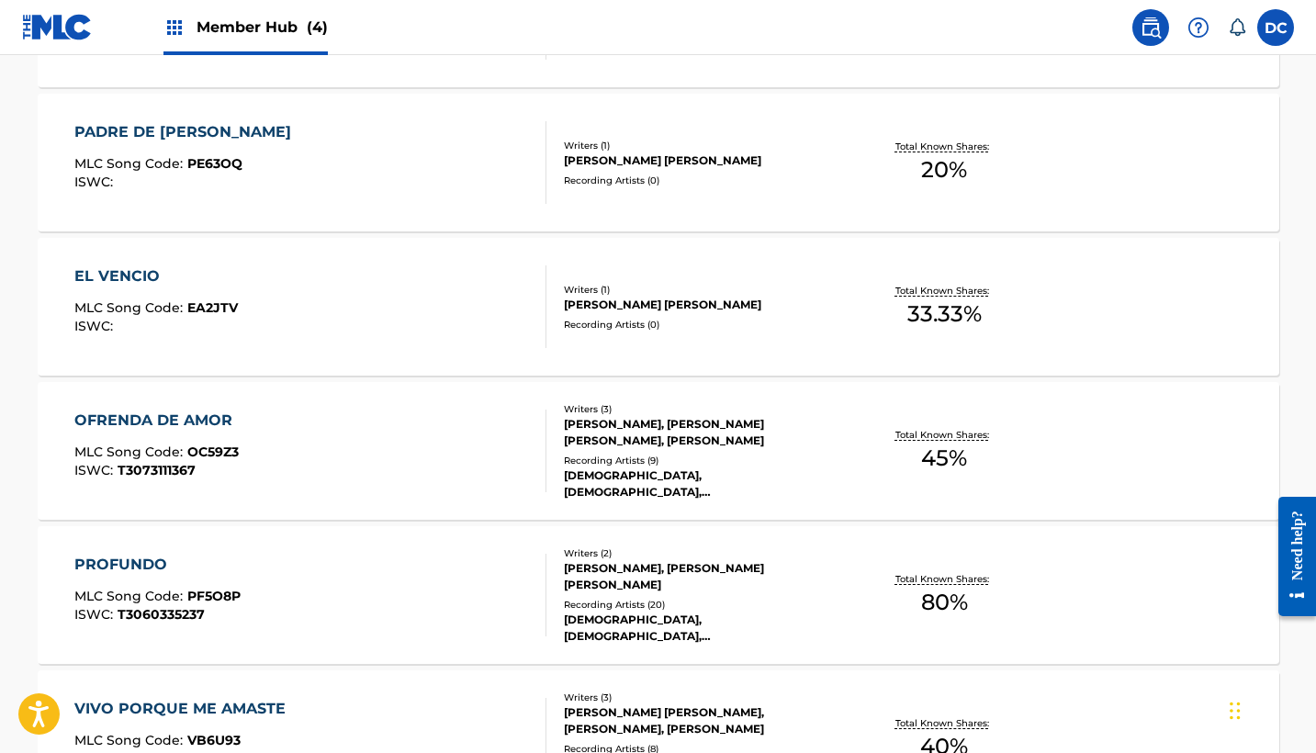
scroll to position [1970, 0]
click at [471, 445] on div "OFRENDA DE AMOR MLC Song Code : OC59Z3 ISWC : T3073111367" at bounding box center [310, 450] width 472 height 83
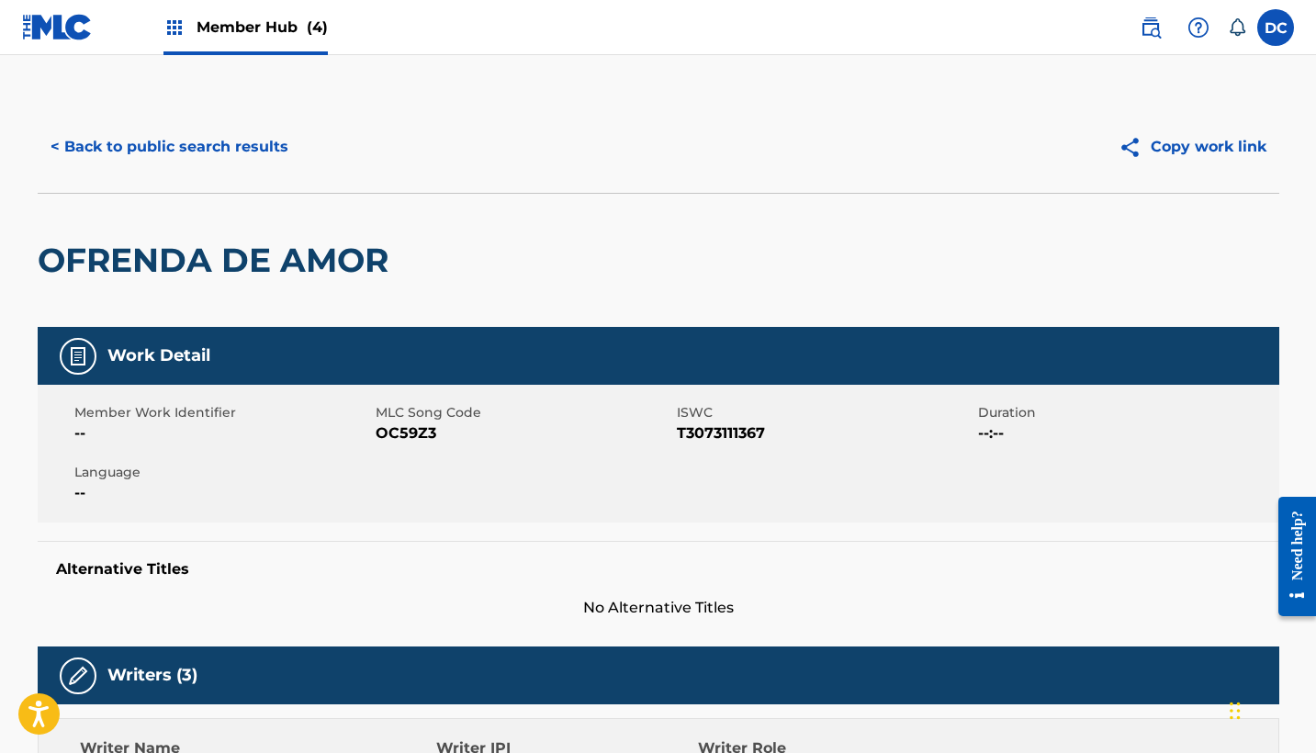
click at [415, 432] on span "OC59Z3" at bounding box center [524, 433] width 297 height 22
copy span "OC59Z3"
click at [291, 154] on button "< Back to public search results" at bounding box center [170, 147] width 264 height 46
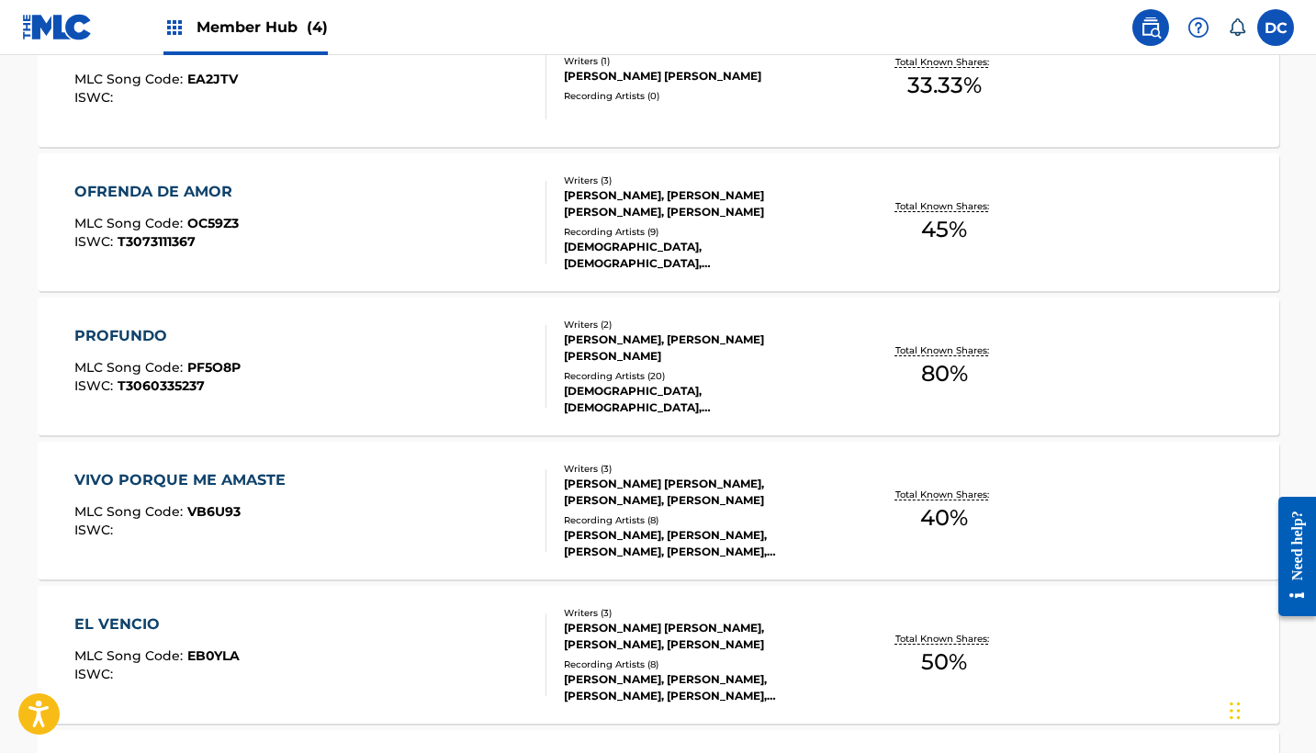
scroll to position [2199, 0]
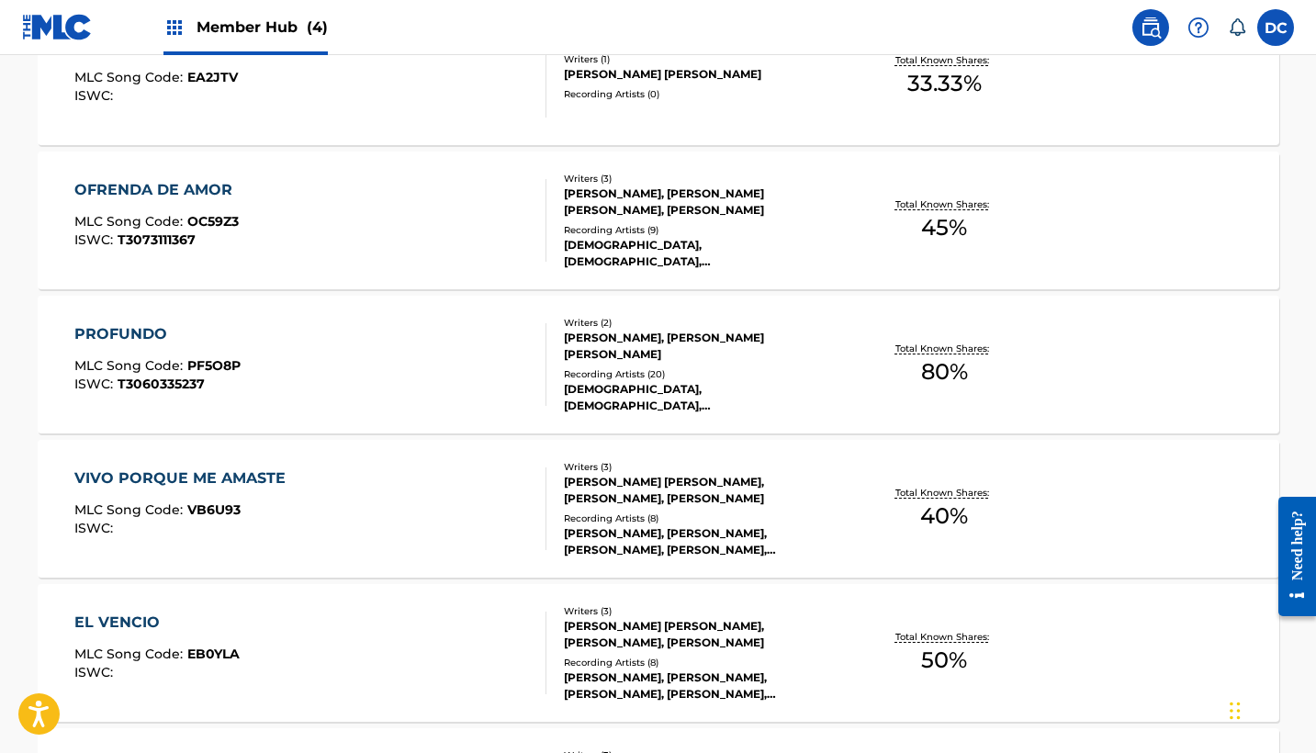
click at [479, 349] on div "PROFUNDO MLC Song Code : PF5O8P ISWC : T3060335237" at bounding box center [310, 364] width 472 height 83
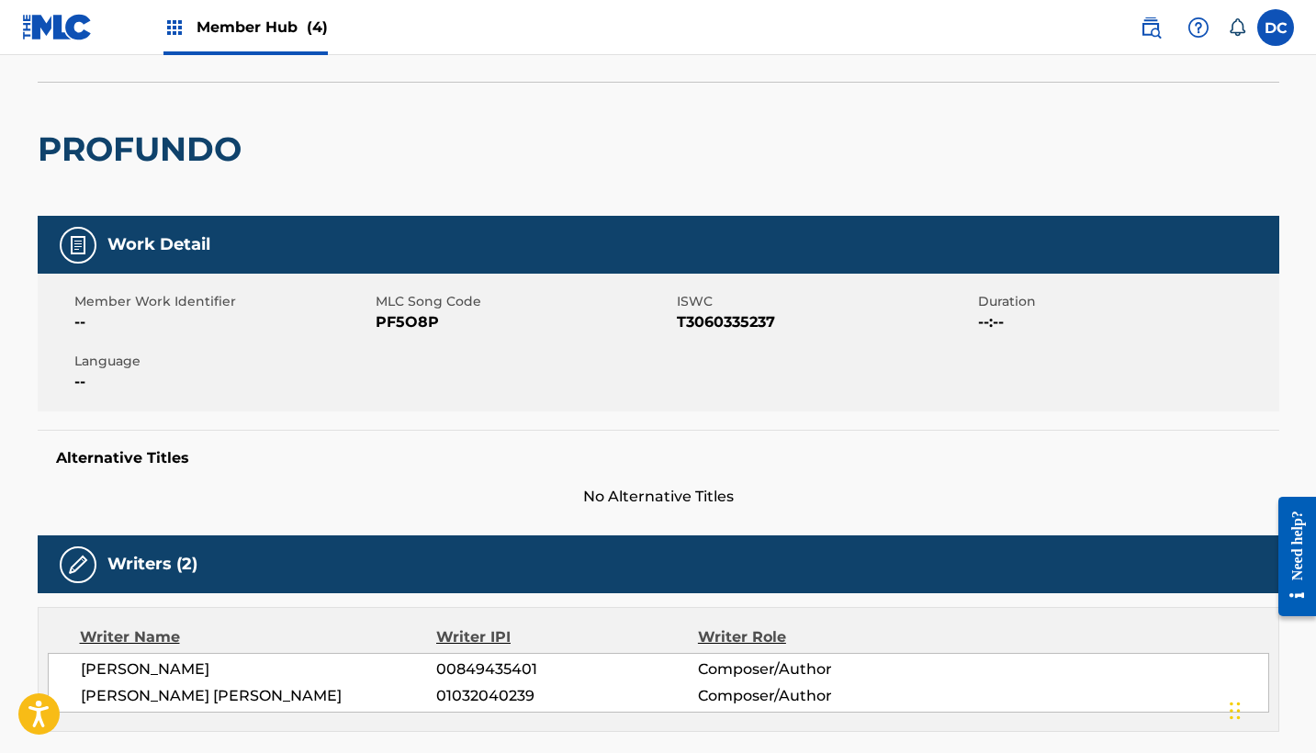
scroll to position [134, 0]
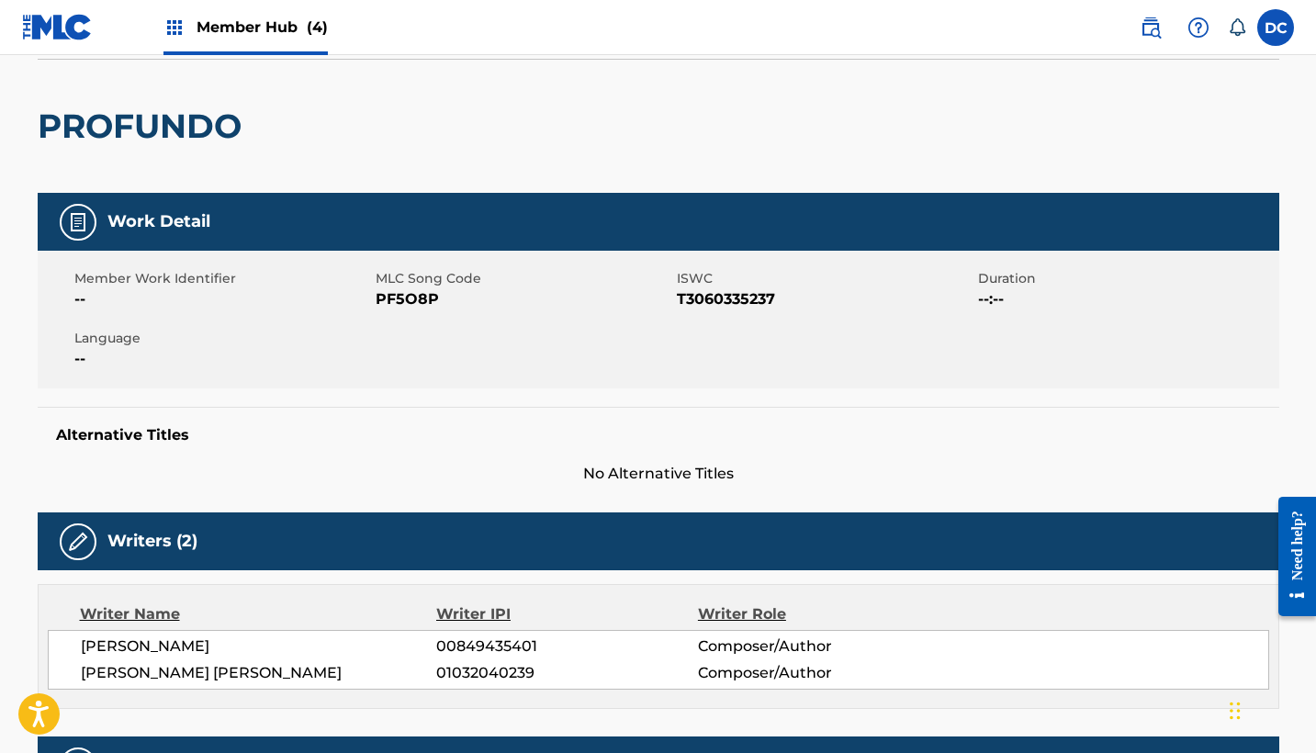
click at [403, 295] on span "PF5O8P" at bounding box center [524, 299] width 297 height 22
copy span "PF5O8P"
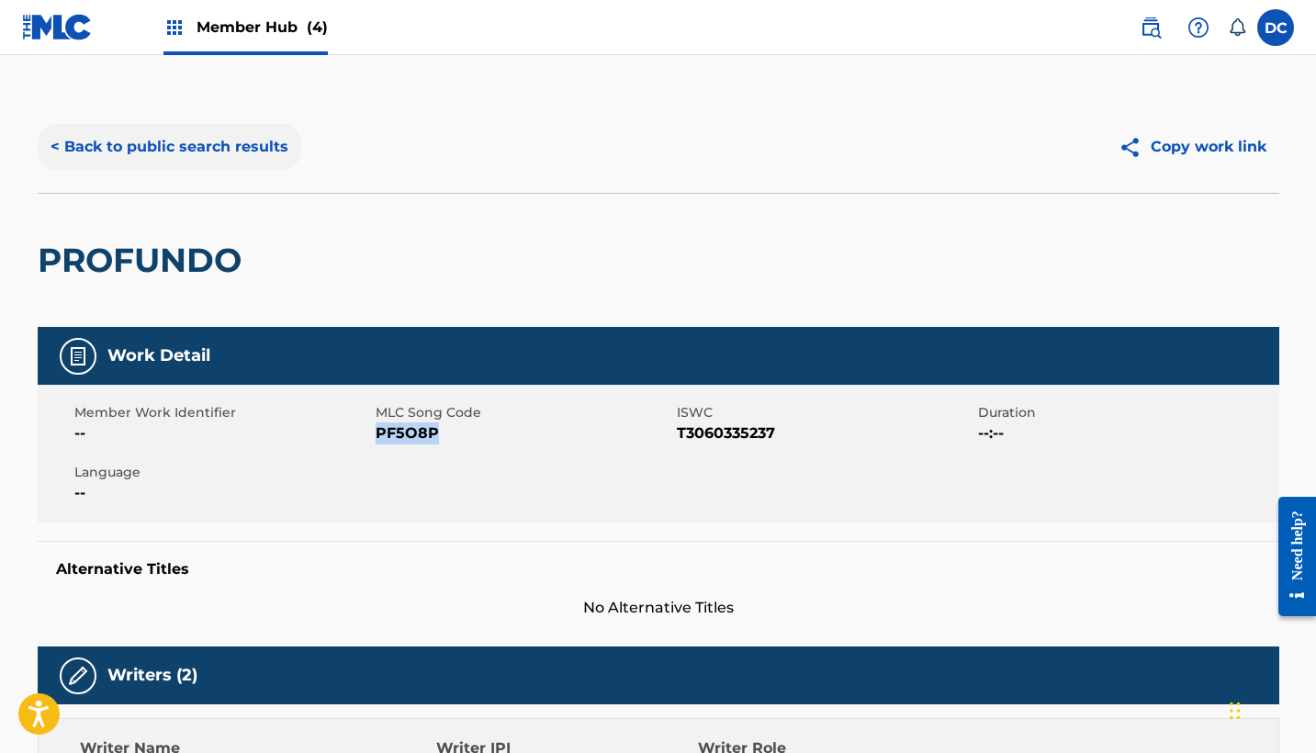
scroll to position [-1, 0]
click at [219, 156] on button "< Back to public search results" at bounding box center [170, 147] width 264 height 46
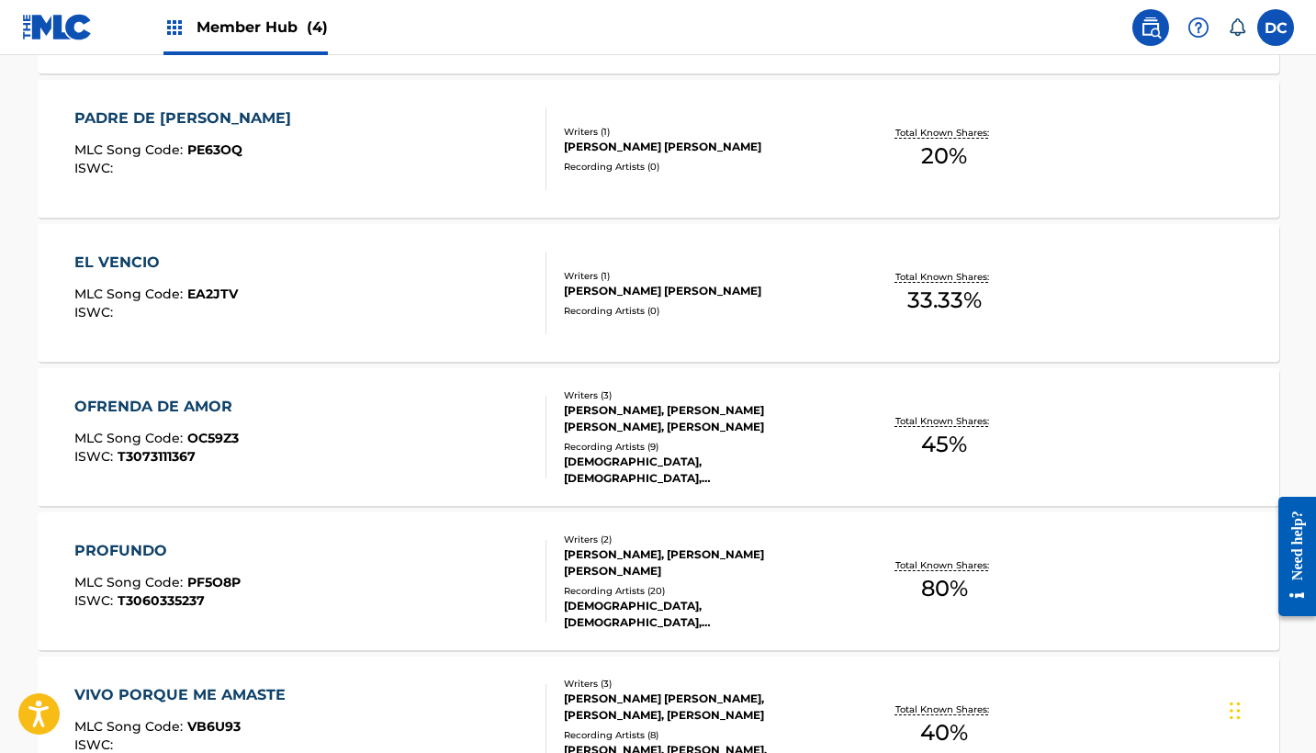
scroll to position [2047, 0]
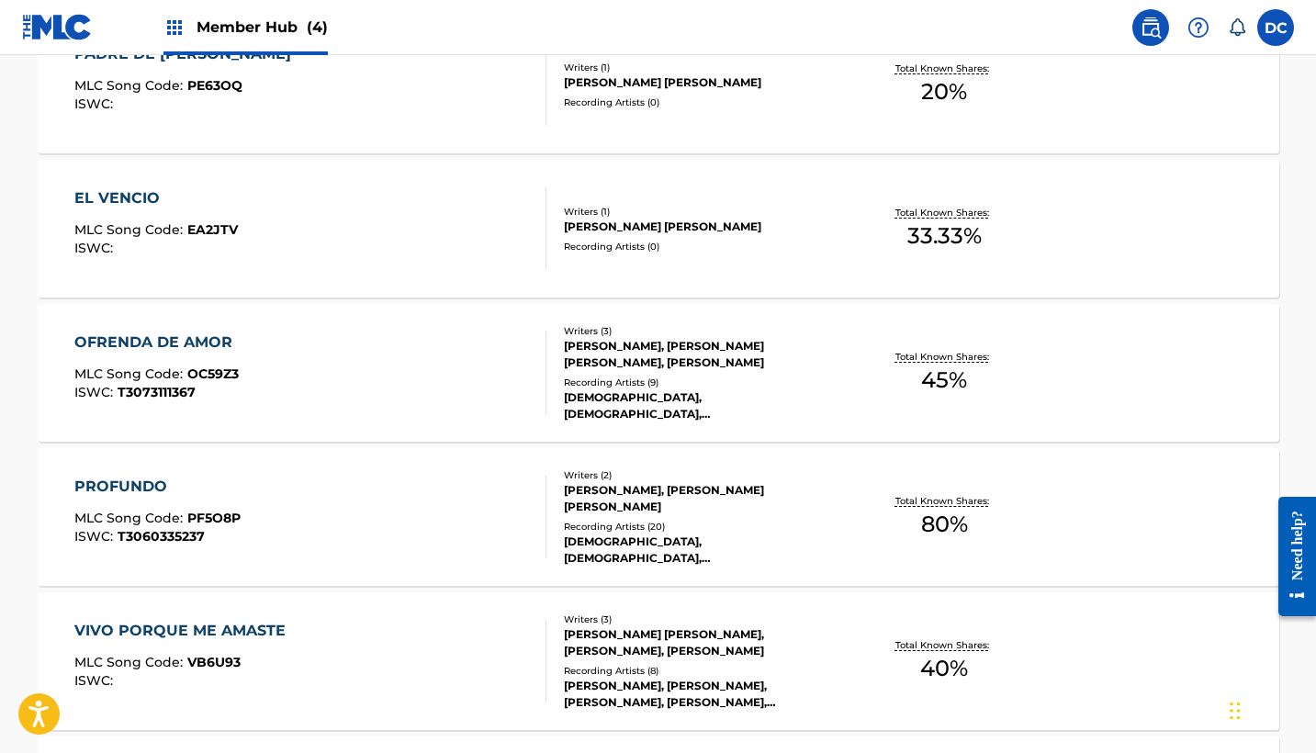
click at [500, 508] on div "PROFUNDO MLC Song Code : PF5O8P ISWC : T3060335237" at bounding box center [310, 517] width 472 height 83
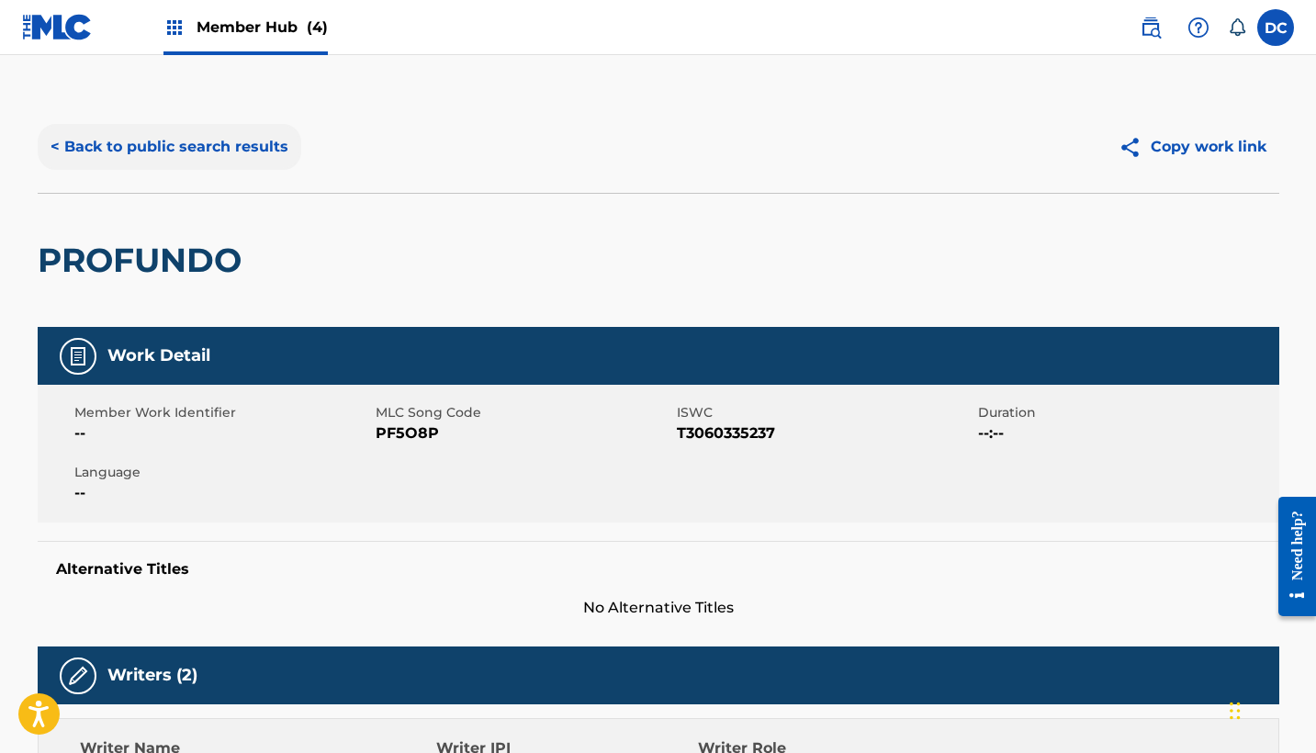
click at [239, 149] on button "< Back to public search results" at bounding box center [170, 147] width 264 height 46
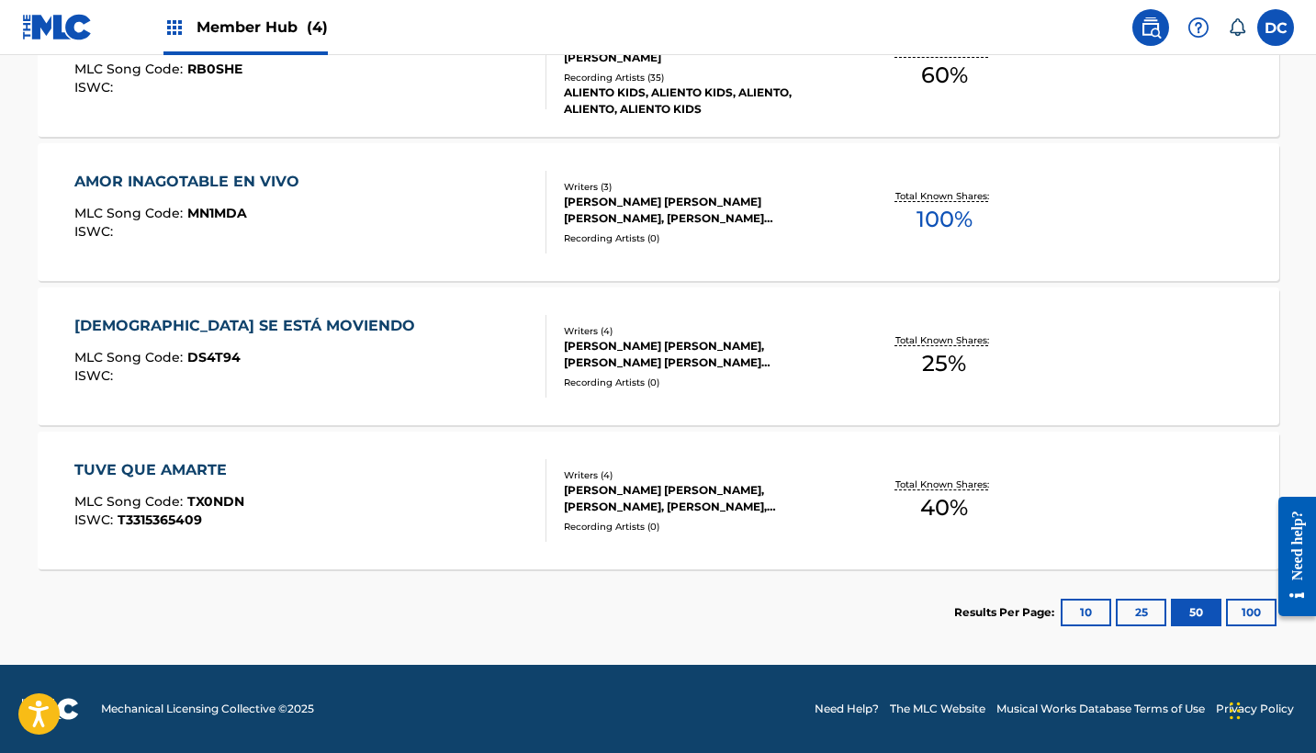
scroll to position [4370, 0]
click at [441, 482] on div "TUVE QUE AMARTE MLC Song Code : TX0NDN ISWC : T3315365409" at bounding box center [310, 500] width 472 height 83
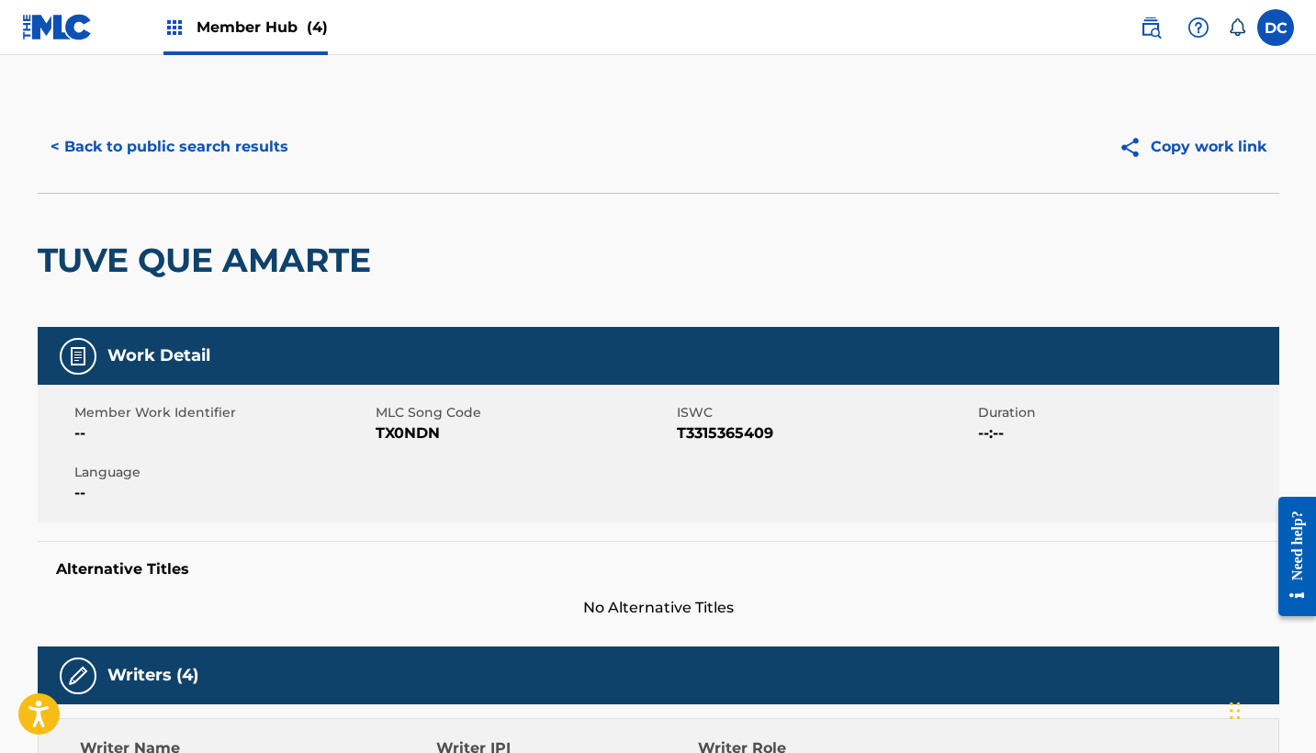
click at [398, 432] on span "TX0NDN" at bounding box center [524, 433] width 297 height 22
copy span "TX0NDN"
click at [266, 142] on button "< Back to public search results" at bounding box center [170, 147] width 264 height 46
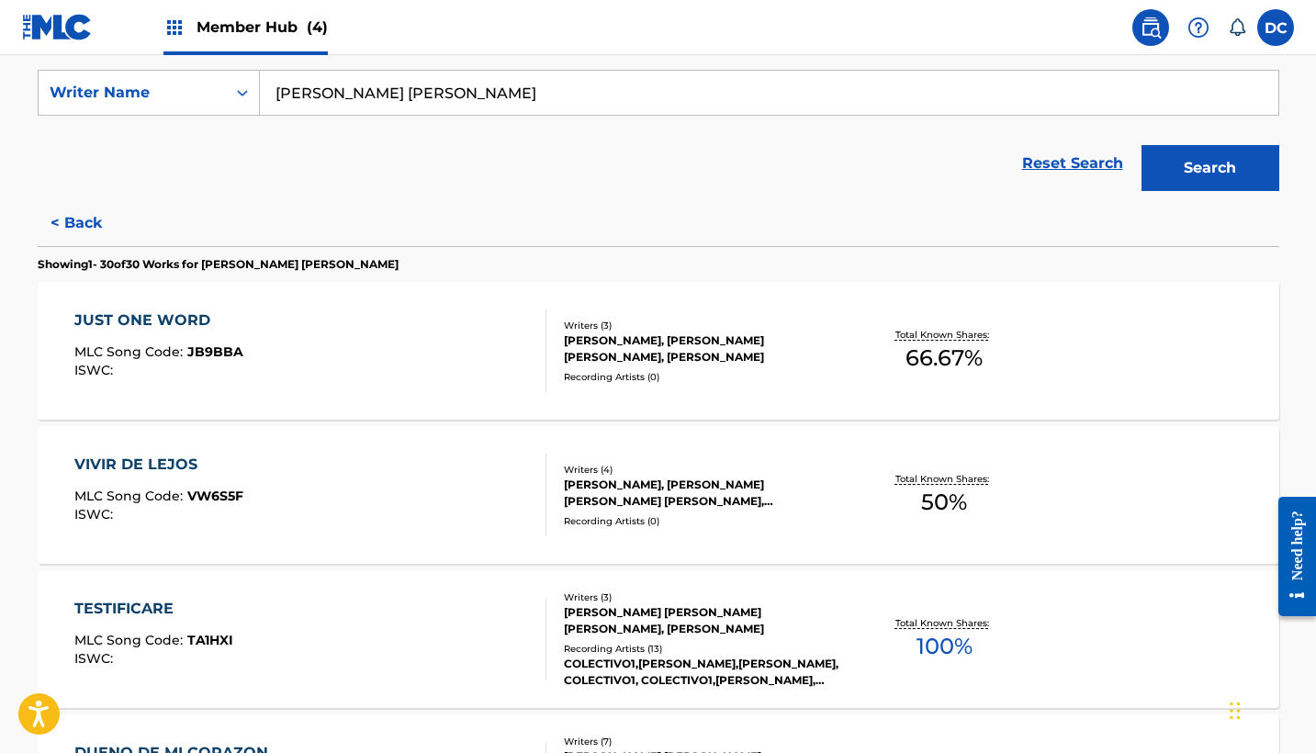
scroll to position [336, 0]
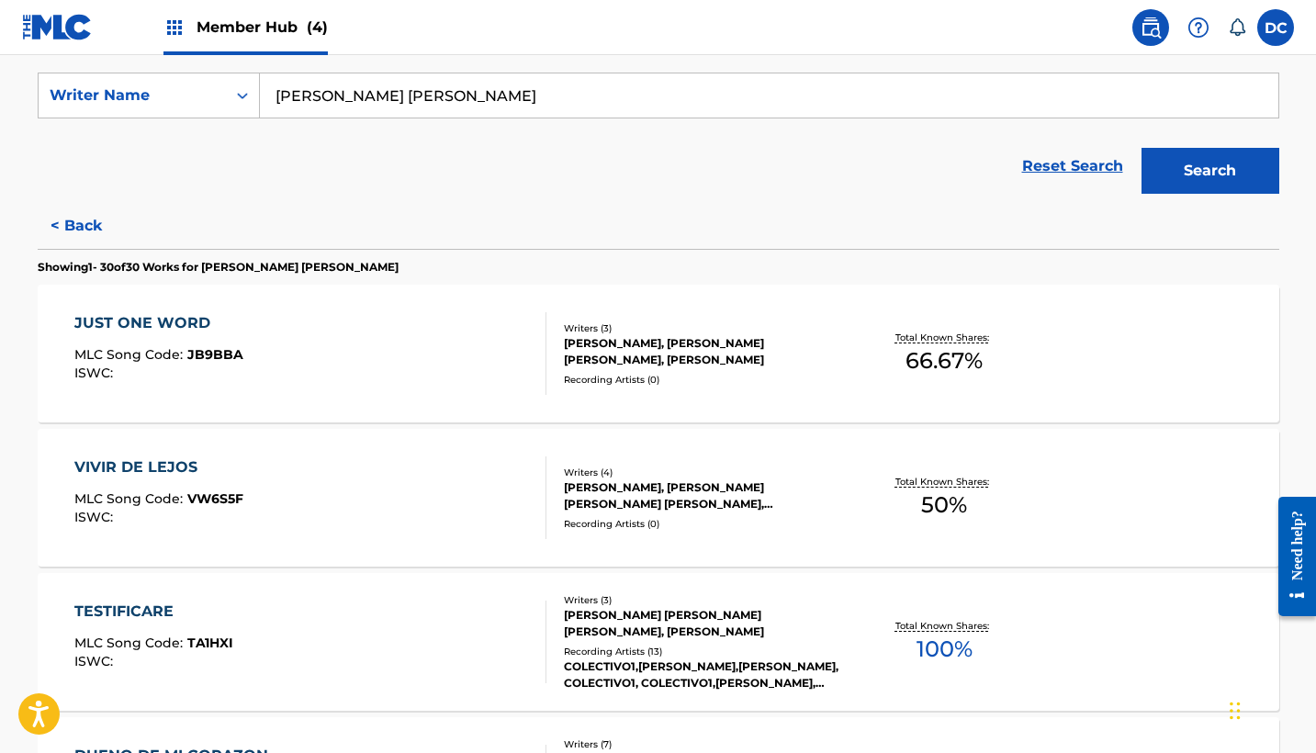
click at [446, 317] on div "JUST ONE WORD MLC Song Code : JB9BBA ISWC :" at bounding box center [310, 353] width 472 height 83
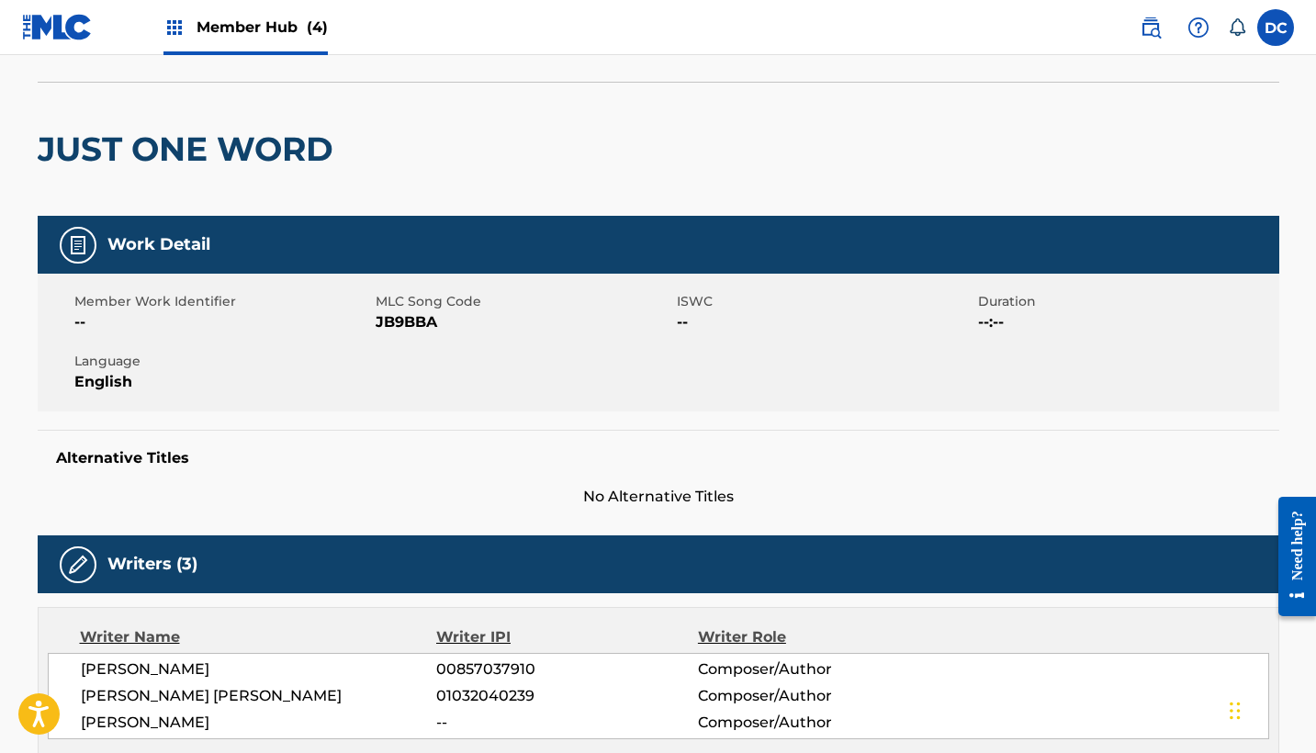
scroll to position [100, 0]
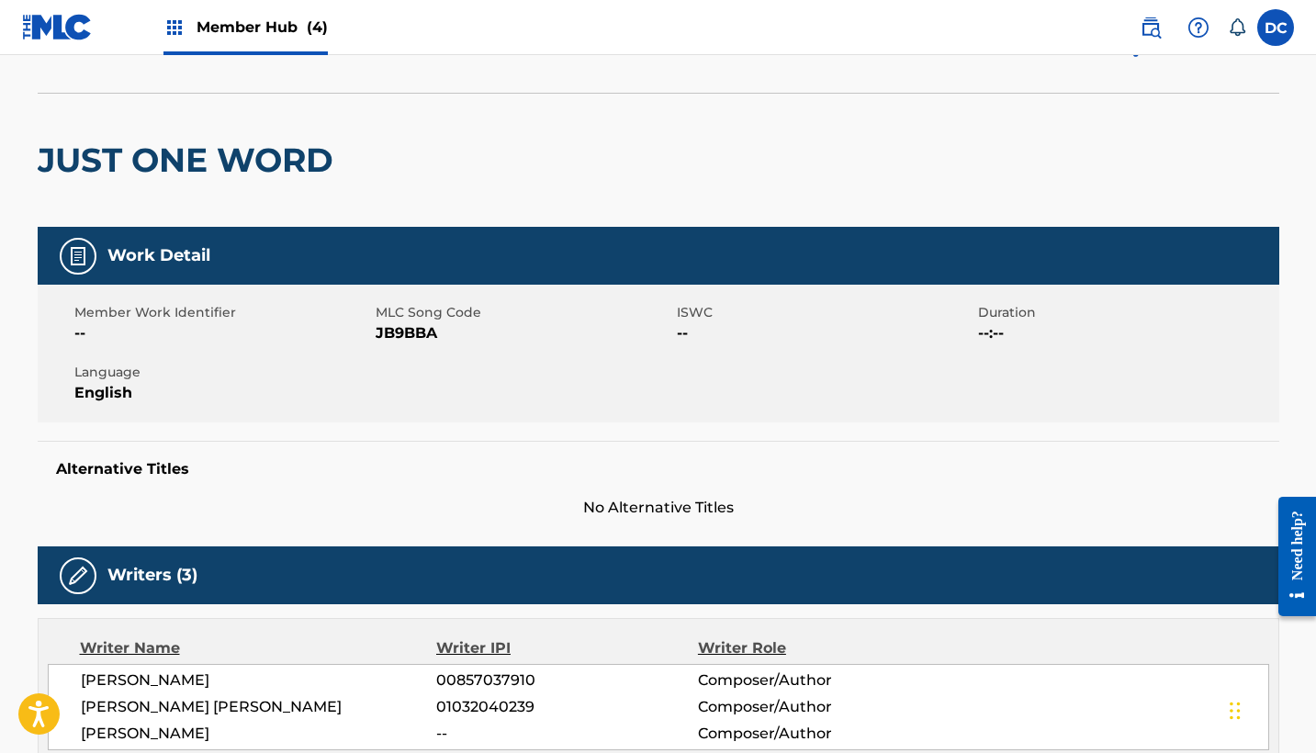
click at [413, 331] on span "JB9BBA" at bounding box center [524, 333] width 297 height 22
copy span "JB9BBA"
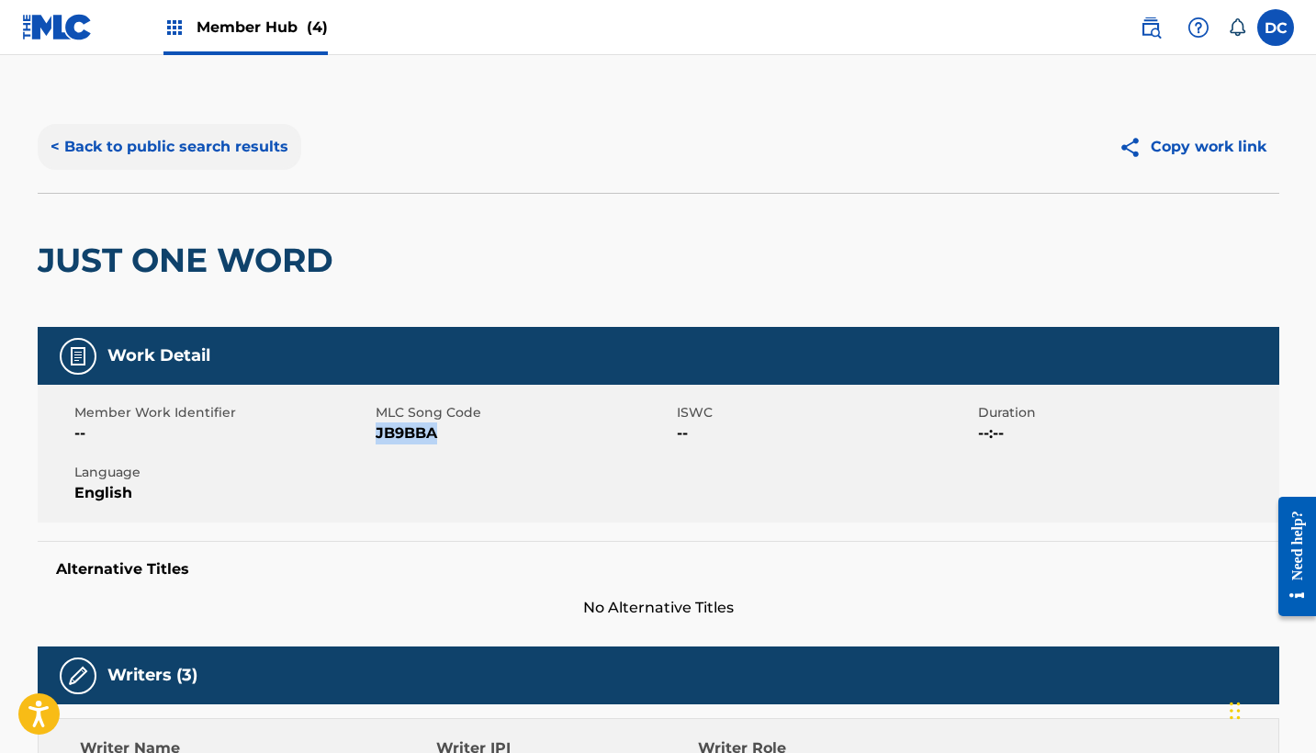
scroll to position [0, 0]
click at [191, 140] on button "< Back to public search results" at bounding box center [170, 147] width 264 height 46
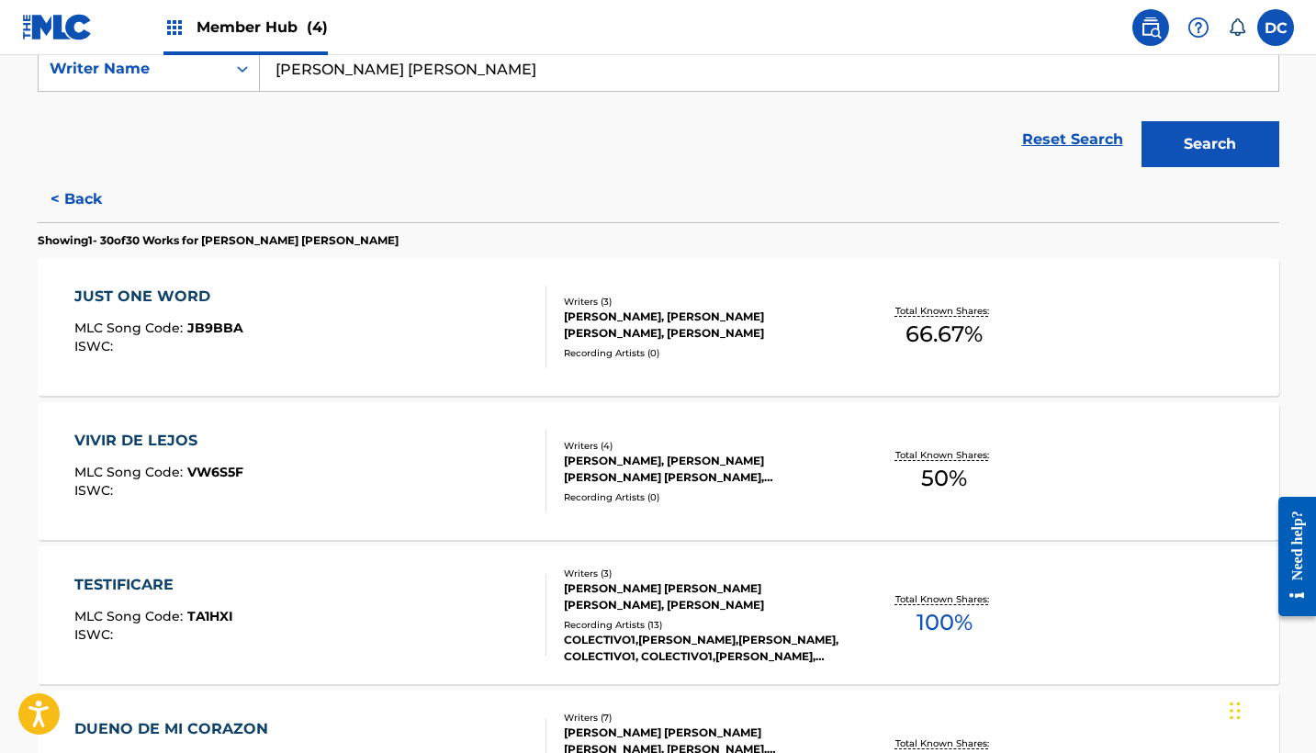
scroll to position [372, 0]
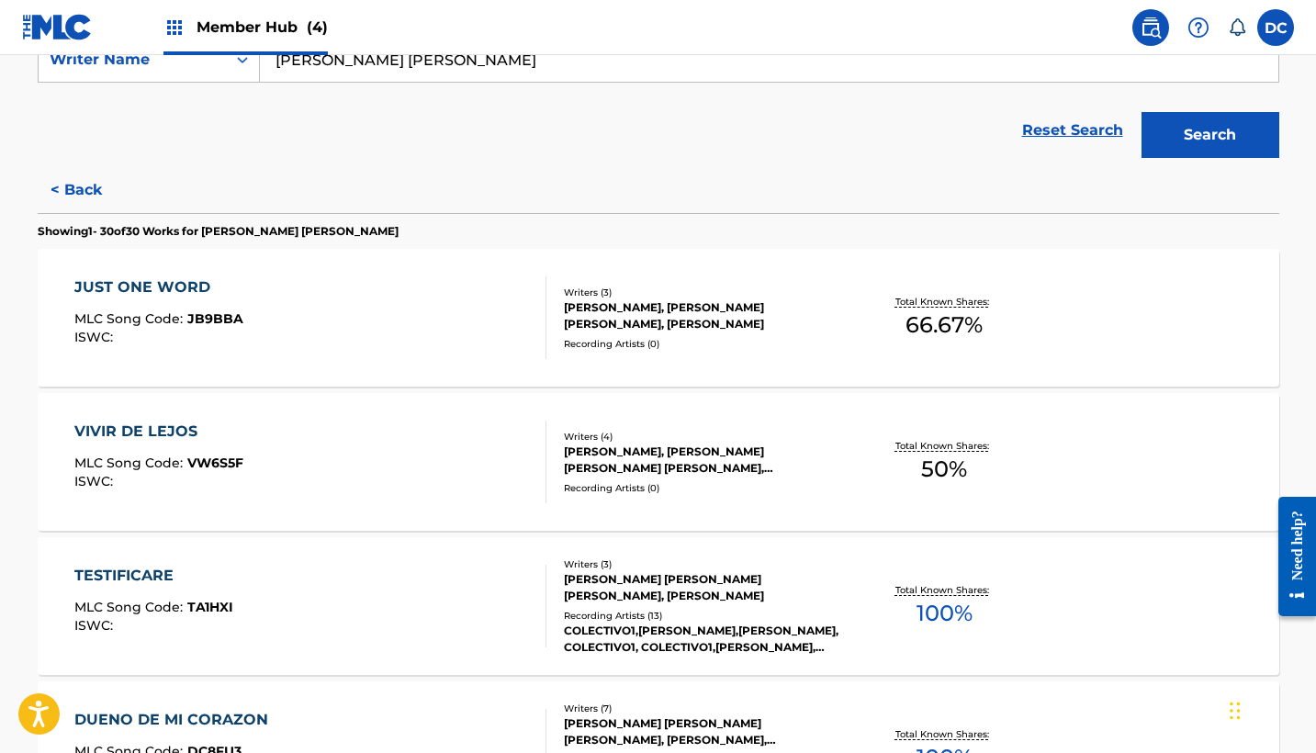
click at [329, 432] on div "VIVIR DE LEJOS MLC Song Code : VW6S5F ISWC :" at bounding box center [310, 462] width 472 height 83
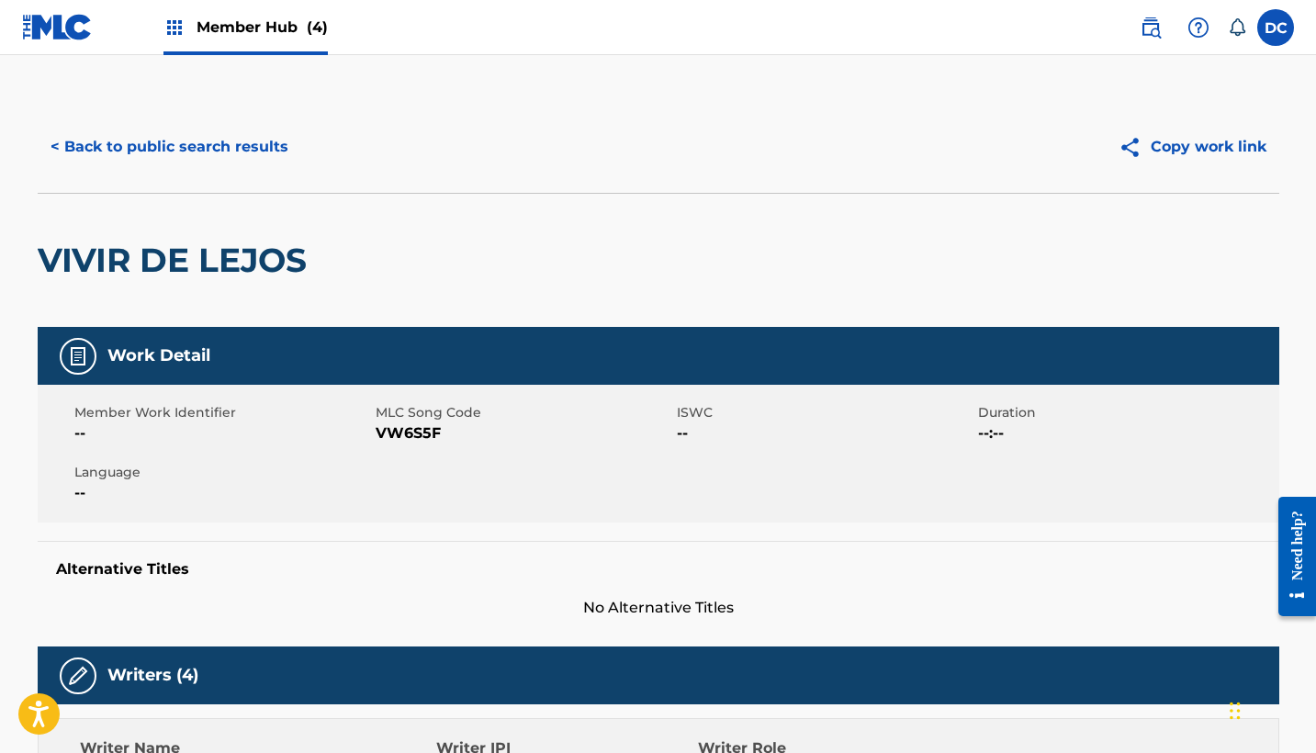
click at [402, 425] on span "VW6S5F" at bounding box center [524, 433] width 297 height 22
copy span "VW6S5F"
click at [256, 149] on button "< Back to public search results" at bounding box center [170, 147] width 264 height 46
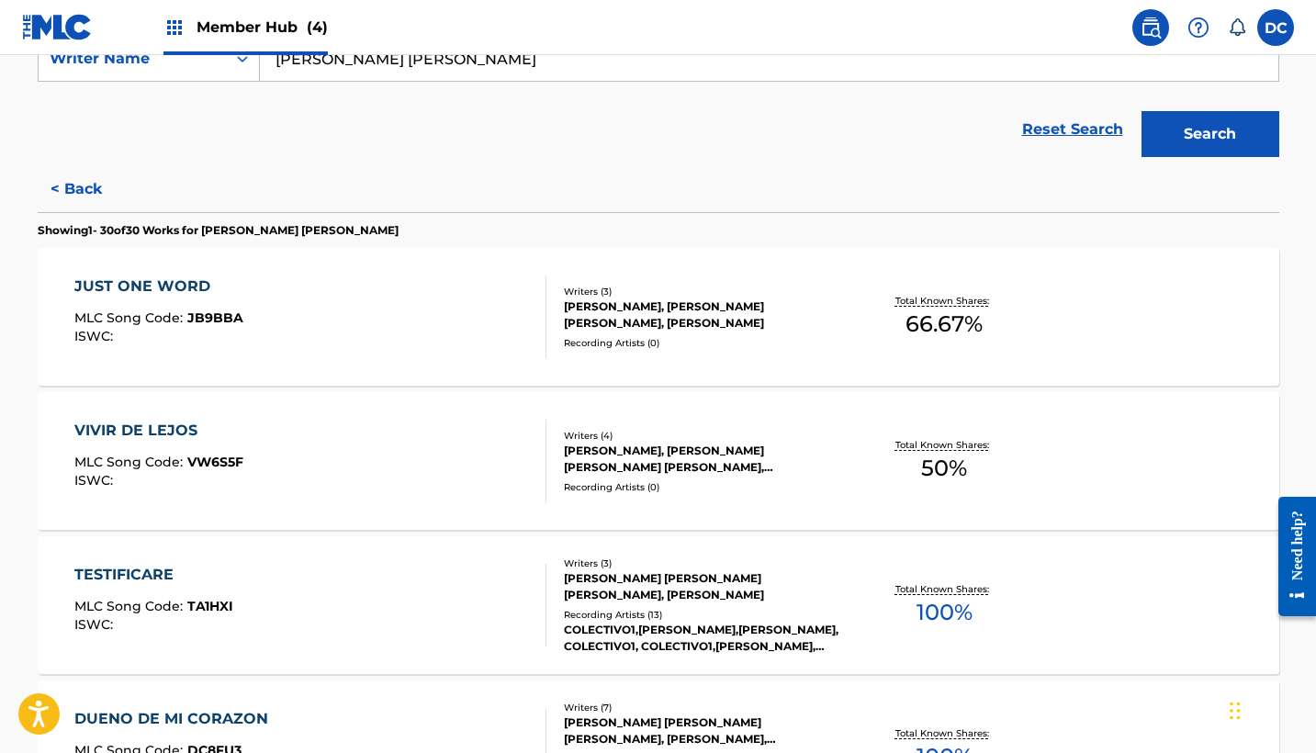
scroll to position [402, 0]
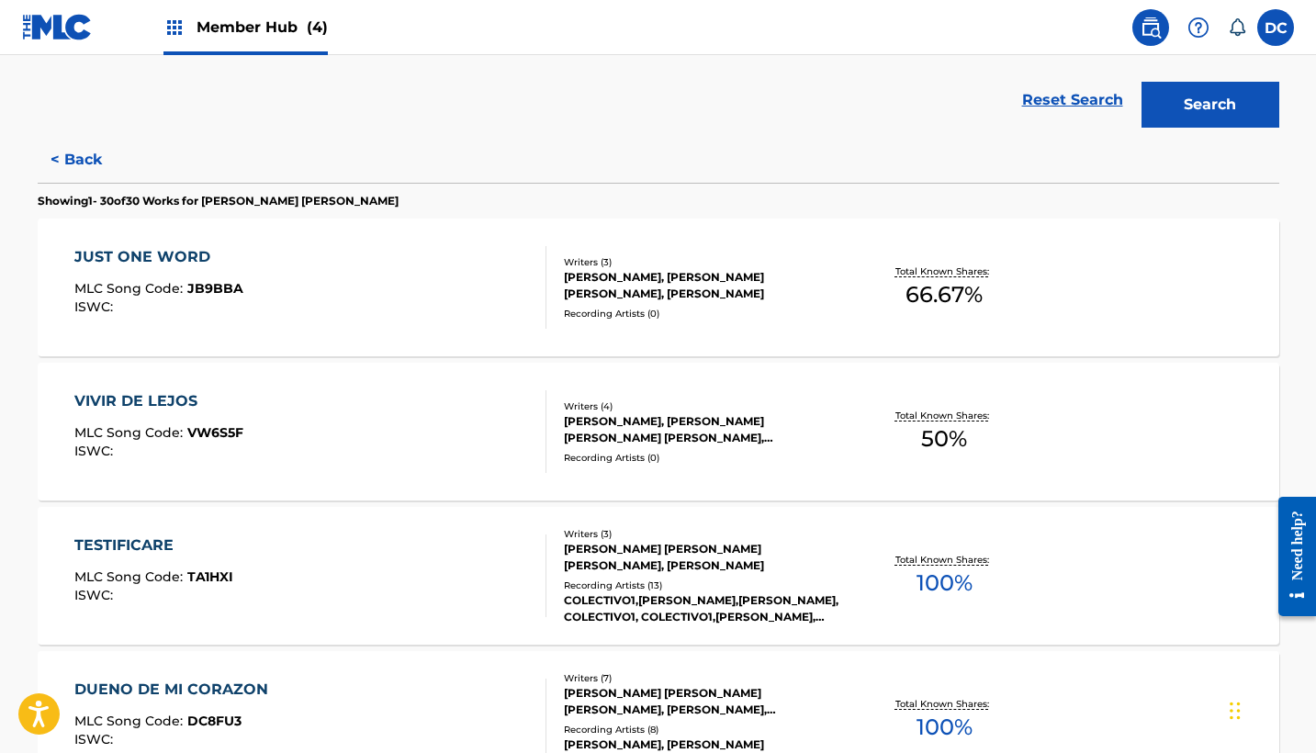
click at [350, 533] on div "TESTIFICARE MLC Song Code : TA1HXI ISWC : Writers ( 3 ) KEILA RUTH ALVARADO, PA…" at bounding box center [658, 576] width 1241 height 138
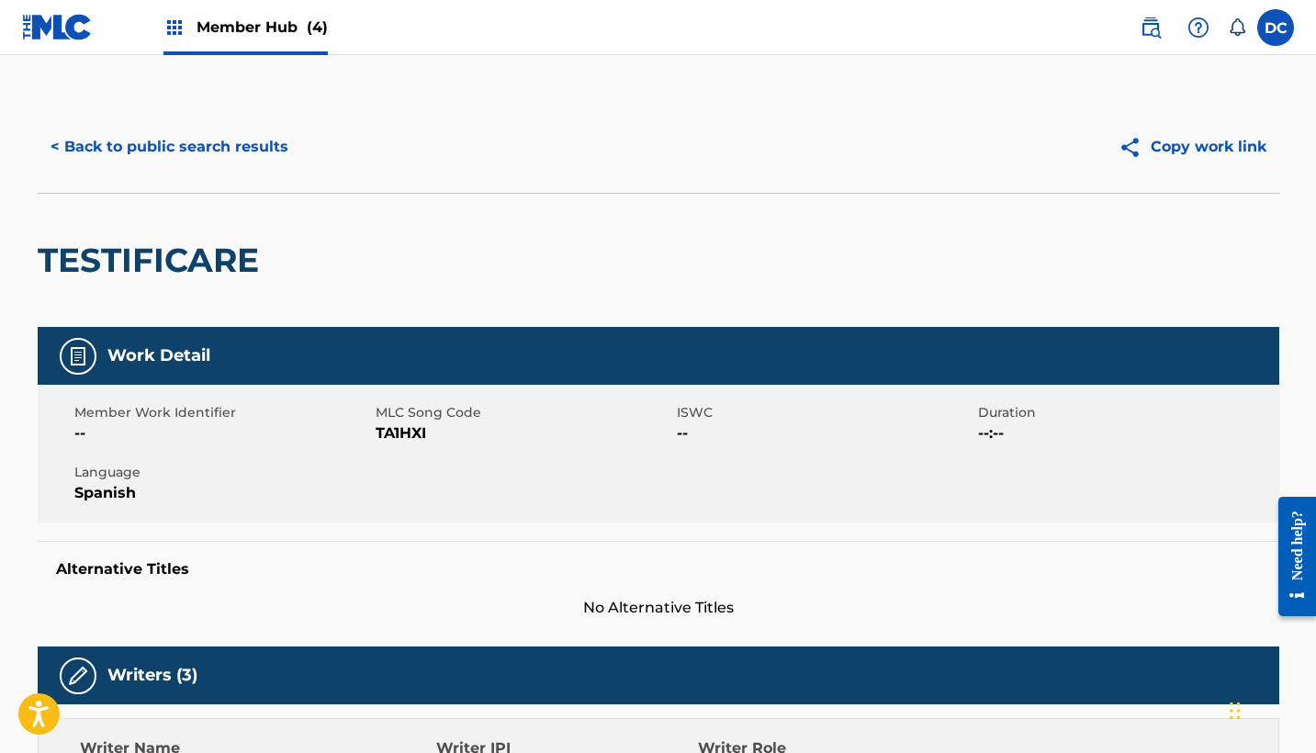
click at [390, 442] on span "TA1HXI" at bounding box center [524, 433] width 297 height 22
click at [398, 432] on span "TA1HXI" at bounding box center [524, 433] width 297 height 22
copy span "TA1HXI"
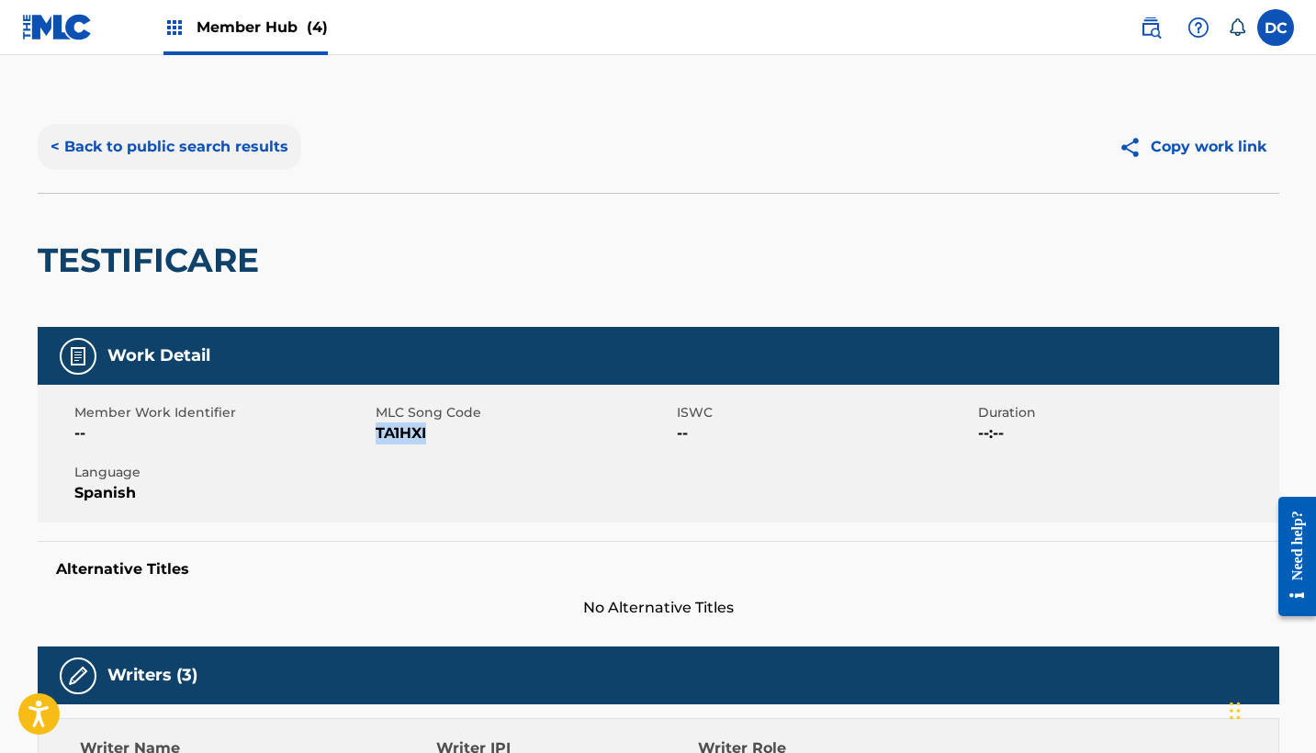
click at [239, 149] on button "< Back to public search results" at bounding box center [170, 147] width 264 height 46
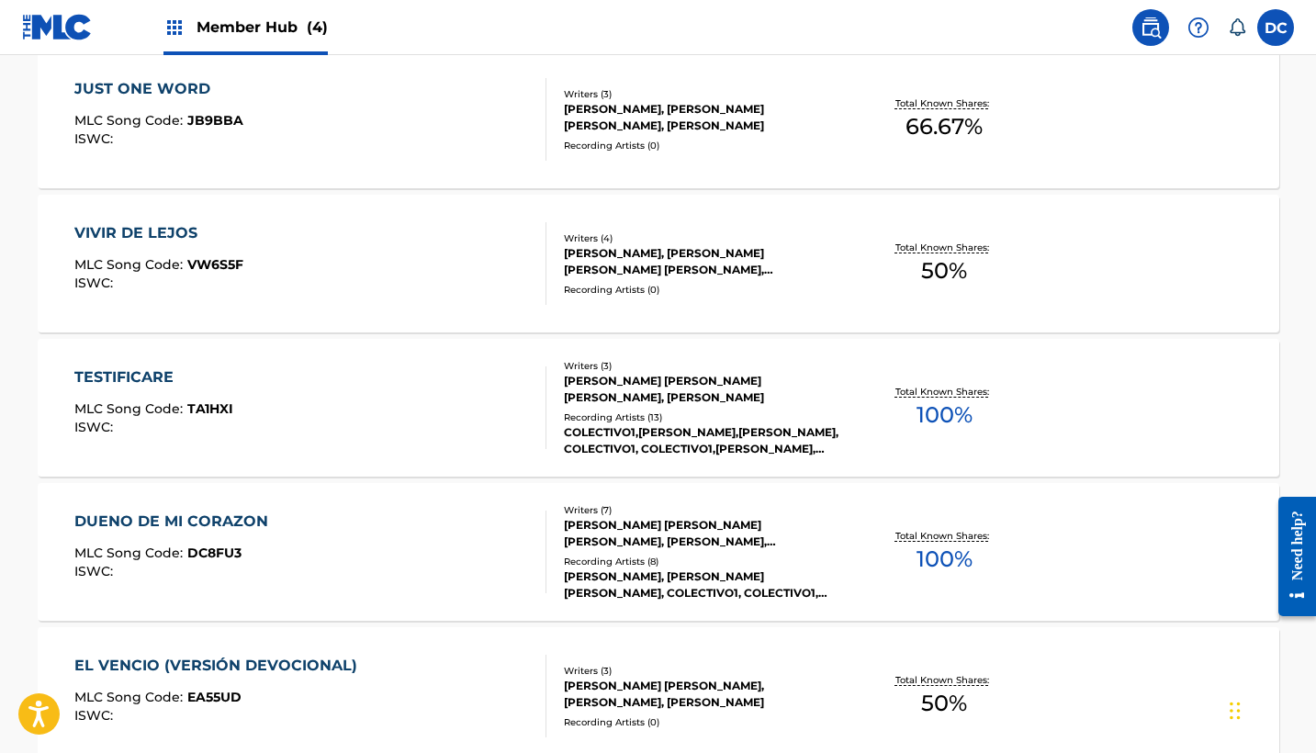
scroll to position [617, 0]
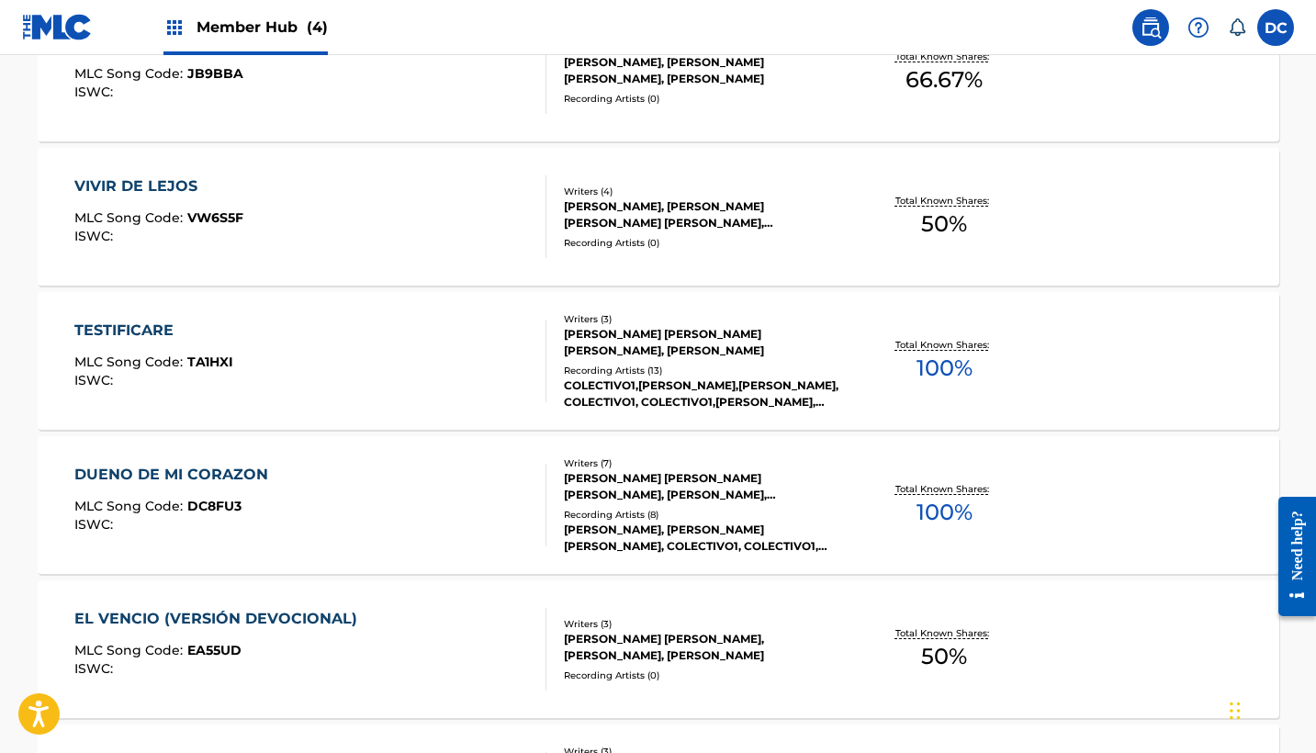
click at [369, 478] on div "DUENO DE MI CORAZON MLC Song Code : DC8FU3 ISWC :" at bounding box center [310, 505] width 472 height 83
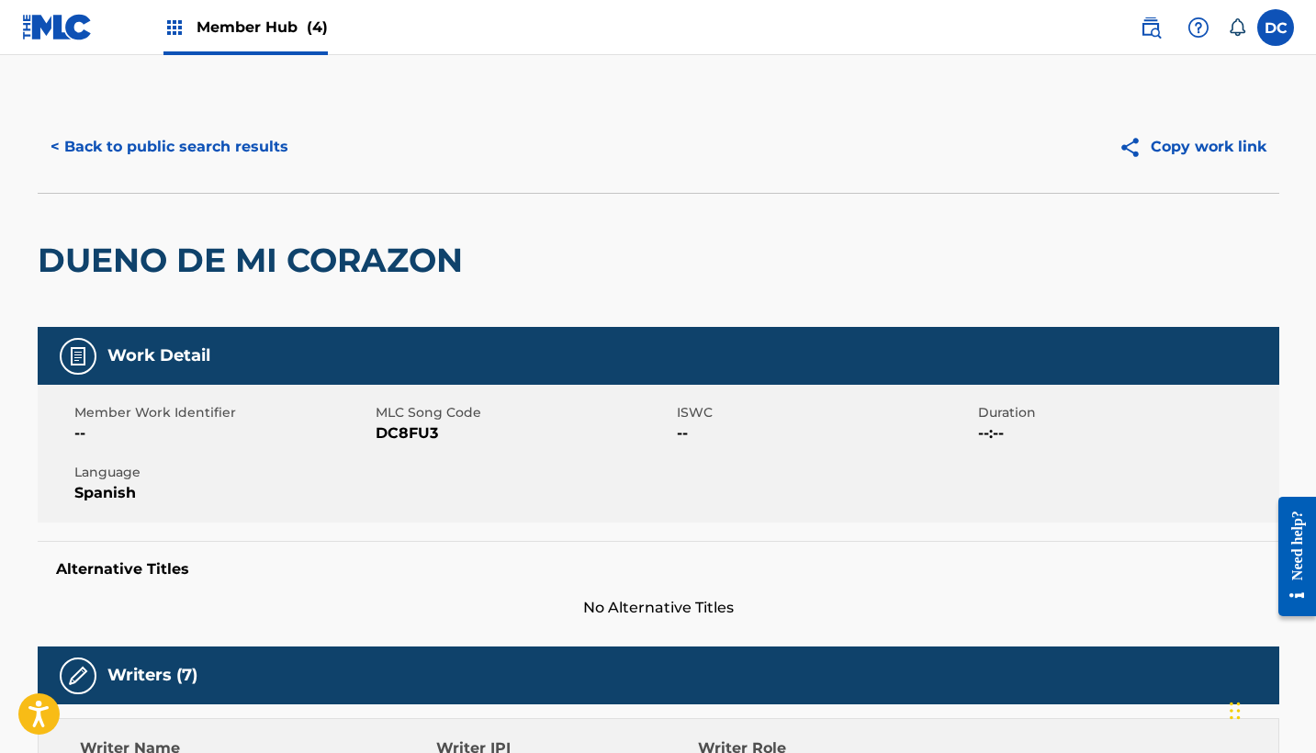
click at [392, 431] on span "DC8FU3" at bounding box center [524, 433] width 297 height 22
copy span "DC8FU3"
click at [213, 142] on button "< Back to public search results" at bounding box center [170, 147] width 264 height 46
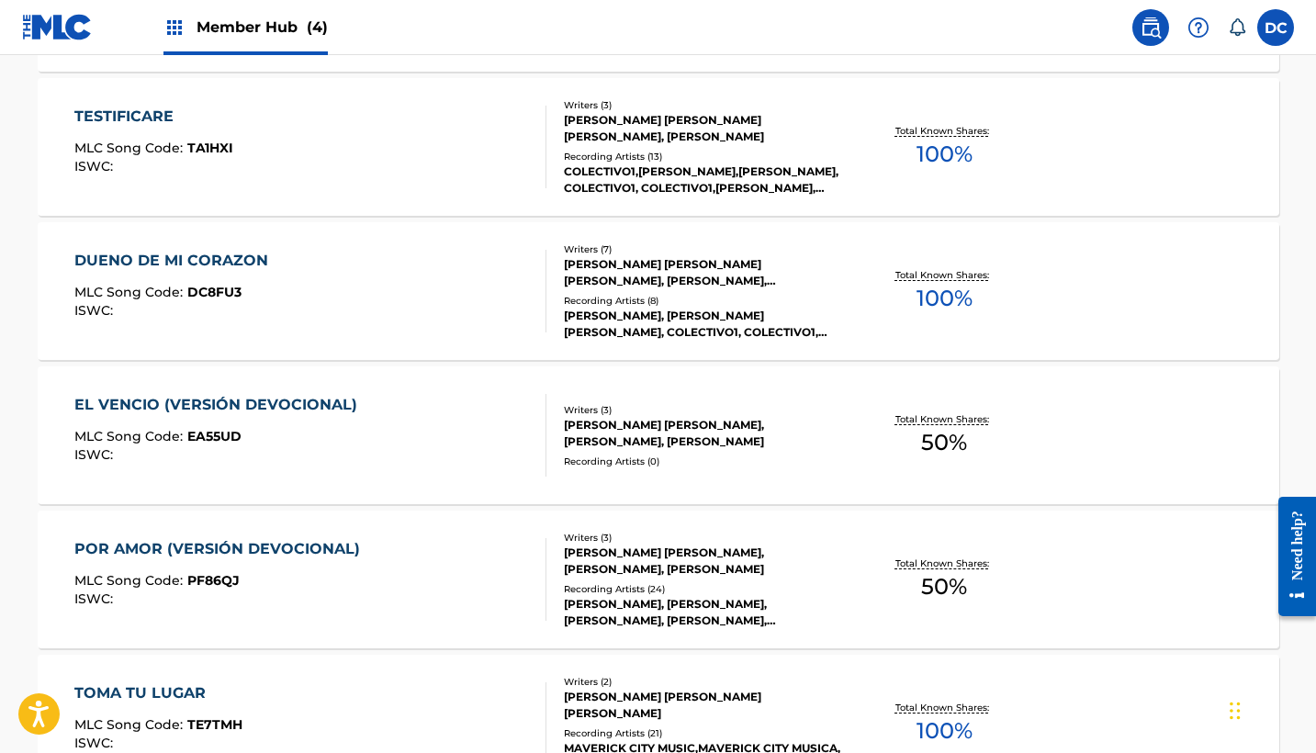
scroll to position [839, 0]
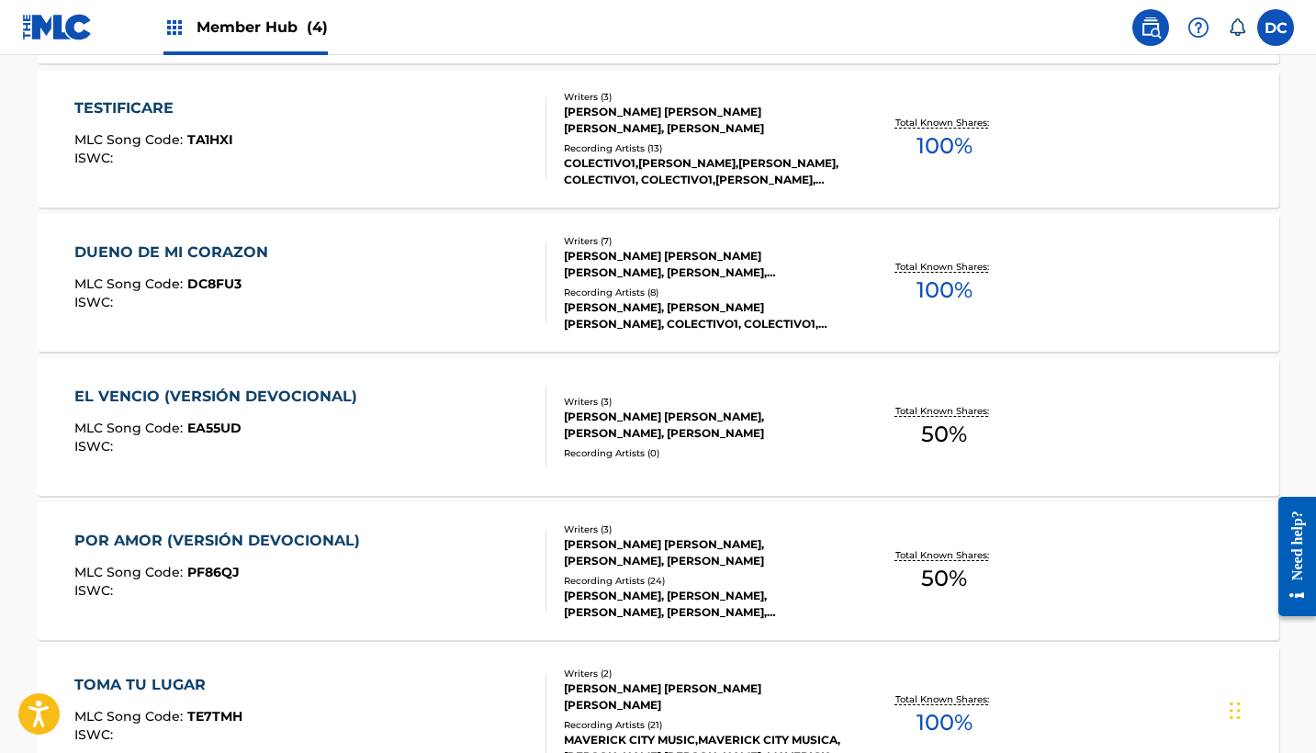
click at [367, 419] on div "EL VENCIO (VERSIÓN DEVOCIONAL) MLC Song Code : EA55UD ISWC :" at bounding box center [310, 427] width 472 height 83
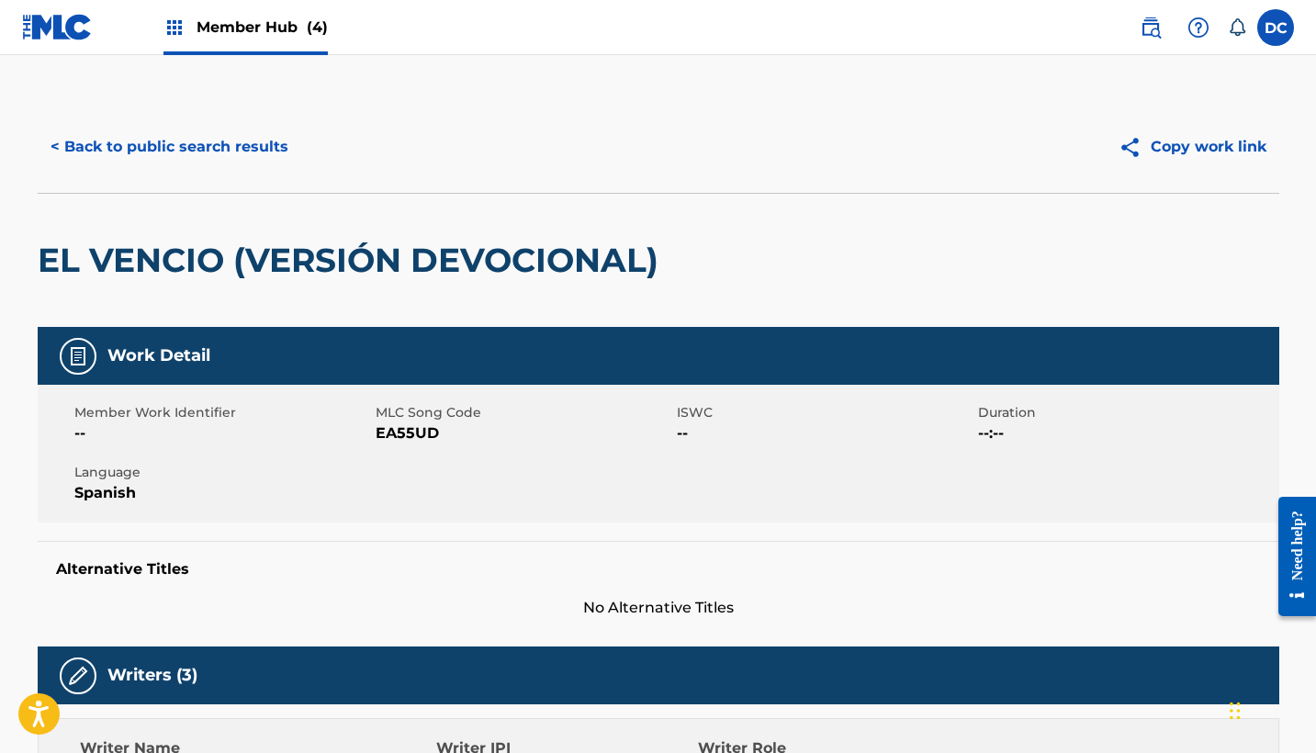
click at [417, 433] on span "EA55UD" at bounding box center [524, 433] width 297 height 22
copy span "EA55UD"
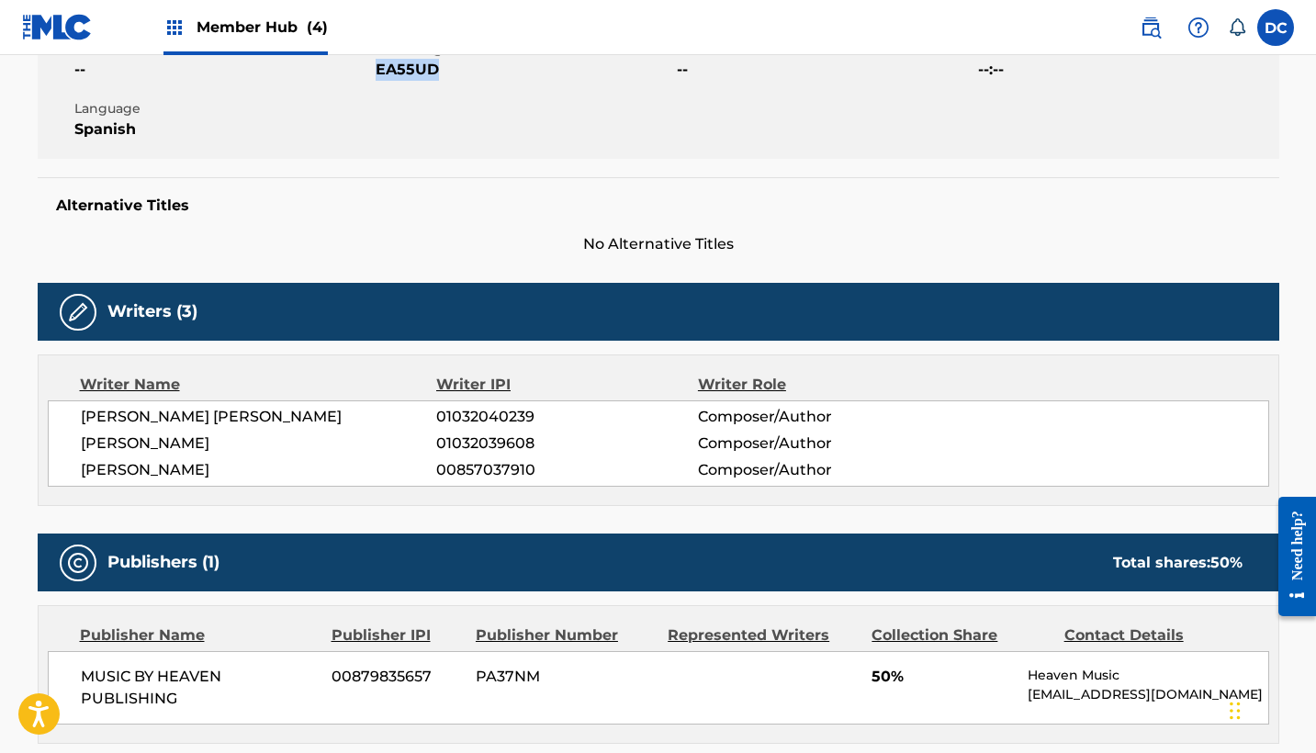
scroll to position [57, 0]
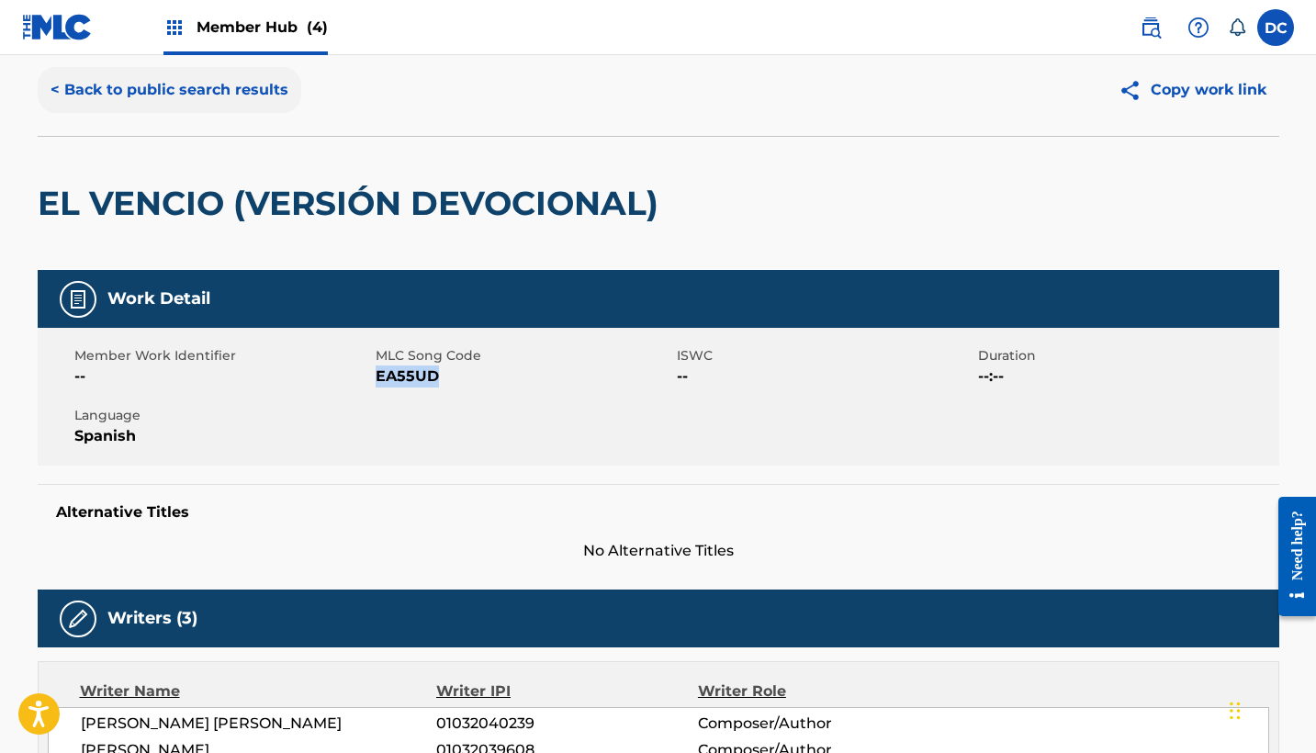
click at [243, 98] on button "< Back to public search results" at bounding box center [170, 90] width 264 height 46
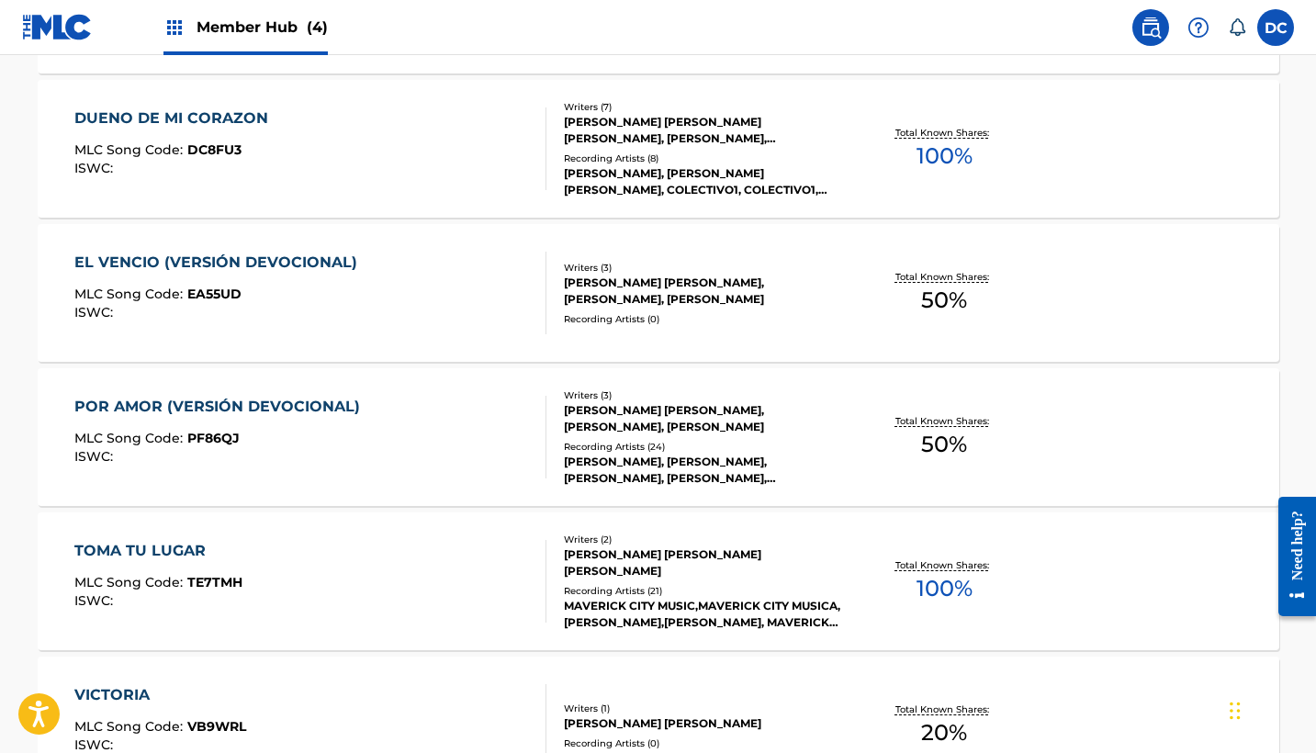
scroll to position [974, 0]
click at [414, 430] on div "POR AMOR (VERSIÓN DEVOCIONAL) MLC Song Code : PF86QJ ISWC :" at bounding box center [310, 436] width 472 height 83
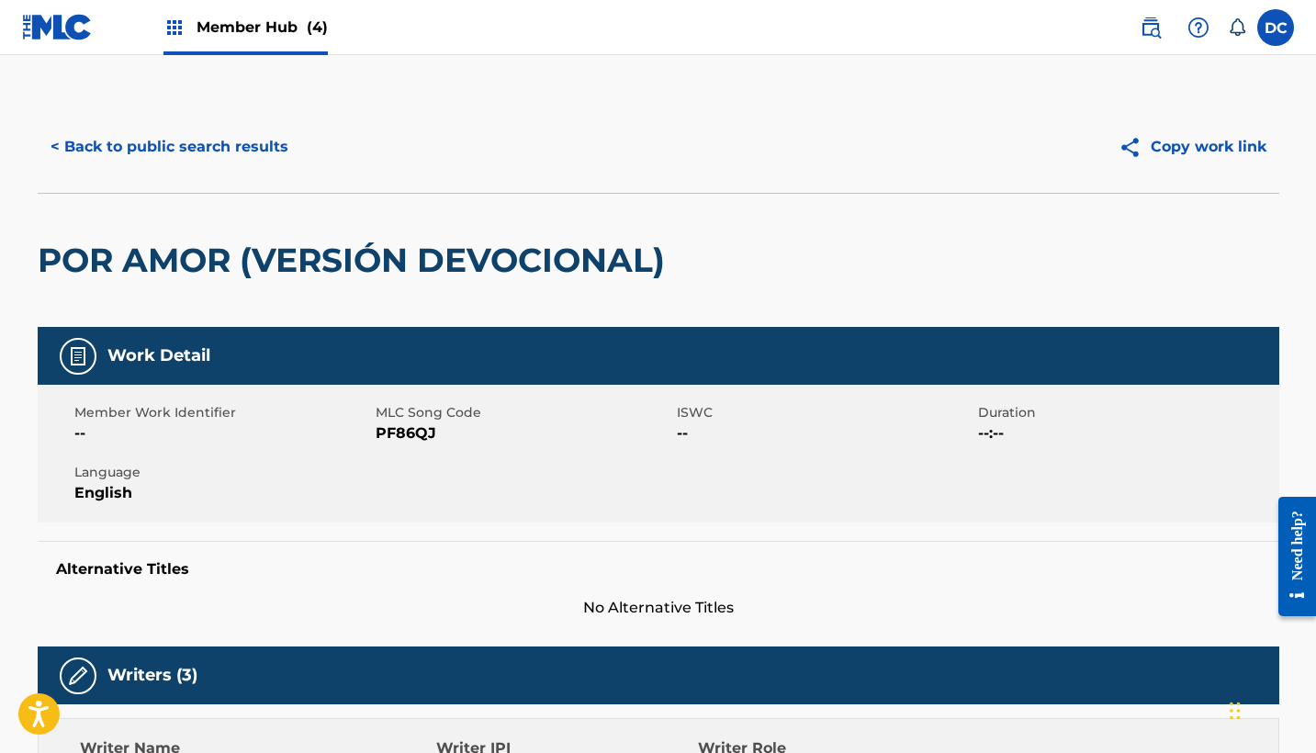
click at [410, 432] on span "PF86QJ" at bounding box center [524, 433] width 297 height 22
click at [174, 140] on button "< Back to public search results" at bounding box center [170, 147] width 264 height 46
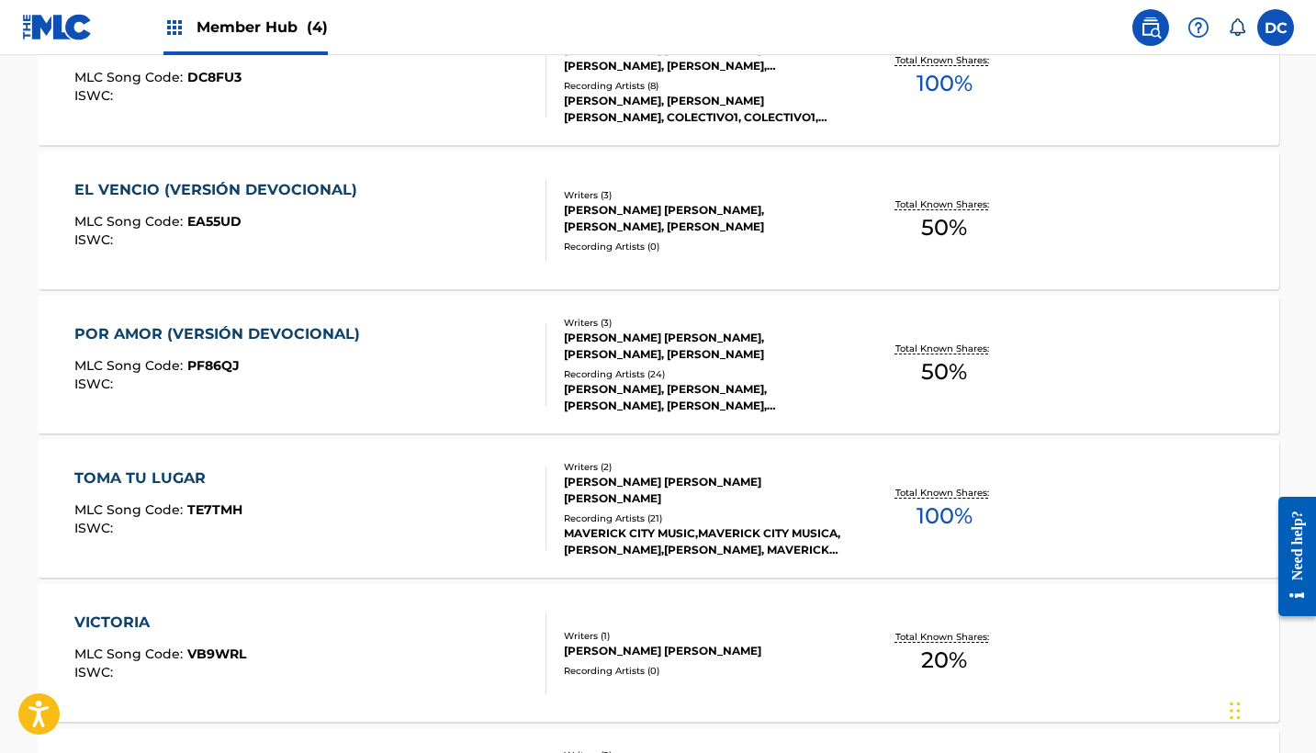
scroll to position [1053, 0]
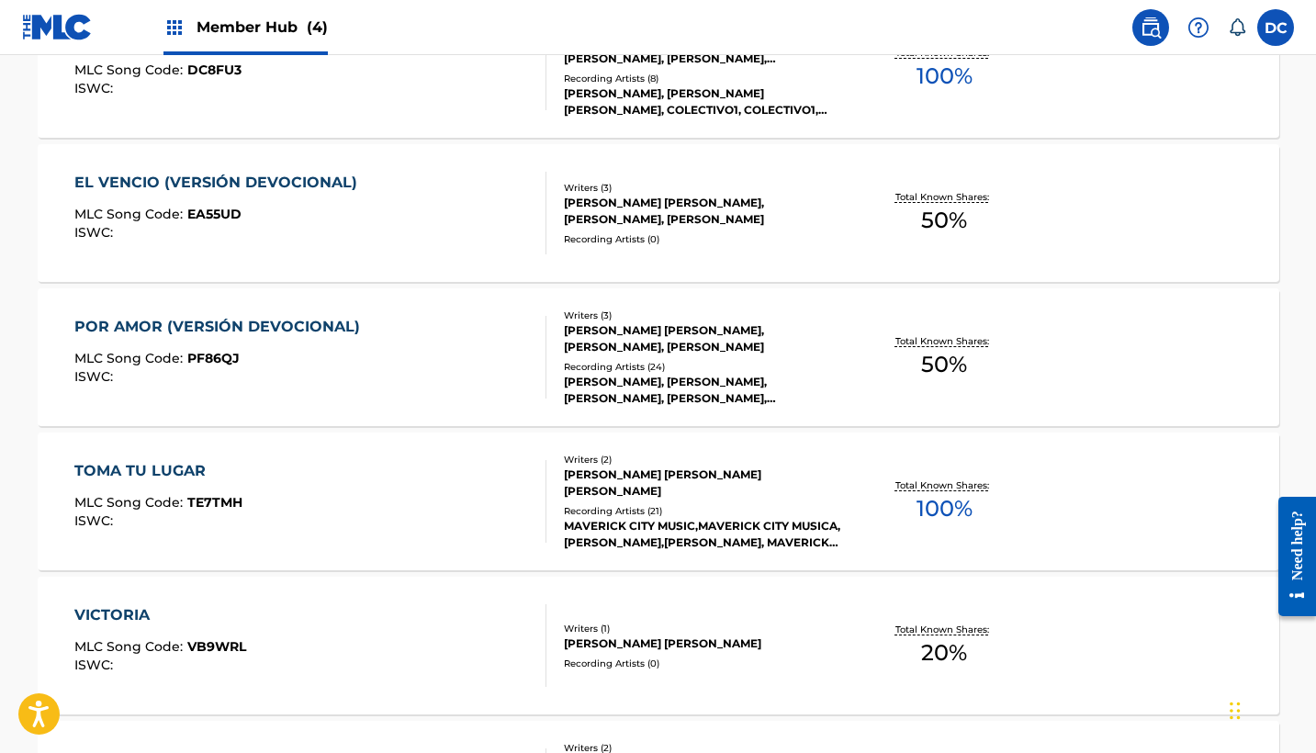
click at [443, 489] on div "TOMA TU LUGAR MLC Song Code : TE7TMH ISWC :" at bounding box center [310, 501] width 472 height 83
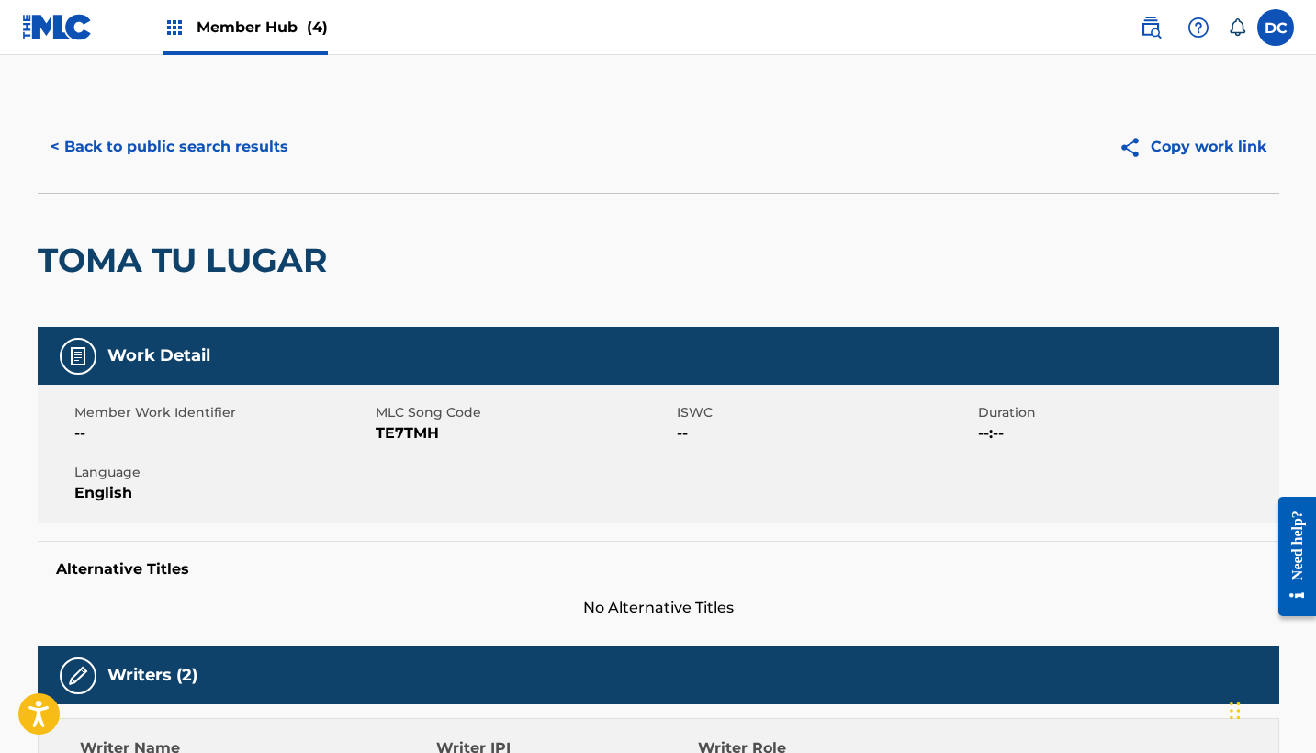
click at [406, 445] on div "Member Work Identifier -- MLC Song Code TE7TMH ISWC -- Duration --:-- Language …" at bounding box center [658, 454] width 1241 height 138
click at [406, 442] on span "TE7TMH" at bounding box center [524, 433] width 297 height 22
click at [402, 433] on span "TE7TMH" at bounding box center [524, 433] width 297 height 22
click at [228, 153] on button "< Back to public search results" at bounding box center [170, 147] width 264 height 46
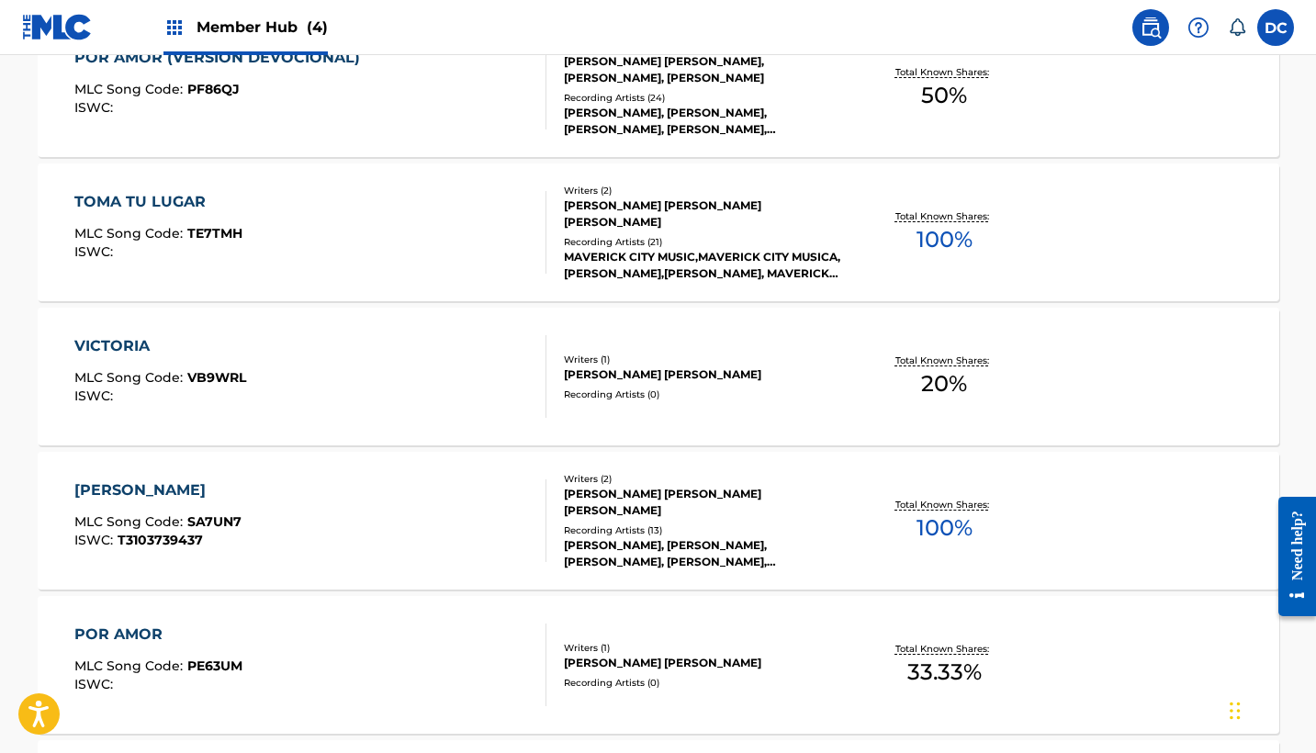
scroll to position [1323, 0]
click at [403, 379] on div "VICTORIA MLC Song Code : VB9WRL ISWC :" at bounding box center [310, 375] width 472 height 83
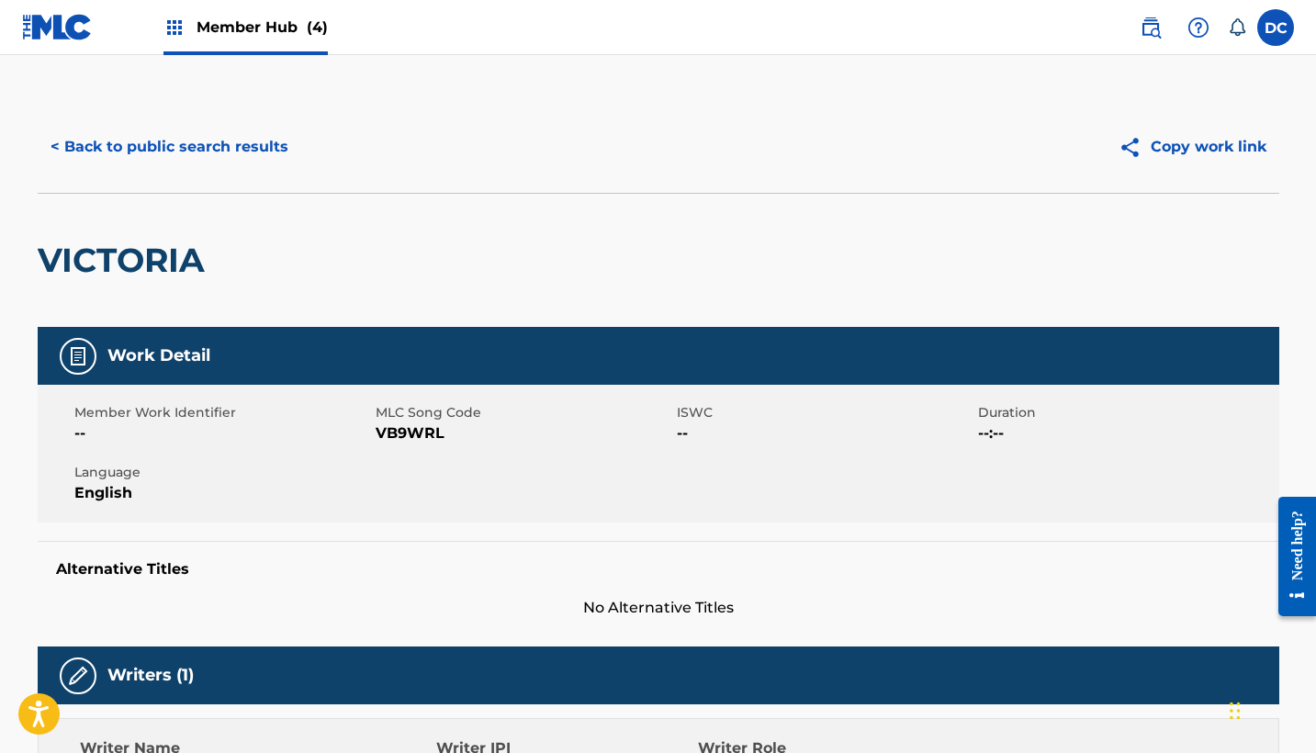
click at [413, 432] on span "VB9WRL" at bounding box center [524, 433] width 297 height 22
click at [240, 155] on button "< Back to public search results" at bounding box center [170, 147] width 264 height 46
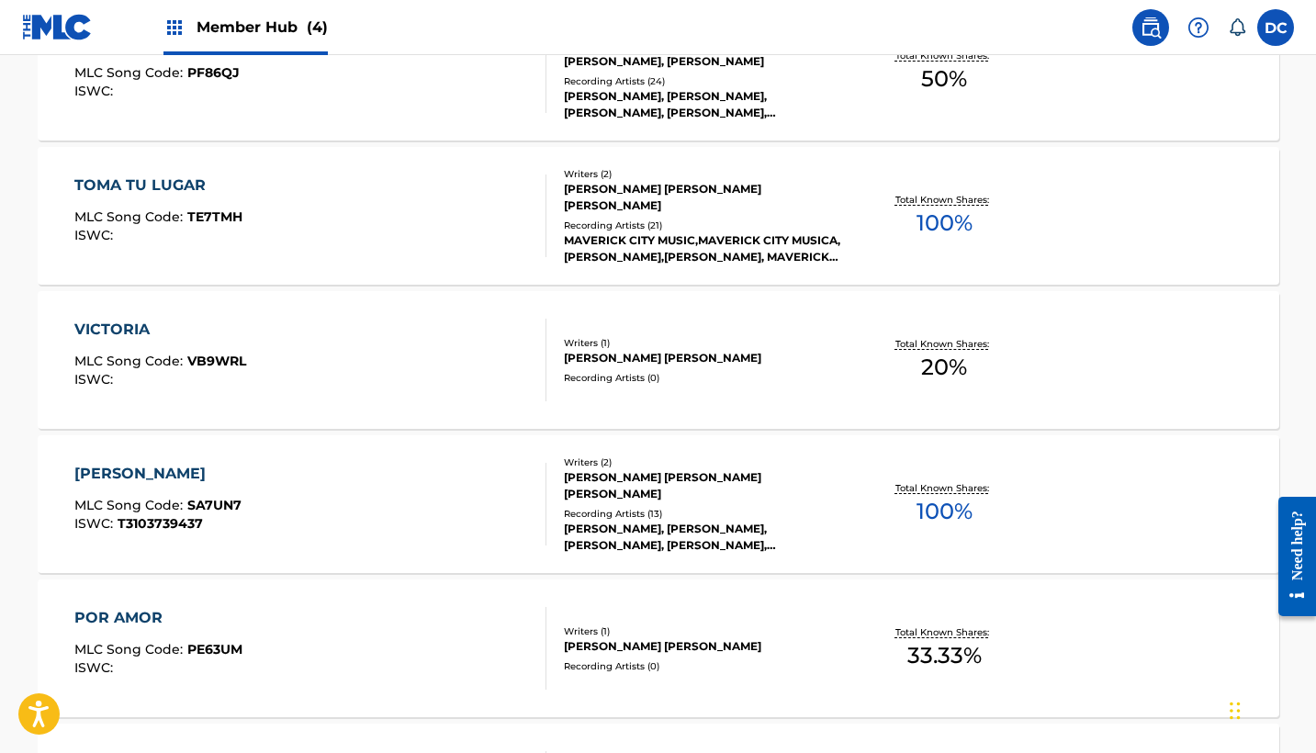
scroll to position [1340, 0]
click at [436, 484] on div "SANTO SANTO MLC Song Code : SA7UN7 ISWC : T3103739437" at bounding box center [310, 503] width 472 height 83
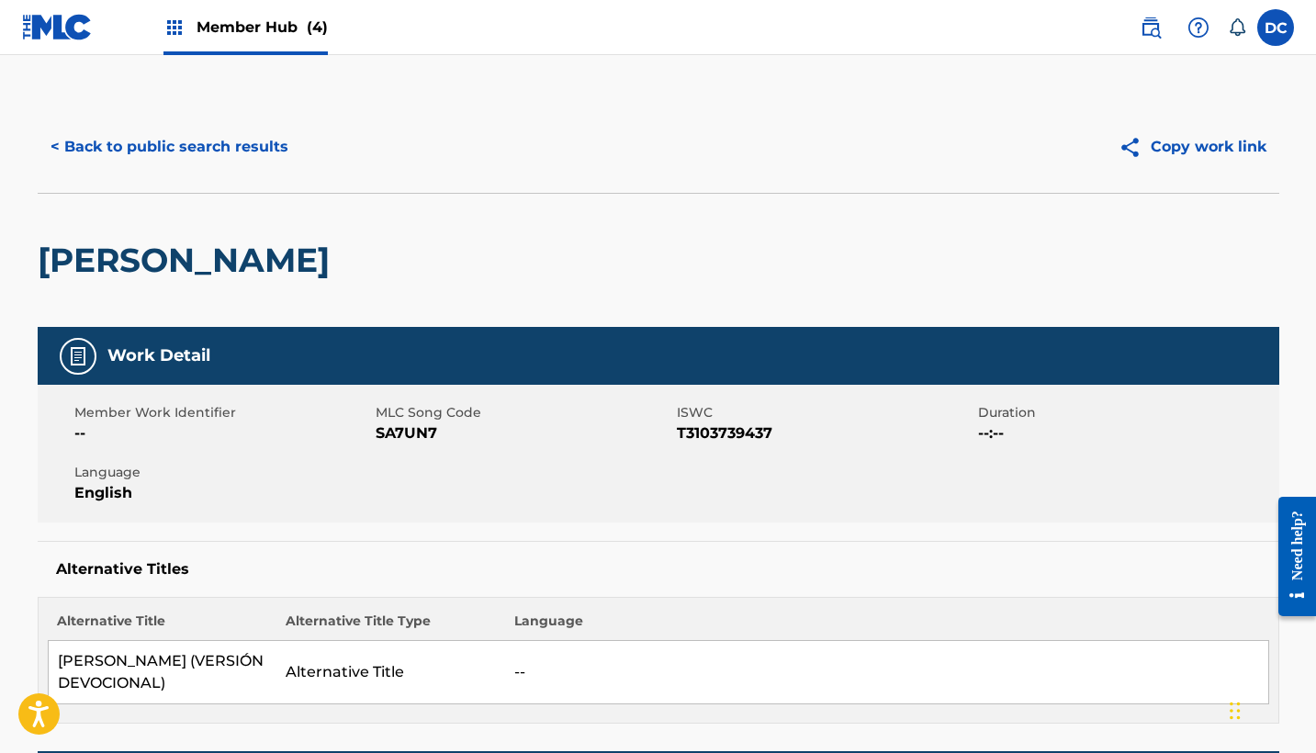
click at [390, 435] on span "SA7UN7" at bounding box center [524, 433] width 297 height 22
click at [233, 150] on button "< Back to public search results" at bounding box center [170, 147] width 264 height 46
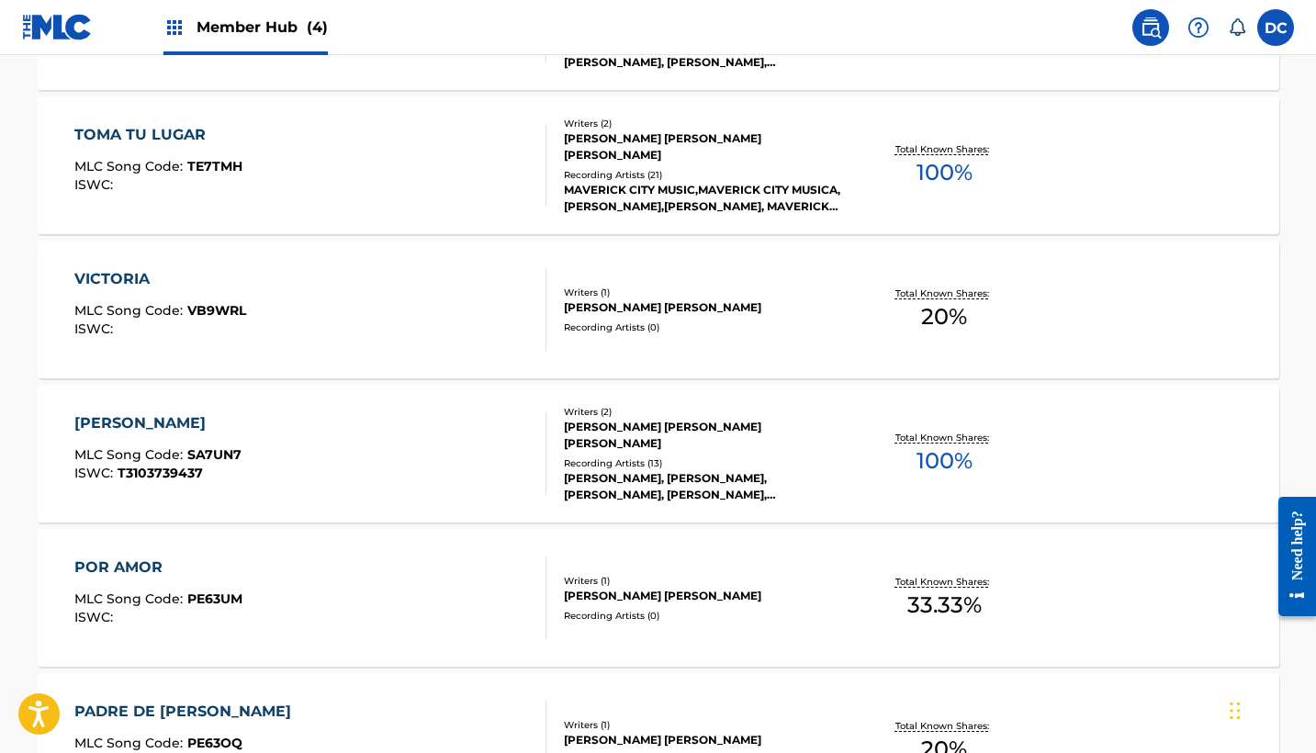
scroll to position [1470, 0]
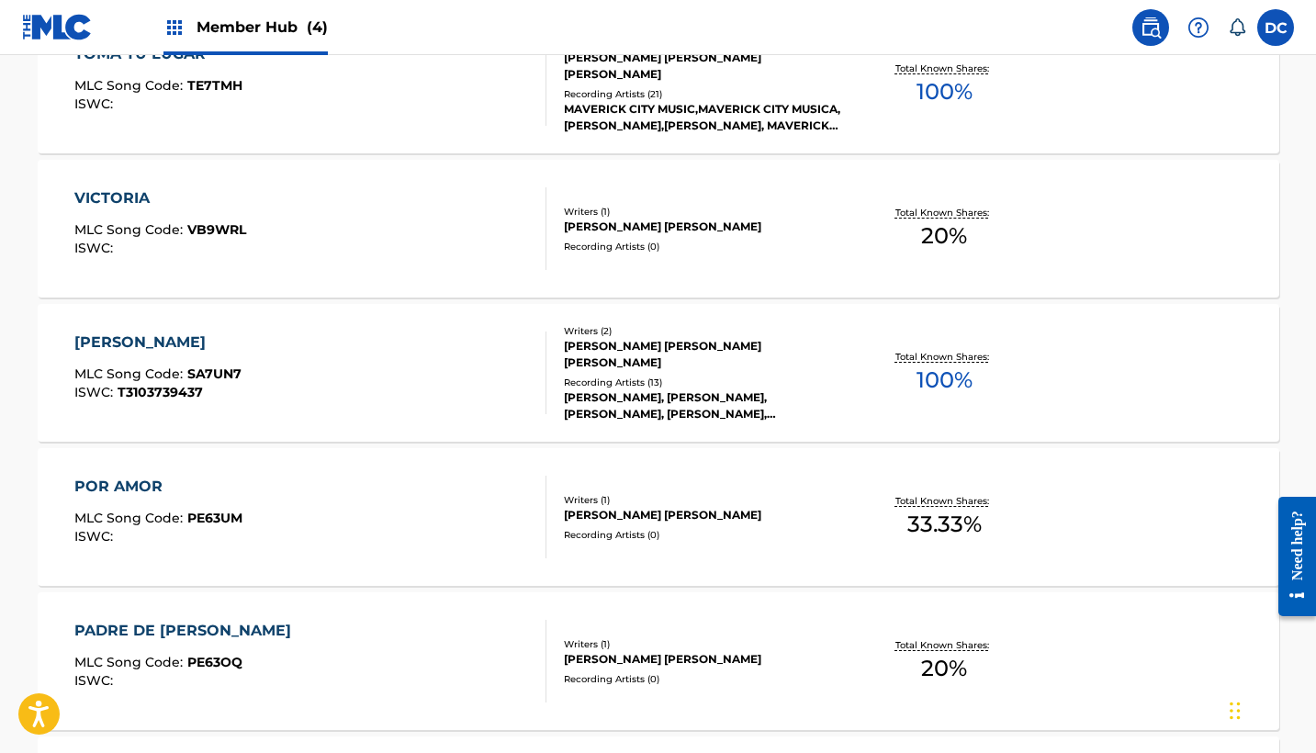
click at [419, 516] on div "POR AMOR MLC Song Code : PE63UM ISWC :" at bounding box center [310, 517] width 472 height 83
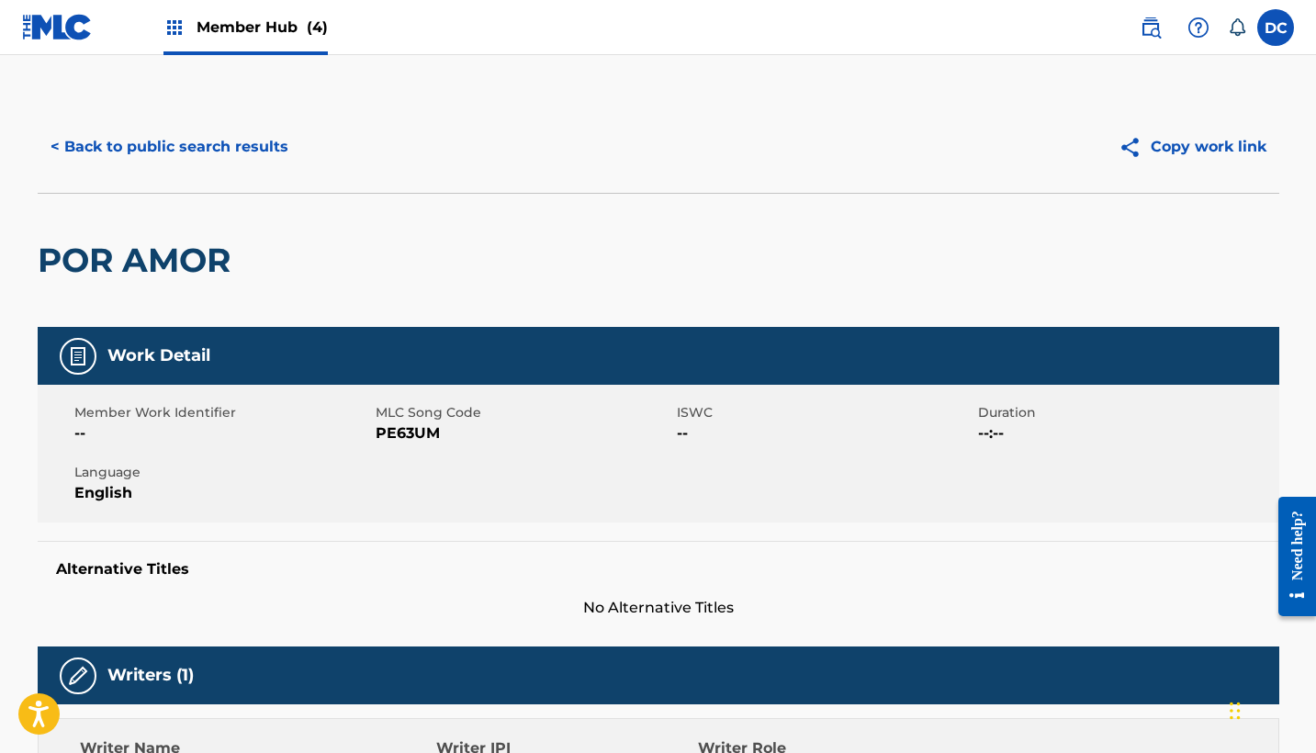
click at [424, 431] on span "PE63UM" at bounding box center [524, 433] width 297 height 22
click at [280, 144] on button "< Back to public search results" at bounding box center [170, 147] width 264 height 46
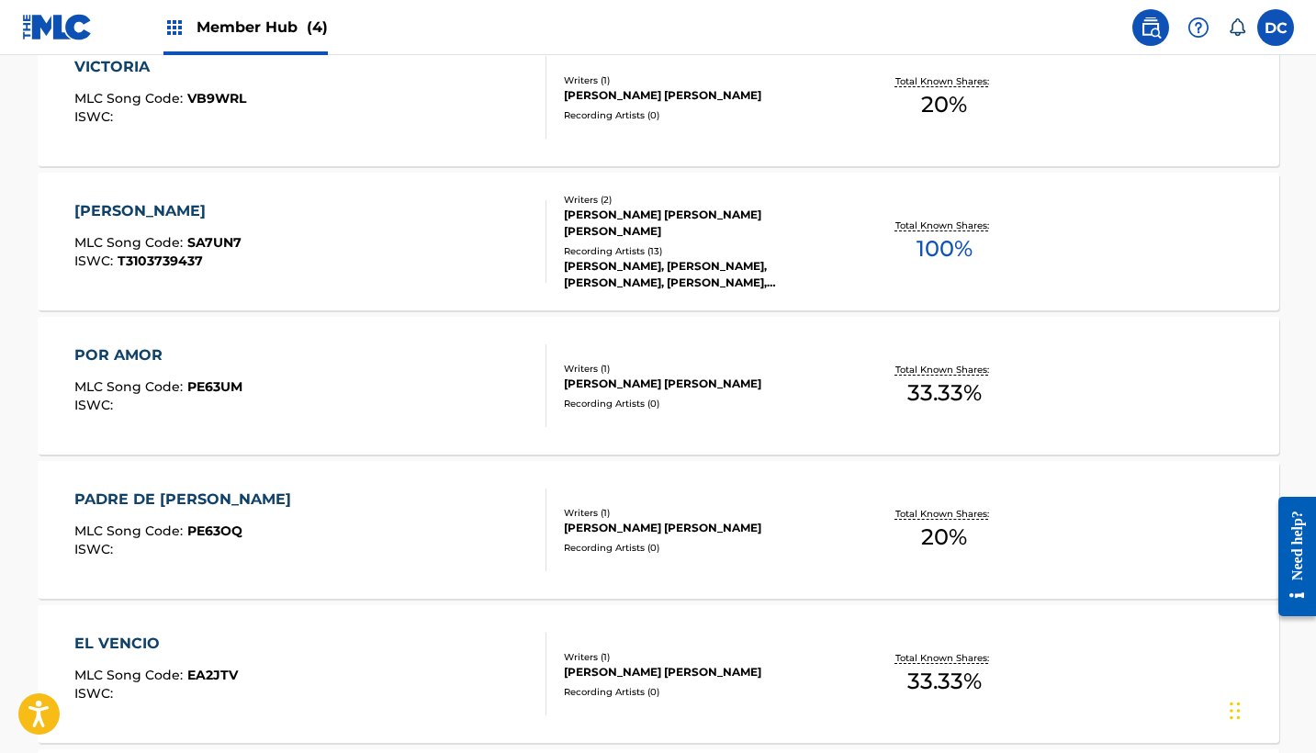
scroll to position [1721, 0]
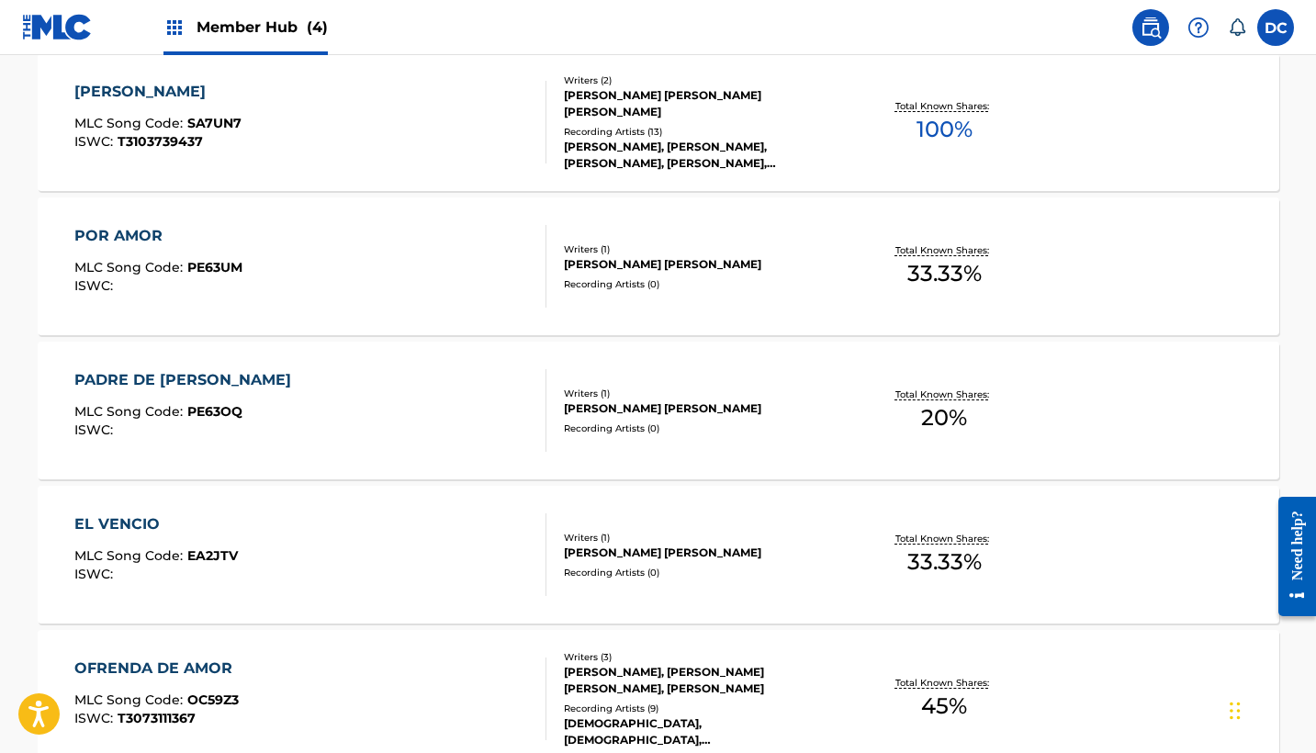
click at [443, 410] on div "PADRE DE LUZ MLC Song Code : PE63OQ ISWC :" at bounding box center [310, 410] width 472 height 83
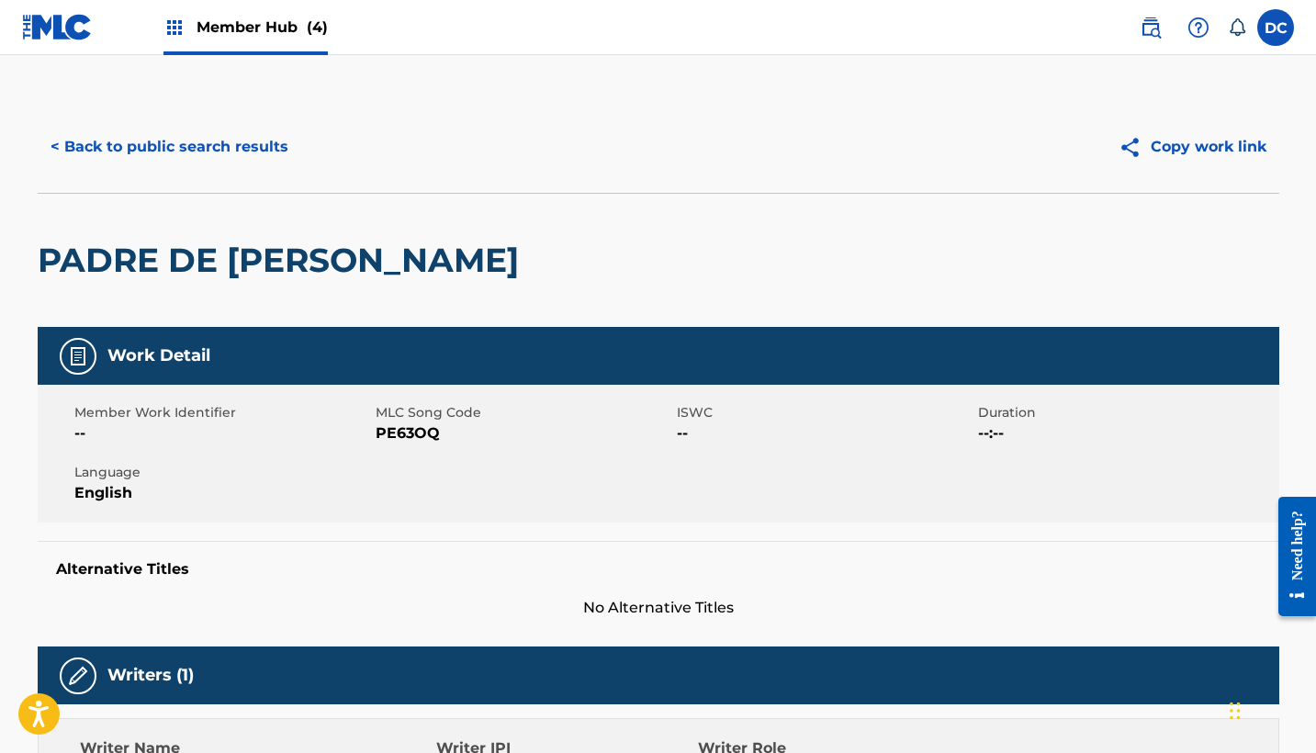
click at [417, 434] on span "PE63OQ" at bounding box center [524, 433] width 297 height 22
click at [233, 151] on button "< Back to public search results" at bounding box center [170, 147] width 264 height 46
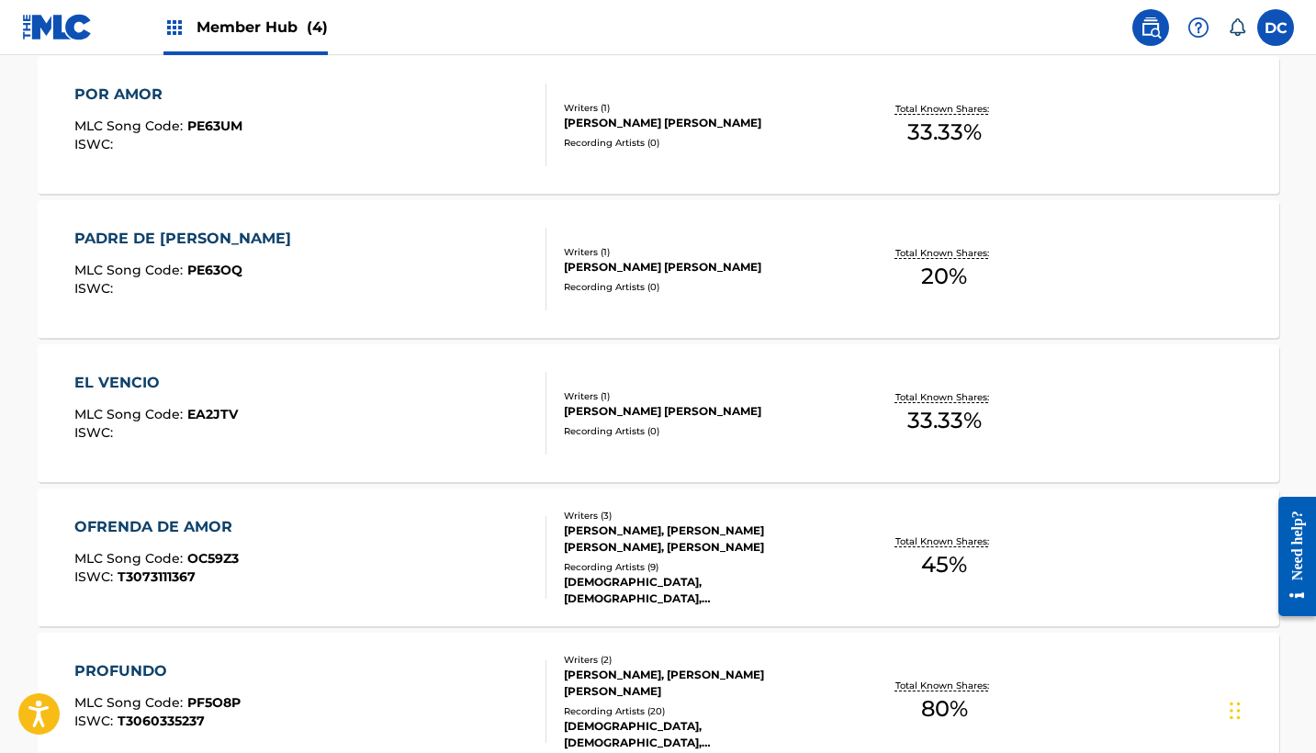
scroll to position [1918, 0]
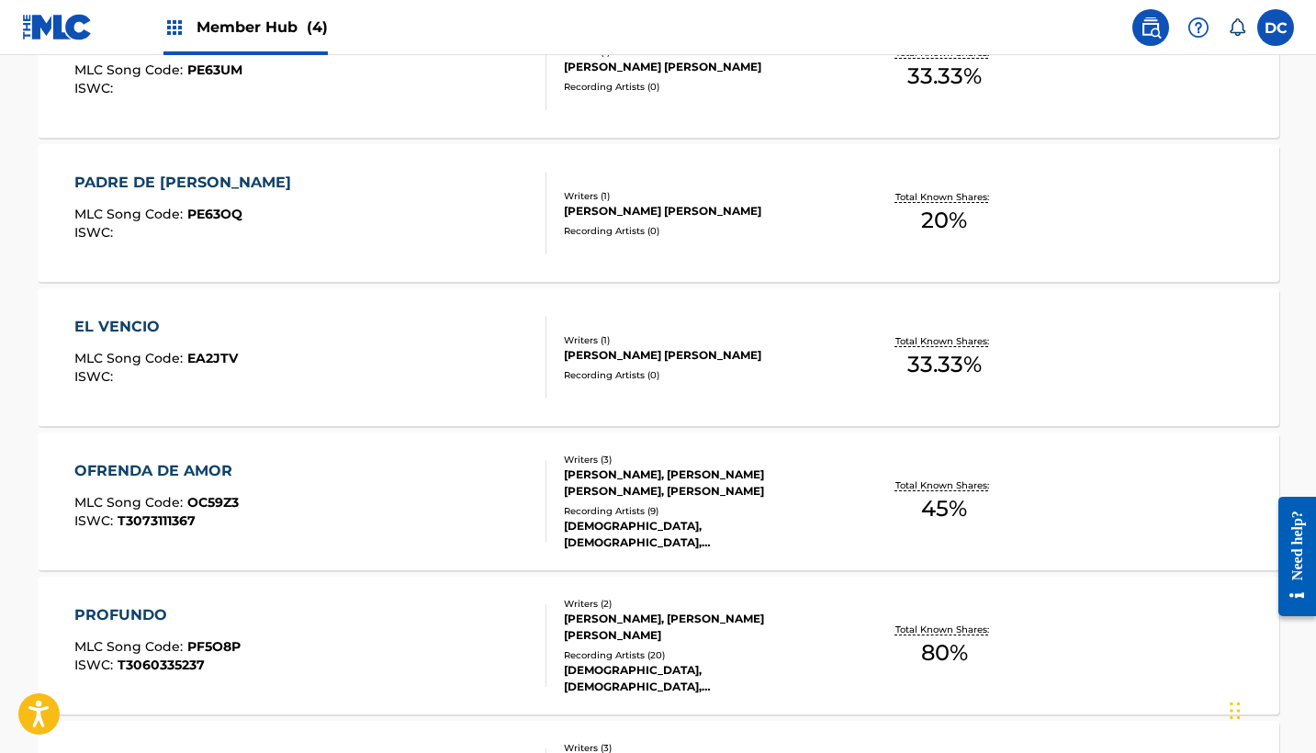
click at [421, 376] on div "EL VENCIO MLC Song Code : EA2JTV ISWC :" at bounding box center [310, 357] width 472 height 83
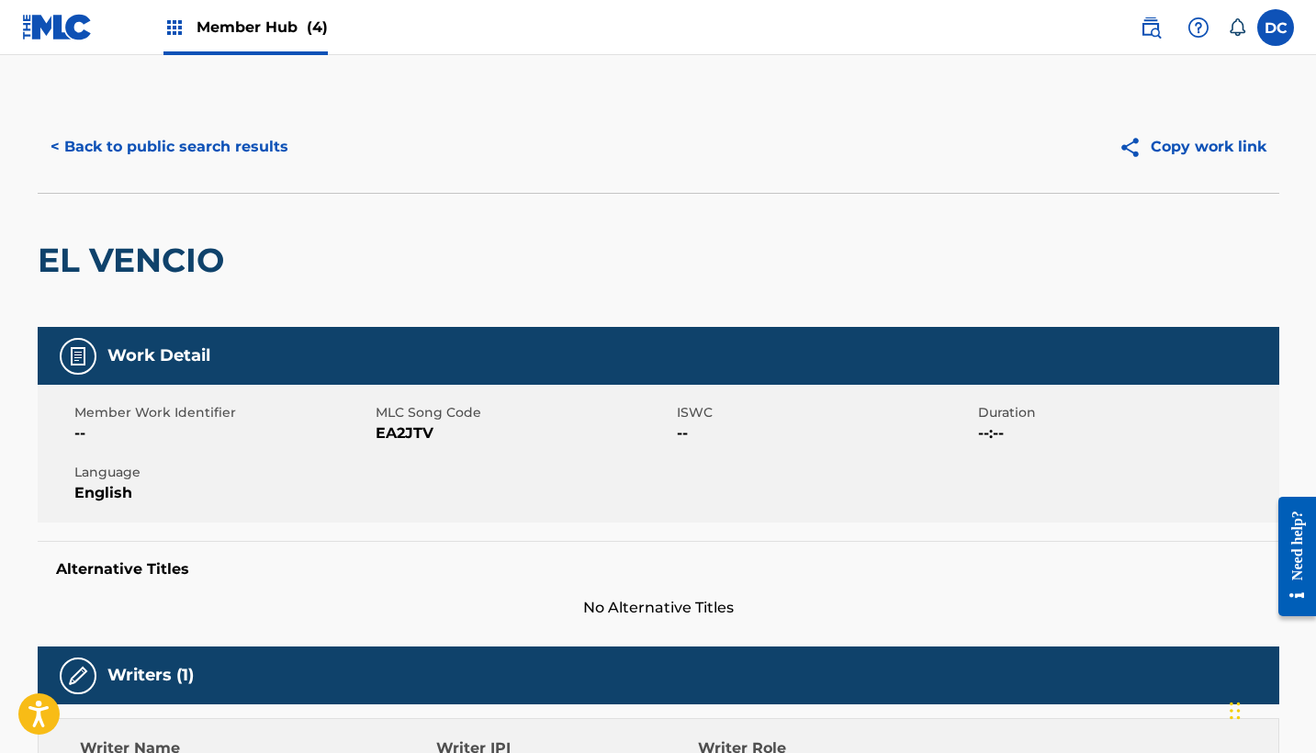
click at [400, 432] on span "EA2JTV" at bounding box center [524, 433] width 297 height 22
click at [270, 148] on button "< Back to public search results" at bounding box center [170, 147] width 264 height 46
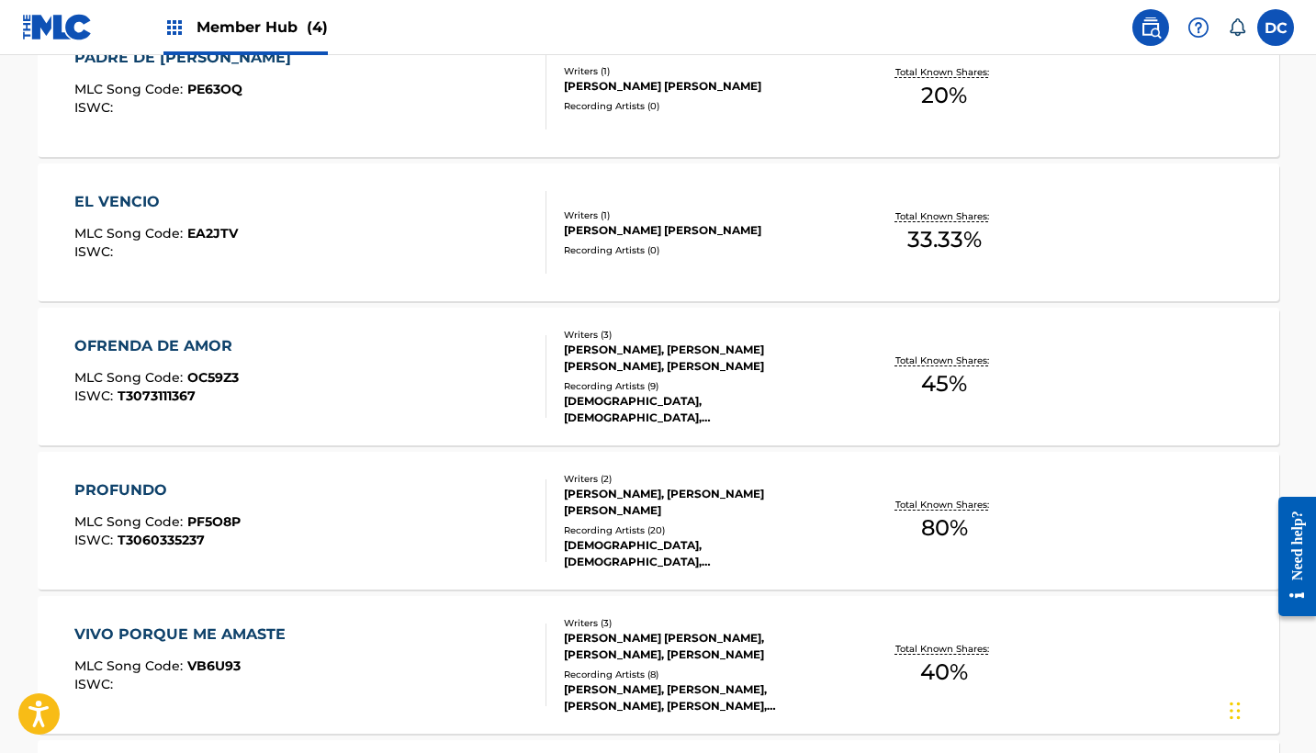
scroll to position [2105, 0]
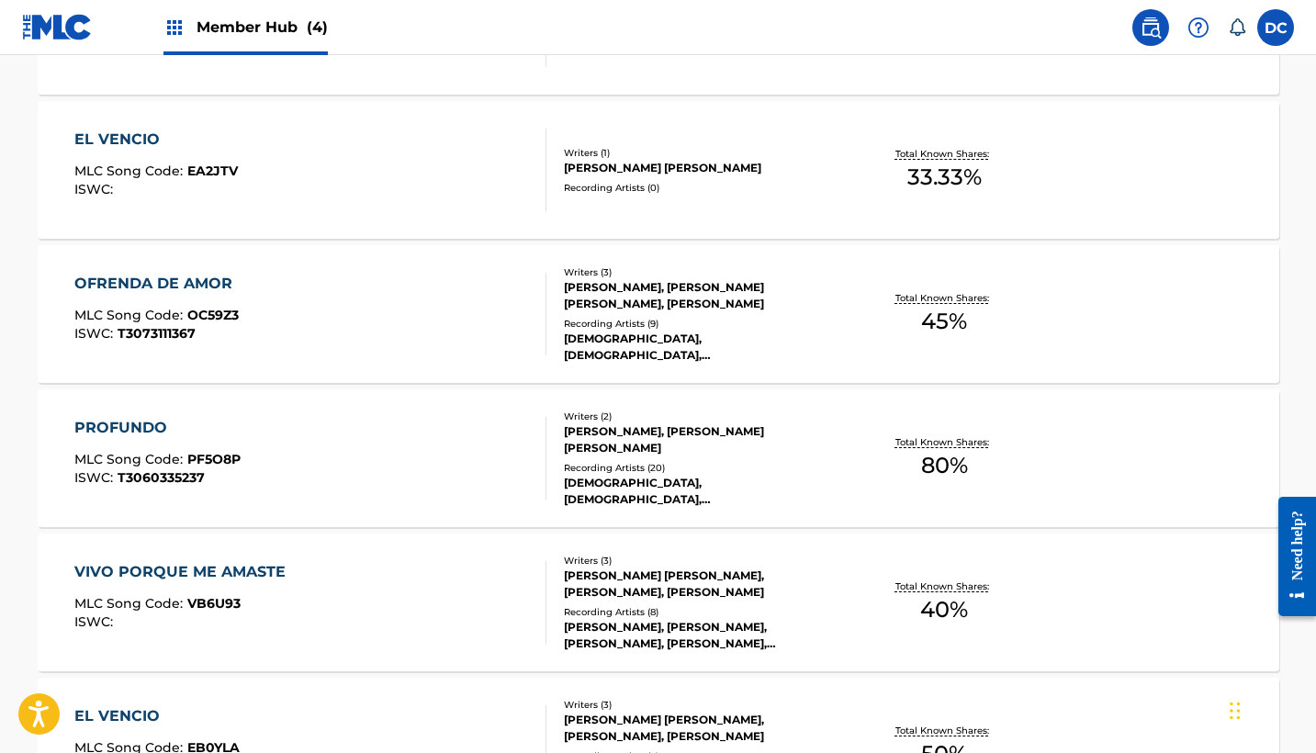
click at [378, 321] on div "OFRENDA DE AMOR MLC Song Code : OC59Z3 ISWC : T3073111367" at bounding box center [310, 314] width 472 height 83
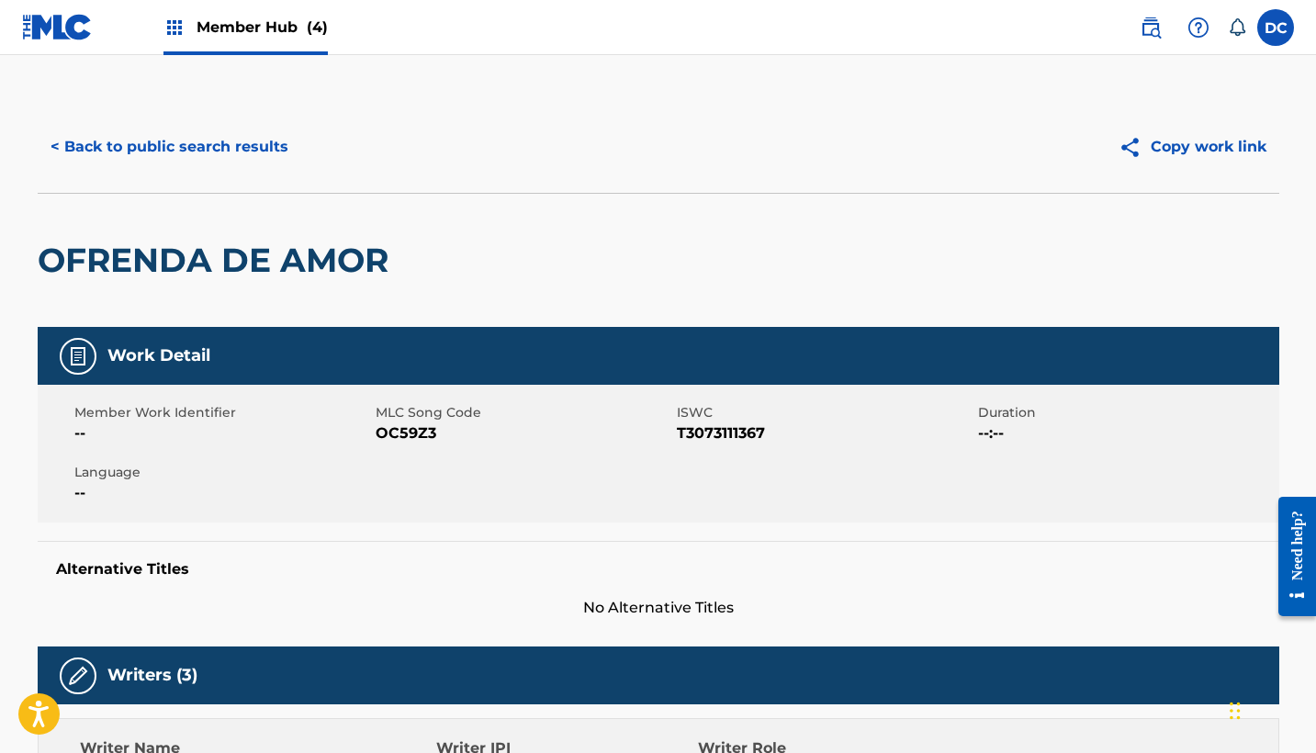
click at [418, 429] on span "OC59Z3" at bounding box center [524, 433] width 297 height 22
click at [245, 150] on button "< Back to public search results" at bounding box center [170, 147] width 264 height 46
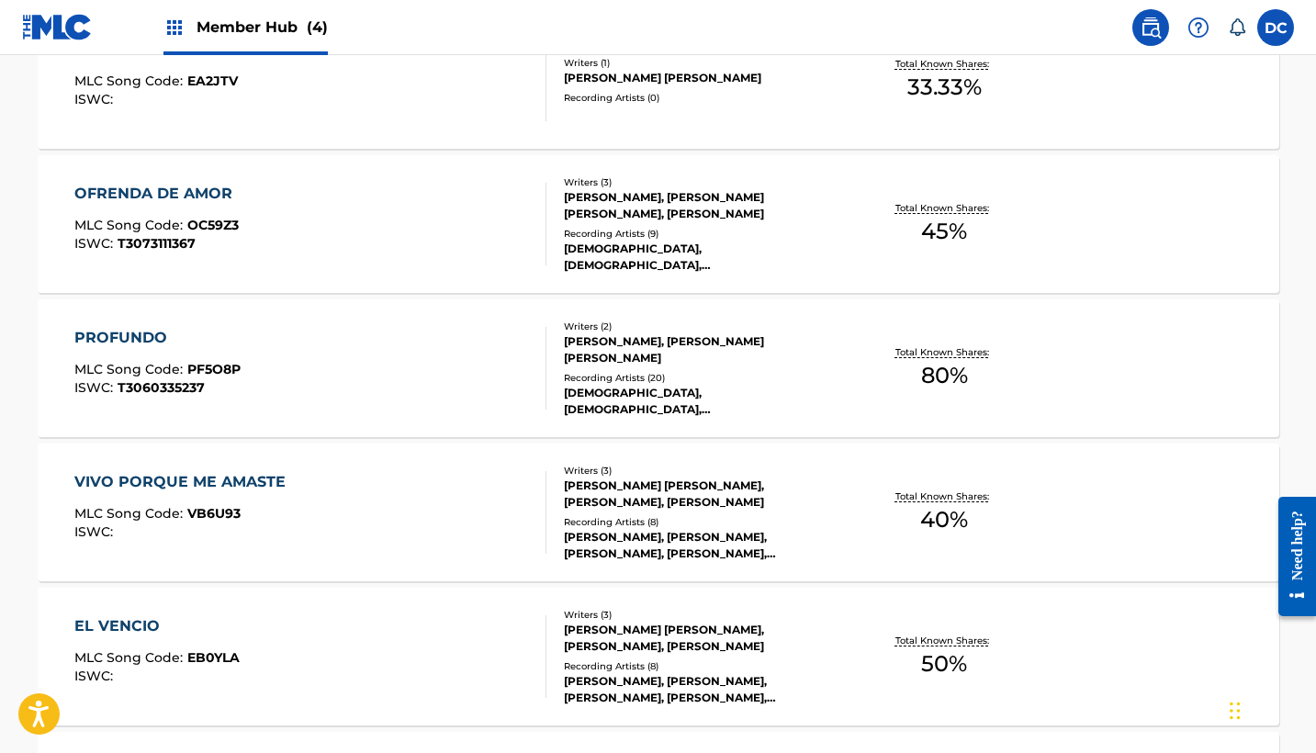
scroll to position [2241, 0]
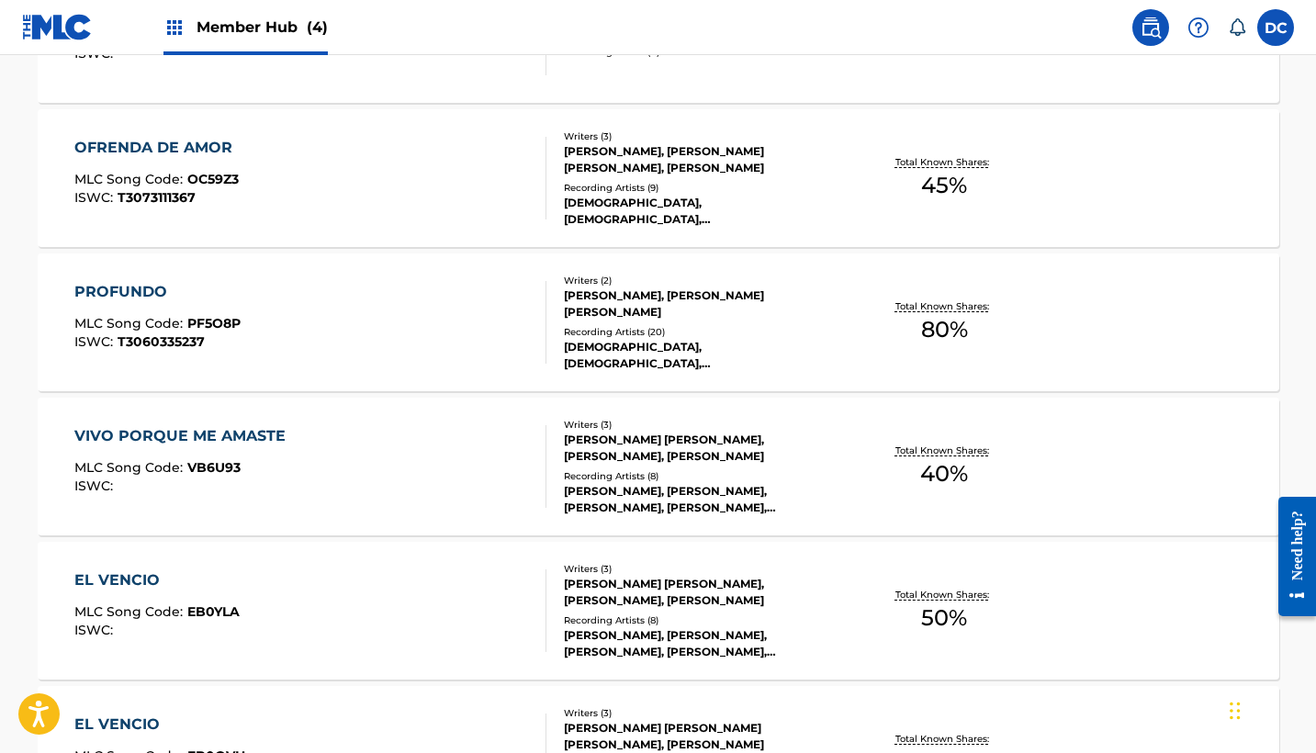
click at [371, 338] on div "PROFUNDO MLC Song Code : PF5O8P ISWC : T3060335237" at bounding box center [310, 322] width 472 height 83
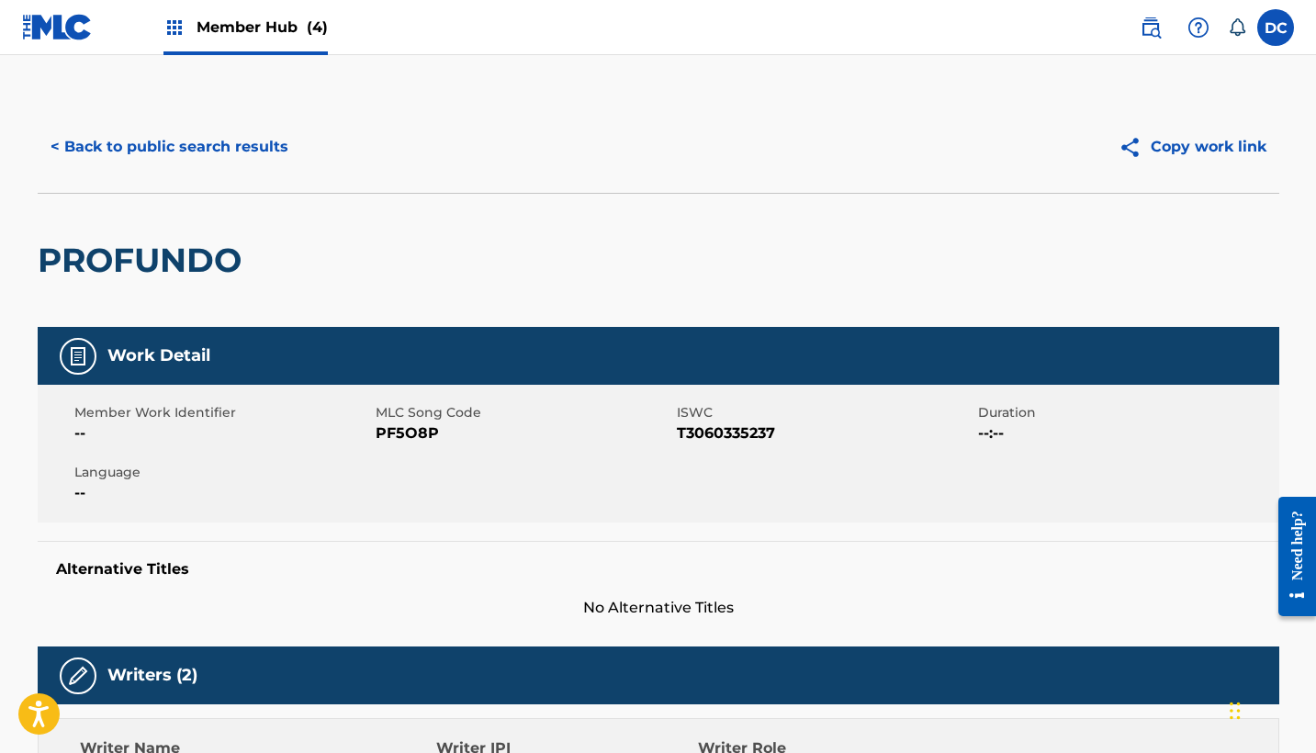
click at [408, 429] on span "PF5O8P" at bounding box center [524, 433] width 297 height 22
click at [218, 141] on button "< Back to public search results" at bounding box center [170, 147] width 264 height 46
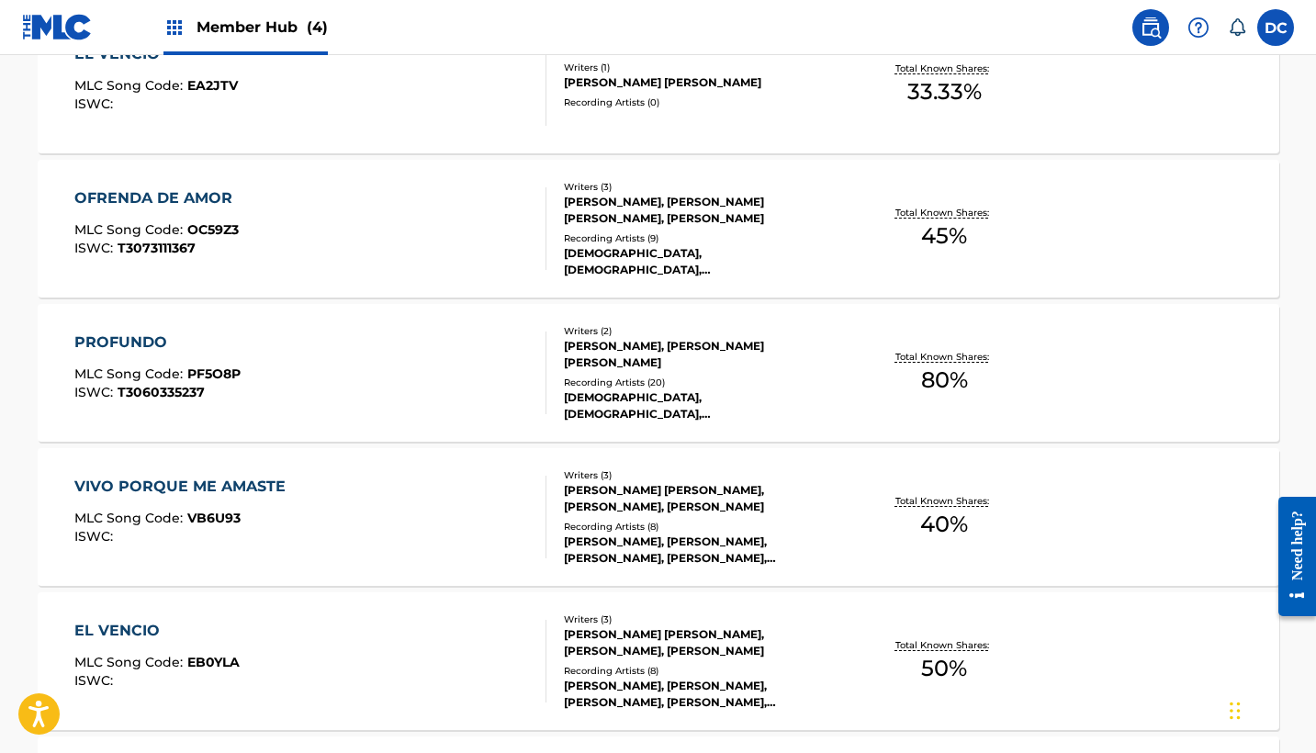
scroll to position [2197, 0]
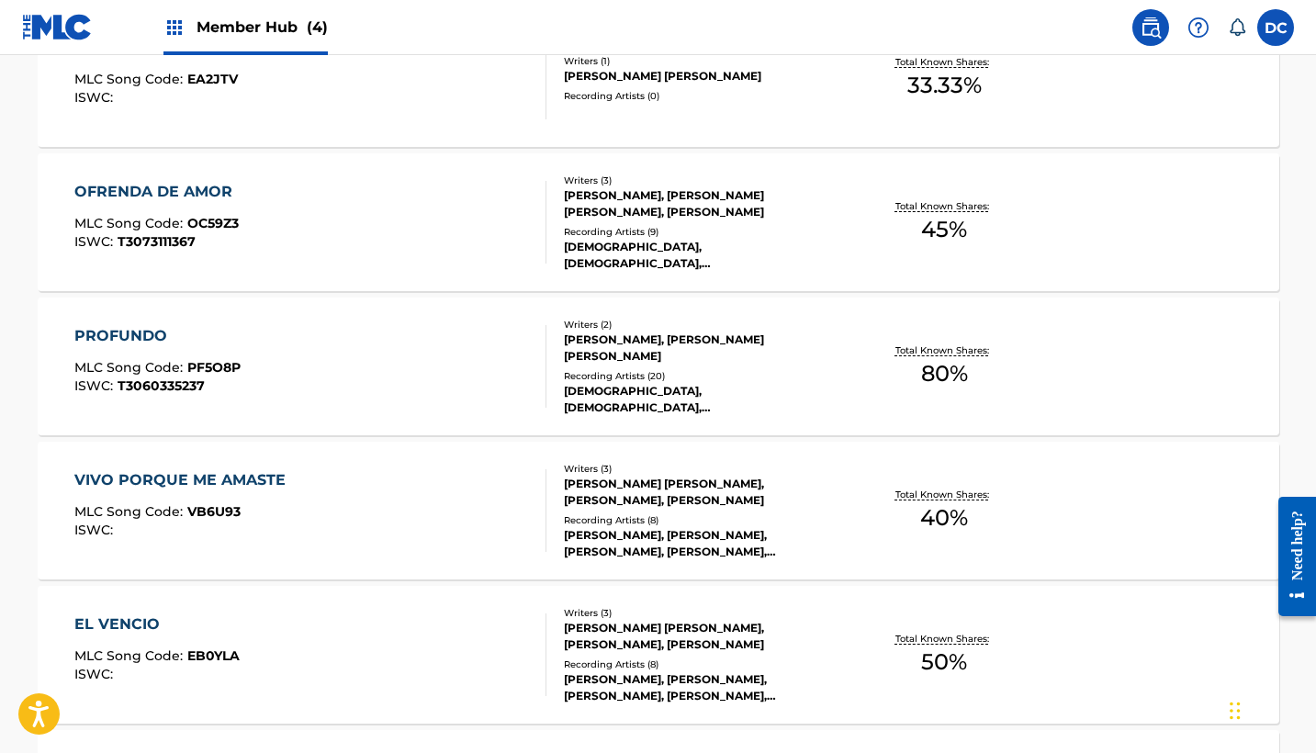
click at [423, 505] on div "VIVO PORQUE ME AMASTE MLC Song Code : VB6U93 ISWC :" at bounding box center [310, 510] width 472 height 83
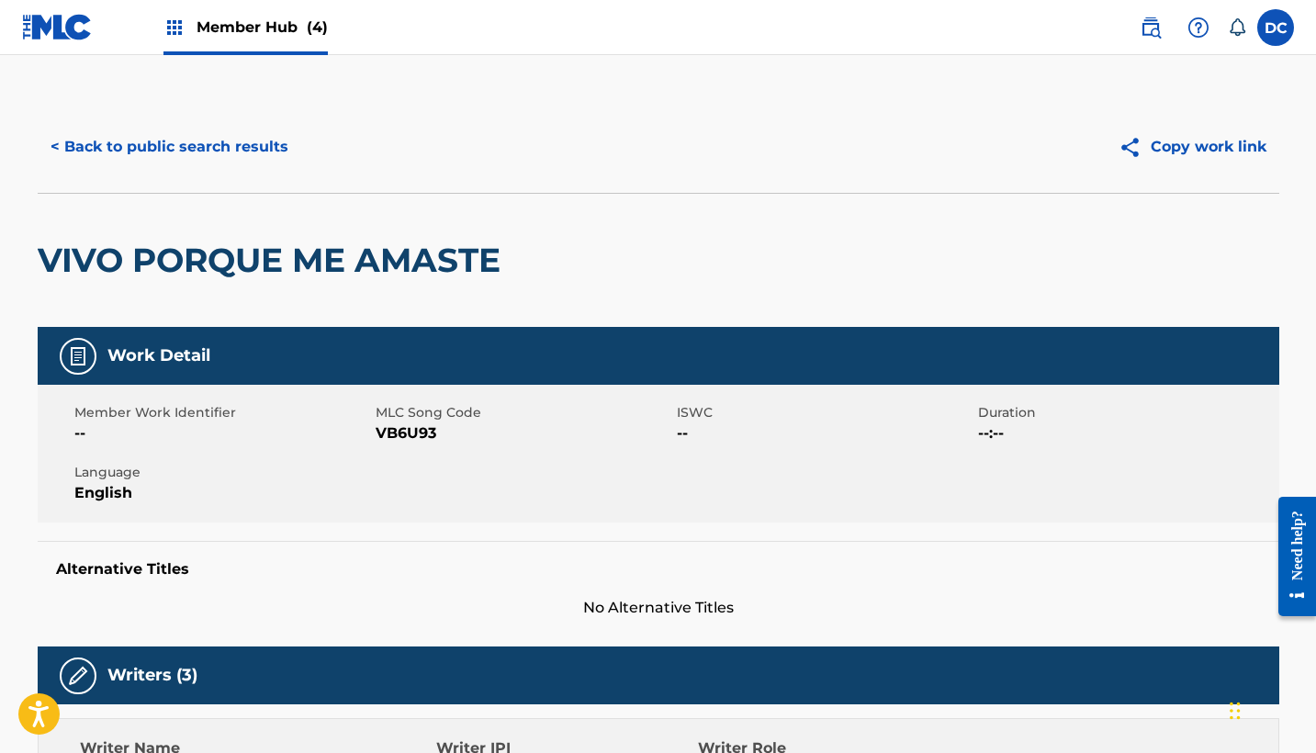
click at [387, 434] on span "VB6U93" at bounding box center [524, 433] width 297 height 22
click at [267, 159] on button "< Back to public search results" at bounding box center [170, 147] width 264 height 46
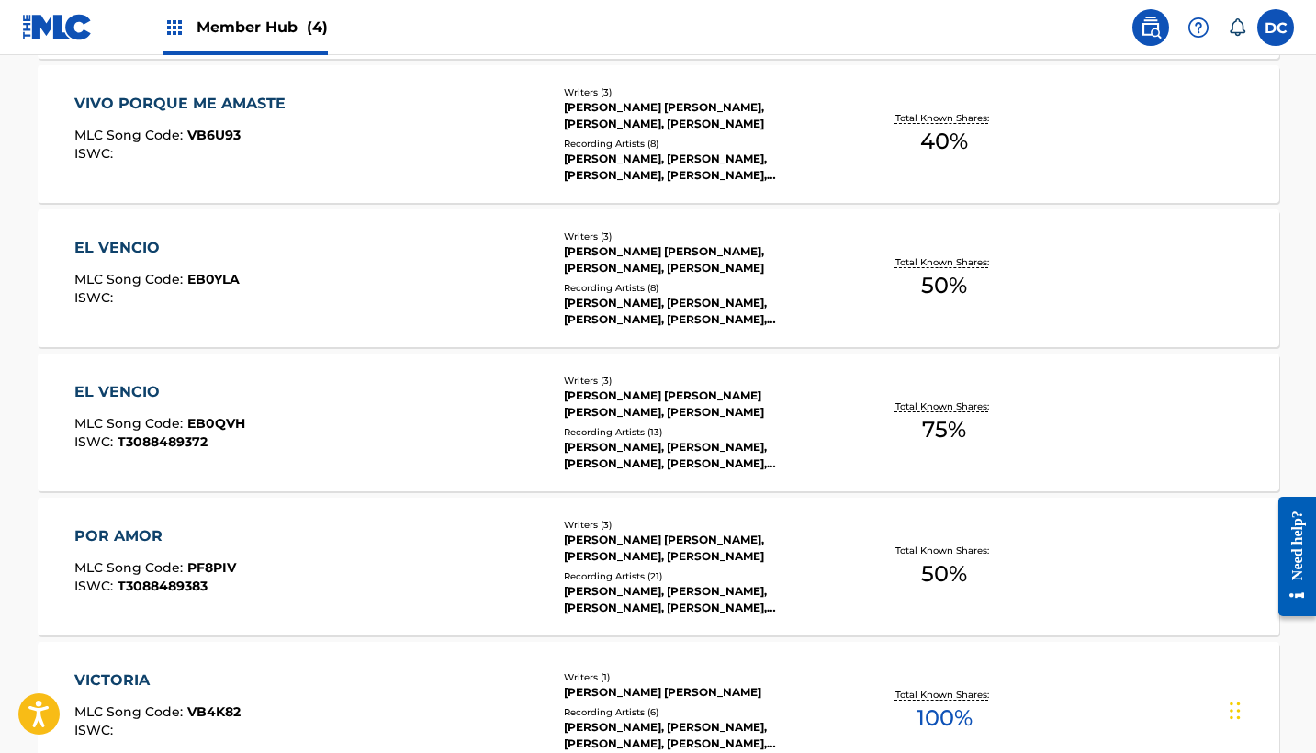
scroll to position [2571, 0]
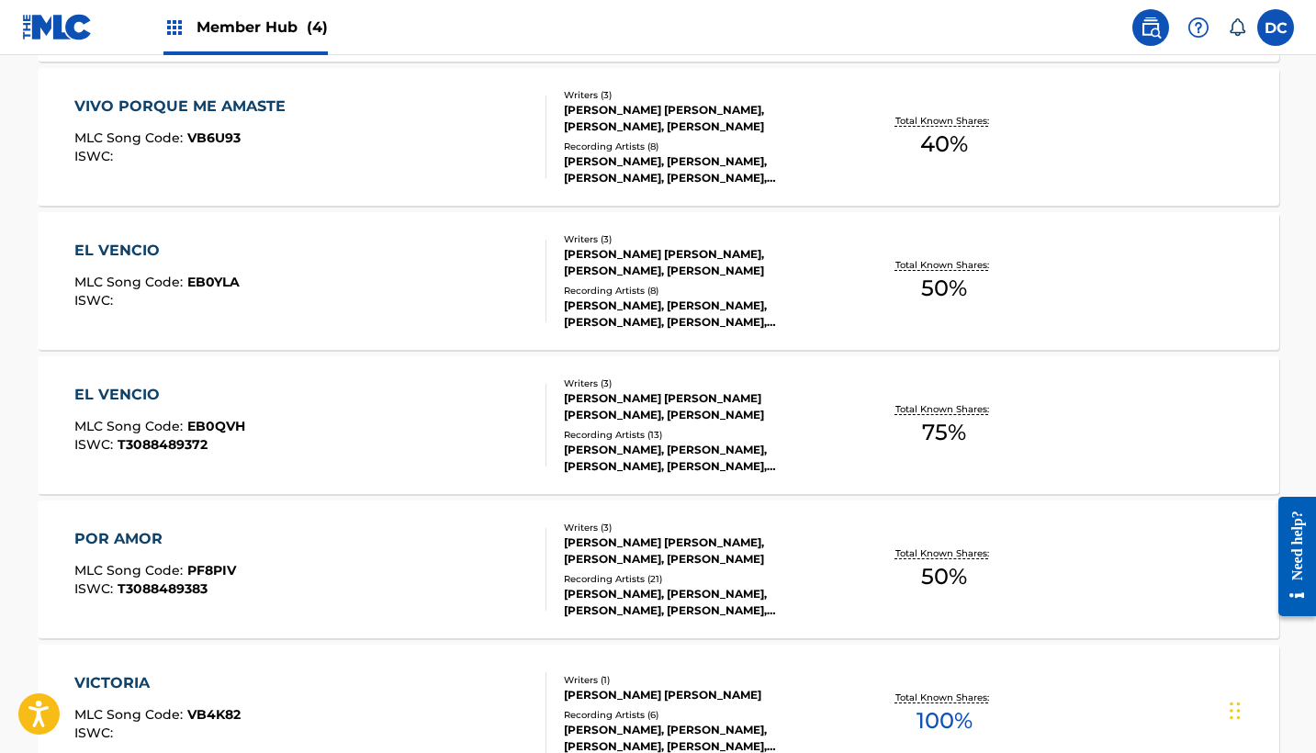
click at [423, 281] on div "EL VENCIO MLC Song Code : EB0YLA ISWC :" at bounding box center [310, 281] width 472 height 83
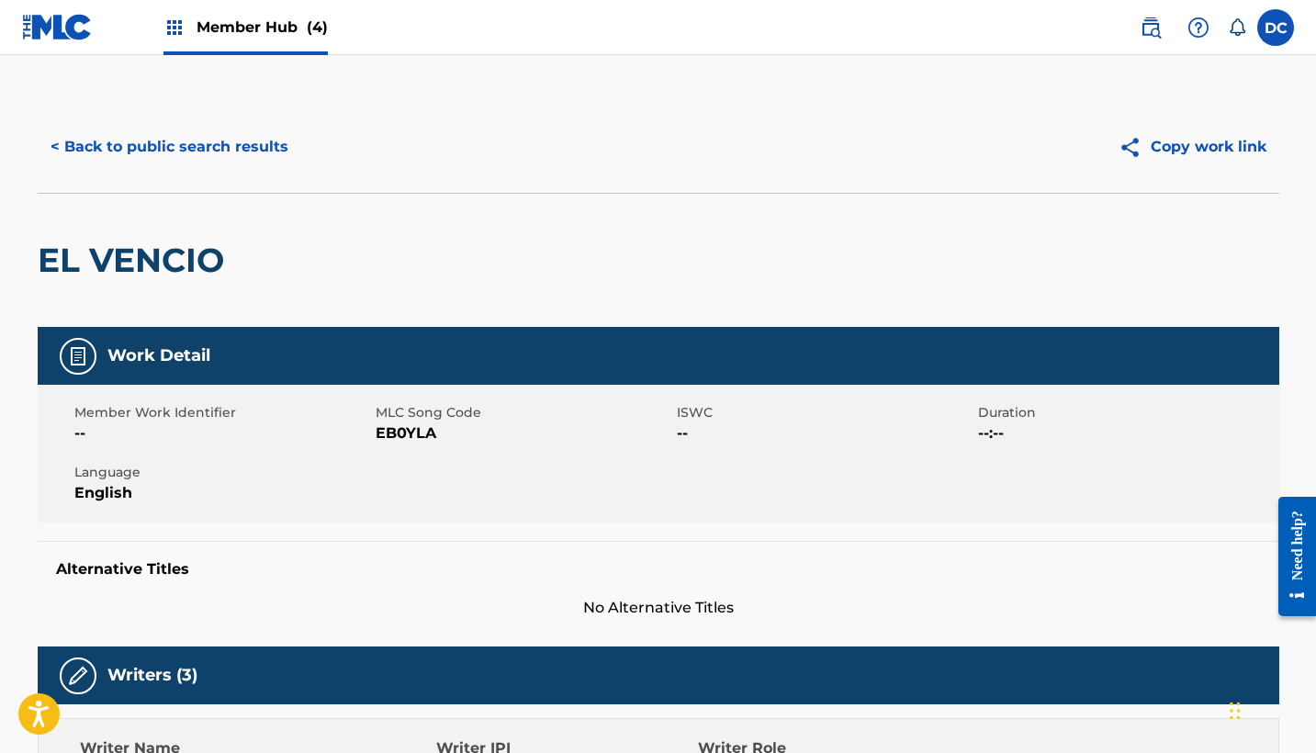
click at [402, 439] on span "EB0YLA" at bounding box center [524, 433] width 297 height 22
click at [224, 151] on button "< Back to public search results" at bounding box center [170, 147] width 264 height 46
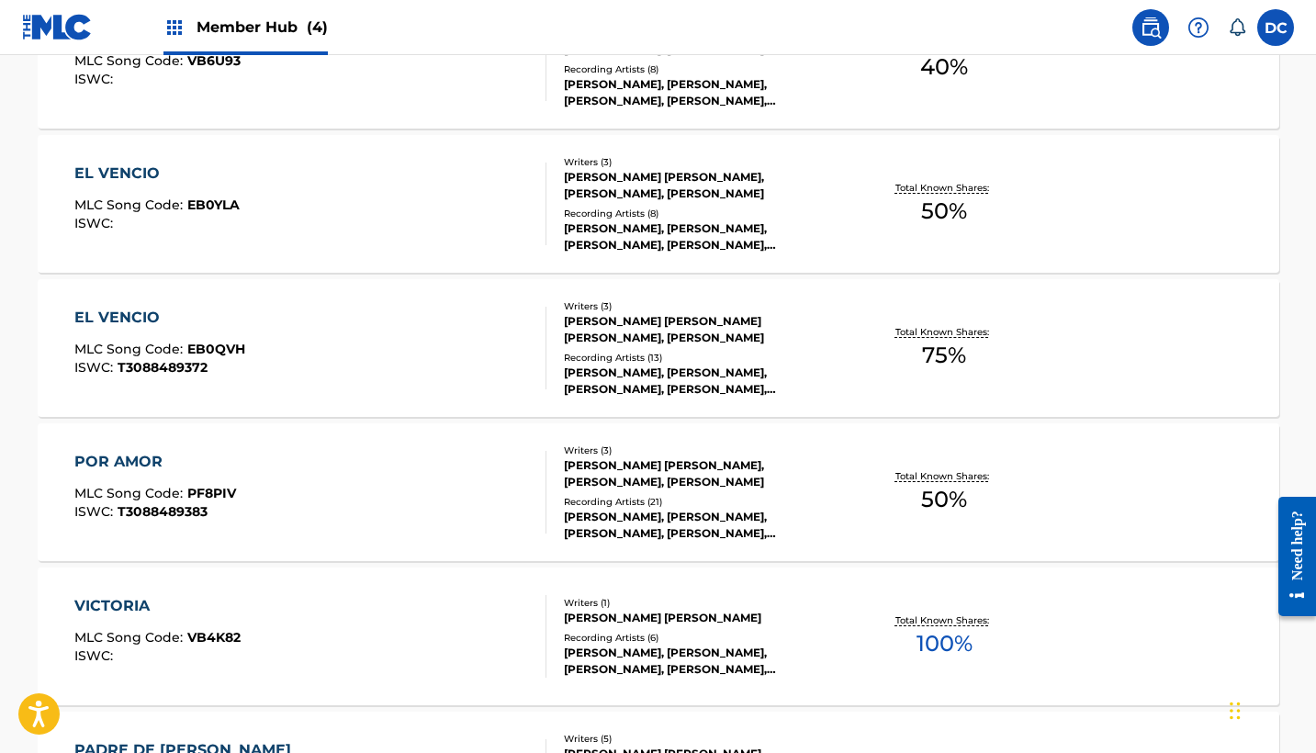
scroll to position [2646, 0]
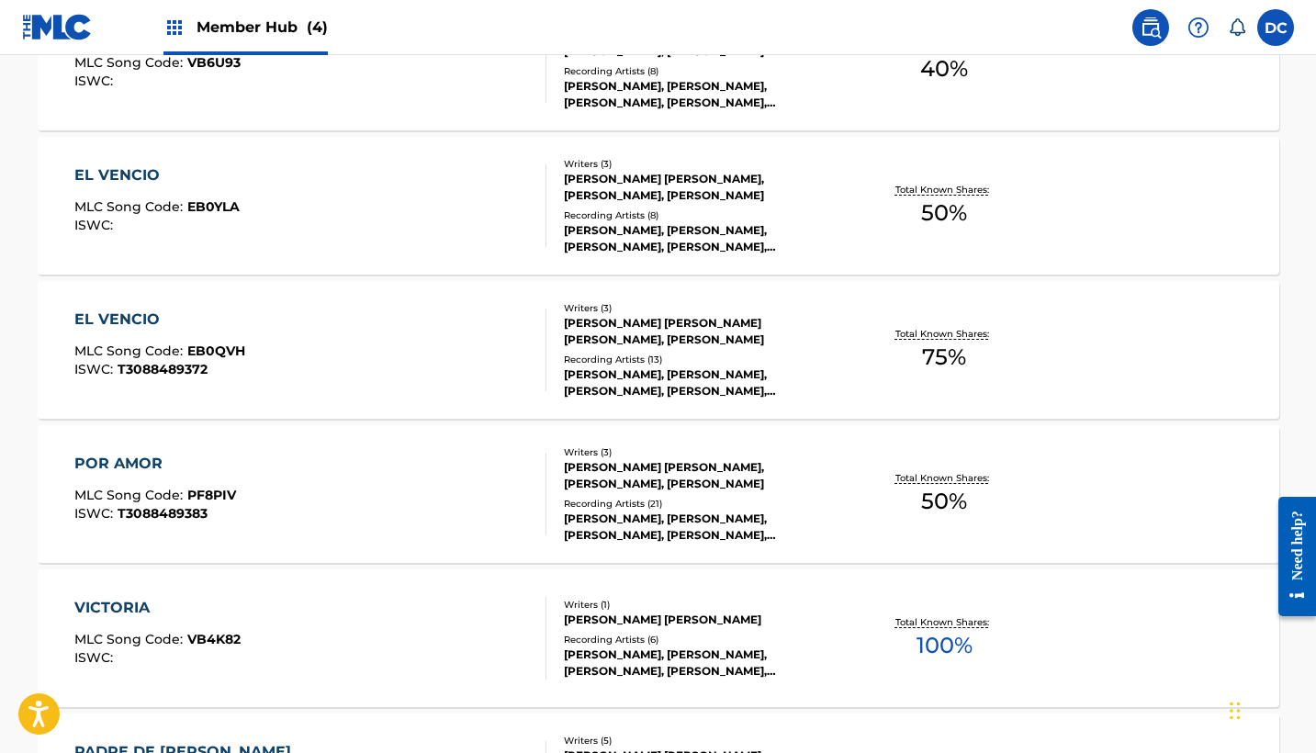
click at [409, 365] on div "EL VENCIO MLC Song Code : EB0QVH ISWC : T3088489372" at bounding box center [310, 350] width 472 height 83
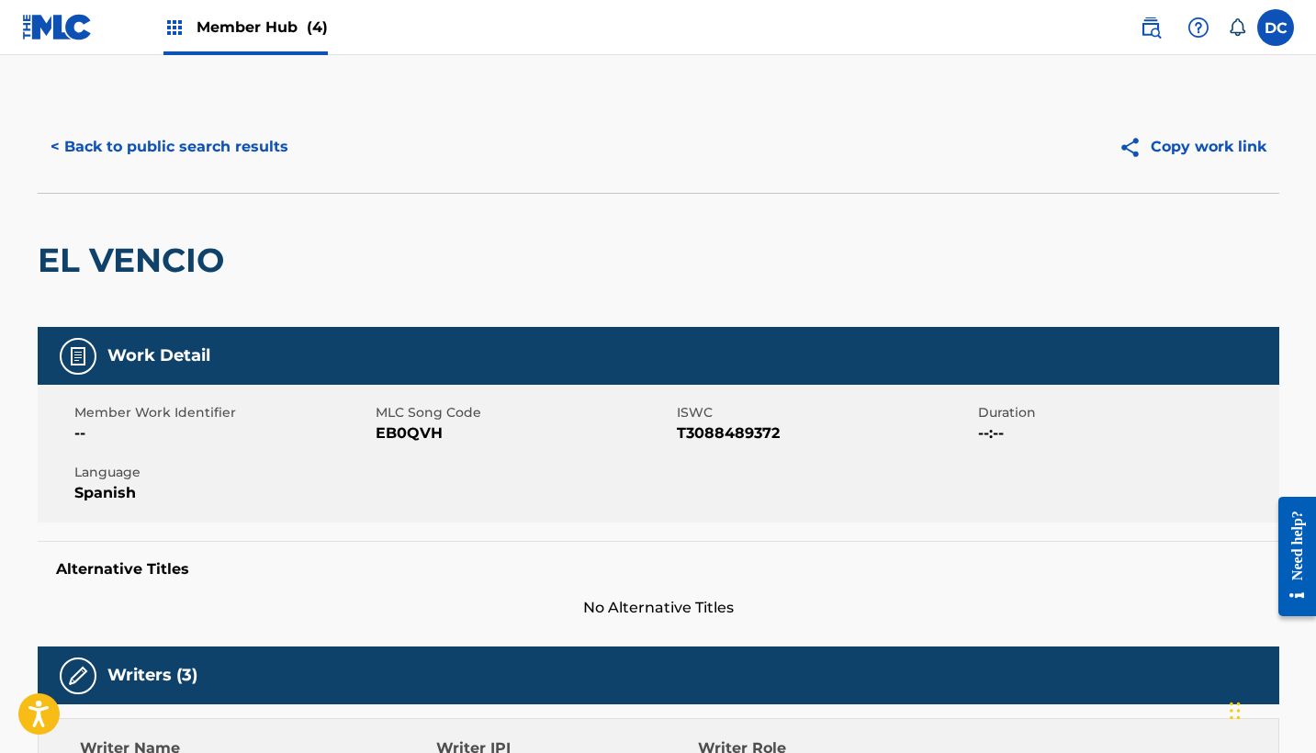
click at [412, 435] on span "EB0QVH" at bounding box center [524, 433] width 297 height 22
click at [427, 426] on span "EB0QVH" at bounding box center [524, 433] width 297 height 22
click at [253, 143] on button "< Back to public search results" at bounding box center [170, 147] width 264 height 46
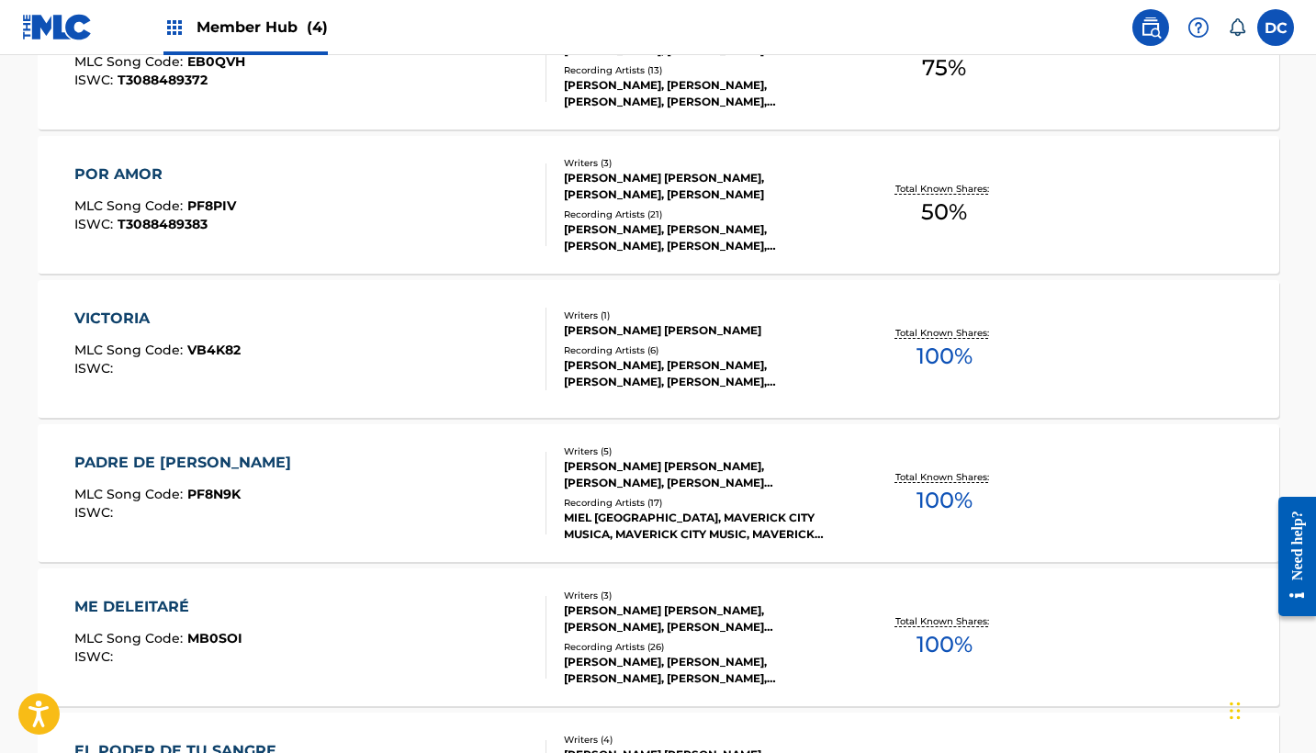
scroll to position [2941, 0]
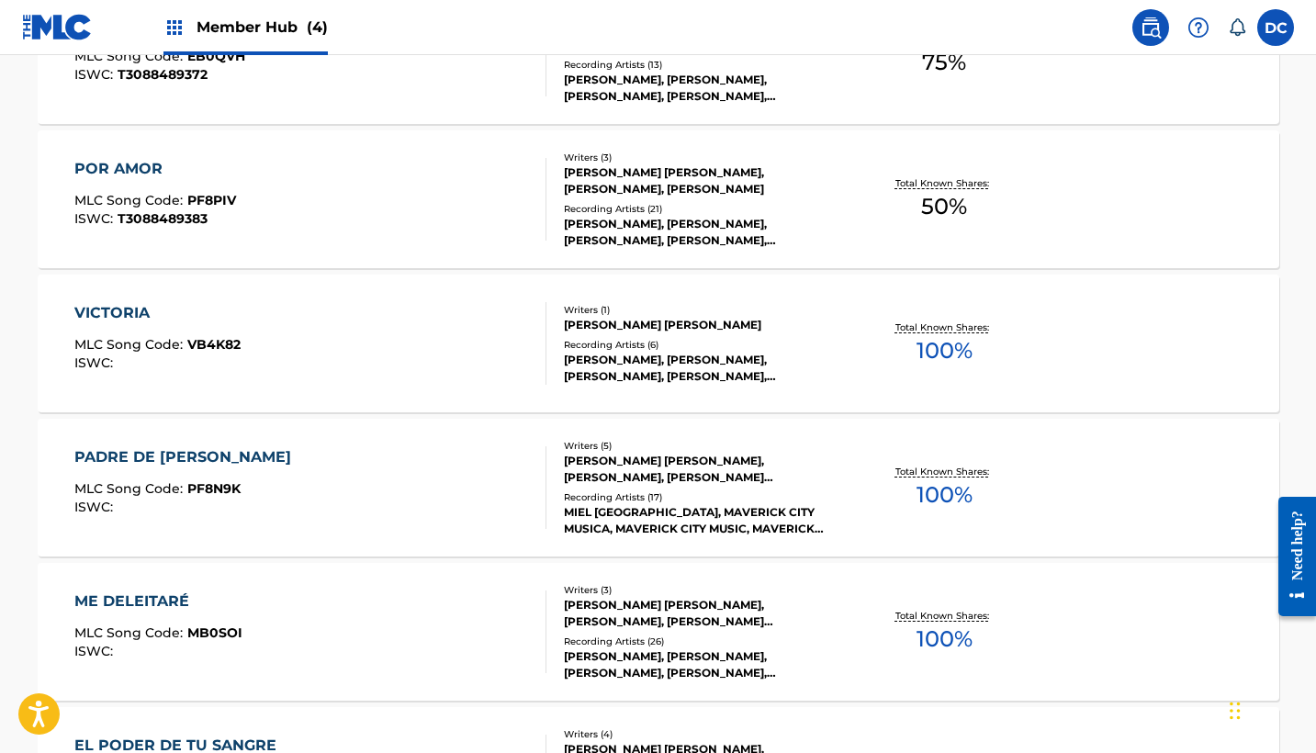
click at [357, 210] on div "POR AMOR MLC Song Code : PF8PIV ISWC : T3088489383" at bounding box center [310, 199] width 472 height 83
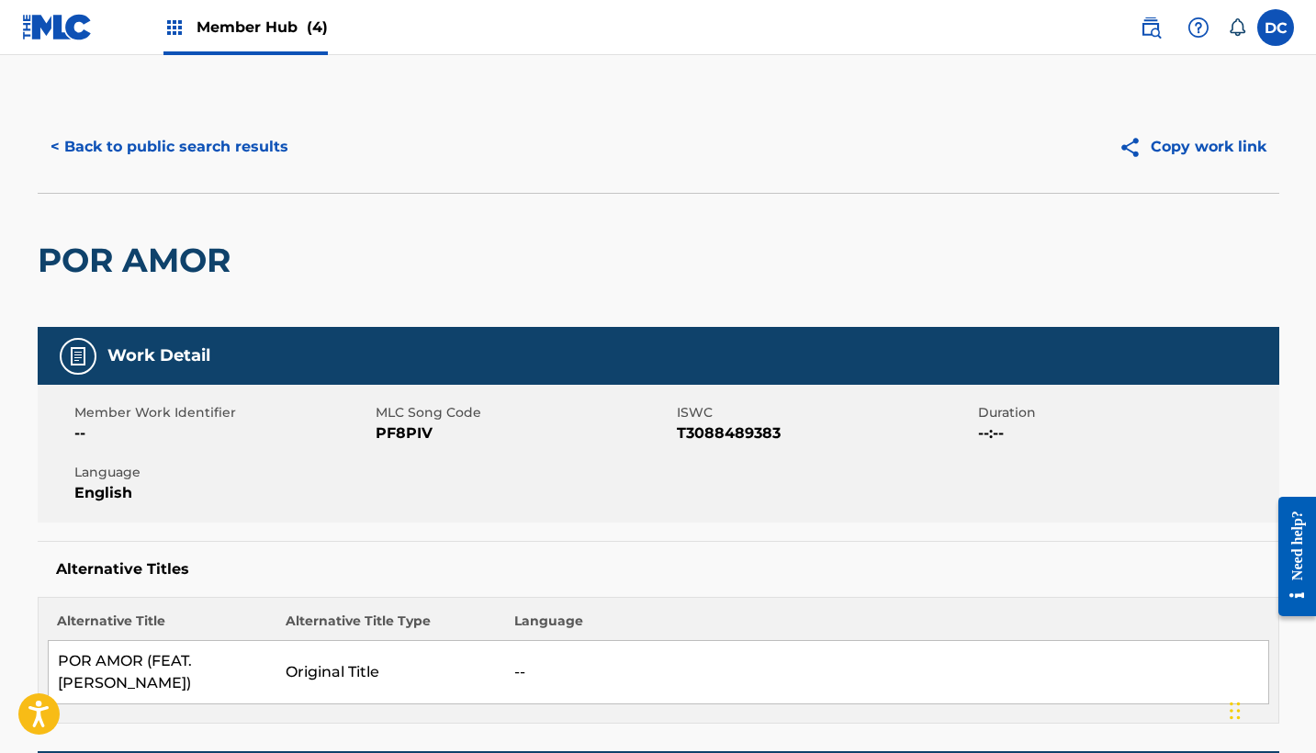
click at [408, 431] on span "PF8PIV" at bounding box center [524, 433] width 297 height 22
click at [256, 143] on button "< Back to public search results" at bounding box center [170, 147] width 264 height 46
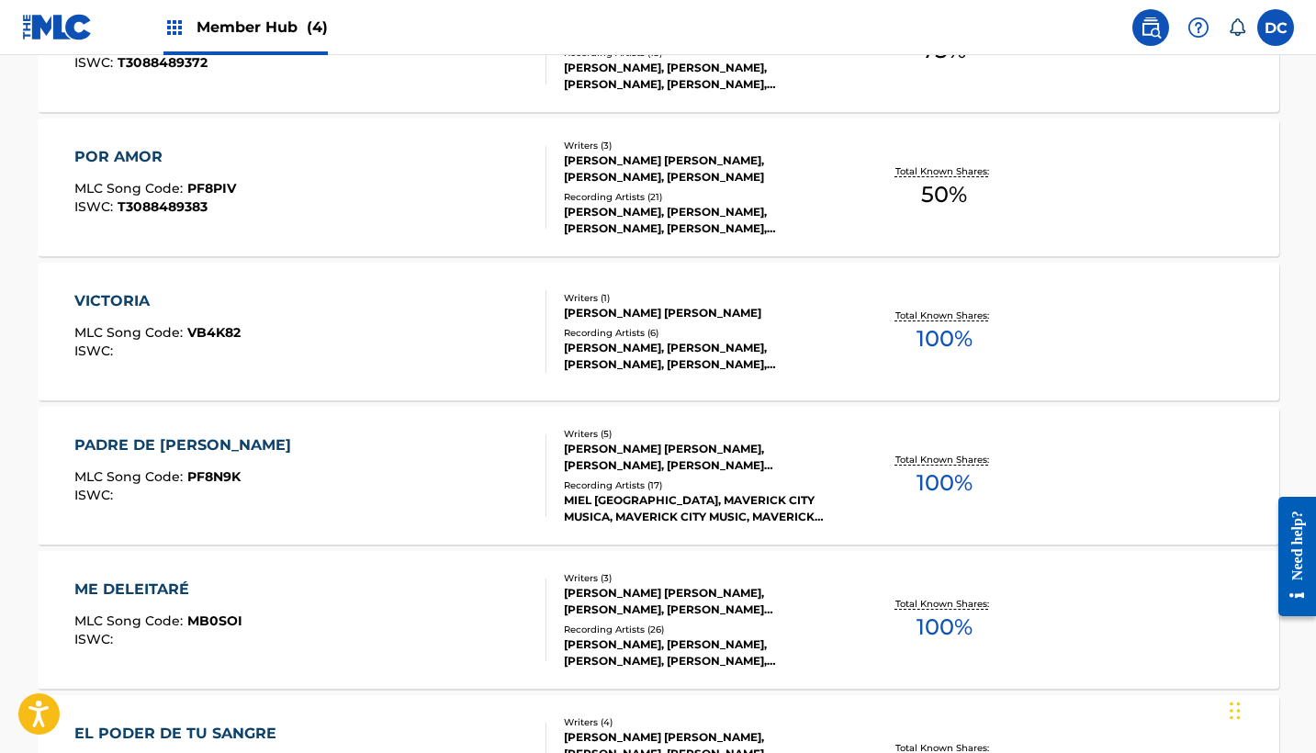
scroll to position [2955, 0]
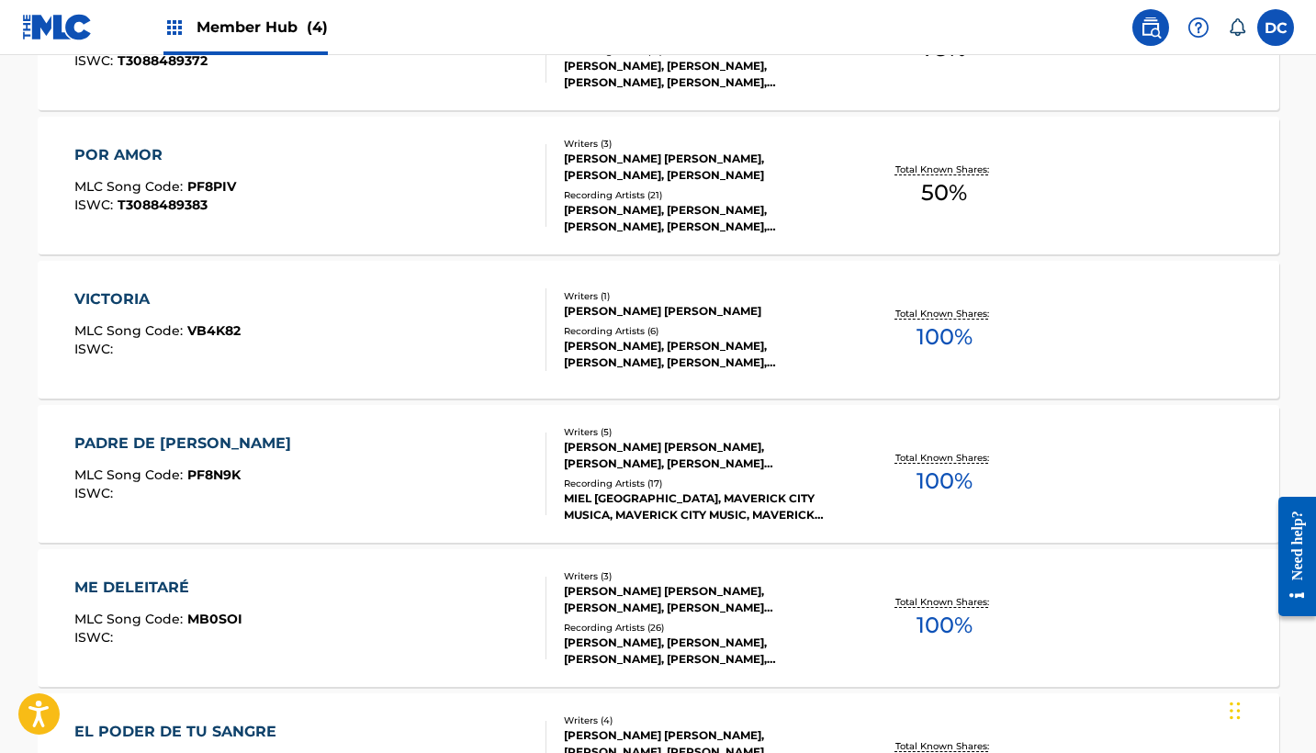
click at [426, 342] on div "VICTORIA MLC Song Code : VB4K82 ISWC :" at bounding box center [310, 329] width 472 height 83
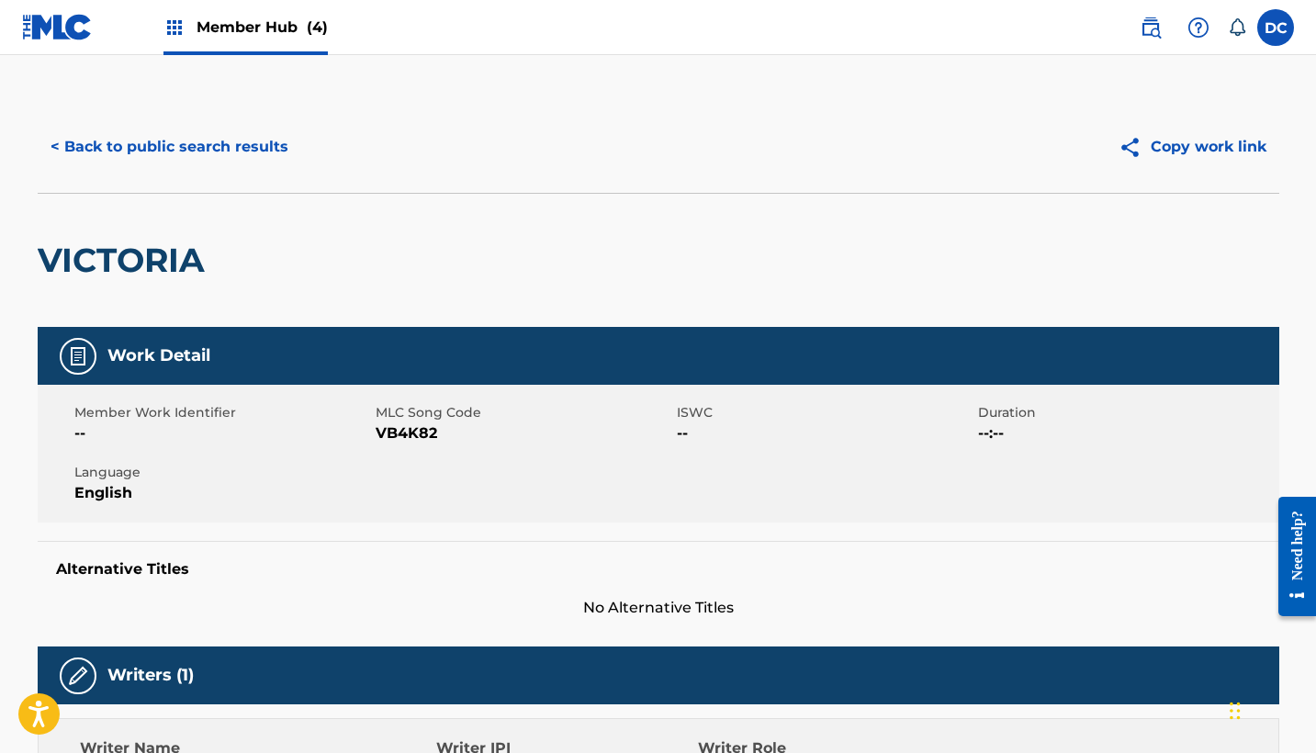
click at [393, 441] on span "VB4K82" at bounding box center [524, 433] width 297 height 22
click at [264, 153] on button "< Back to public search results" at bounding box center [170, 147] width 264 height 46
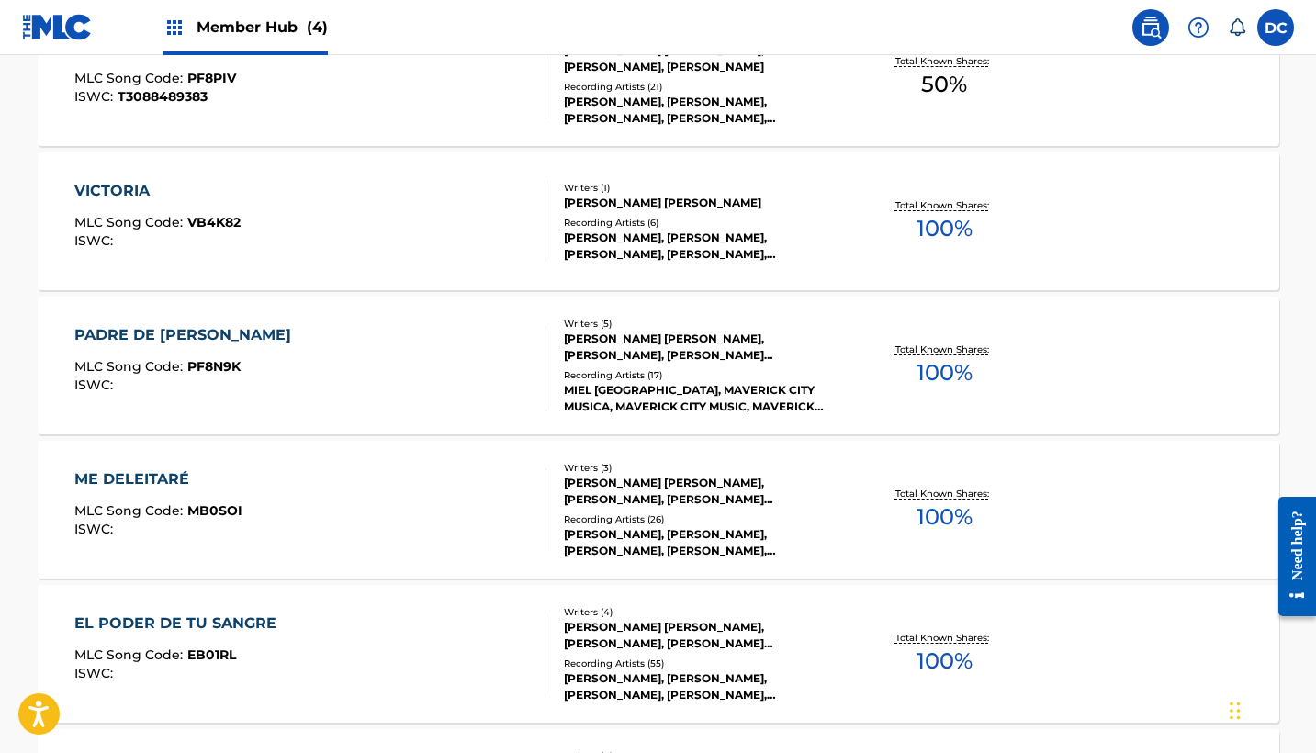
scroll to position [3062, 0]
click at [373, 350] on div "PADRE DE LUZ MLC Song Code : PF8N9K ISWC :" at bounding box center [310, 366] width 472 height 83
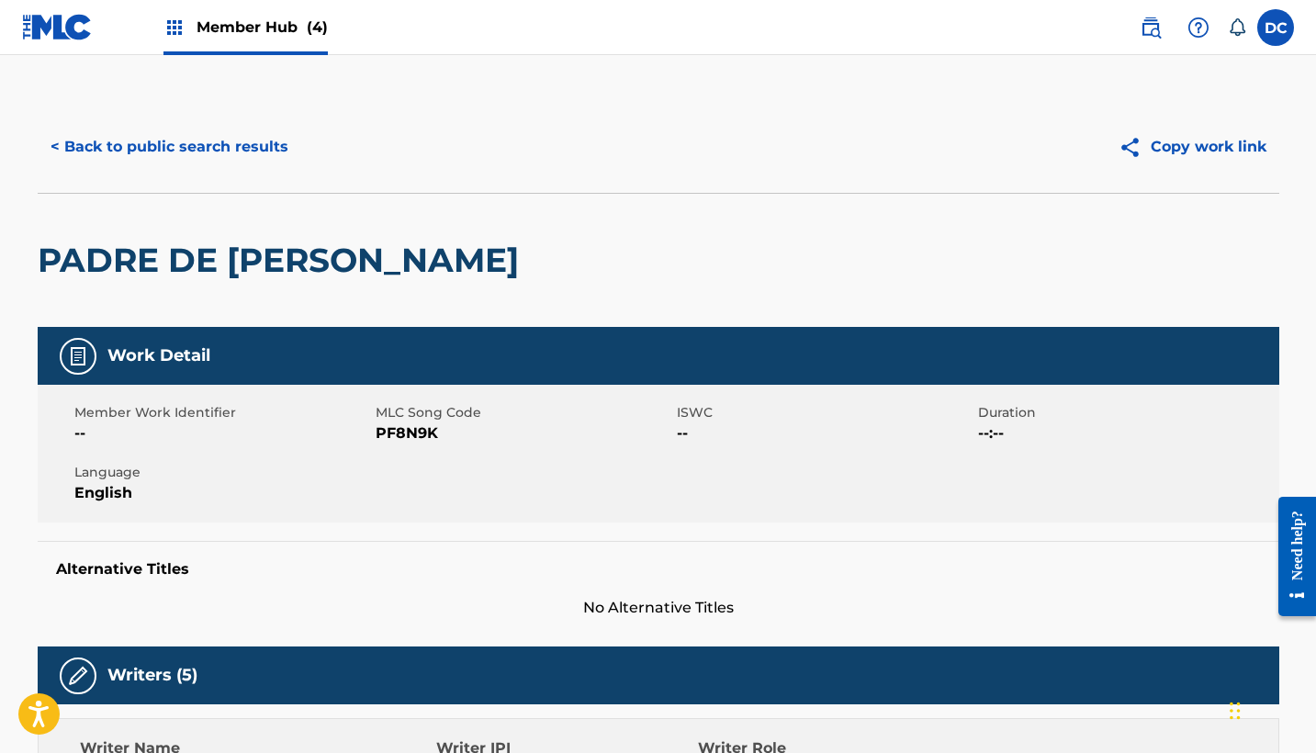
click at [423, 432] on span "PF8N9K" at bounding box center [524, 433] width 297 height 22
click at [241, 150] on button "< Back to public search results" at bounding box center [170, 147] width 264 height 46
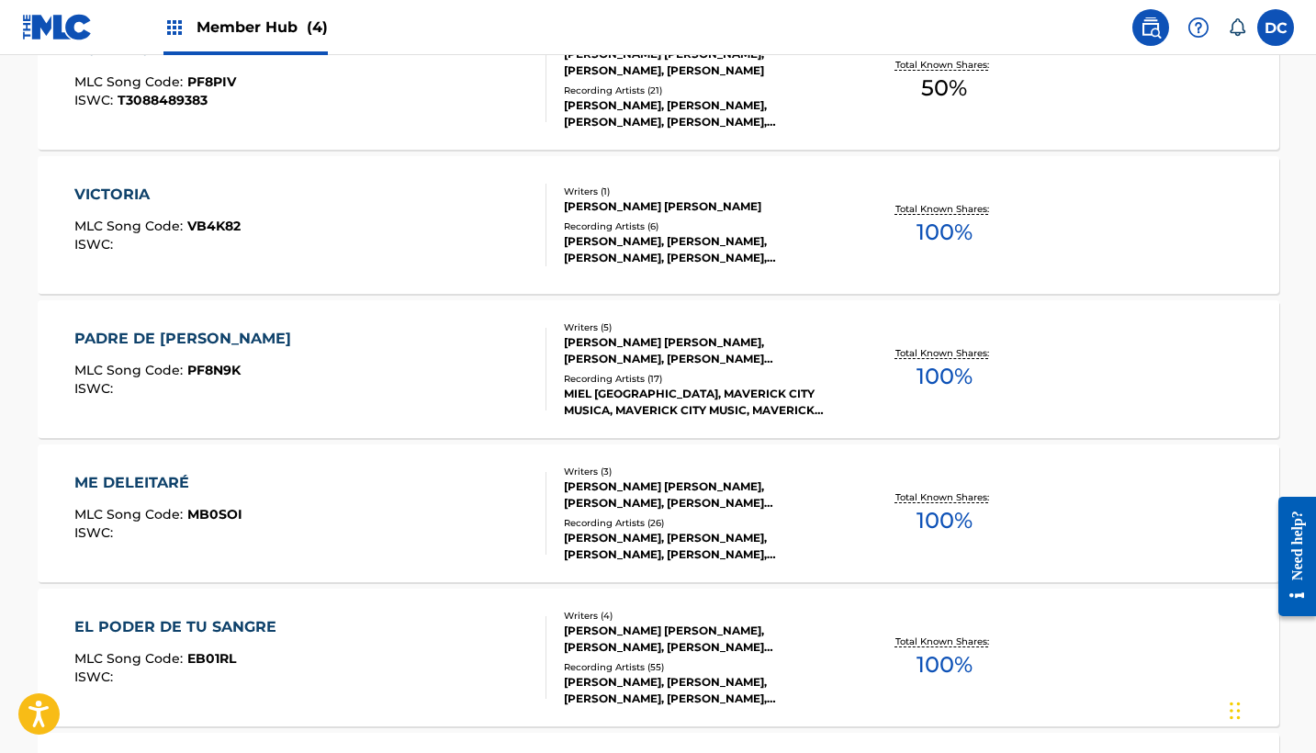
scroll to position [3071, 0]
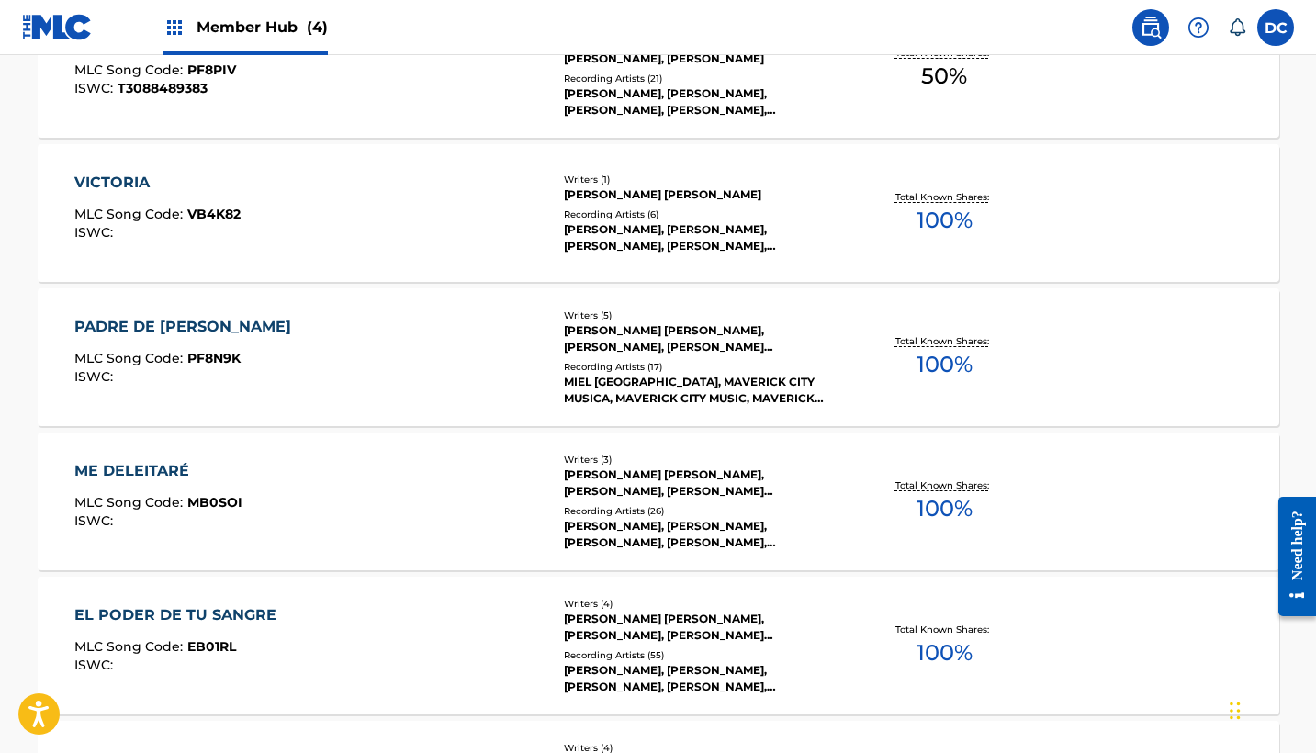
click at [394, 480] on div "ME DELEITARÉ MLC Song Code : MB0SOI ISWC :" at bounding box center [310, 501] width 472 height 83
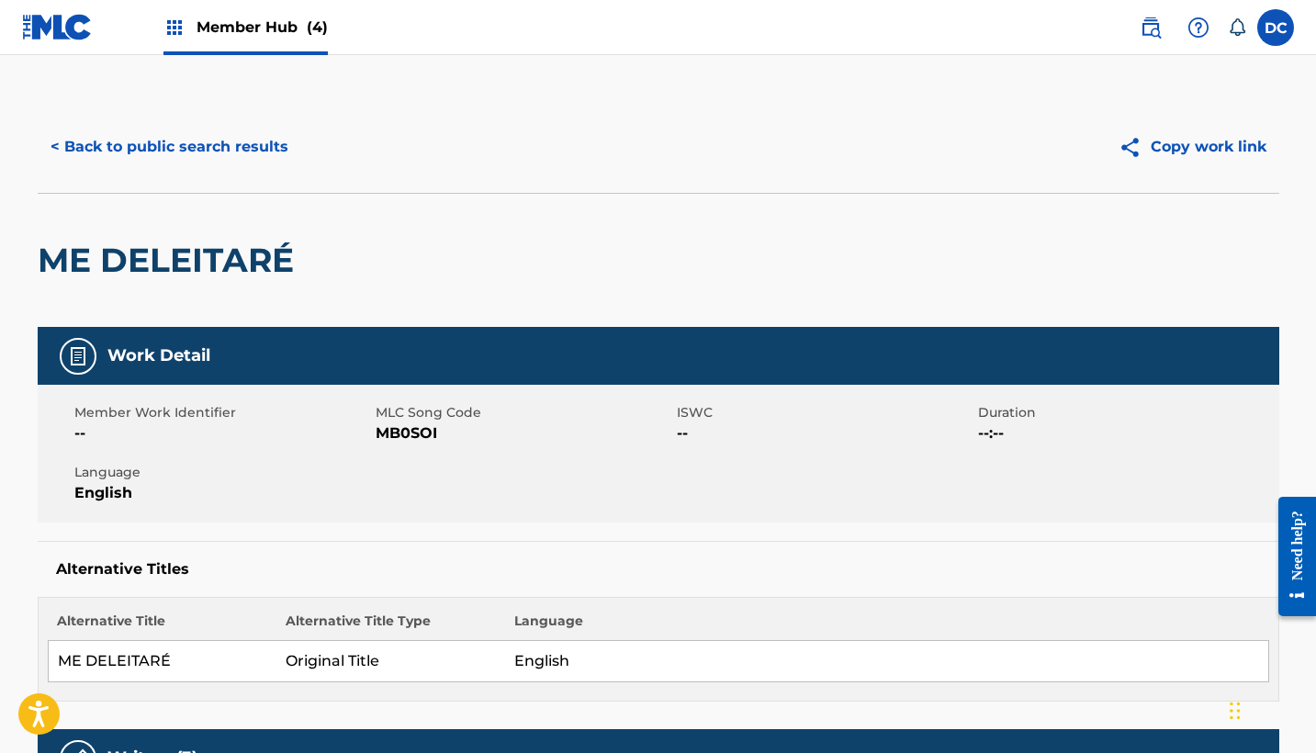
click at [388, 436] on span "MB0SOI" at bounding box center [524, 433] width 297 height 22
click at [238, 145] on button "< Back to public search results" at bounding box center [170, 147] width 264 height 46
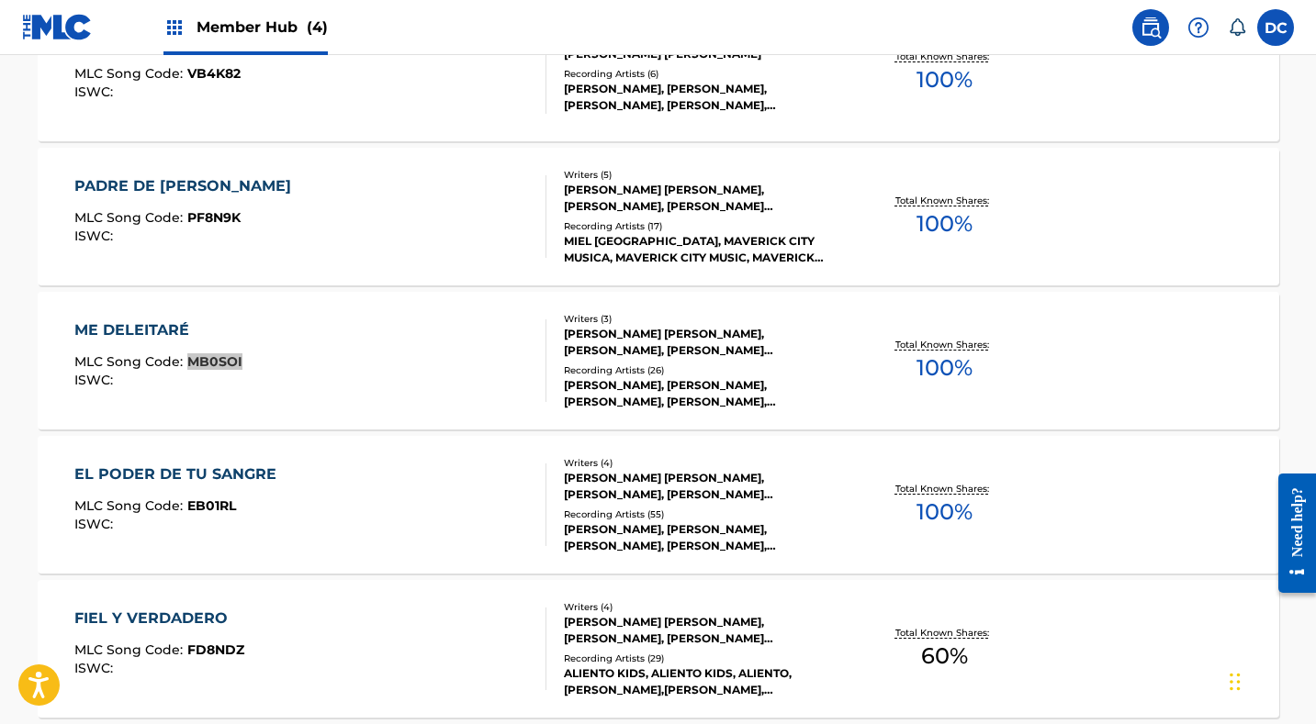
scroll to position [3311, 0]
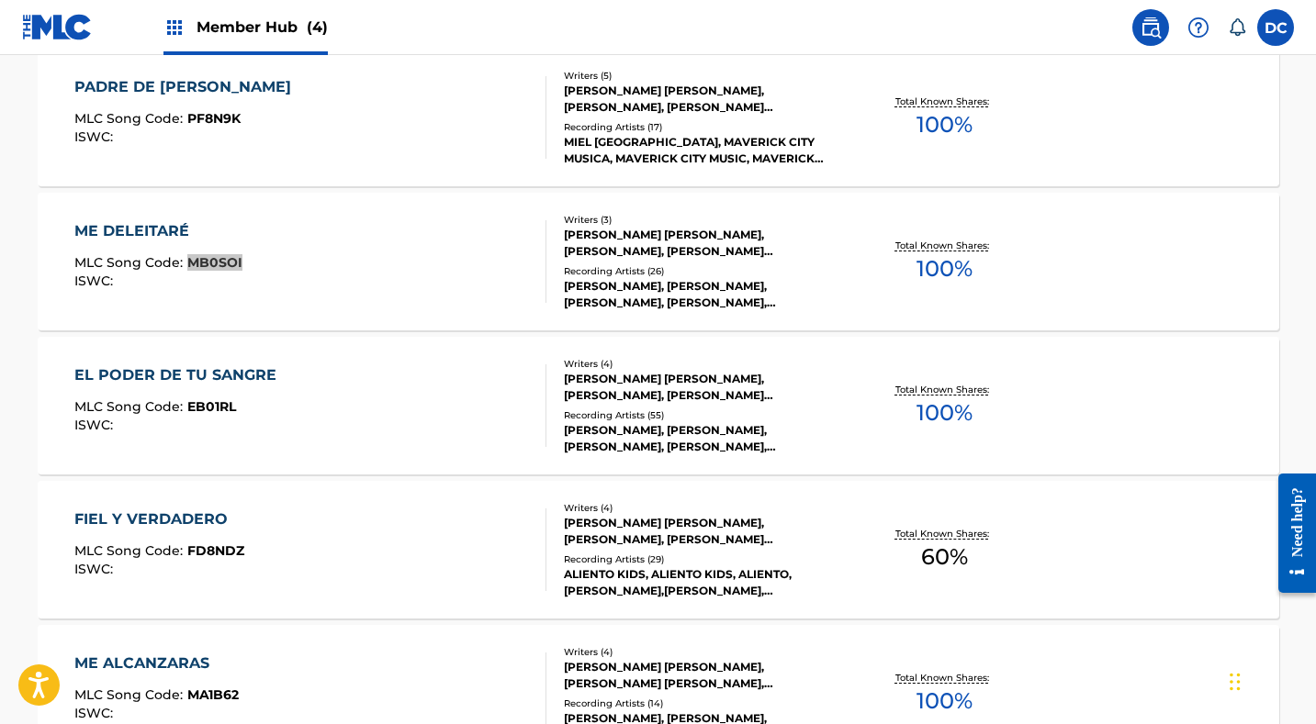
click at [343, 413] on div "EL PODER DE TU SANGRE MLC Song Code : EB01RL ISWC :" at bounding box center [310, 406] width 472 height 83
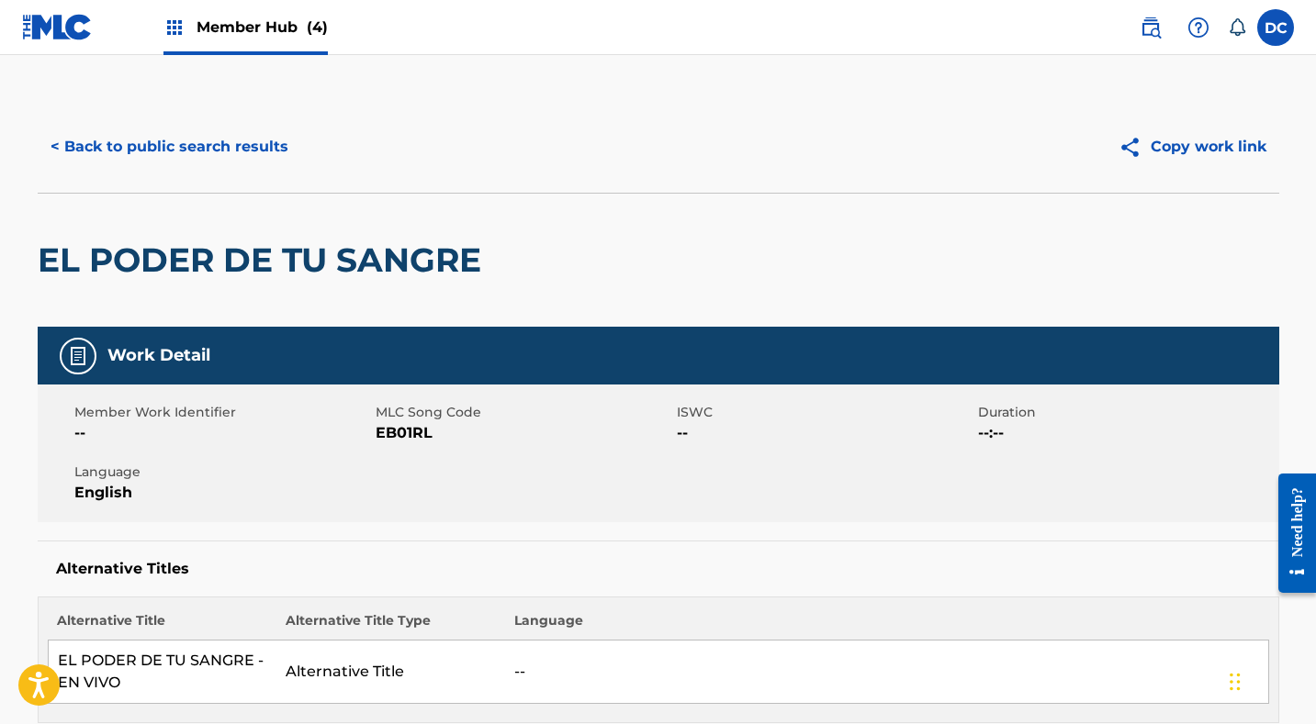
click at [405, 433] on span "EB01RL" at bounding box center [524, 433] width 297 height 22
click at [235, 143] on button "< Back to public search results" at bounding box center [170, 147] width 264 height 46
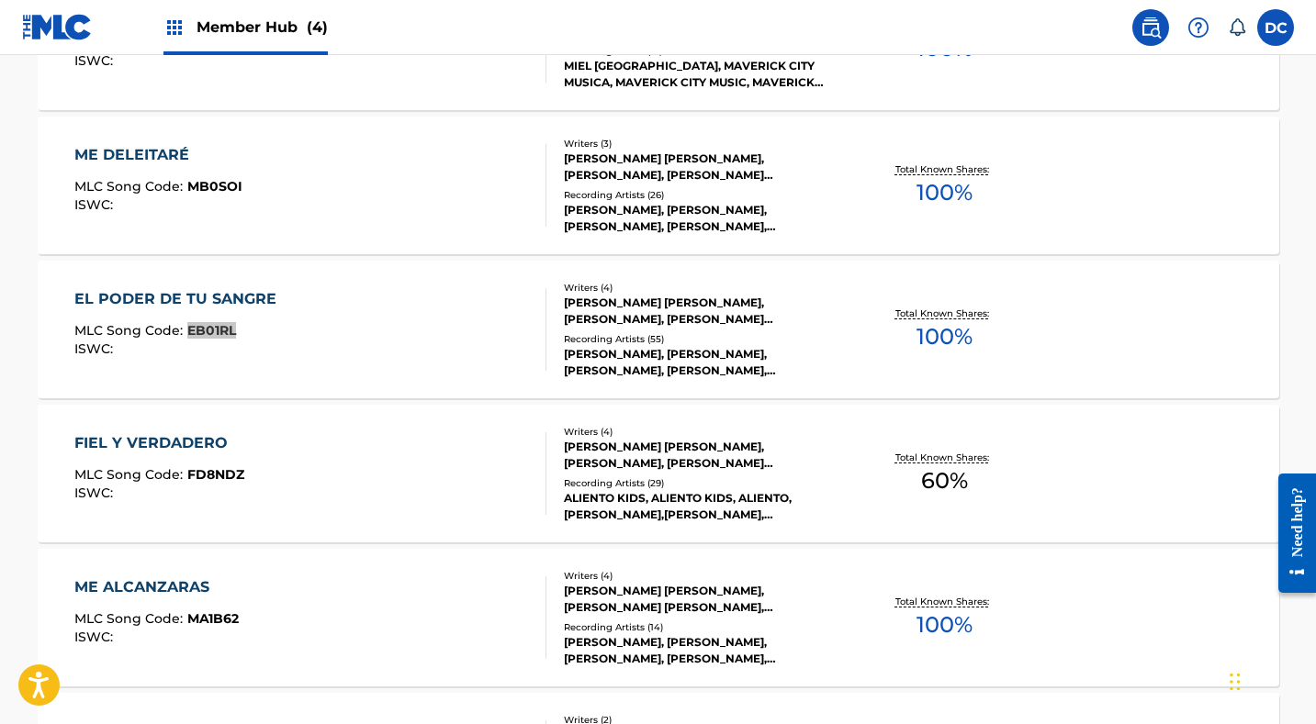
scroll to position [3389, 0]
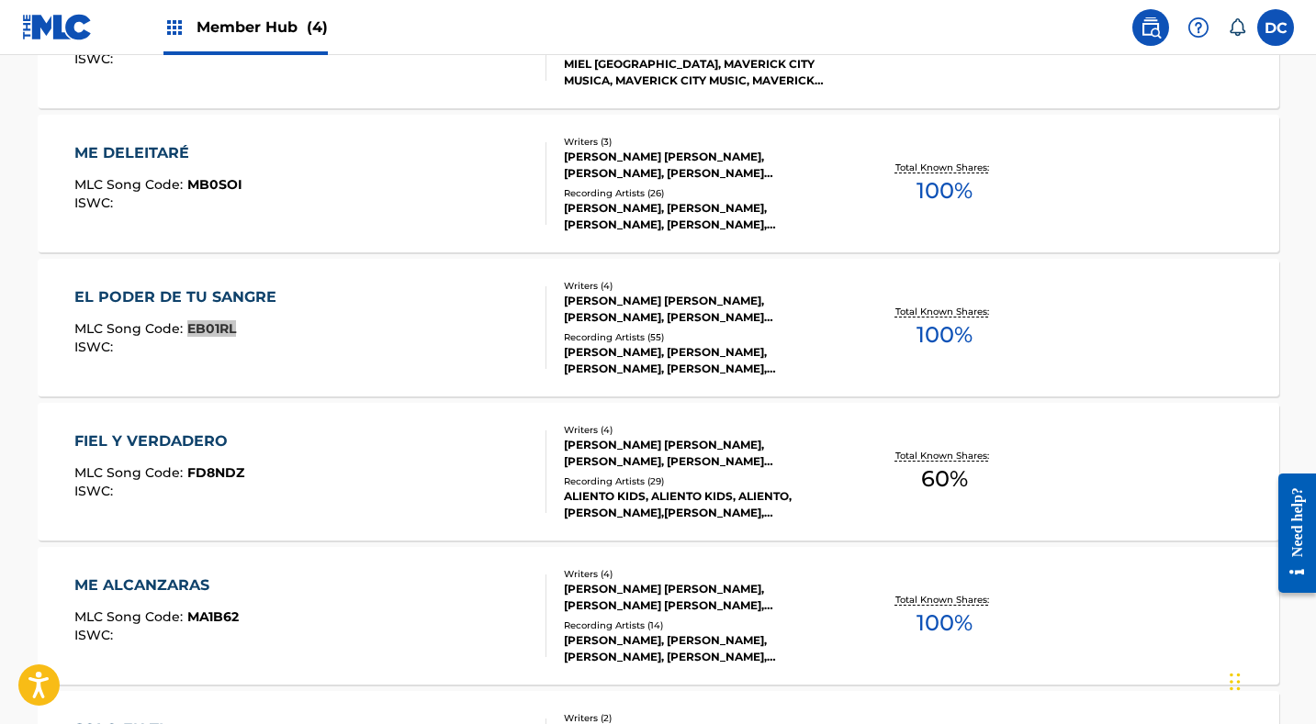
click at [432, 482] on div "FIEL Y VERDADERO MLC Song Code : FD8NDZ ISWC :" at bounding box center [310, 472] width 472 height 83
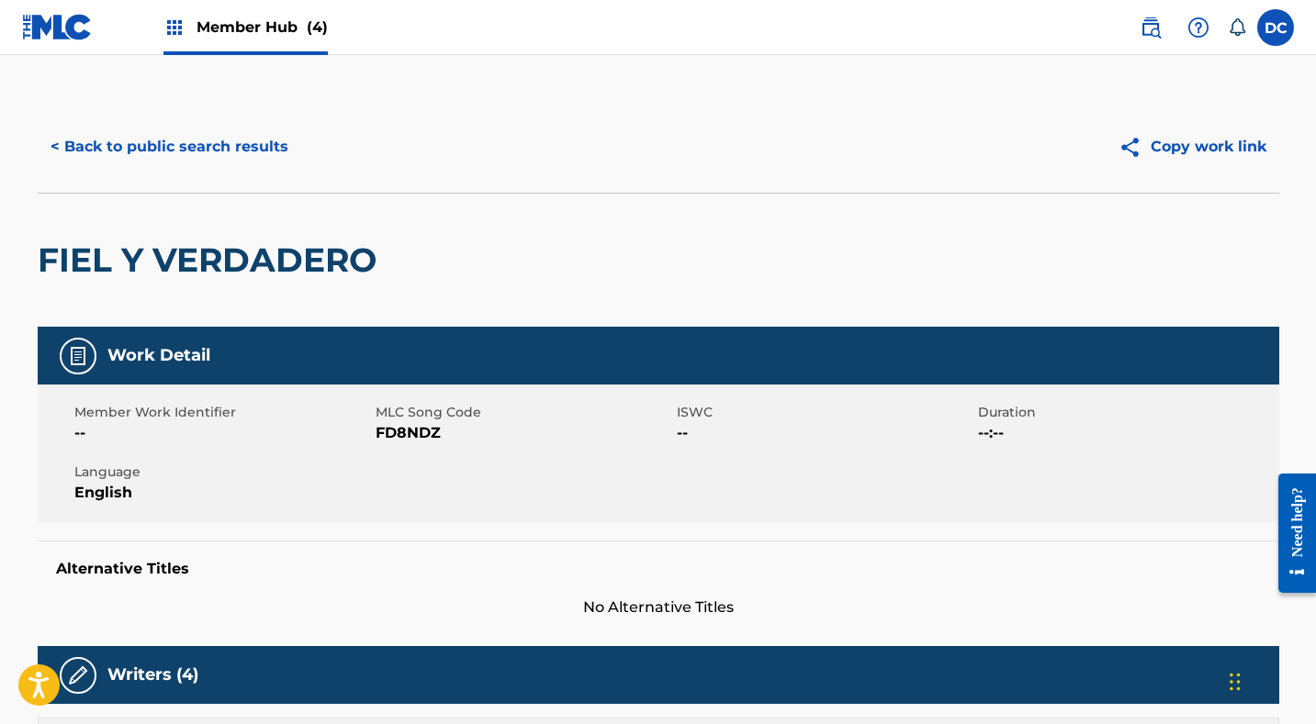
click at [386, 434] on span "FD8NDZ" at bounding box center [524, 433] width 297 height 22
click at [207, 156] on button "< Back to public search results" at bounding box center [170, 147] width 264 height 46
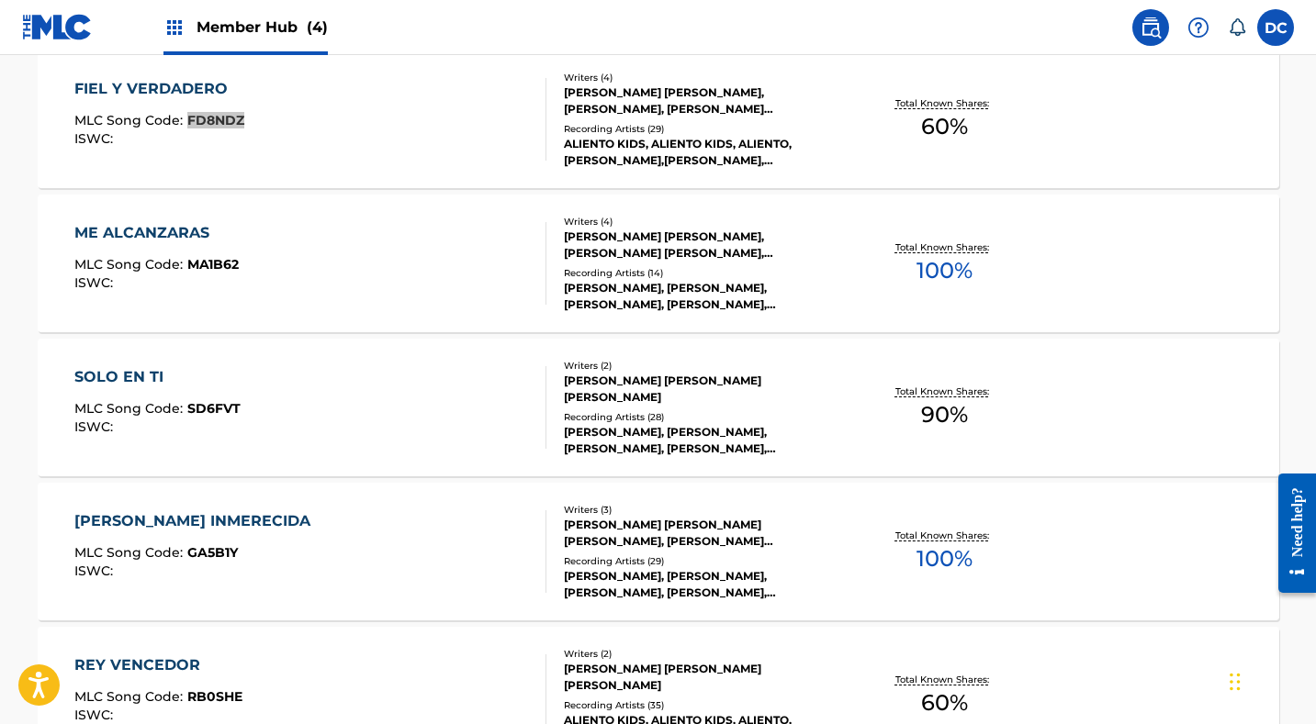
scroll to position [3729, 0]
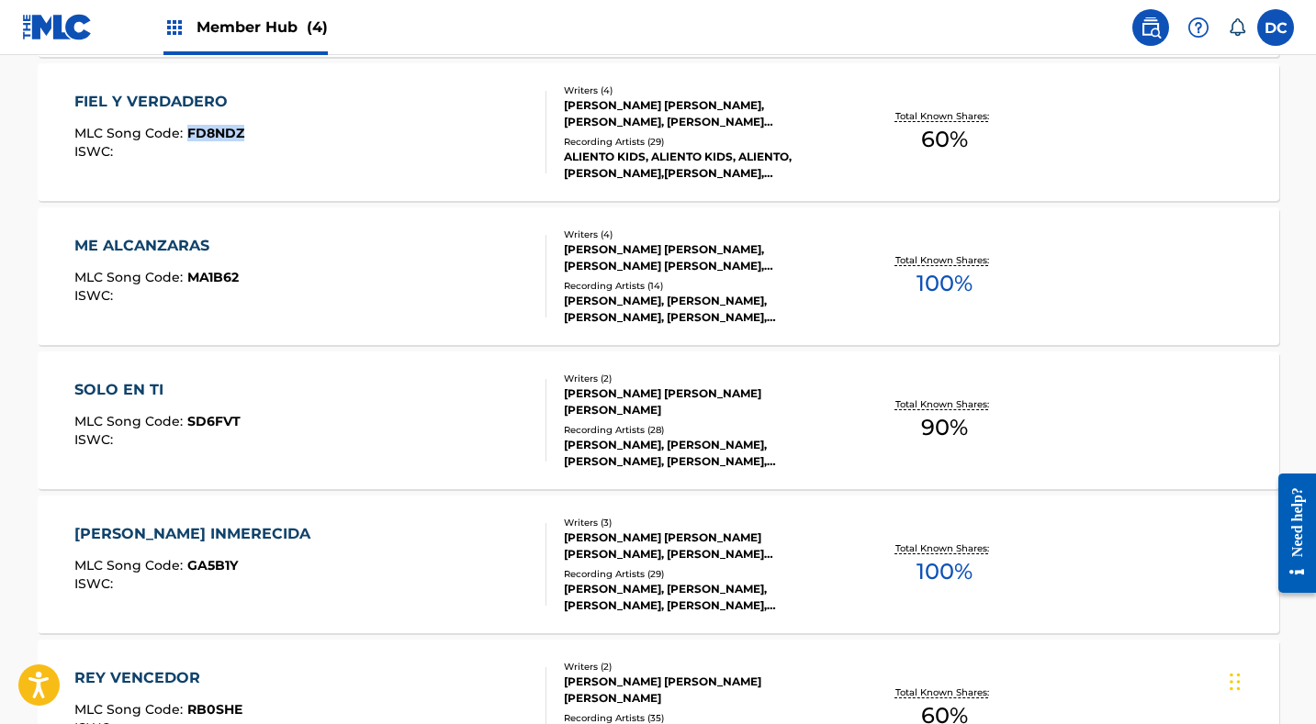
click at [390, 256] on div "ME ALCANZARAS MLC Song Code : MA1B62 ISWC :" at bounding box center [310, 276] width 472 height 83
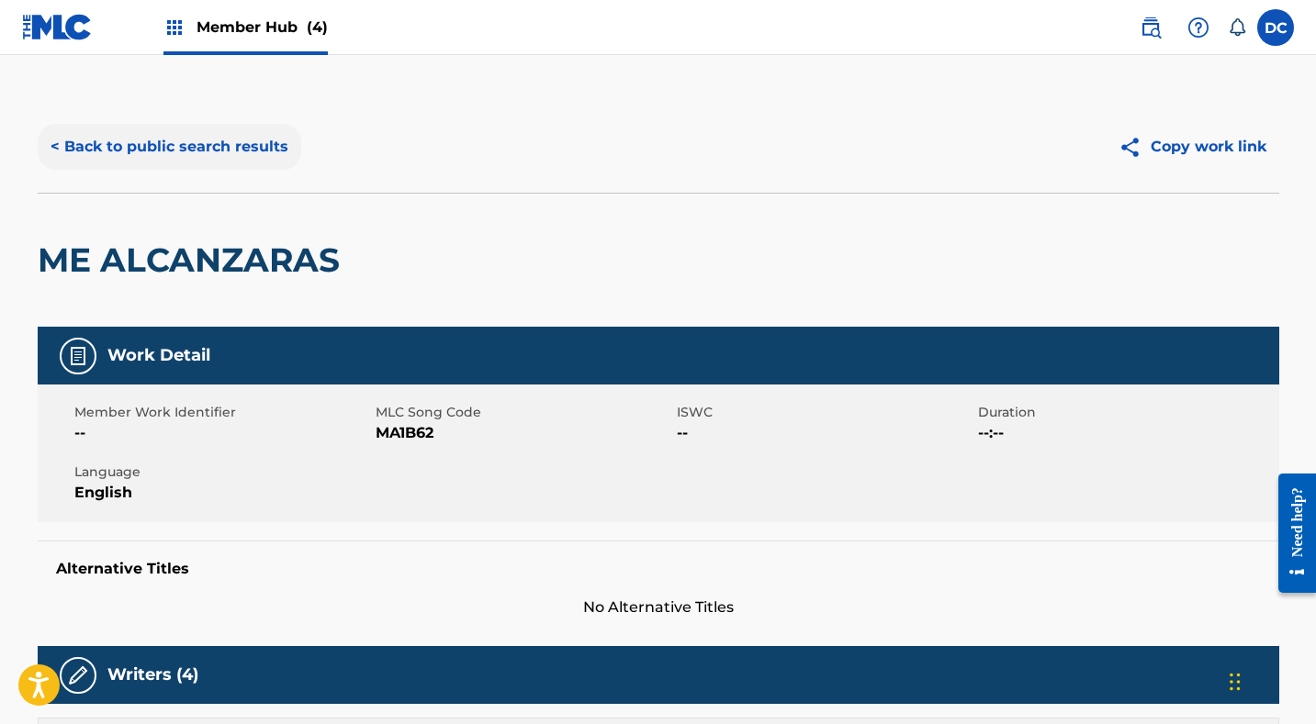
click at [259, 151] on button "< Back to public search results" at bounding box center [170, 147] width 264 height 46
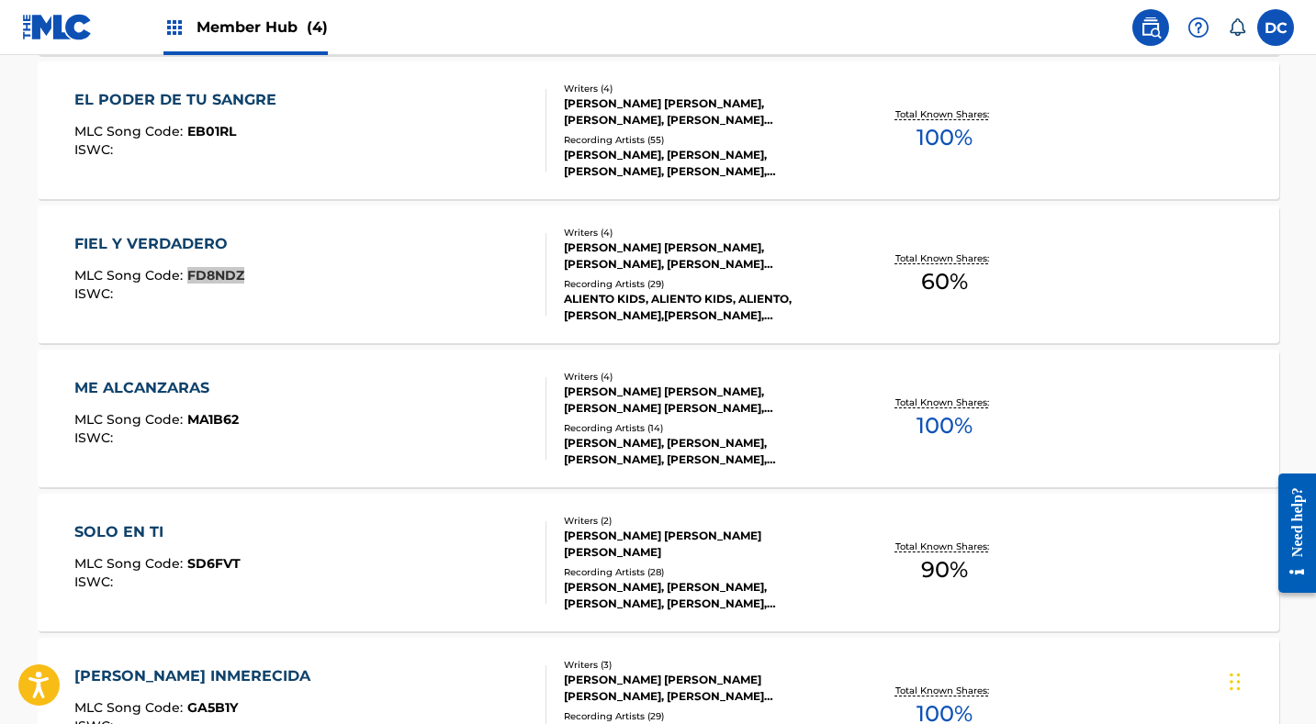
scroll to position [3593, 0]
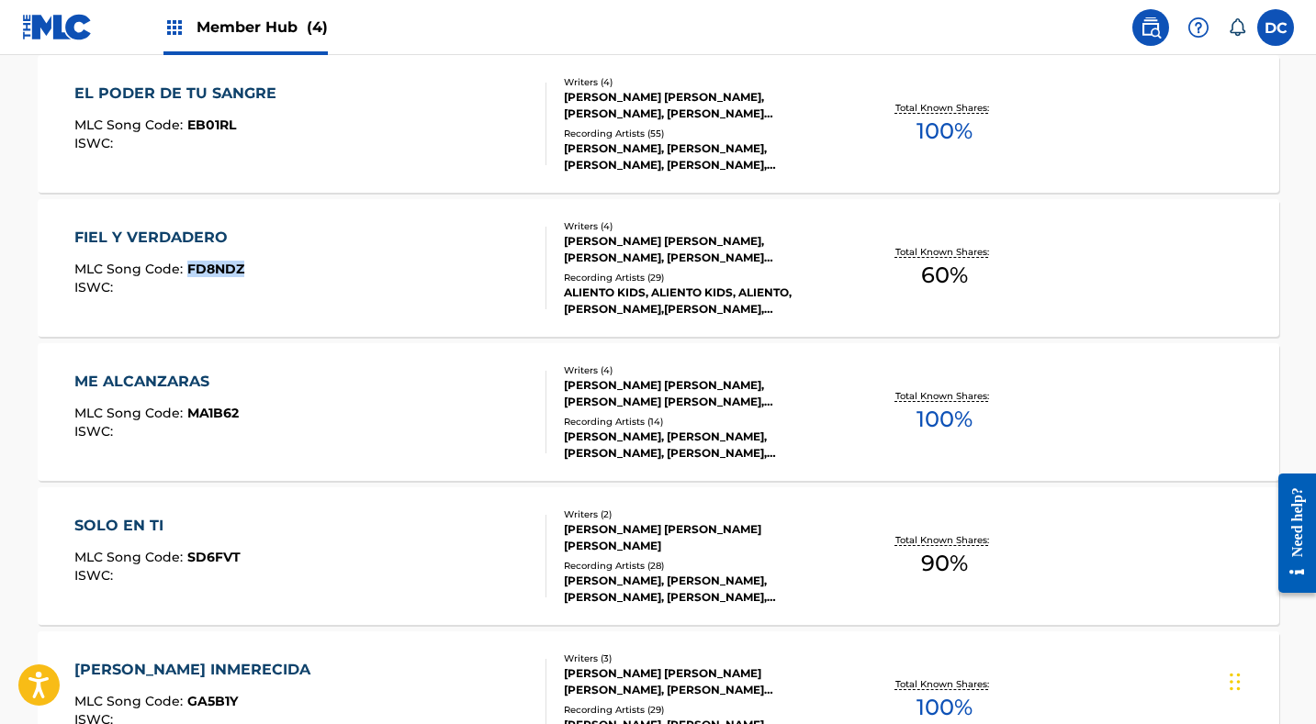
click at [365, 402] on div "ME ALCANZARAS MLC Song Code : MA1B62 ISWC :" at bounding box center [310, 412] width 472 height 83
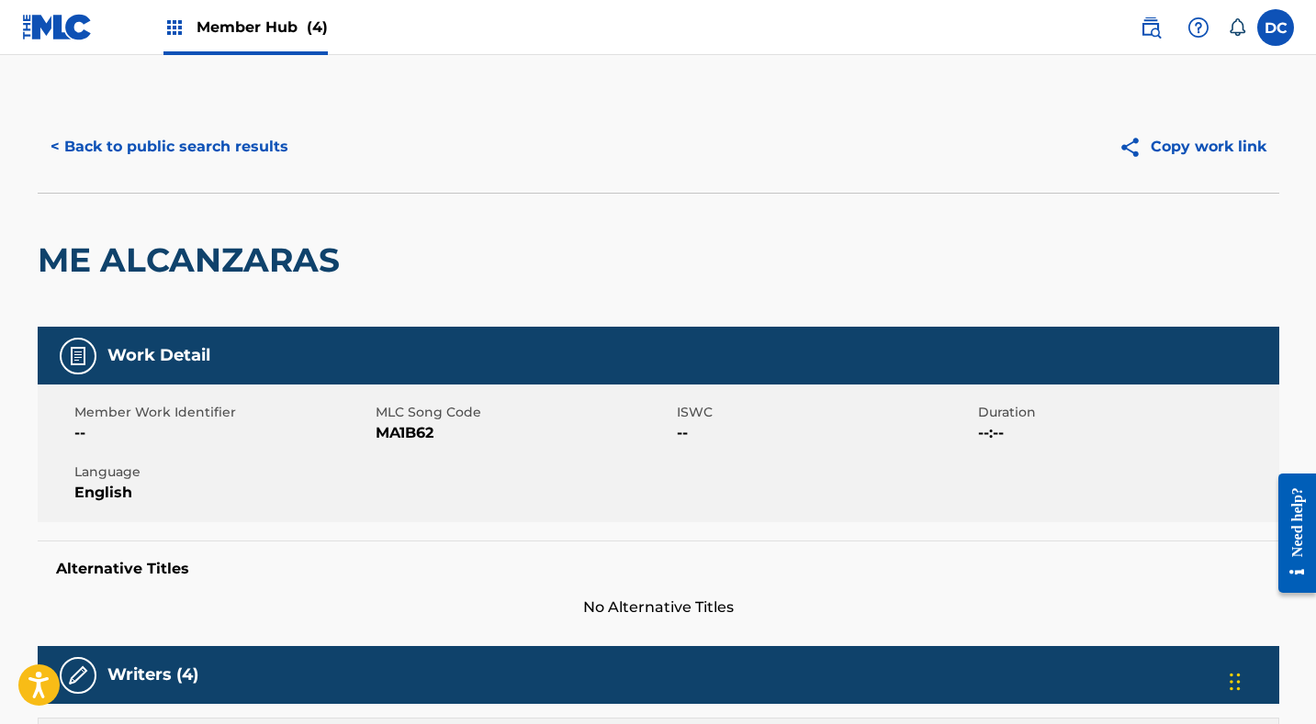
click at [410, 435] on span "MA1B62" at bounding box center [524, 433] width 297 height 22
click at [197, 143] on button "< Back to public search results" at bounding box center [170, 147] width 264 height 46
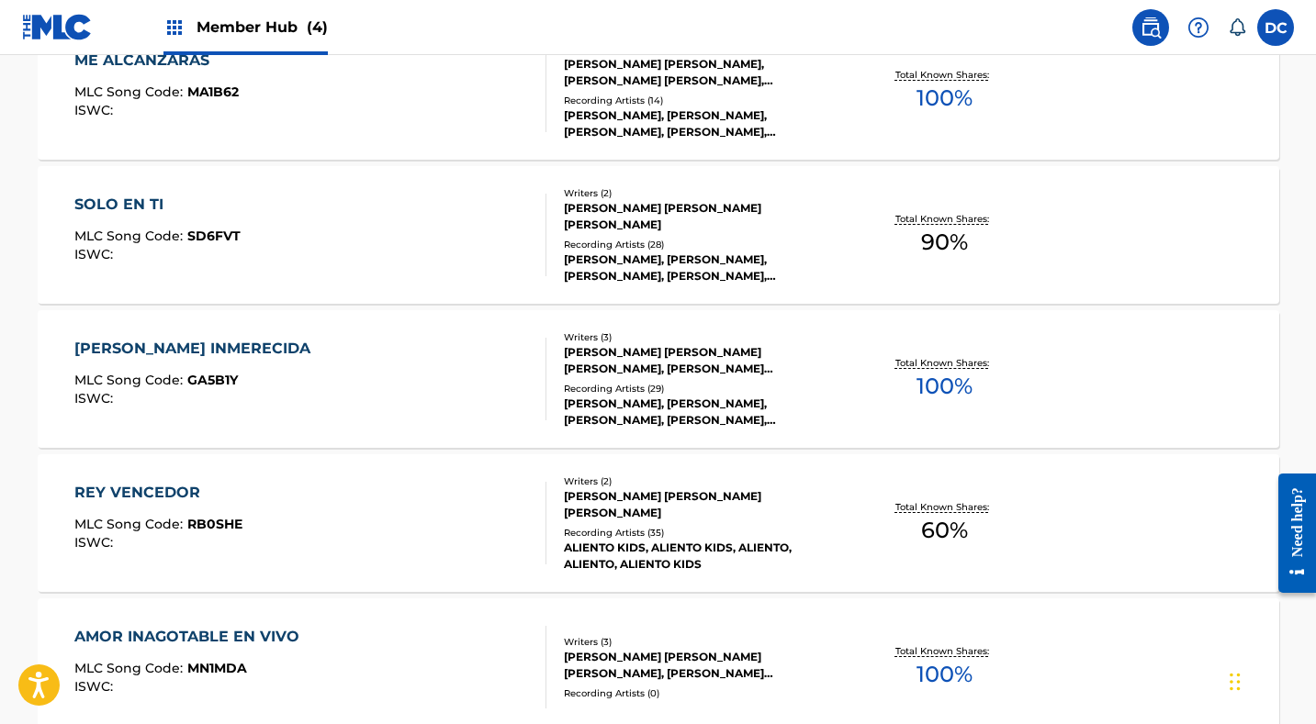
scroll to position [3919, 0]
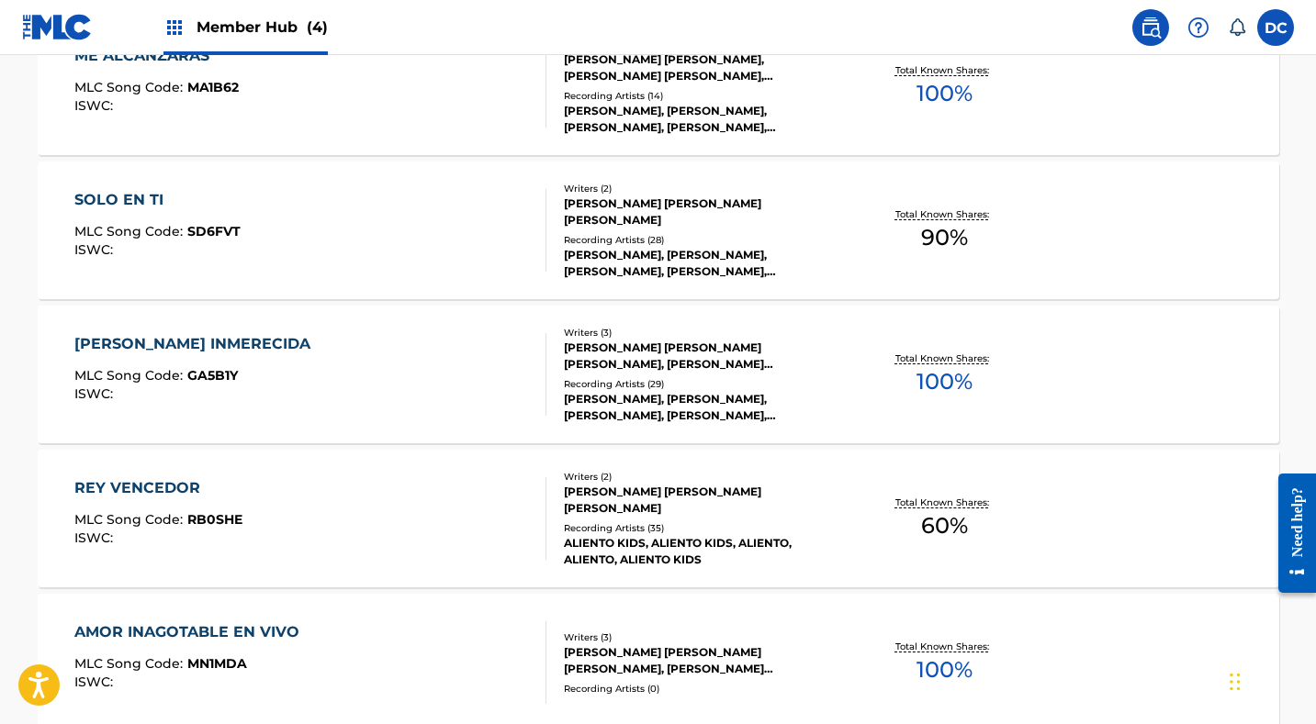
click at [409, 253] on div "SOLO EN TI MLC Song Code : SD6FVT ISWC :" at bounding box center [310, 230] width 472 height 83
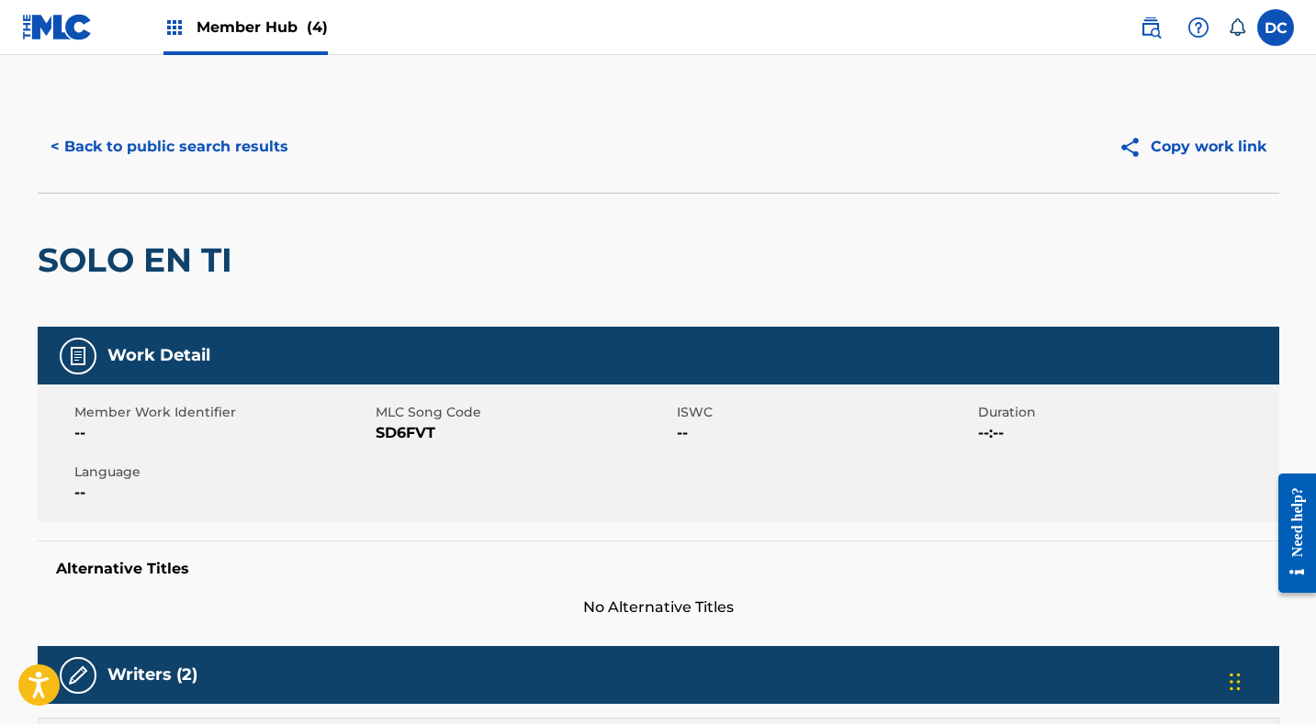
click at [413, 436] on span "SD6FVT" at bounding box center [524, 433] width 297 height 22
click at [269, 134] on button "< Back to public search results" at bounding box center [170, 147] width 264 height 46
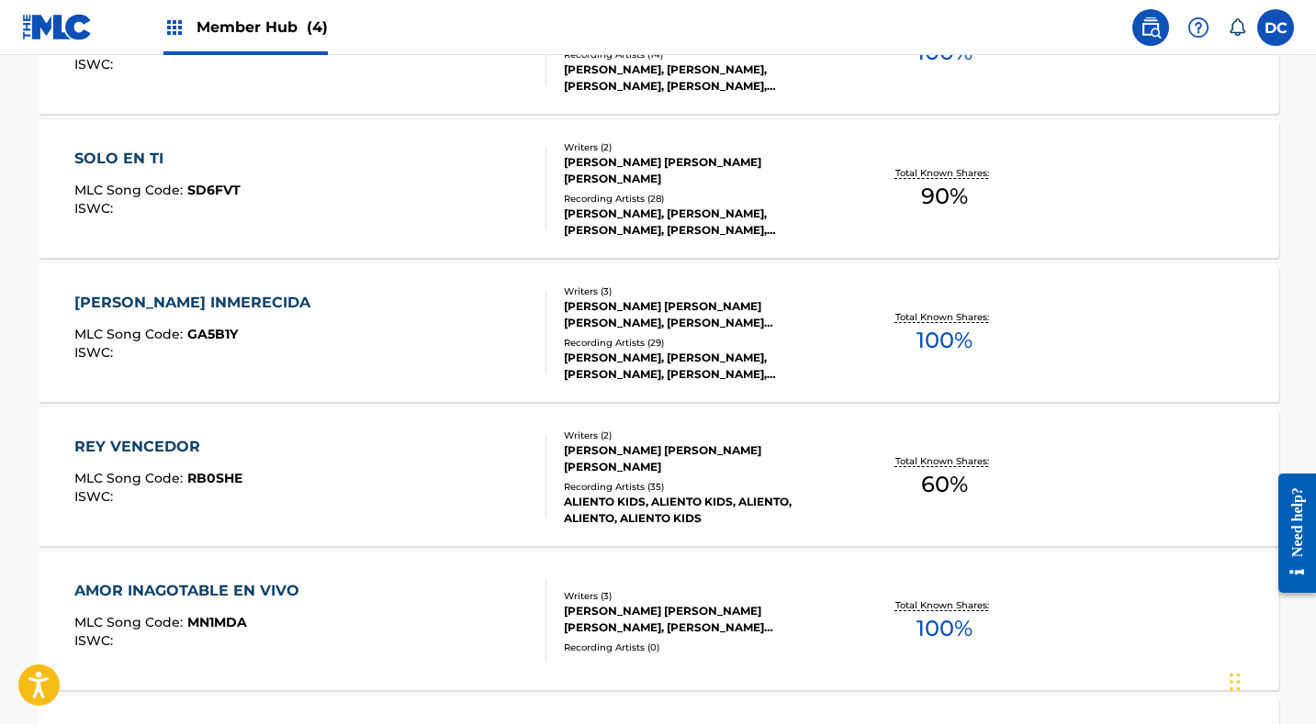
scroll to position [3977, 0]
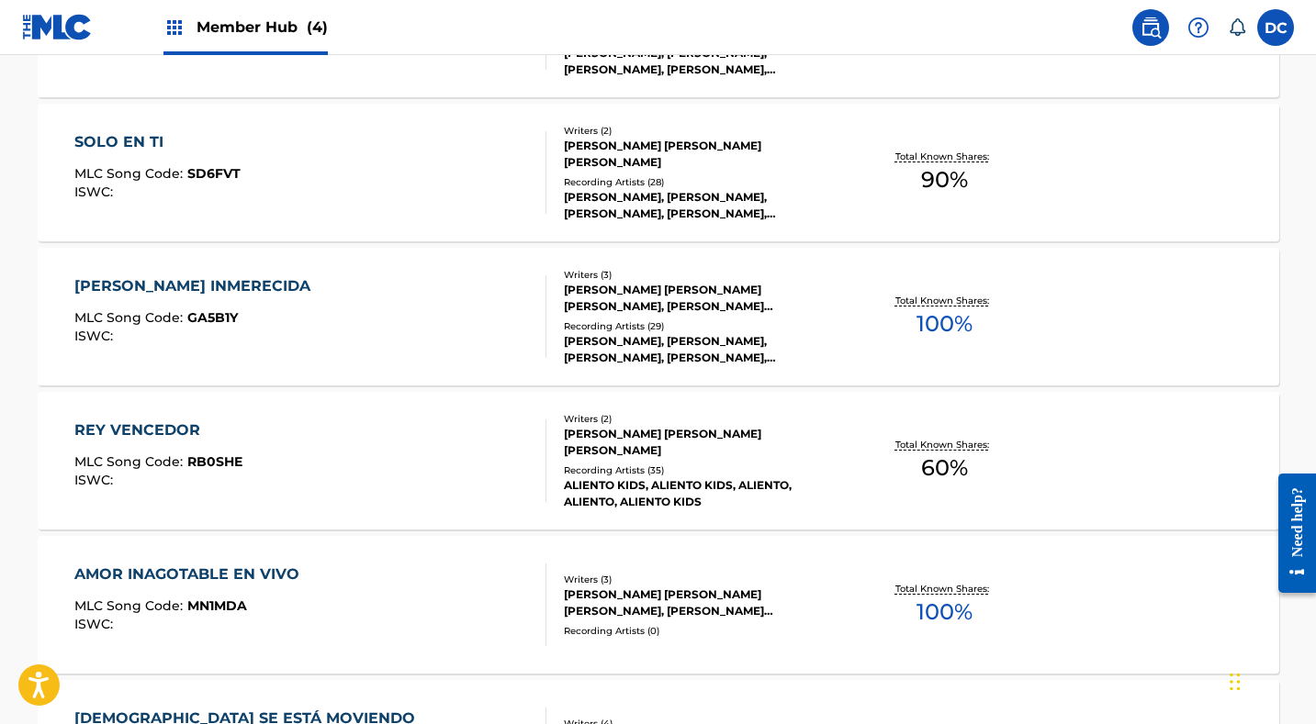
click at [398, 338] on div "GRACIA INMERECIDA MLC Song Code : GA5B1Y ISWC :" at bounding box center [310, 316] width 472 height 83
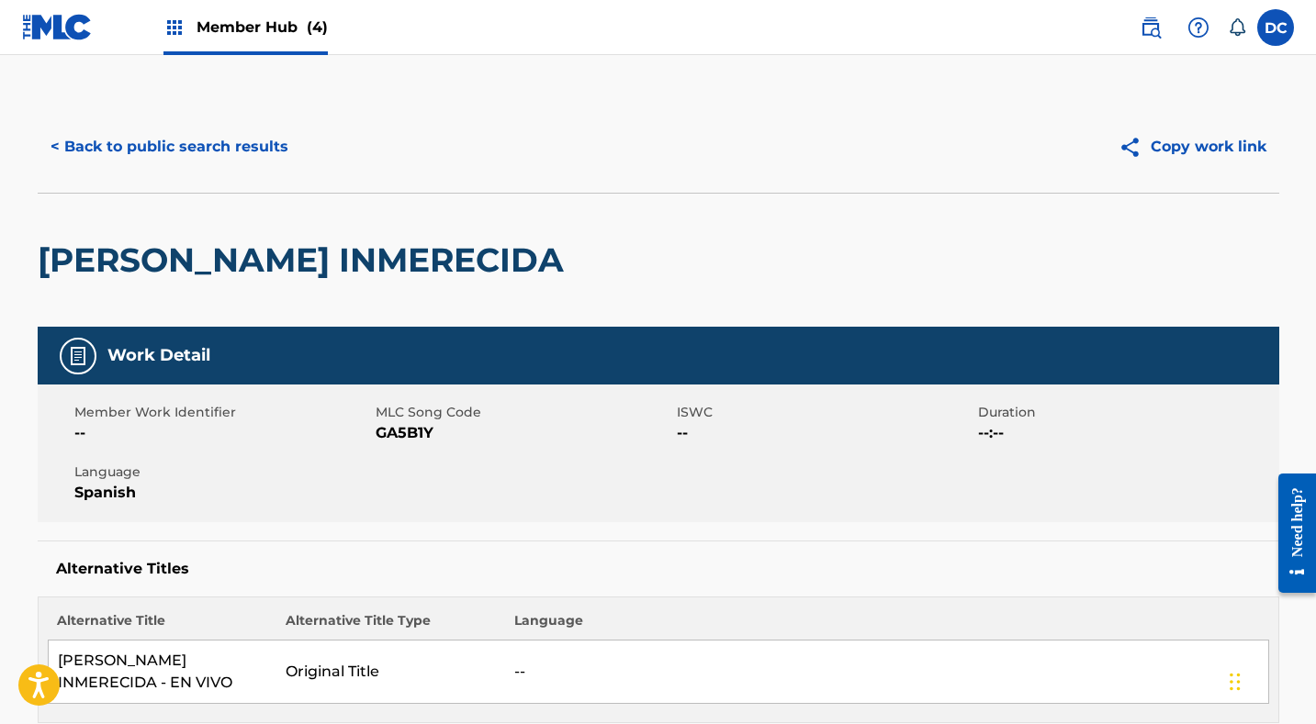
click at [422, 435] on span "GA5B1Y" at bounding box center [524, 433] width 297 height 22
drag, startPoint x: 303, startPoint y: 0, endPoint x: 290, endPoint y: -25, distance: 27.9
click at [290, 0] on html "Accessibility Screen-Reader Guide, Feedback, and Issue Reporting | New window 0…" at bounding box center [658, 362] width 1316 height 724
click at [262, 140] on button "< Back to public search results" at bounding box center [170, 147] width 264 height 46
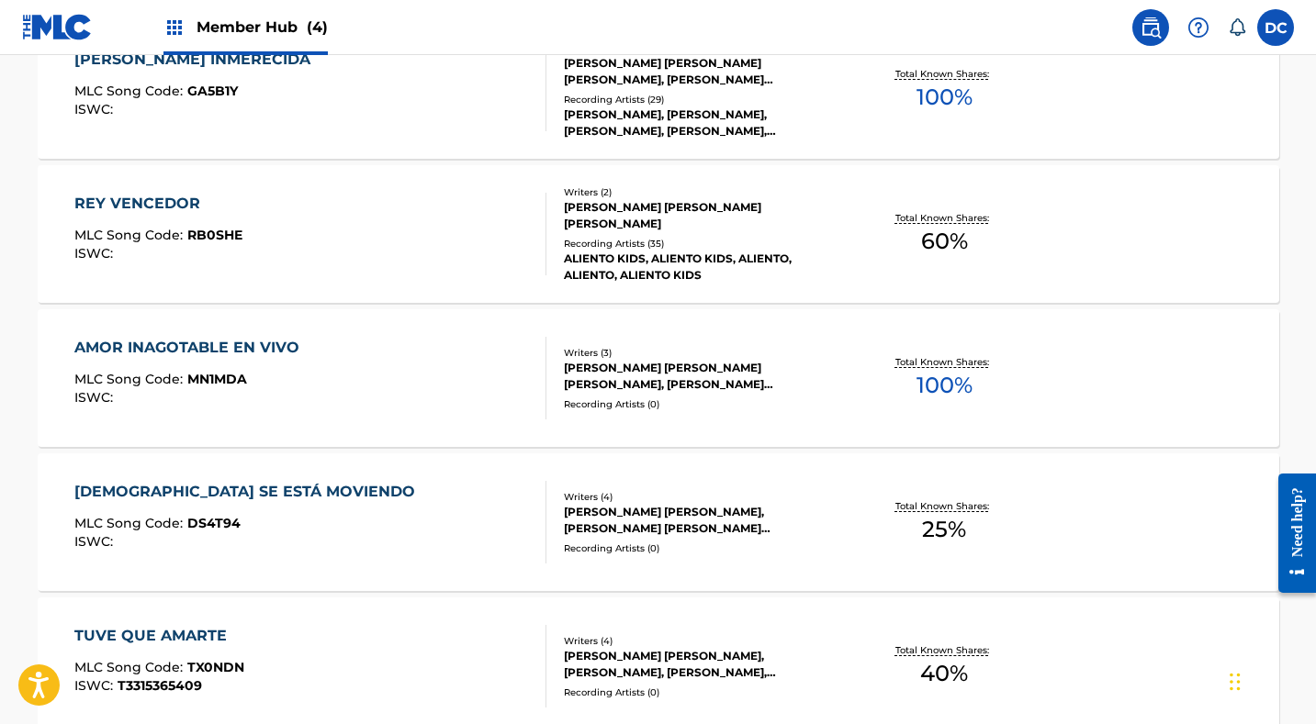
scroll to position [4173, 0]
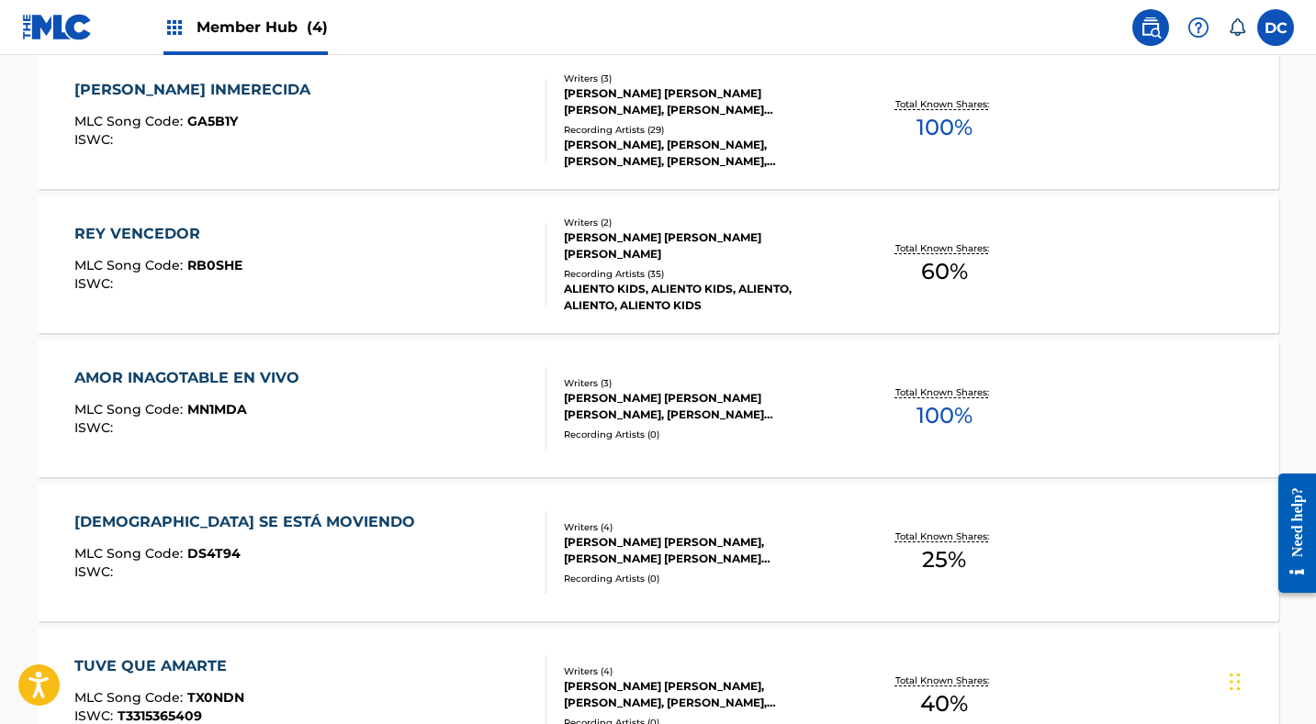
click at [406, 273] on div "REY VENCEDOR MLC Song Code : RB0SHE ISWC :" at bounding box center [310, 264] width 472 height 83
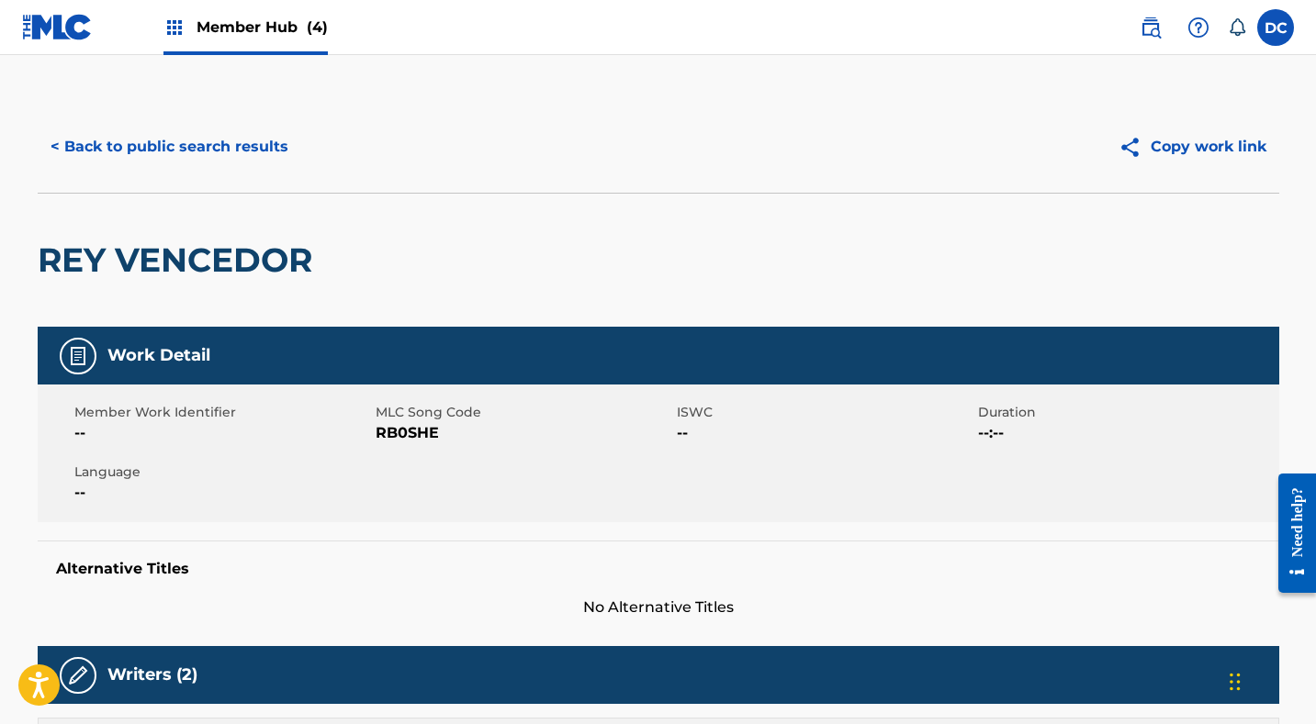
click at [428, 425] on span "RB0SHE" at bounding box center [524, 433] width 297 height 22
click at [415, 430] on span "RB0SHE" at bounding box center [524, 433] width 297 height 22
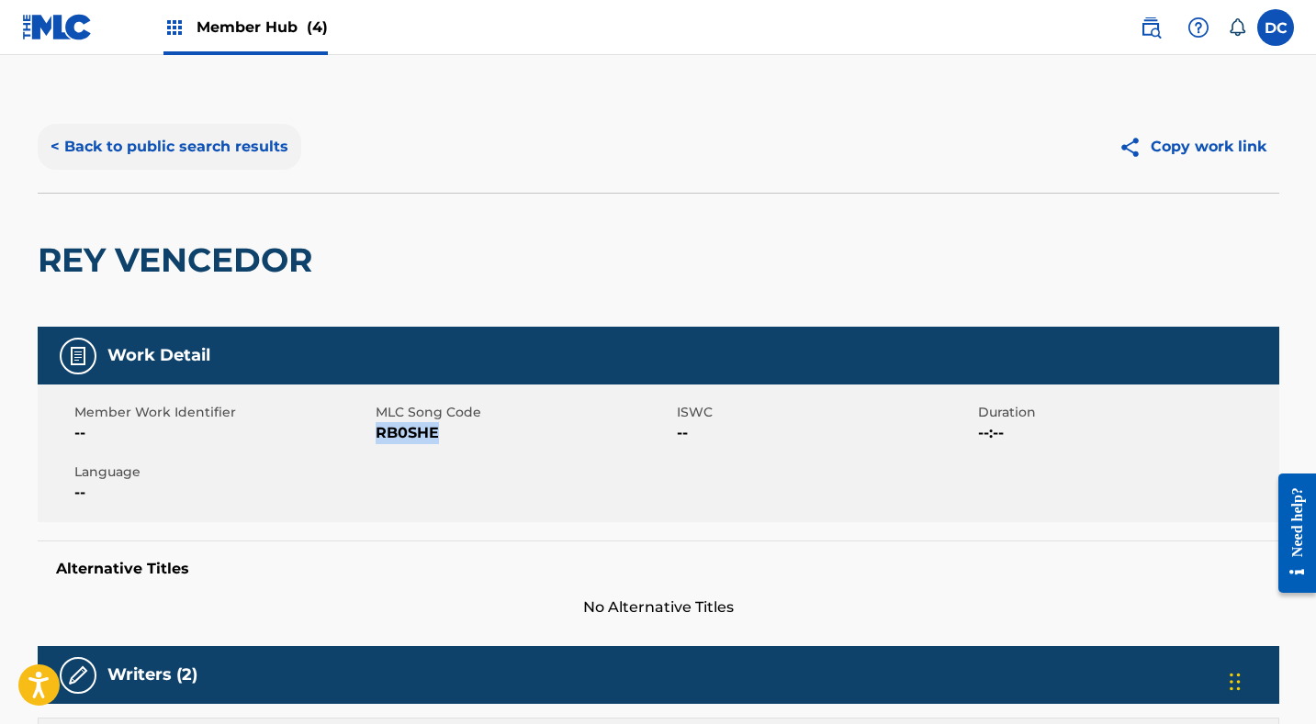
click at [232, 147] on button "< Back to public search results" at bounding box center [170, 147] width 264 height 46
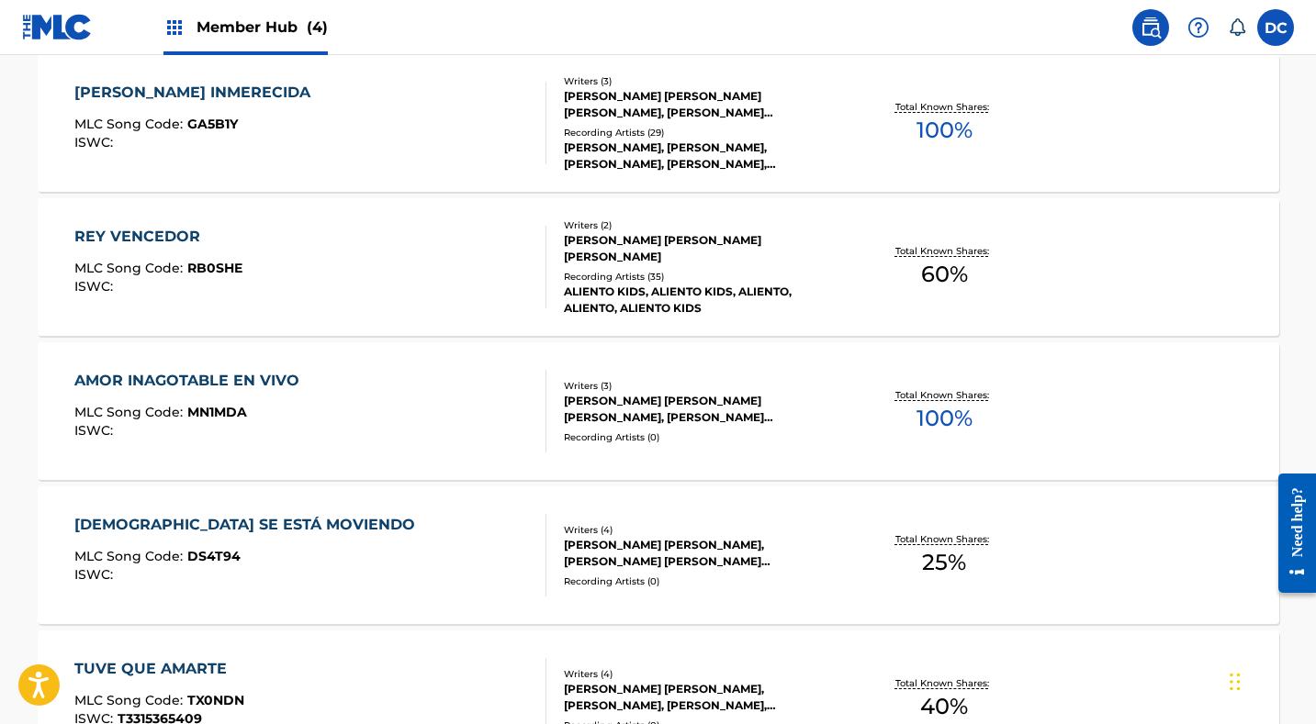
scroll to position [4222, 0]
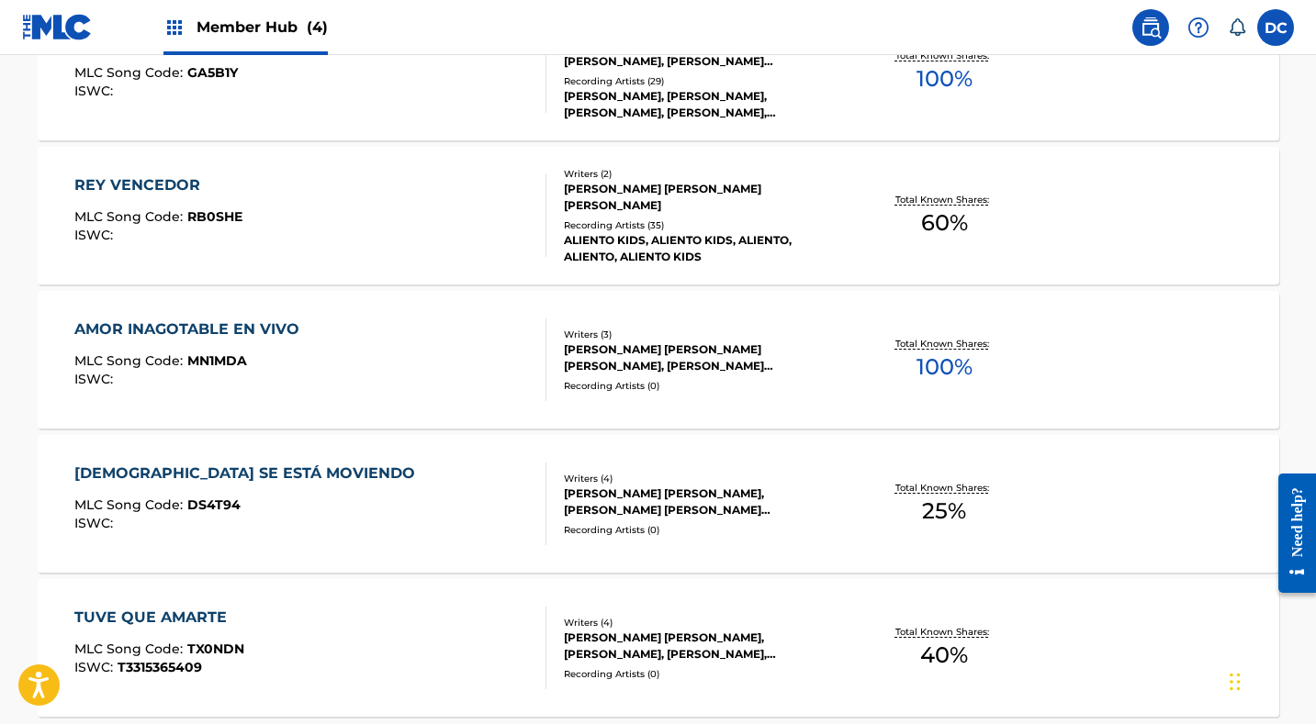
click at [412, 368] on div "AMOR INAGOTABLE EN VIVO MLC Song Code : MN1MDA ISWC :" at bounding box center [310, 360] width 472 height 83
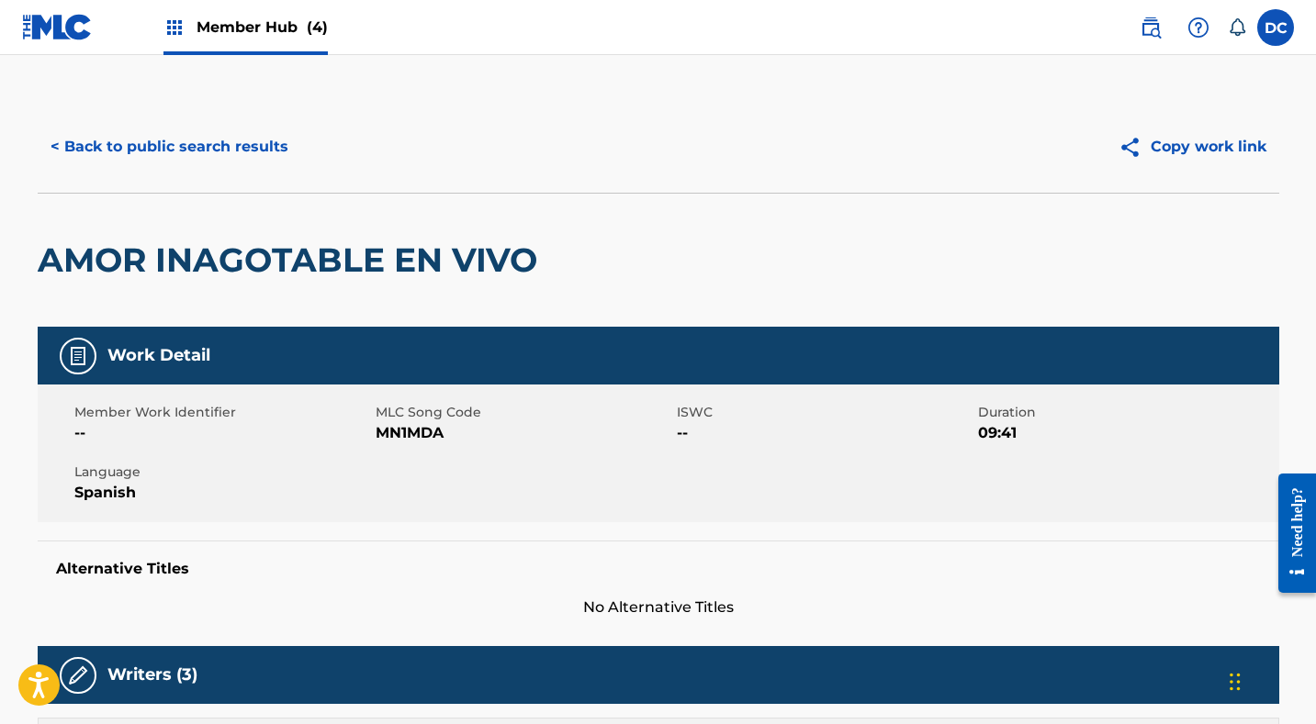
click at [424, 429] on span "MN1MDA" at bounding box center [524, 433] width 297 height 22
click at [243, 154] on button "< Back to public search results" at bounding box center [170, 147] width 264 height 46
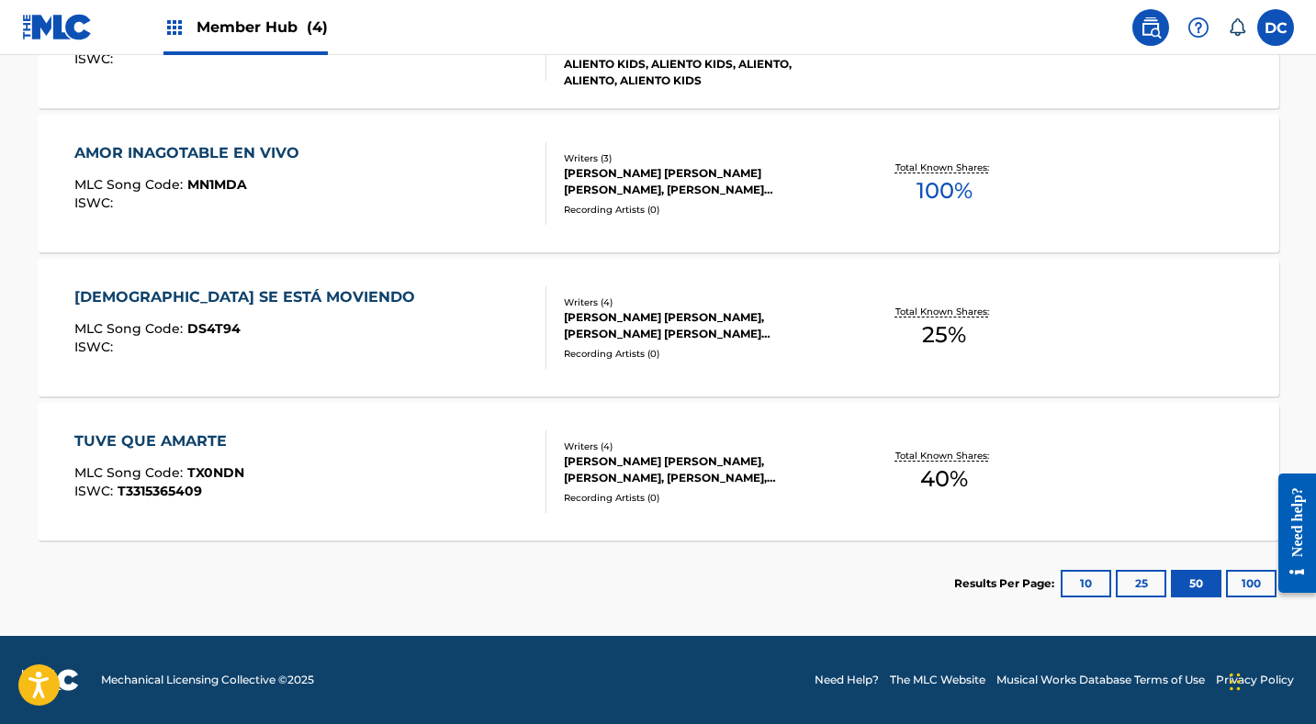
scroll to position [4398, 0]
click at [410, 339] on div "DIOS SE ESTÁ MOVIENDO MLC Song Code : DS4T94 ISWC :" at bounding box center [310, 327] width 472 height 83
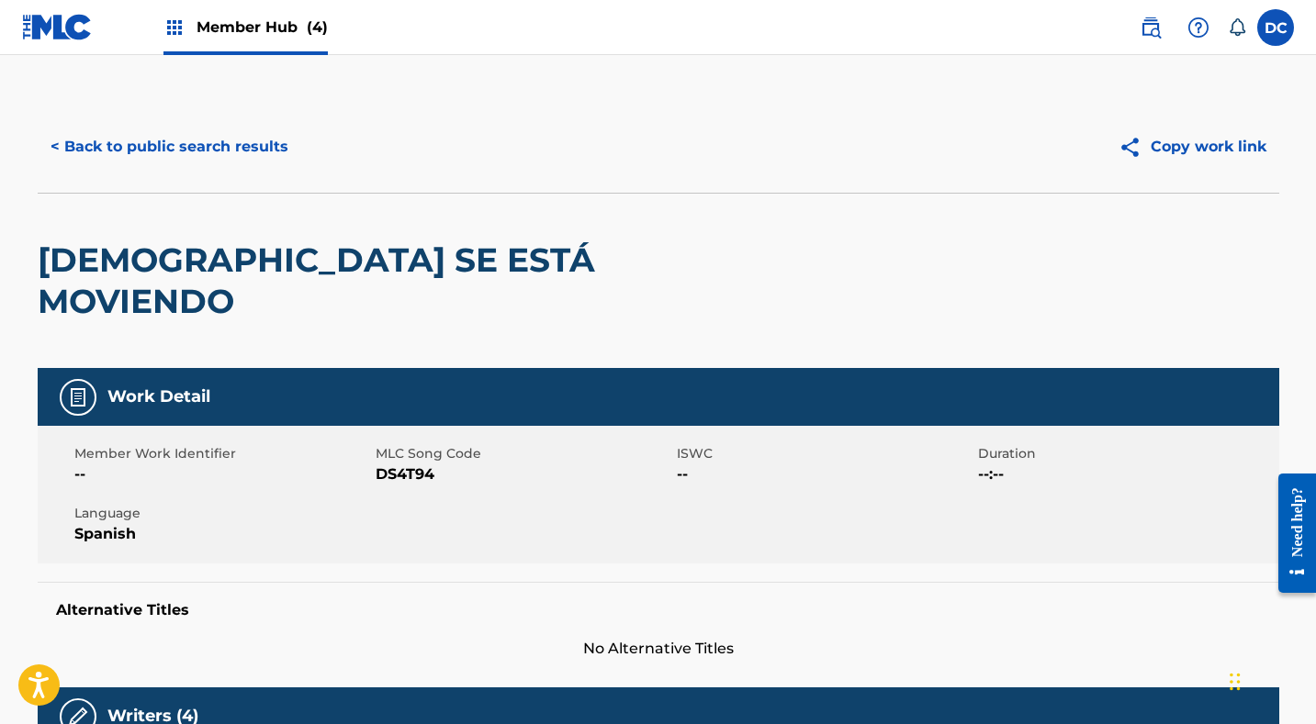
click at [413, 464] on span "DS4T94" at bounding box center [524, 475] width 297 height 22
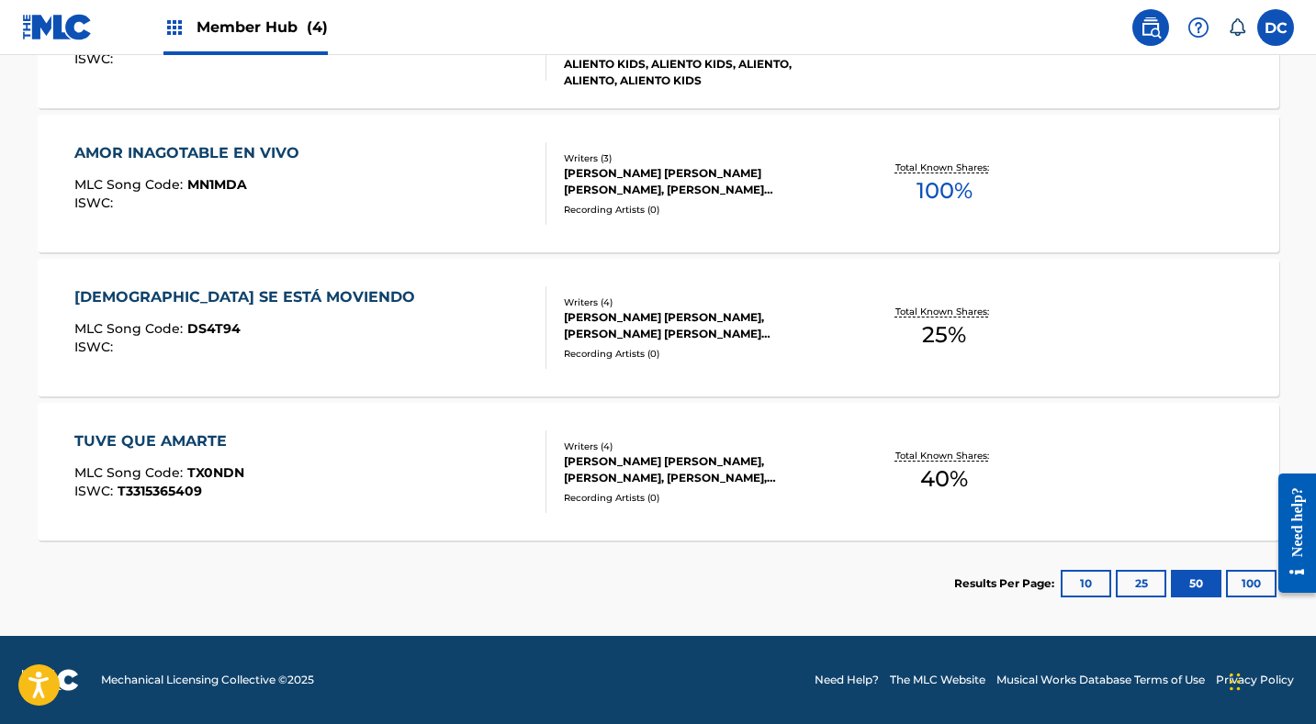
scroll to position [4398, 0]
click at [431, 341] on div "DIOS SE ESTÁ MOVIENDO MLC Song Code : DS4T94 ISWC :" at bounding box center [310, 327] width 472 height 83
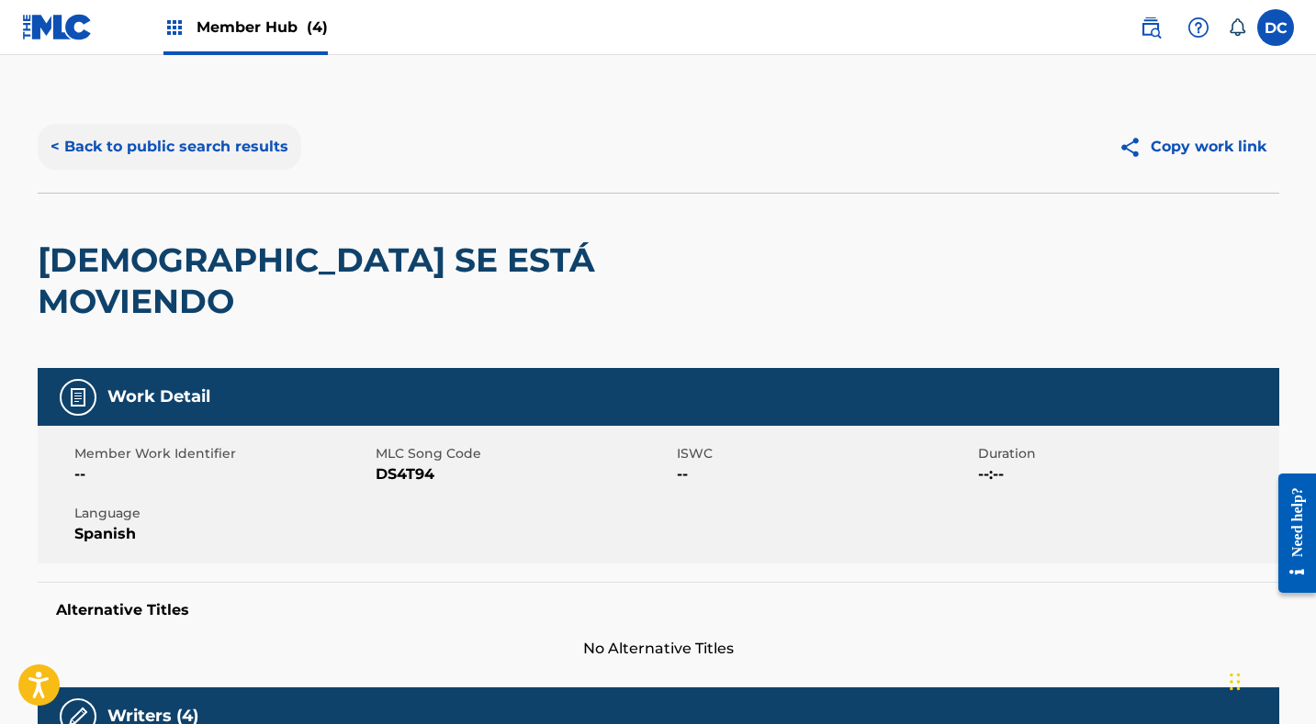
click at [262, 151] on button "< Back to public search results" at bounding box center [170, 147] width 264 height 46
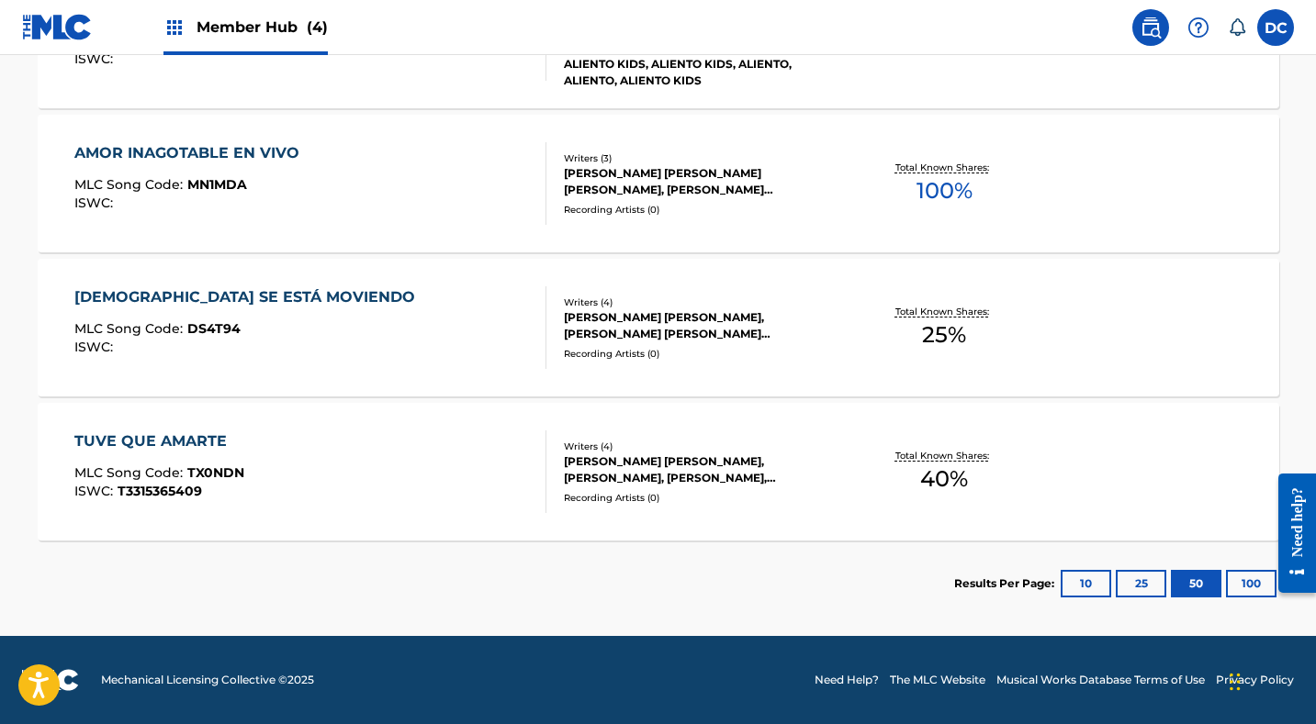
scroll to position [4398, 0]
click at [394, 453] on div "TUVE QUE AMARTE MLC Song Code : TX0NDN ISWC : T3315365409" at bounding box center [310, 472] width 472 height 83
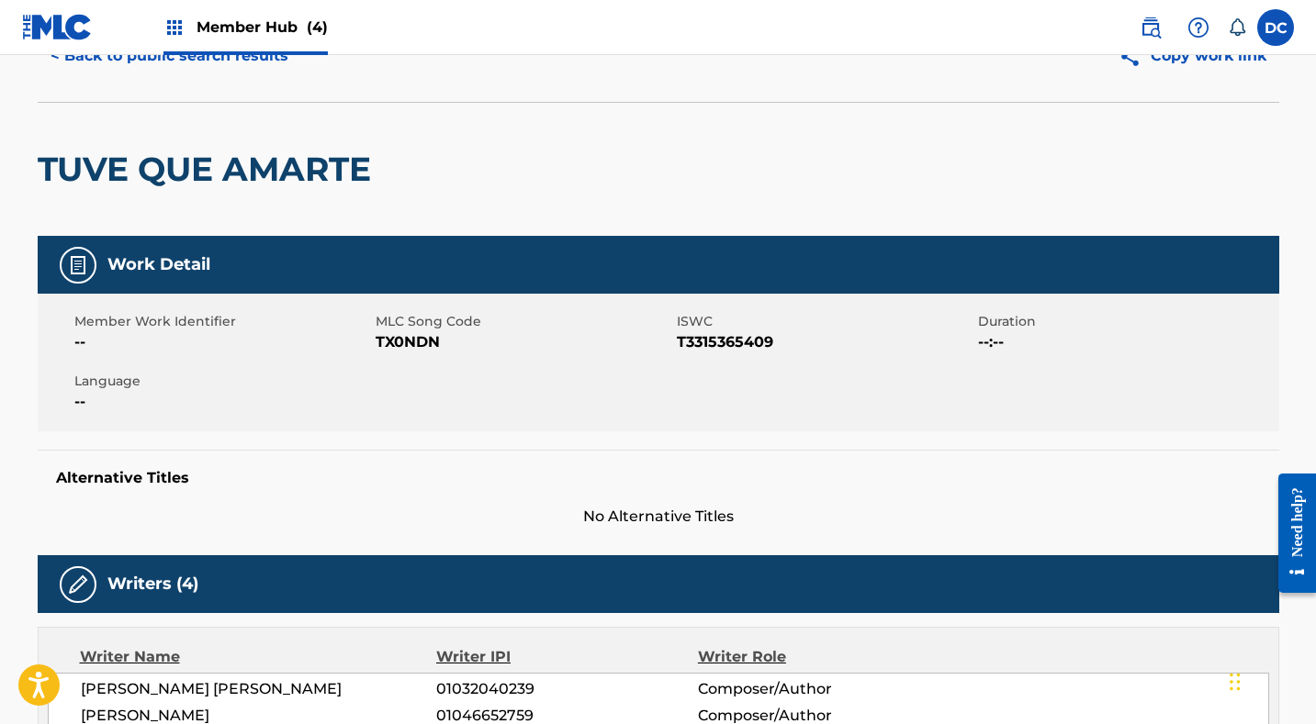
scroll to position [80, 0]
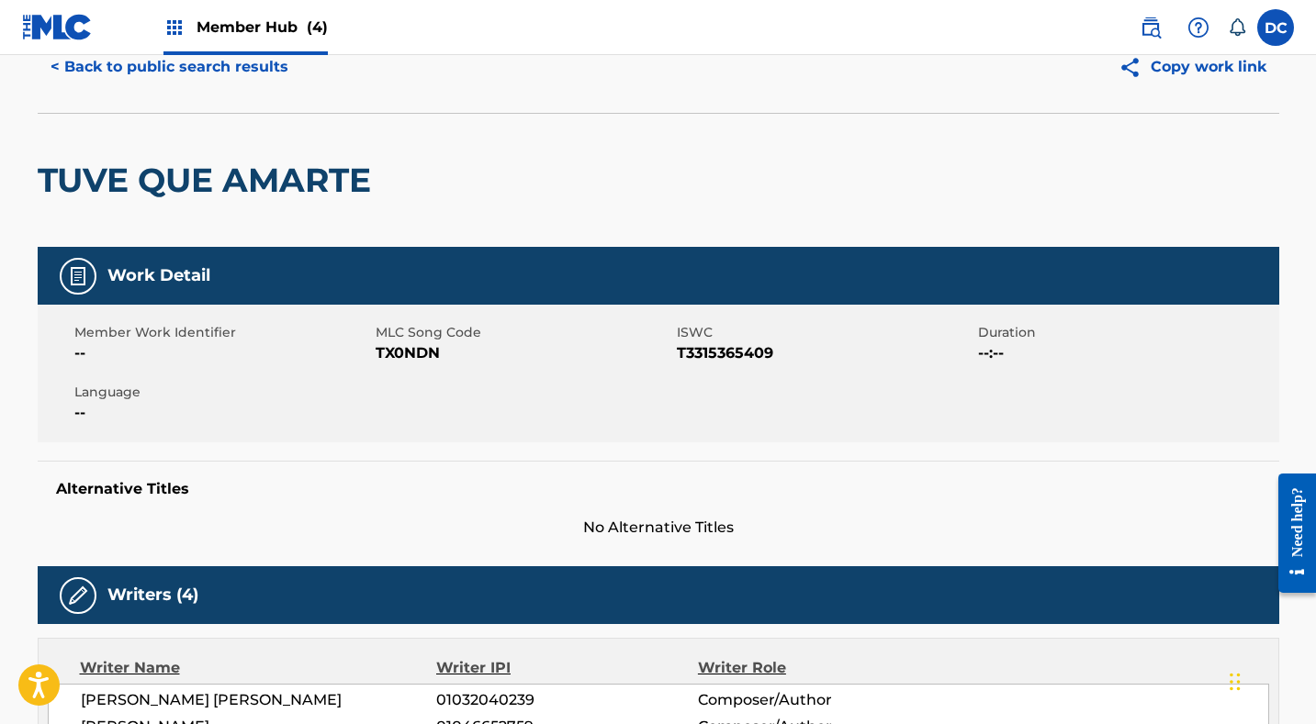
click at [414, 355] on span "TX0NDN" at bounding box center [524, 353] width 297 height 22
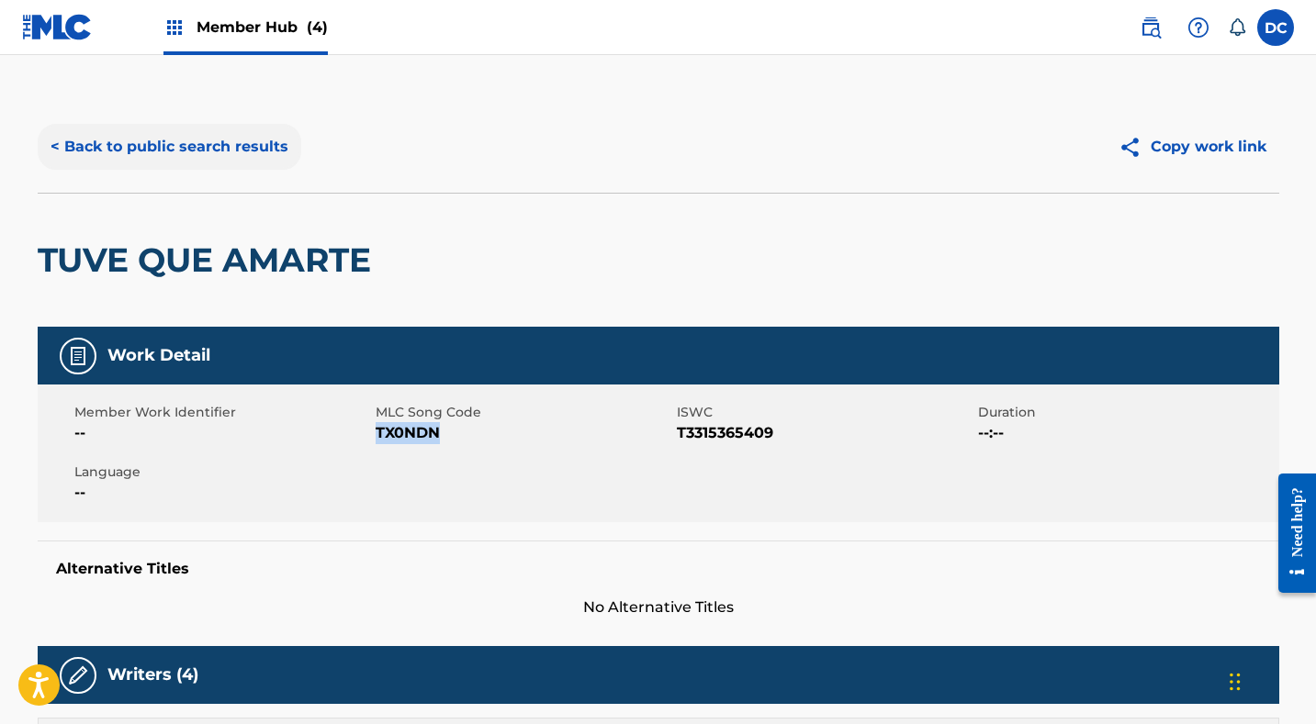
scroll to position [0, 0]
click at [229, 145] on button "< Back to public search results" at bounding box center [170, 147] width 264 height 46
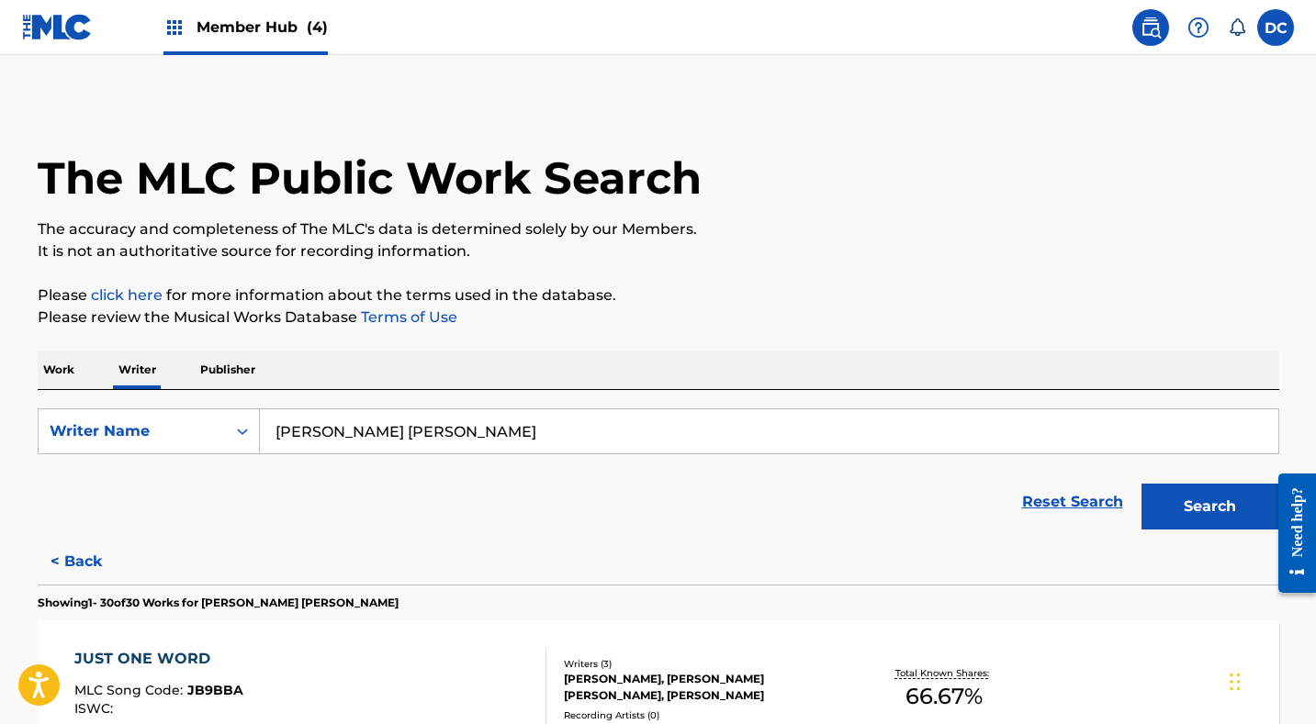
drag, startPoint x: 476, startPoint y: 424, endPoint x: 219, endPoint y: 399, distance: 258.3
click at [219, 399] on div "SearchWithCriteriabb3ad405-5f4e-4859-938d-a24ac4f1337f Writer Name PABLO LEMUEL…" at bounding box center [658, 464] width 1241 height 149
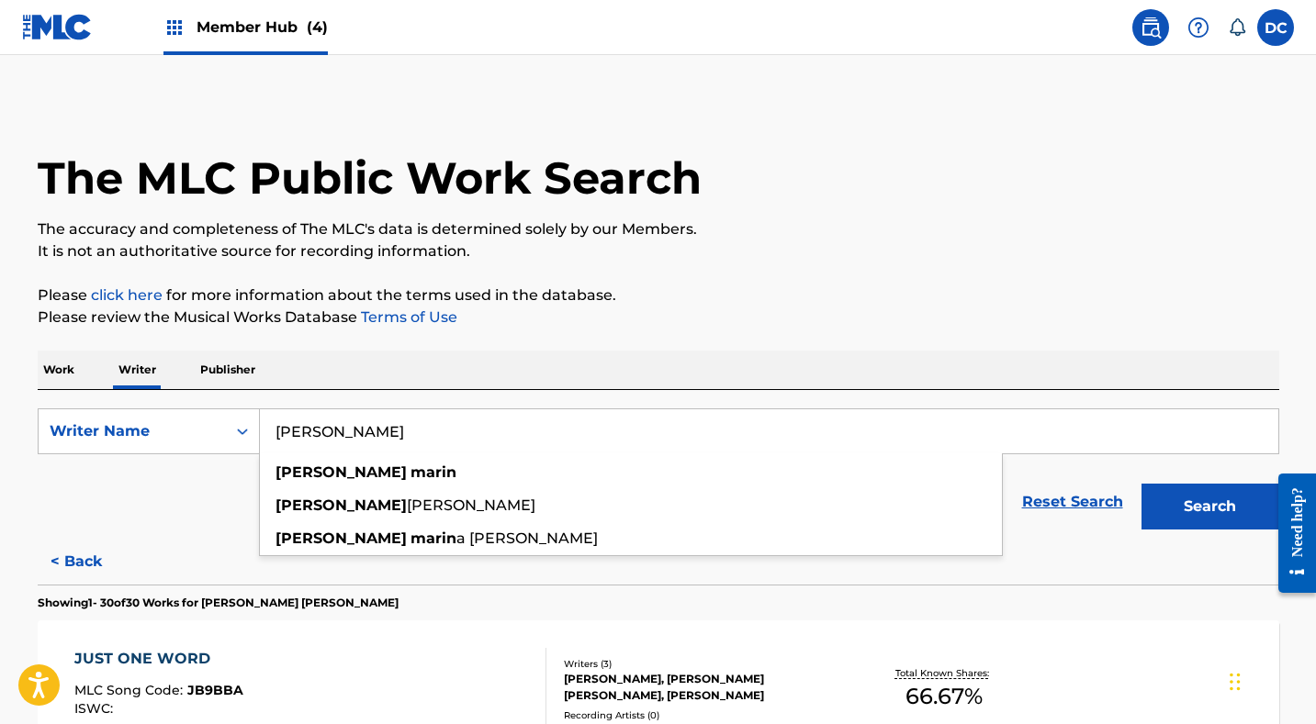
type input "keila marin"
click at [1209, 507] on button "Search" at bounding box center [1210, 507] width 138 height 46
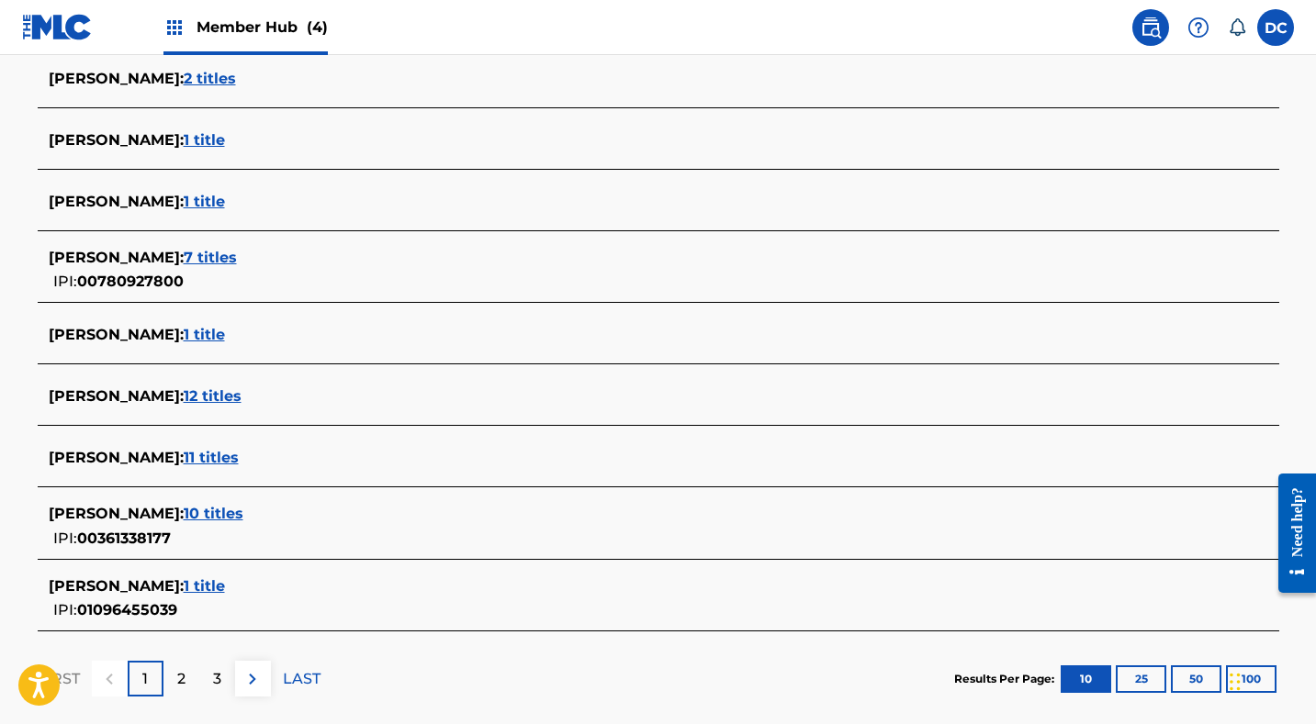
scroll to position [599, 0]
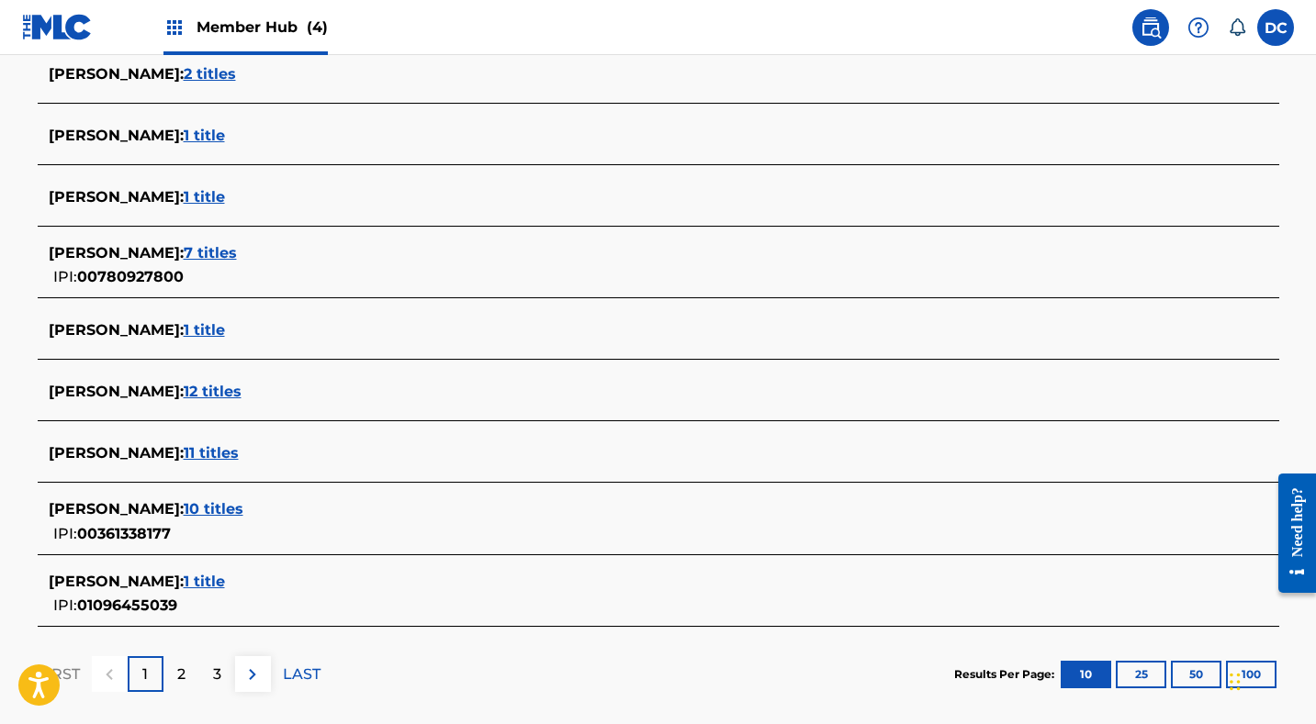
click at [189, 585] on span "1 title" at bounding box center [204, 581] width 41 height 17
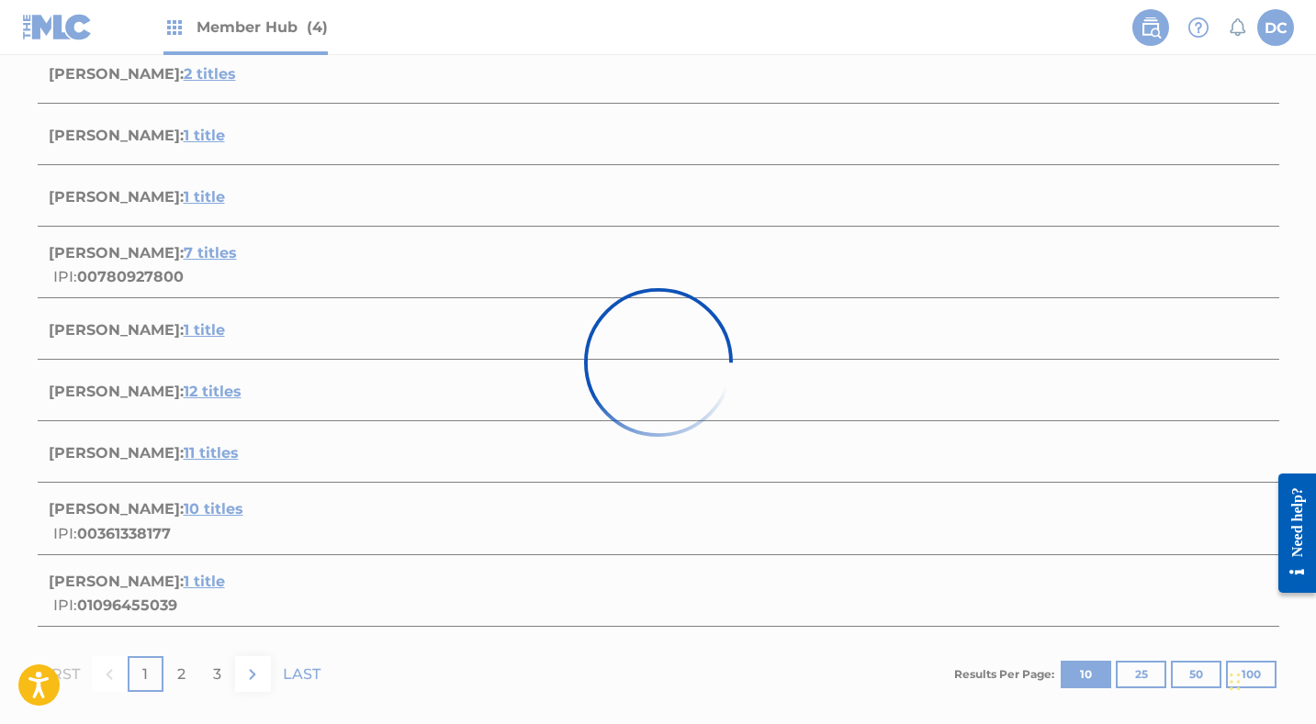
scroll to position [218, 0]
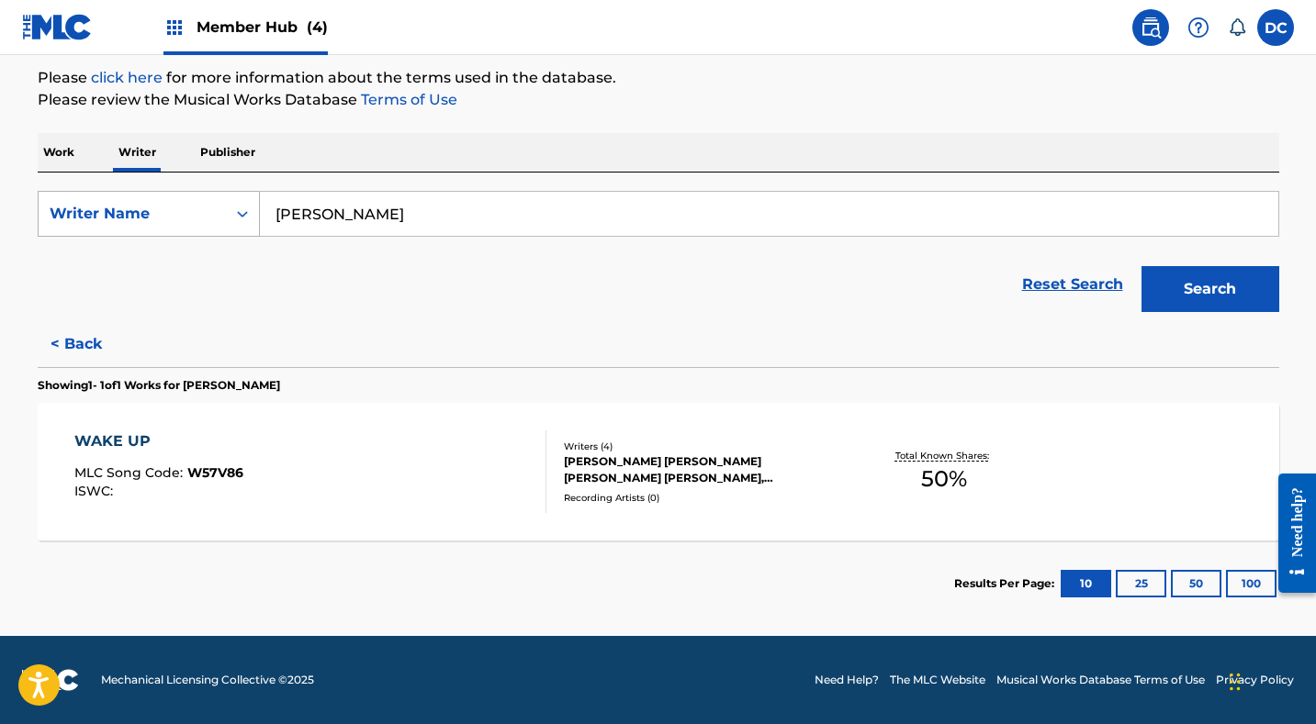
click at [229, 201] on div "Search Form" at bounding box center [242, 213] width 33 height 33
click at [65, 150] on p "Work" at bounding box center [59, 152] width 42 height 39
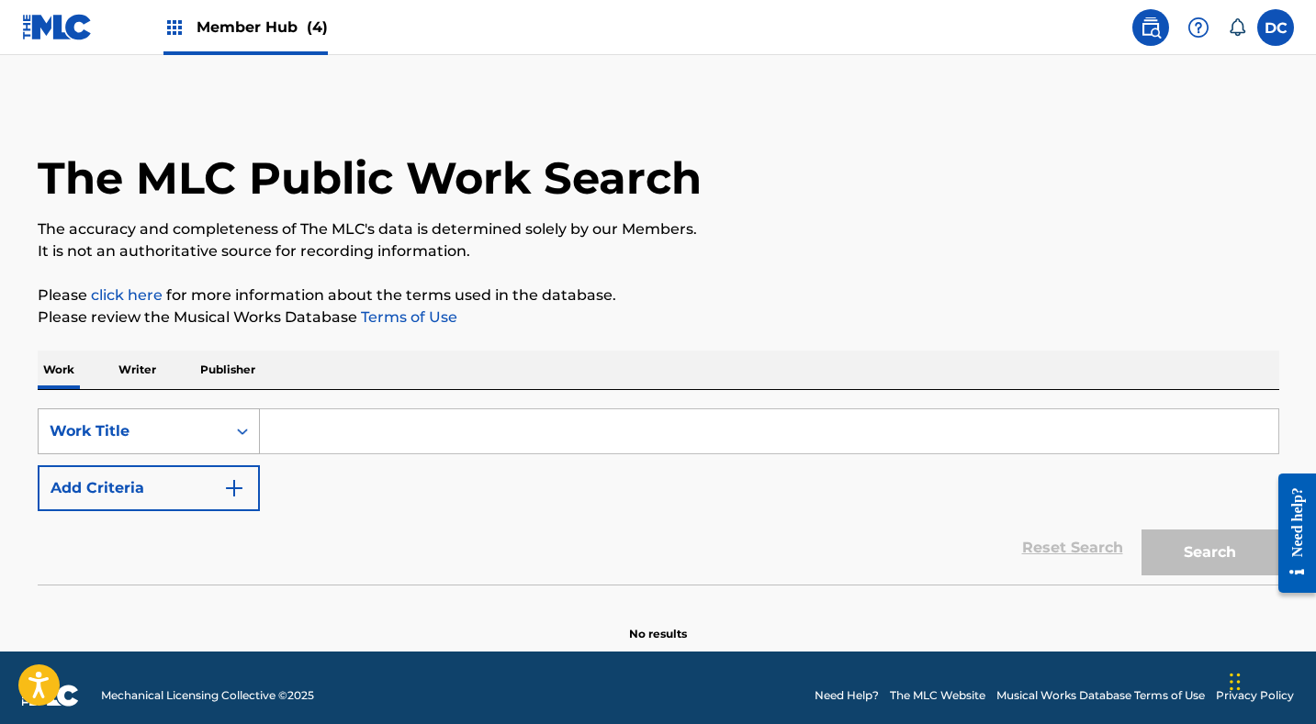
scroll to position [6, 0]
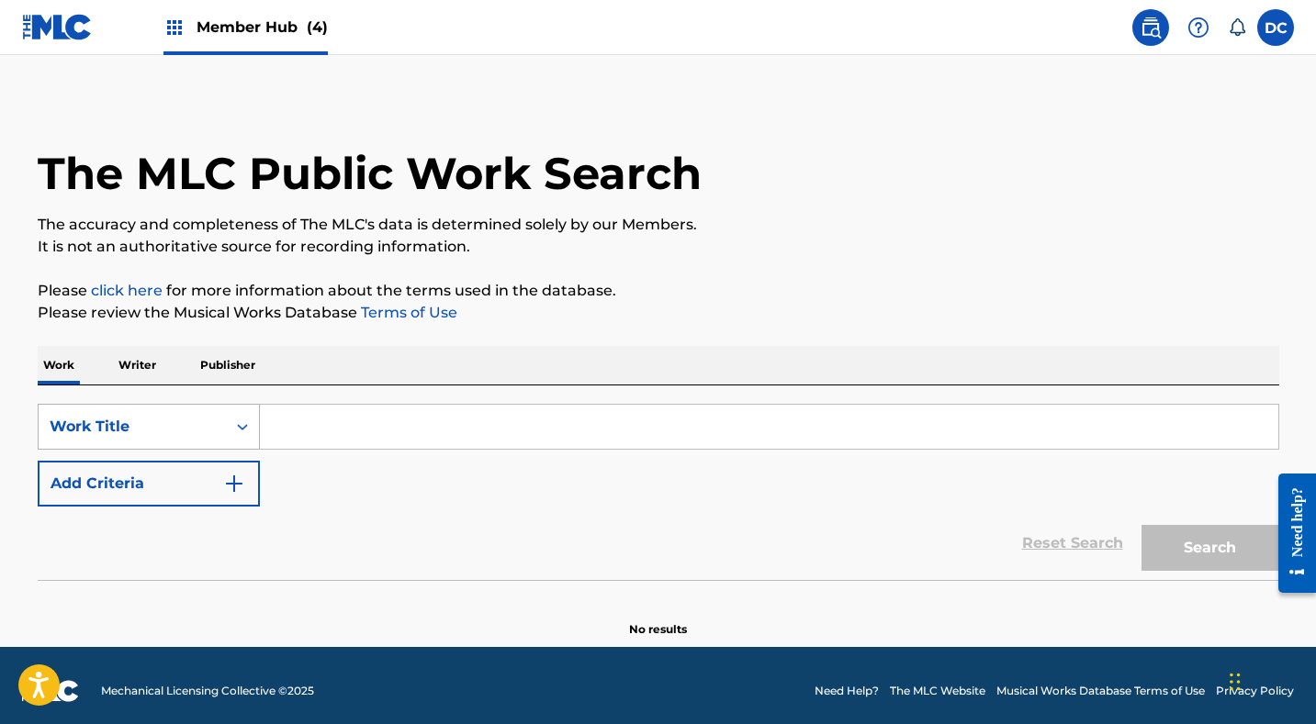
click at [211, 432] on div "Work Title" at bounding box center [132, 427] width 165 height 22
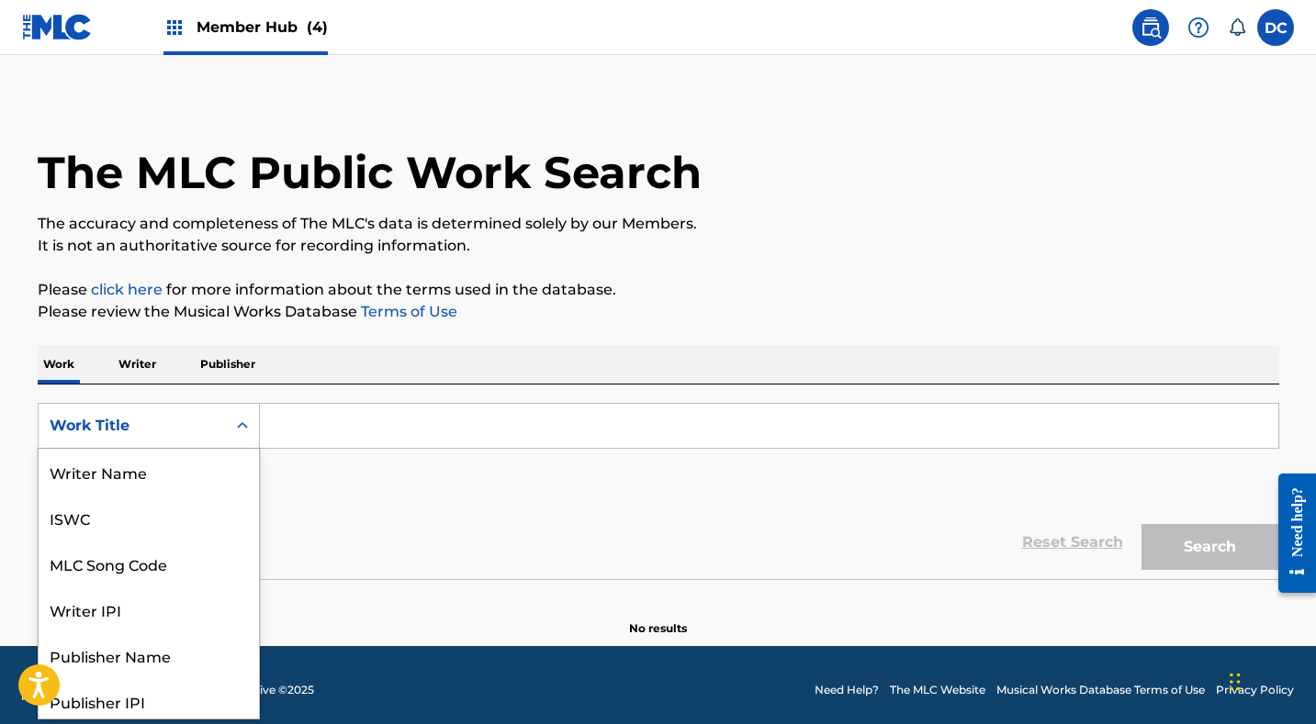
scroll to position [6, 0]
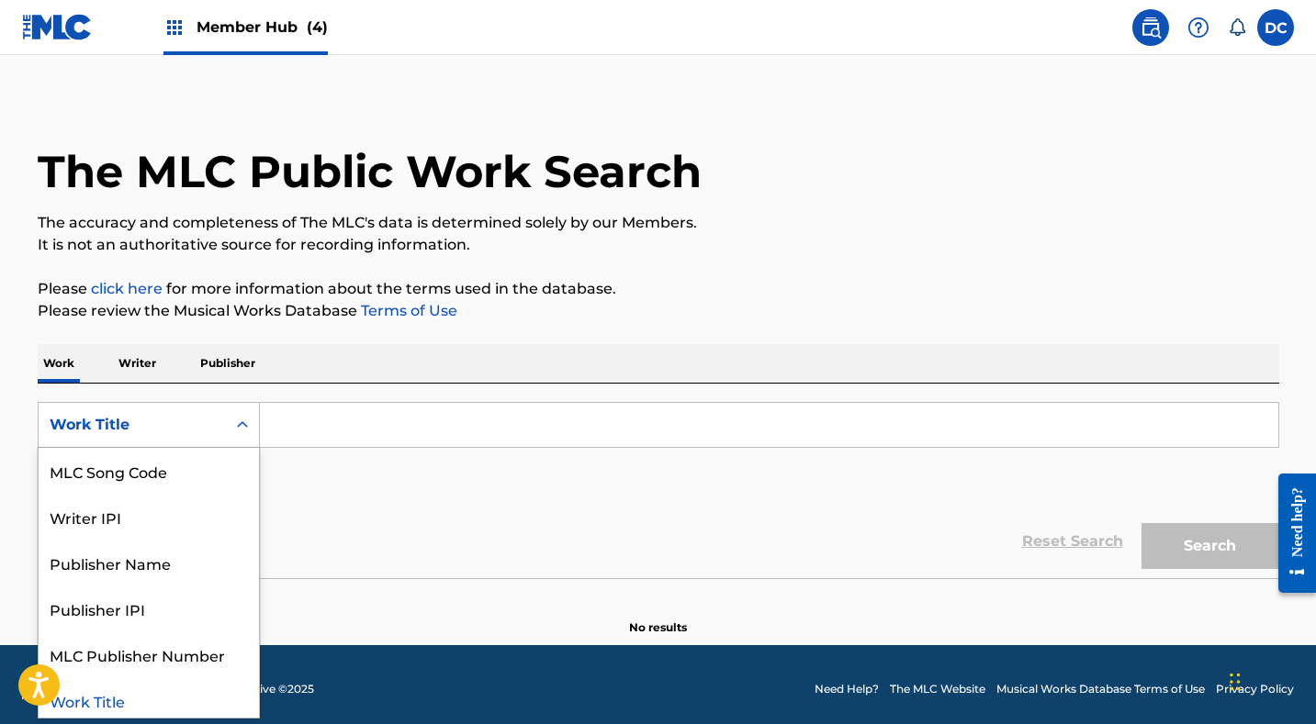
click at [208, 460] on div "MLC Song Code" at bounding box center [149, 471] width 220 height 46
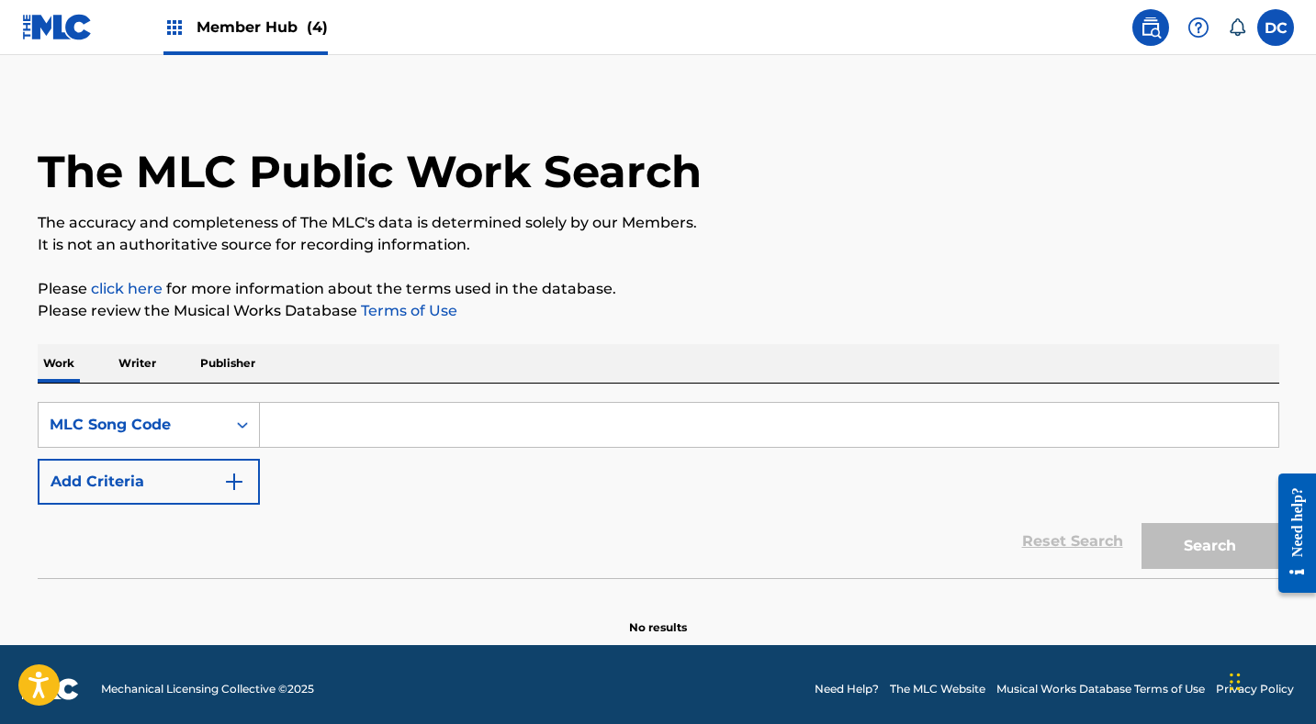
click at [300, 427] on input "Search Form" at bounding box center [769, 425] width 1018 height 44
paste input "PA54UN"
type input "PA54UN"
click at [1209, 546] on button "Search" at bounding box center [1210, 546] width 138 height 46
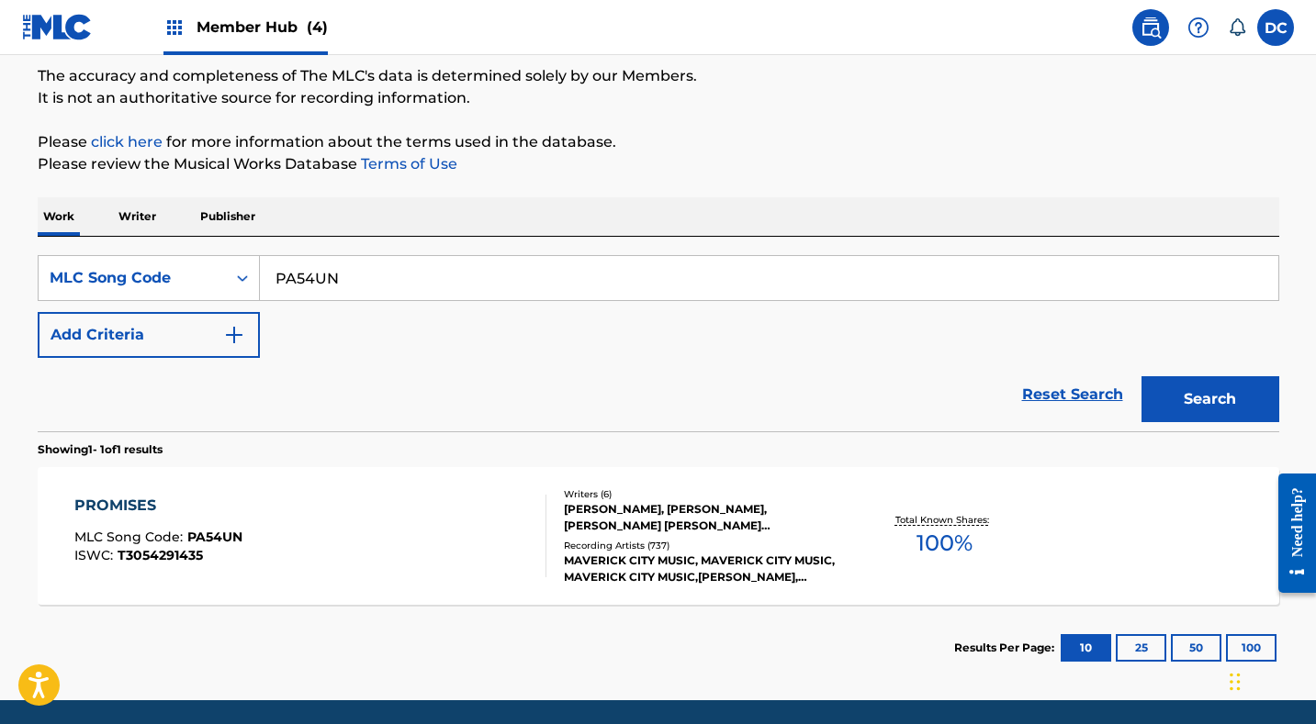
scroll to position [154, 0]
click at [380, 556] on div "PROMISES MLC Song Code : PA54UN ISWC : T3054291435" at bounding box center [310, 535] width 472 height 83
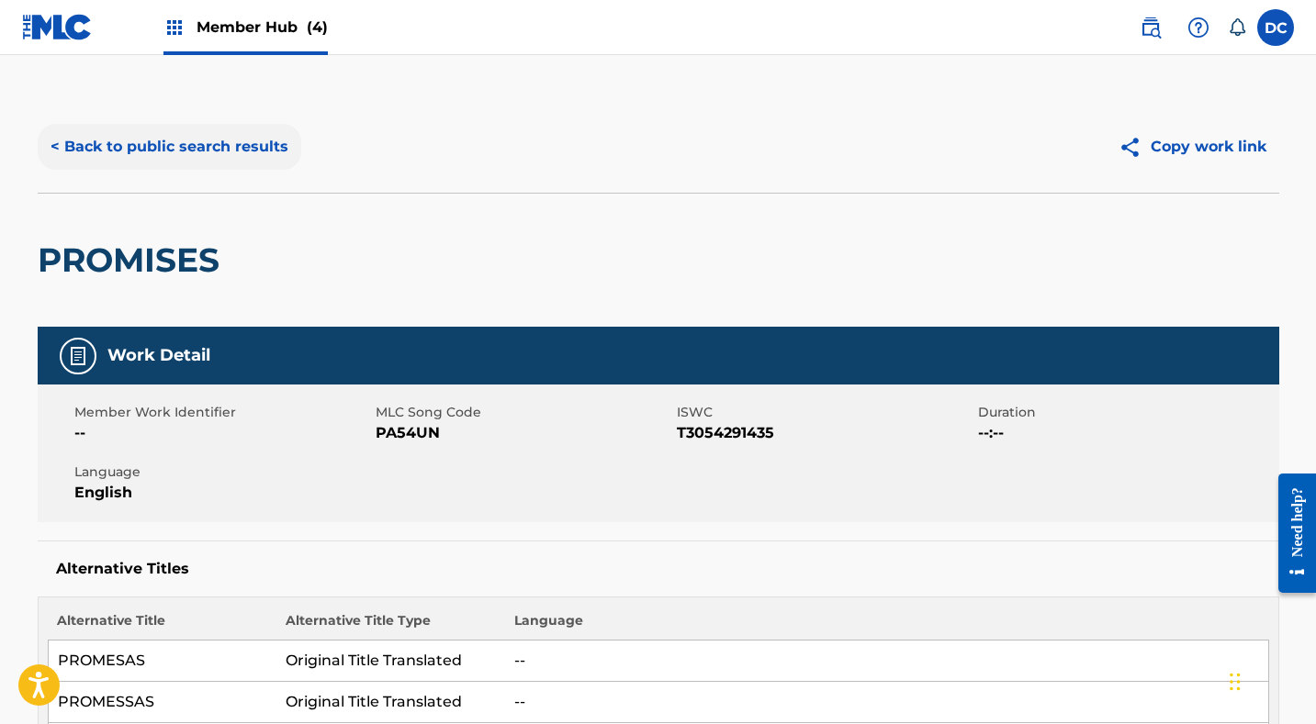
click at [246, 142] on button "< Back to public search results" at bounding box center [170, 147] width 264 height 46
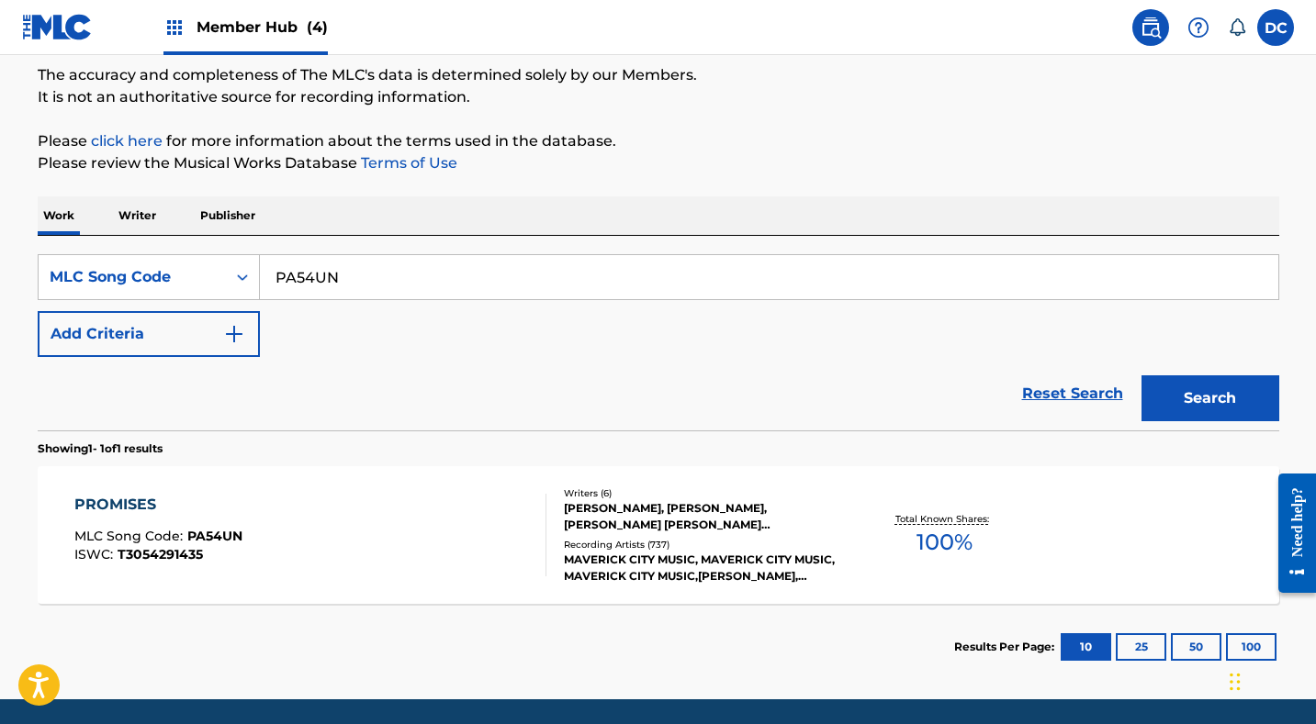
click at [311, 287] on input "PA54UN" at bounding box center [769, 277] width 1018 height 44
paste input "TB9Y8"
type input "TB9Y8N"
click at [1209, 398] on button "Search" at bounding box center [1210, 399] width 138 height 46
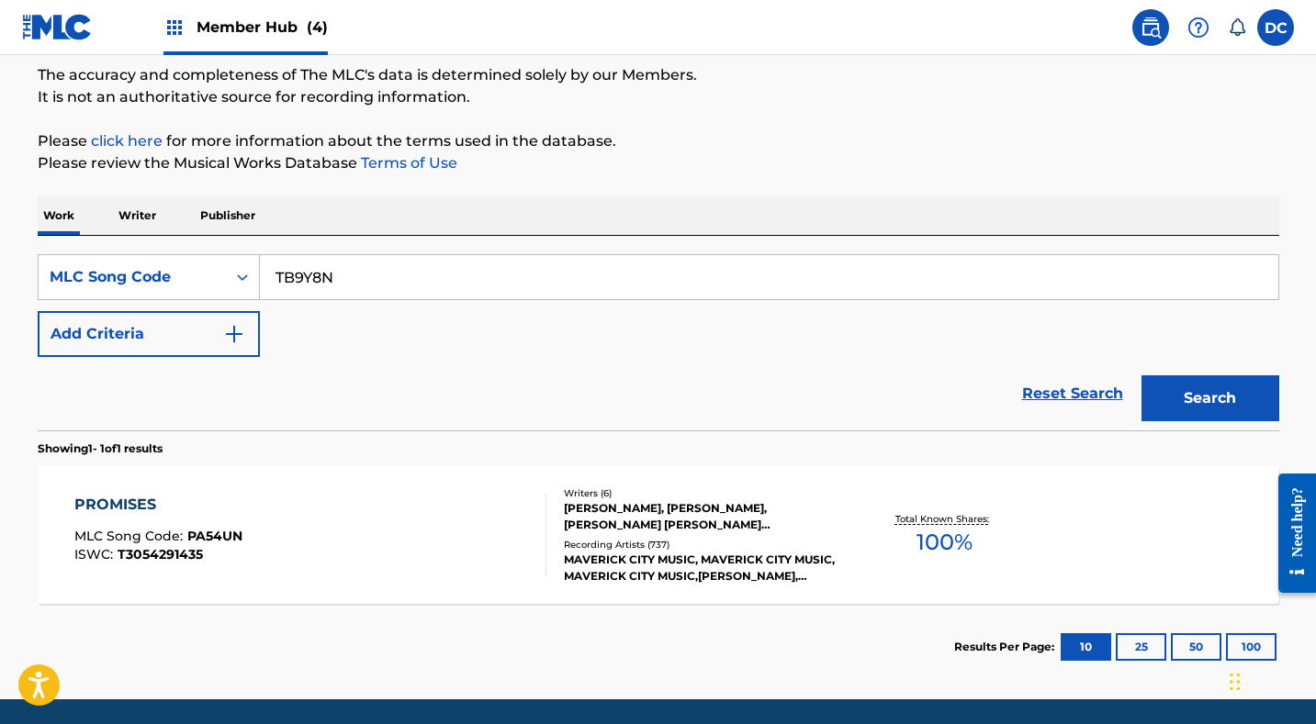
scroll to position [75, 0]
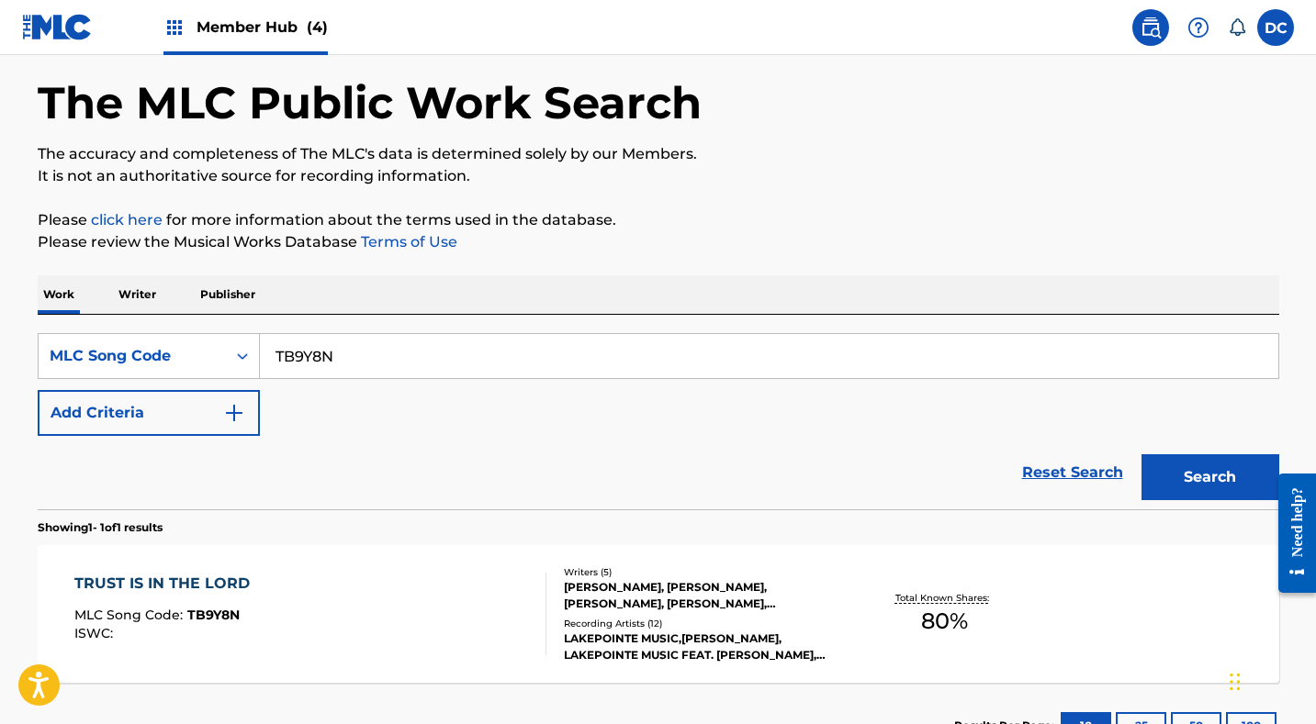
click at [433, 578] on div "TRUST IS IN THE LORD MLC Song Code : TB9Y8N ISWC :" at bounding box center [310, 614] width 472 height 83
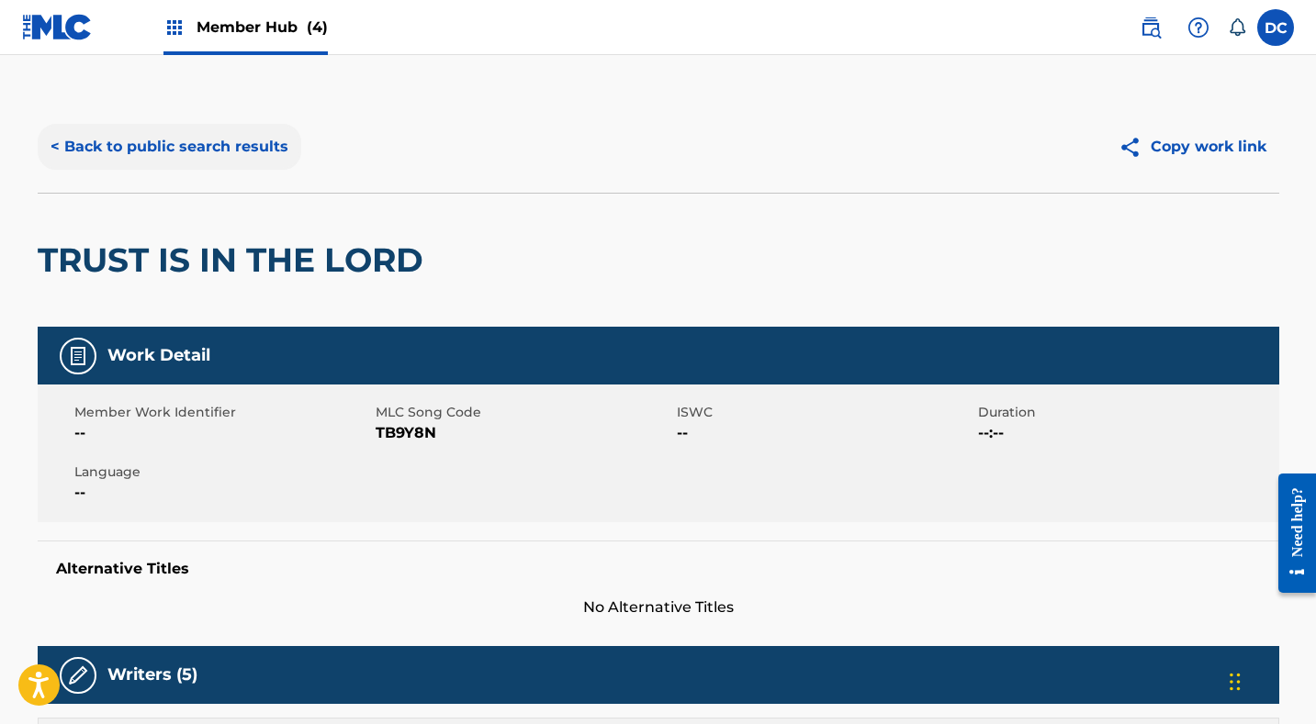
click at [237, 152] on button "< Back to public search results" at bounding box center [170, 147] width 264 height 46
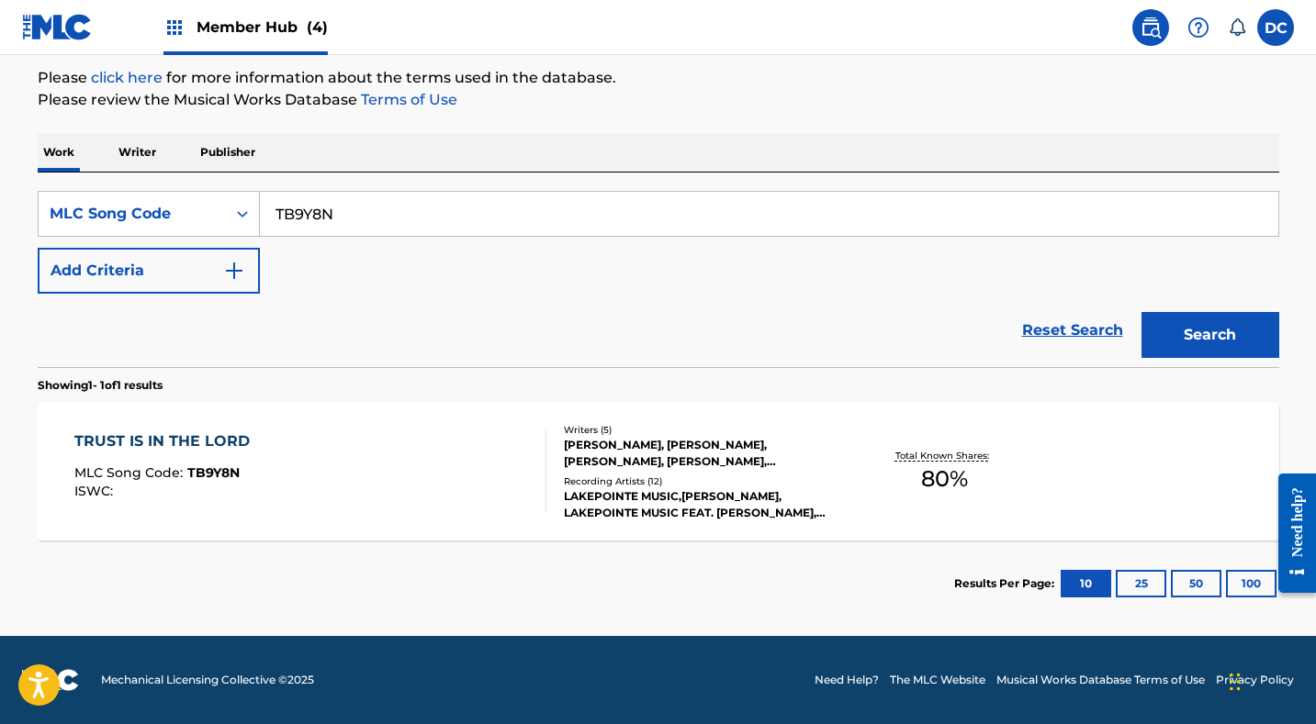
scroll to position [218, 0]
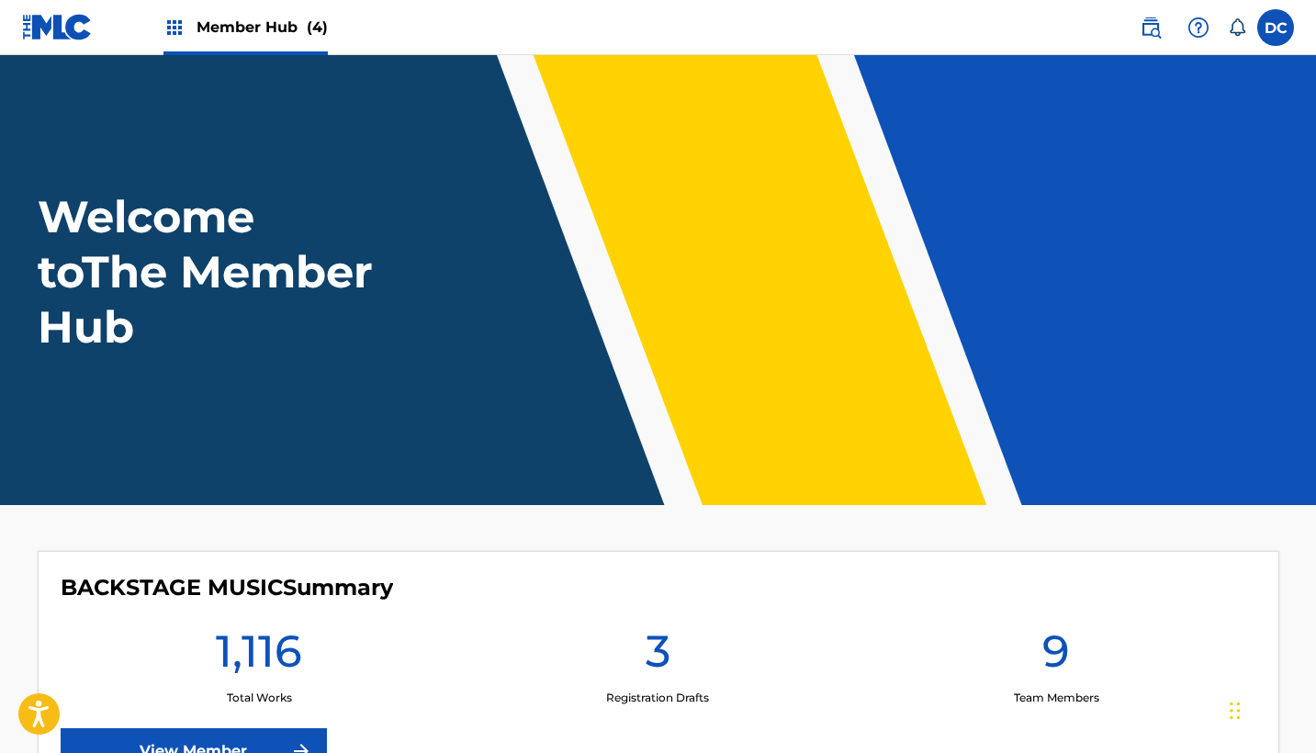
click at [282, 31] on span "Member Hub (4)" at bounding box center [261, 27] width 131 height 21
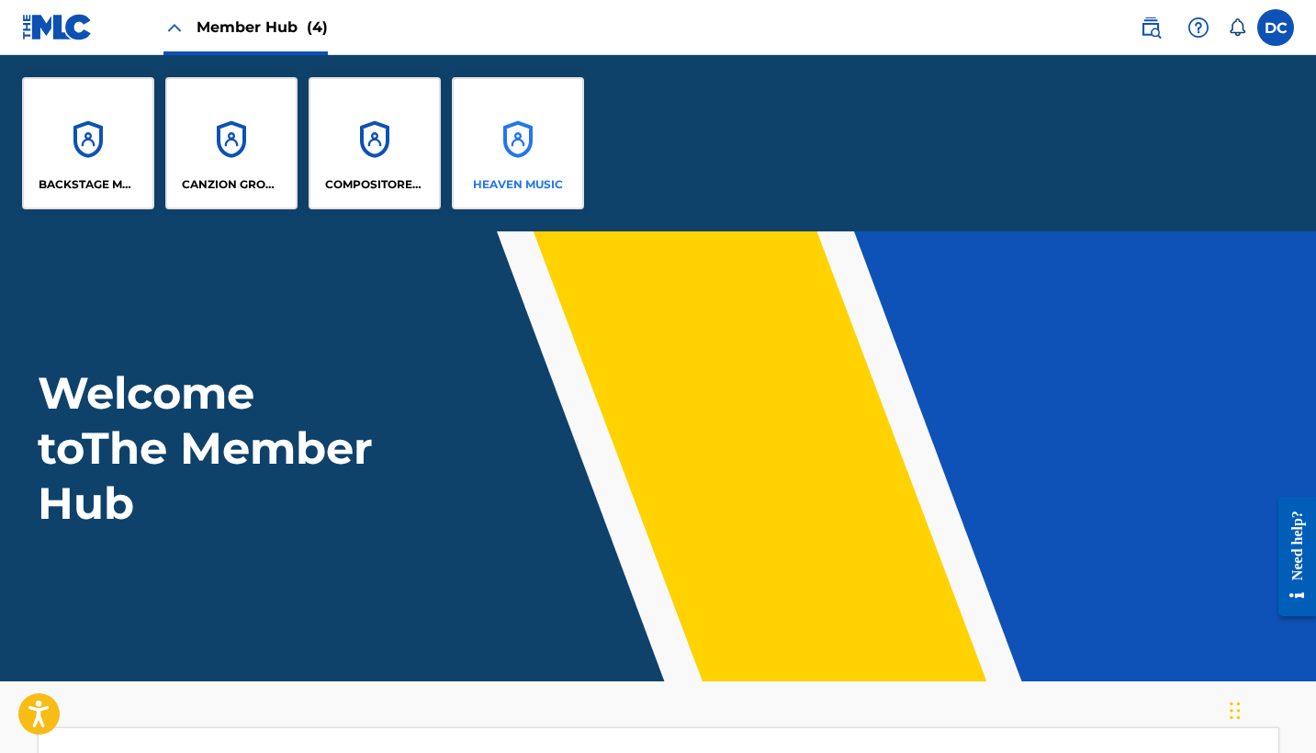
click at [511, 103] on div "HEAVEN MUSIC" at bounding box center [518, 143] width 132 height 132
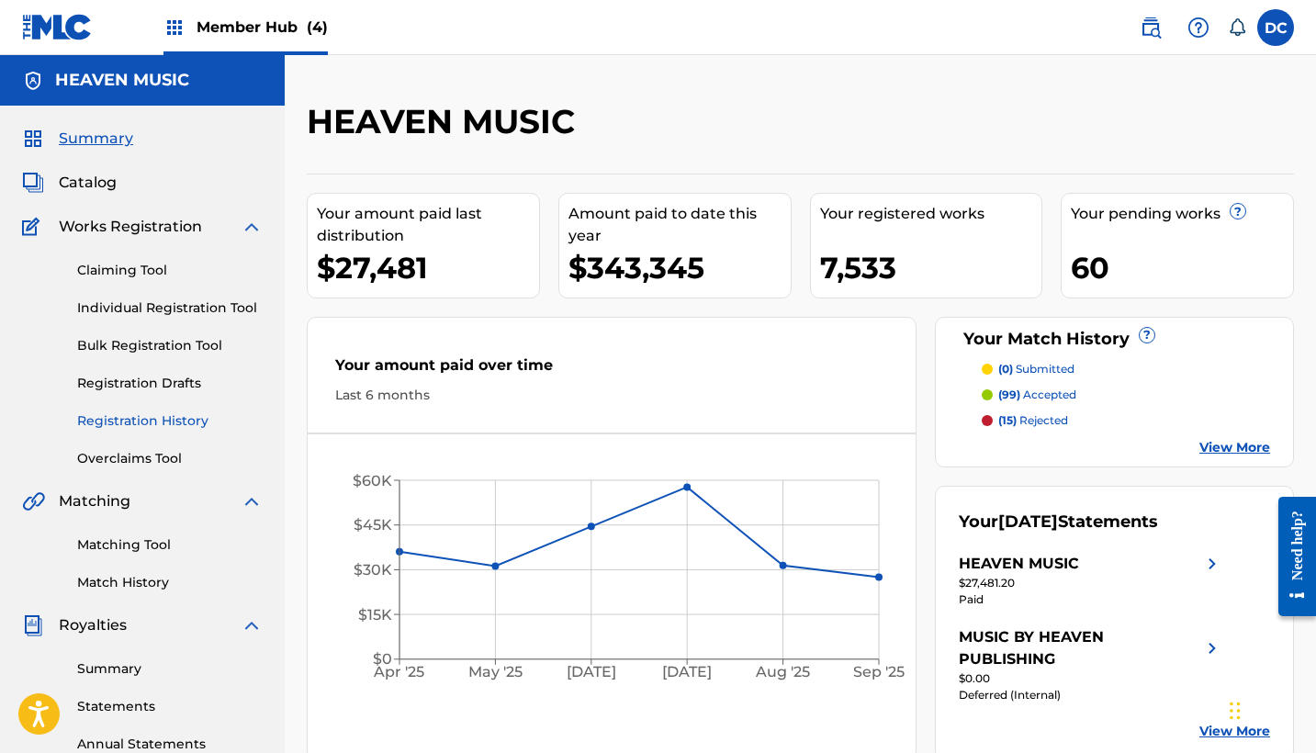
click at [185, 421] on link "Registration History" at bounding box center [169, 420] width 185 height 19
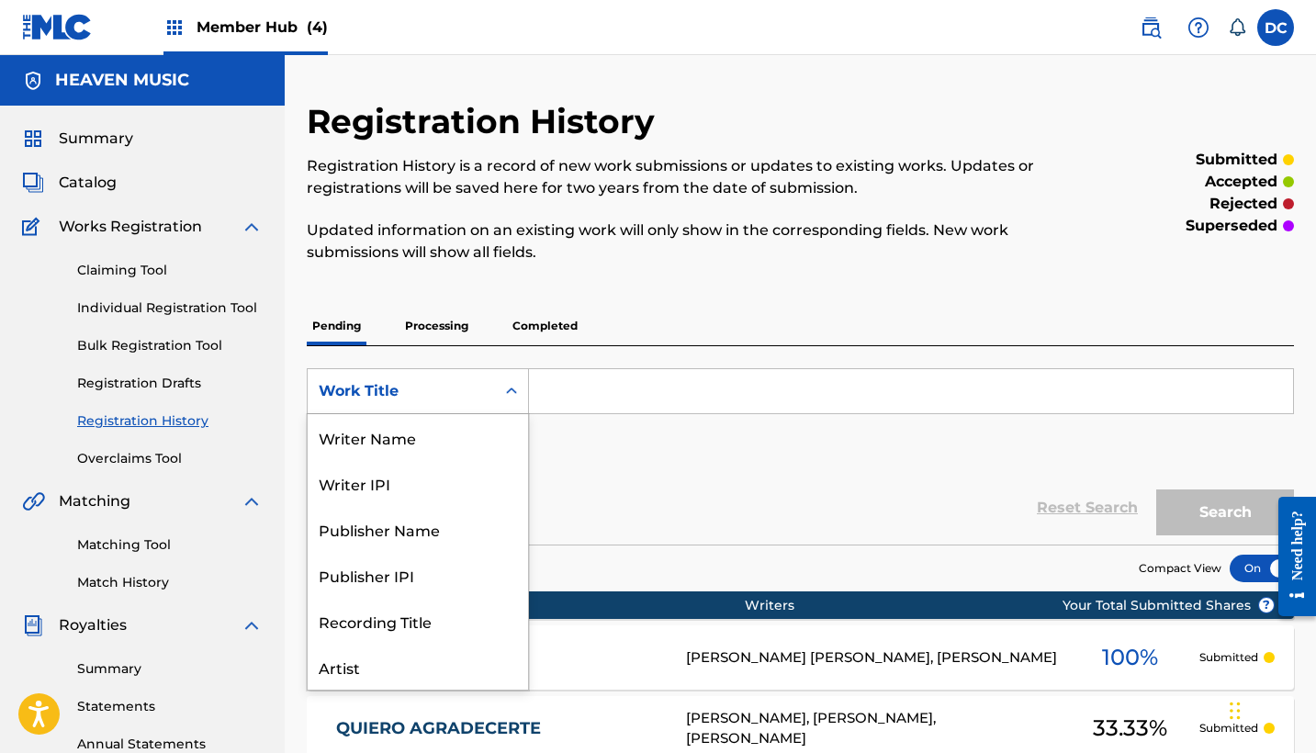
click at [504, 376] on div "Search Form" at bounding box center [511, 391] width 33 height 33
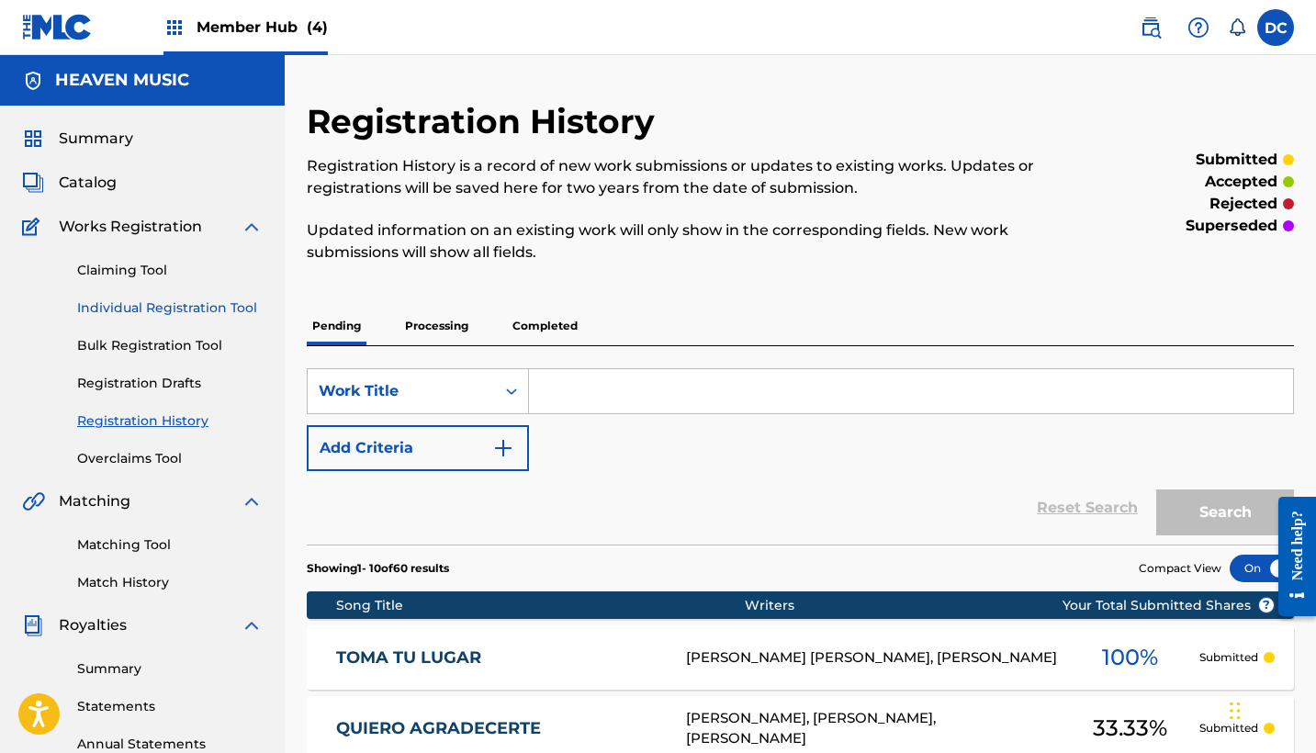
click at [137, 310] on link "Individual Registration Tool" at bounding box center [169, 307] width 185 height 19
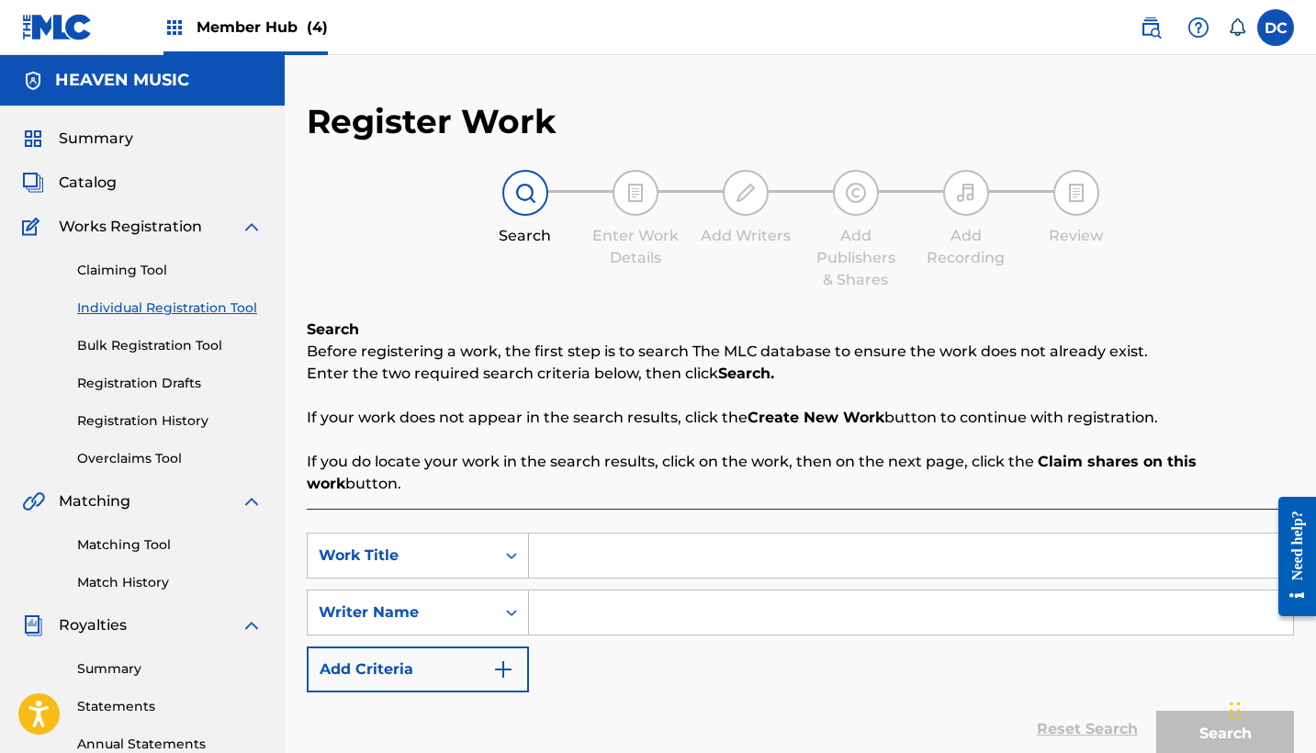
click at [503, 559] on div "SearchWithCriteria833424d9-44e5-4d97-b220-18406956b241 Work Title SearchWithCri…" at bounding box center [800, 613] width 987 height 160
click at [499, 551] on div "Work Title" at bounding box center [418, 556] width 222 height 46
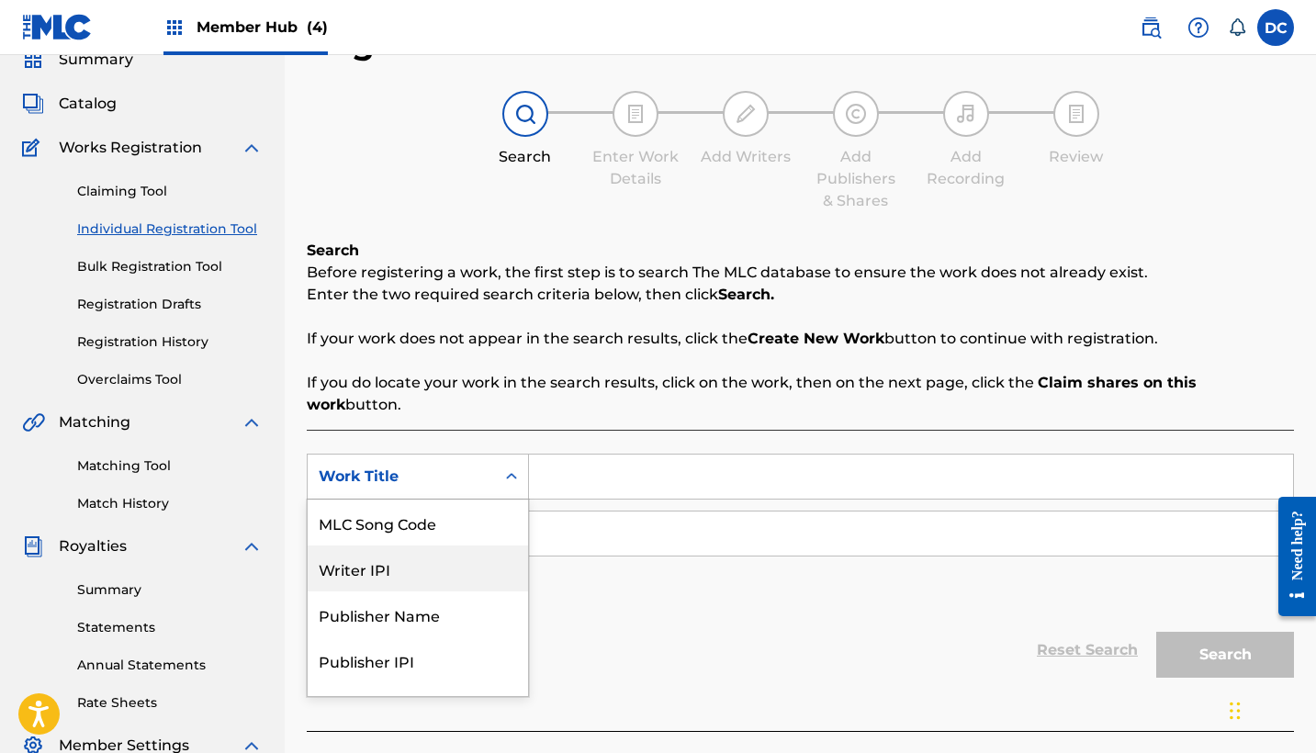
scroll to position [80, 0]
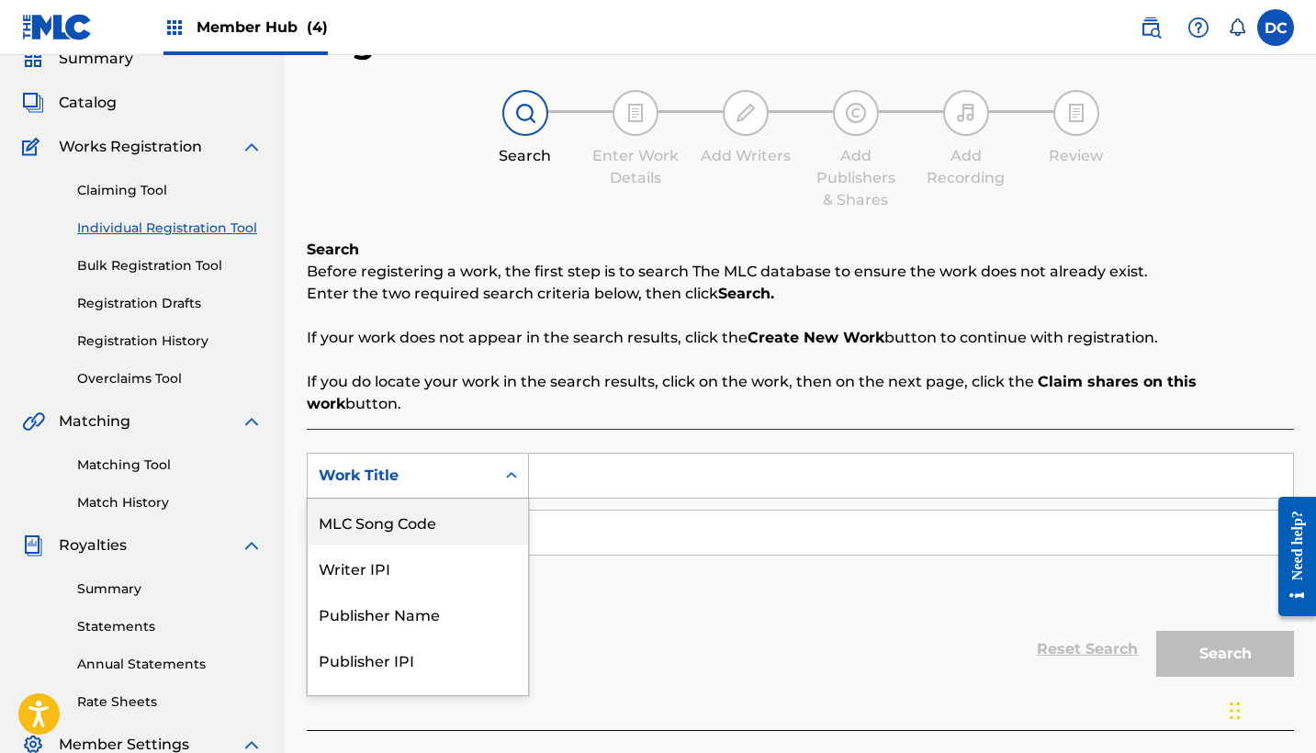
click at [444, 513] on div "MLC Song Code" at bounding box center [418, 522] width 220 height 46
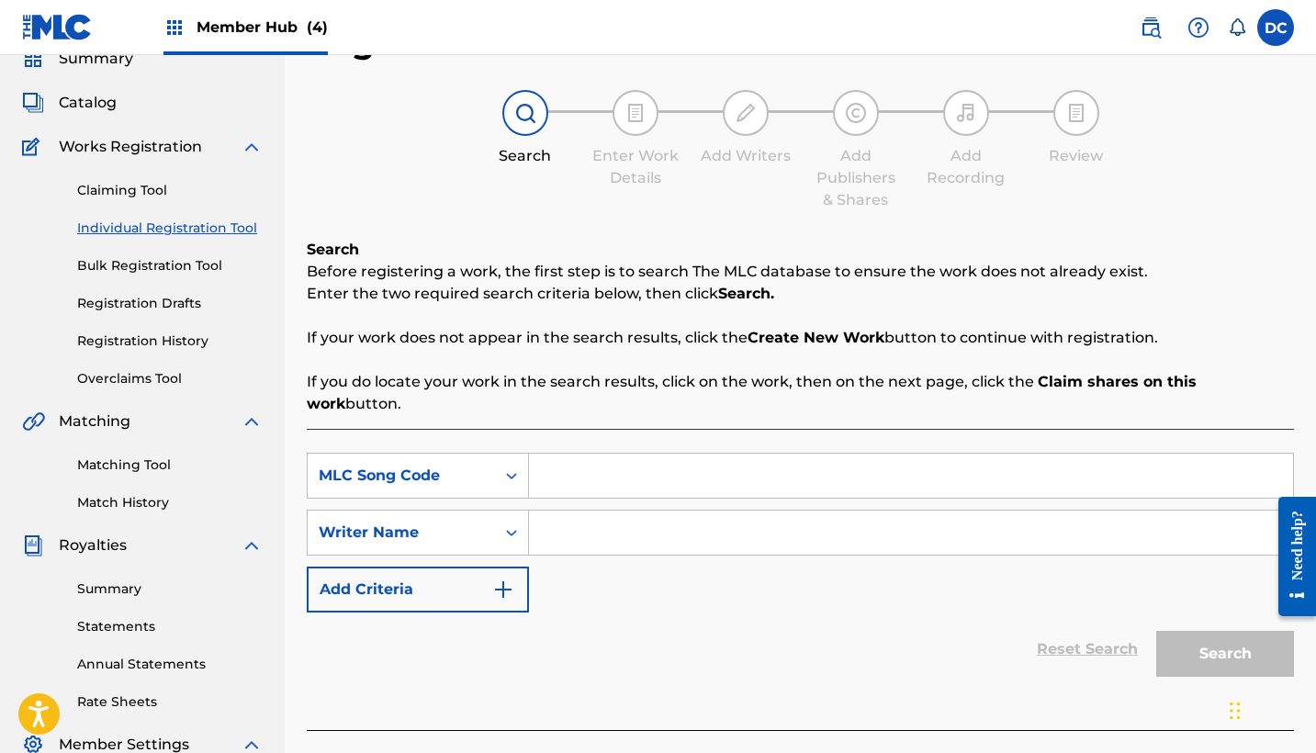
click at [610, 455] on input "Search Form" at bounding box center [911, 476] width 764 height 44
paste input "PF5O8P"
type input "PF5O8P"
click at [136, 185] on link "Claiming Tool" at bounding box center [169, 190] width 185 height 19
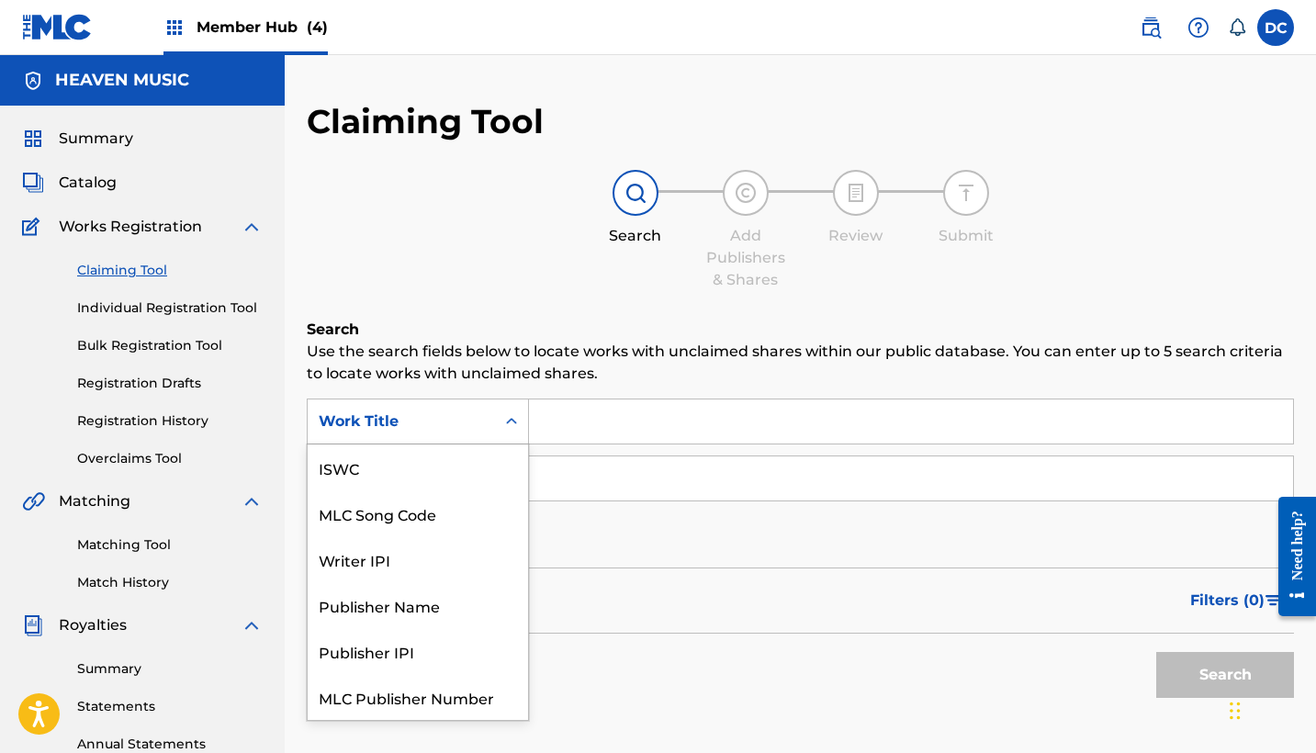
click at [487, 432] on div "Work Title" at bounding box center [401, 421] width 187 height 35
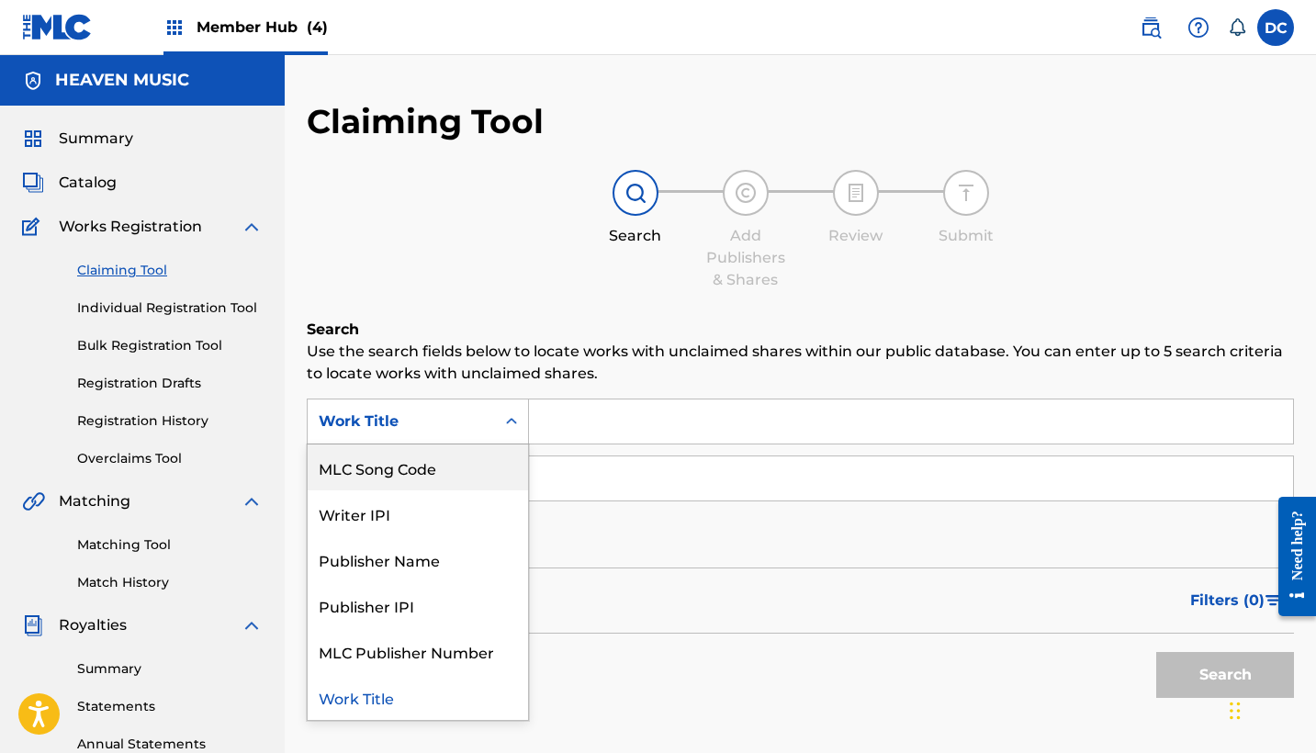
click at [477, 458] on div "MLC Song Code" at bounding box center [418, 467] width 220 height 46
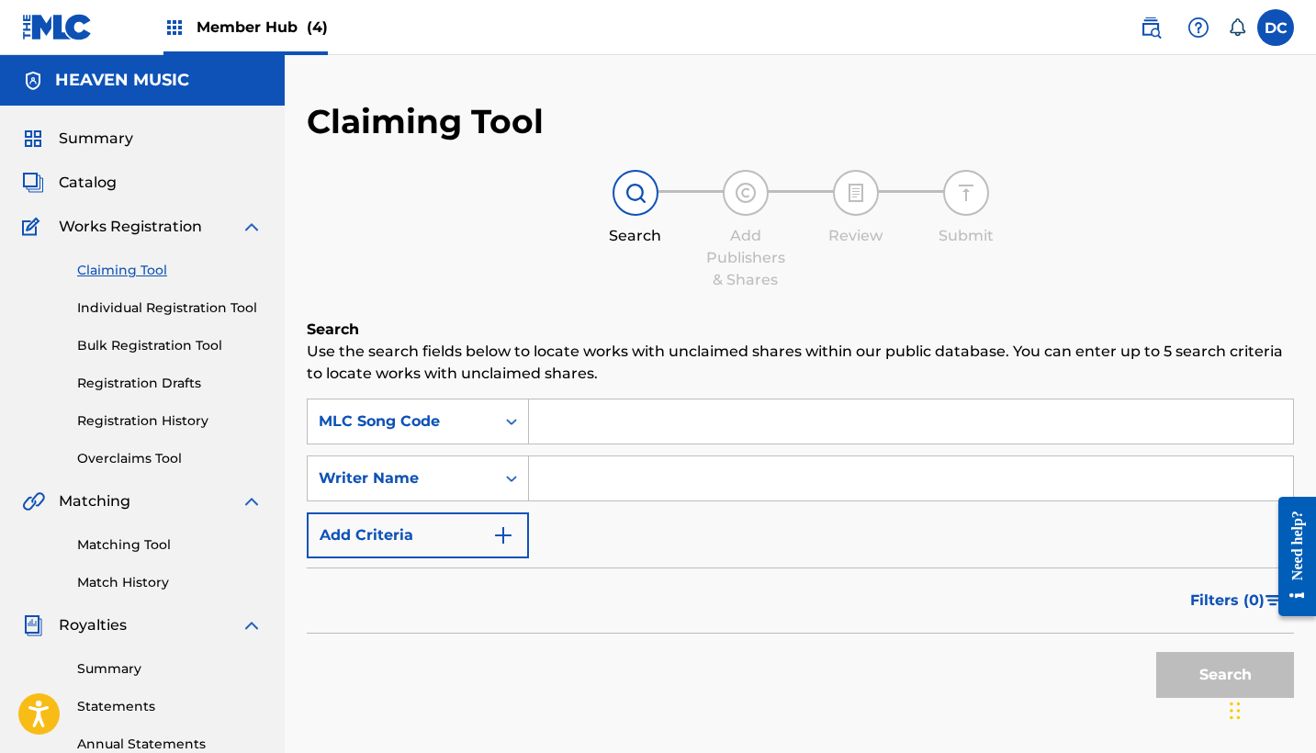
click at [583, 425] on input "Search Form" at bounding box center [911, 421] width 764 height 44
paste input "PF5O8P"
type input "PF5O8P"
click at [1176, 662] on button "Search" at bounding box center [1225, 675] width 138 height 46
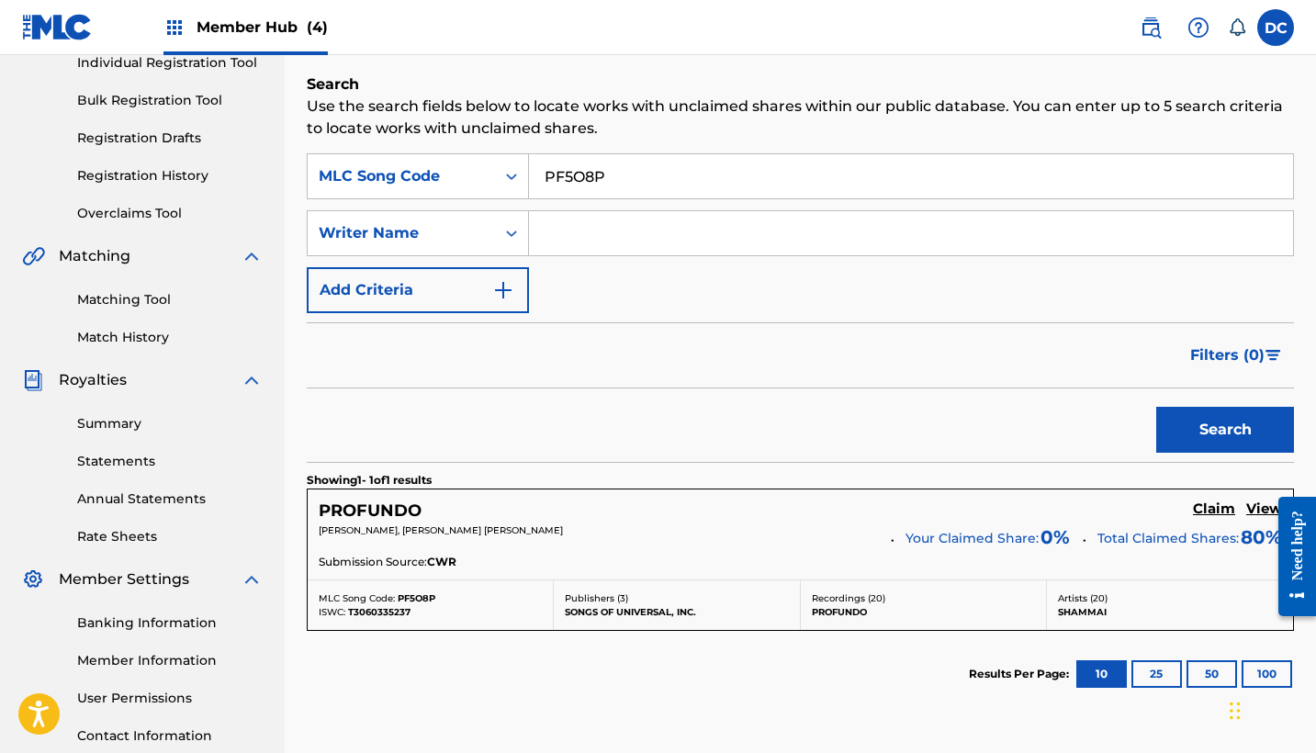
scroll to position [246, 0]
click at [1212, 507] on h5 "Claim" at bounding box center [1214, 507] width 42 height 17
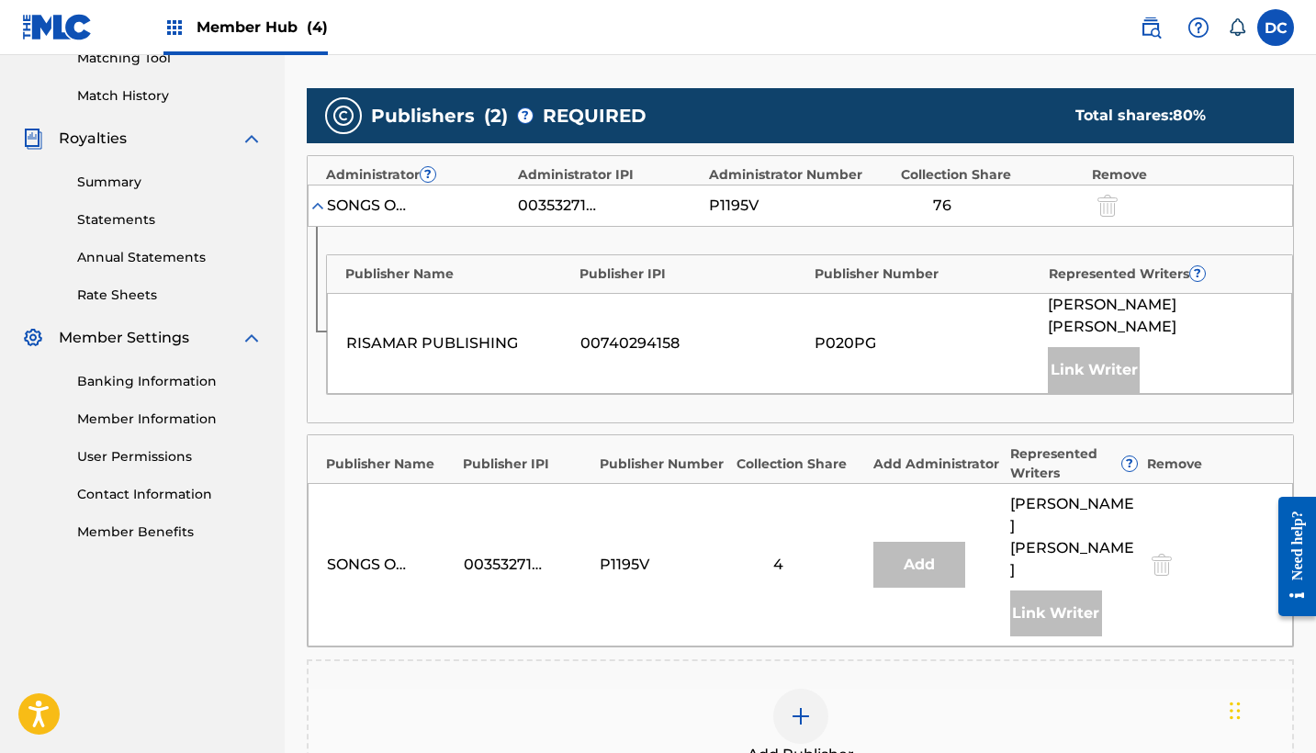
scroll to position [469, 0]
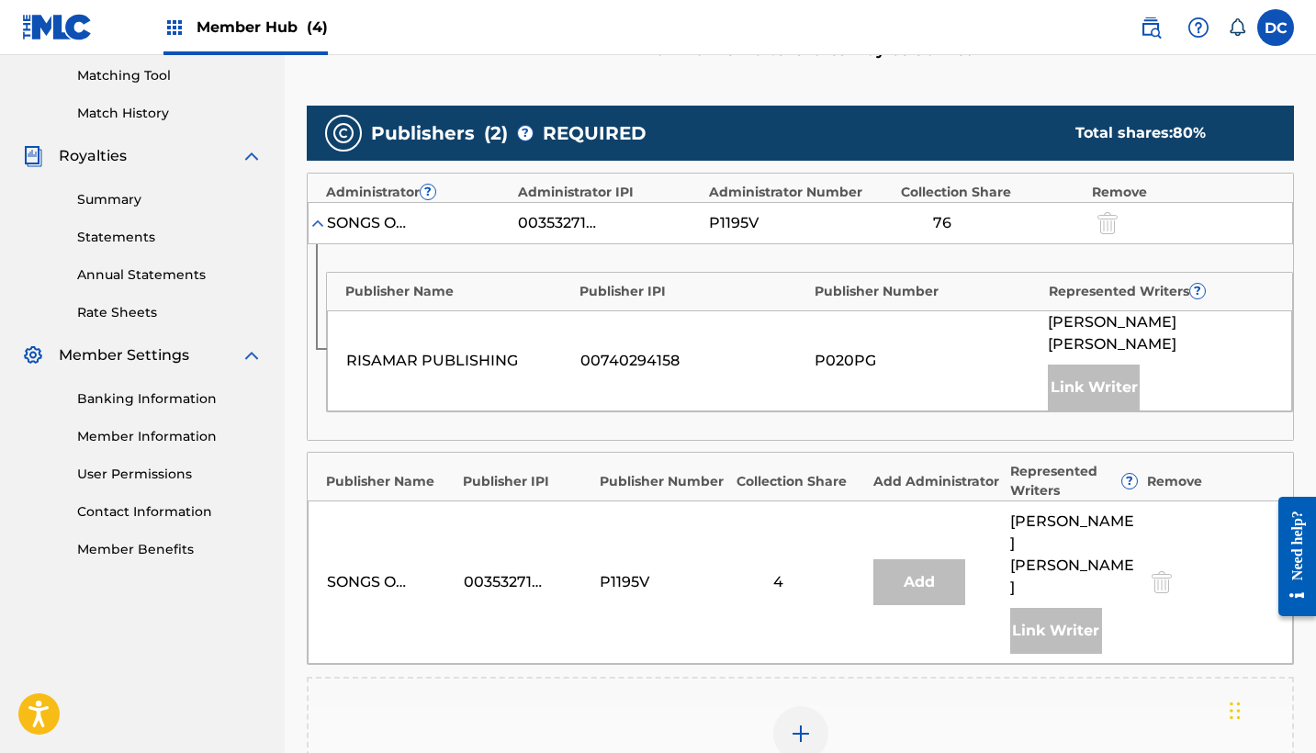
click at [812, 706] on div at bounding box center [800, 733] width 55 height 55
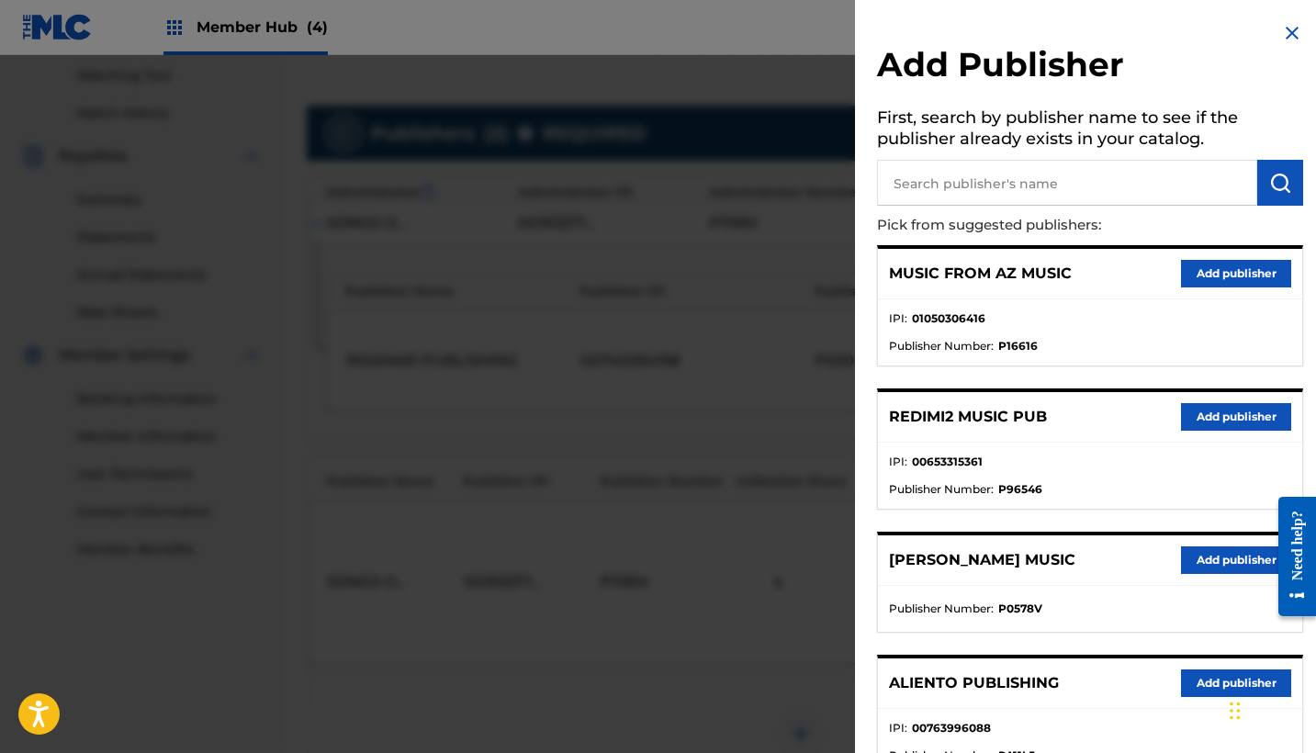
click at [943, 181] on input "text" at bounding box center [1067, 183] width 380 height 46
type input "lk"
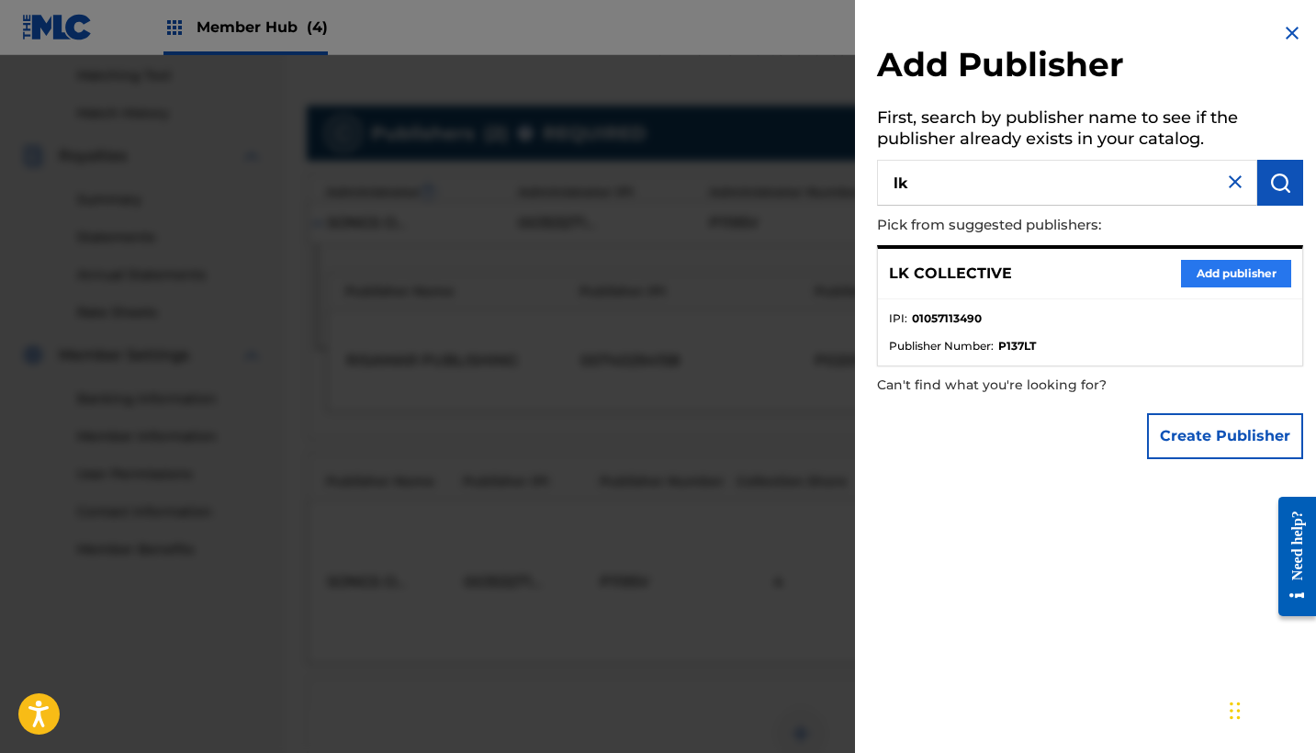
click at [1238, 271] on button "Add publisher" at bounding box center [1236, 274] width 110 height 28
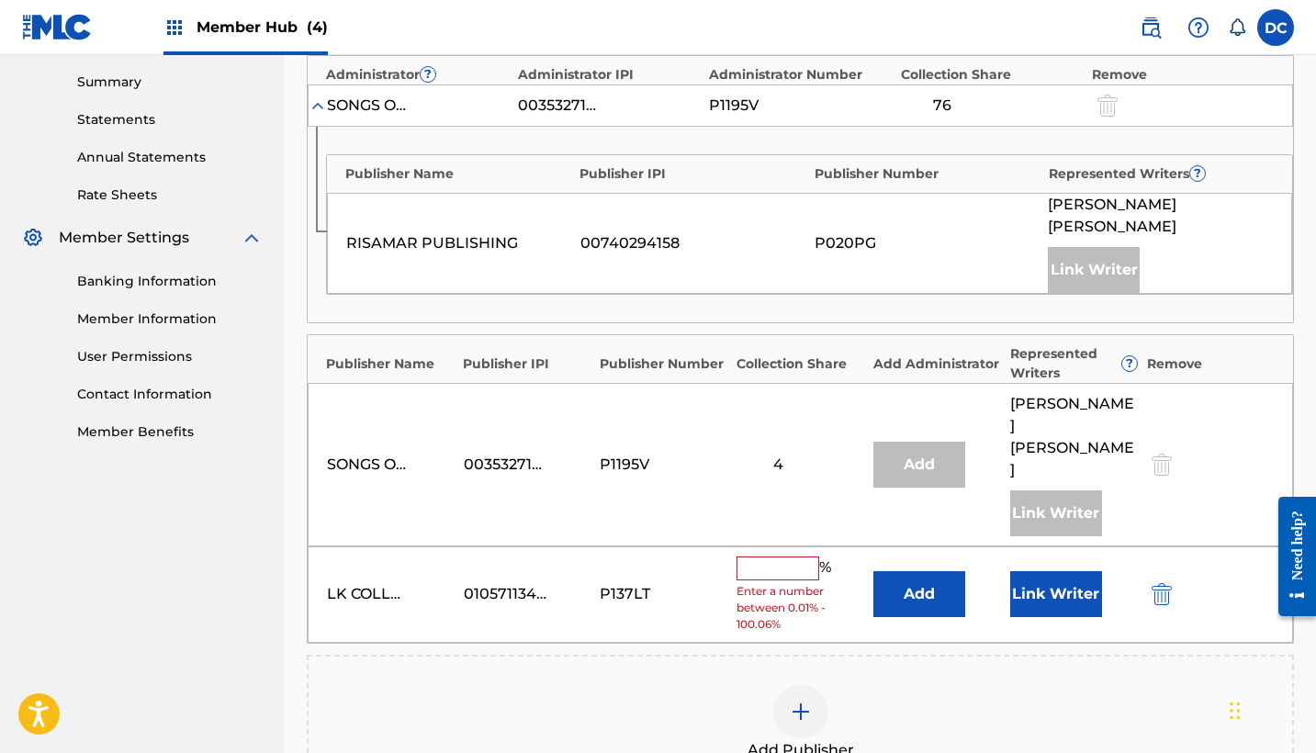
scroll to position [591, 0]
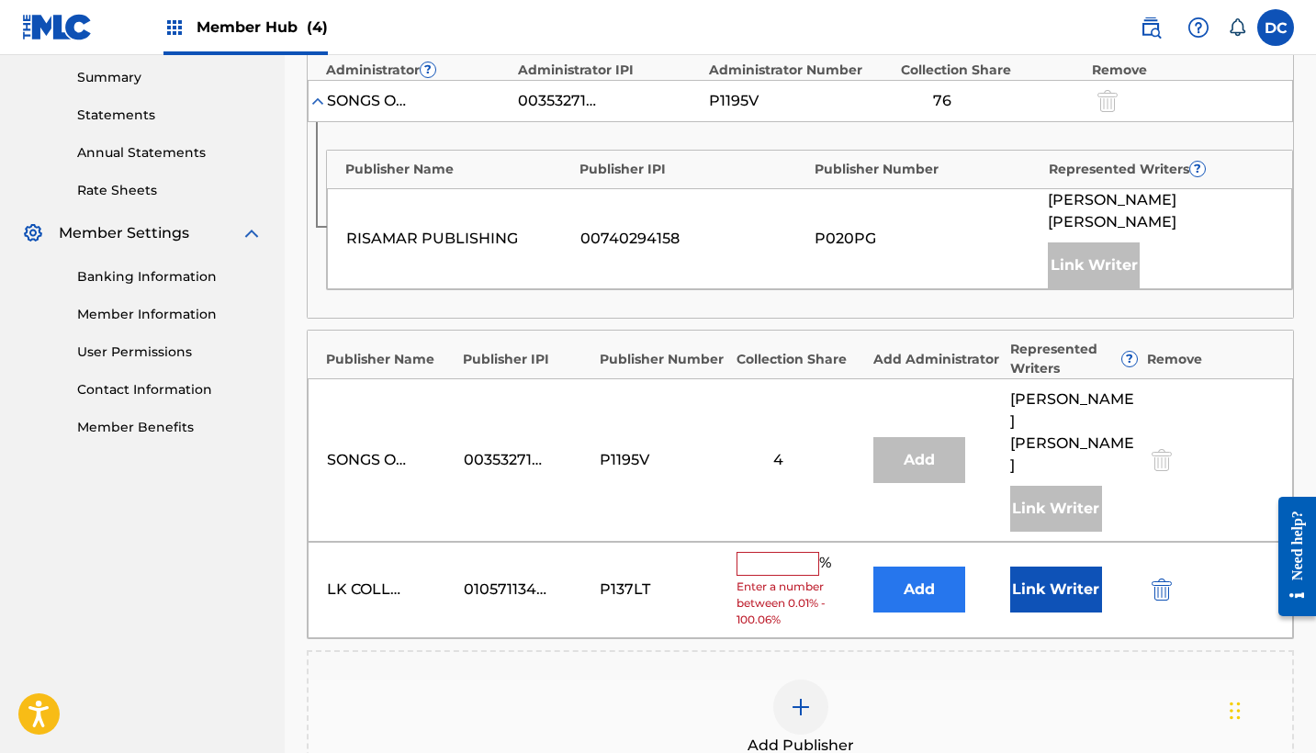
click at [917, 567] on button "Add" at bounding box center [919, 590] width 92 height 46
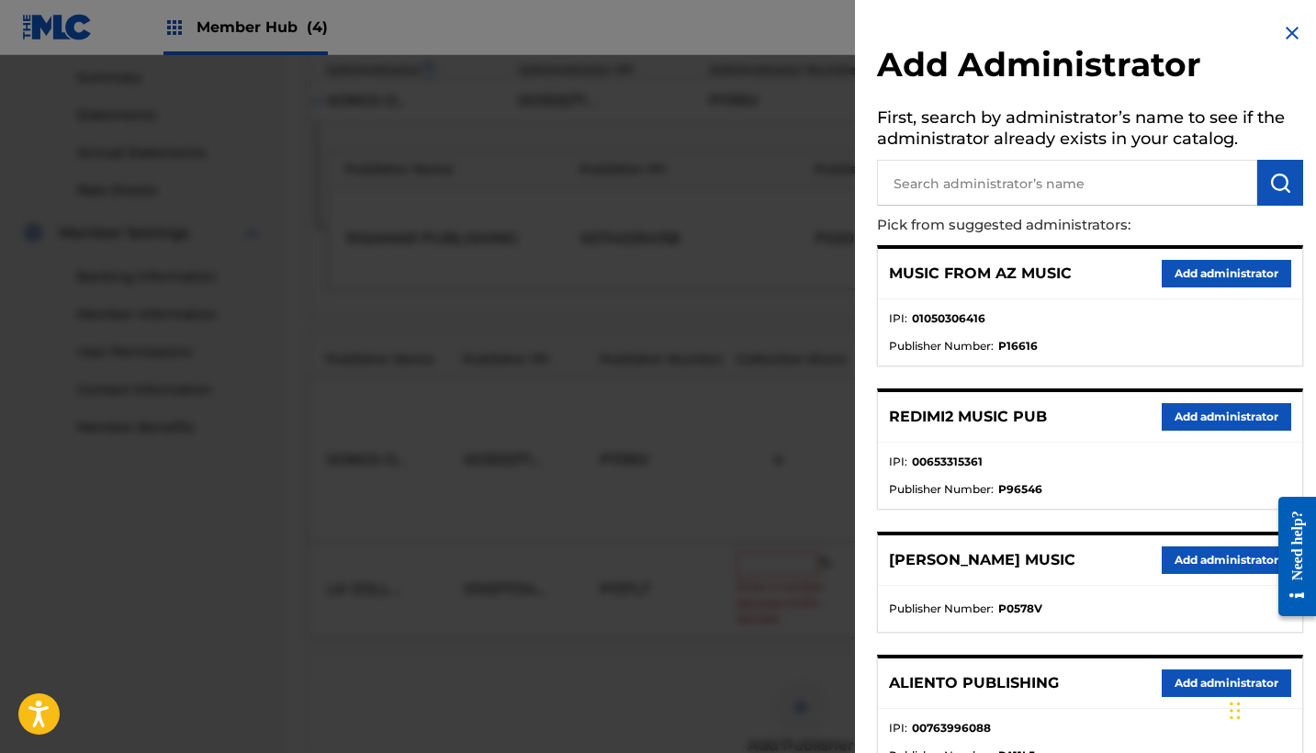
click at [951, 177] on input "text" at bounding box center [1067, 183] width 380 height 46
type input "heaven"
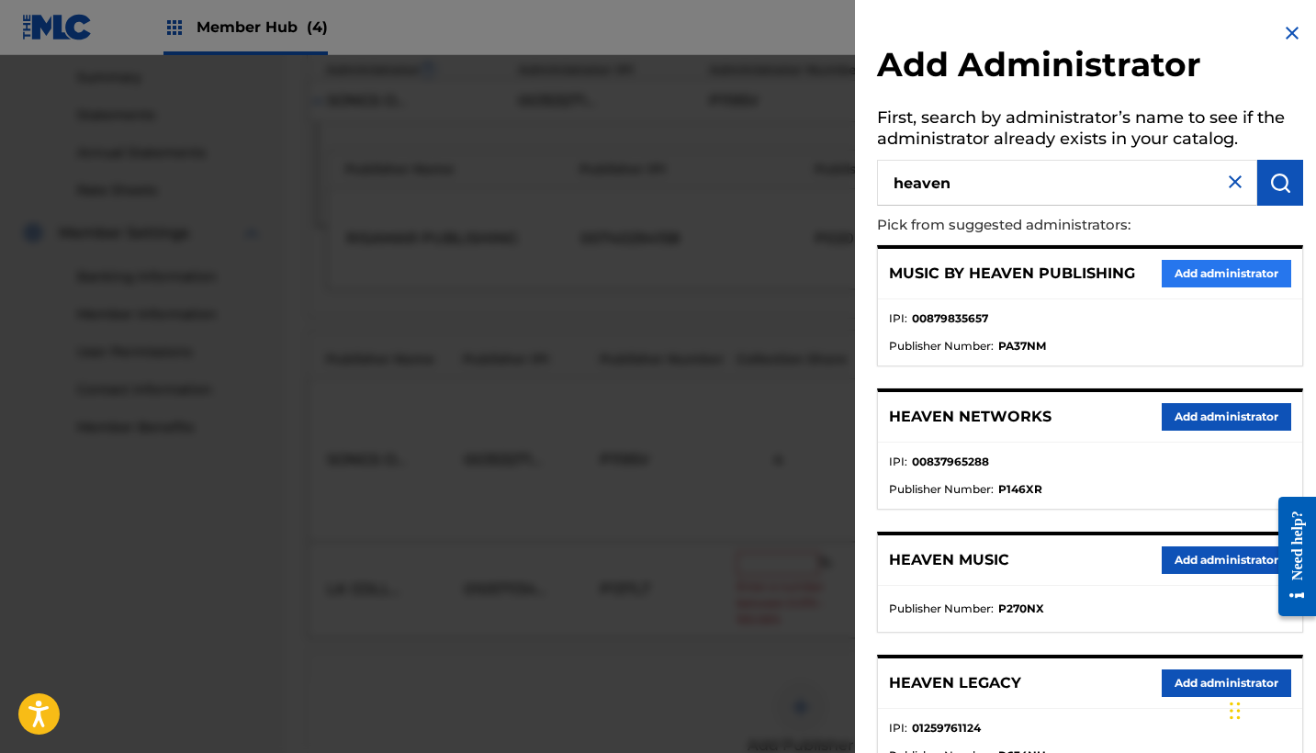
click at [1188, 264] on button "Add administrator" at bounding box center [1226, 274] width 129 height 28
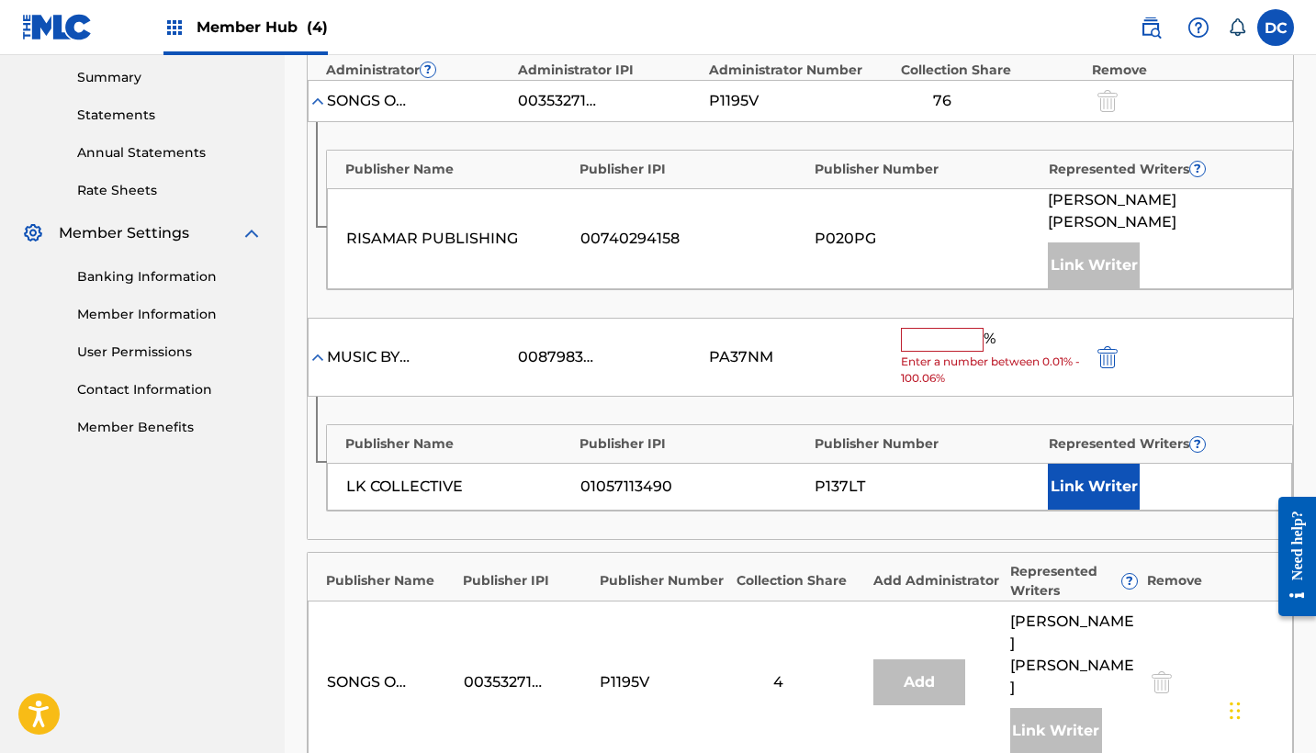
click at [934, 328] on input "text" at bounding box center [942, 340] width 83 height 24
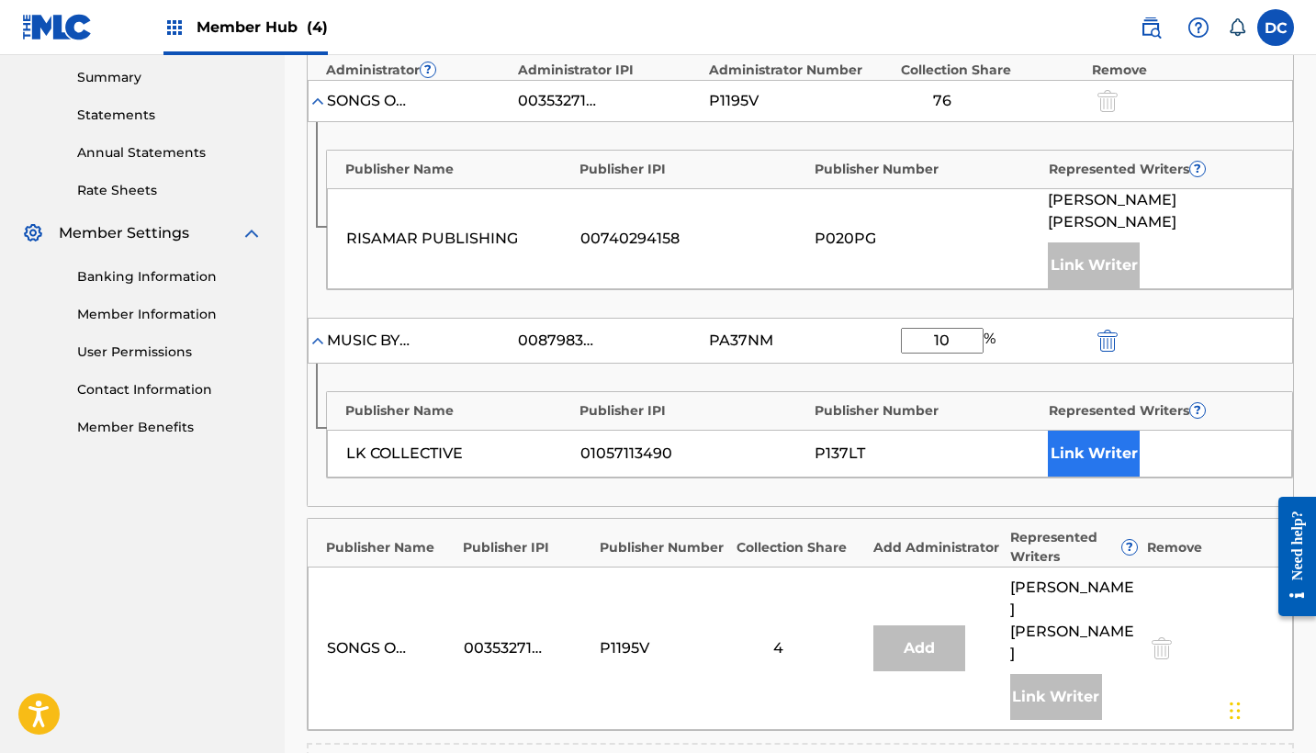
type input "10"
click at [1090, 431] on button "Link Writer" at bounding box center [1094, 454] width 92 height 46
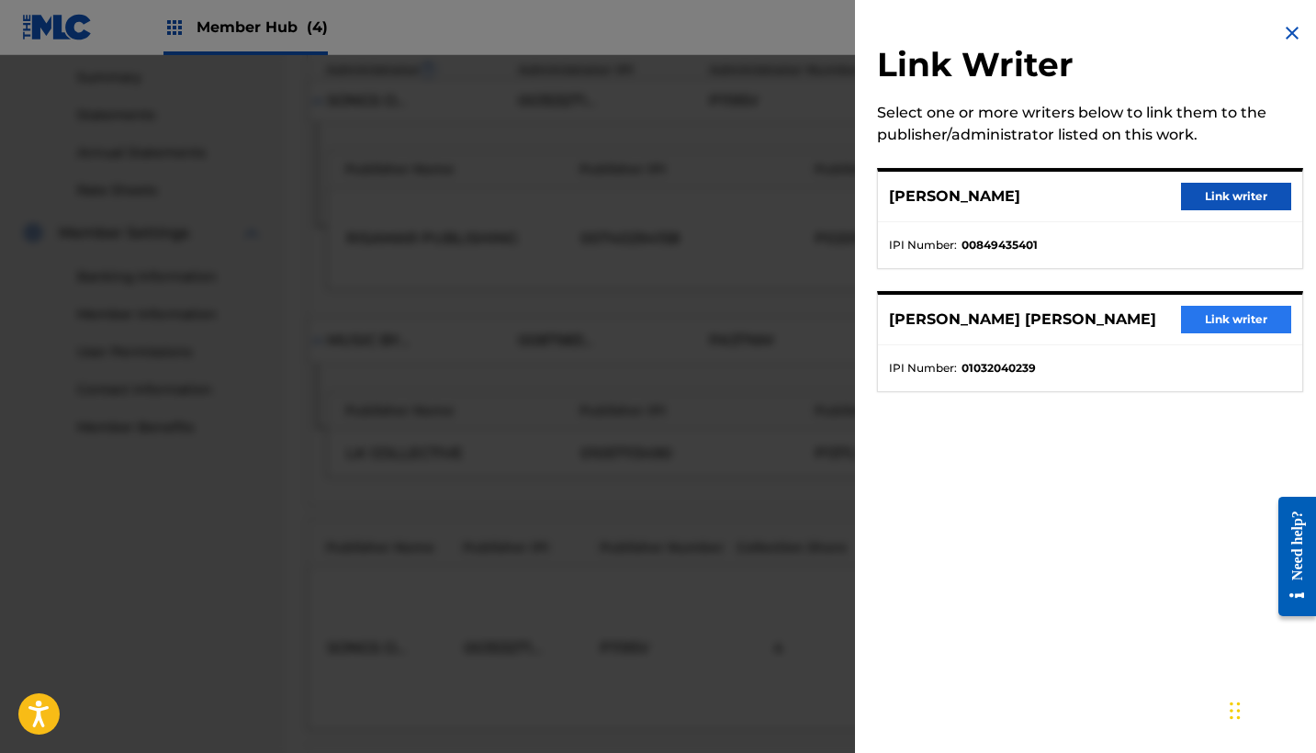
click at [1204, 319] on button "Link writer" at bounding box center [1236, 320] width 110 height 28
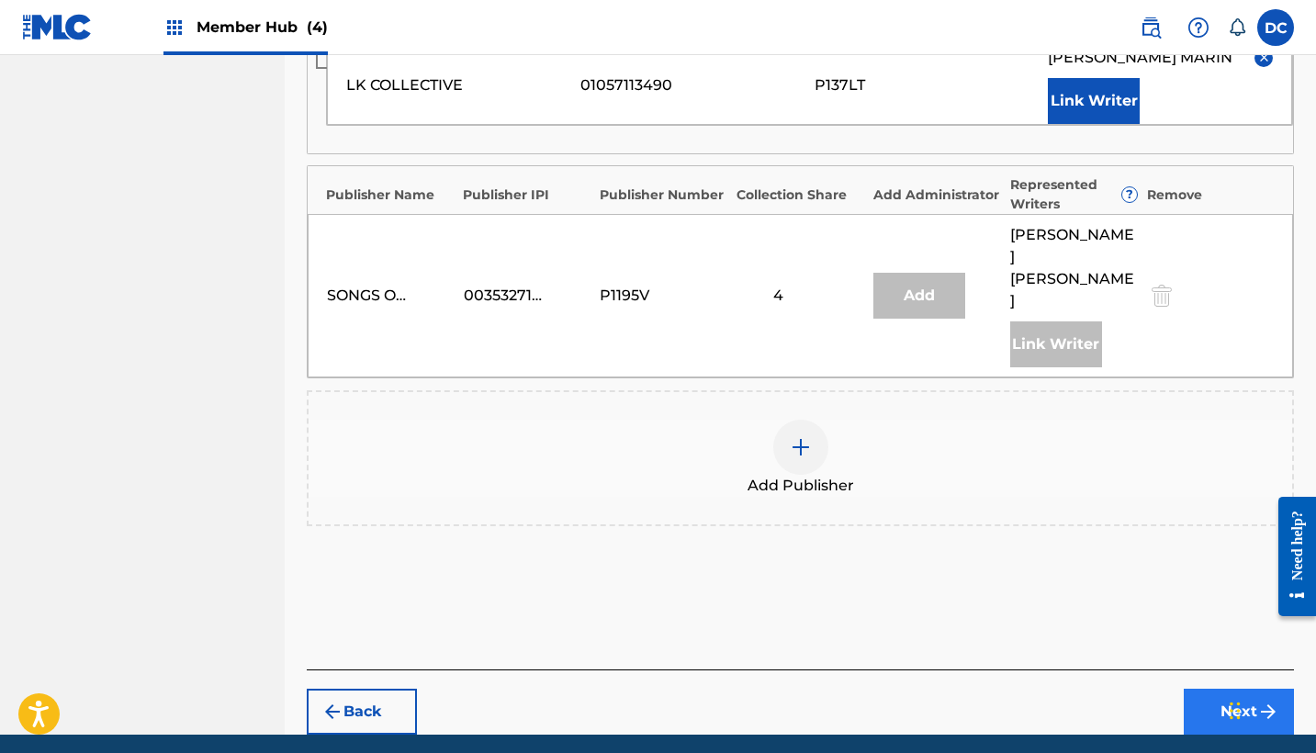
click at [1222, 689] on button "Next" at bounding box center [1239, 712] width 110 height 46
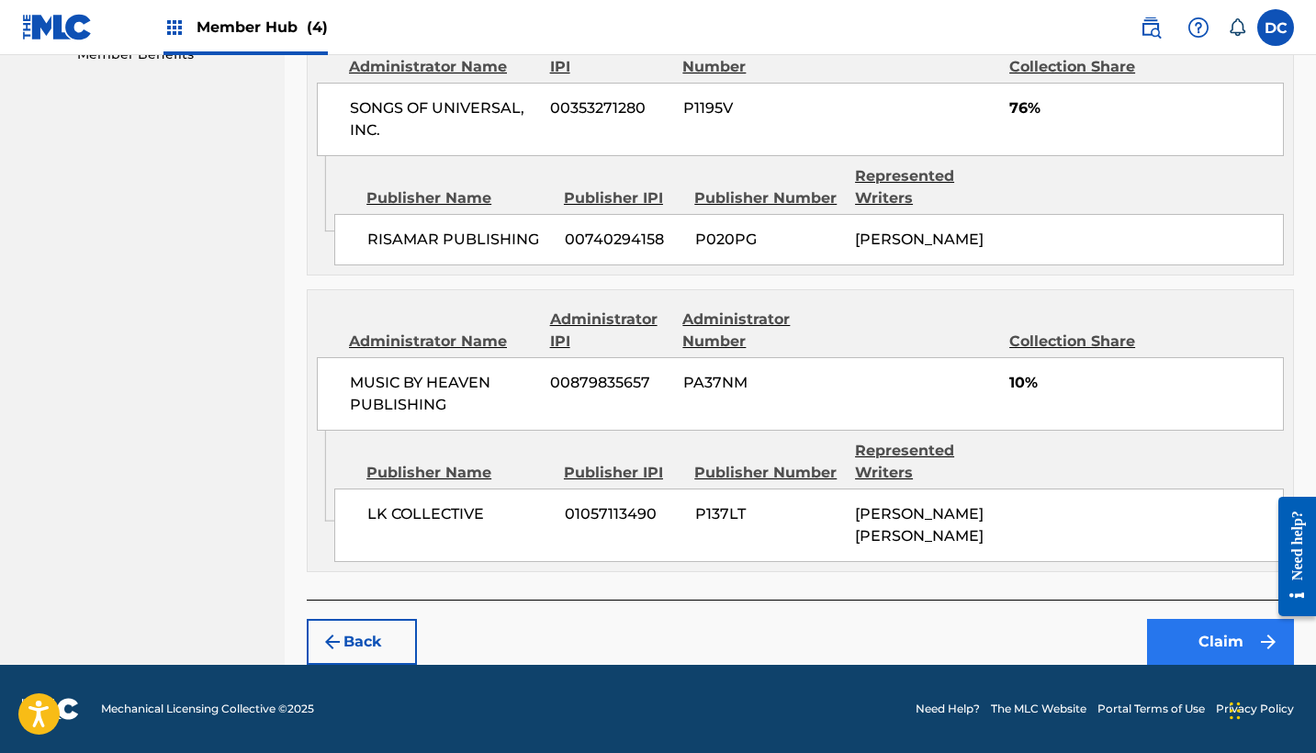
scroll to position [981, 0]
click at [1195, 646] on button "Claim" at bounding box center [1220, 642] width 147 height 46
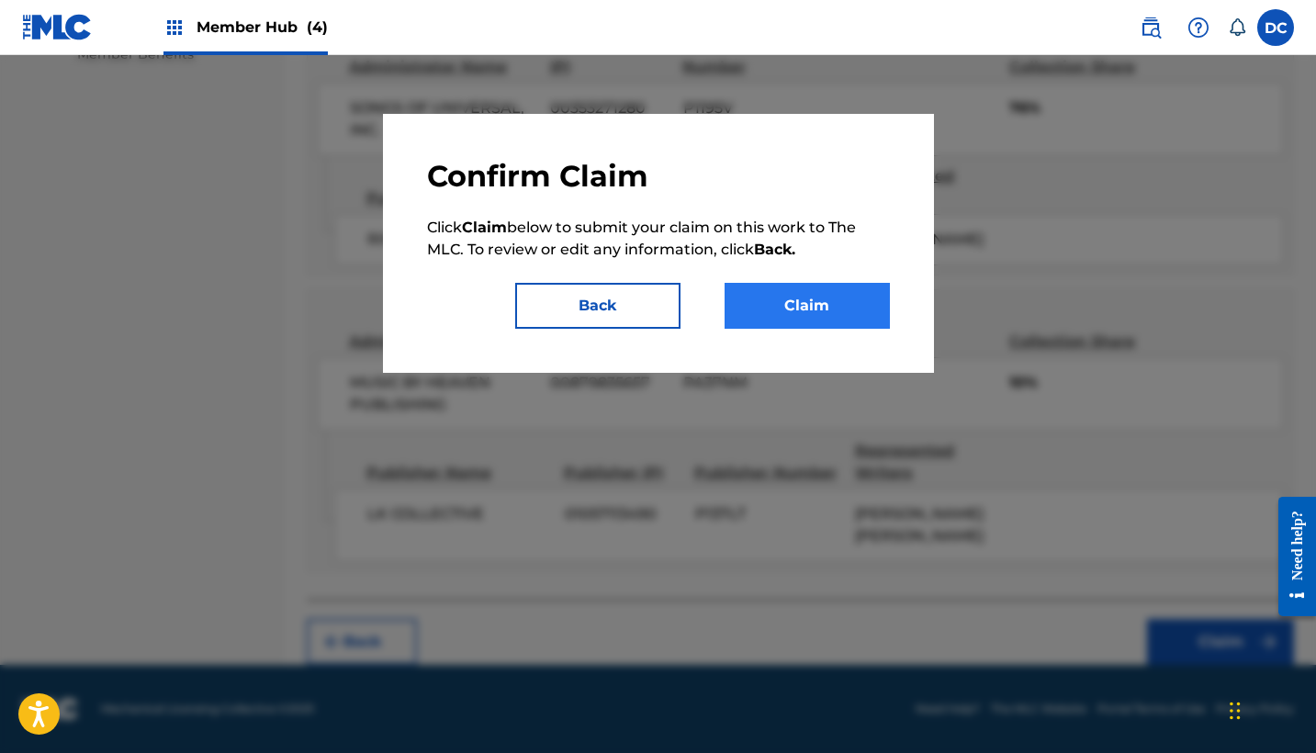
click at [847, 316] on button "Claim" at bounding box center [806, 306] width 165 height 46
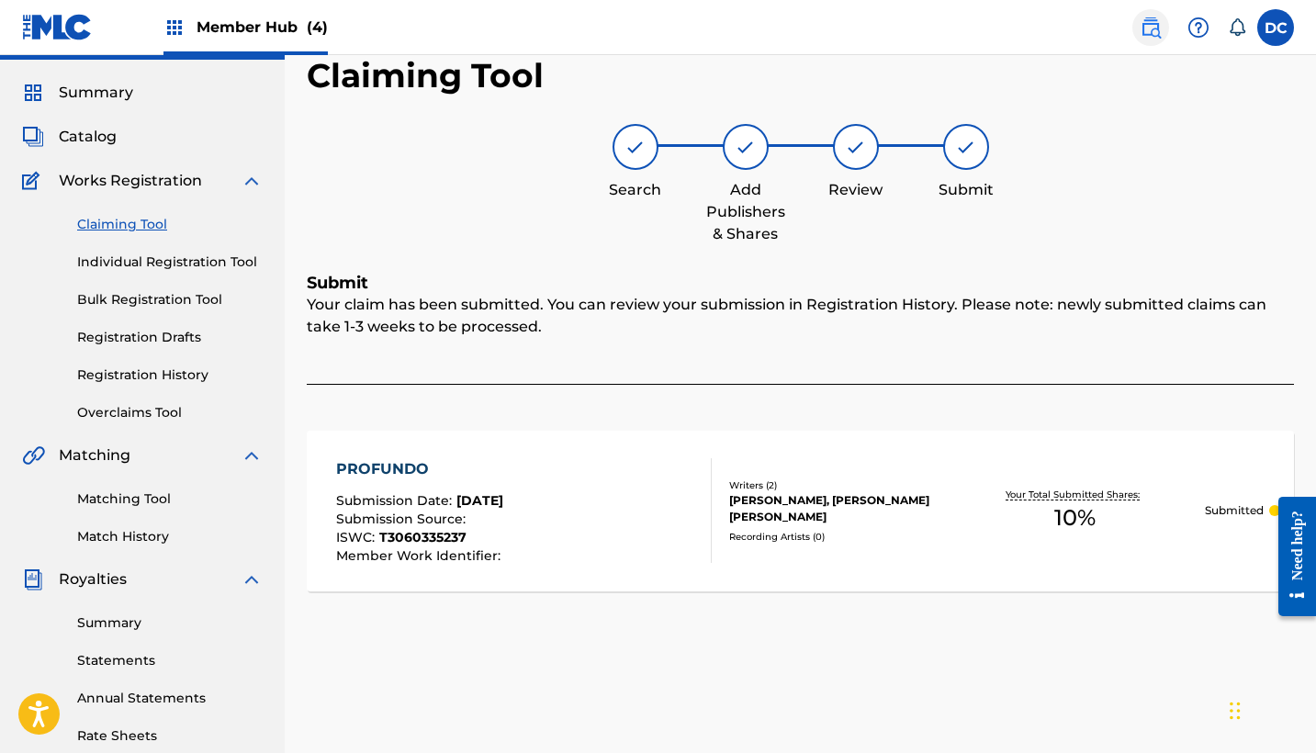
scroll to position [3, 0]
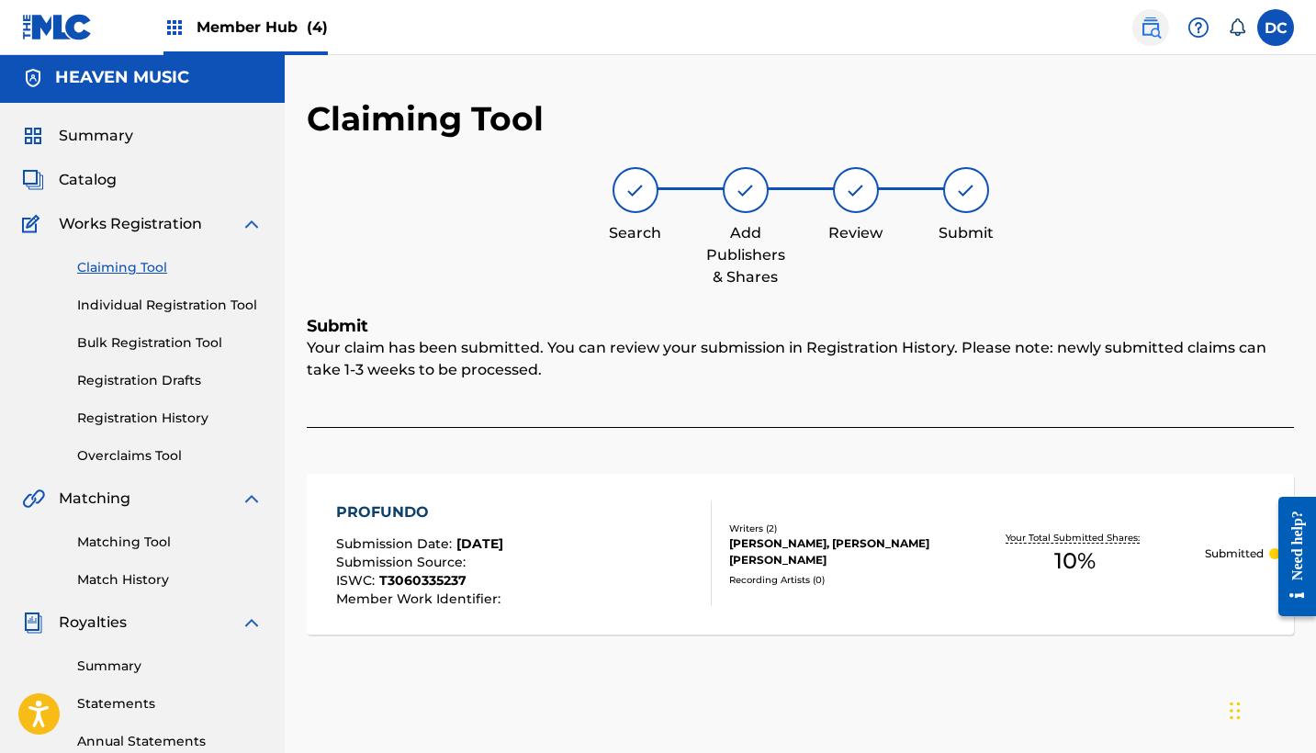
click at [1157, 18] on img at bounding box center [1150, 28] width 22 height 22
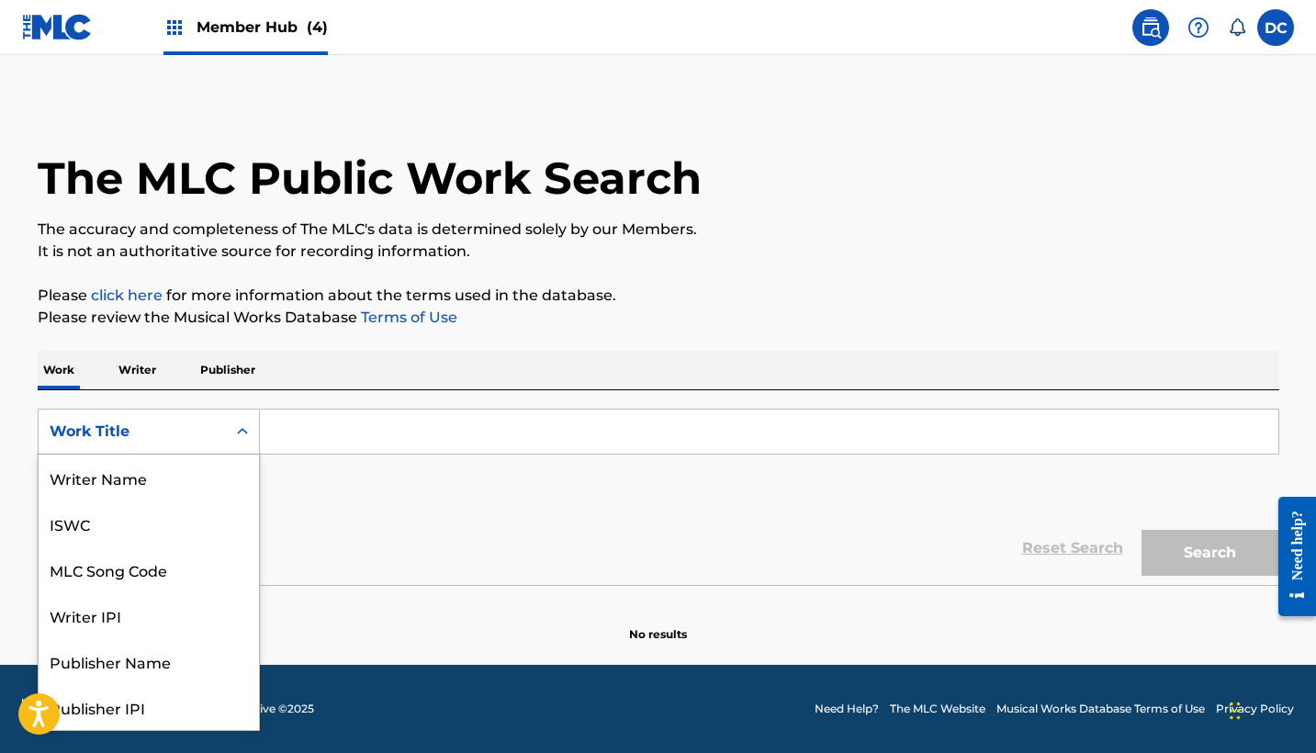
click at [140, 437] on div "Work Title" at bounding box center [132, 432] width 165 height 22
click at [152, 492] on div "MLC Song Code" at bounding box center [149, 478] width 220 height 46
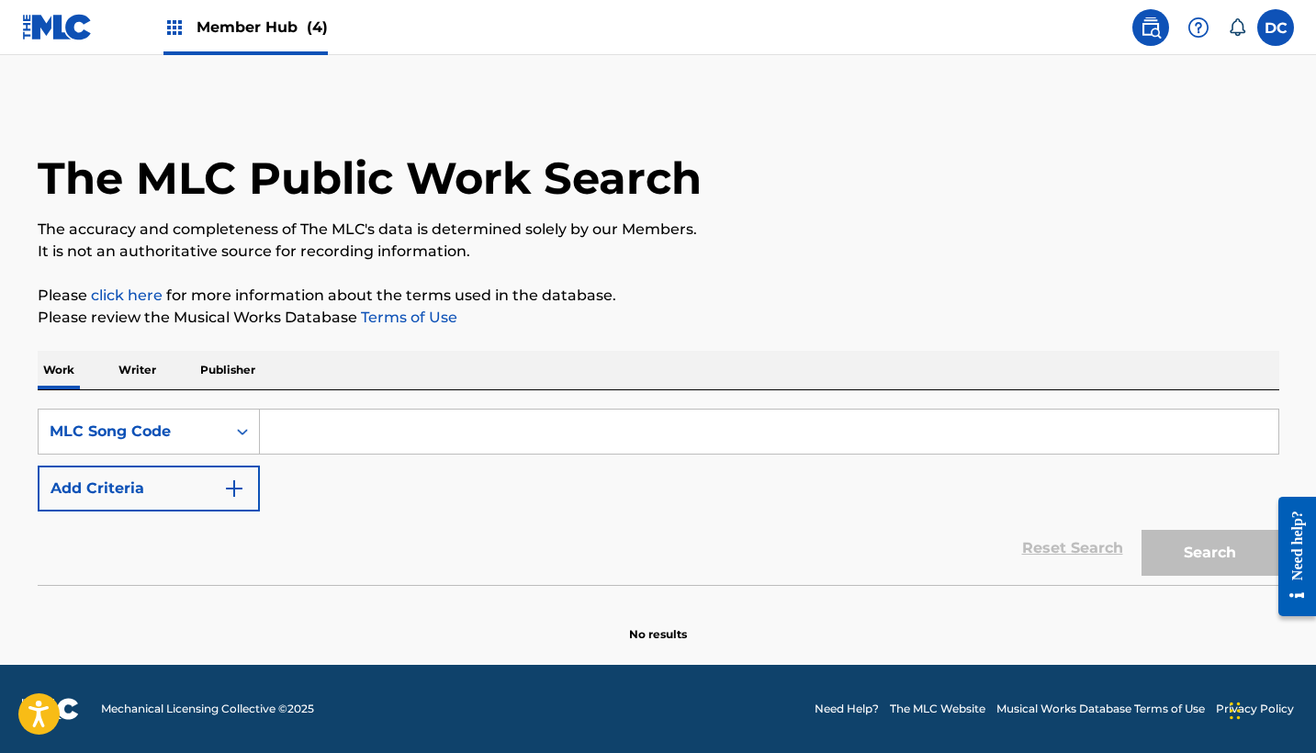
click at [301, 435] on input "Search Form" at bounding box center [769, 432] width 1018 height 44
paste input "TW80QQ"
type input "TW80QQ"
click at [1209, 553] on button "Search" at bounding box center [1210, 553] width 138 height 46
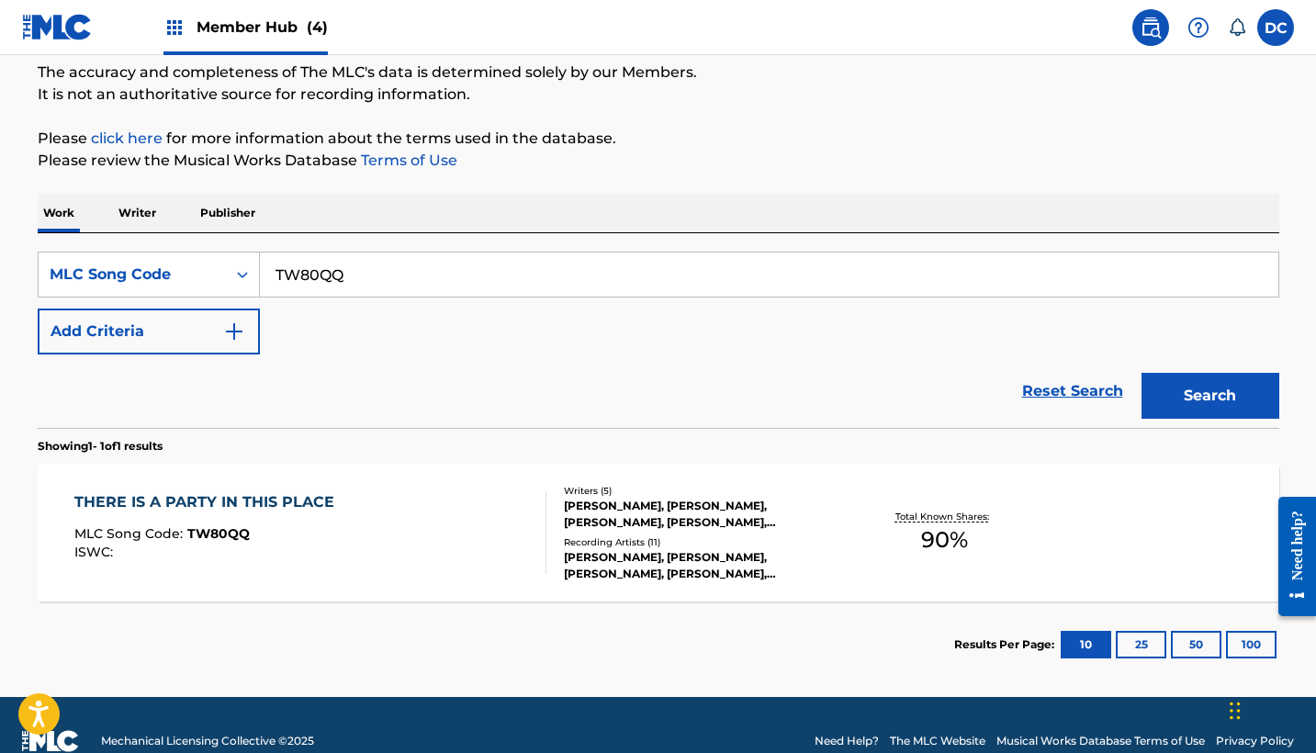
scroll to position [158, 0]
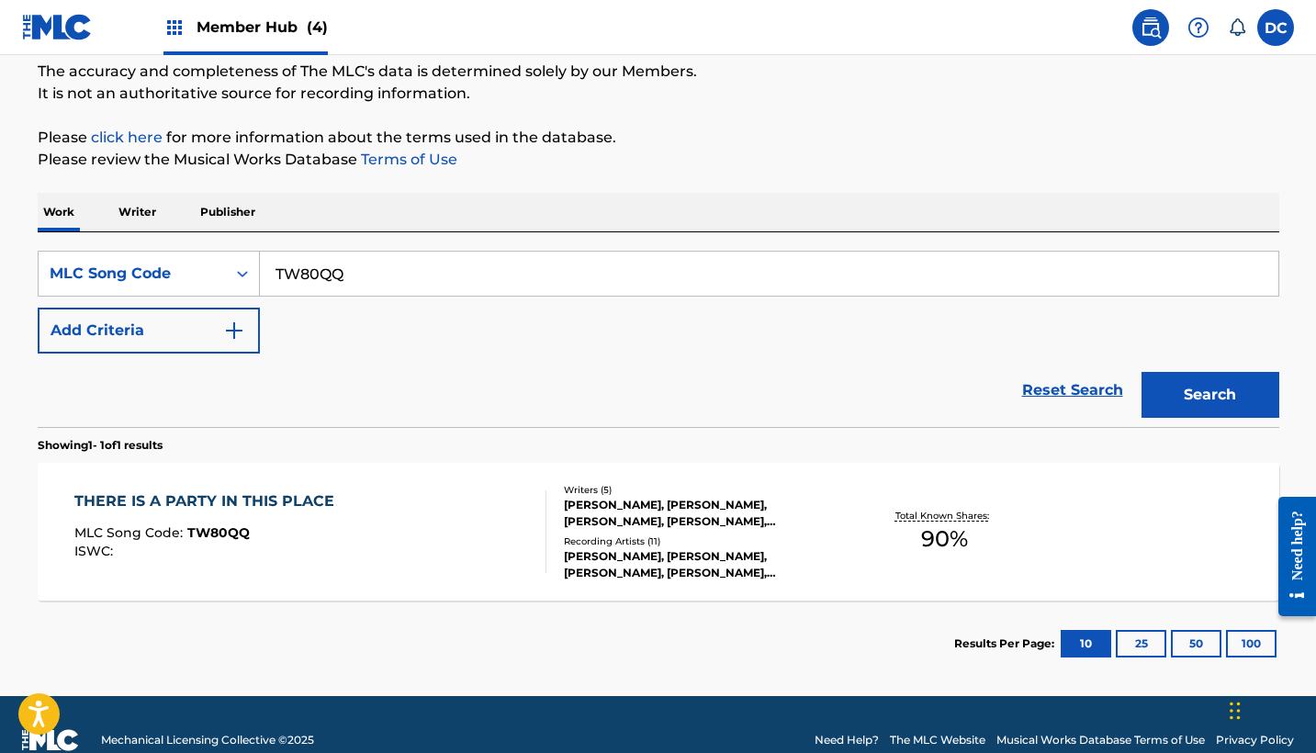
click at [479, 514] on div "THERE IS A PARTY IN THIS PLACE MLC Song Code : TW80QQ ISWC :" at bounding box center [310, 531] width 472 height 83
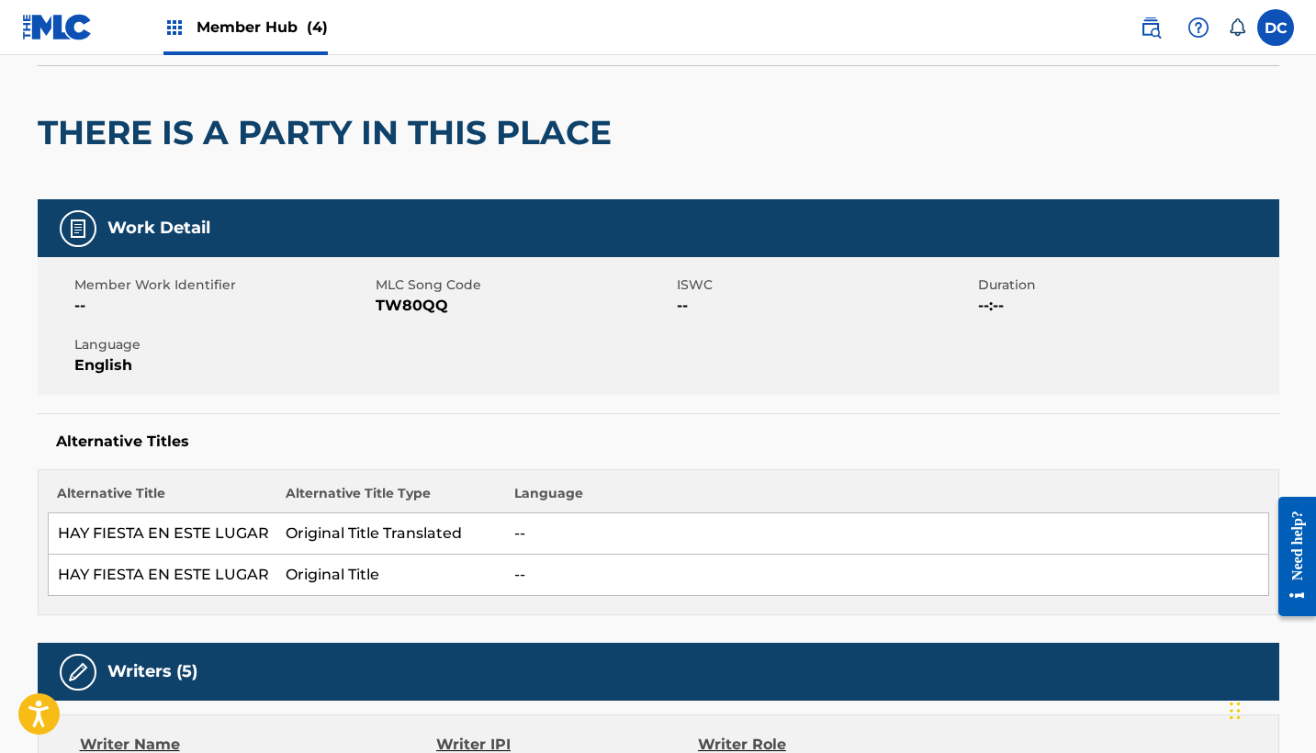
scroll to position [134, 0]
